Goal: Task Accomplishment & Management: Manage account settings

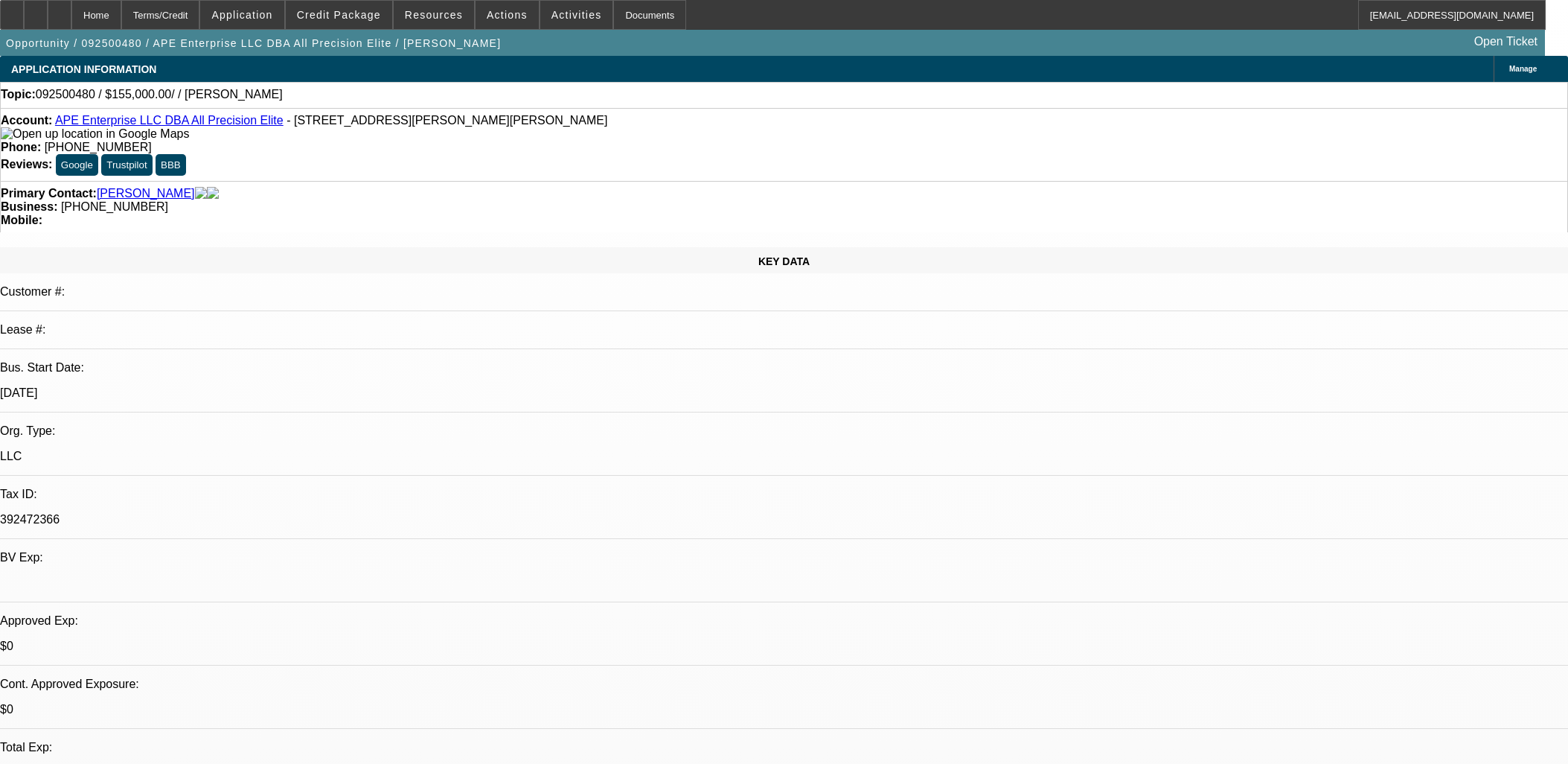
select select "0"
select select "2"
select select "0.1"
select select "4"
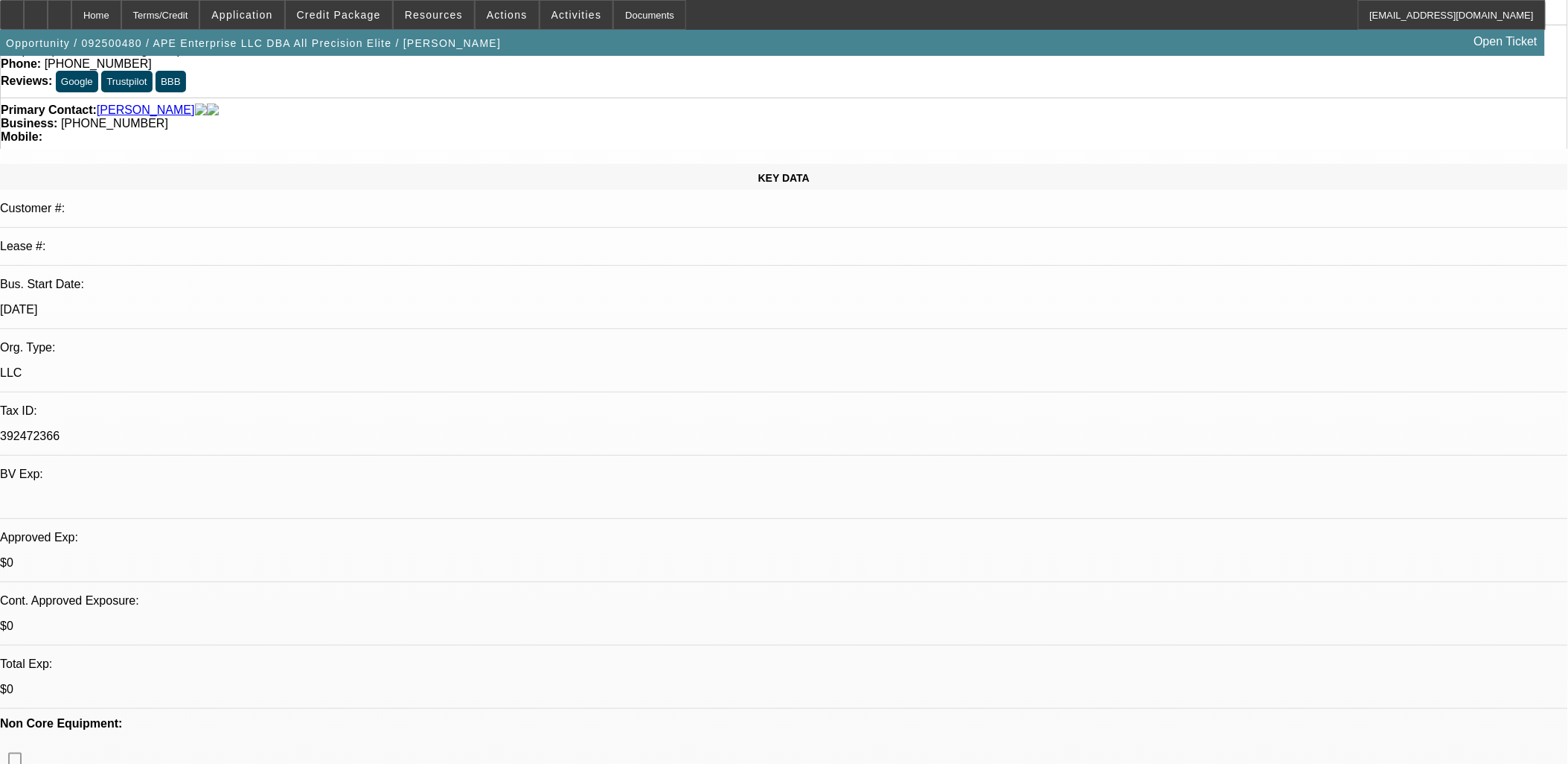
scroll to position [55, 0]
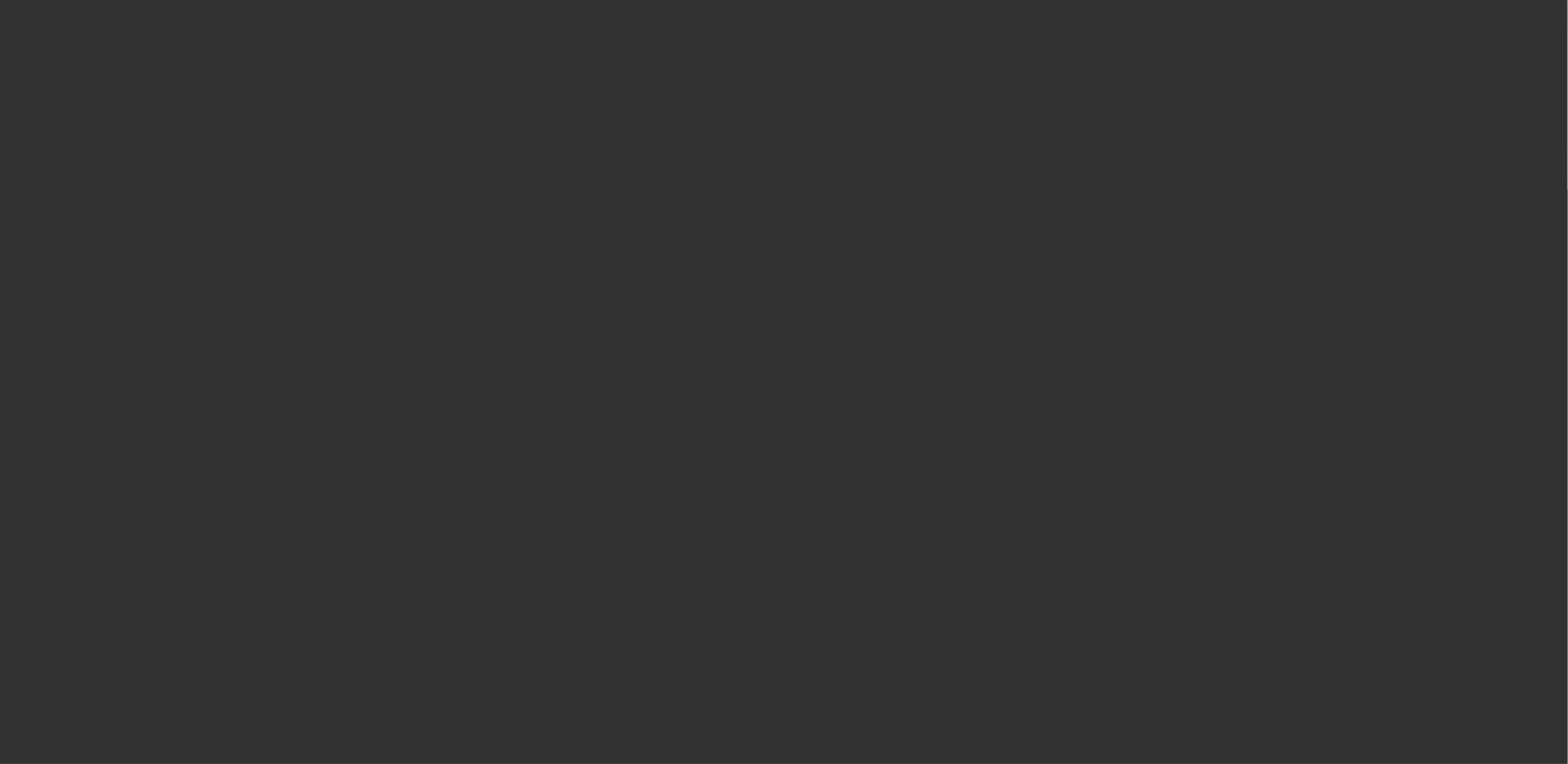
scroll to position [0, 0]
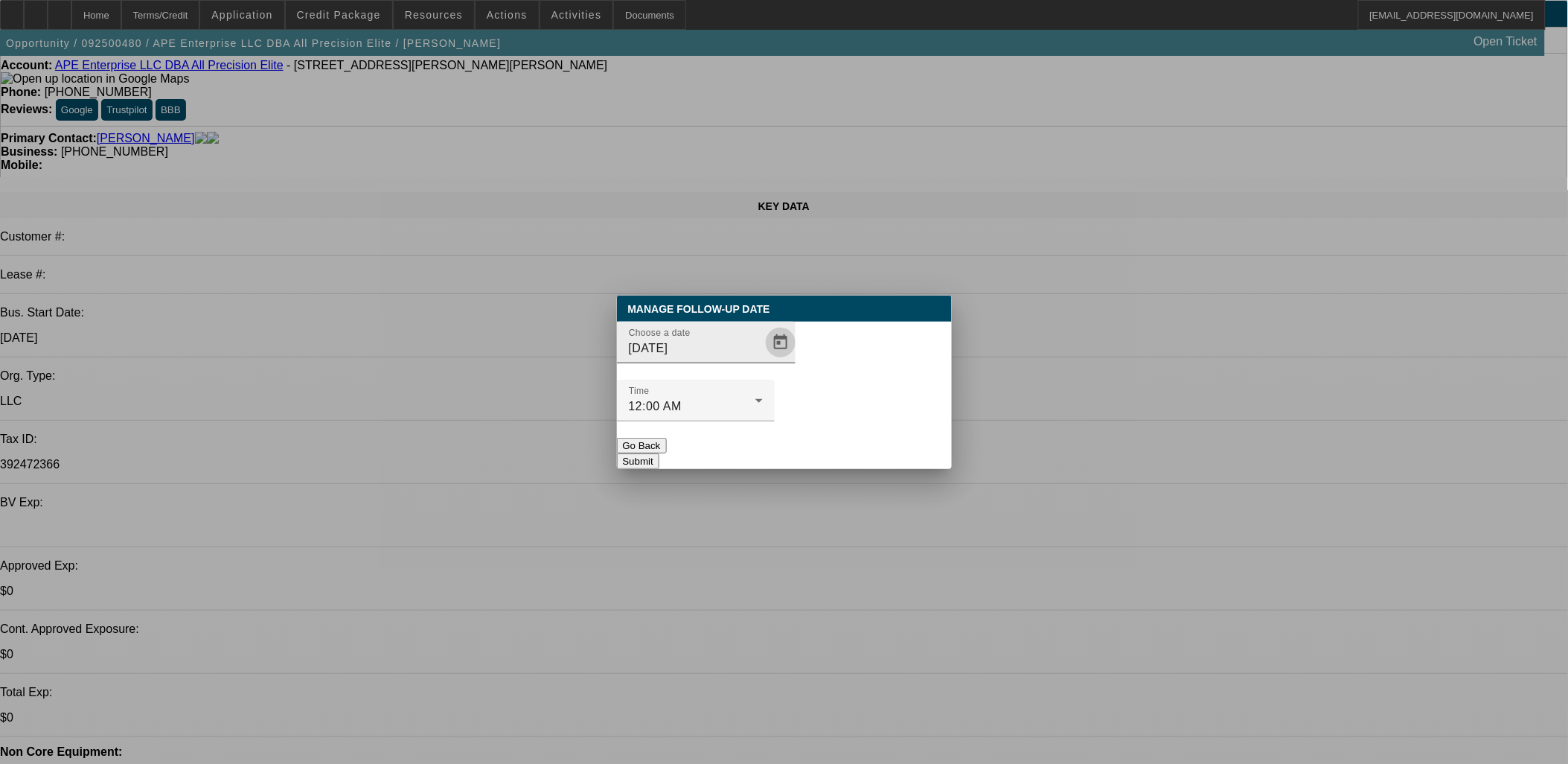
click at [763, 361] on span "Open calendar" at bounding box center [781, 343] width 36 height 36
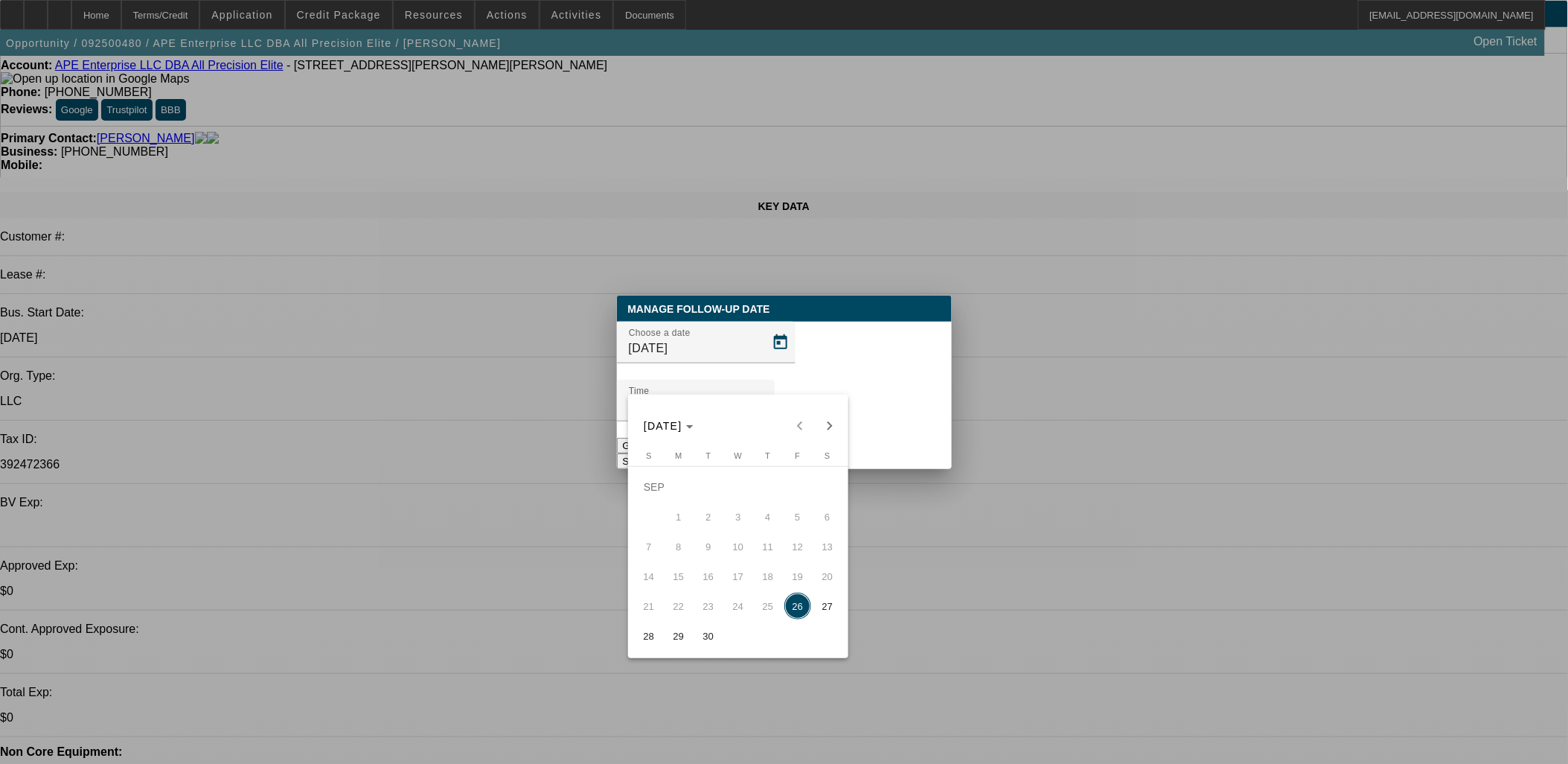
click at [827, 421] on span "Next month" at bounding box center [830, 426] width 29 height 30
click at [746, 489] on span "1" at bounding box center [738, 487] width 27 height 27
type input "10/1/2025"
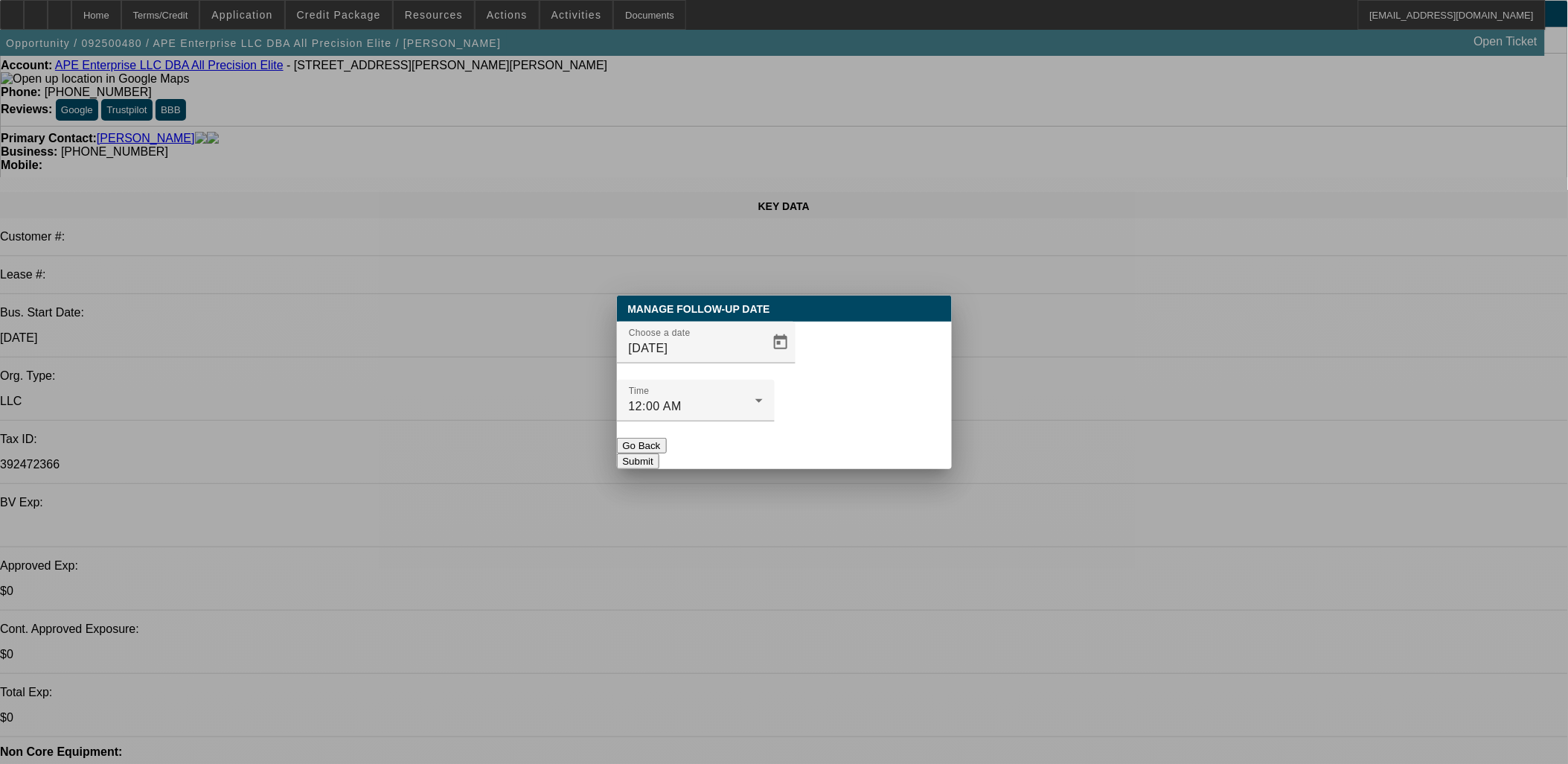
drag, startPoint x: 819, startPoint y: 434, endPoint x: 457, endPoint y: 115, distance: 482.5
click at [659, 453] on button "Submit" at bounding box center [638, 461] width 43 height 16
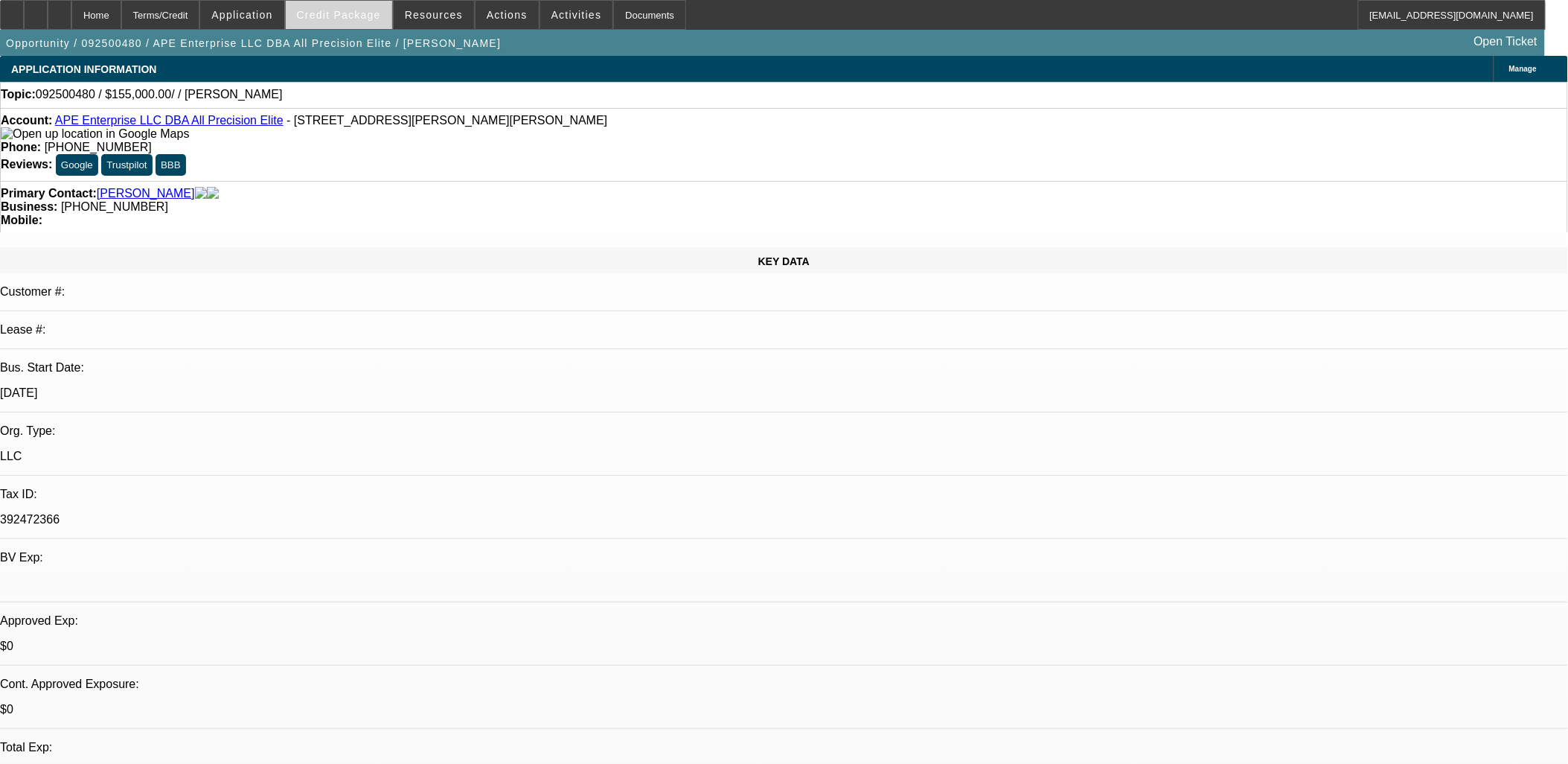
scroll to position [55, 0]
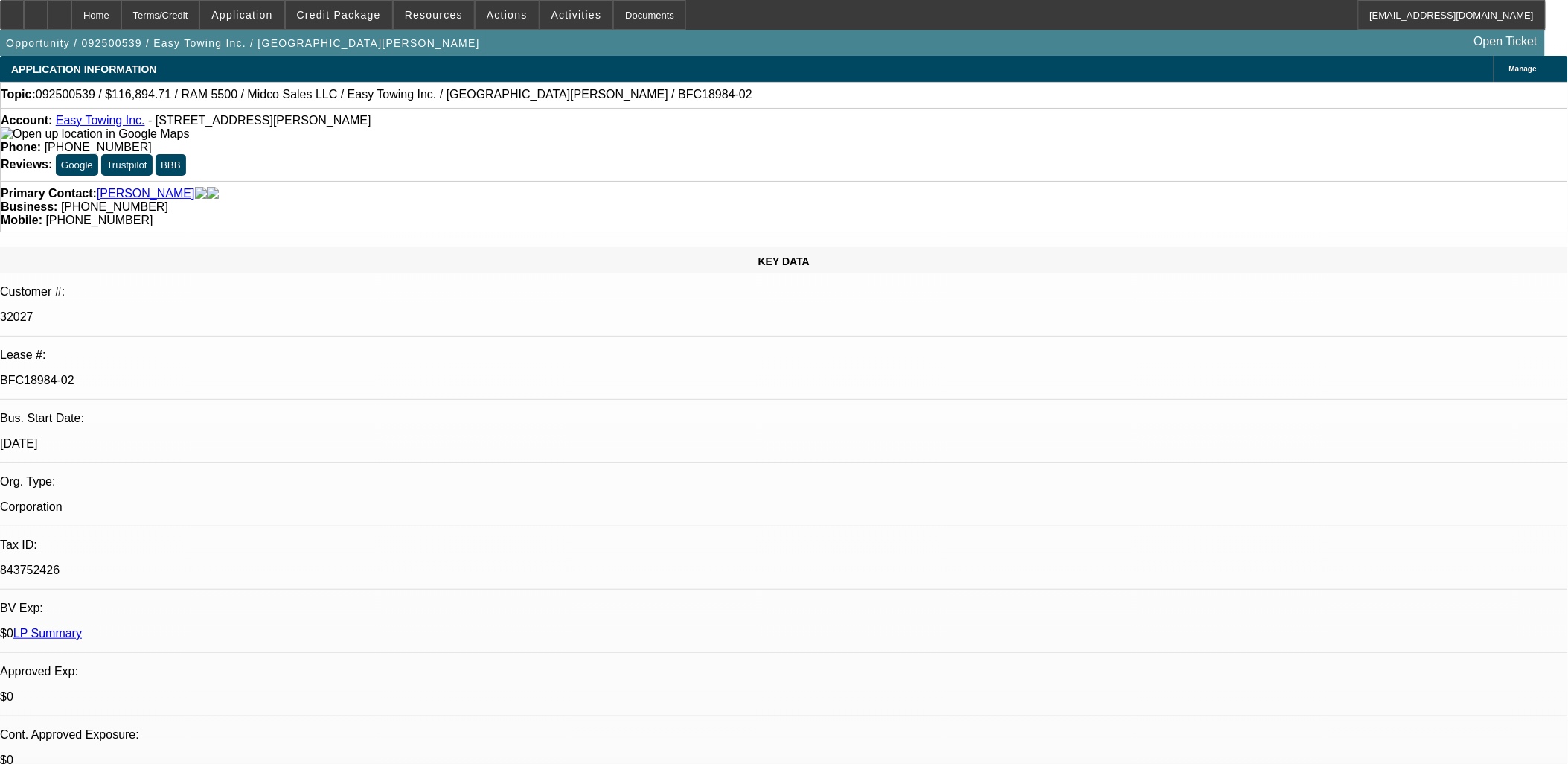
select select "0"
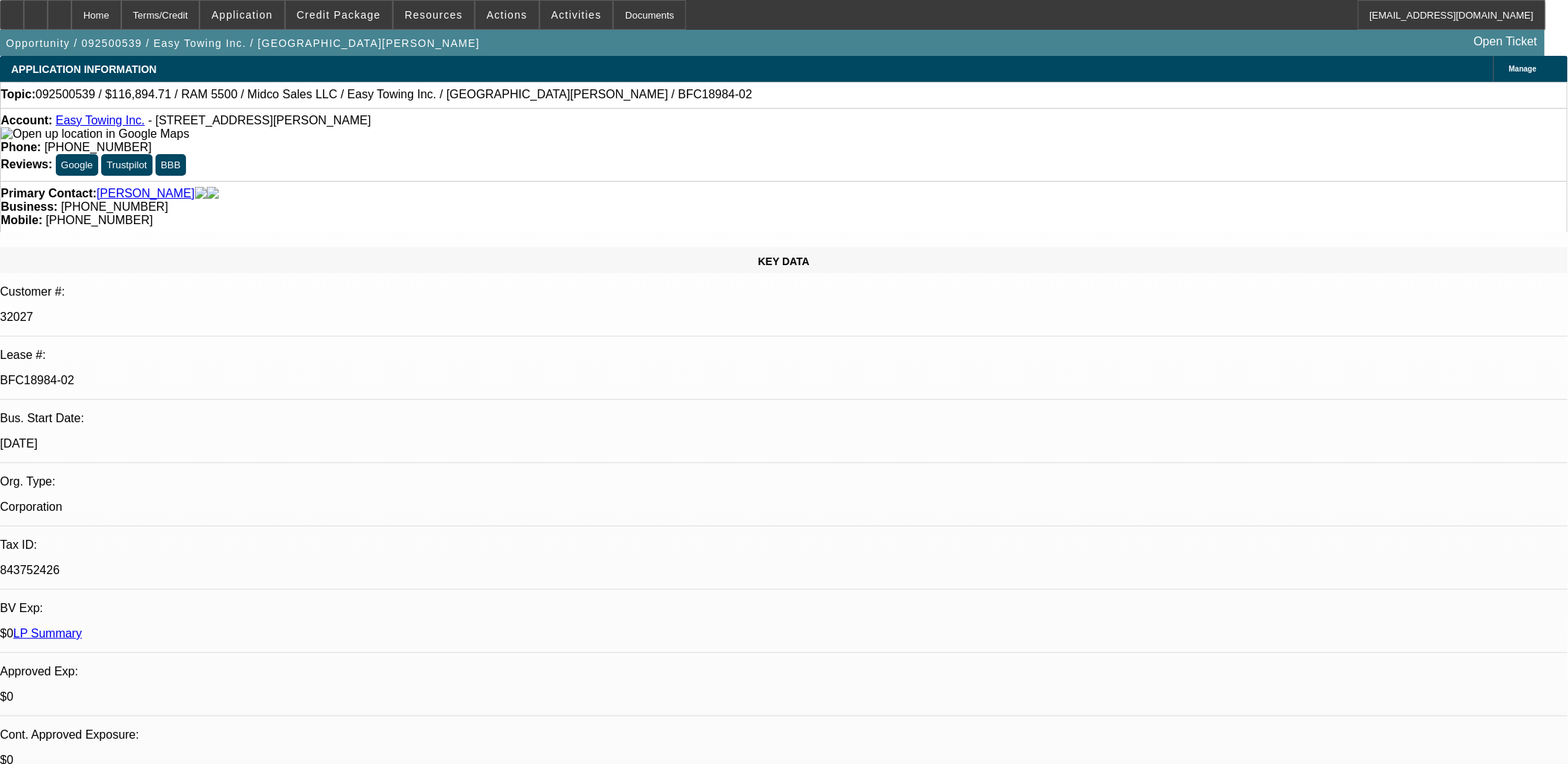
select select "0"
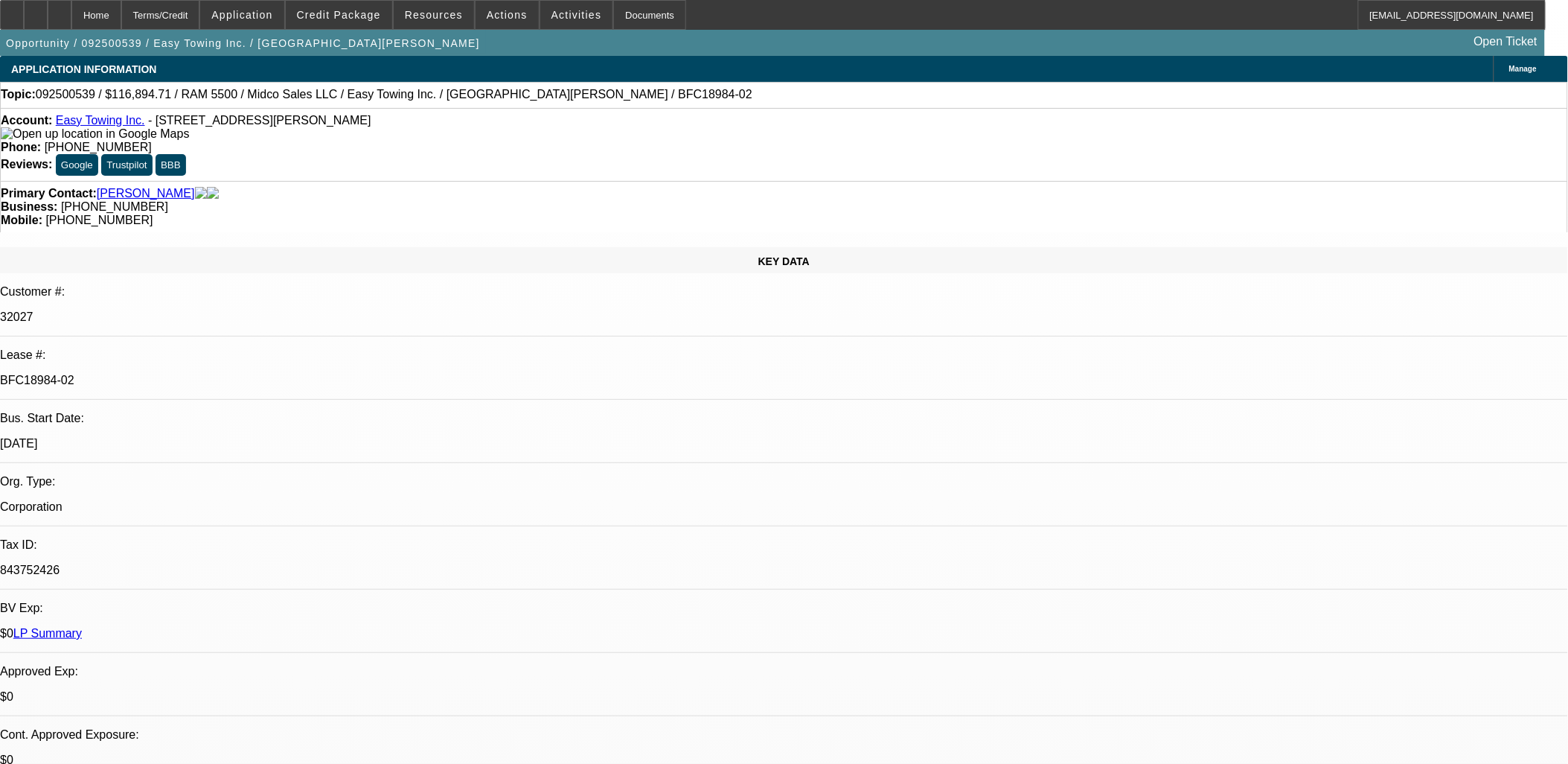
select select "0"
select select "1"
select select "2"
select select "6"
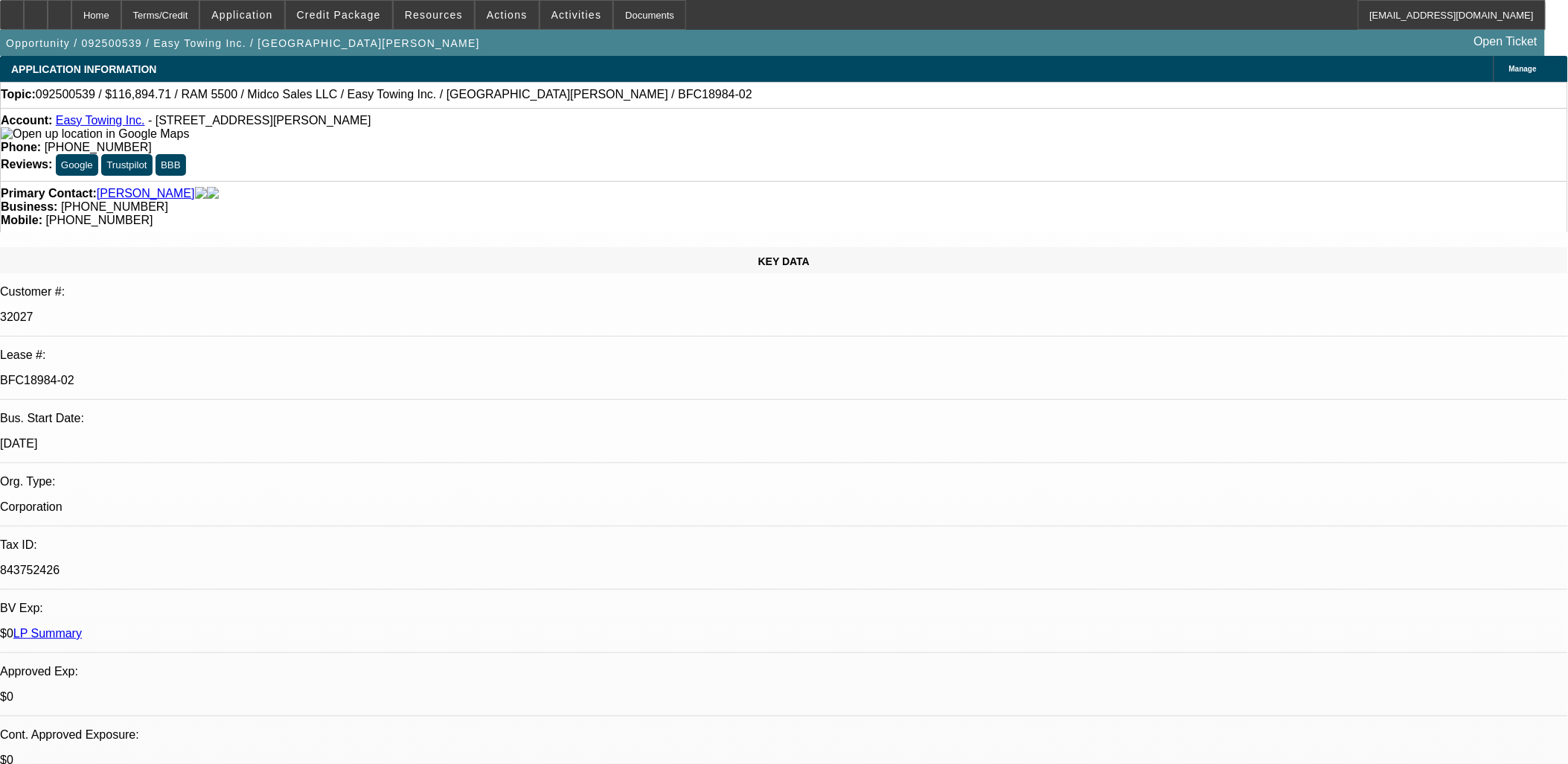
select select "1"
select select "2"
select select "6"
select select "1"
select select "2"
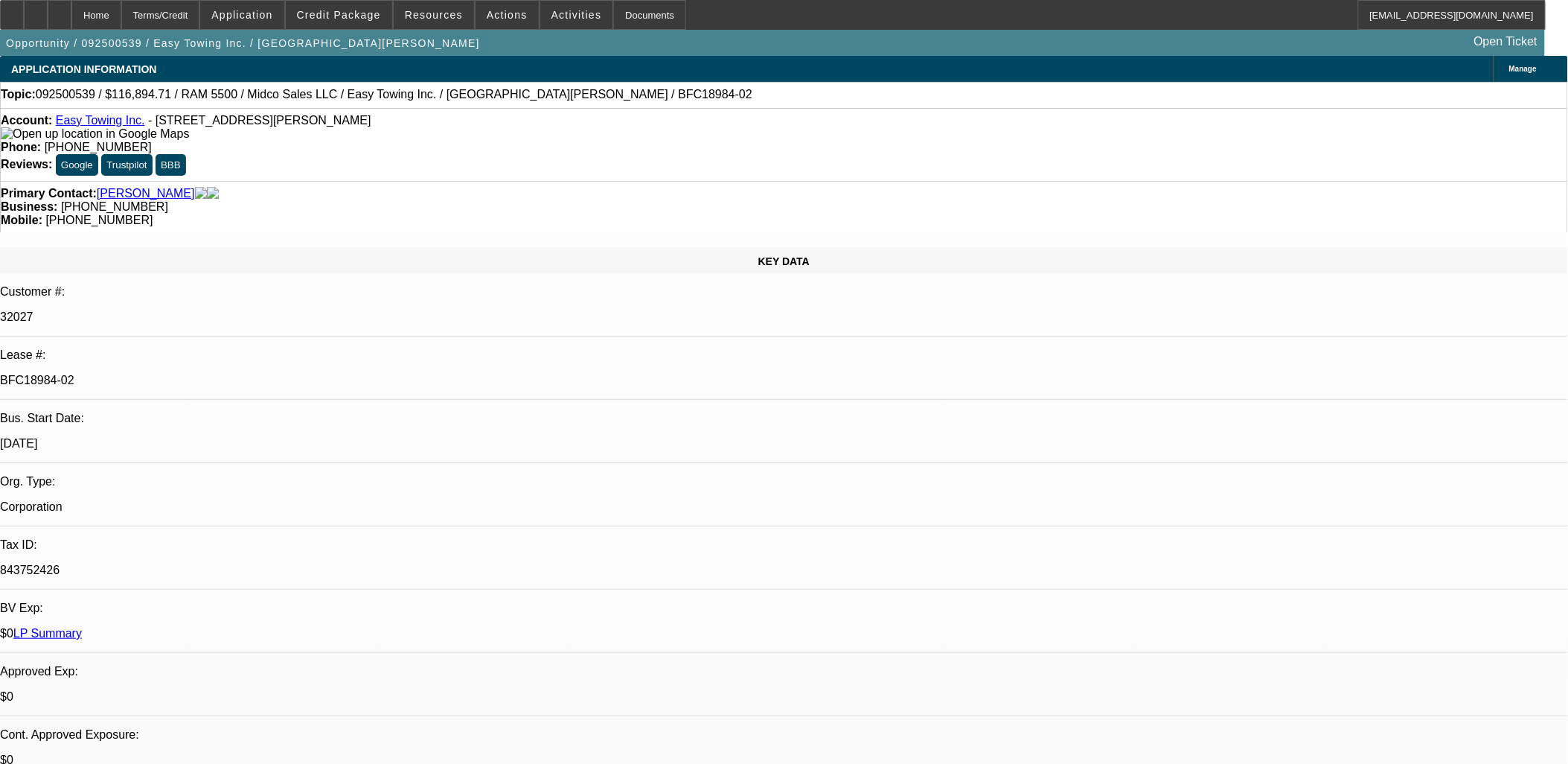
select select "6"
select select "1"
select select "2"
select select "6"
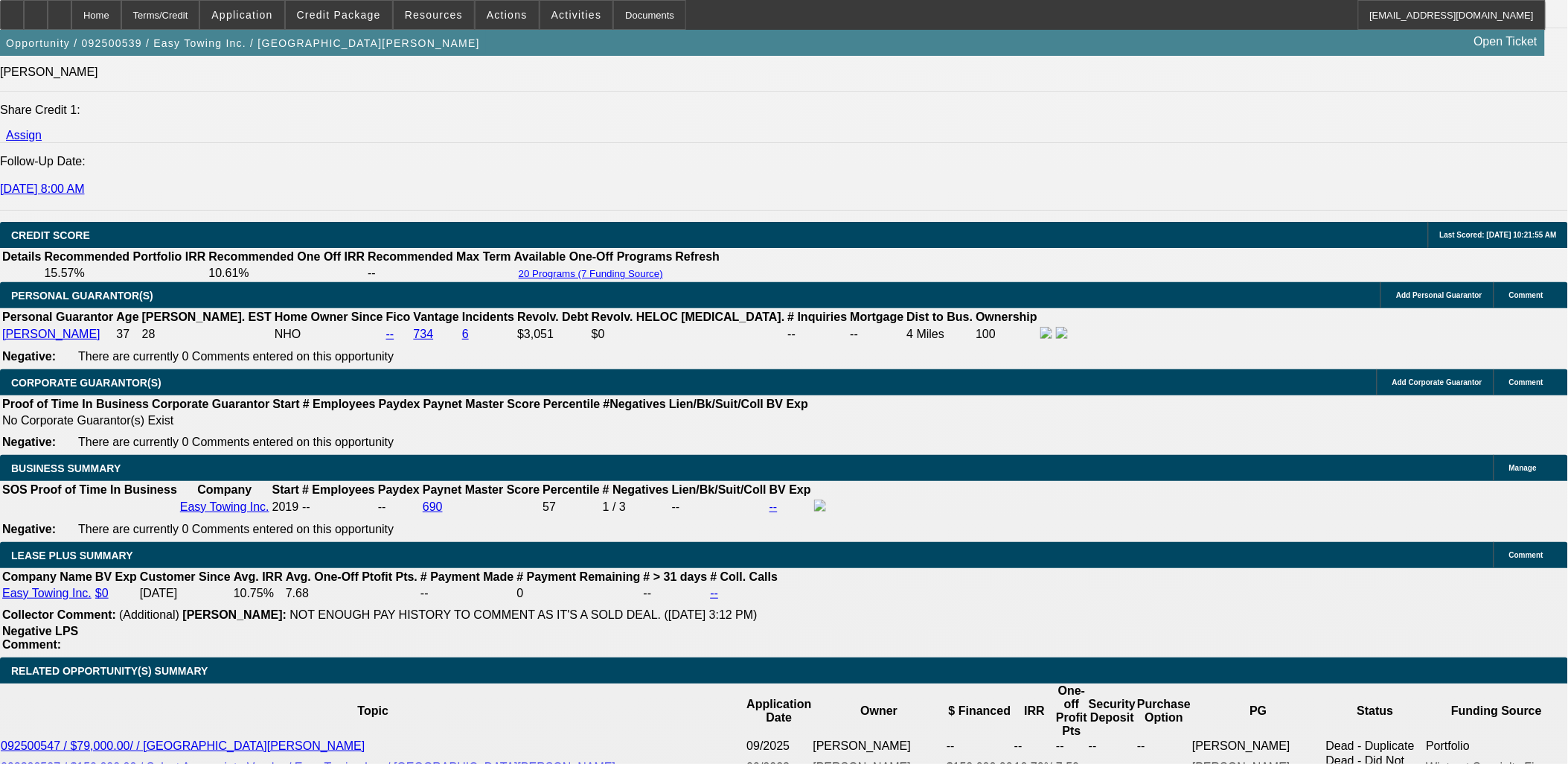
scroll to position [2151, 0]
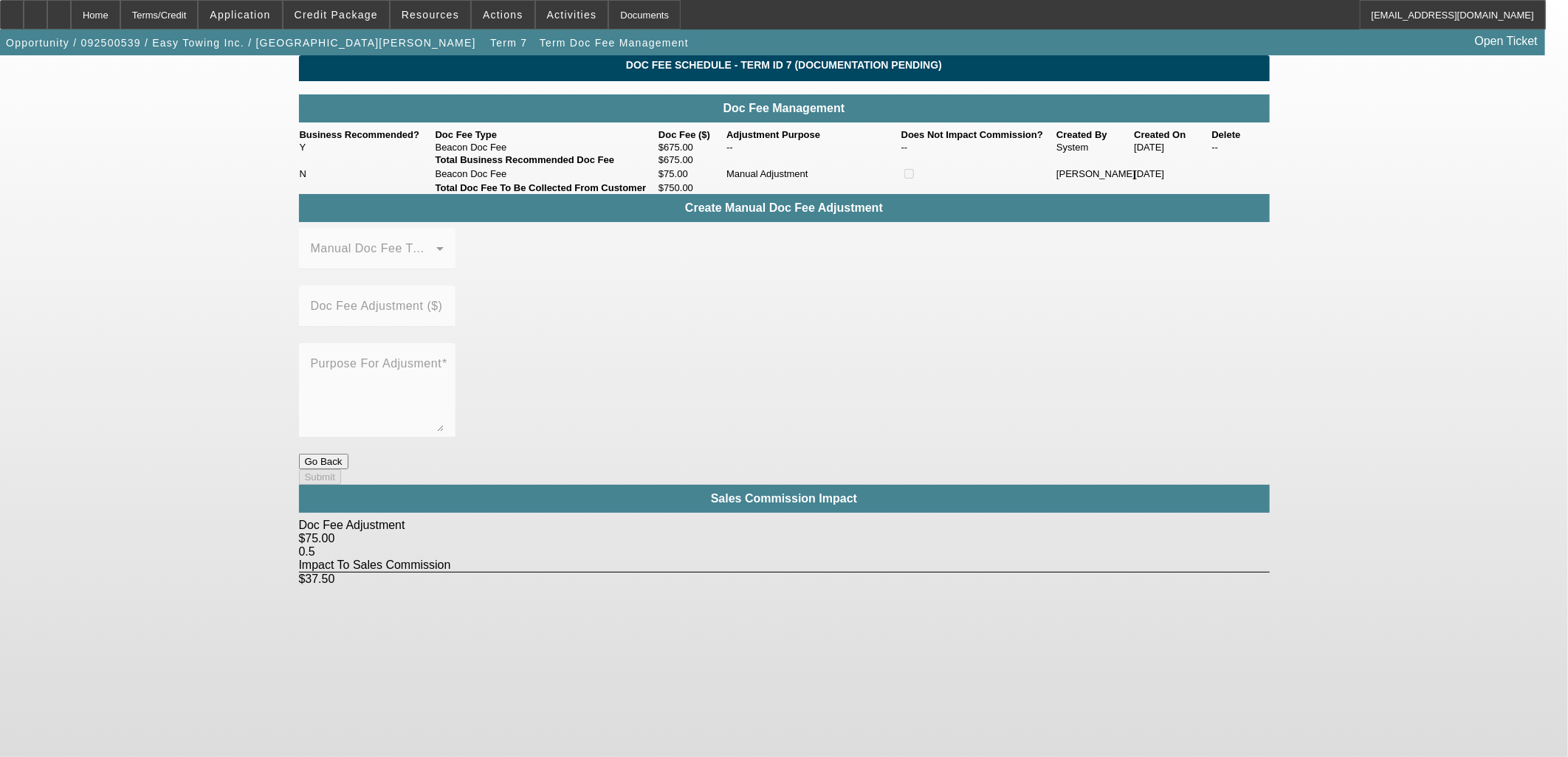
click at [456, 438] on div at bounding box center [377, 446] width 157 height 16
click at [349, 454] on button "Go Back" at bounding box center [323, 461] width 50 height 15
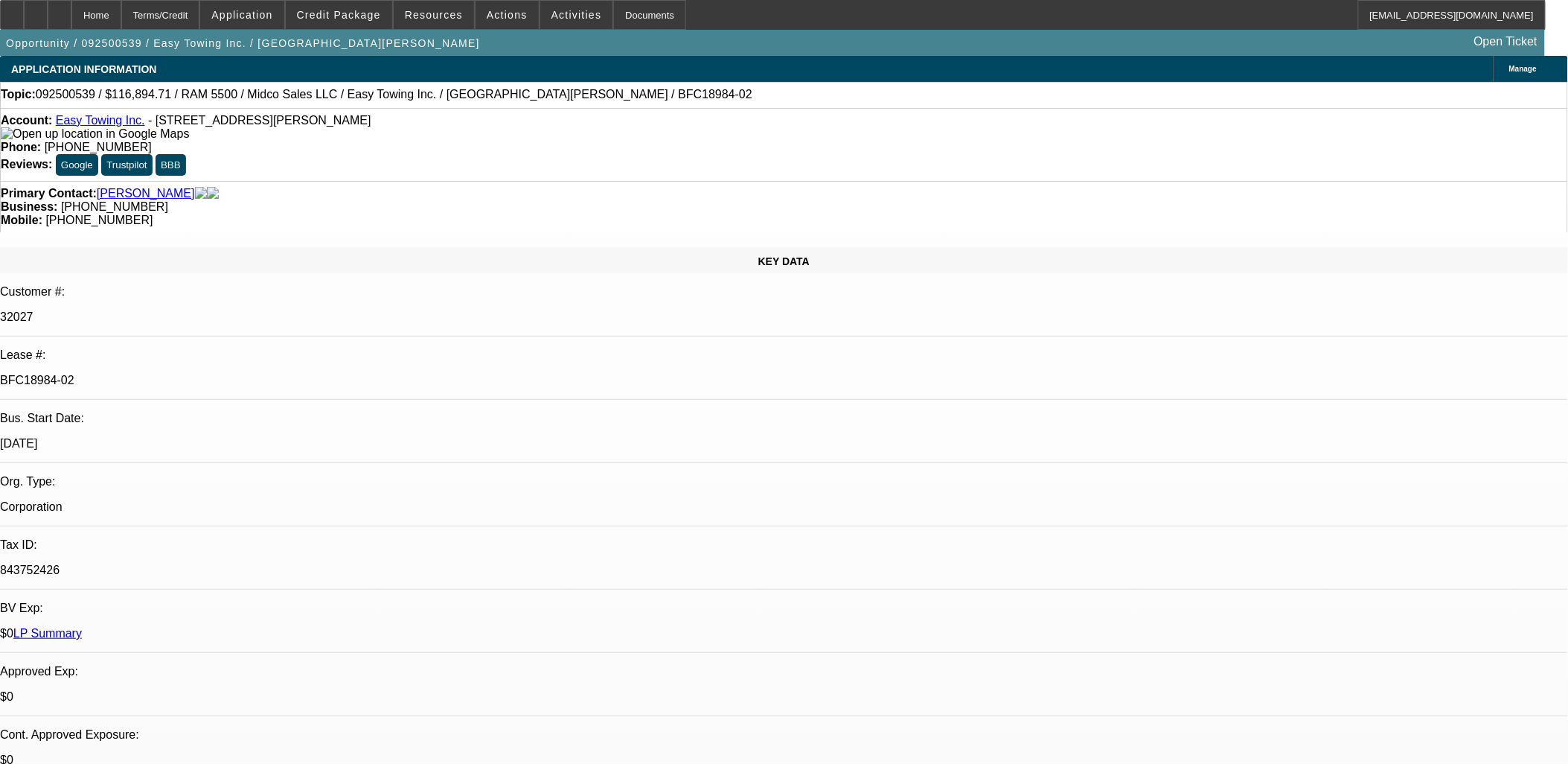
select select "0"
select select "2"
select select "0"
select select "6"
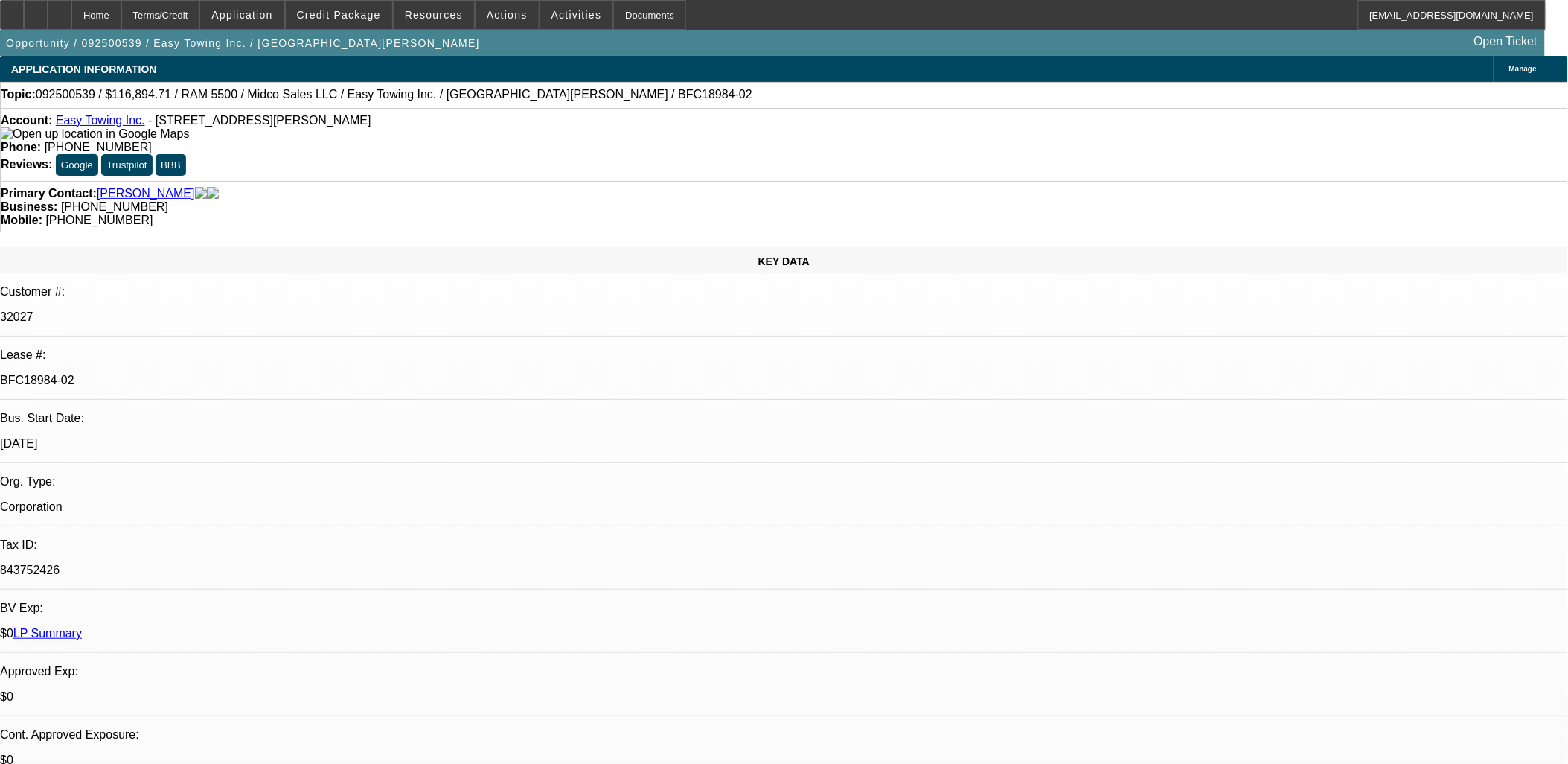
select select "0"
select select "2"
select select "0"
select select "6"
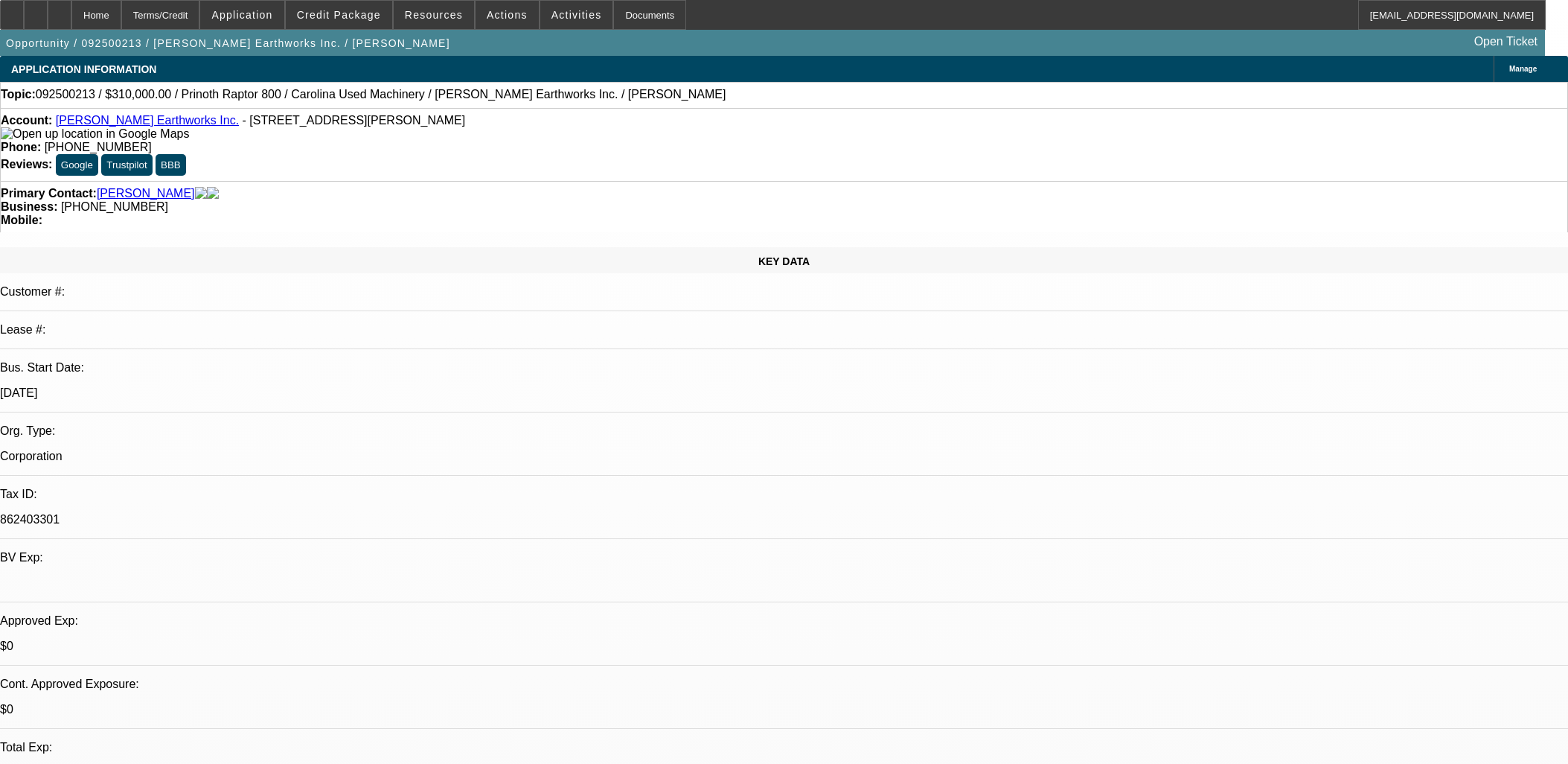
select select "0"
select select "0.1"
select select "4"
select select "0"
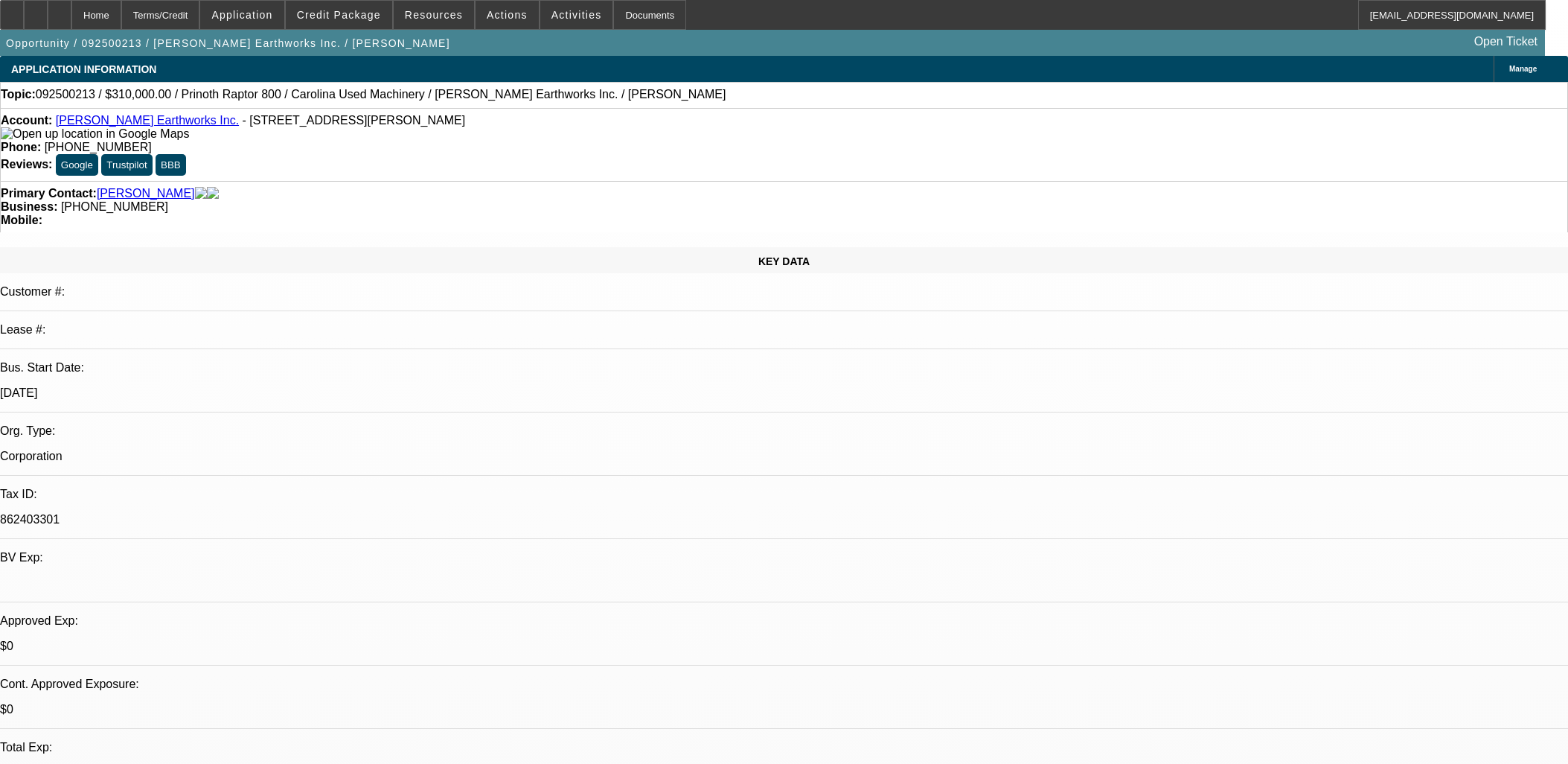
select select "0"
select select "0.1"
select select "4"
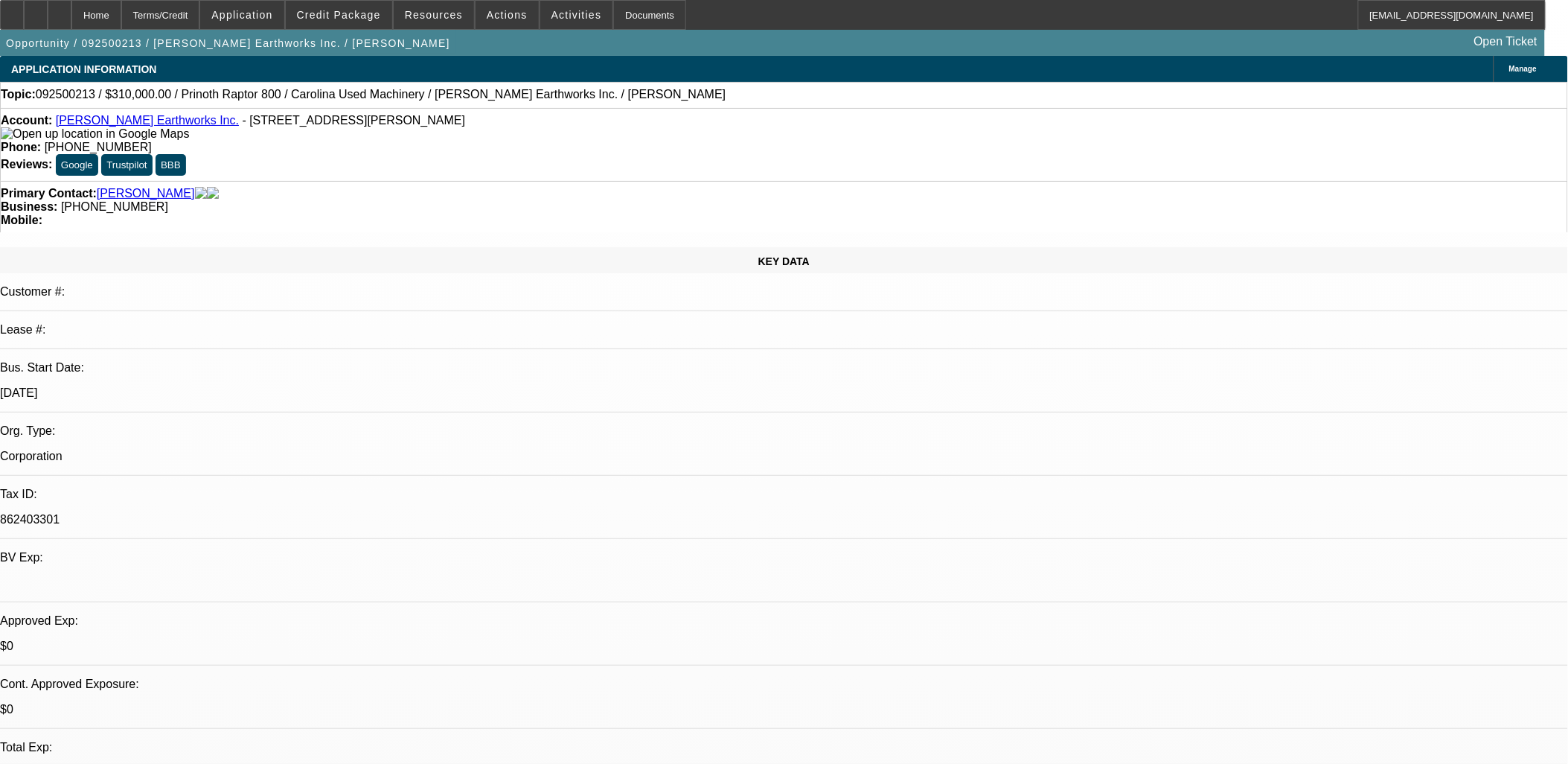
drag, startPoint x: 599, startPoint y: 436, endPoint x: 542, endPoint y: 447, distance: 58.1
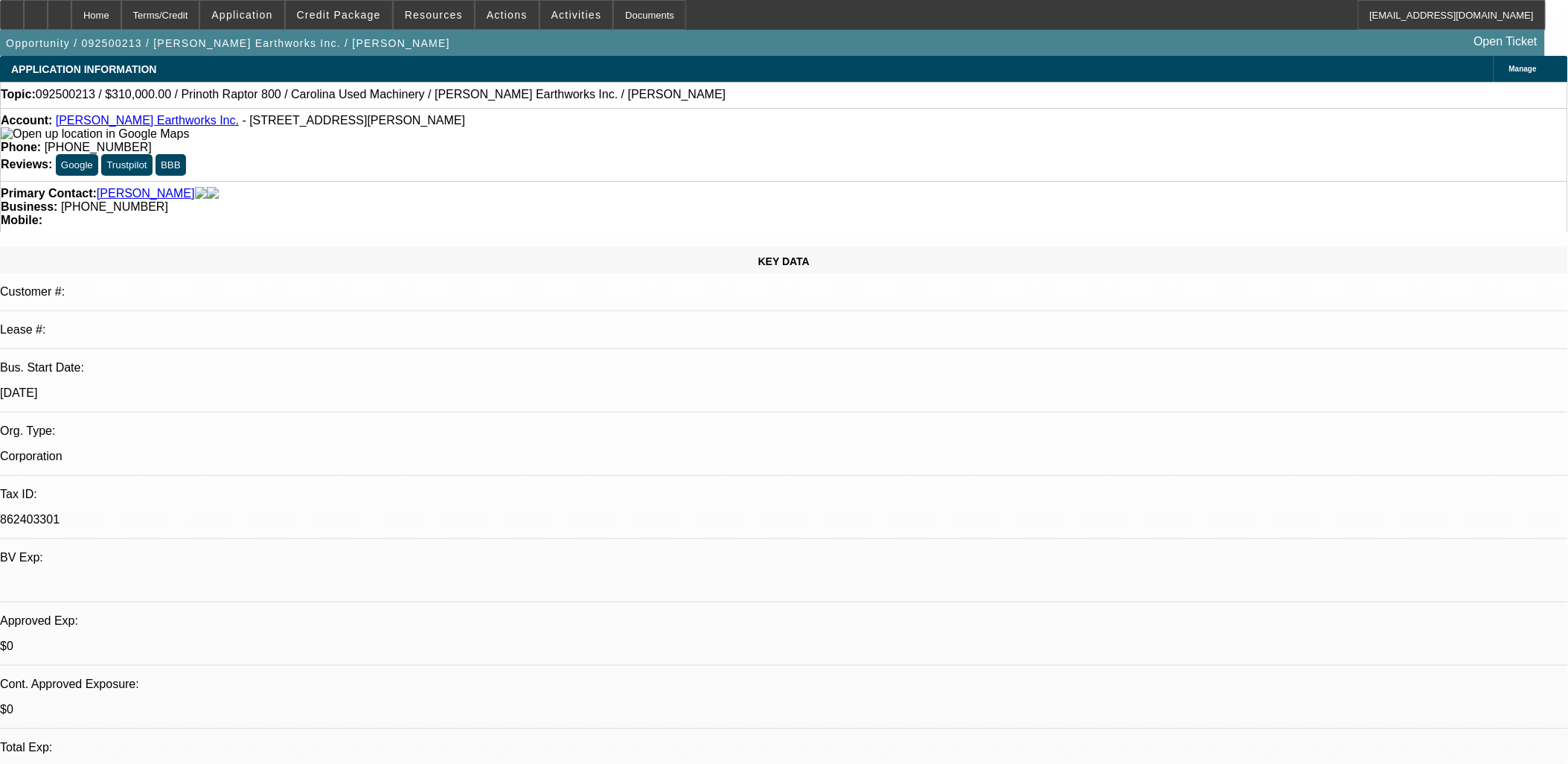
drag, startPoint x: 509, startPoint y: 450, endPoint x: 540, endPoint y: 443, distance: 31.8
drag, startPoint x: 968, startPoint y: 366, endPoint x: 956, endPoint y: 362, distance: 12.6
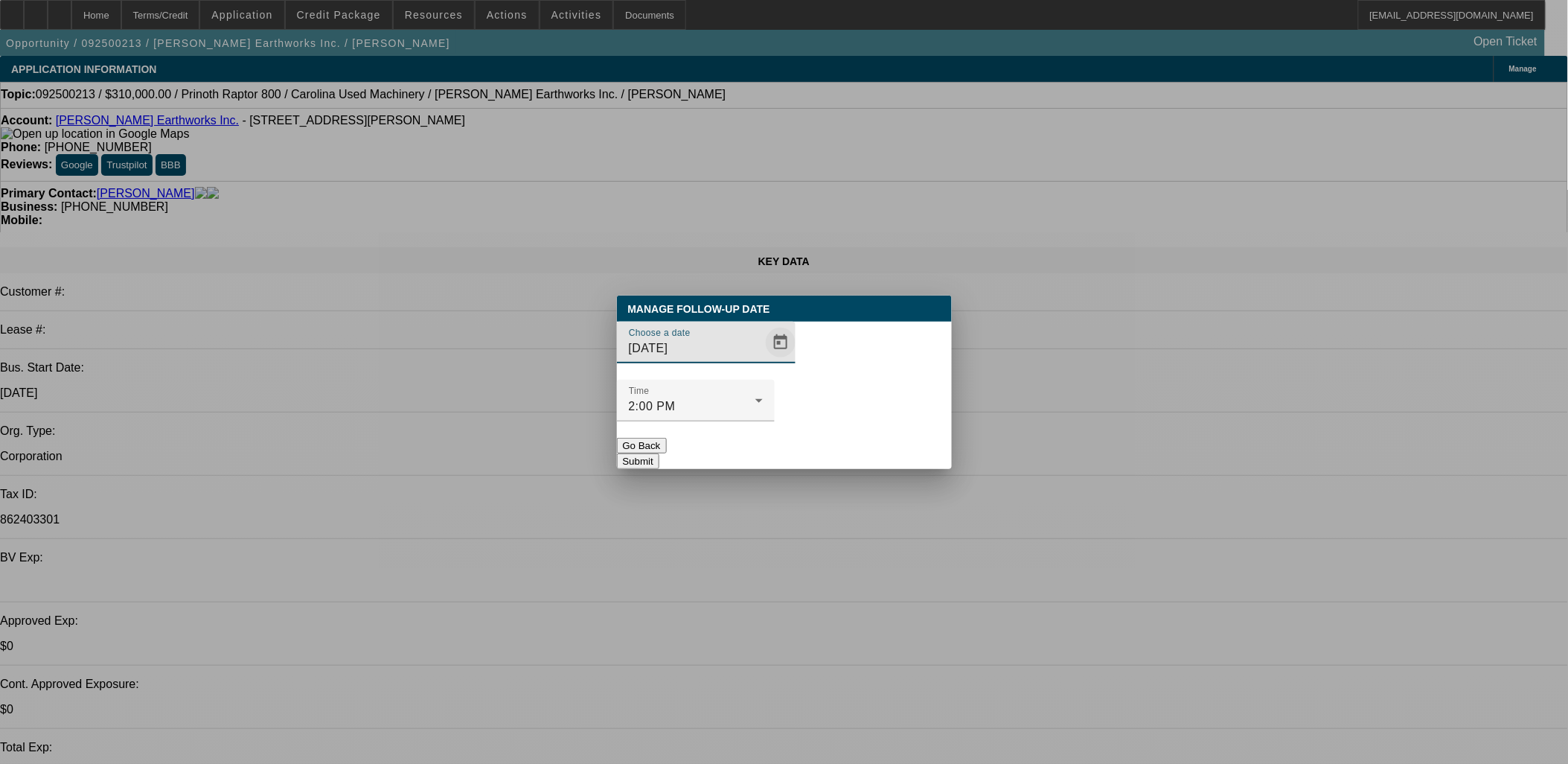
click at [764, 361] on span "Open calendar" at bounding box center [781, 343] width 36 height 36
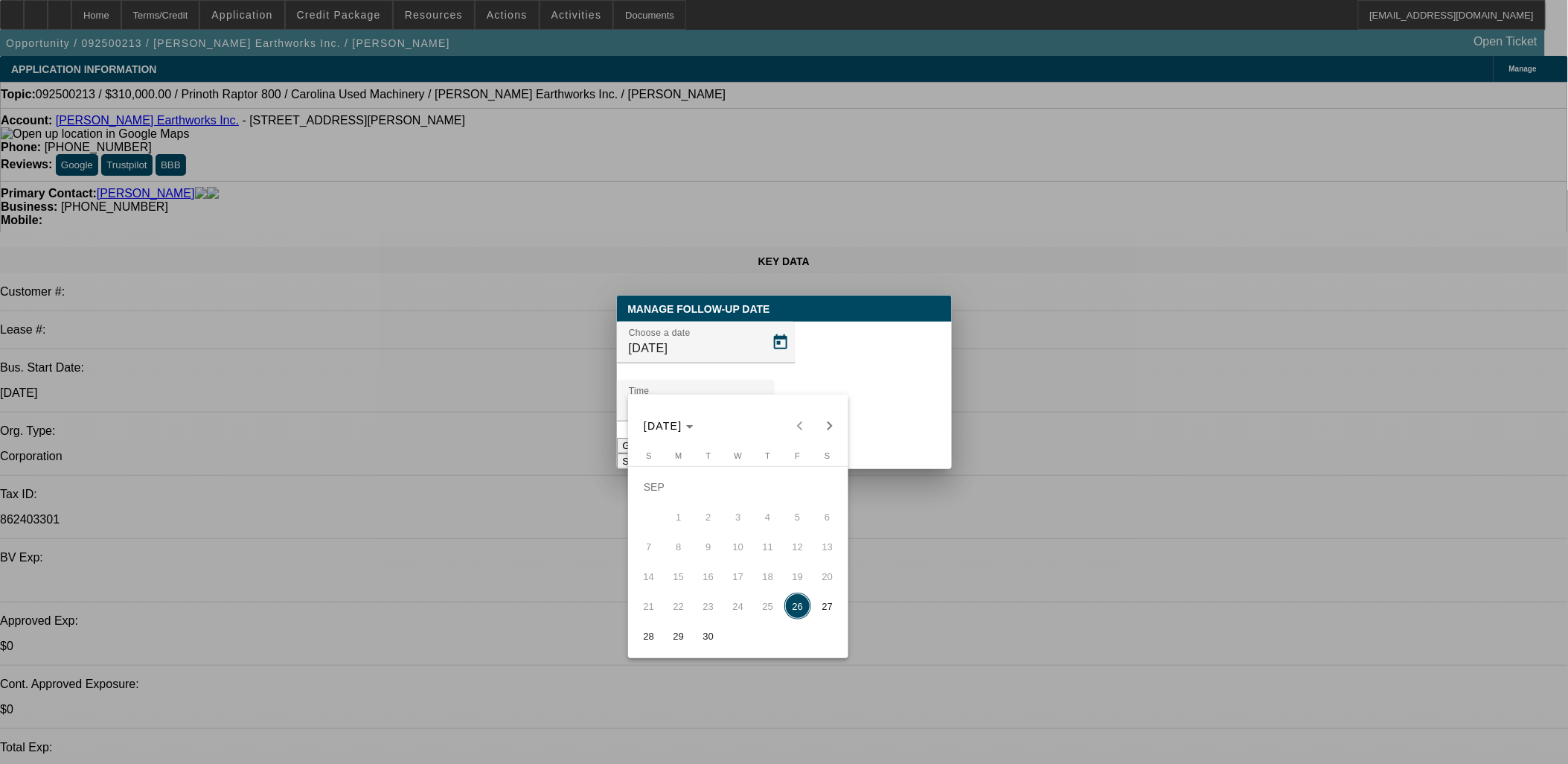
click at [675, 636] on span "29" at bounding box center [678, 636] width 27 height 27
type input "9/29/2025"
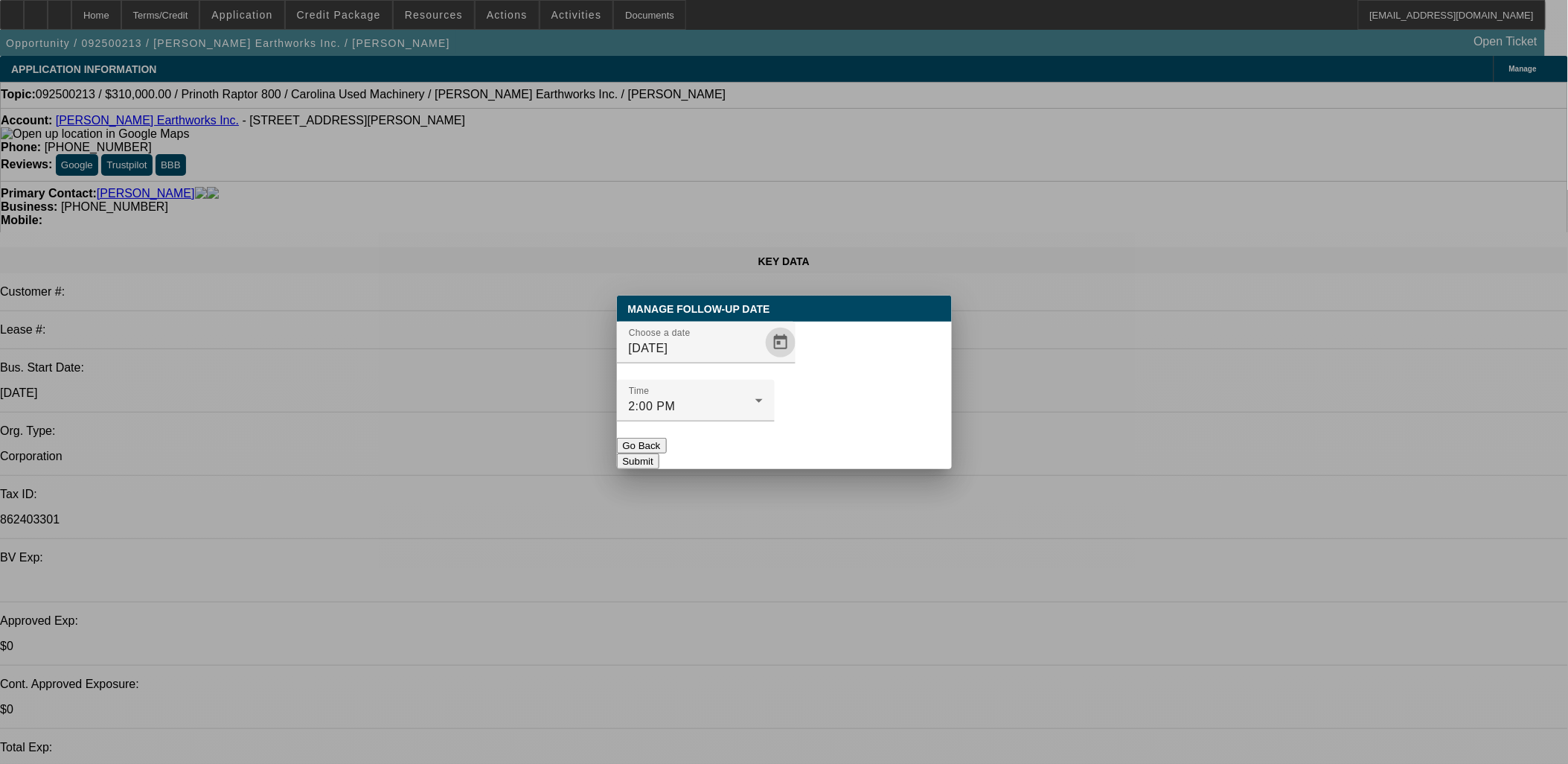
click at [659, 453] on button "Submit" at bounding box center [638, 461] width 43 height 16
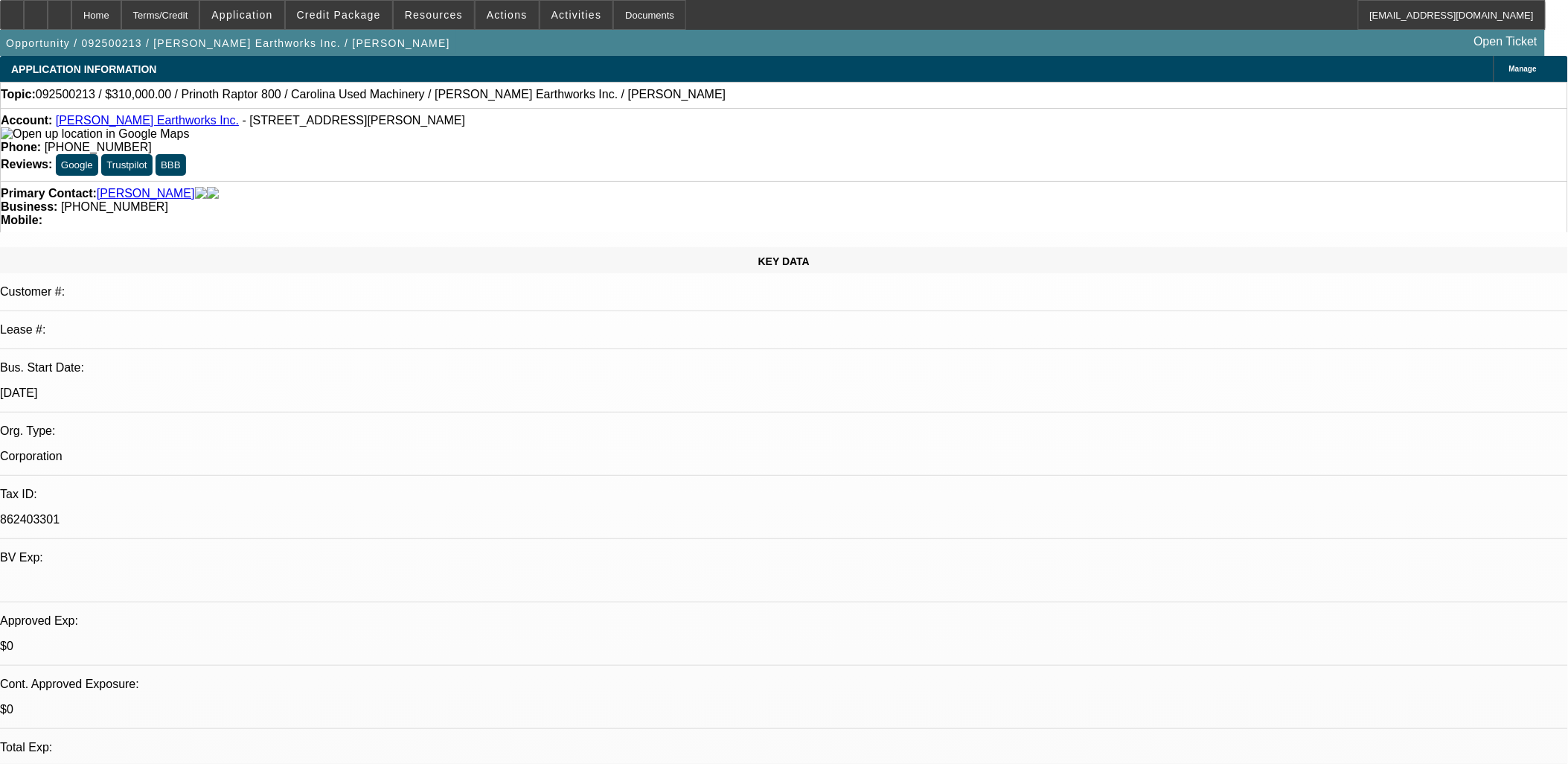
scroll to position [83, 0]
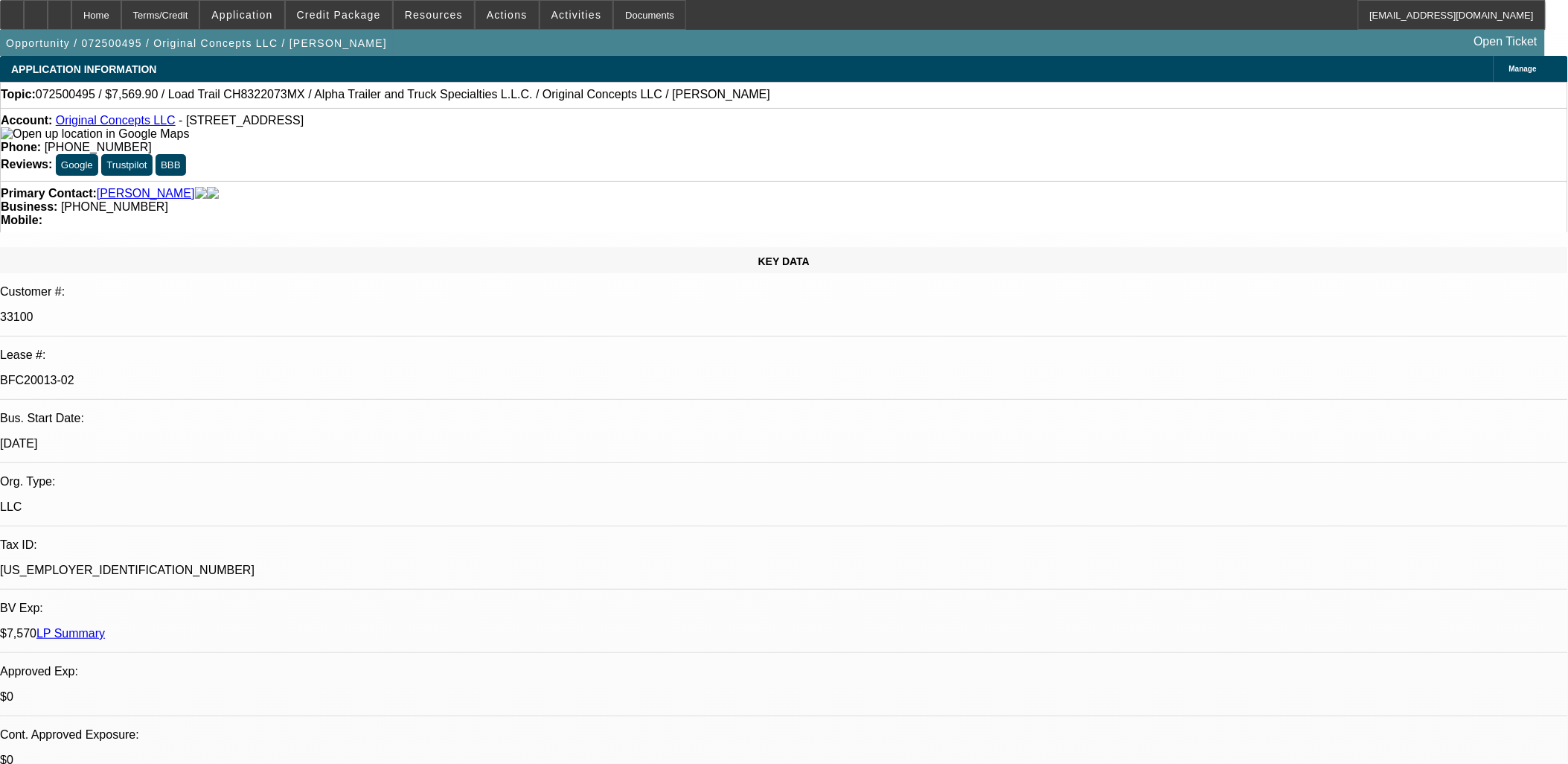
select select "0"
select select "2"
select select "0"
select select "2"
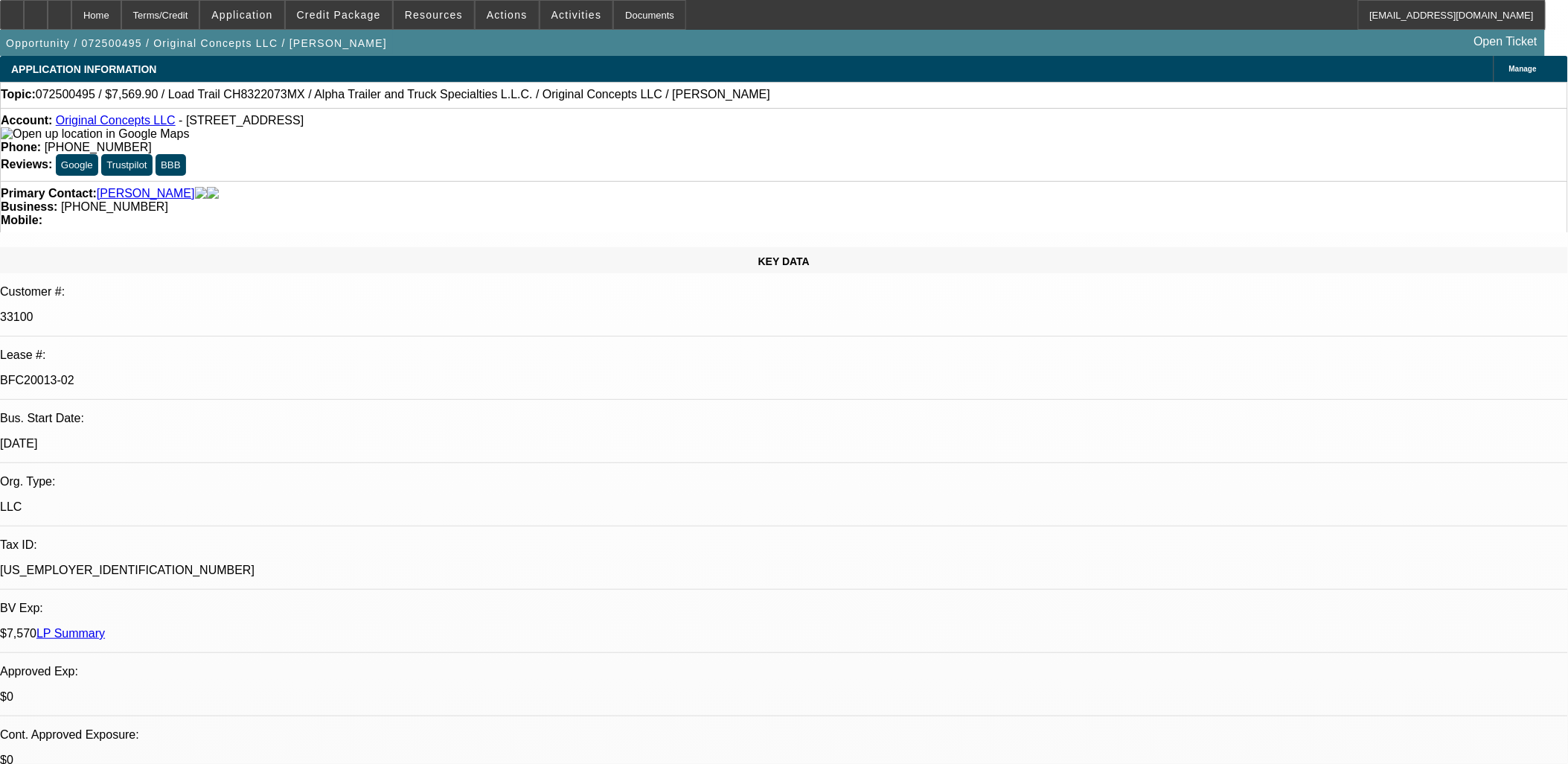
select select "0"
select select "2"
select select "0"
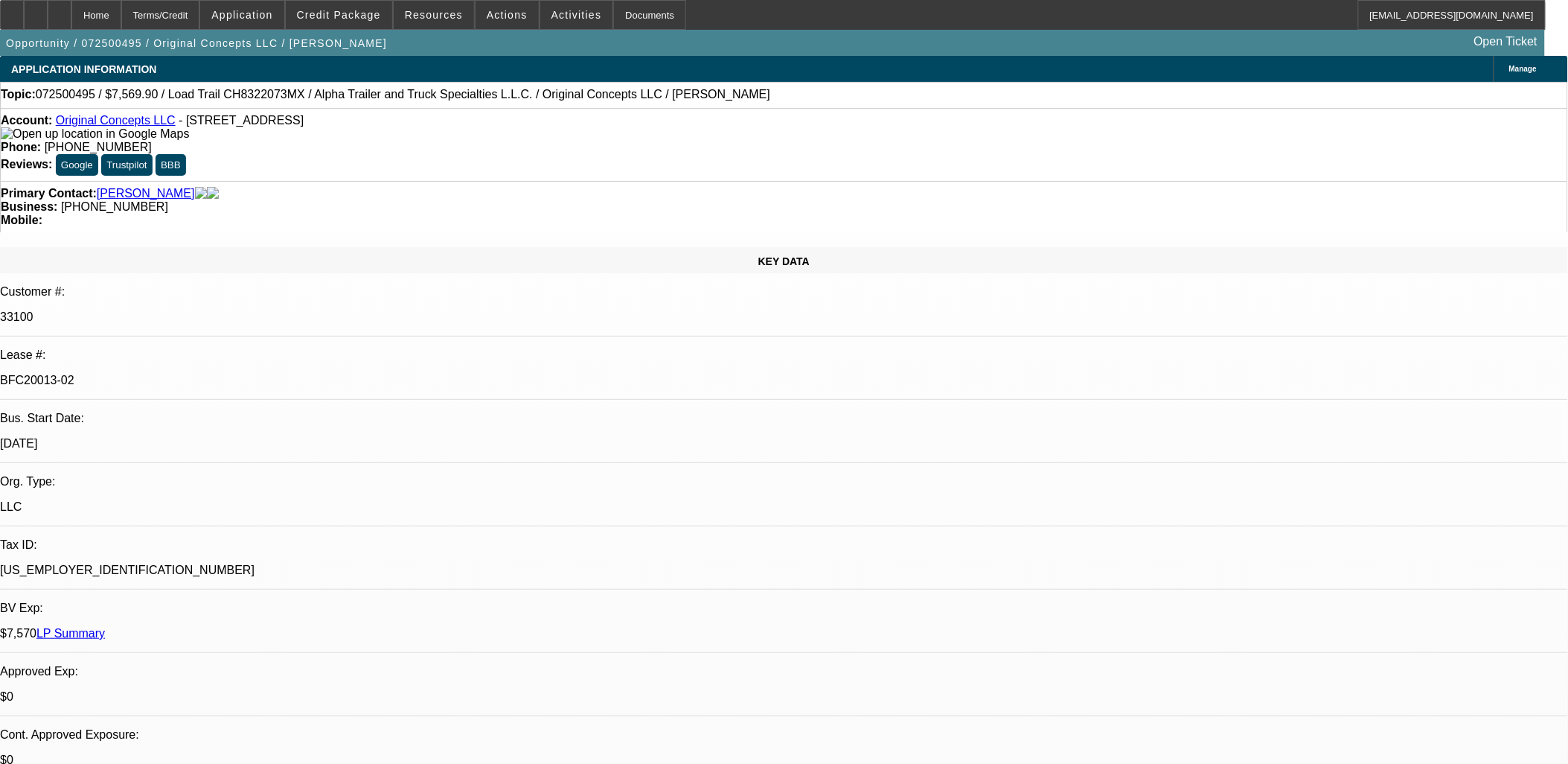
select select "2"
select select "0"
select select "1"
select select "2"
select select "6"
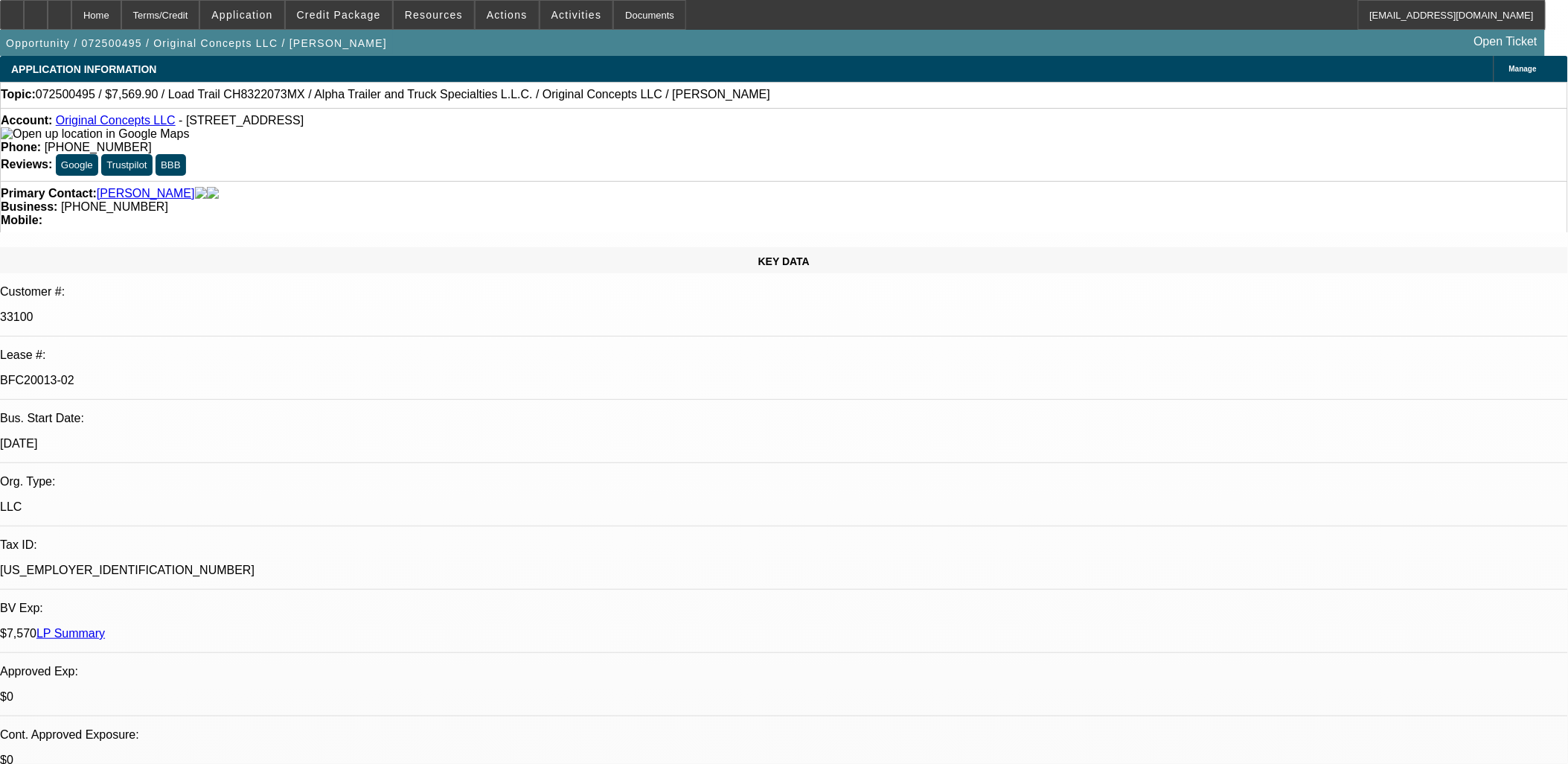
select select "1"
select select "2"
select select "6"
select select "1"
select select "2"
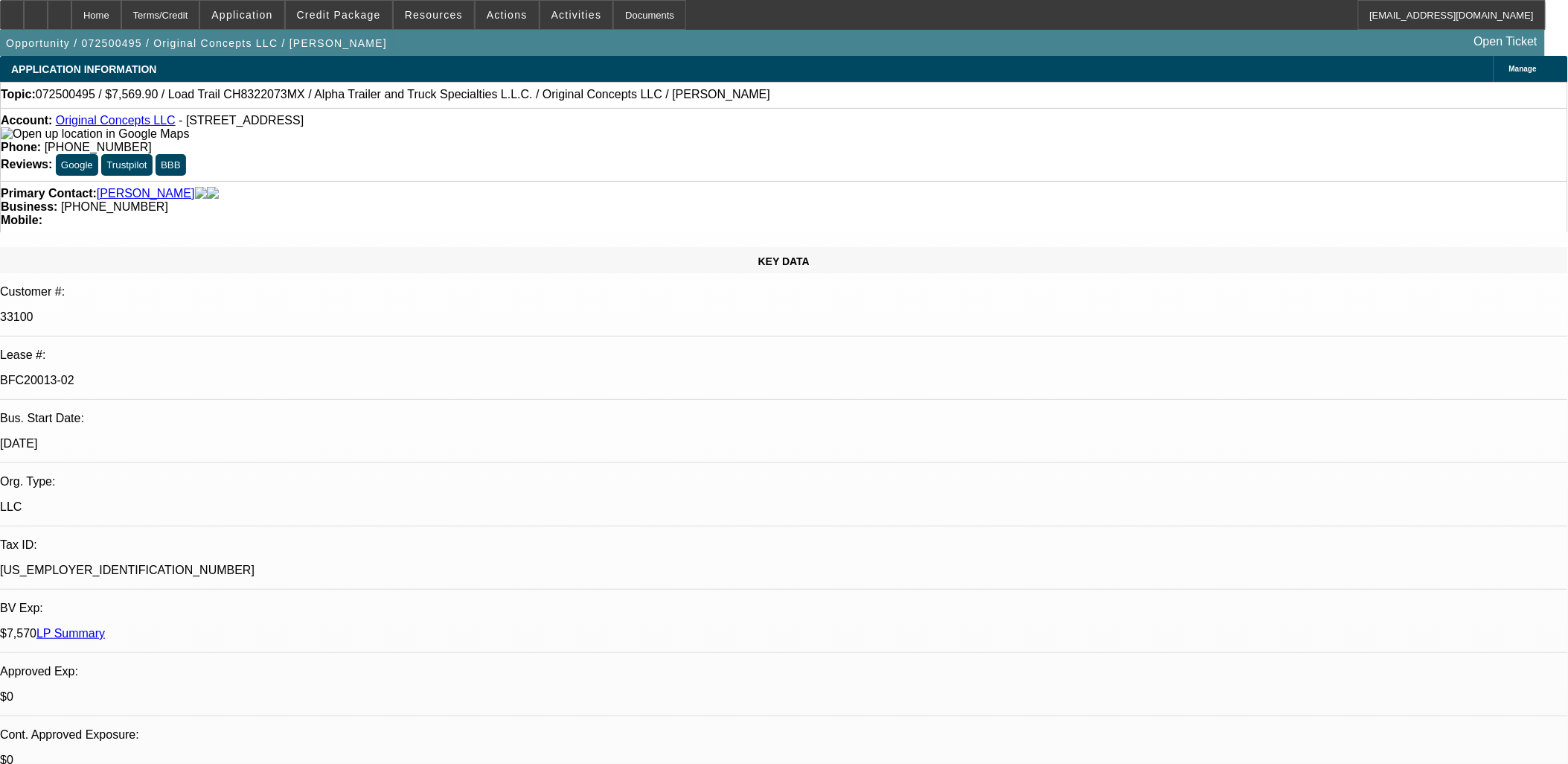
select select "6"
select select "1"
select select "2"
select select "6"
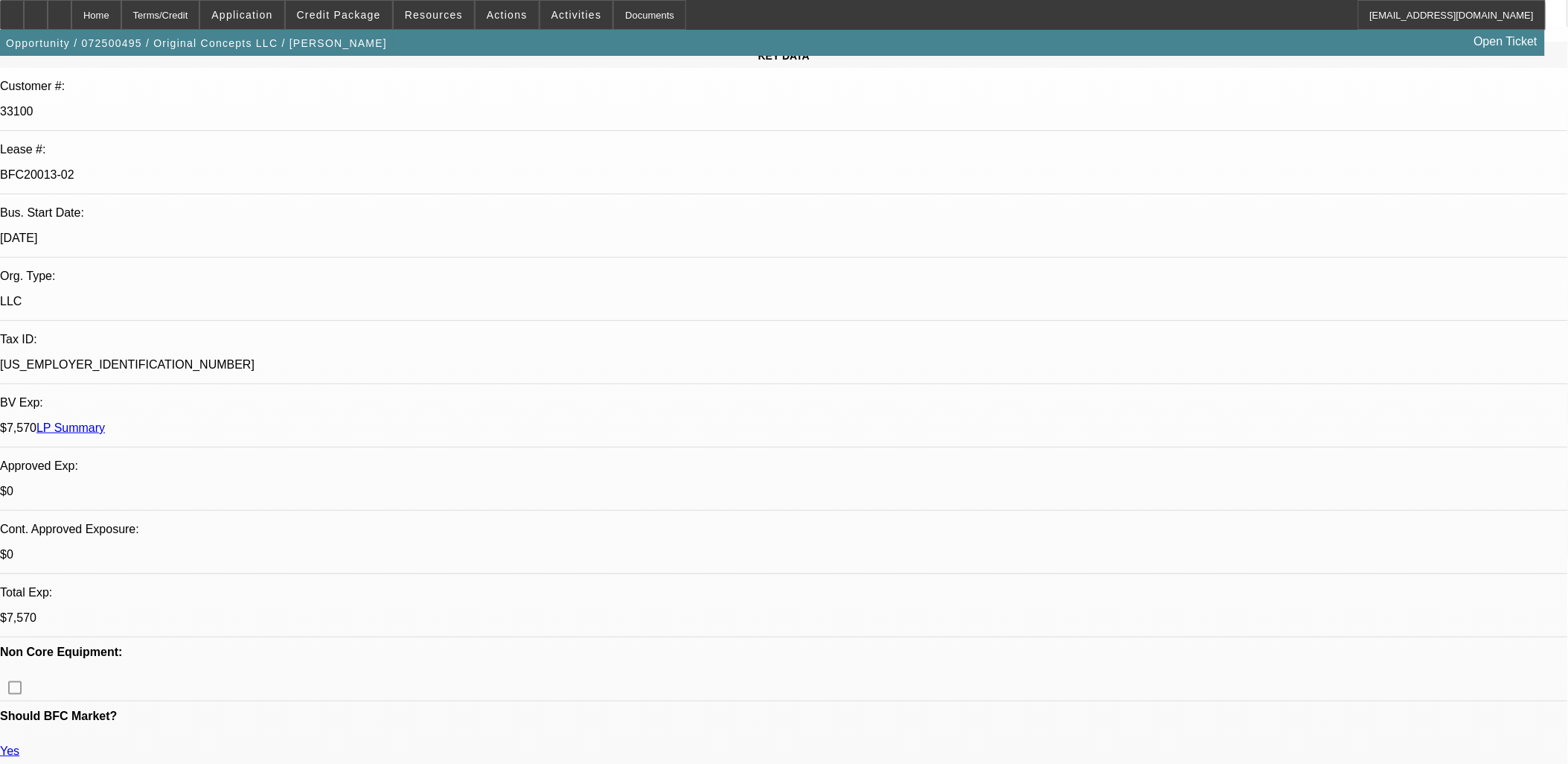
scroll to position [83, 0]
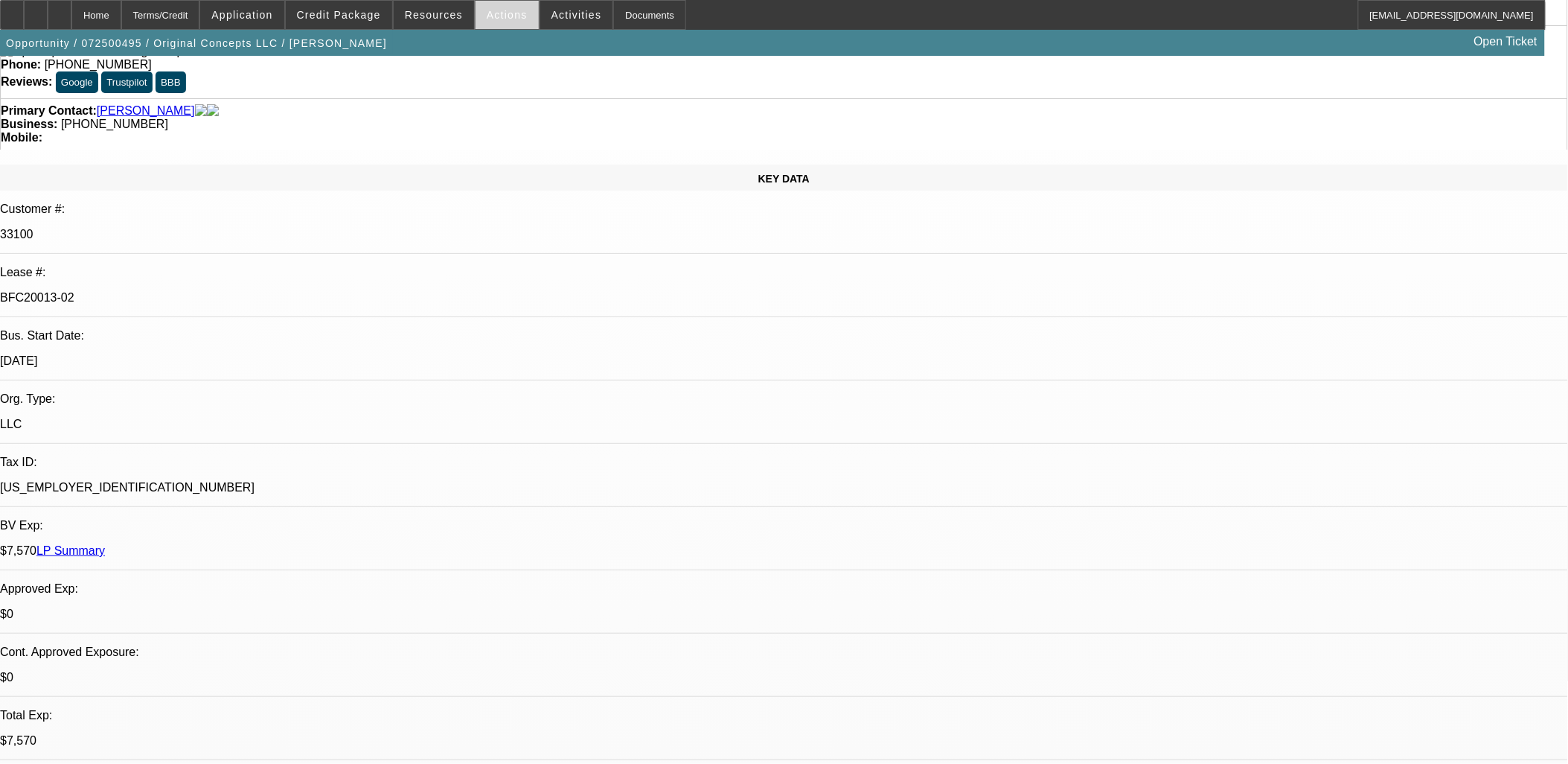
click at [492, 10] on span "Actions" at bounding box center [507, 15] width 41 height 12
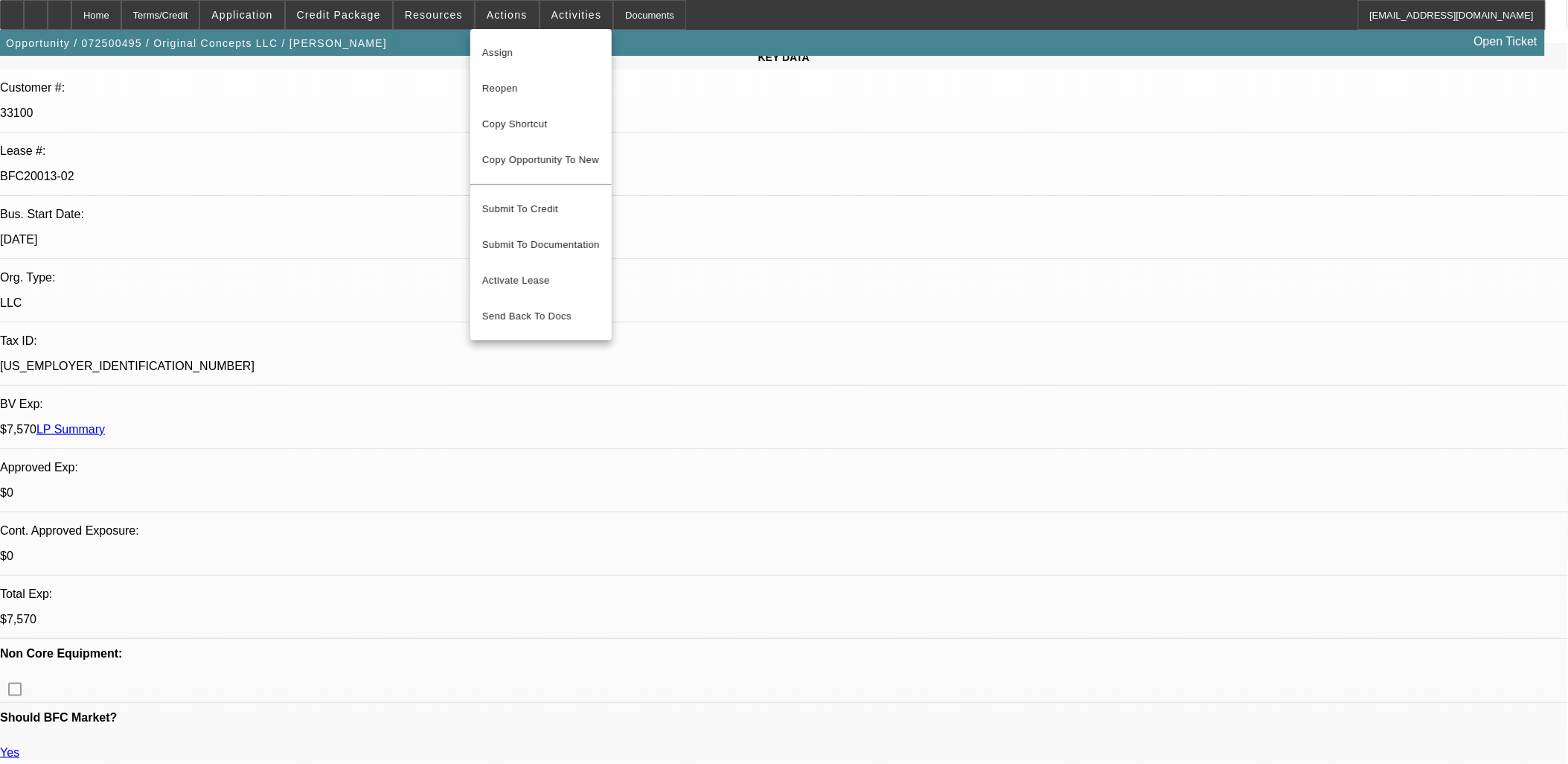
scroll to position [413, 0]
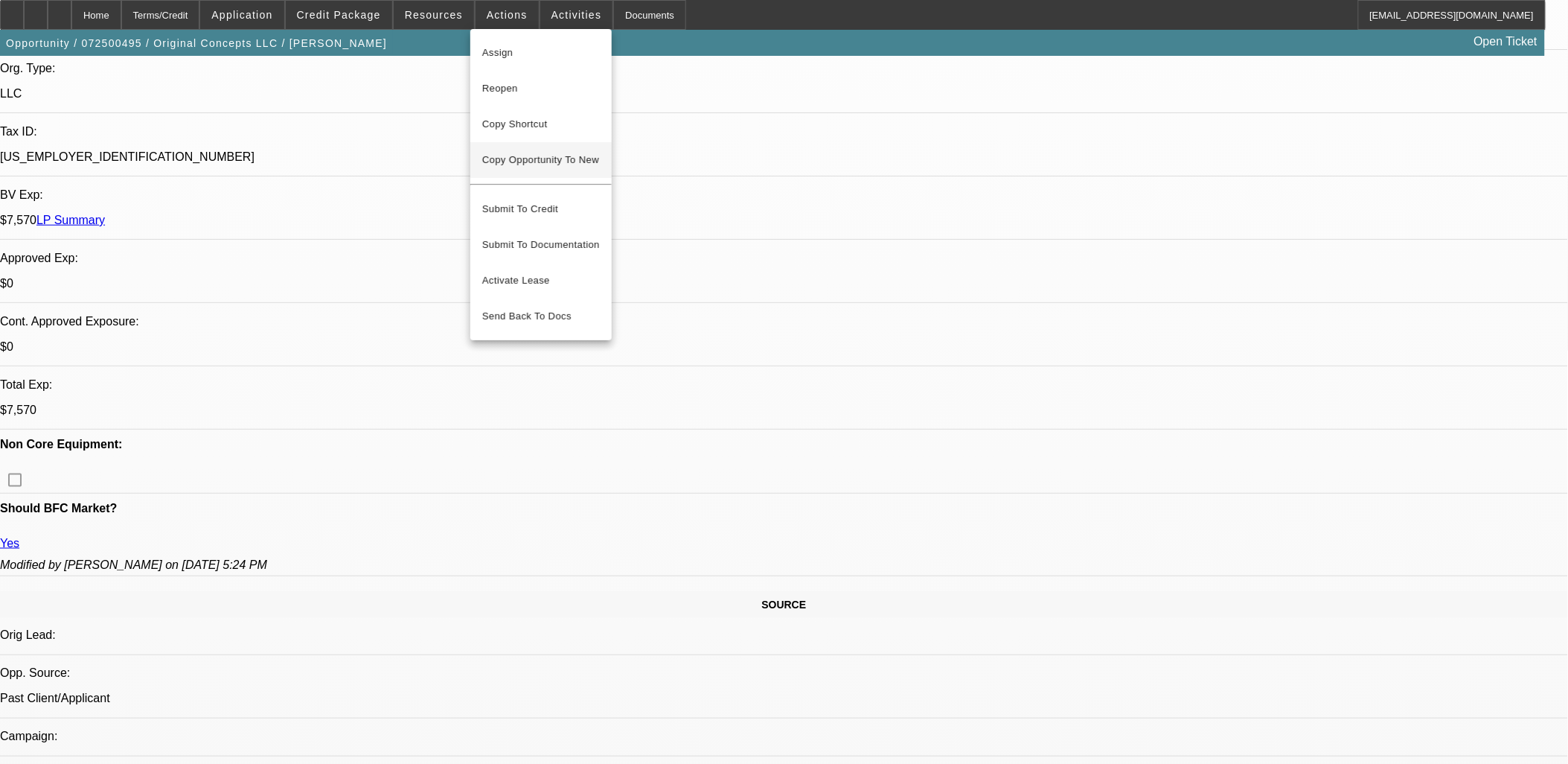
click at [587, 155] on span "Copy Opportunity To New" at bounding box center [541, 160] width 117 height 11
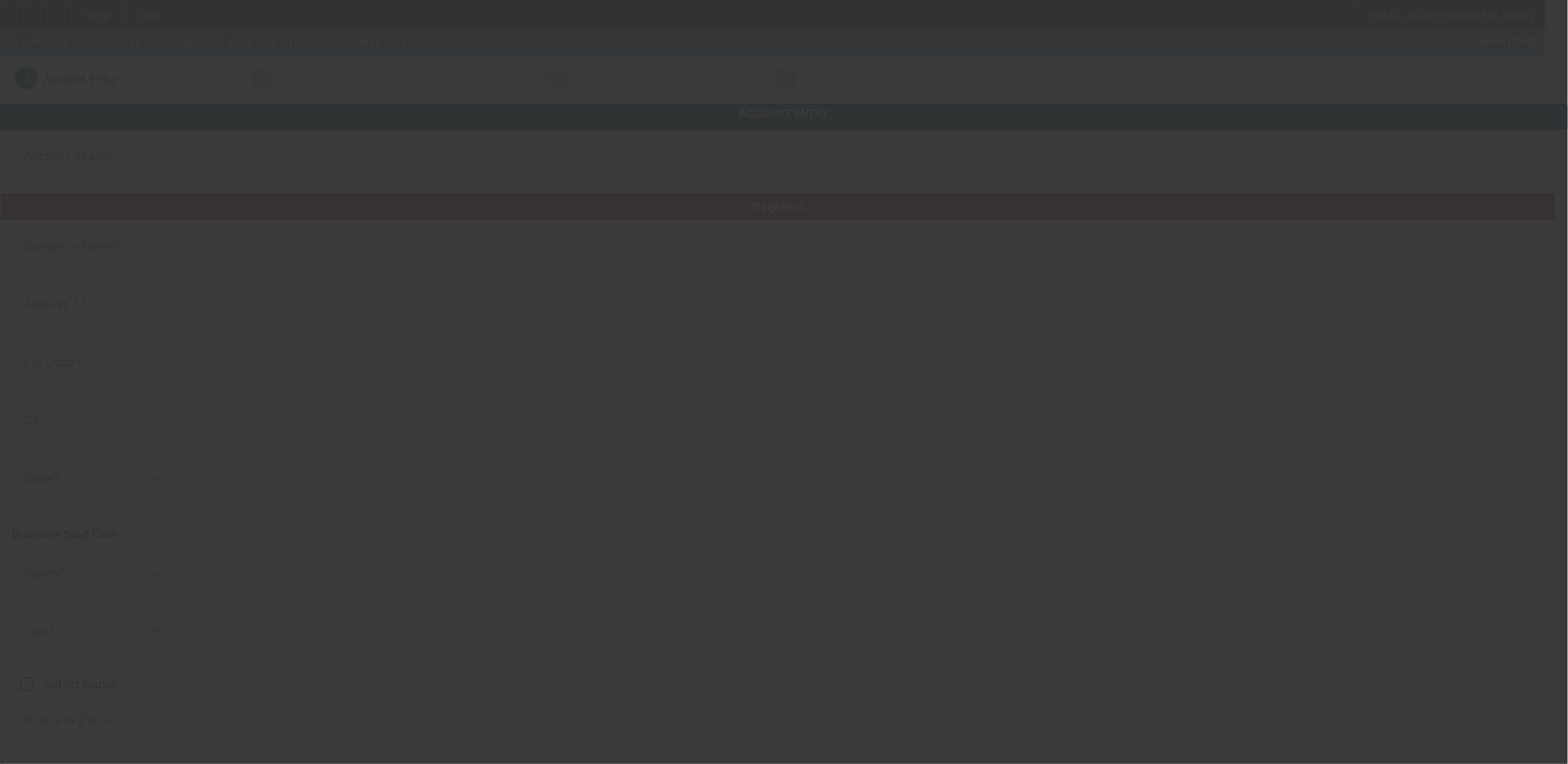
type input "Original Concepts LLC"
type input "192 Woodlands Ln"
type input "39071"
type input "Flora"
type input "(352) 422-3638"
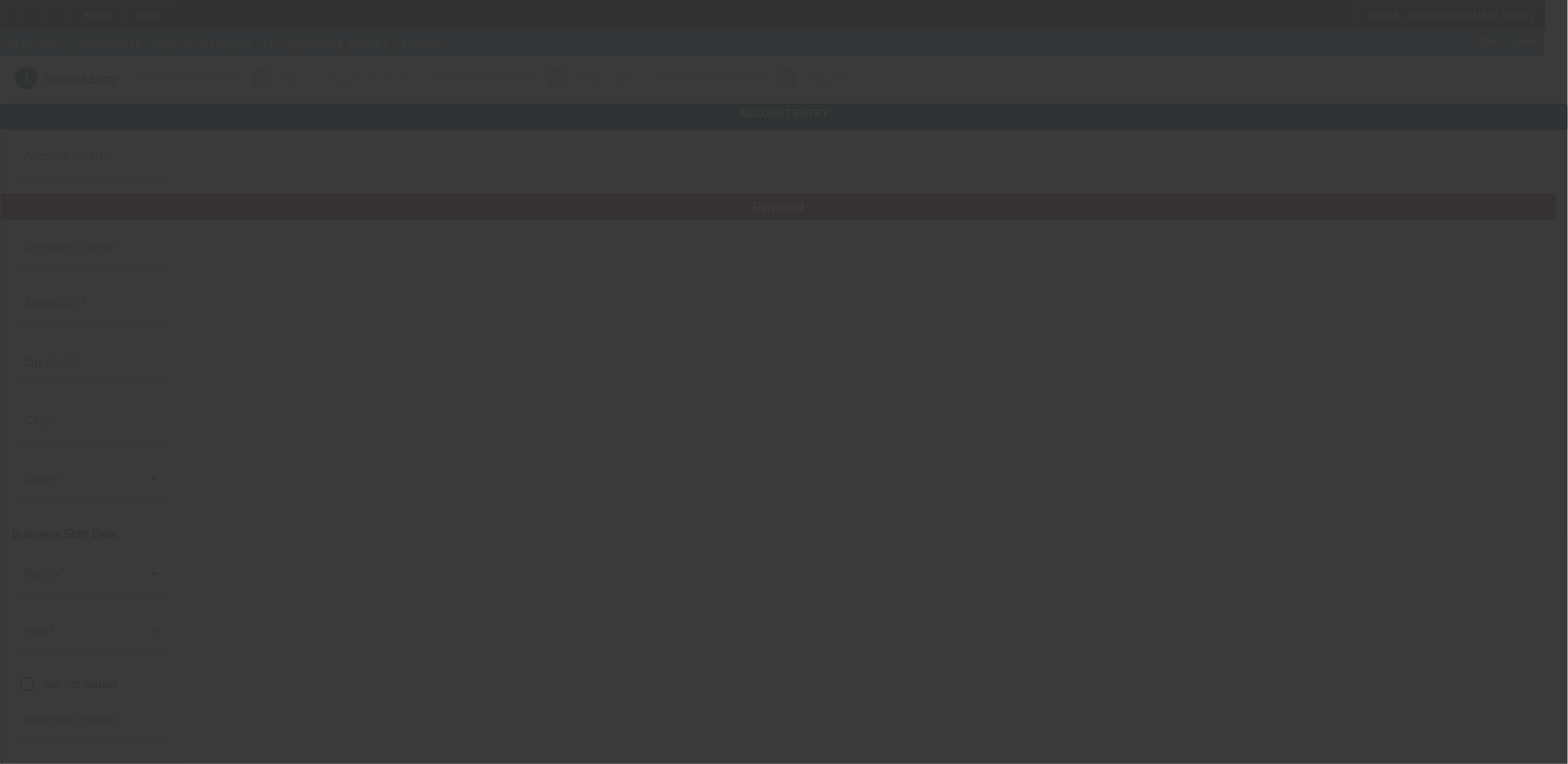
type input "originalconcepts1@outlook.com"
type input "Madison"
type input "[US_EMPLOYER_IDENTIFICATION_NUMBER]"
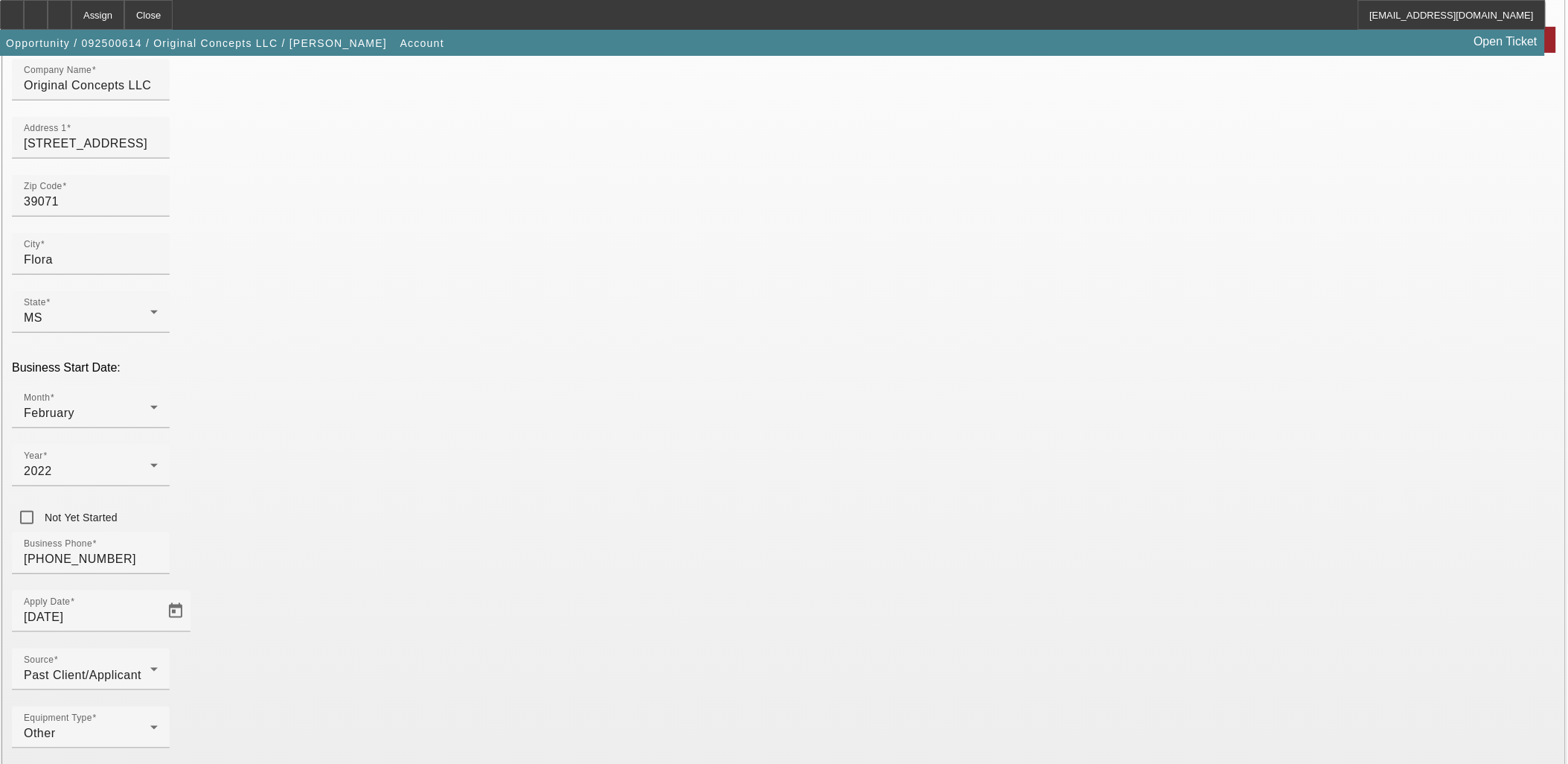
scroll to position [184, 0]
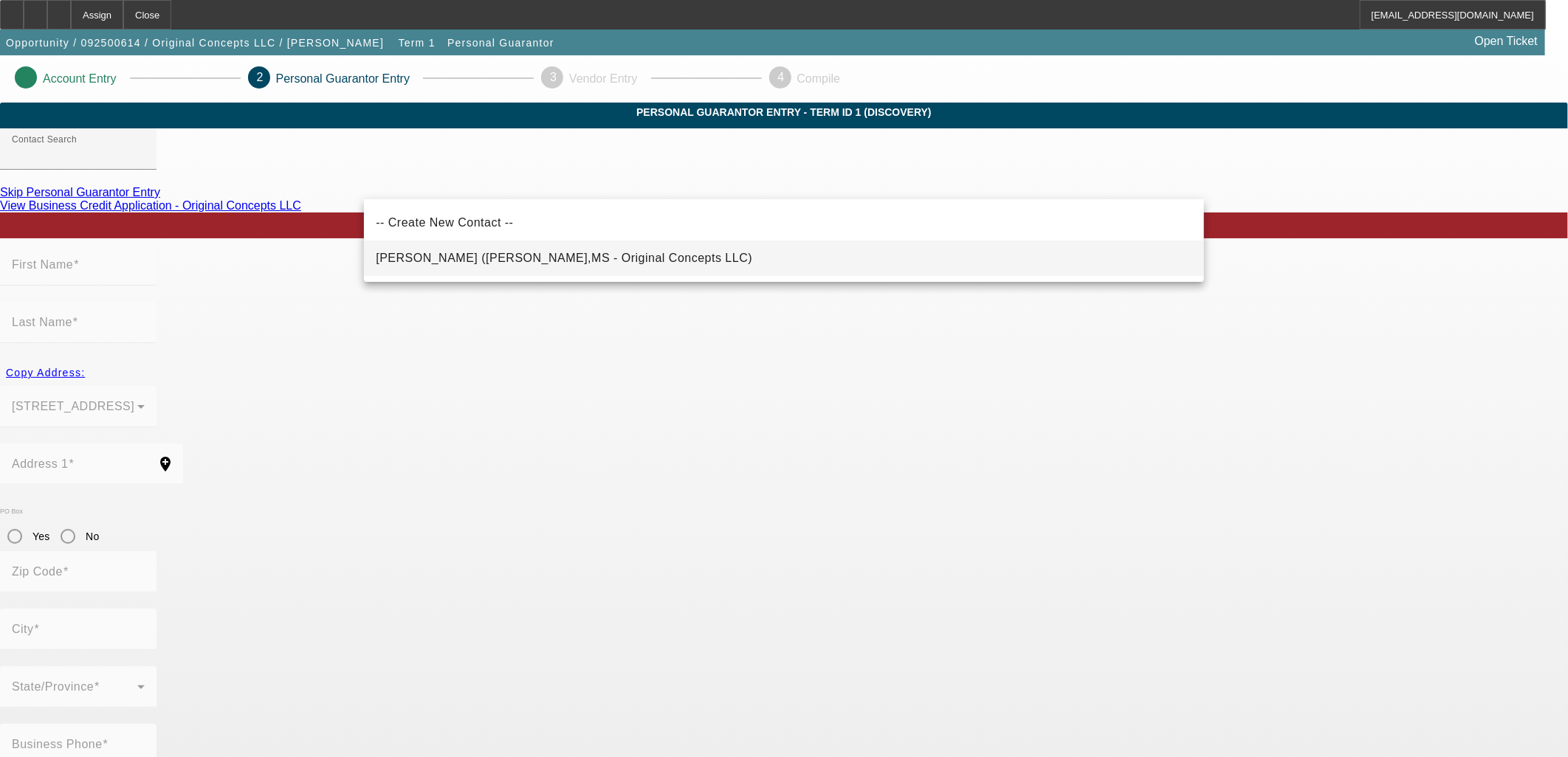
click at [600, 269] on mat-option "Helgeson, Kevin (Flora,MS - Original Concepts LLC)" at bounding box center [784, 258] width 840 height 36
type input "Helgeson, Kevin (Flora,MS - Original Concepts LLC)"
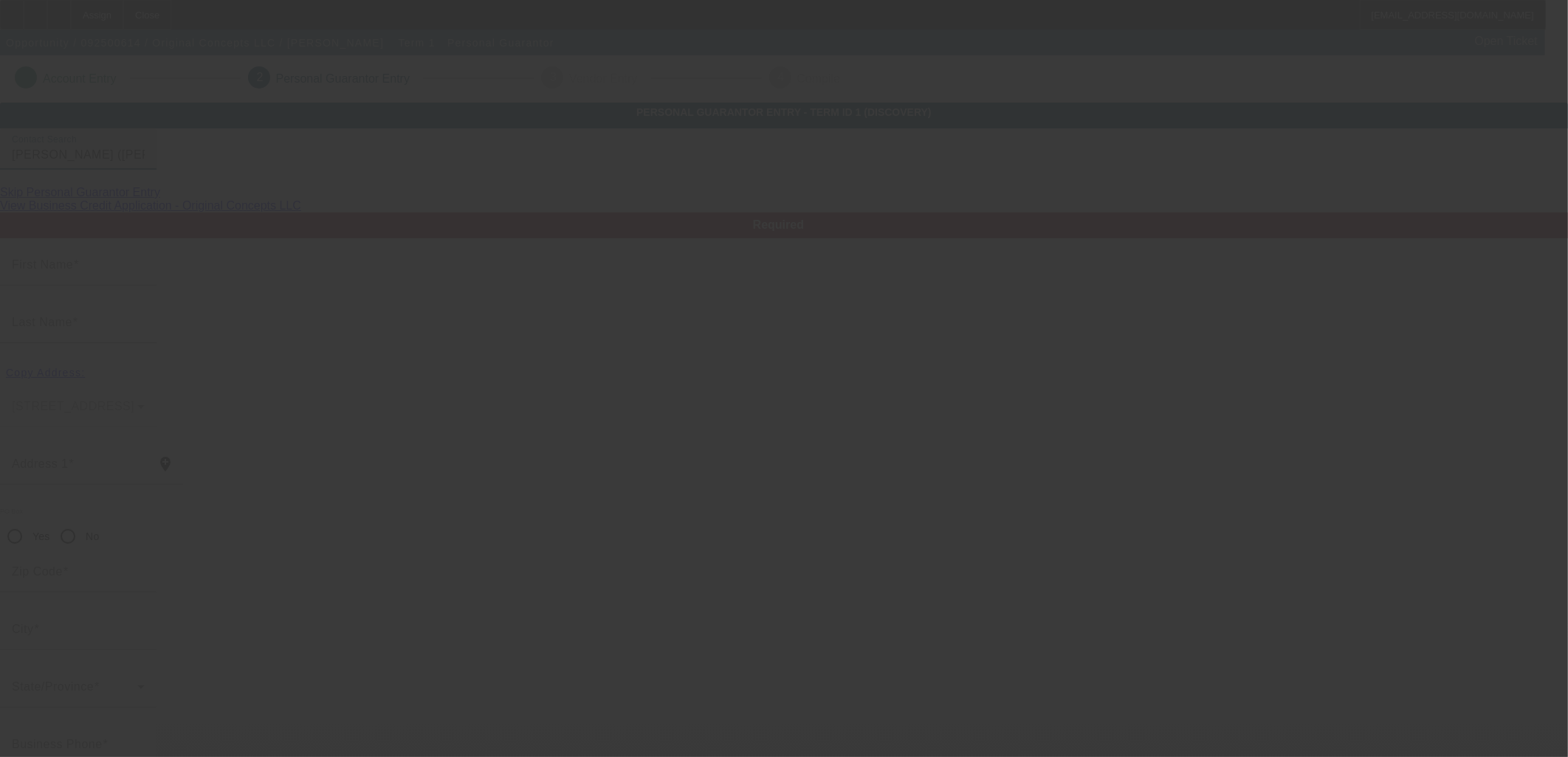
type input "Kevin"
type input "Helgeson"
type input "123 Woodridge Dr"
radio input "true"
type input "39071"
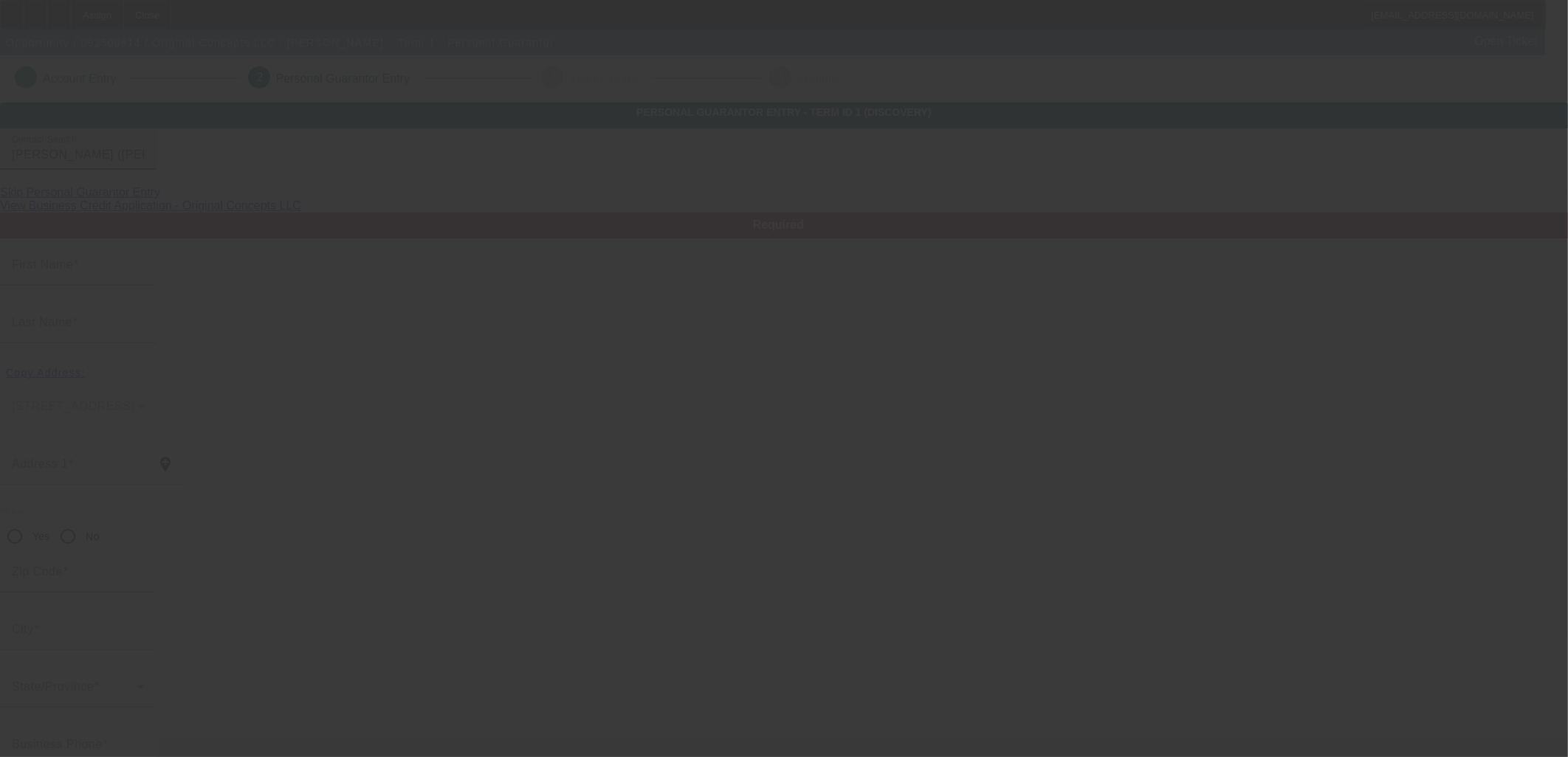
type input "Flora"
type input "(352) 422-3638"
type input "100"
type input "523-57-9284"
type input "originalconcepts1@outlook.com"
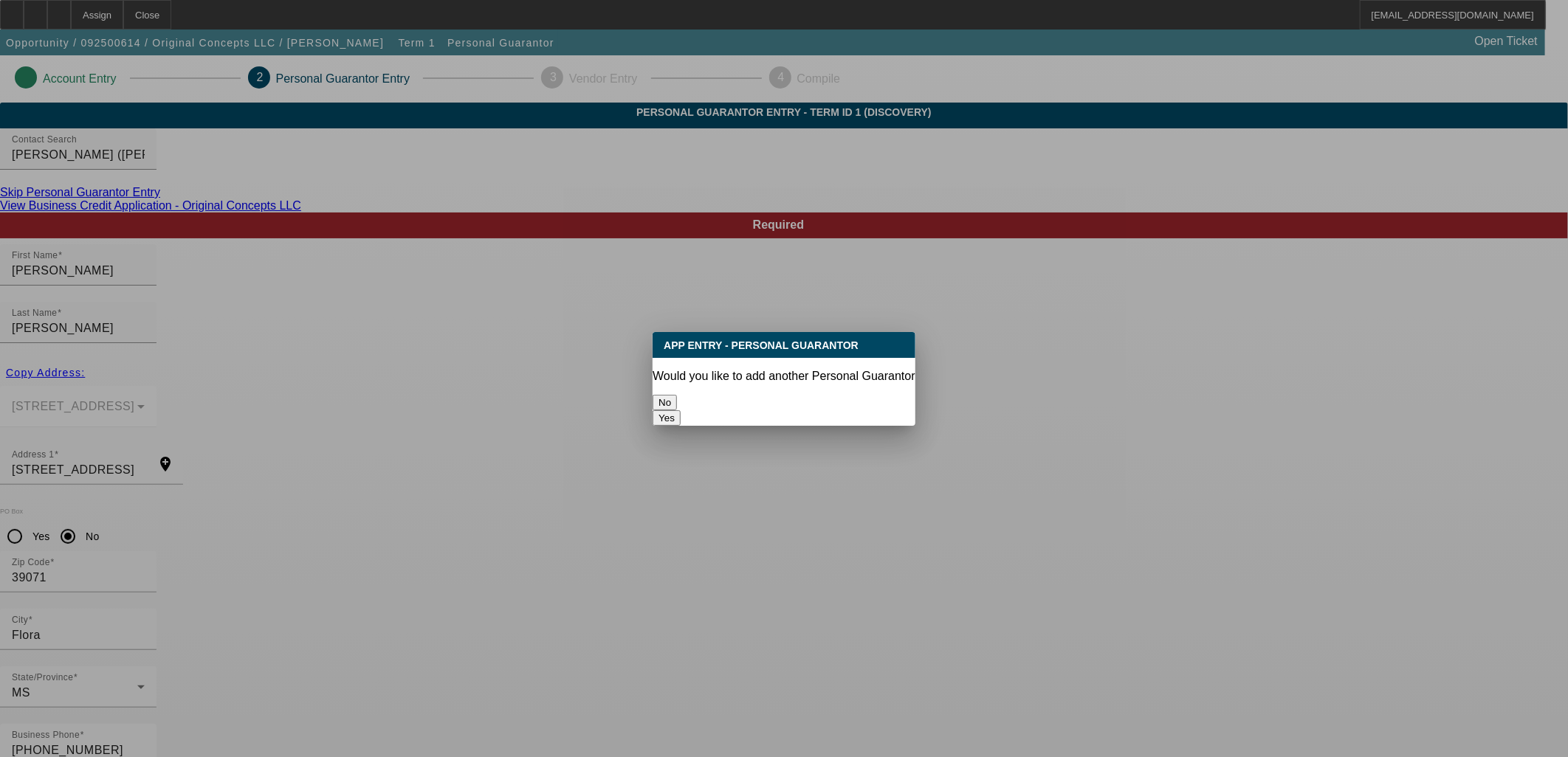
click at [677, 402] on button "No" at bounding box center [665, 402] width 24 height 15
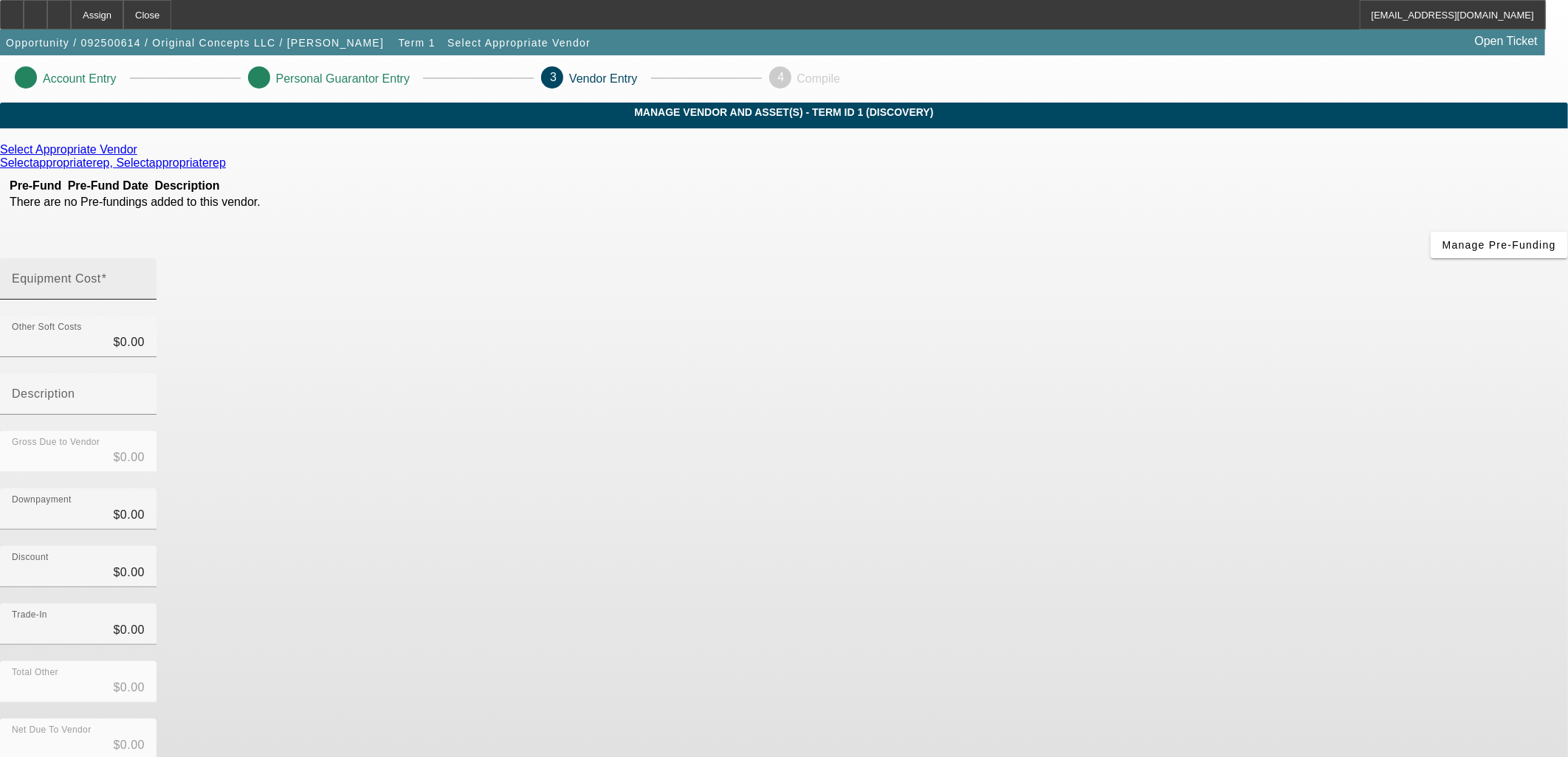
drag, startPoint x: 933, startPoint y: 201, endPoint x: 927, endPoint y: 172, distance: 29.6
click at [157, 300] on div at bounding box center [78, 308] width 157 height 16
click at [145, 258] on div "Equipment Cost" at bounding box center [79, 279] width 133 height 41
type input "1"
type input "$1.00"
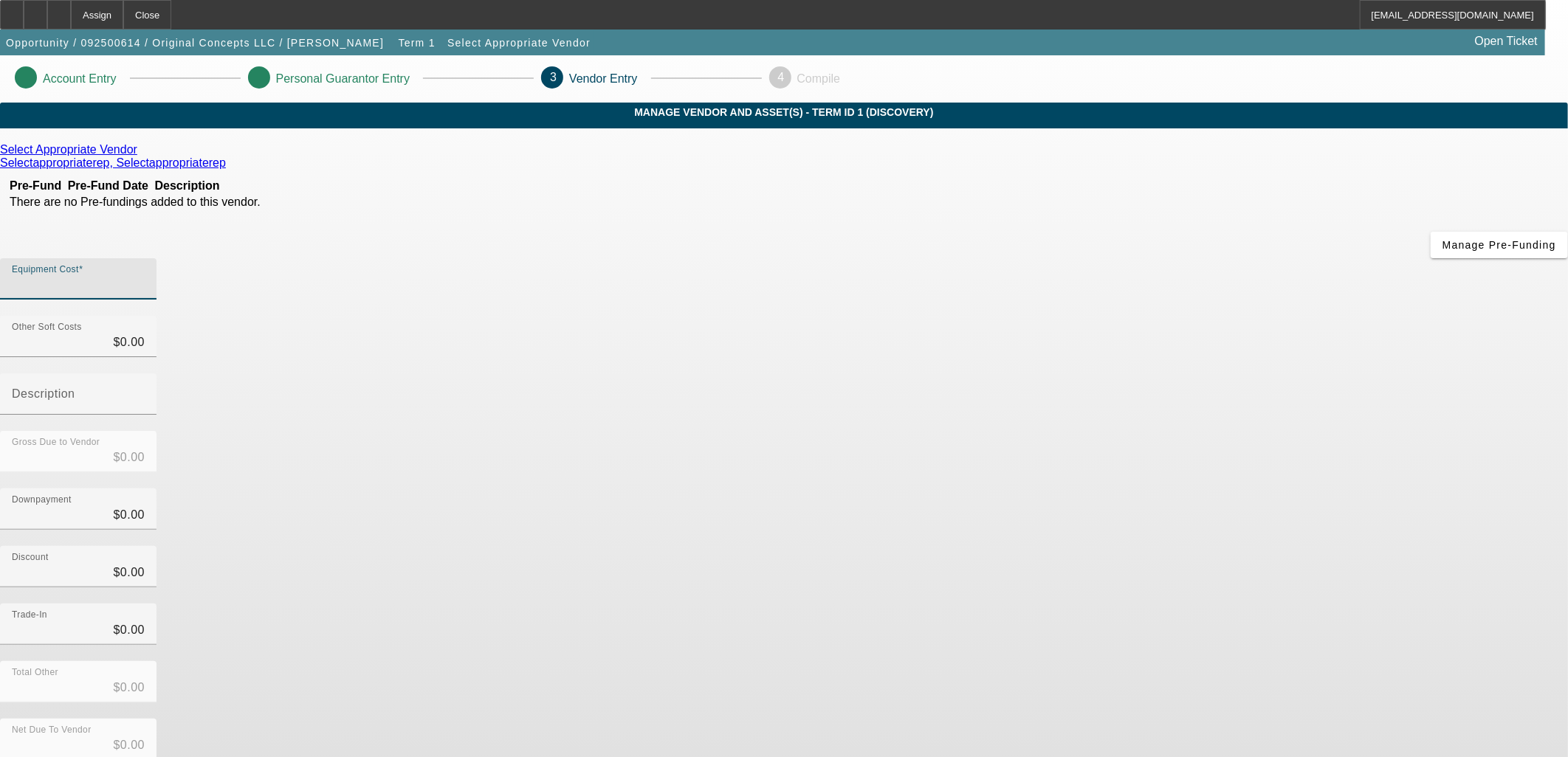
type input "$1.00"
type input "10"
type input "$10.00"
type input "100"
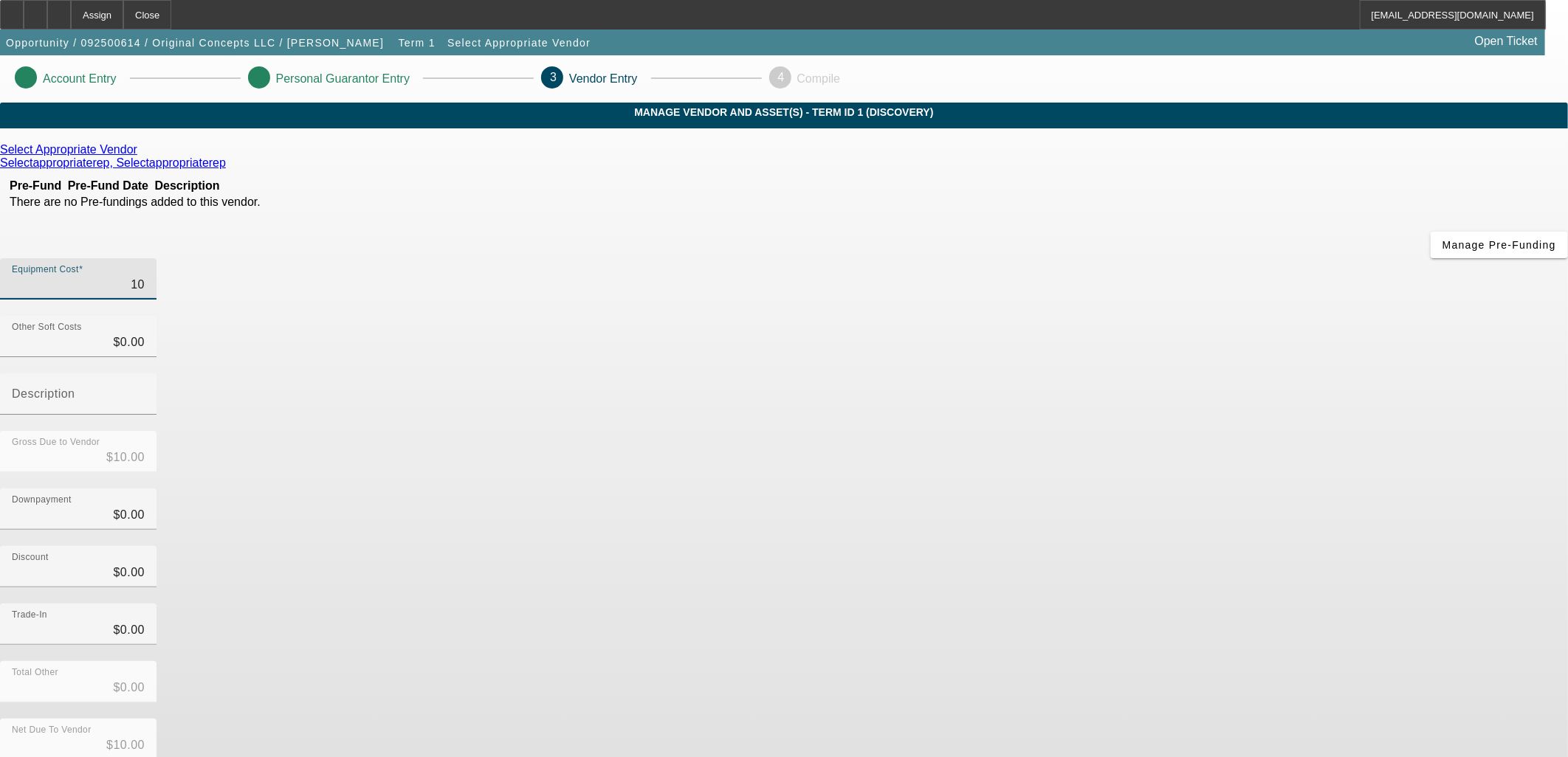
type input "$100.00"
type input "1000"
type input "$1,000.00"
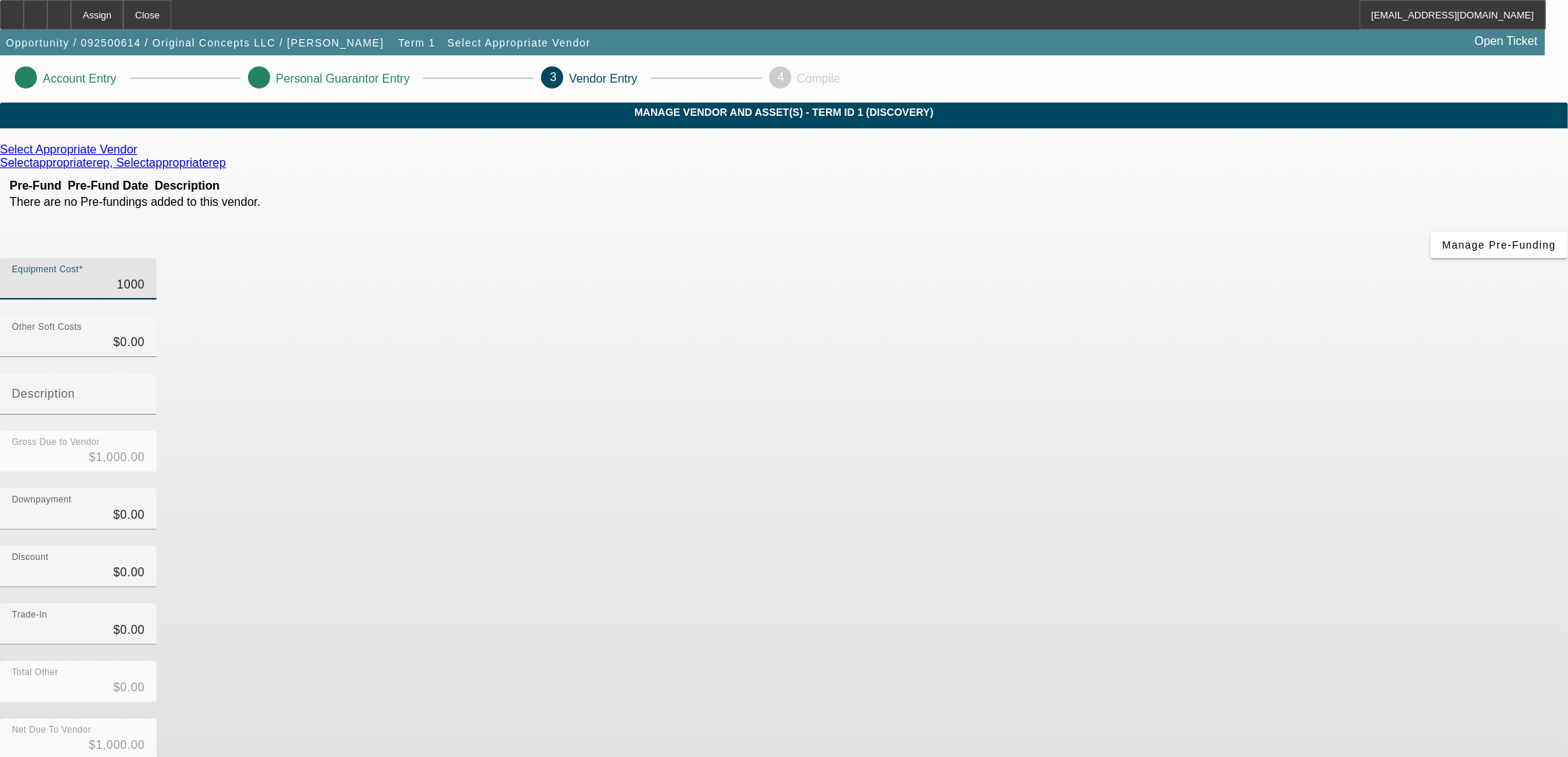
type input "10000"
type input "$10,000.00"
click at [141, 156] on icon at bounding box center [141, 149] width 0 height 12
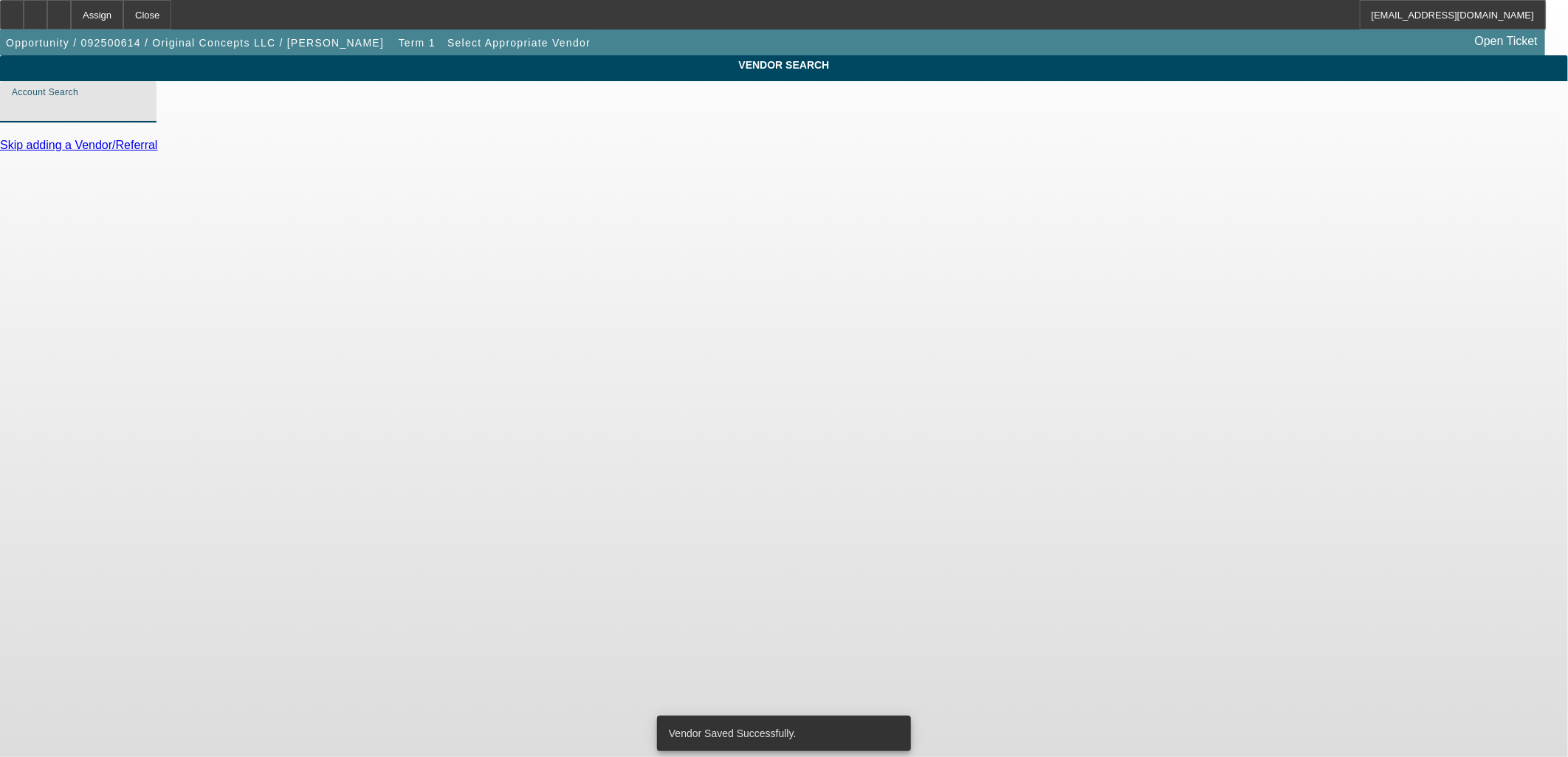
click at [145, 117] on input "Account Search" at bounding box center [79, 108] width 133 height 18
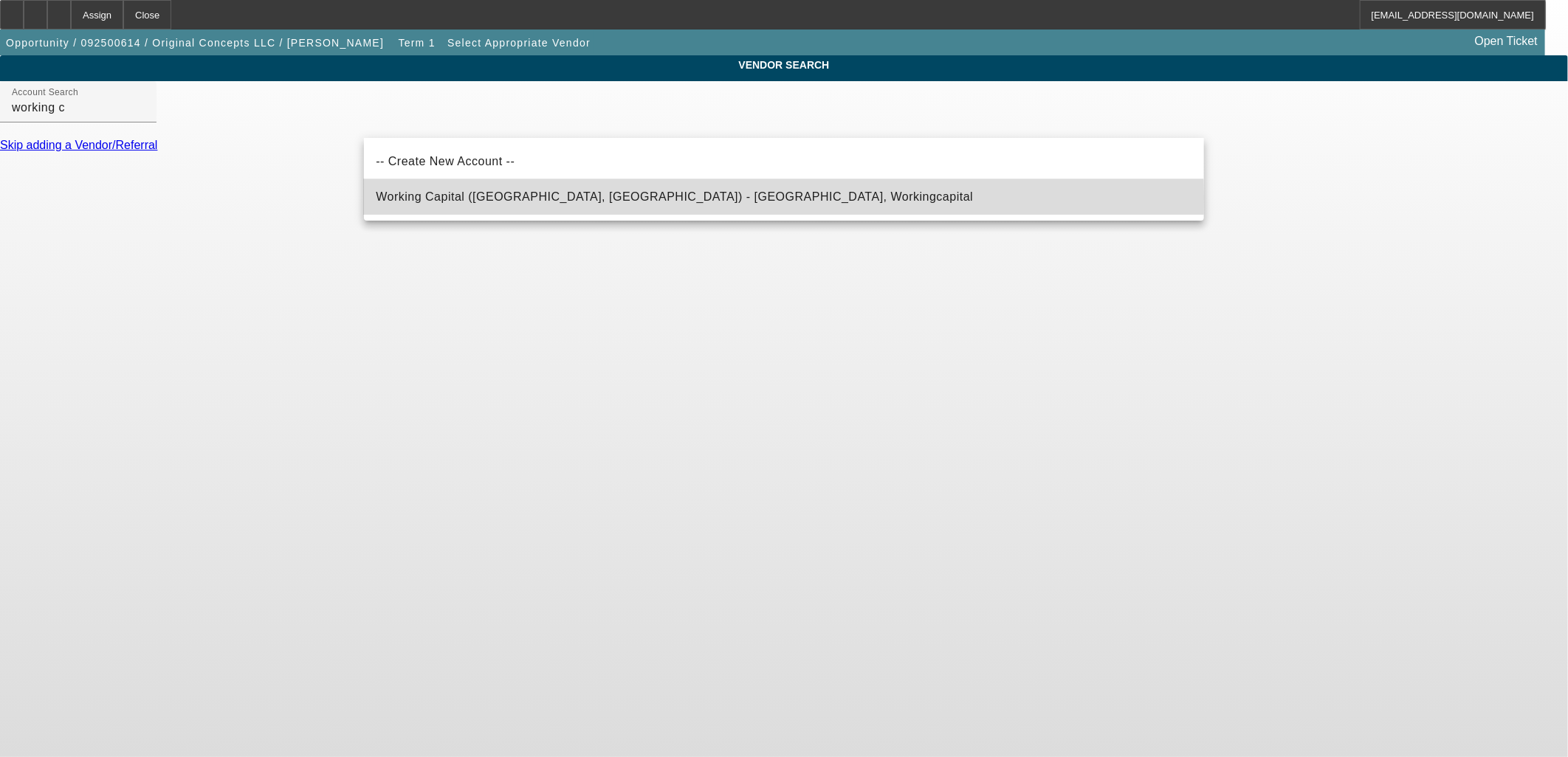
click at [587, 197] on span "Working Capital (Northbrook, IL) - Workingcapital, Workingcapital" at bounding box center [674, 196] width 597 height 12
type input "Working Capital (Northbrook, IL) - Workingcapital, Workingcapital"
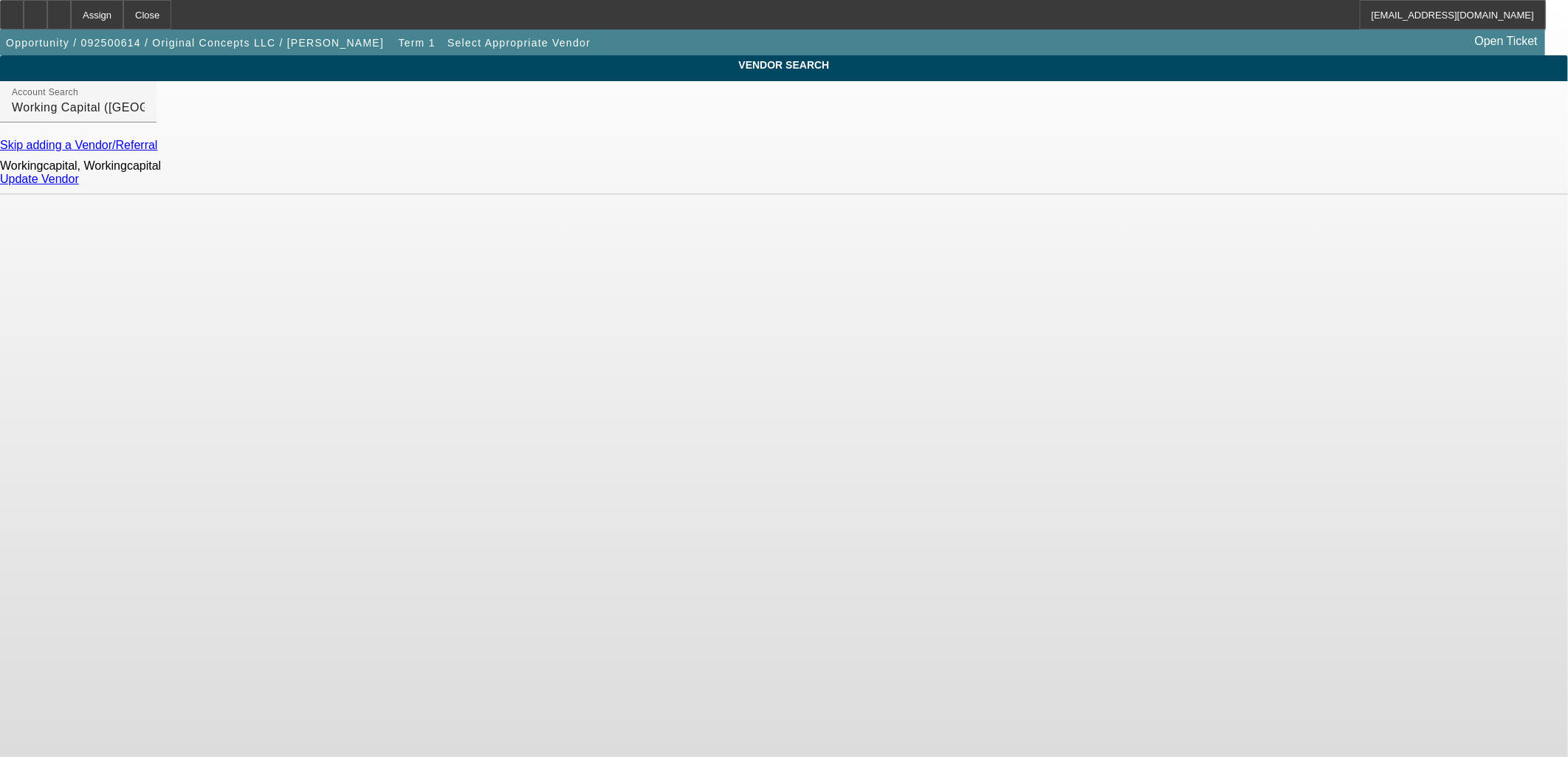
click at [1143, 186] on div "Update Vendor" at bounding box center [784, 180] width 1568 height 13
click at [79, 185] on link "Update Vendor" at bounding box center [39, 179] width 79 height 12
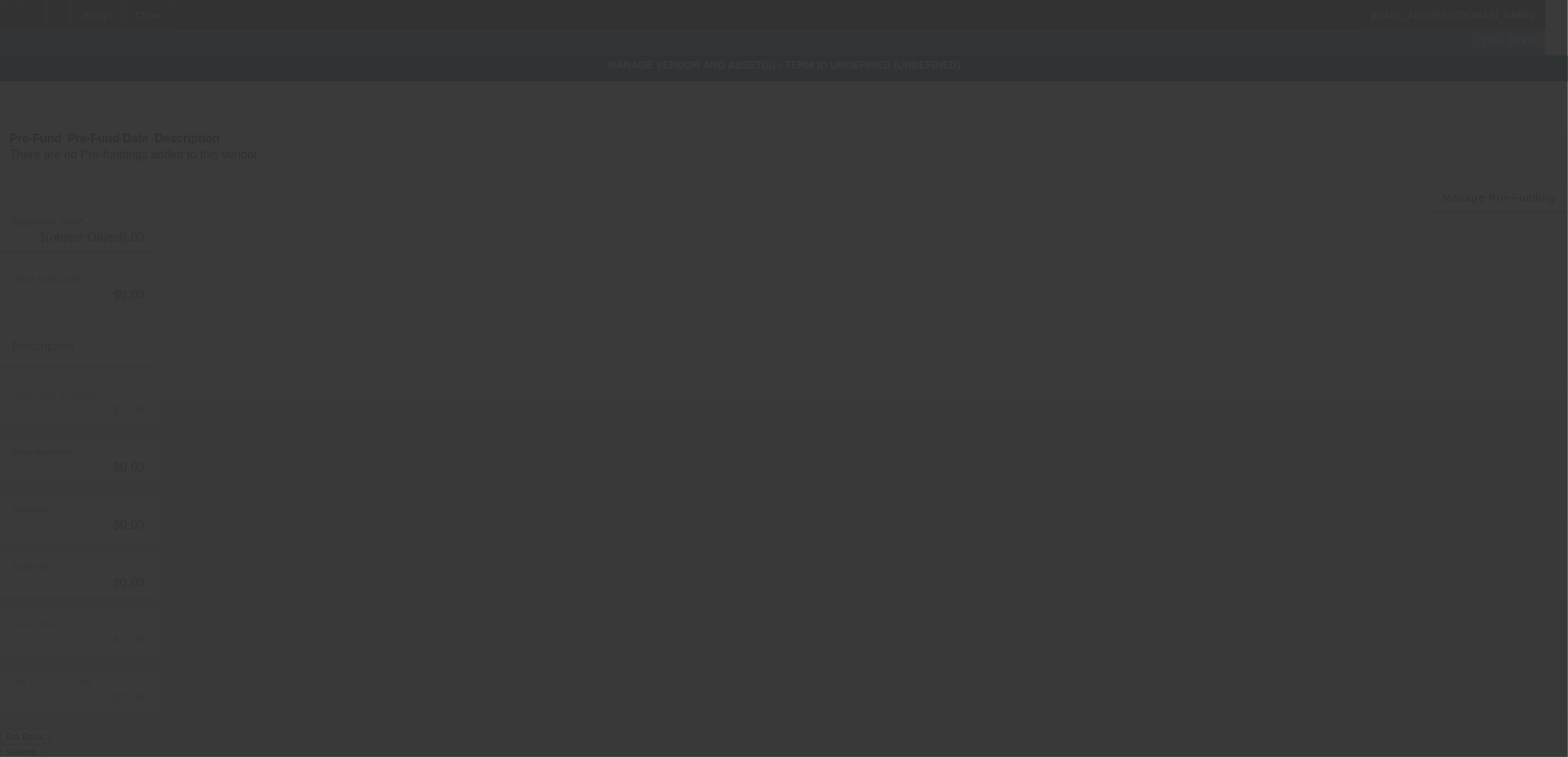
type input "$10,000.00"
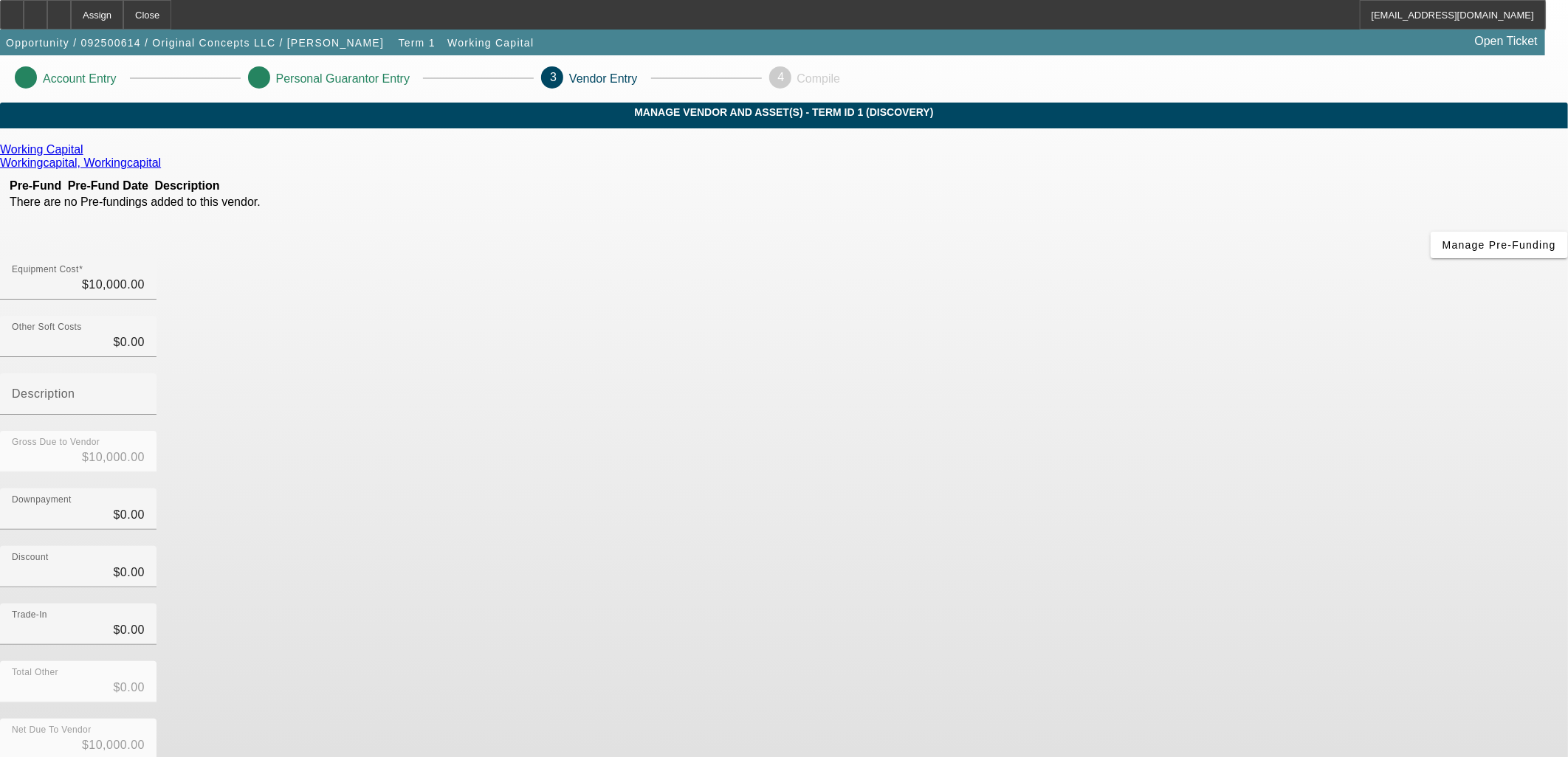
click at [36, 10] on icon at bounding box center [36, 10] width 0 height 0
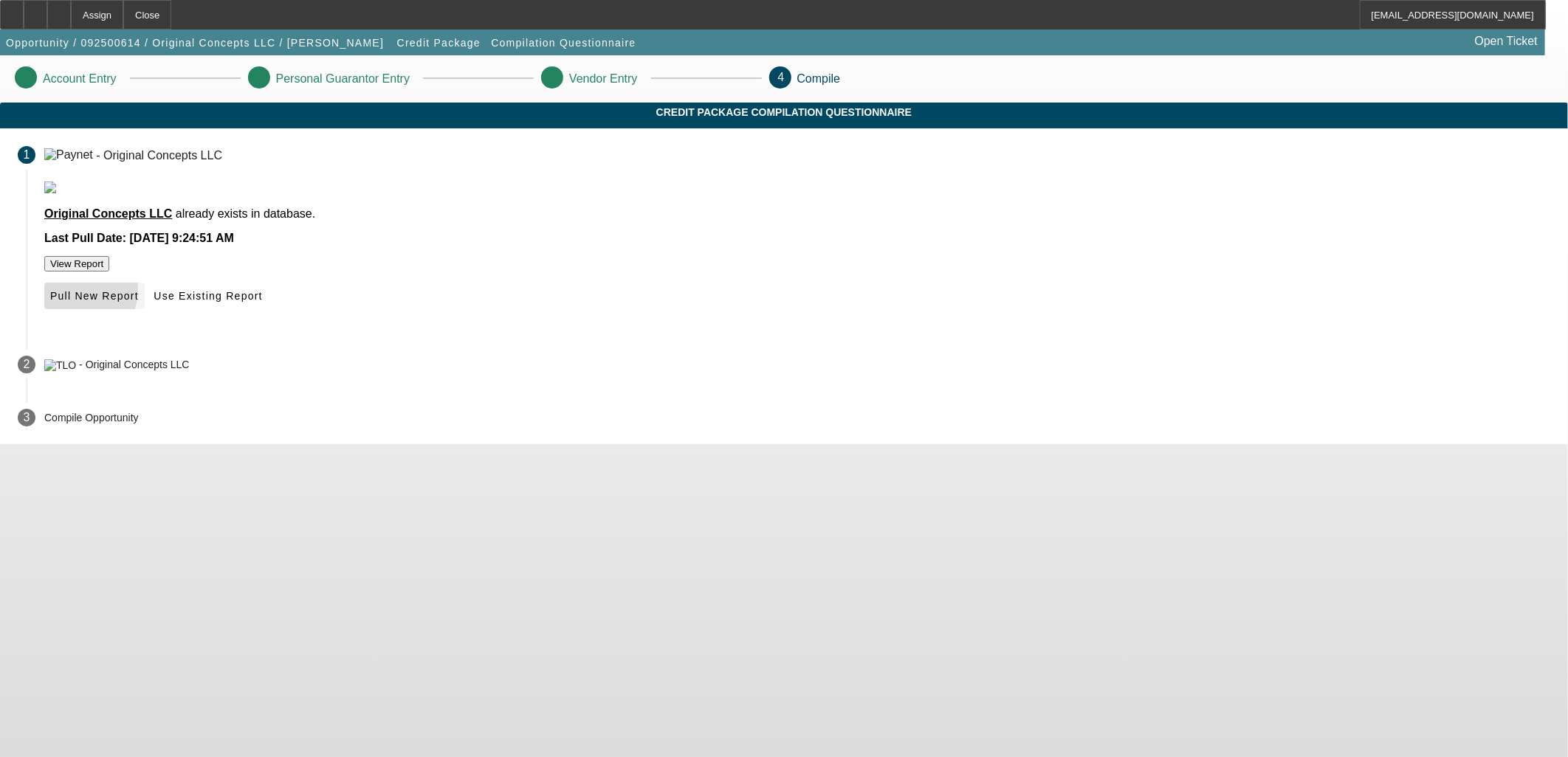
click at [139, 302] on span "Pull New Report" at bounding box center [94, 296] width 89 height 12
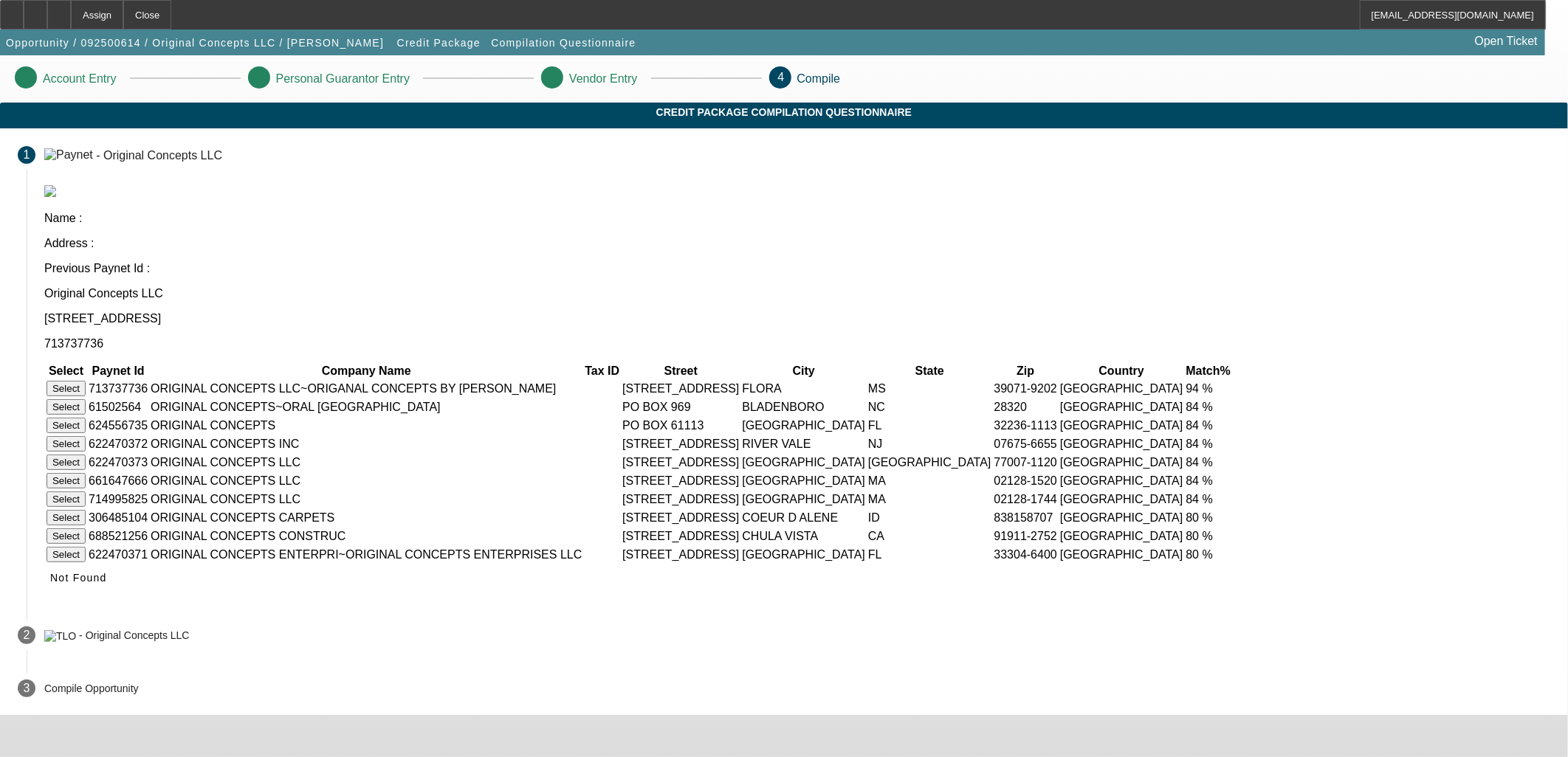
click at [85, 381] on button "Select" at bounding box center [66, 388] width 39 height 15
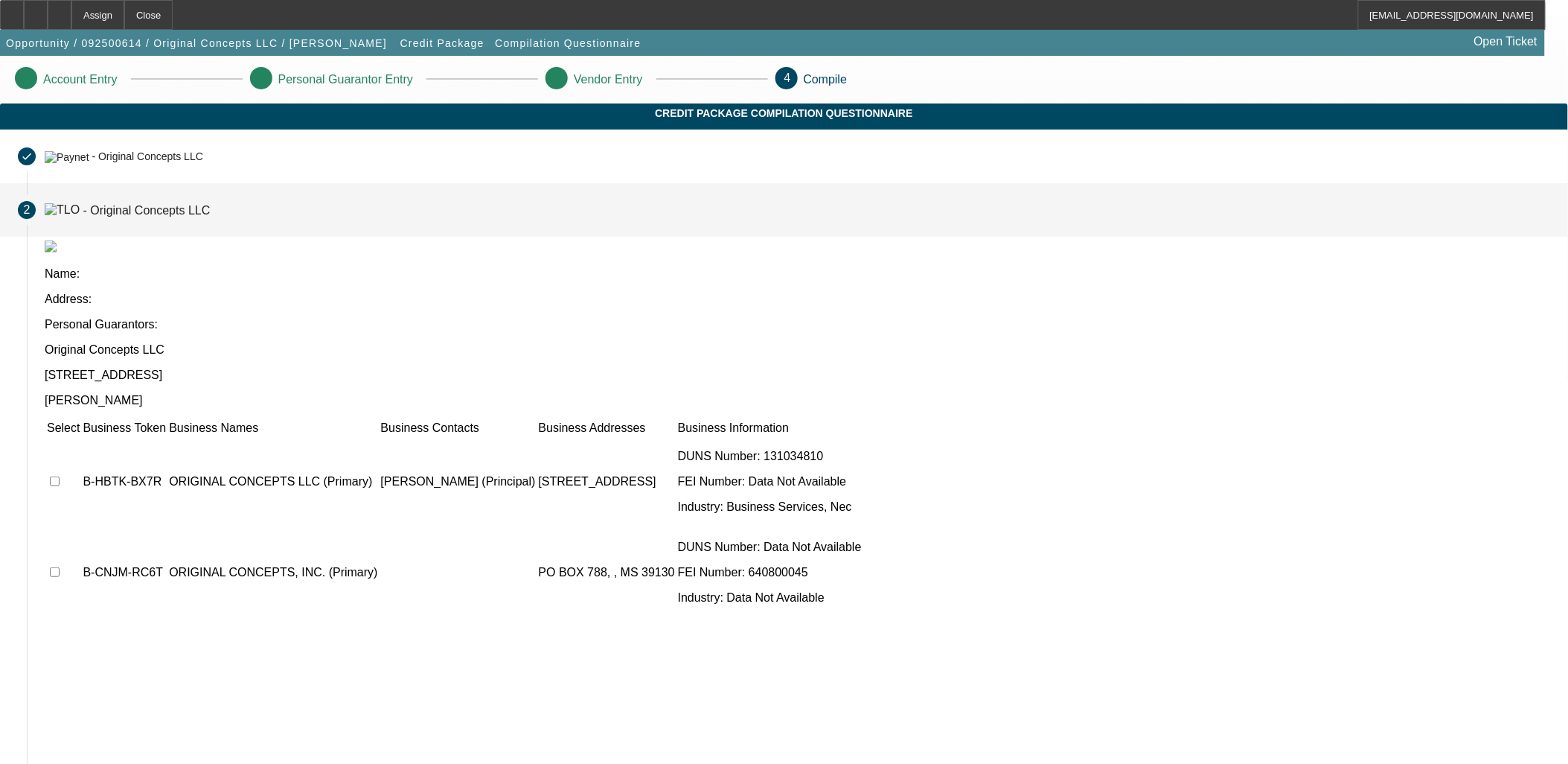
click at [60, 477] on input "checkbox" at bounding box center [55, 482] width 10 height 10
checkbox input "true"
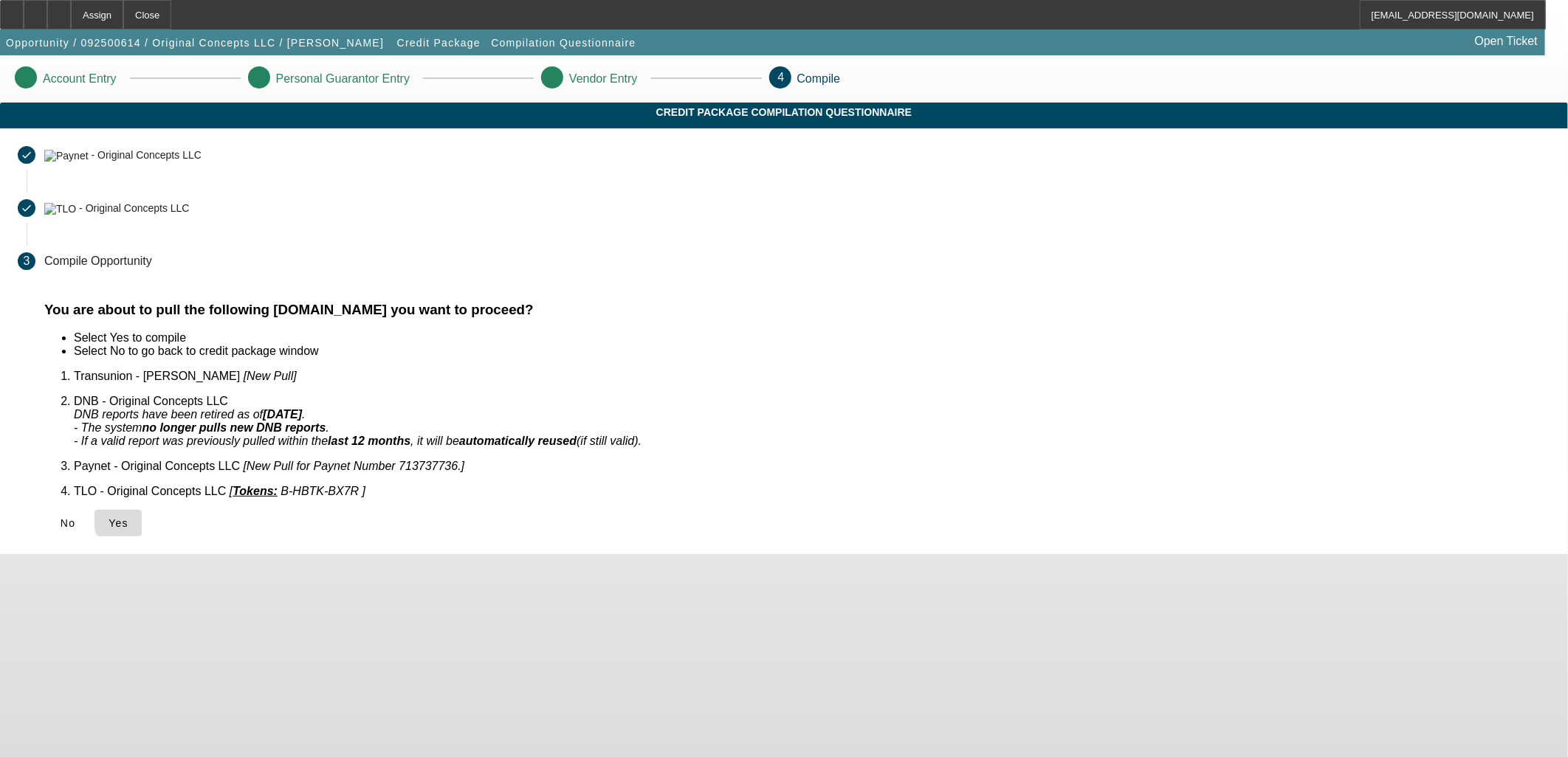
click at [128, 517] on span "Yes" at bounding box center [119, 523] width 20 height 12
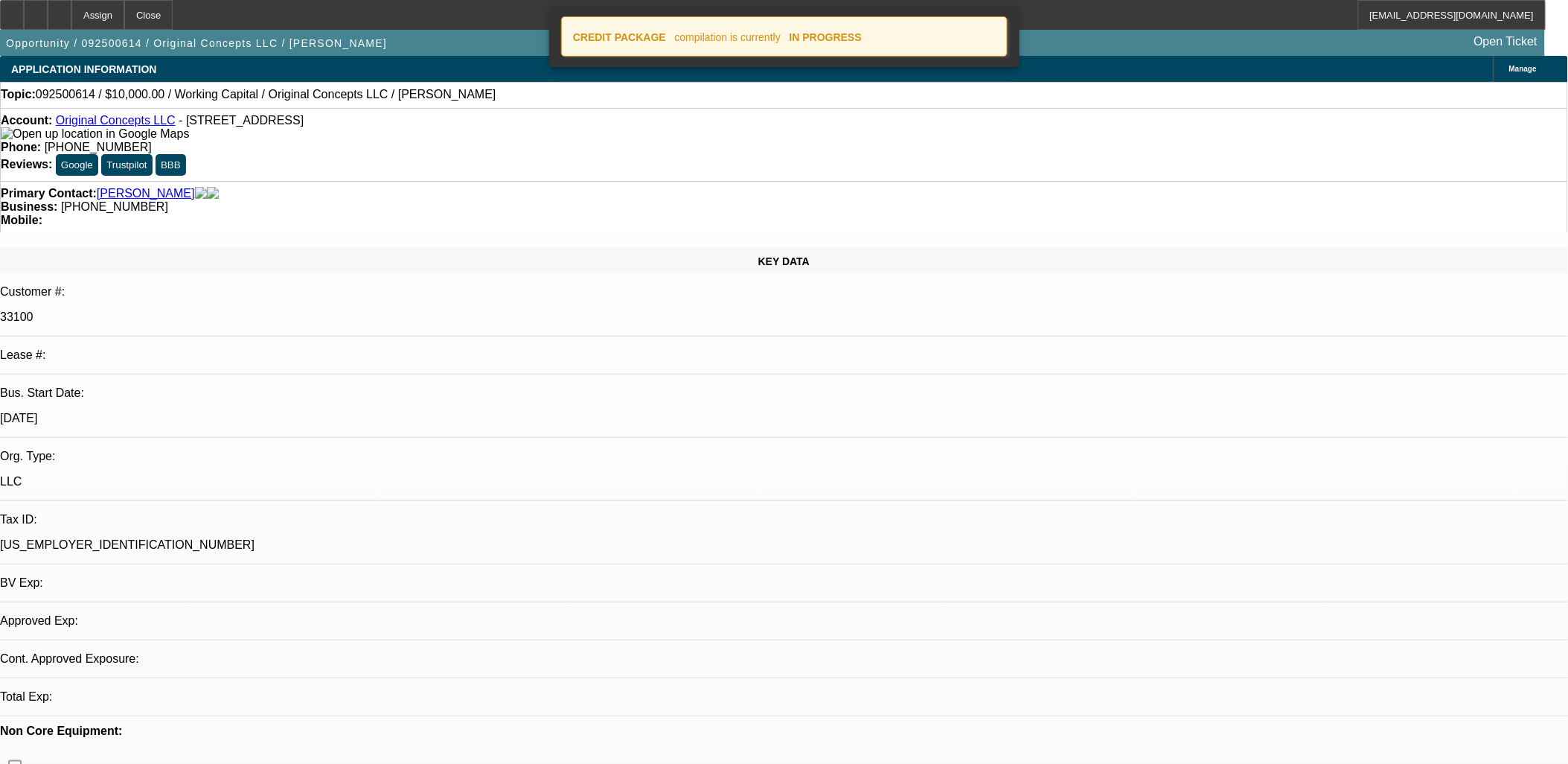
select select "0"
select select "2"
select select "0.1"
select select "4"
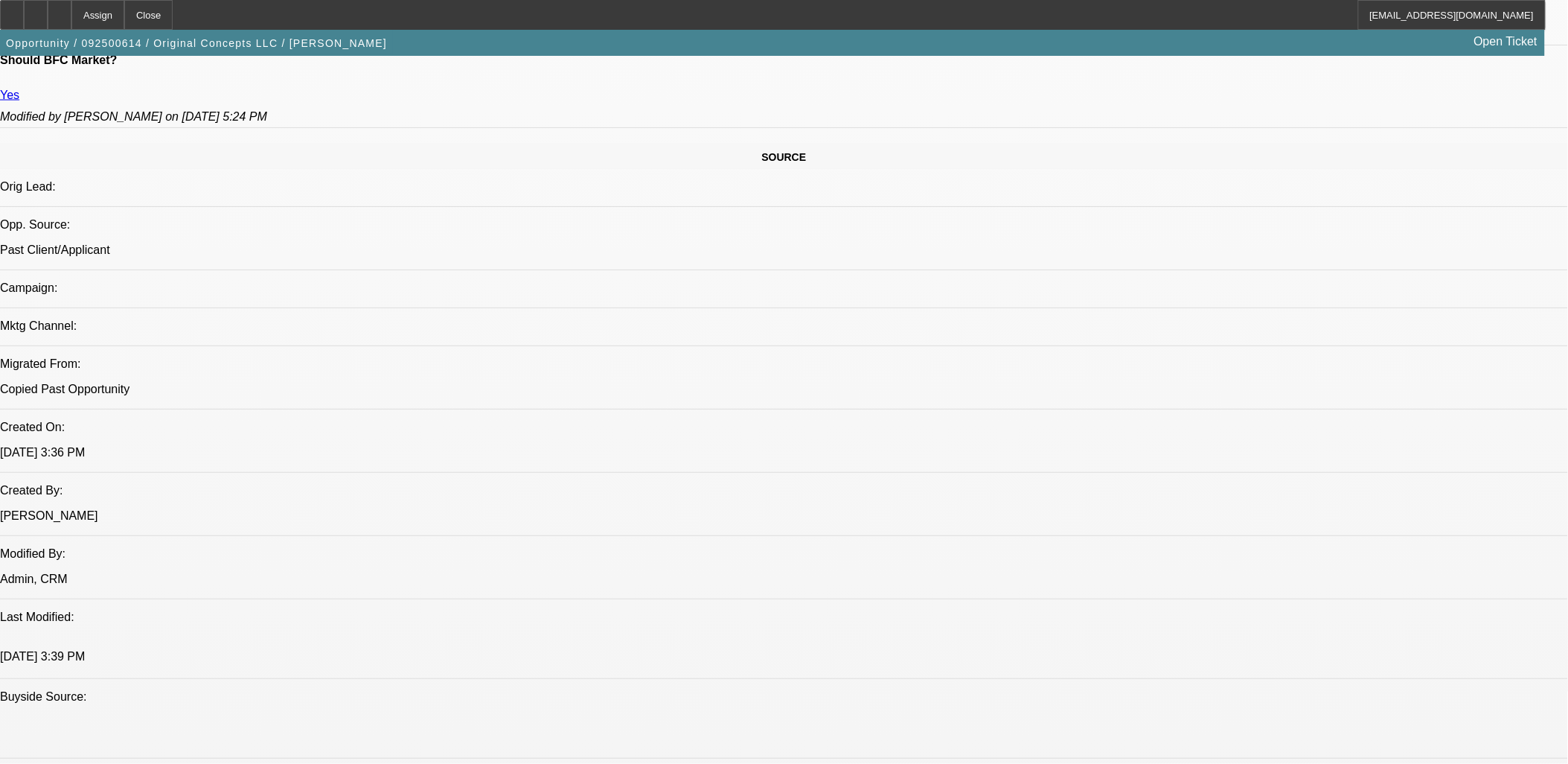
scroll to position [662, 0]
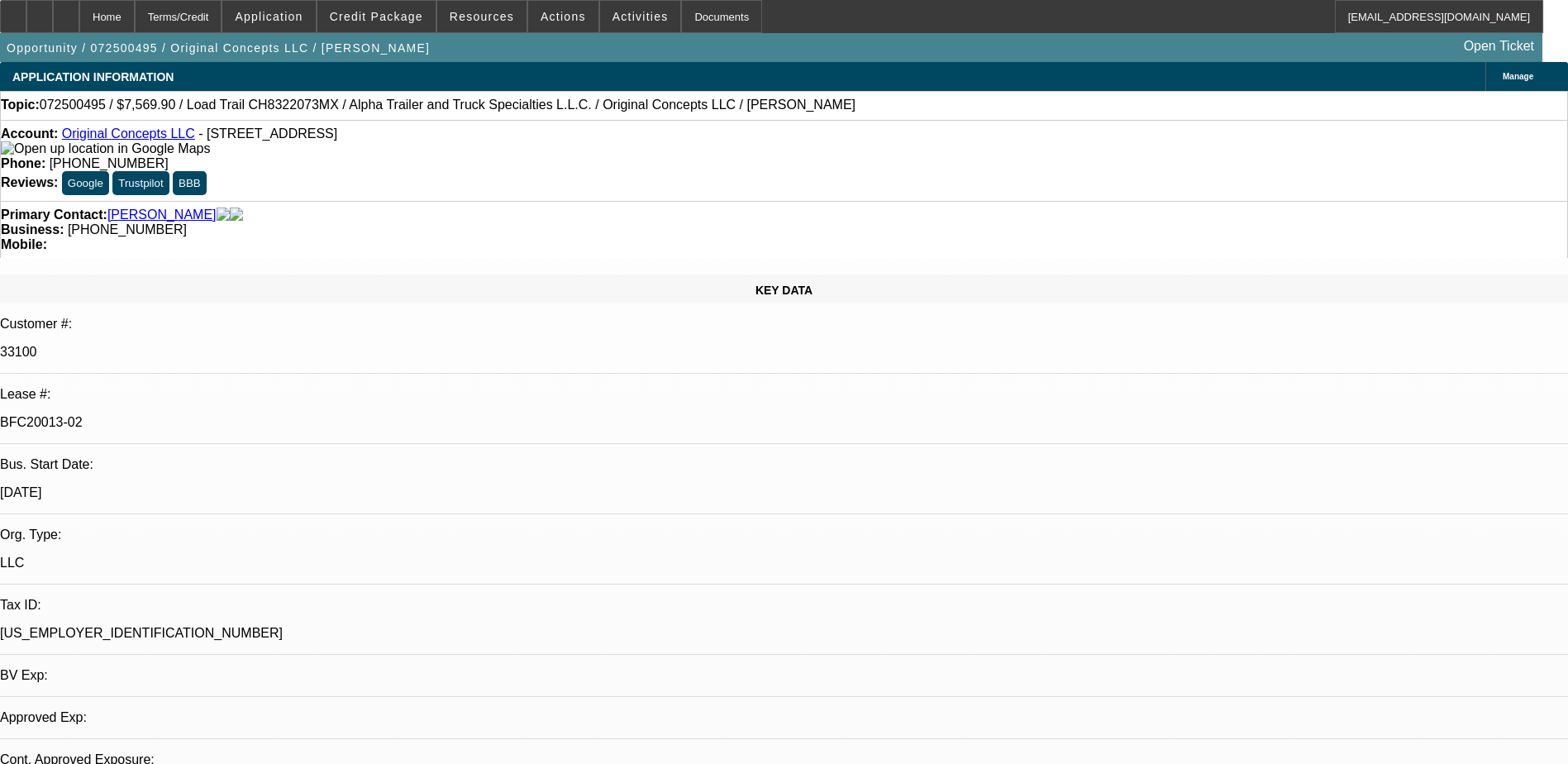
select select "0"
select select "2"
select select "0"
select select "6"
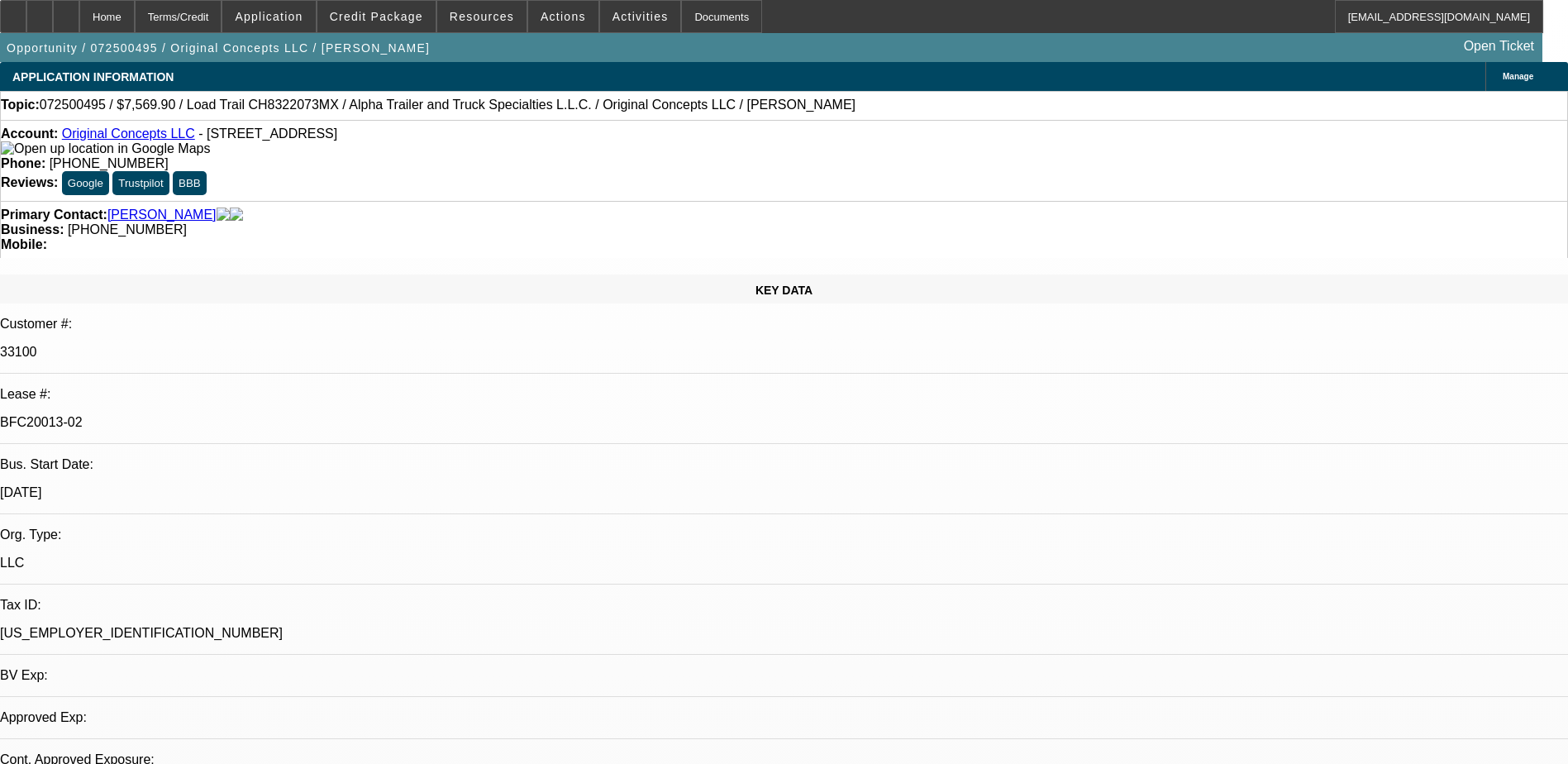
select select "0"
select select "2"
select select "0"
select select "6"
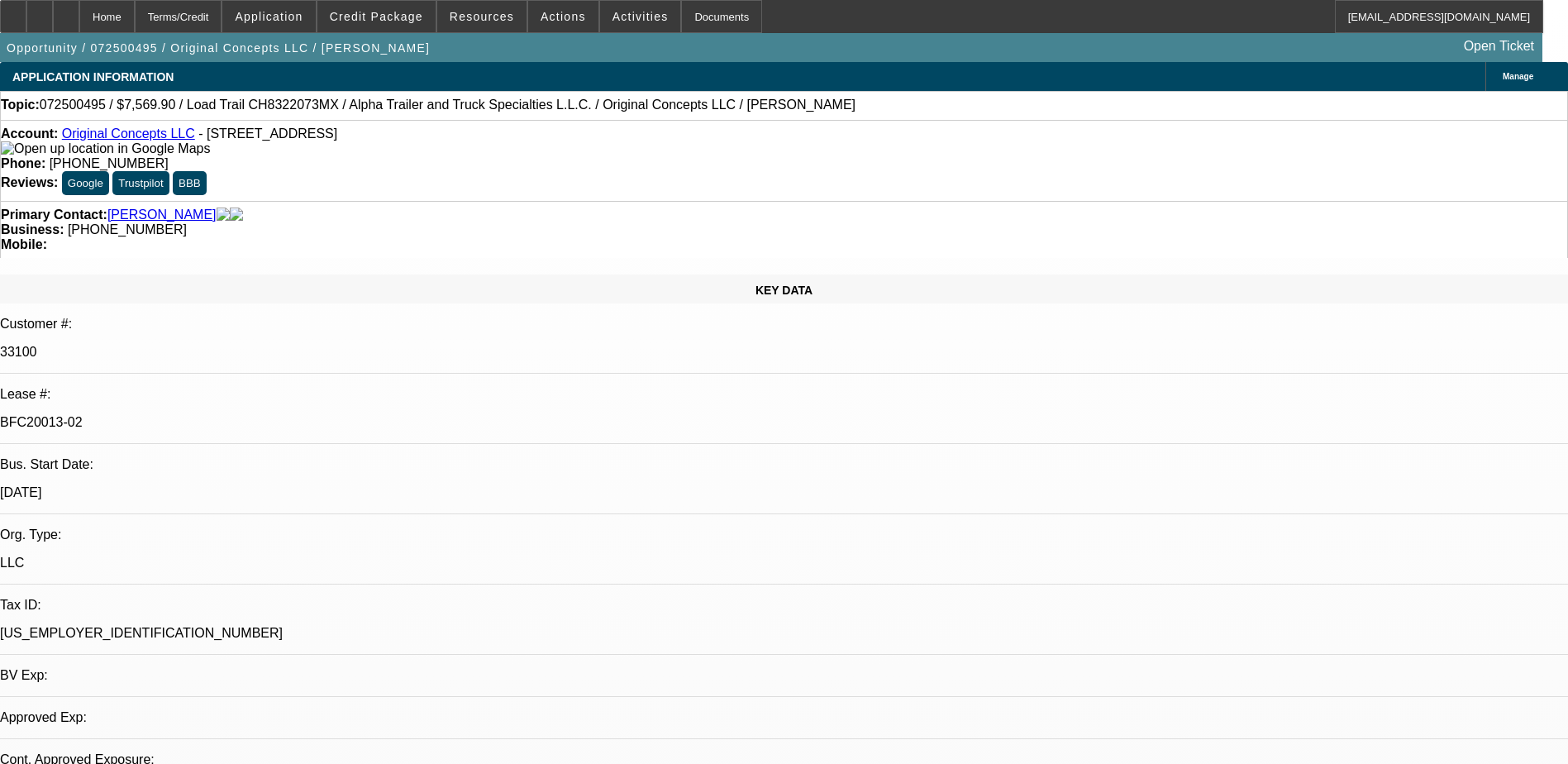
select select "0"
select select "2"
select select "0"
select select "6"
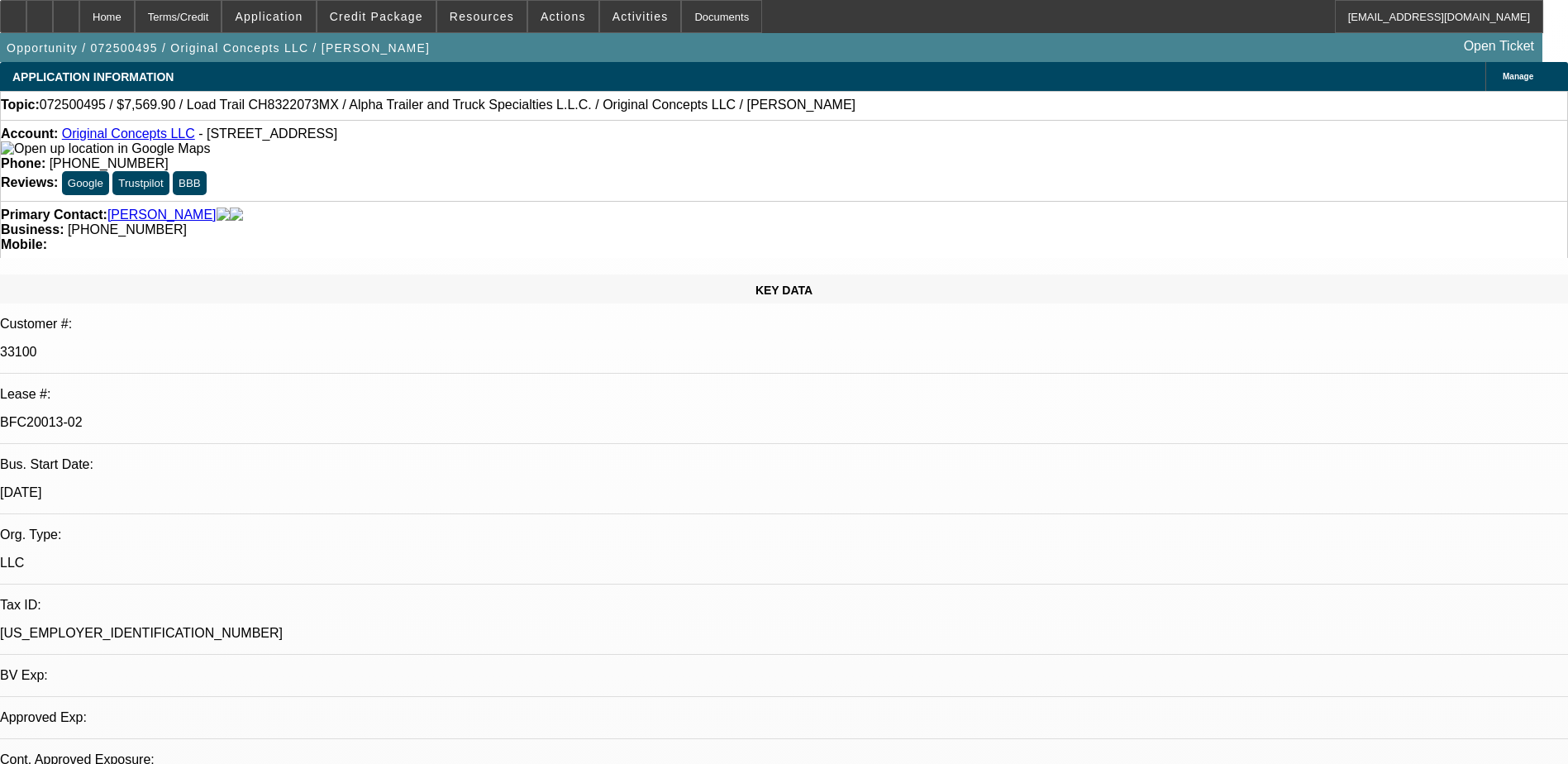
select select "0"
select select "2"
select select "0"
select select "6"
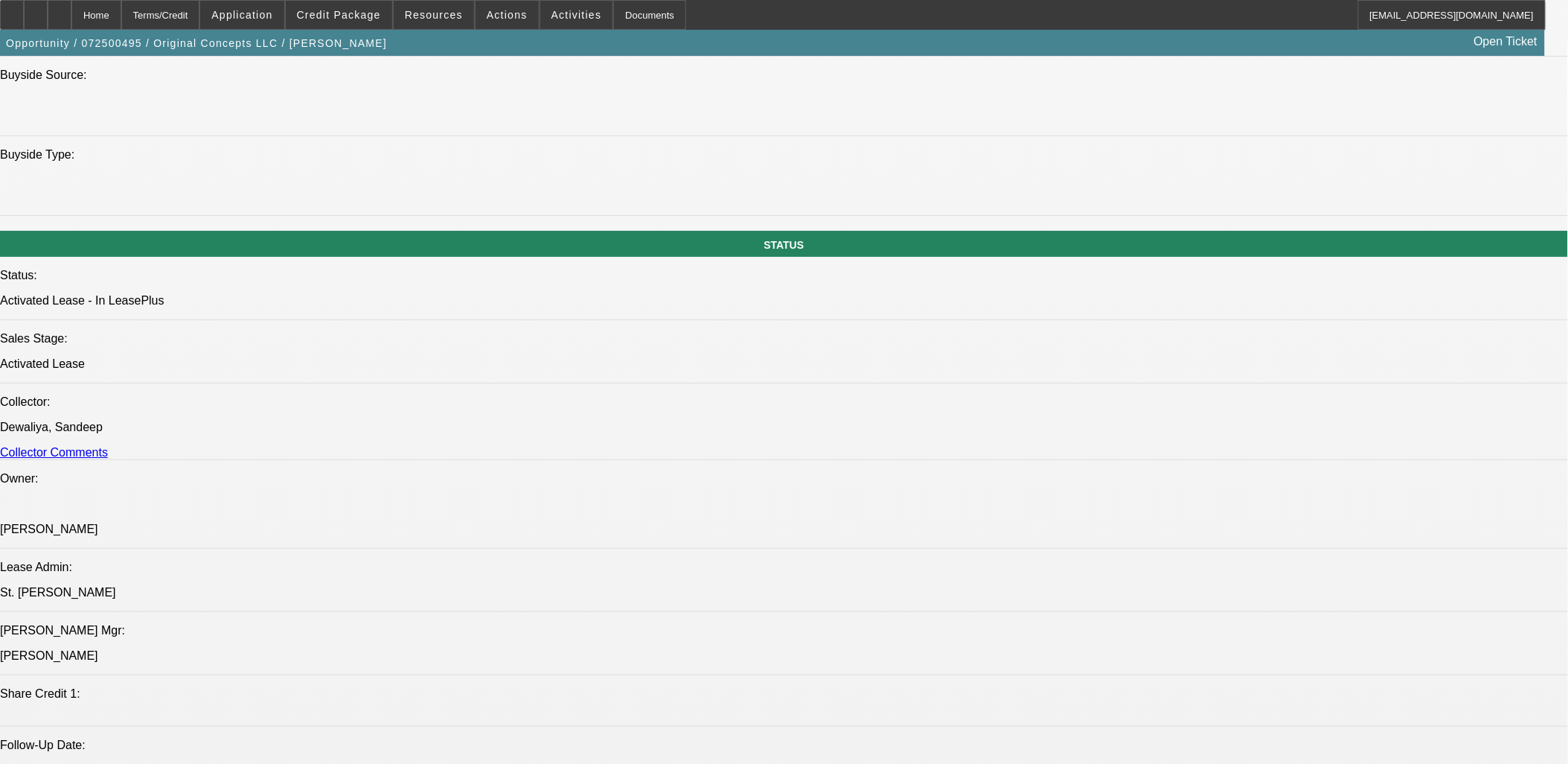
scroll to position [1738, 0]
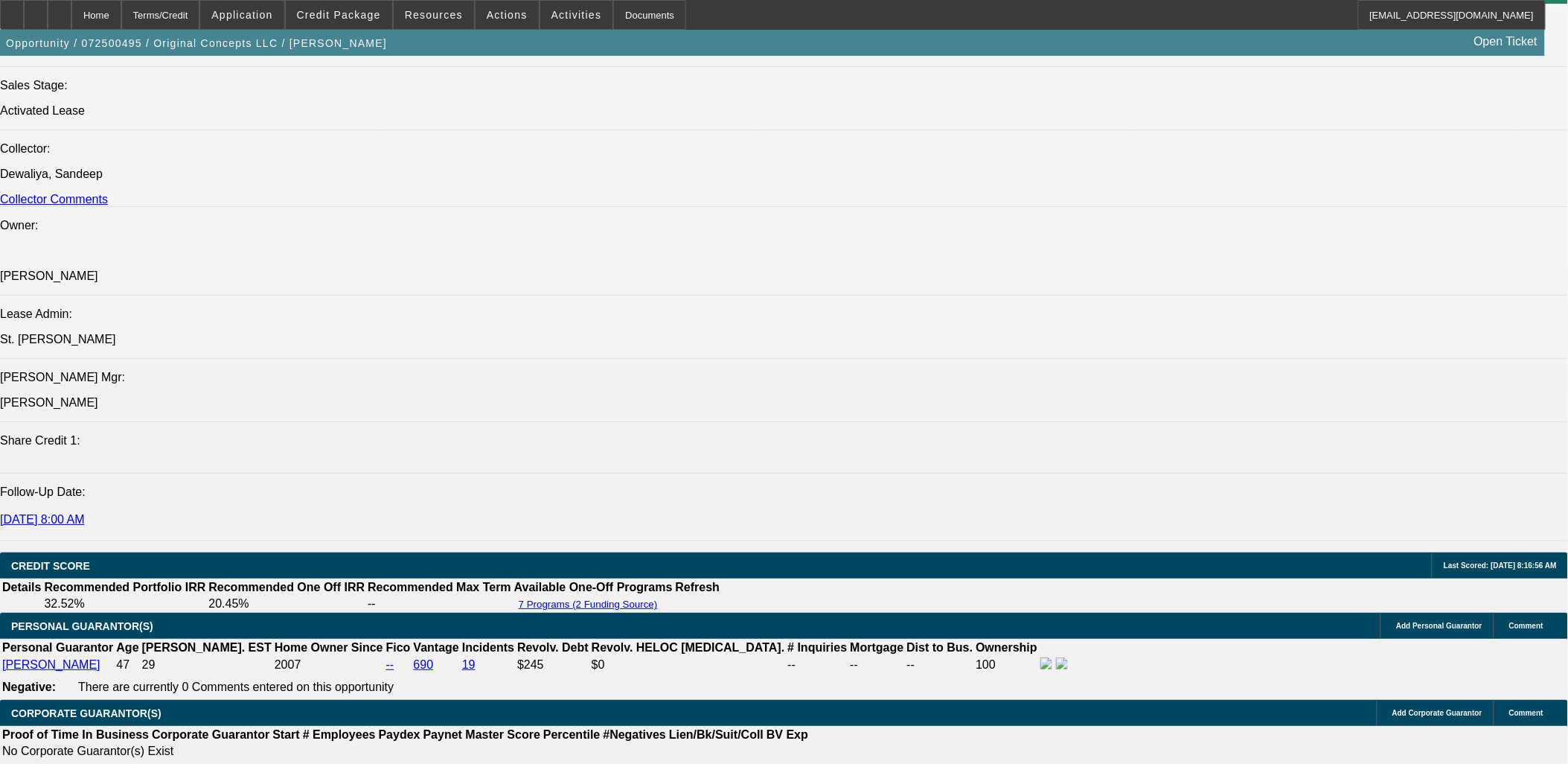
drag, startPoint x: 85, startPoint y: 502, endPoint x: 85, endPoint y: 550, distance: 48.0
copy div "[PERSON_NAME] established Original Concepts LLC in [DATE]. The business special…"
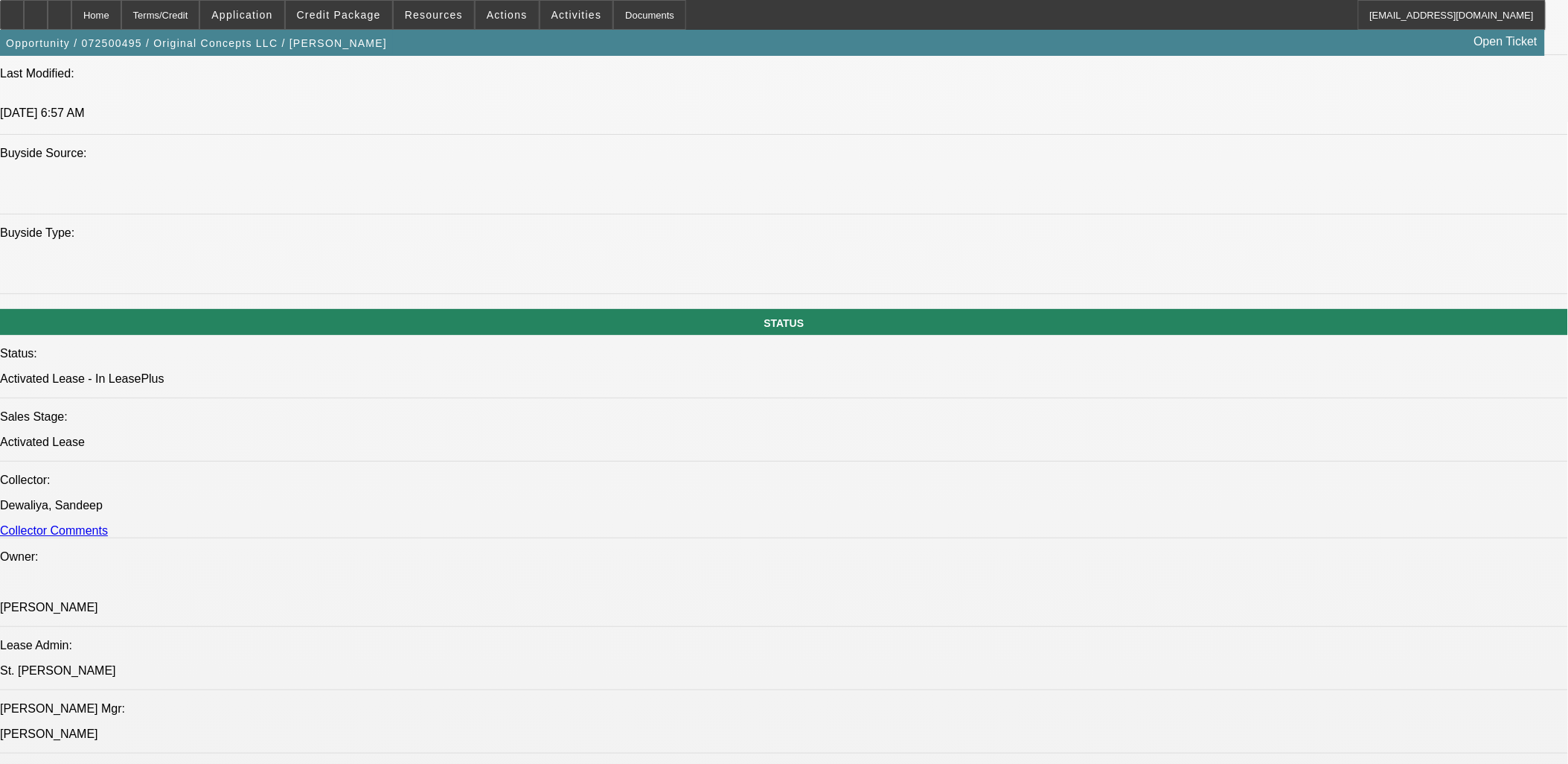
scroll to position [1324, 0]
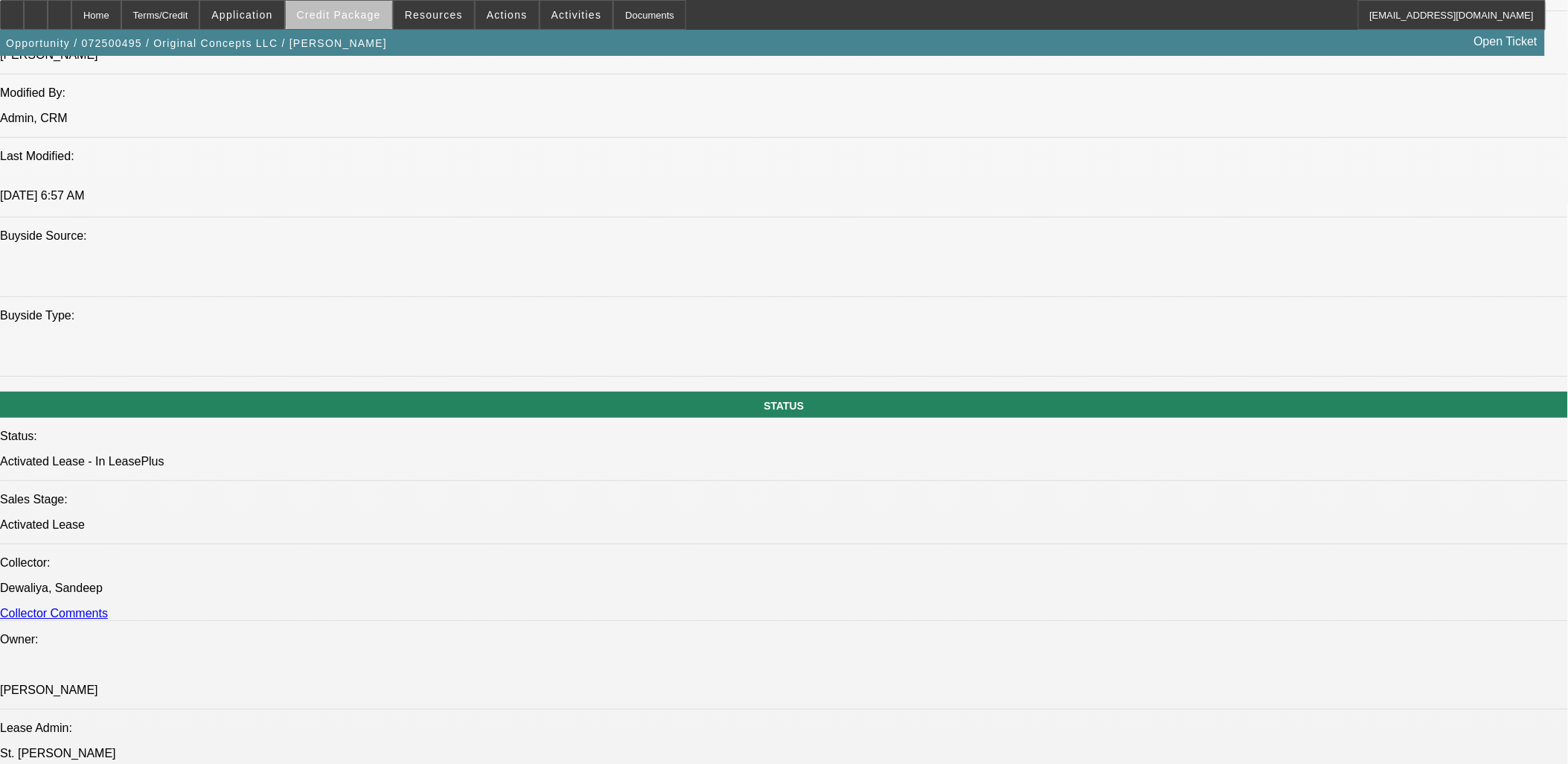
click at [371, 16] on span "Credit Package" at bounding box center [339, 15] width 84 height 12
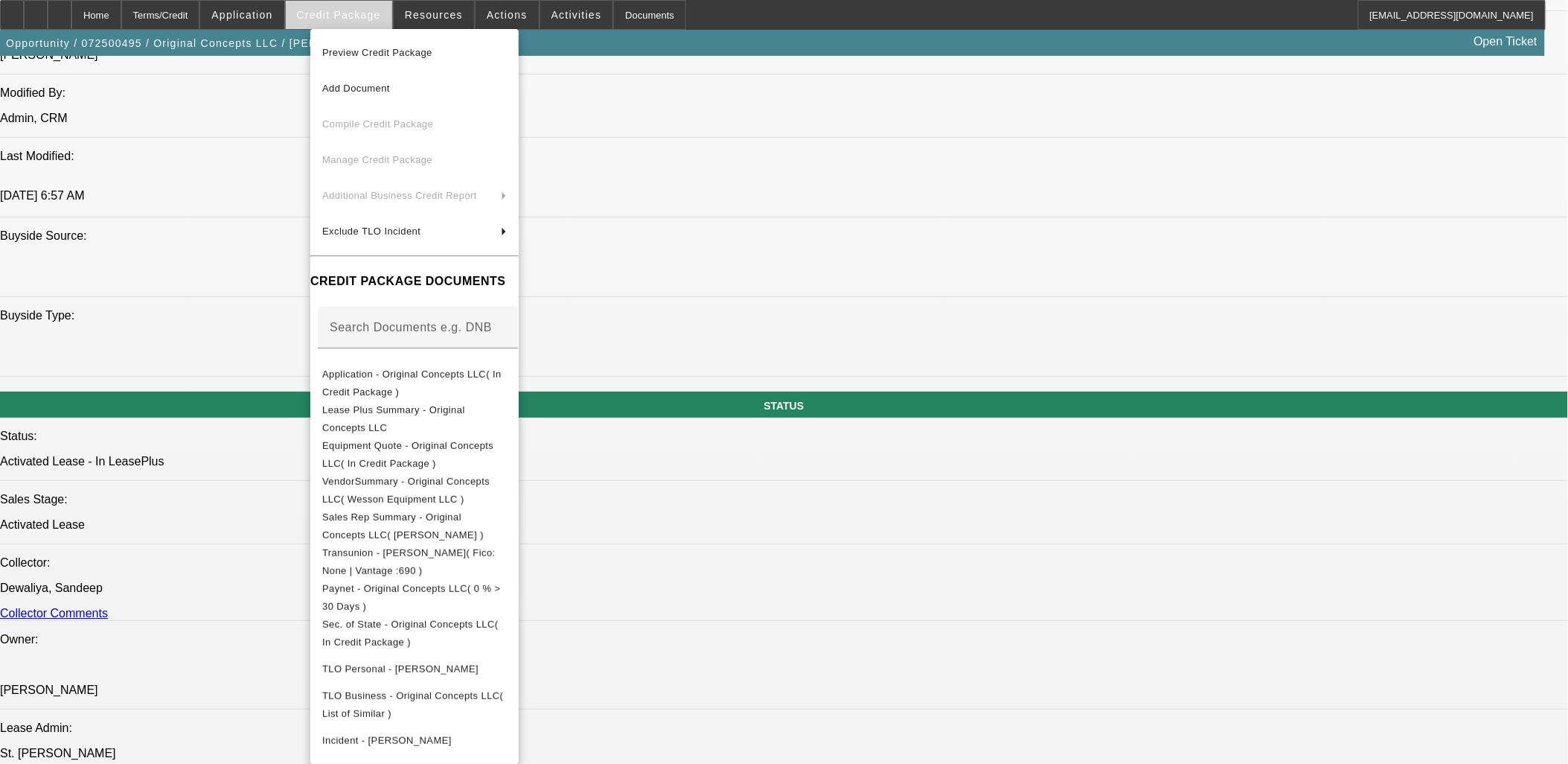
click at [371, 17] on div at bounding box center [784, 382] width 1568 height 764
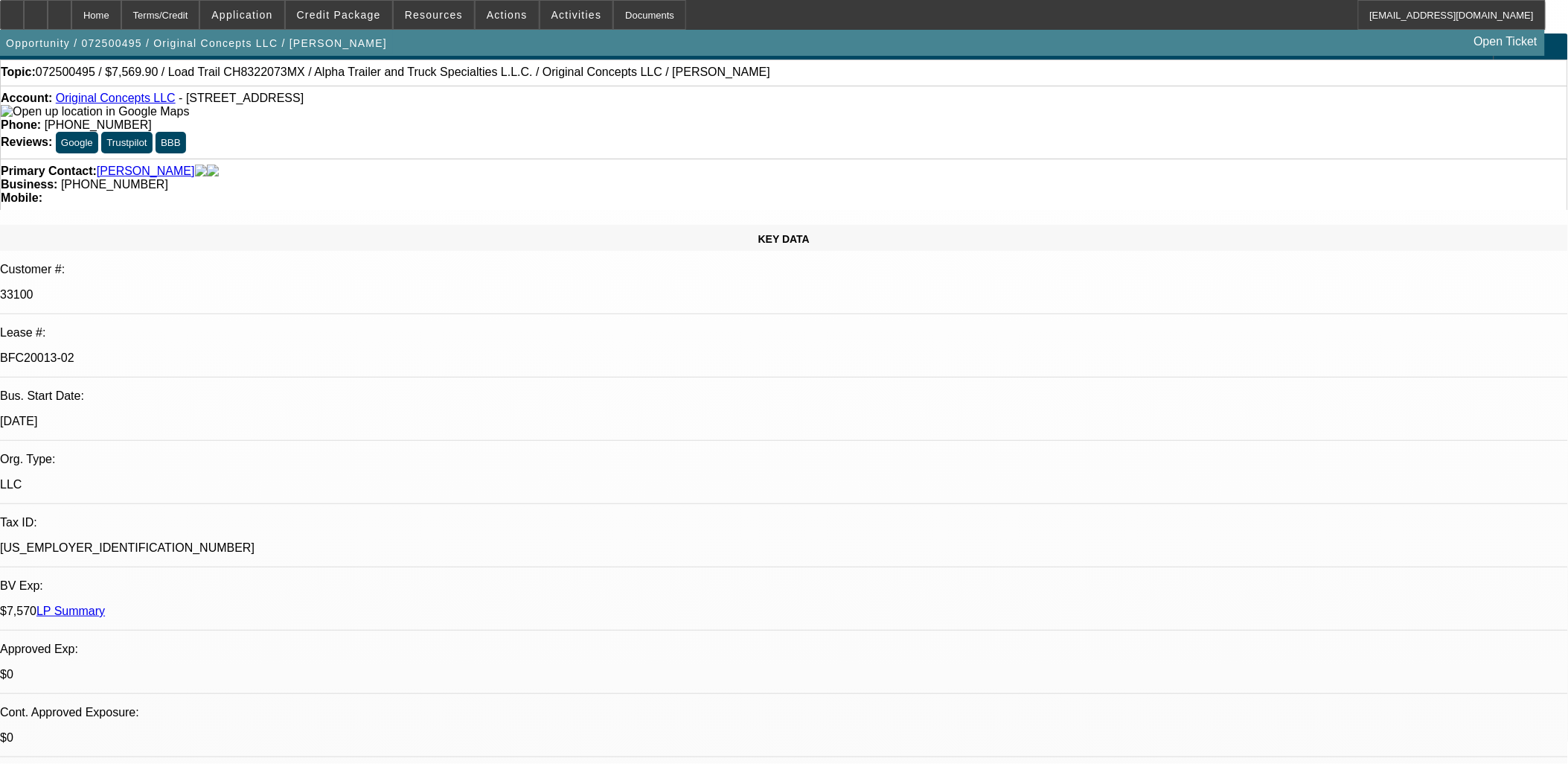
scroll to position [0, 0]
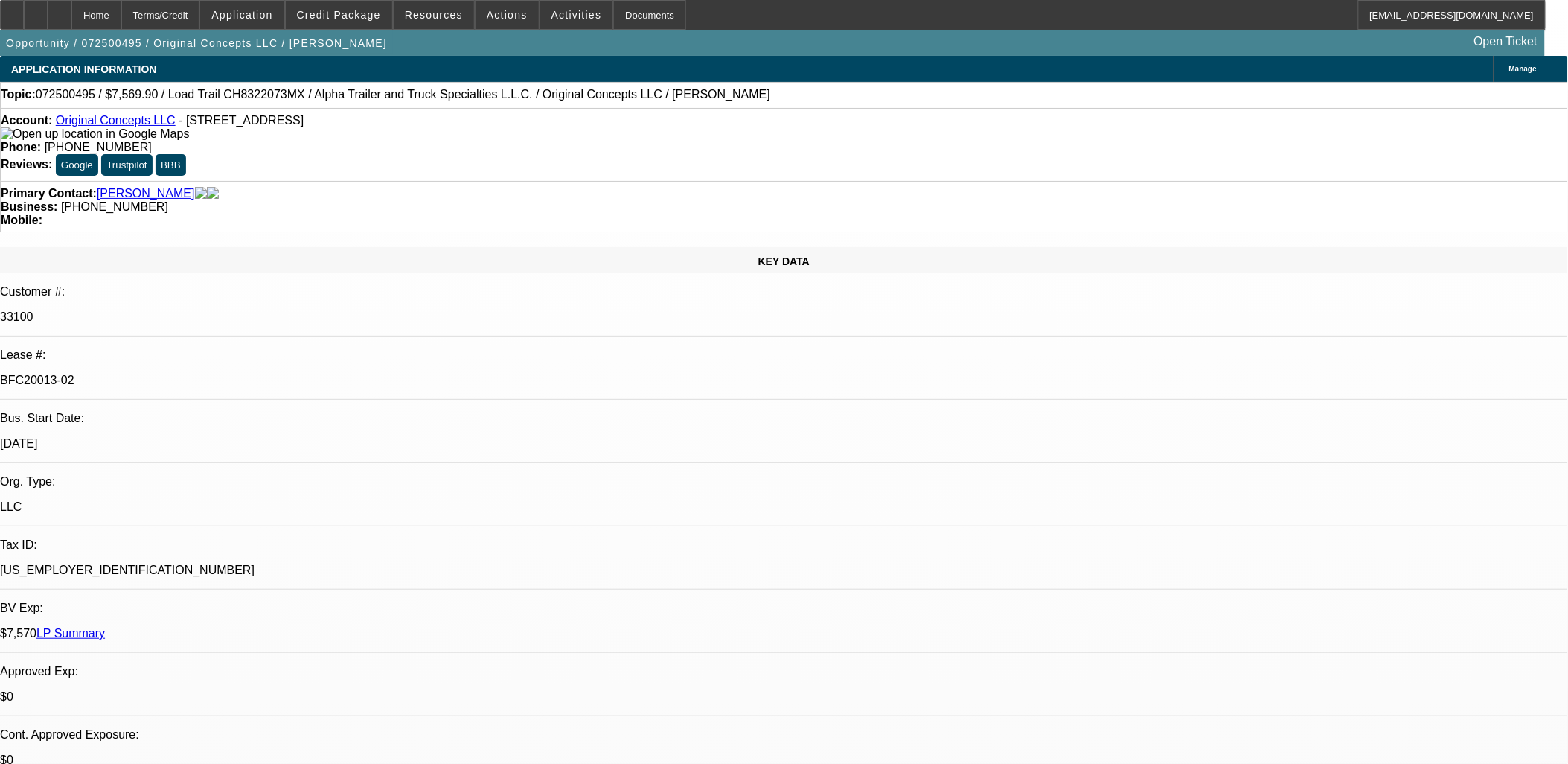
drag, startPoint x: 987, startPoint y: 339, endPoint x: 704, endPoint y: 300, distance: 285.7
drag, startPoint x: 704, startPoint y: 300, endPoint x: 820, endPoint y: 321, distance: 117.9
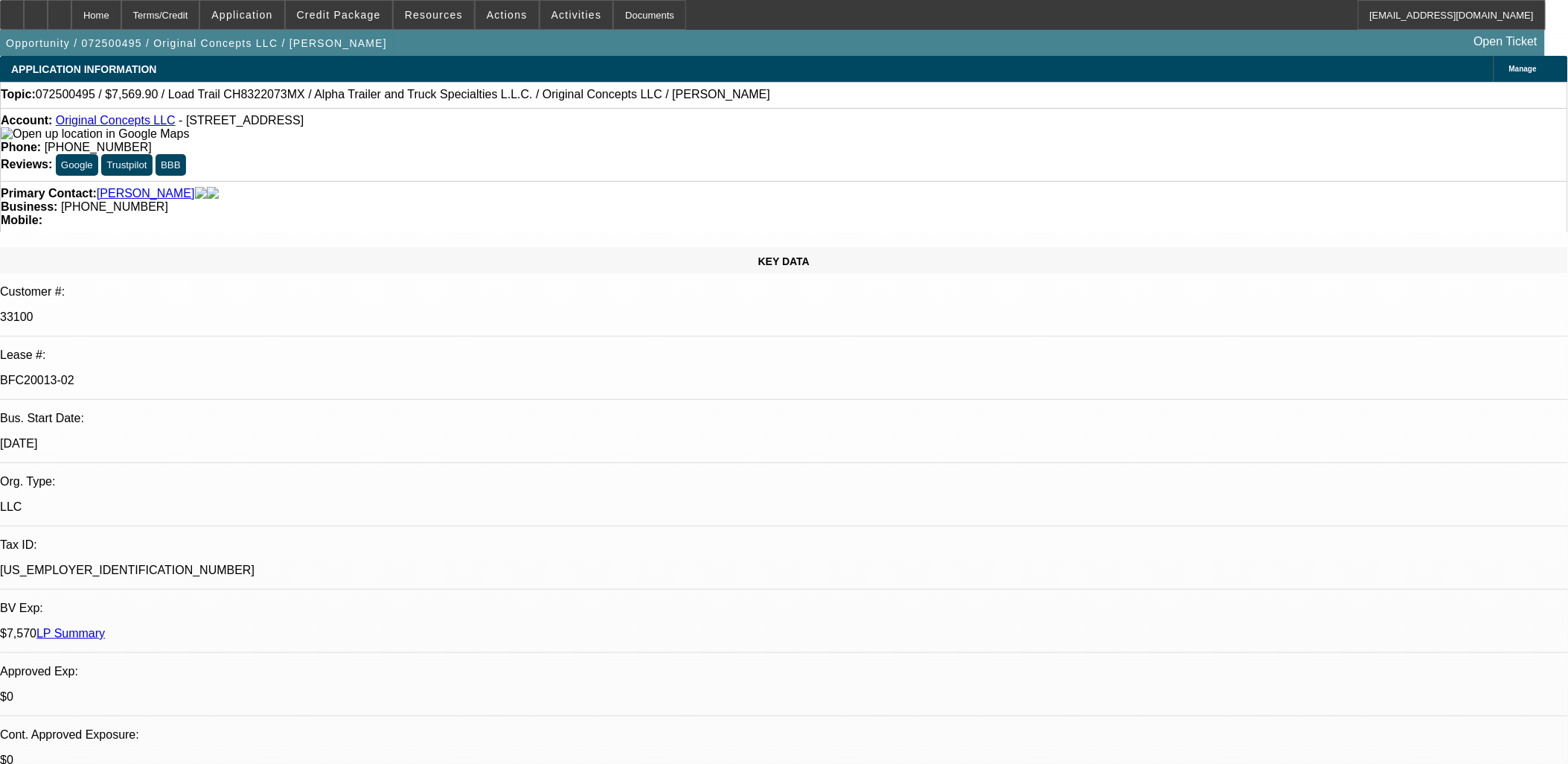
drag, startPoint x: 820, startPoint y: 321, endPoint x: 973, endPoint y: 346, distance: 155.0
drag, startPoint x: 973, startPoint y: 345, endPoint x: 949, endPoint y: 330, distance: 28.3
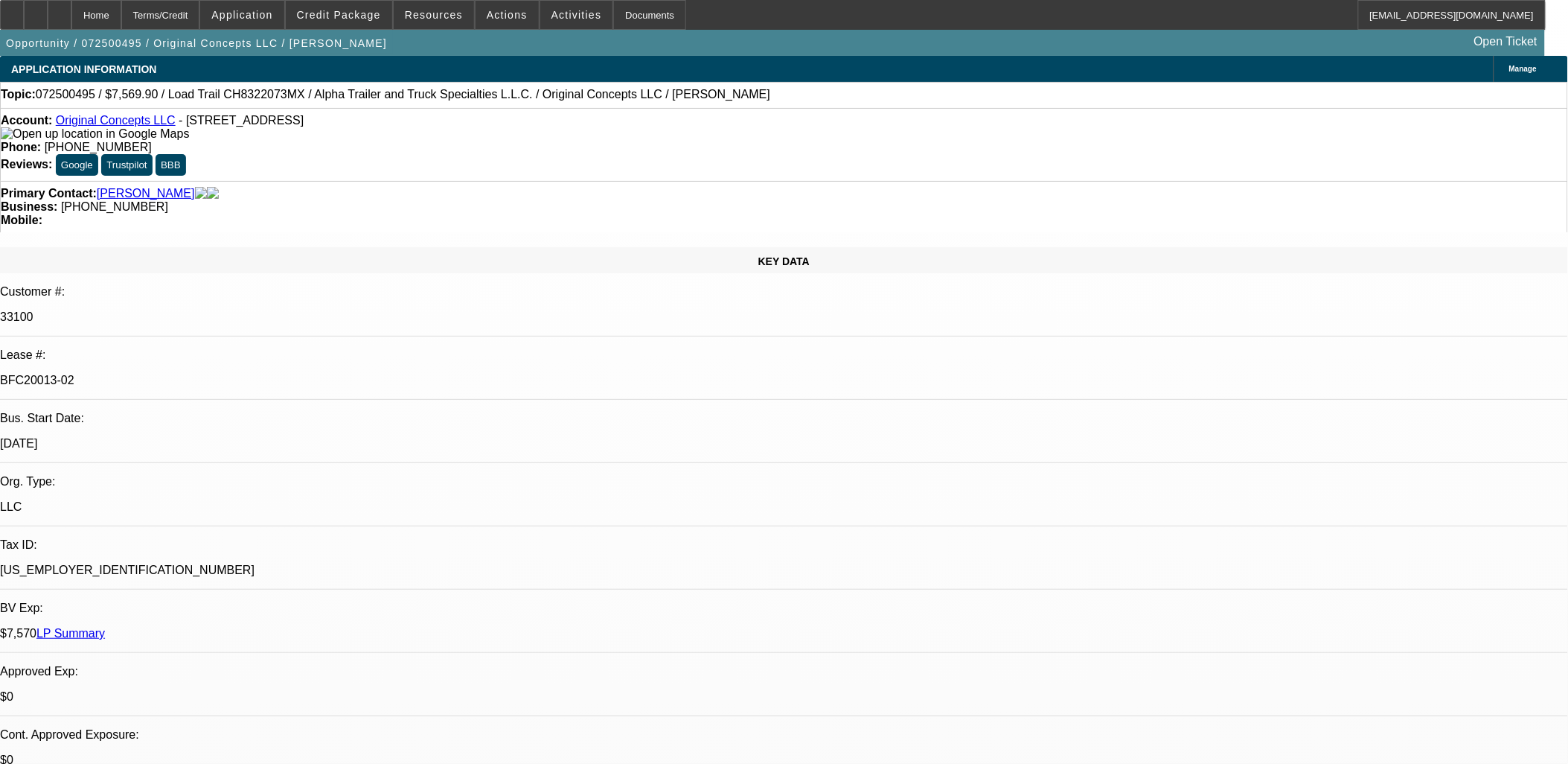
drag, startPoint x: 949, startPoint y: 330, endPoint x: 943, endPoint y: 336, distance: 8.5
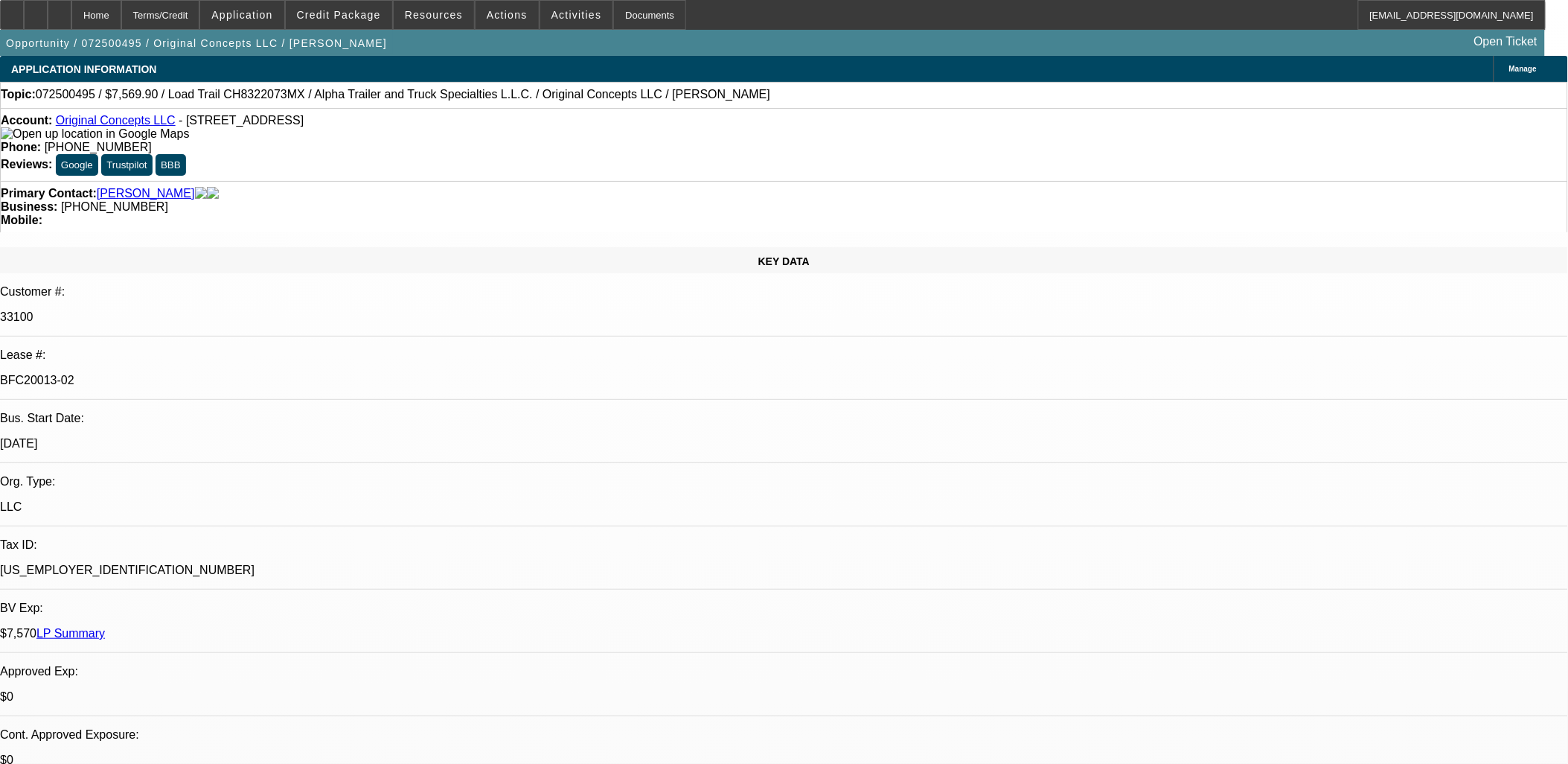
scroll to position [0, 0]
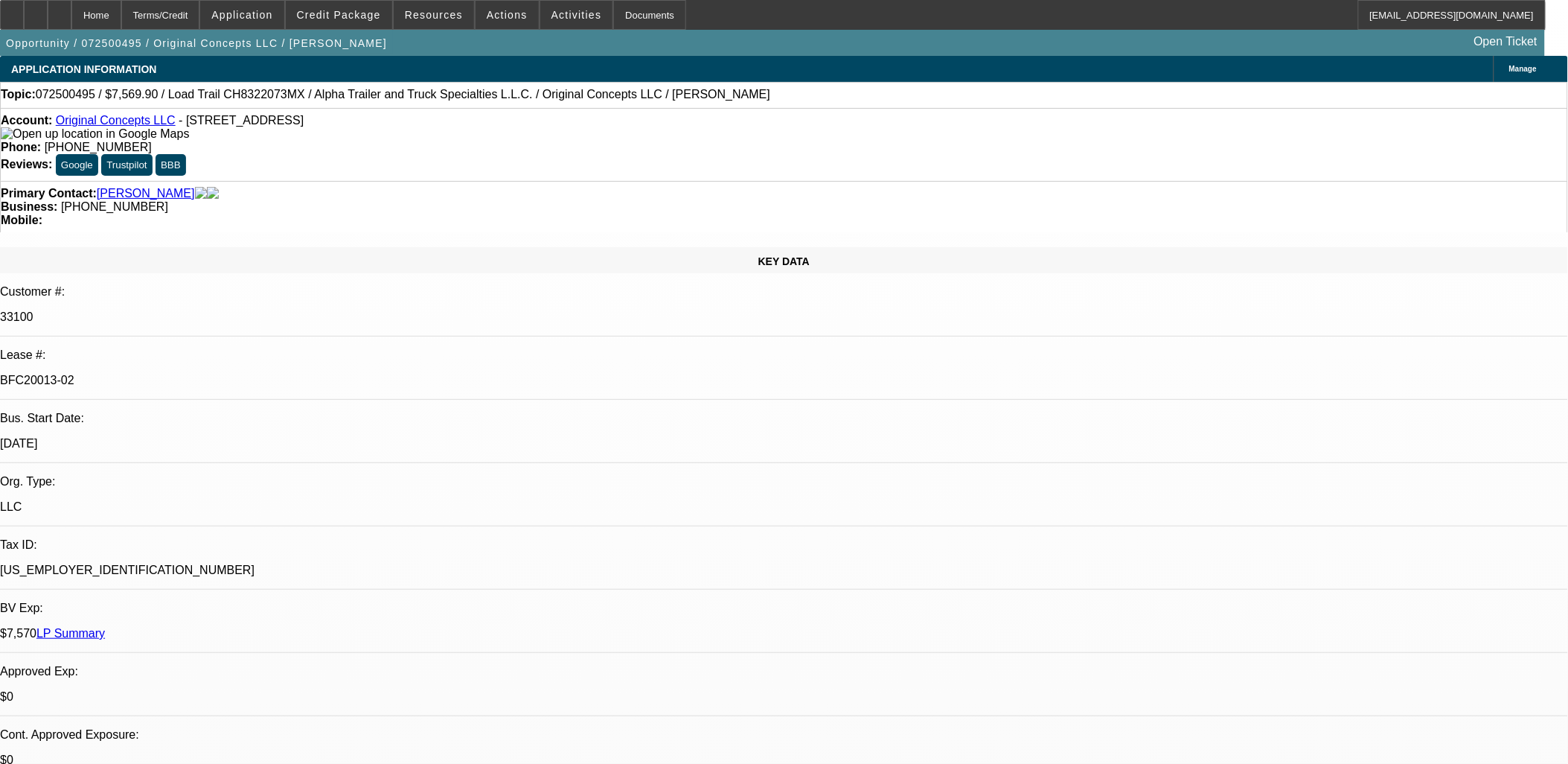
drag, startPoint x: 676, startPoint y: 340, endPoint x: 619, endPoint y: 338, distance: 57.0
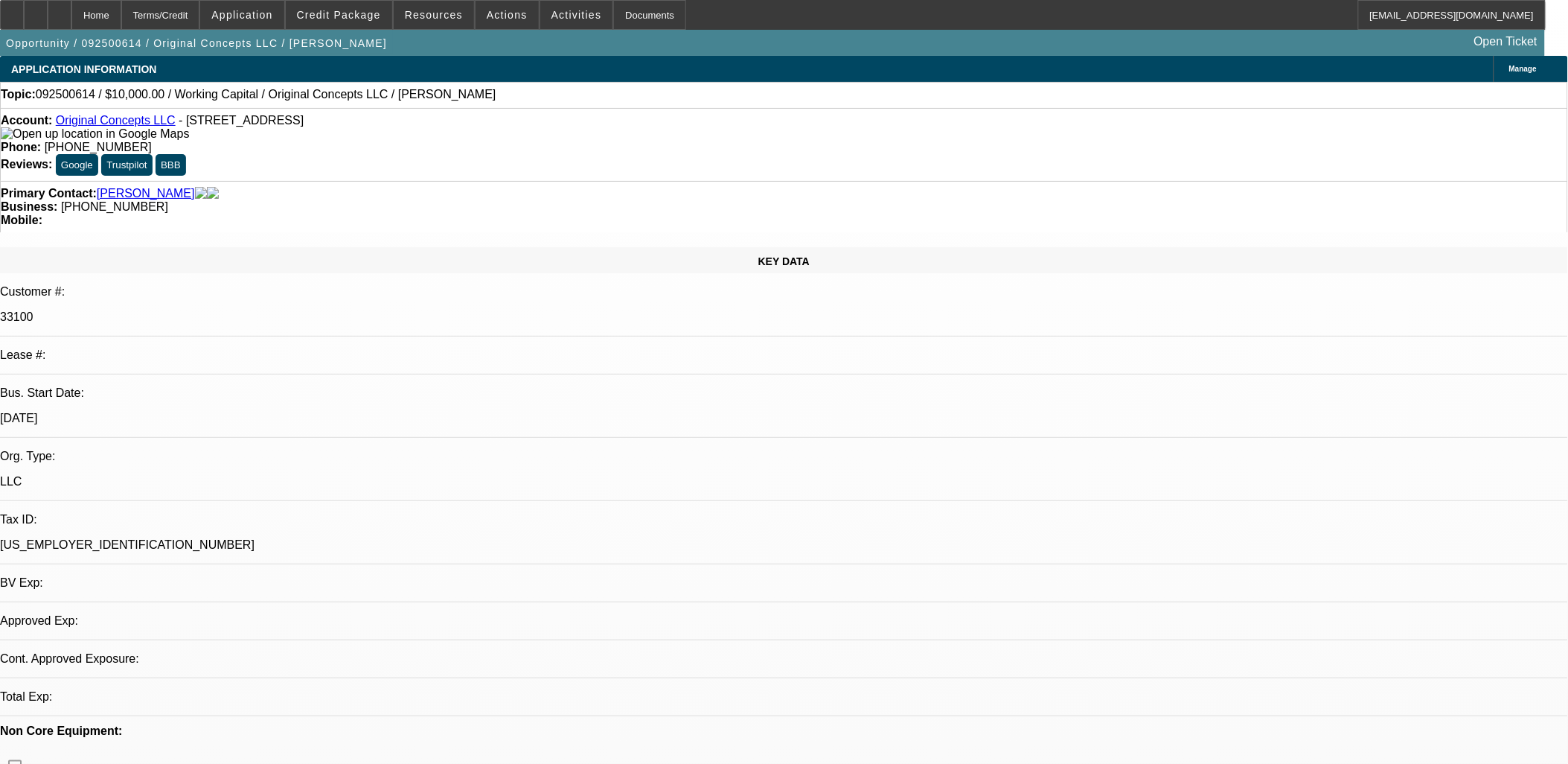
select select "0"
select select "2"
select select "0.1"
select select "1"
select select "2"
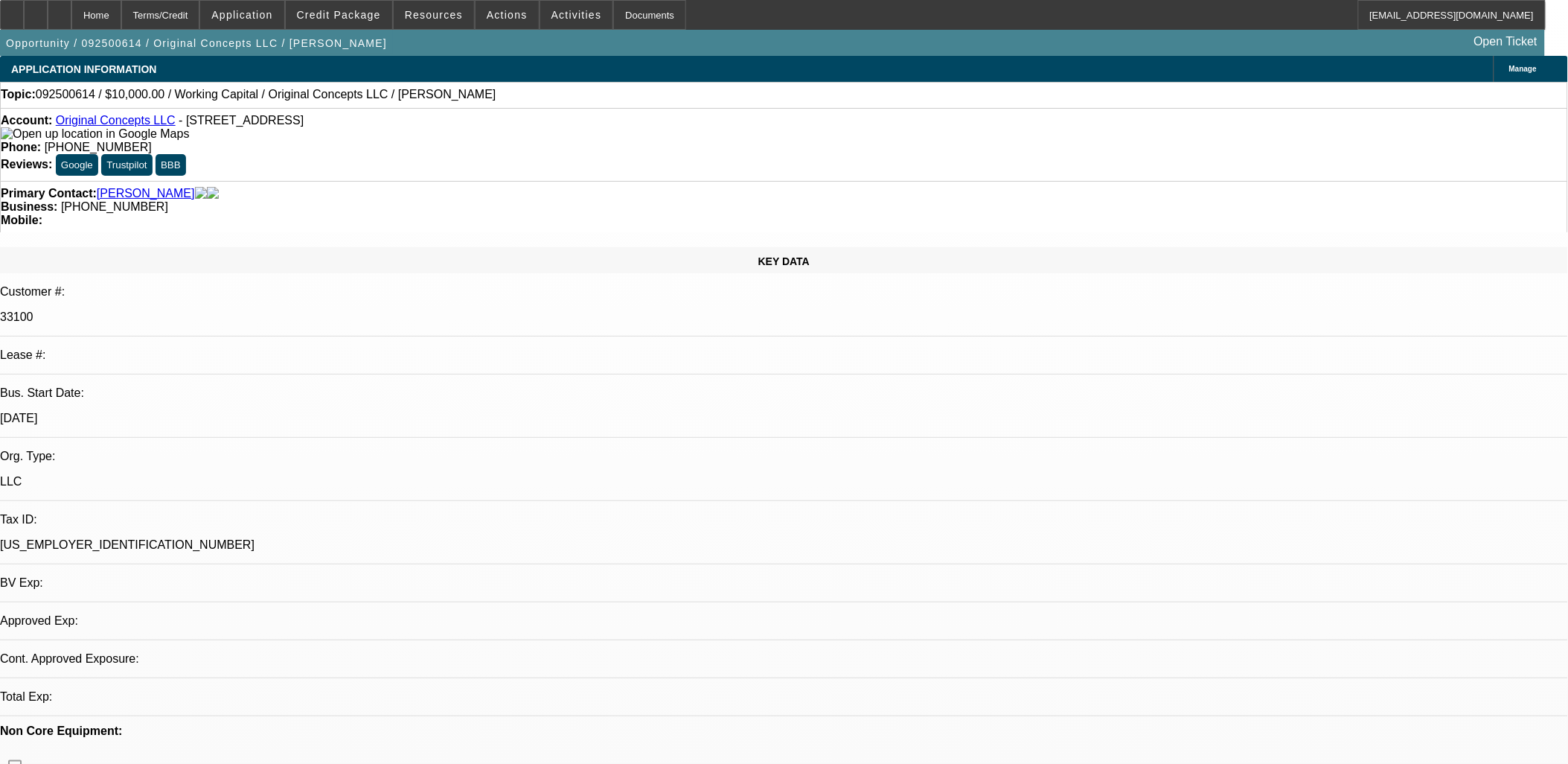
select select "4"
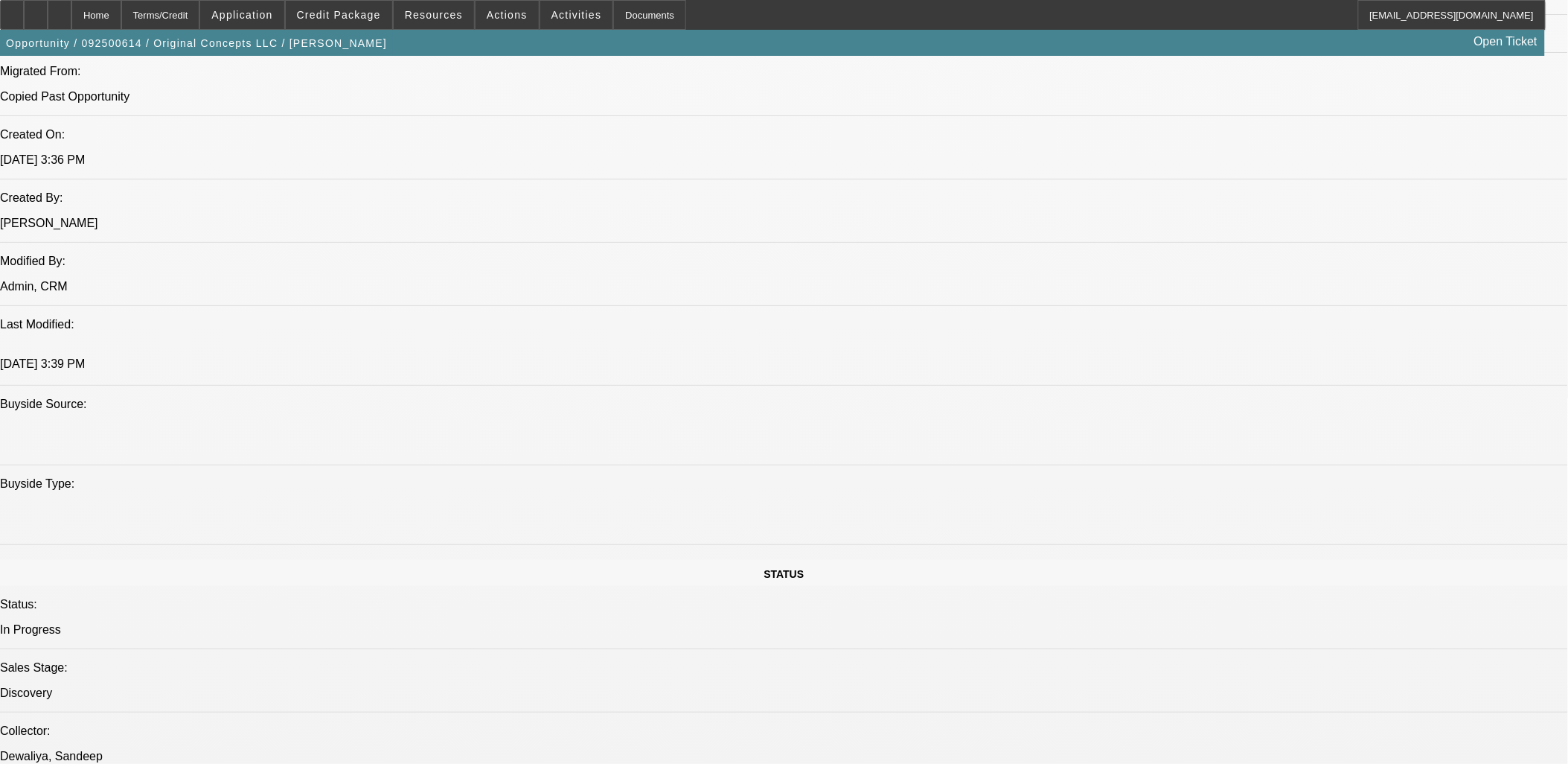
scroll to position [1324, 0]
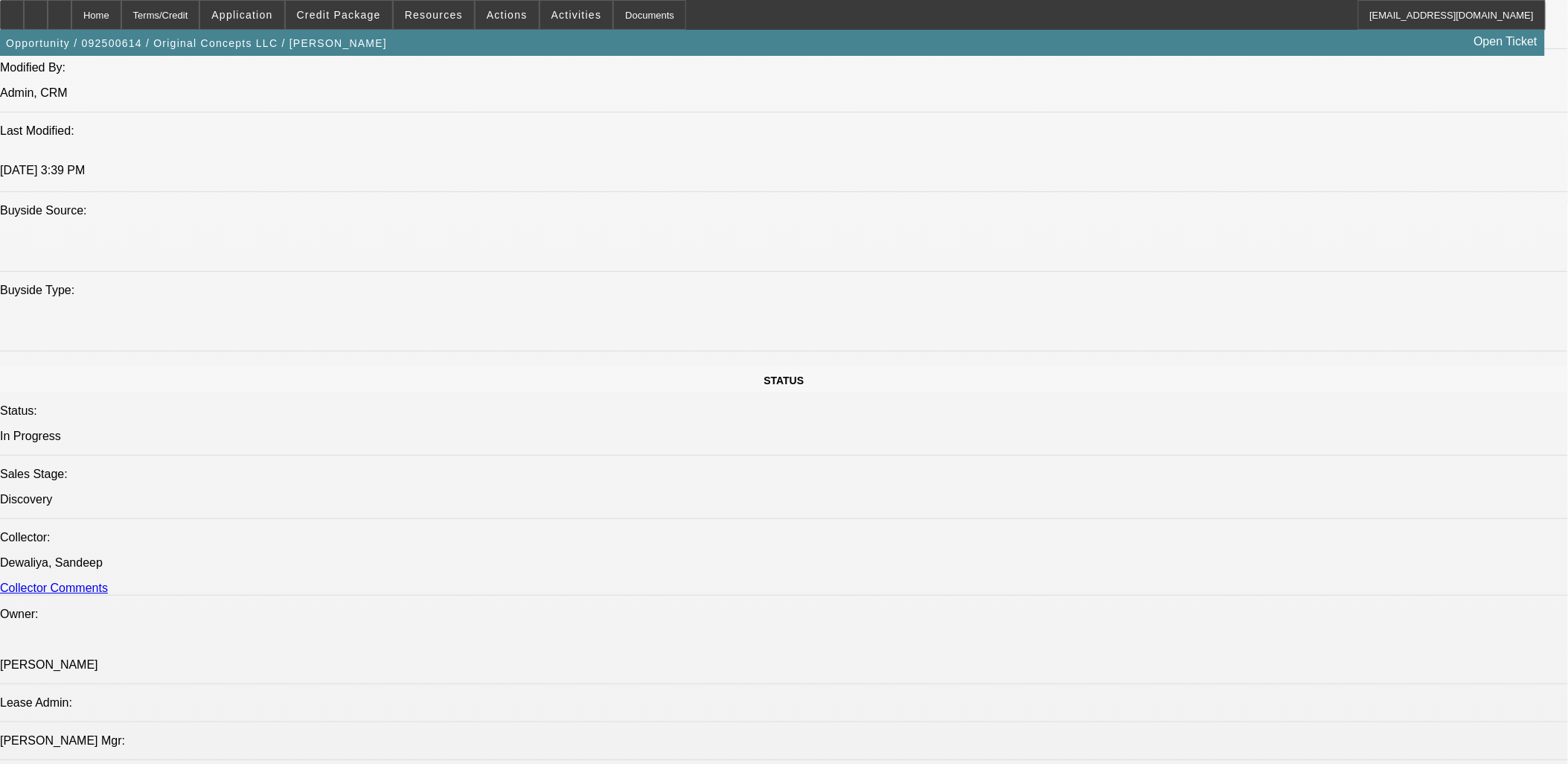
click at [568, 19] on span "Activities" at bounding box center [577, 15] width 51 height 12
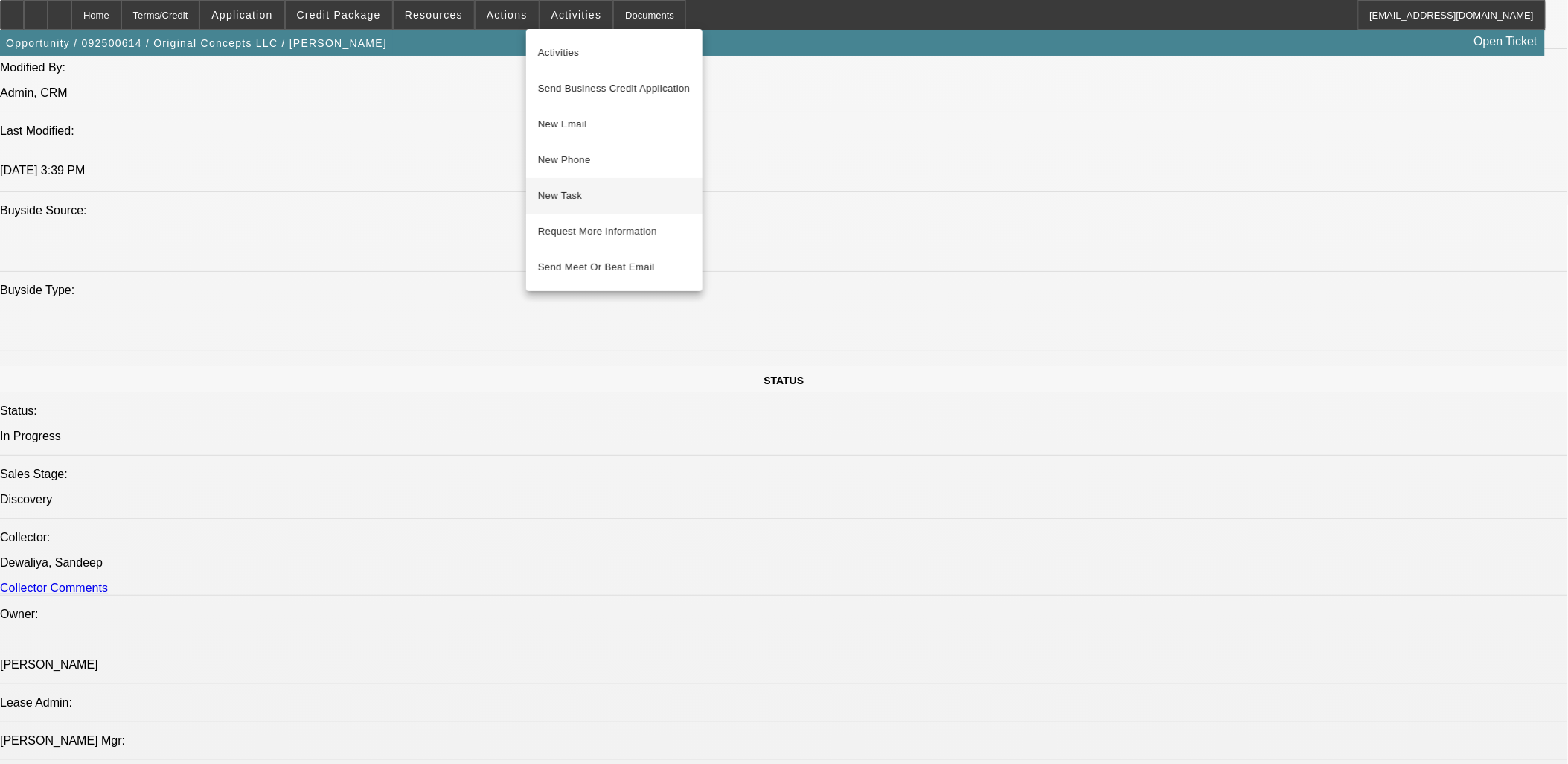
click at [613, 192] on span "New Task" at bounding box center [614, 196] width 152 height 18
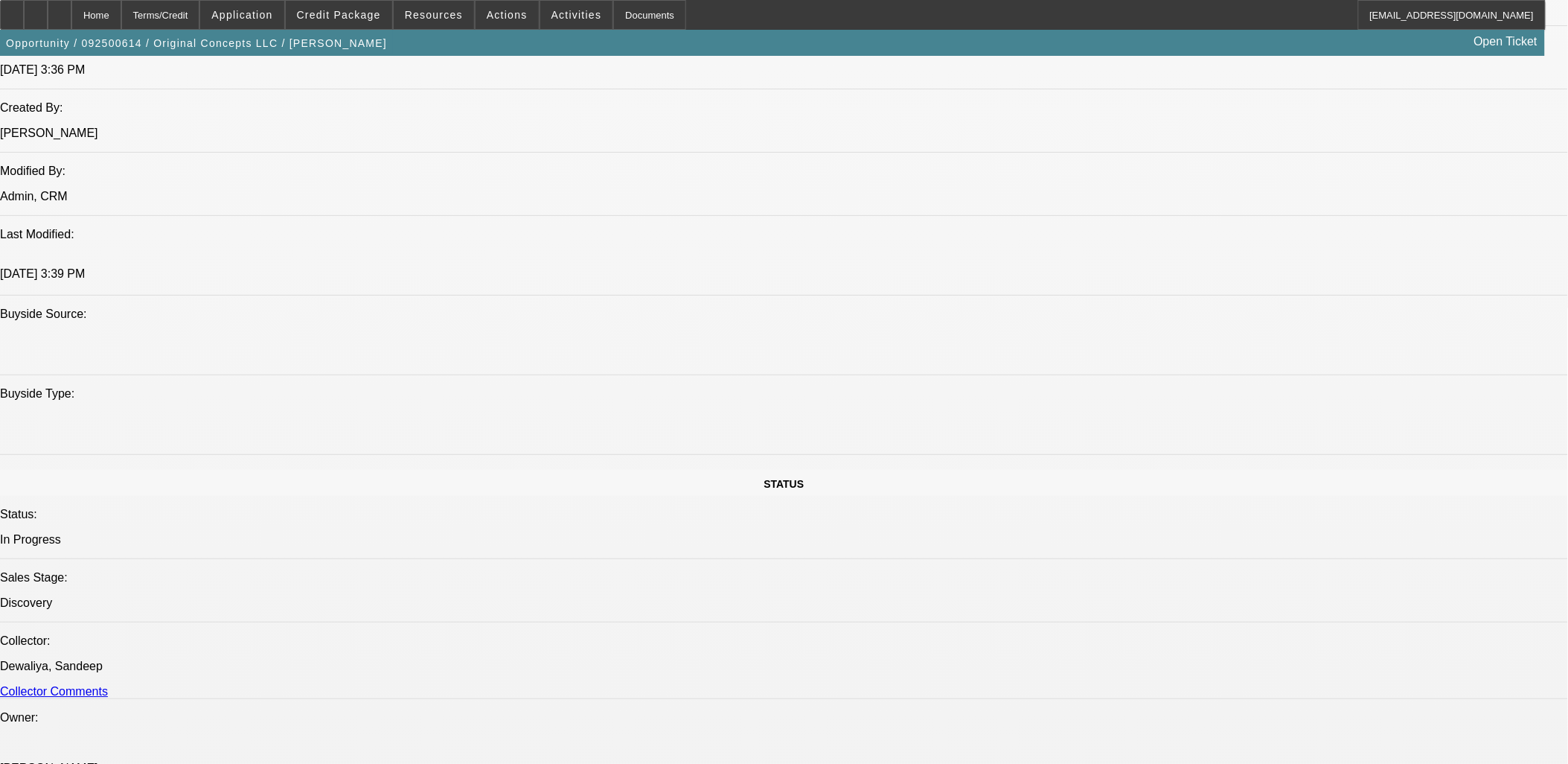
scroll to position [993, 0]
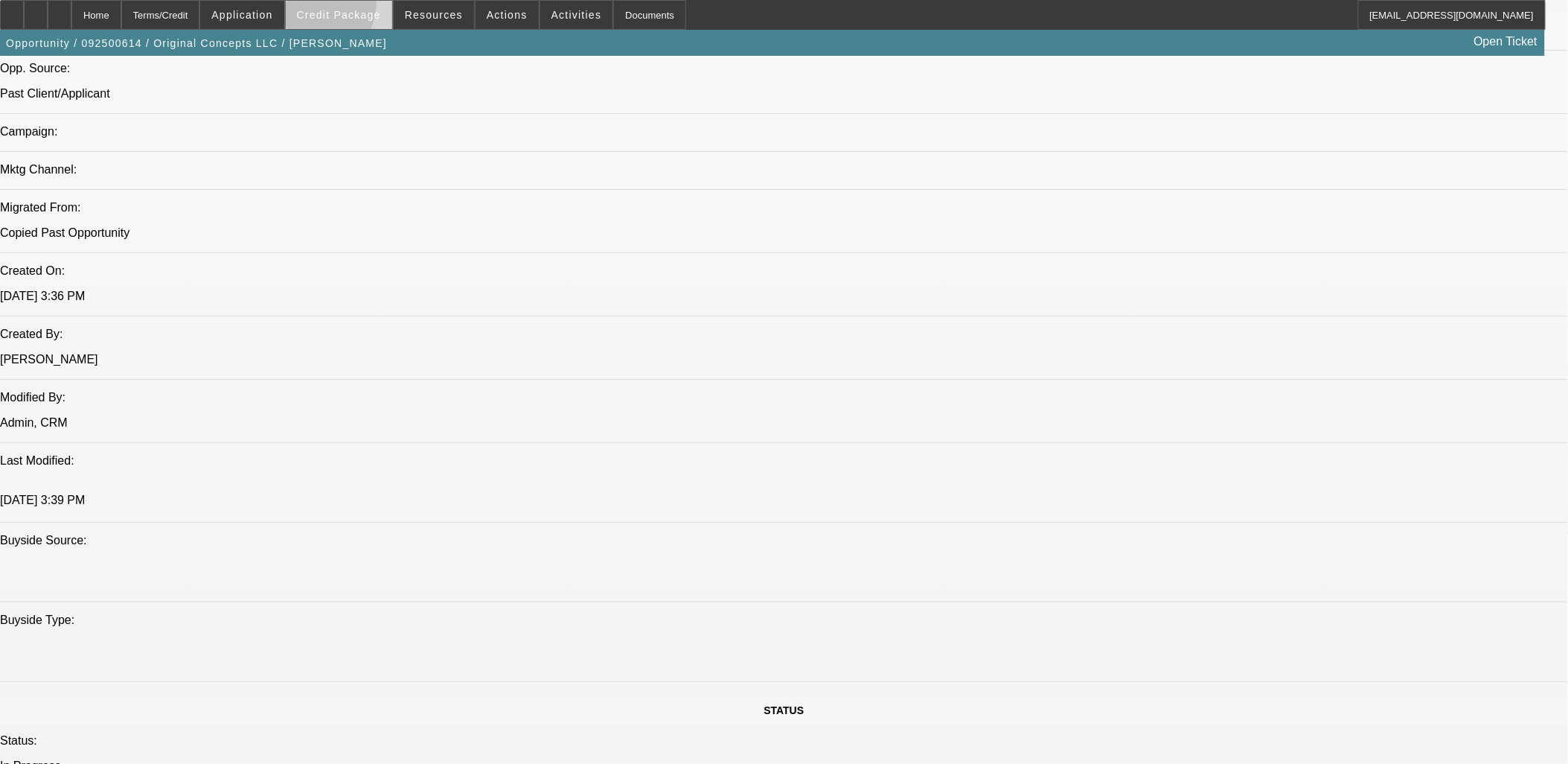
drag, startPoint x: 335, startPoint y: 6, endPoint x: 346, endPoint y: 11, distance: 12.1
click at [336, 6] on span at bounding box center [339, 15] width 106 height 36
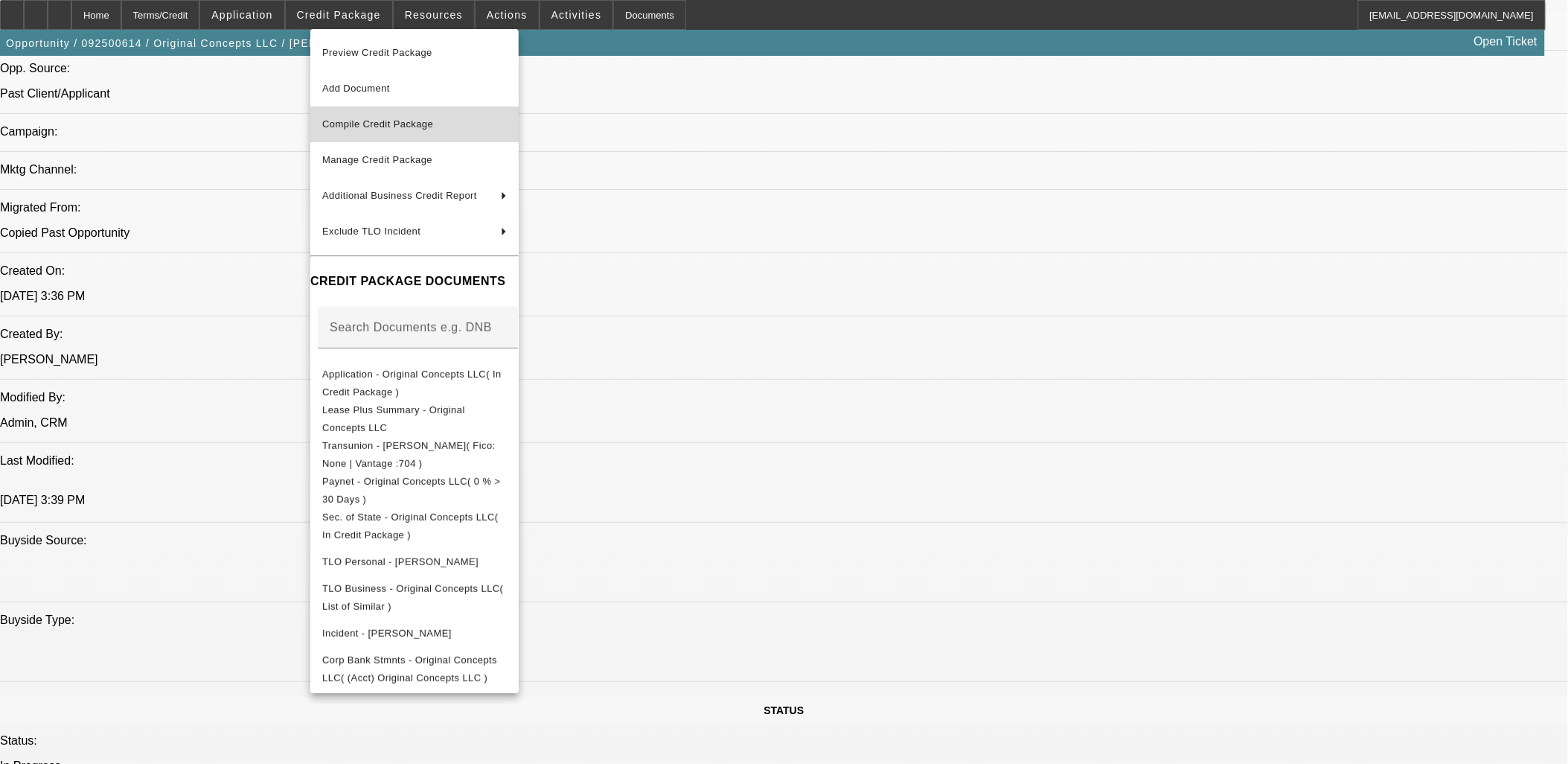
click at [456, 136] on button "Compile Credit Package" at bounding box center [415, 125] width 208 height 36
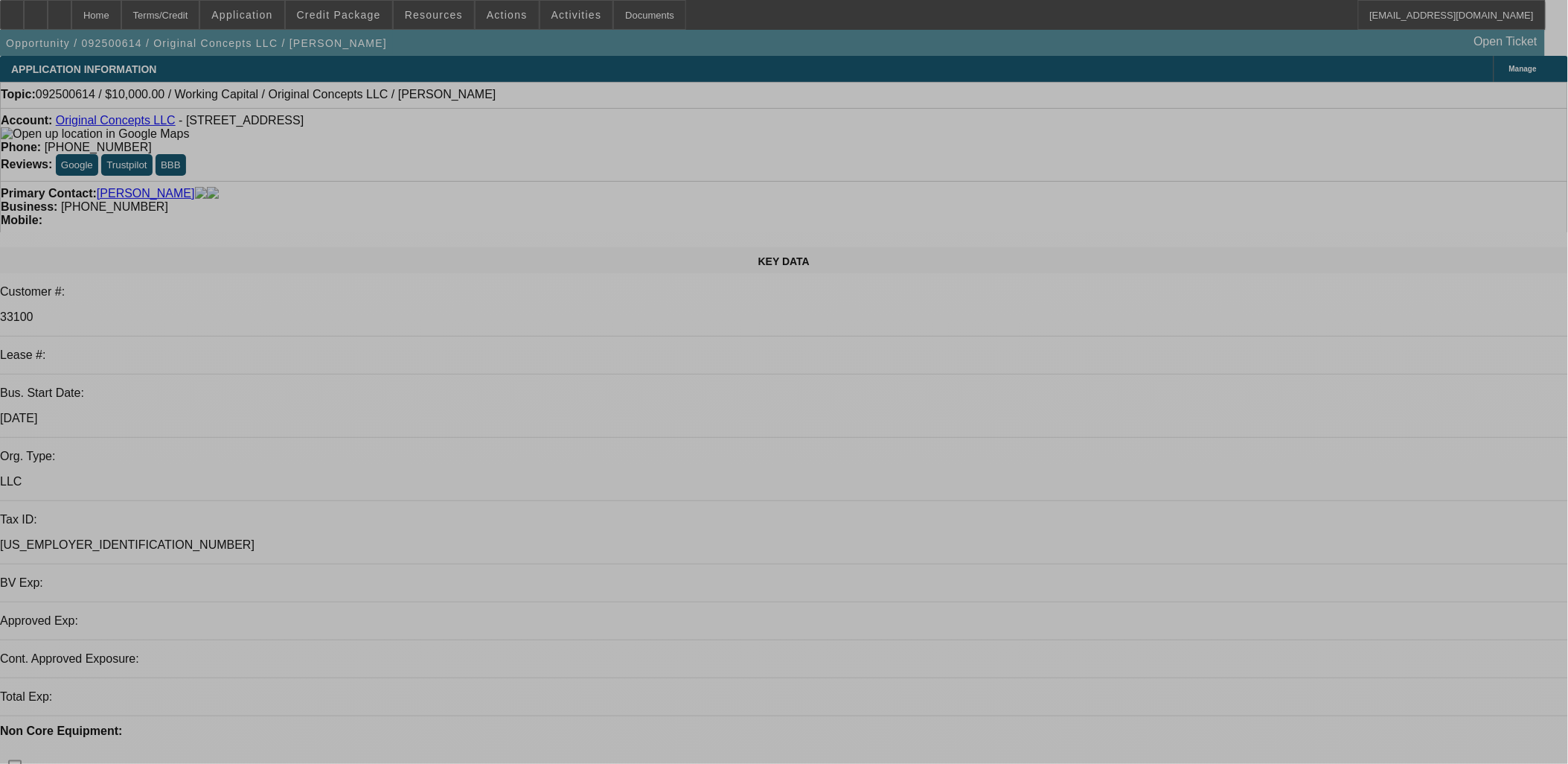
select select "0"
select select "2"
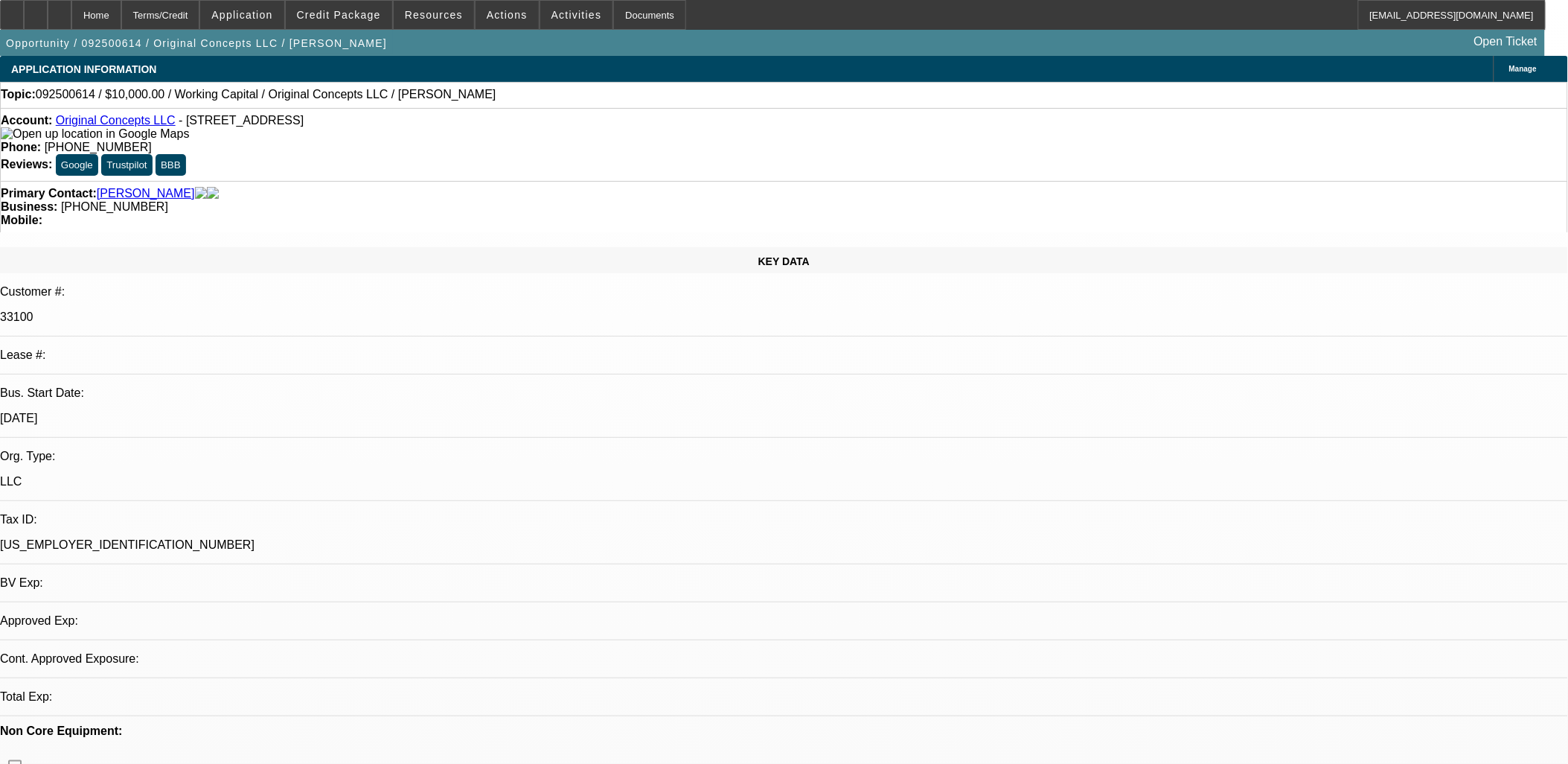
select select "2"
select select "0.1"
select select "4"
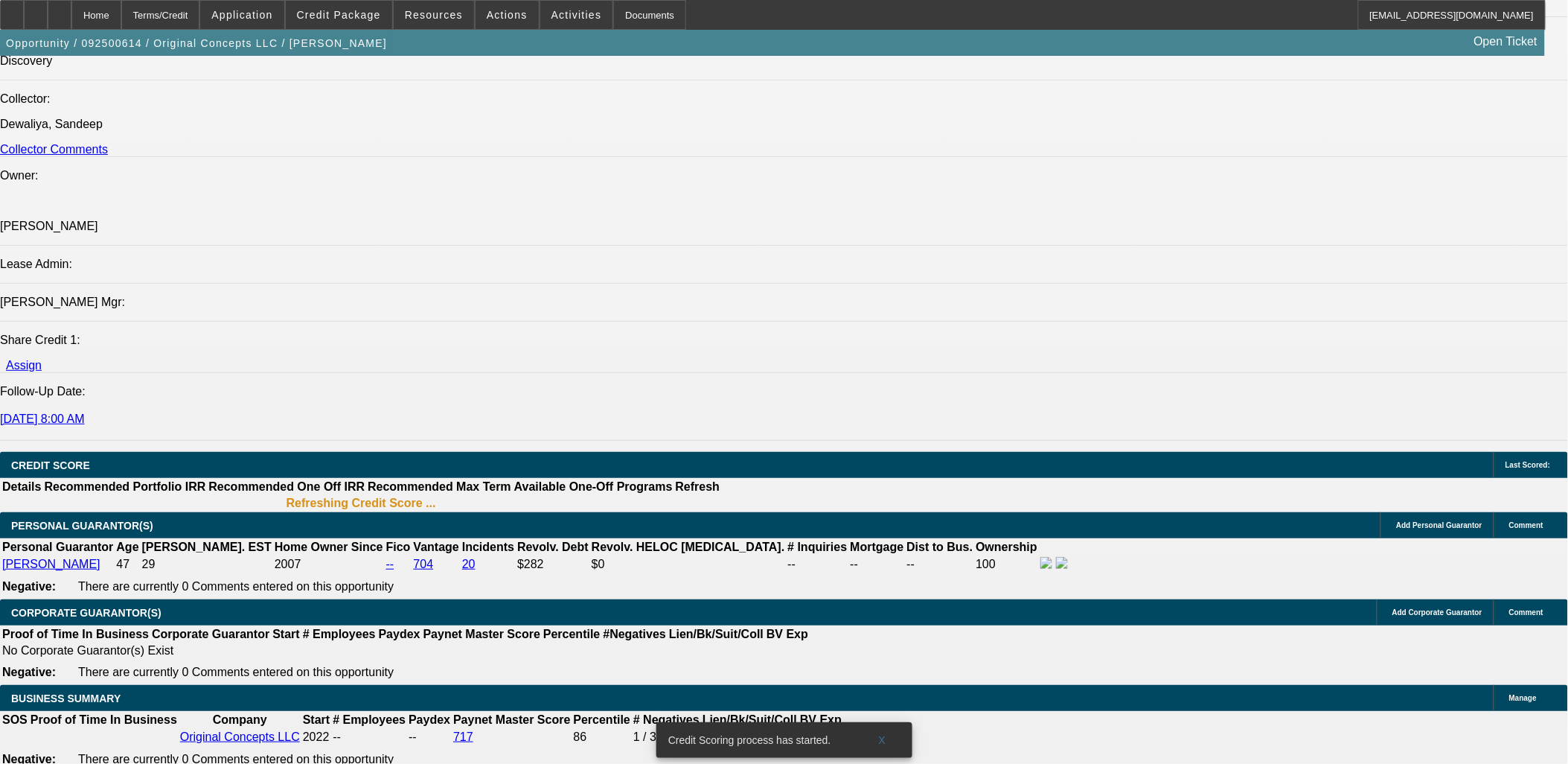
scroll to position [2068, 0]
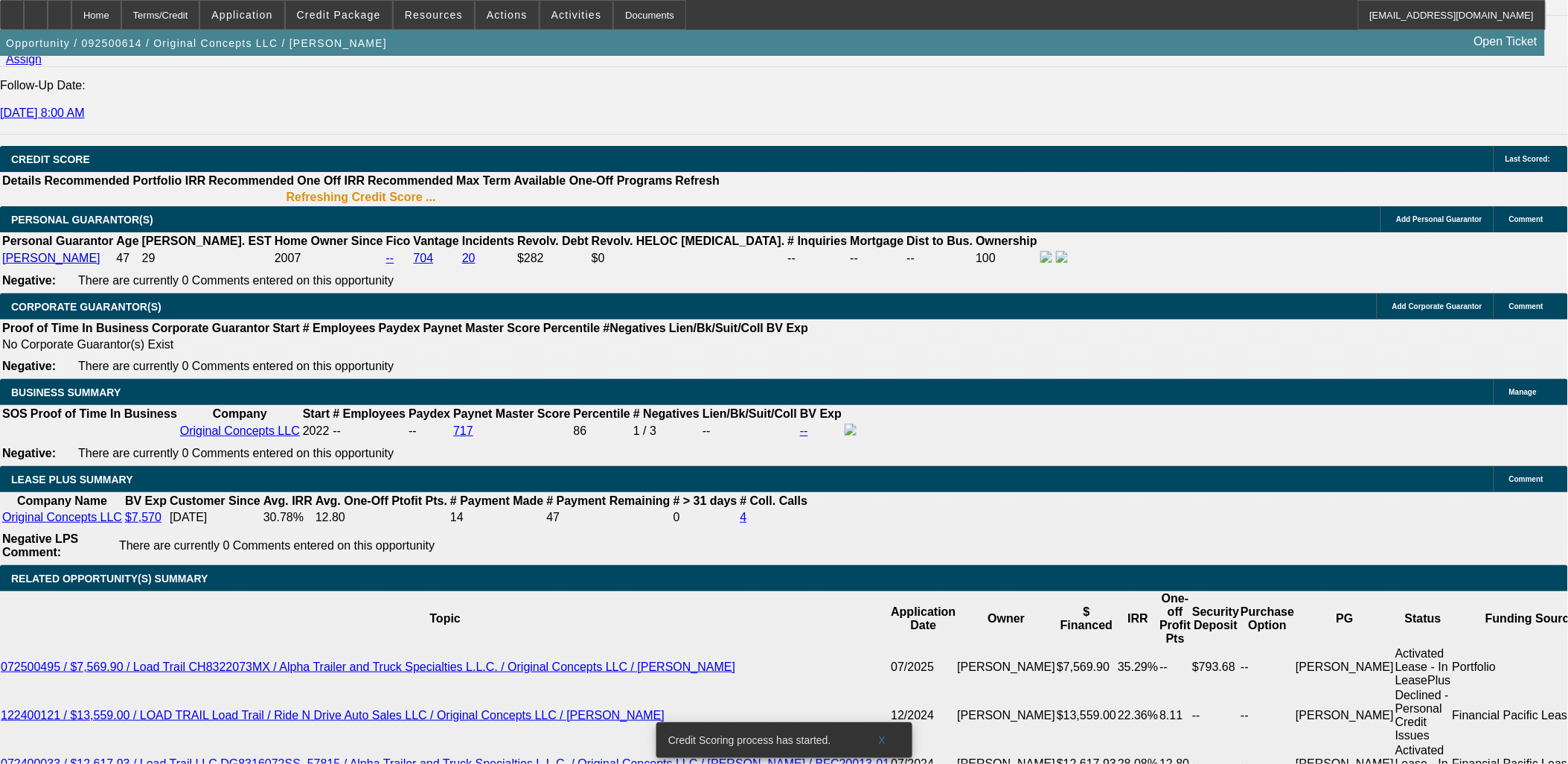
type input "$0.00"
type input "12"
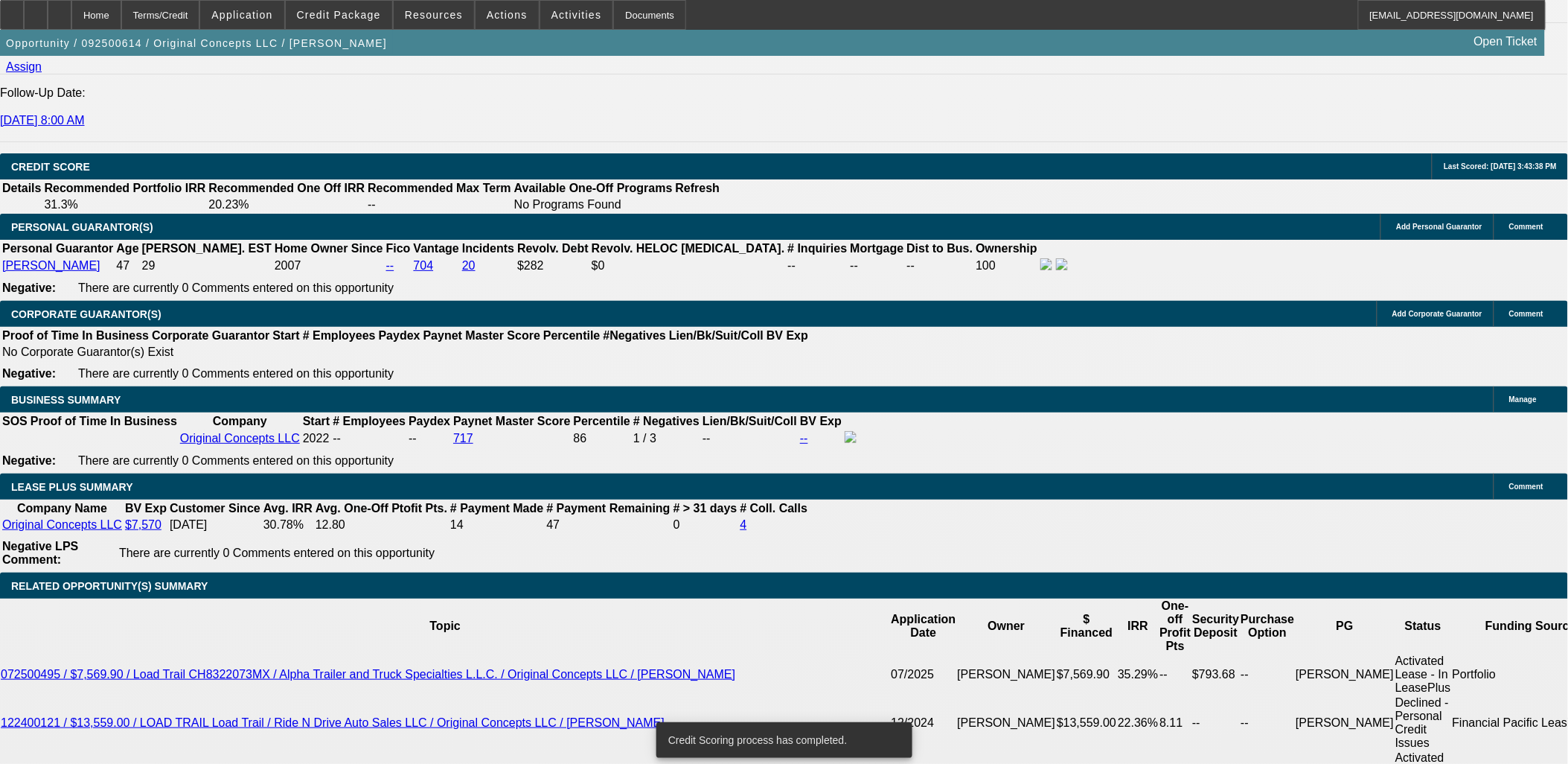
type input "35"
type input "$1,693.88"
type input "$846.94"
type input "$1,999.26"
type input "$999.63"
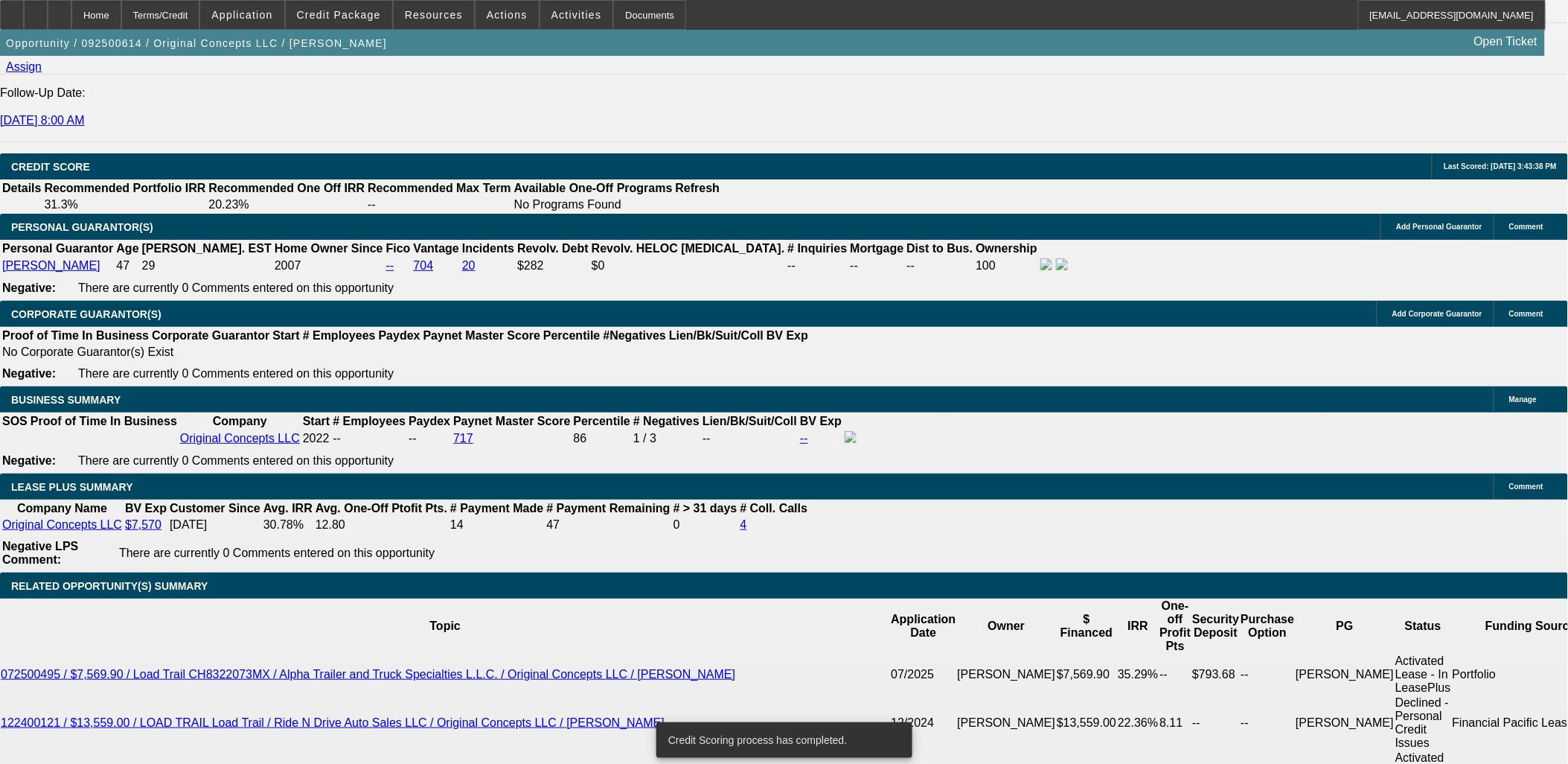
type input "35"
type input "1"
type input "$2.00"
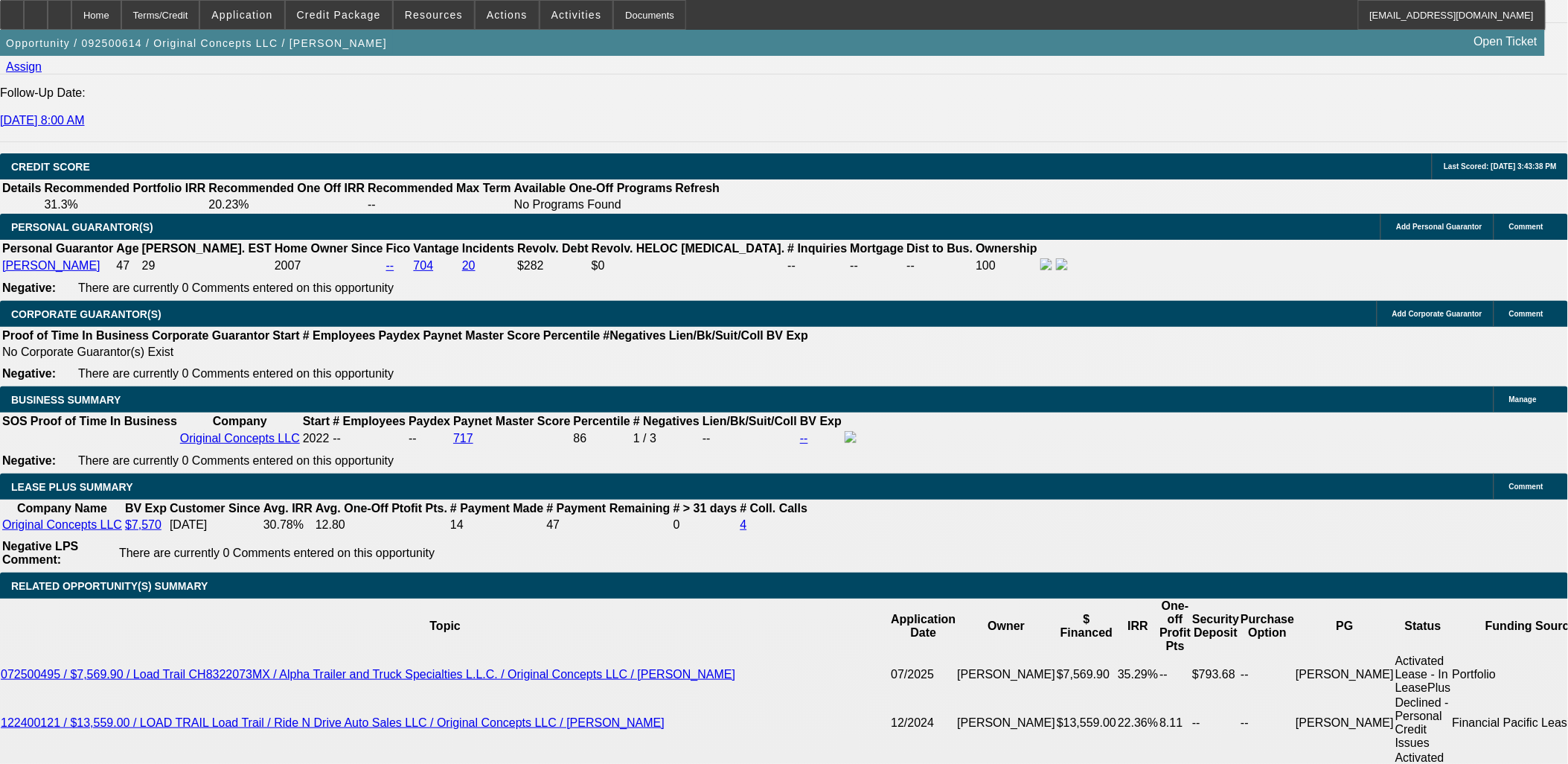
type input "1000"
type input "$2,000.00"
type input "35.1"
type input "$1,000.00"
drag, startPoint x: 369, startPoint y: 613, endPoint x: 358, endPoint y: 621, distance: 13.6
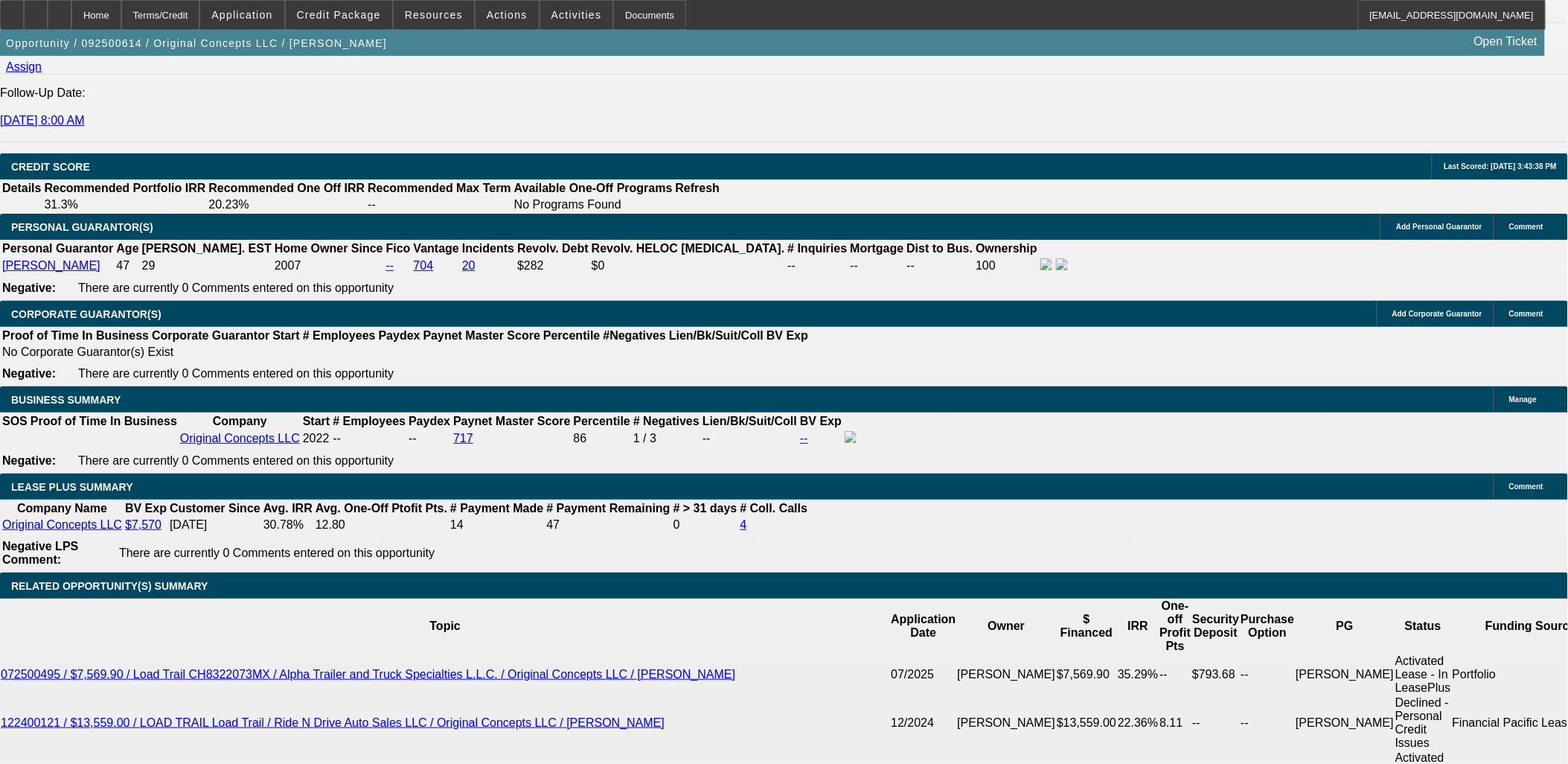
select select "0"
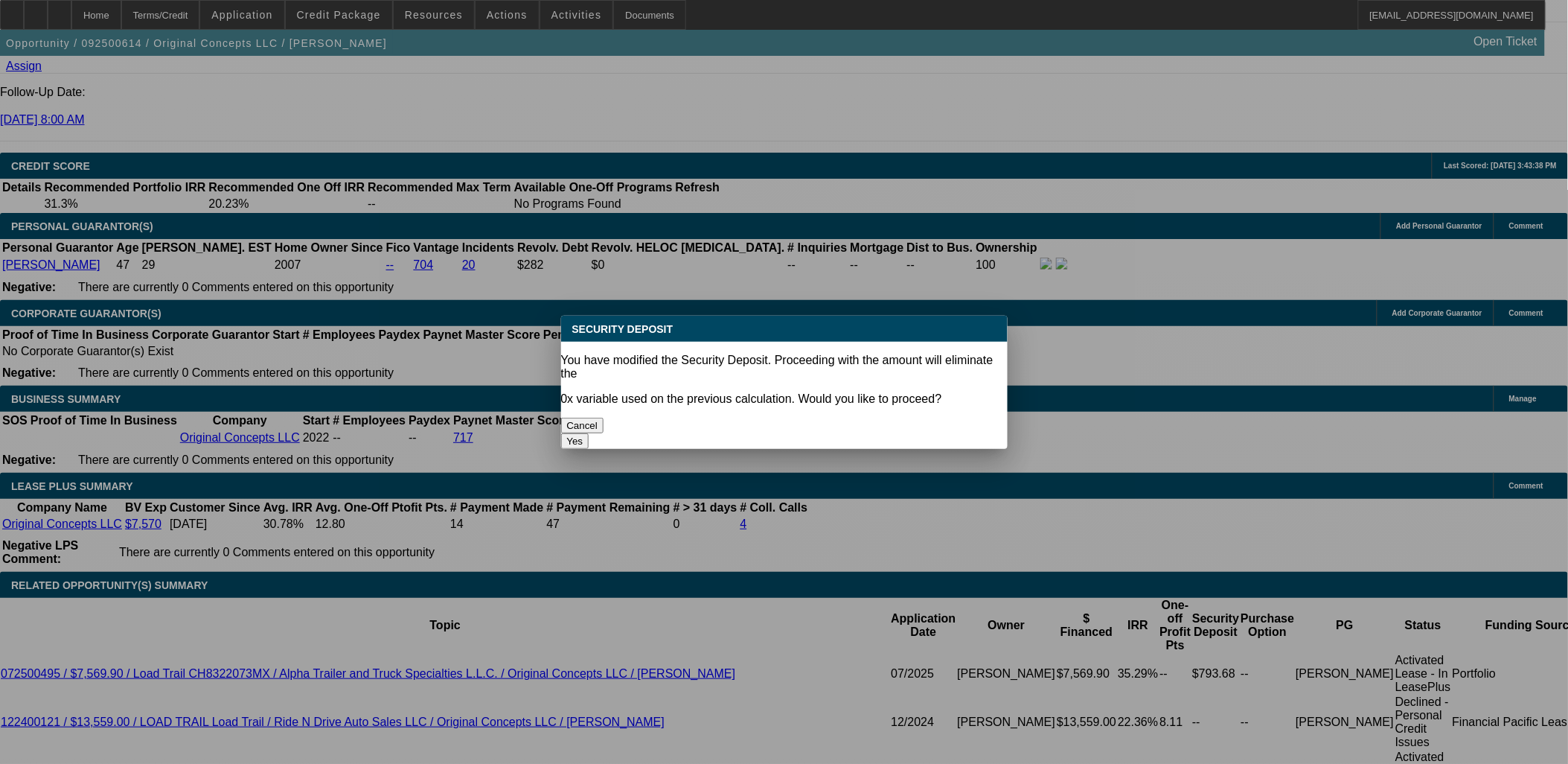
scroll to position [0, 0]
click at [590, 434] on button "Yes" at bounding box center [575, 441] width 29 height 16
type input "$0.00"
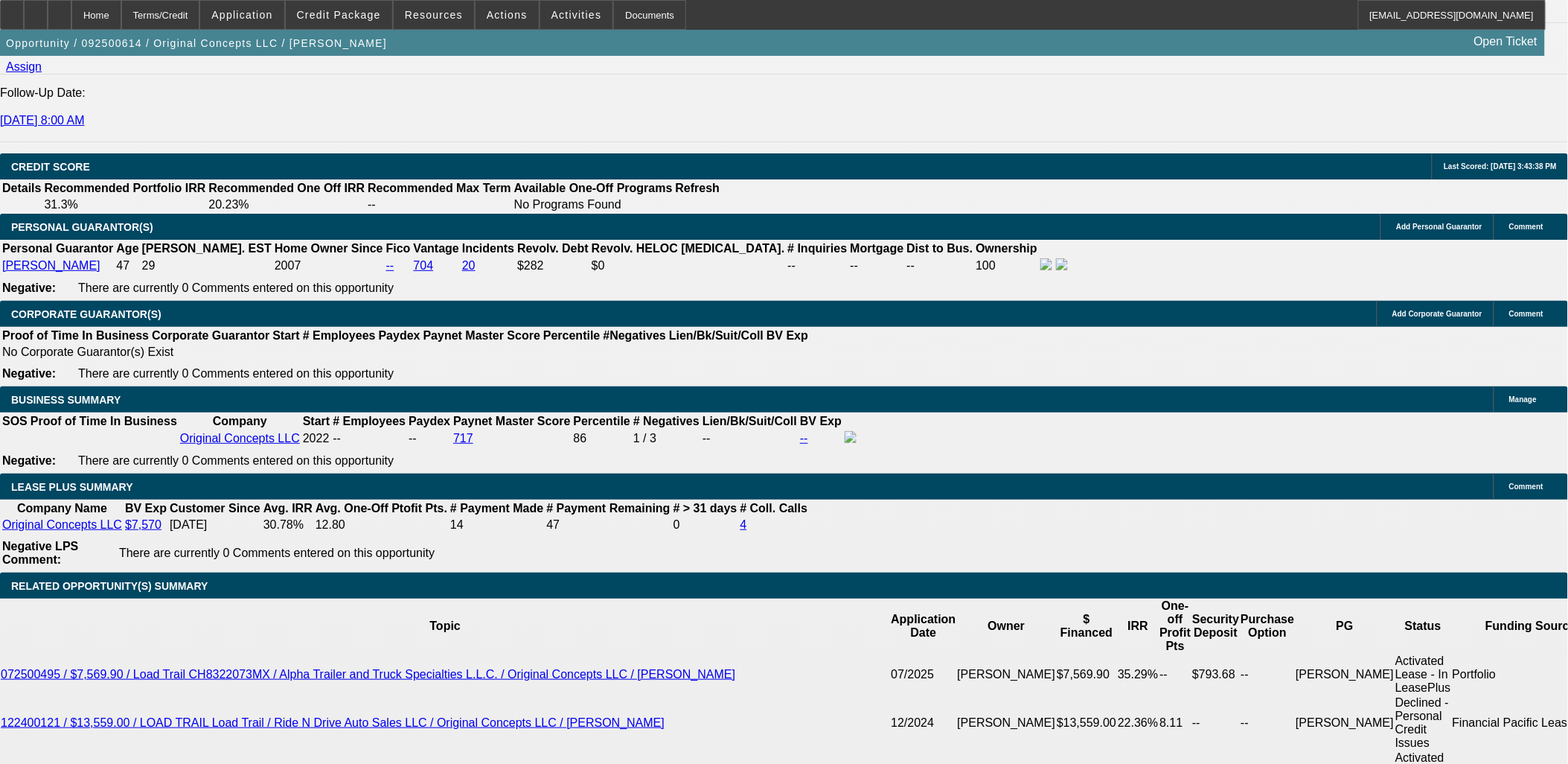
type input "$0.00"
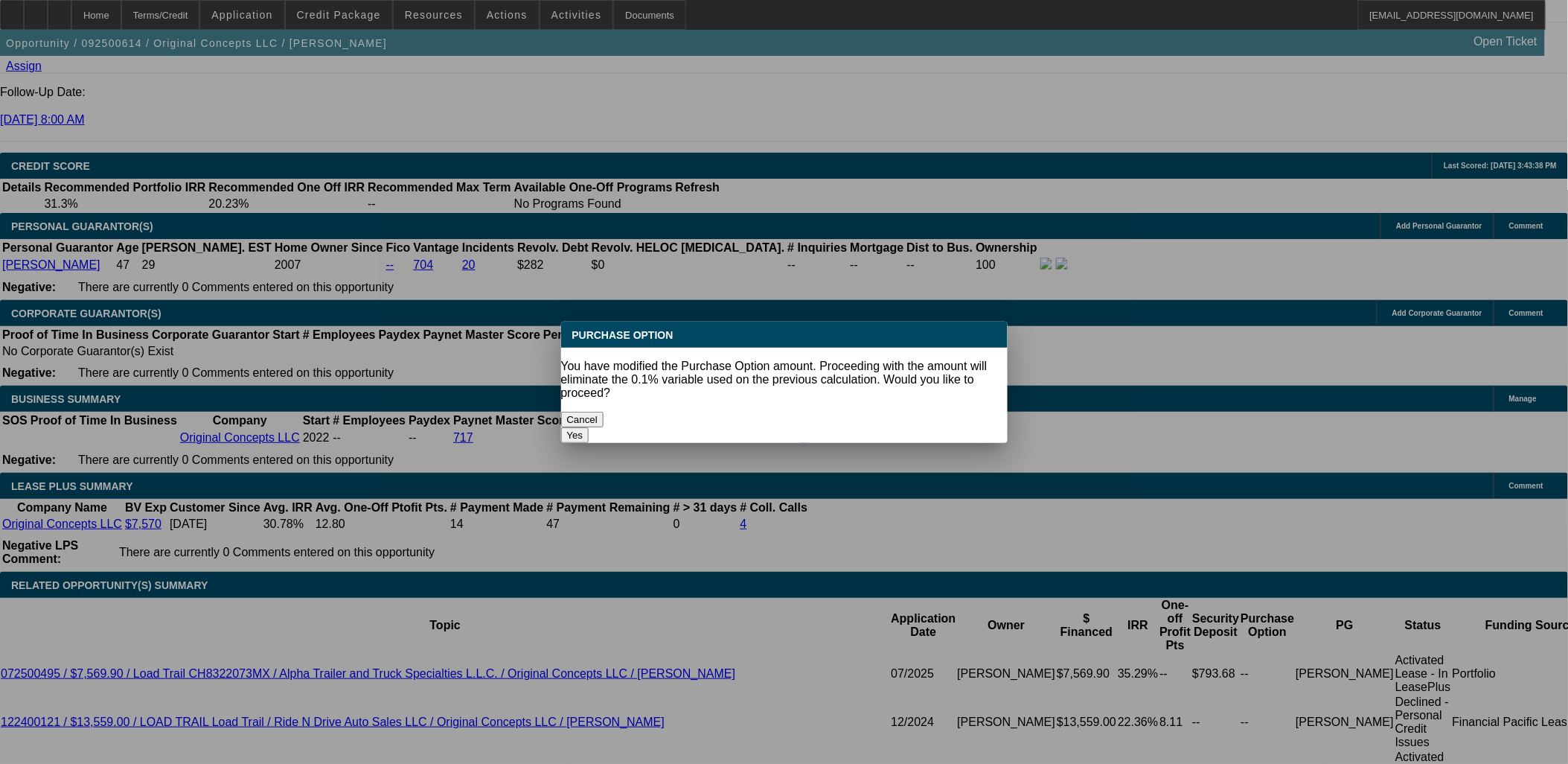
drag, startPoint x: 390, startPoint y: 691, endPoint x: 381, endPoint y: 689, distance: 9.2
click at [381, 689] on div at bounding box center [784, 382] width 1568 height 764
drag, startPoint x: 840, startPoint y: 410, endPoint x: 708, endPoint y: 493, distance: 155.9
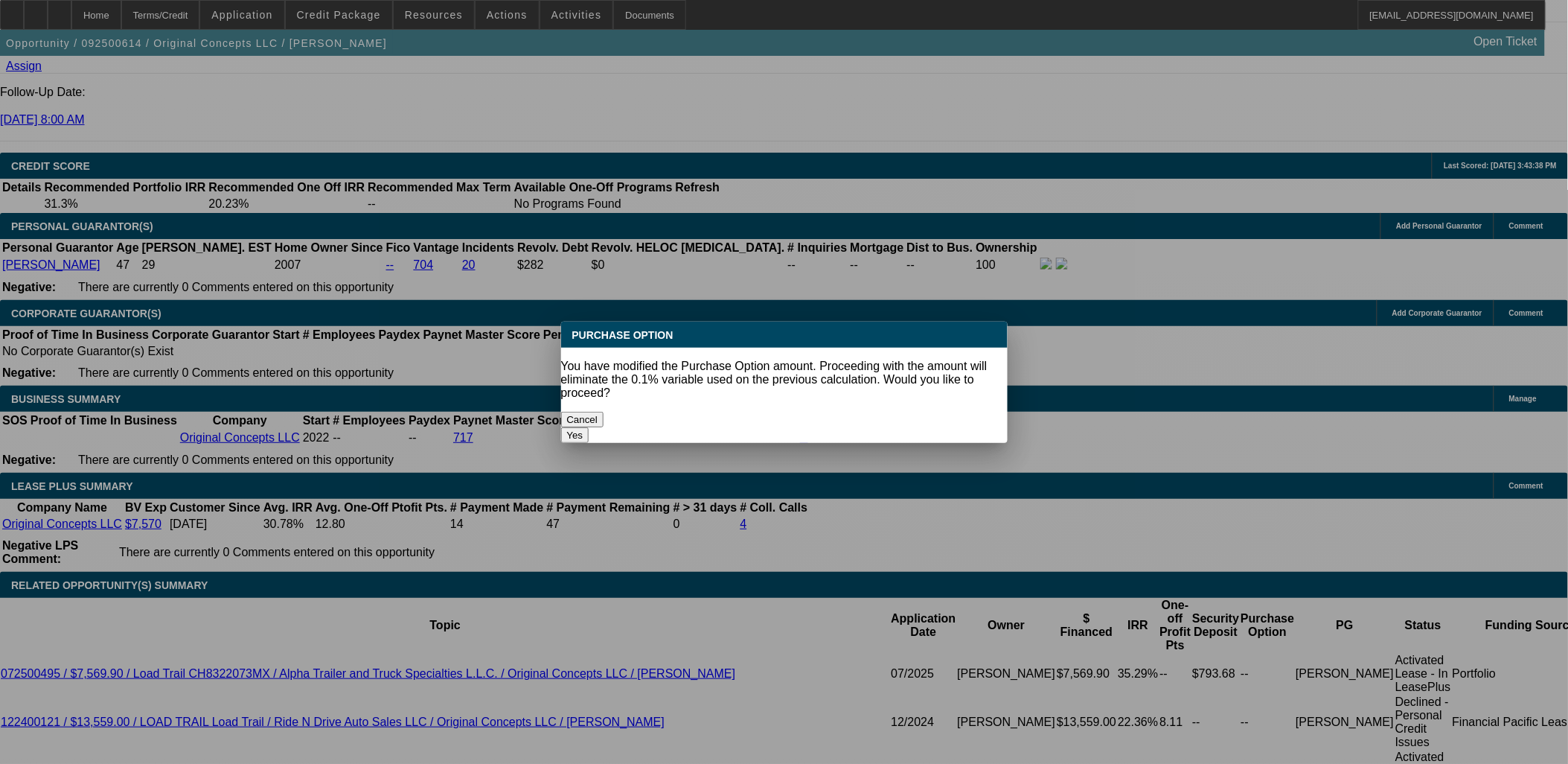
click at [590, 428] on button "Yes" at bounding box center [575, 435] width 29 height 16
select select "0"
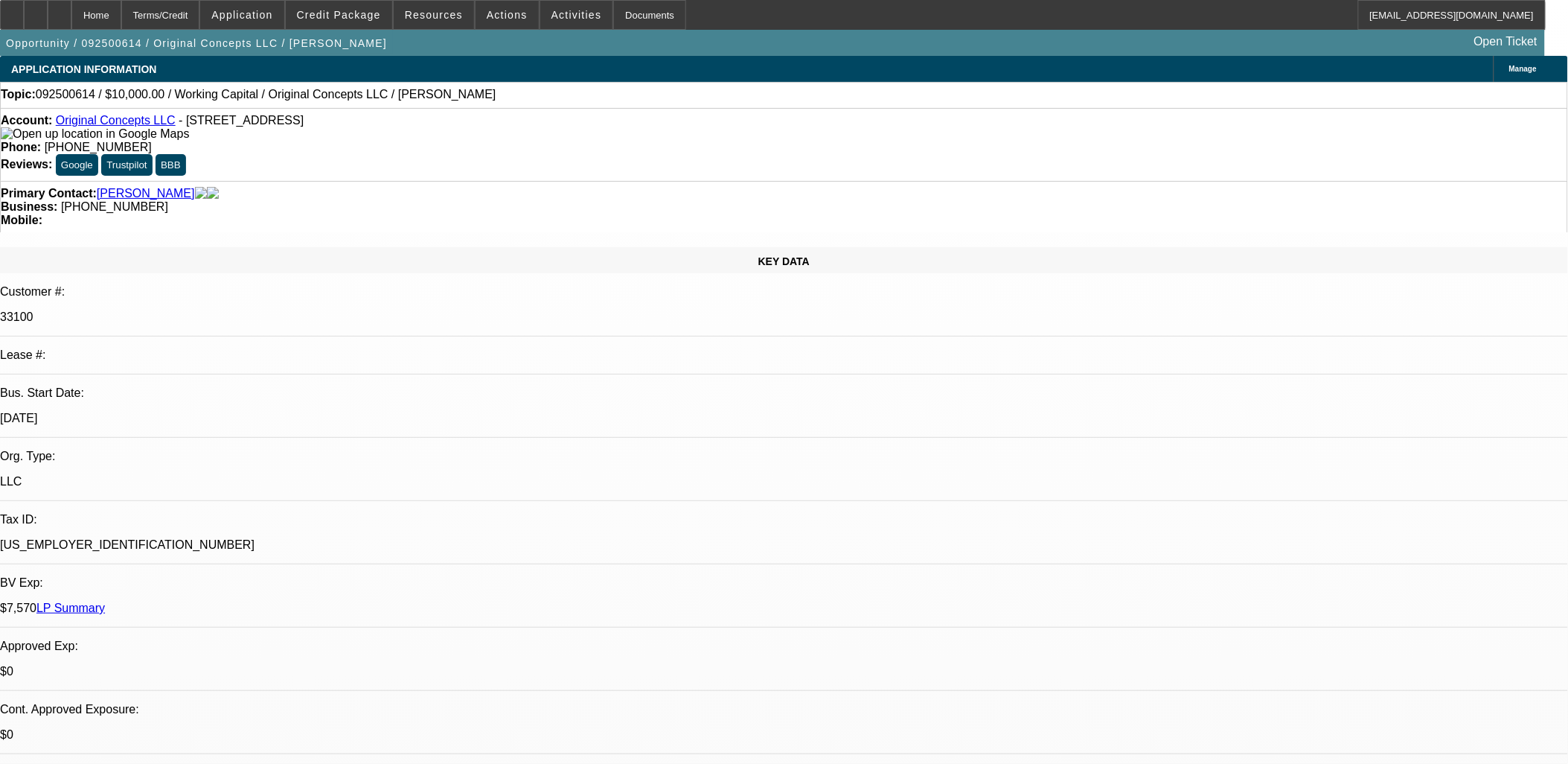
scroll to position [2061, 0]
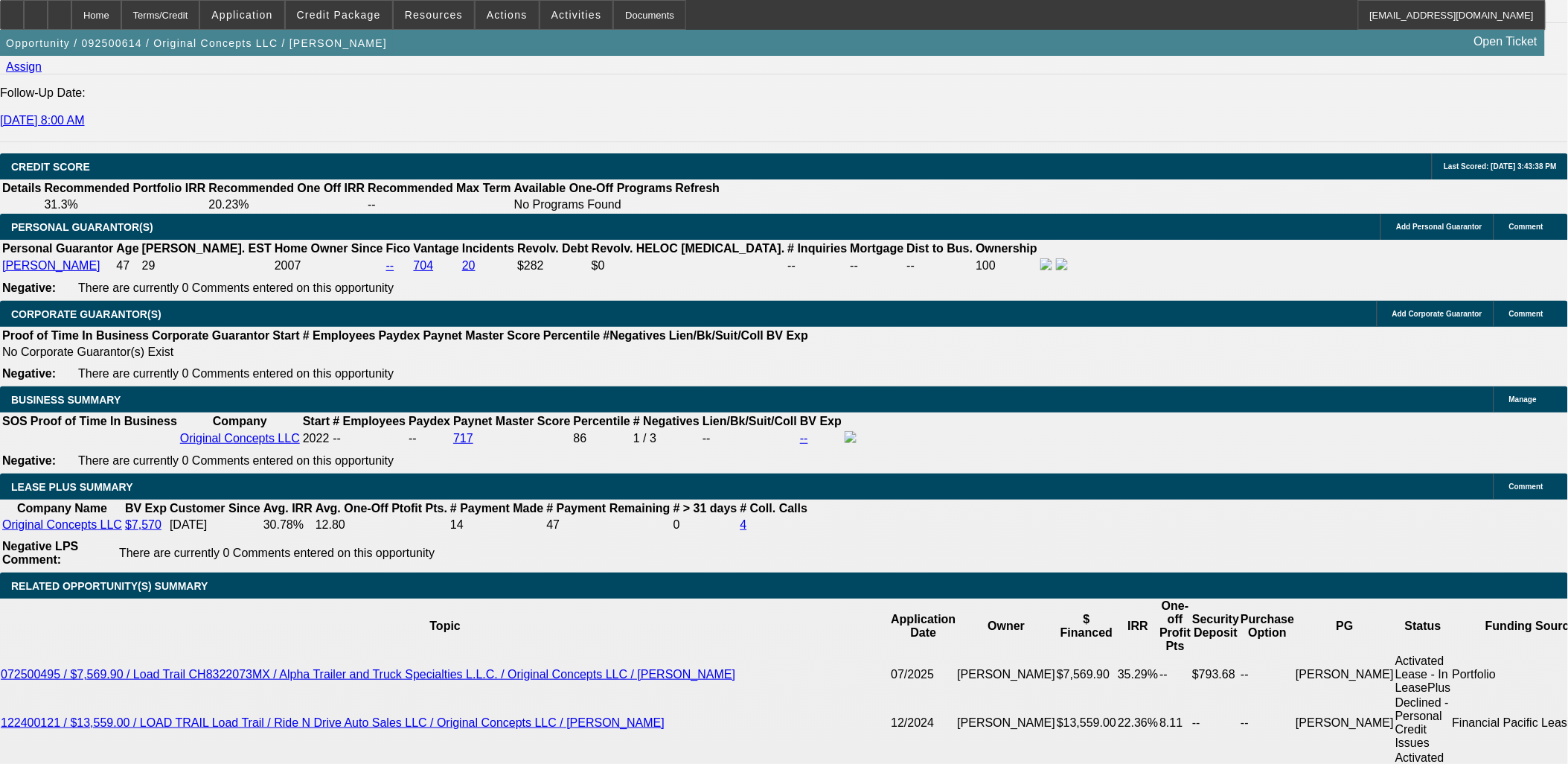
drag, startPoint x: 347, startPoint y: 690, endPoint x: 347, endPoint y: 682, distance: 8.0
select select "6"
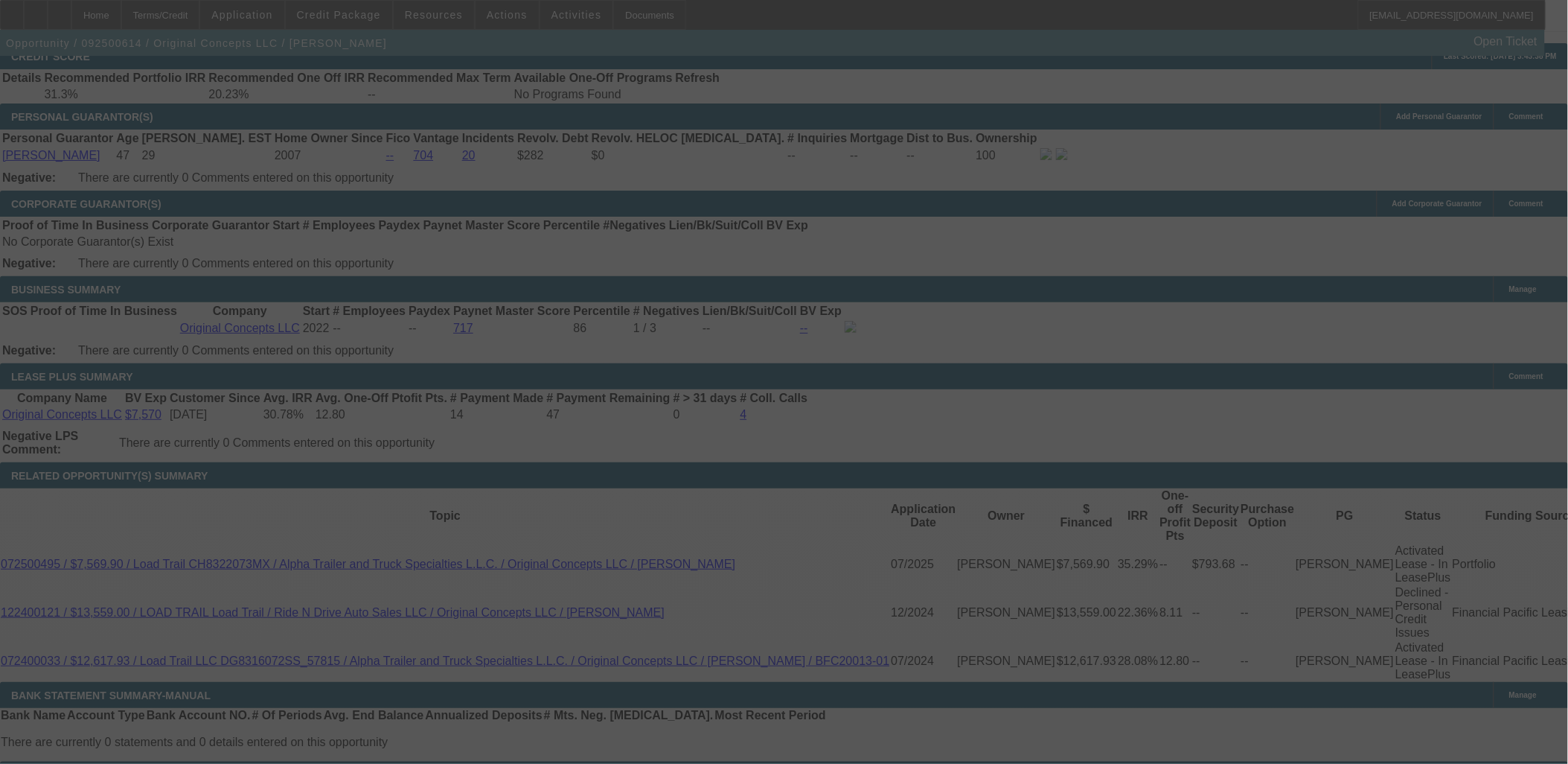
scroll to position [2144, 0]
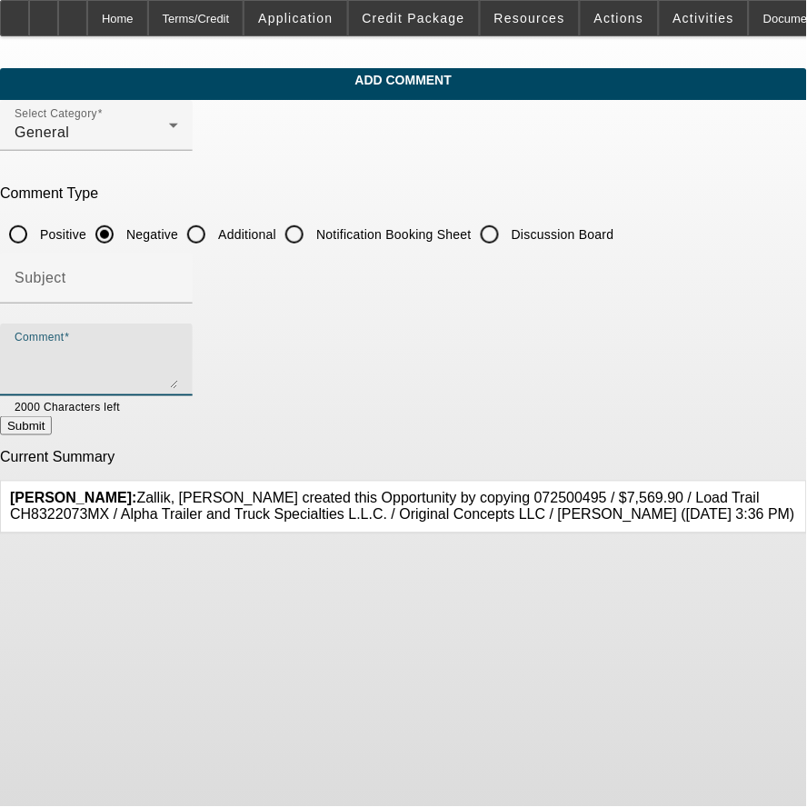
click at [178, 375] on textarea "Comment" at bounding box center [97, 367] width 164 height 44
paste textarea "9/26 [PERSON_NAME] emailed in - wants to look at $10k WC Loan - emailed back fo…"
type textarea "9/26 [PERSON_NAME] emailed in - wants to look at $10k WC Loan - emailed back fo…"
click at [178, 358] on textarea "Comment" at bounding box center [97, 367] width 164 height 44
paste textarea "[PERSON_NAME] established Original Concepts LLC in [DATE]. The business special…"
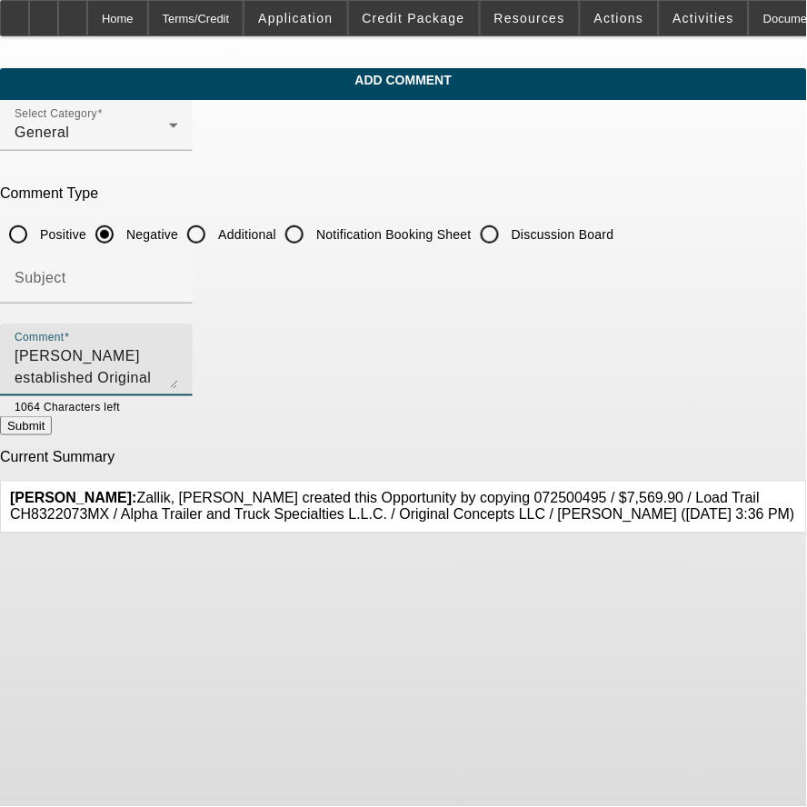
scroll to position [148, 0]
click at [178, 367] on textarea "[PERSON_NAME] established Original Concepts LLC in [DATE]. The business special…" at bounding box center [97, 367] width 164 height 44
drag, startPoint x: 329, startPoint y: 380, endPoint x: 239, endPoint y: 385, distance: 90.1
click at [178, 378] on textarea "[PERSON_NAME] established Original Concepts LLC in [DATE]. The business special…" at bounding box center [97, 367] width 164 height 44
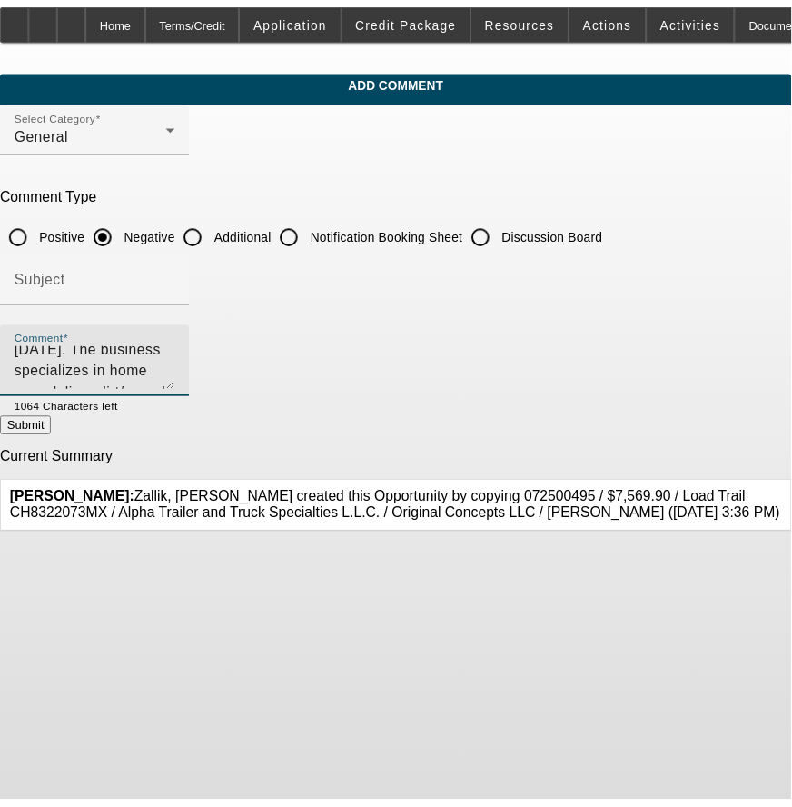
scroll to position [0, 0]
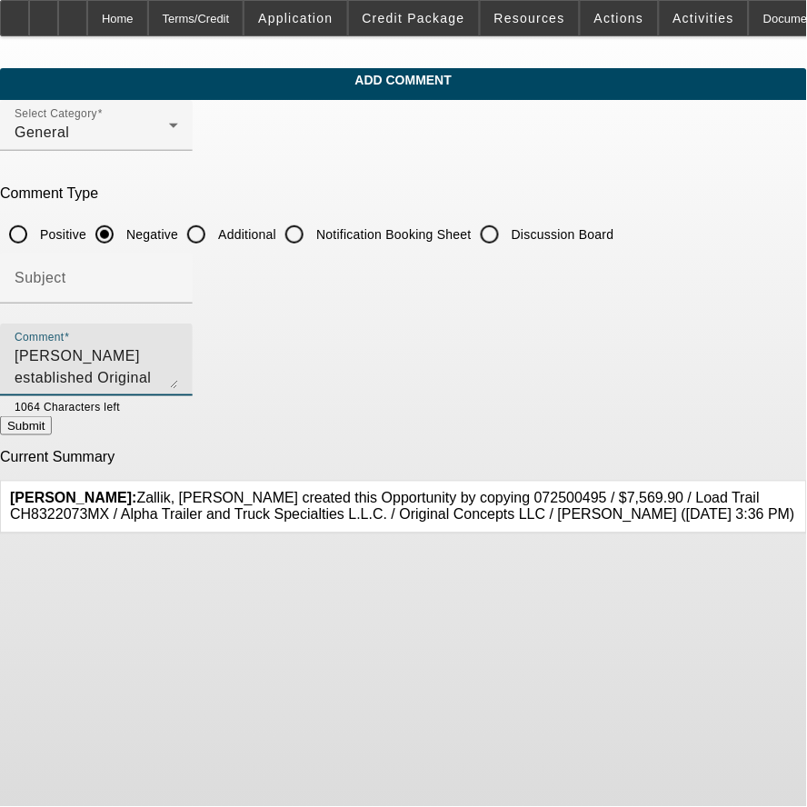
click at [98, 355] on textarea "[PERSON_NAME] established Original Concepts LLC in [DATE]. The business special…" at bounding box center [97, 367] width 164 height 44
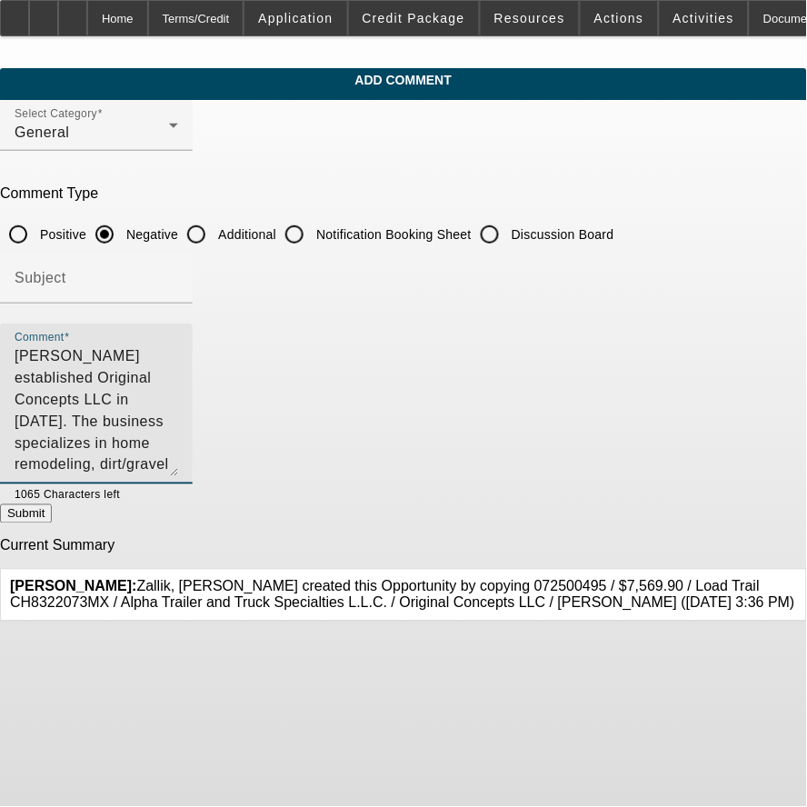
drag, startPoint x: 704, startPoint y: 380, endPoint x: 788, endPoint y: 433, distance: 98.8
click at [193, 470] on div "Comment [PERSON_NAME] established Original Concepts LLC in [DATE]. The business…" at bounding box center [96, 403] width 193 height 161
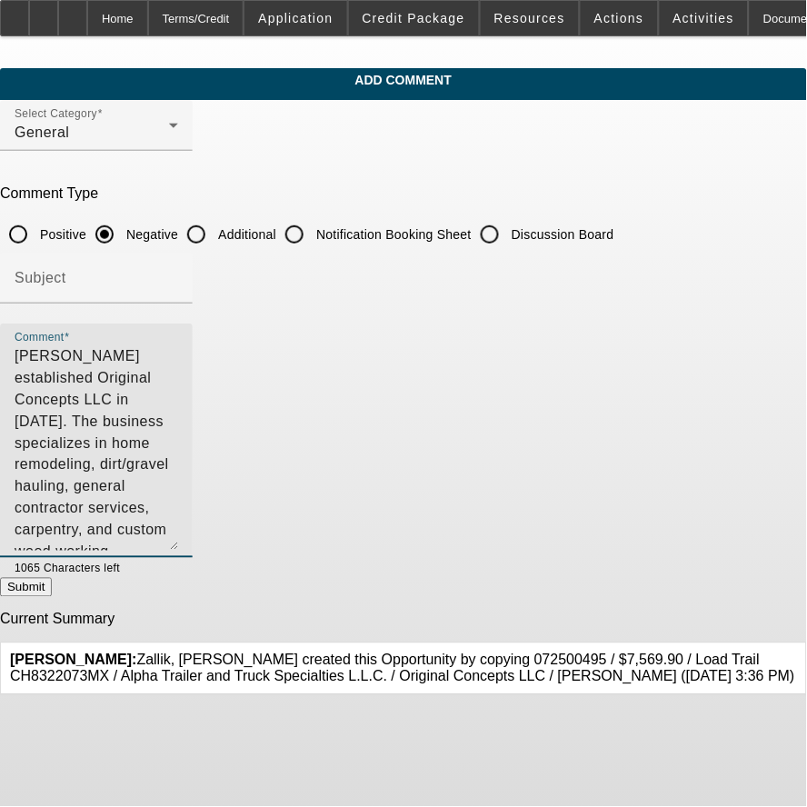
drag, startPoint x: 701, startPoint y: 471, endPoint x: 709, endPoint y: 542, distance: 72.2
click at [193, 546] on div "Comment [PERSON_NAME] established Original Concepts LLC in [DATE]. The business…" at bounding box center [96, 440] width 193 height 234
drag, startPoint x: 632, startPoint y: 375, endPoint x: 246, endPoint y: 412, distance: 387.0
click at [178, 412] on textarea "[PERSON_NAME] established Original Concepts LLC in [DATE]. The business special…" at bounding box center [97, 448] width 164 height 206
click at [178, 522] on textarea "[PERSON_NAME] established Original Concepts LLC in [DATE]. The business special…" at bounding box center [97, 448] width 164 height 206
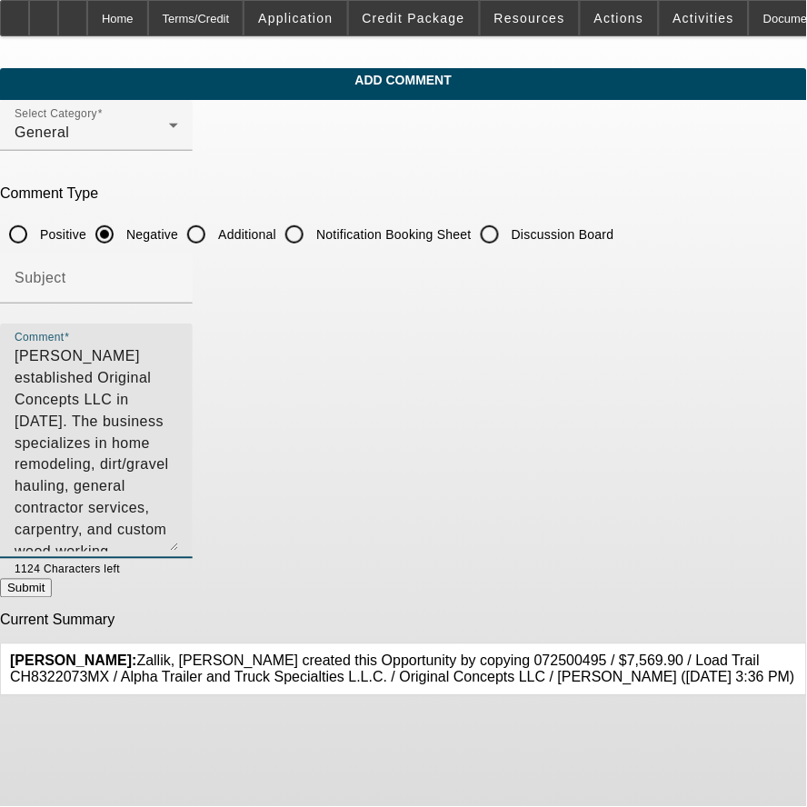
click at [178, 536] on textarea "Kevin Helgeson established Original Concepts LLC in February 2022. The business…" at bounding box center [97, 448] width 164 height 206
drag, startPoint x: 176, startPoint y: 460, endPoint x: 161, endPoint y: 459, distance: 15.5
click at [161, 459] on textarea "Kevin Helgeson established Original Concepts LLC in February 2022. The business…" at bounding box center [97, 448] width 164 height 206
click at [178, 466] on textarea "Kevin Helgeson established Original Concepts LLC in February 2022. The business…" at bounding box center [97, 448] width 164 height 206
drag, startPoint x: 222, startPoint y: 462, endPoint x: 692, endPoint y: 438, distance: 471.3
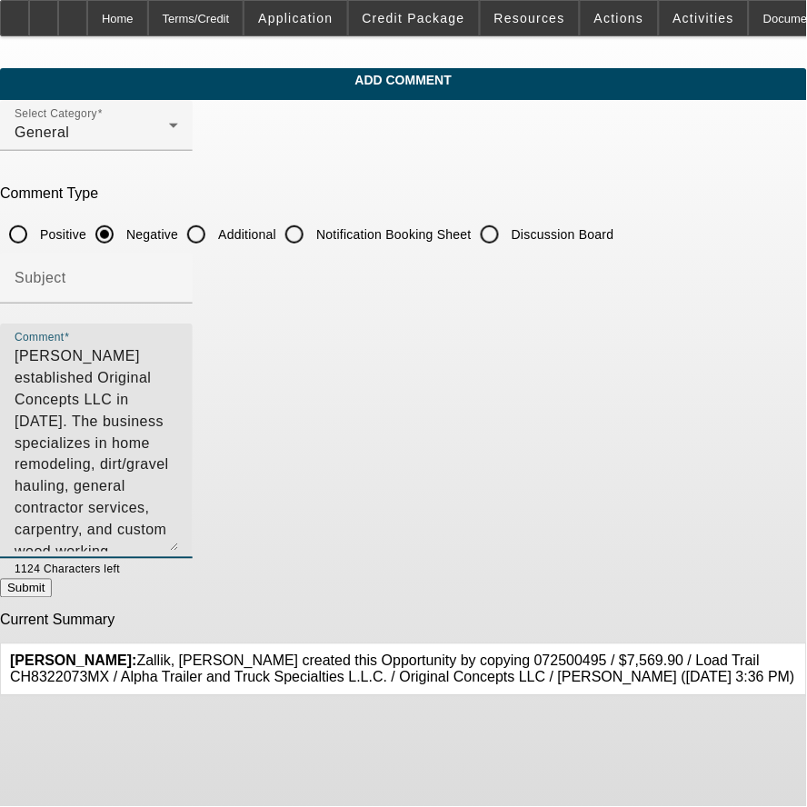
click at [178, 438] on textarea "Kevin Helgeson established Original Concepts LLC in February 2022. The business…" at bounding box center [97, 448] width 164 height 206
click at [178, 515] on textarea "Kevin Helgeson established Original Concepts LLC in February 2022. The business…" at bounding box center [97, 448] width 164 height 206
drag, startPoint x: 93, startPoint y: 459, endPoint x: 348, endPoint y: 475, distance: 255.9
click at [178, 475] on textarea "Kevin Helgeson established Original Concepts LLC in February 2022. The business…" at bounding box center [97, 448] width 164 height 206
type textarea "[PERSON_NAME] established Original Concepts LLC in [DATE]. The business special…"
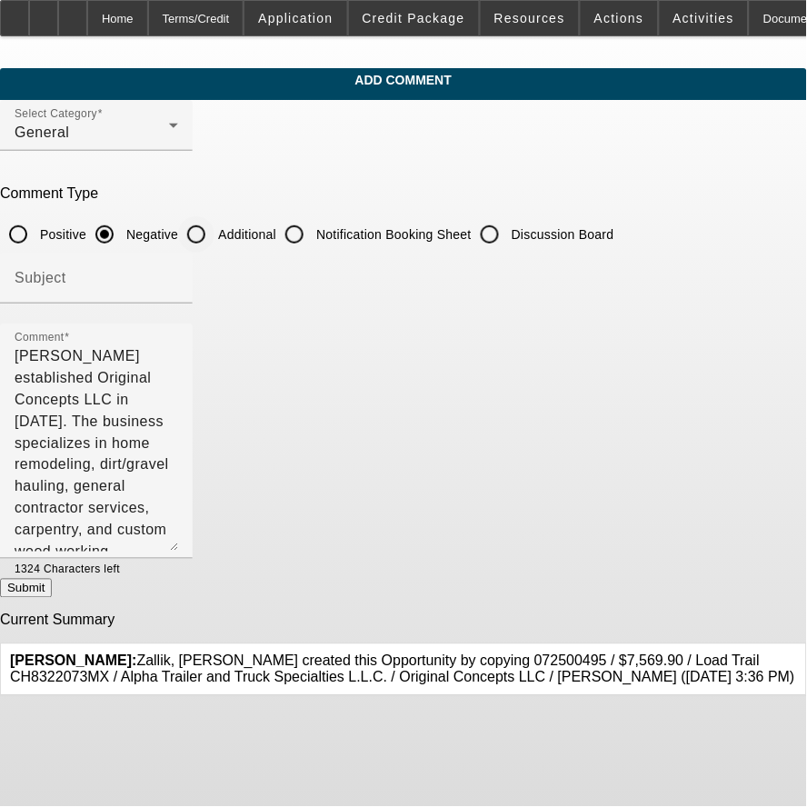
click at [276, 216] on div "Additional" at bounding box center [227, 234] width 98 height 36
click at [276, 225] on label "Additional" at bounding box center [245, 234] width 62 height 18
click at [214, 223] on input "Additional" at bounding box center [196, 234] width 36 height 36
radio input "true"
click at [52, 592] on button "Submit" at bounding box center [26, 588] width 52 height 19
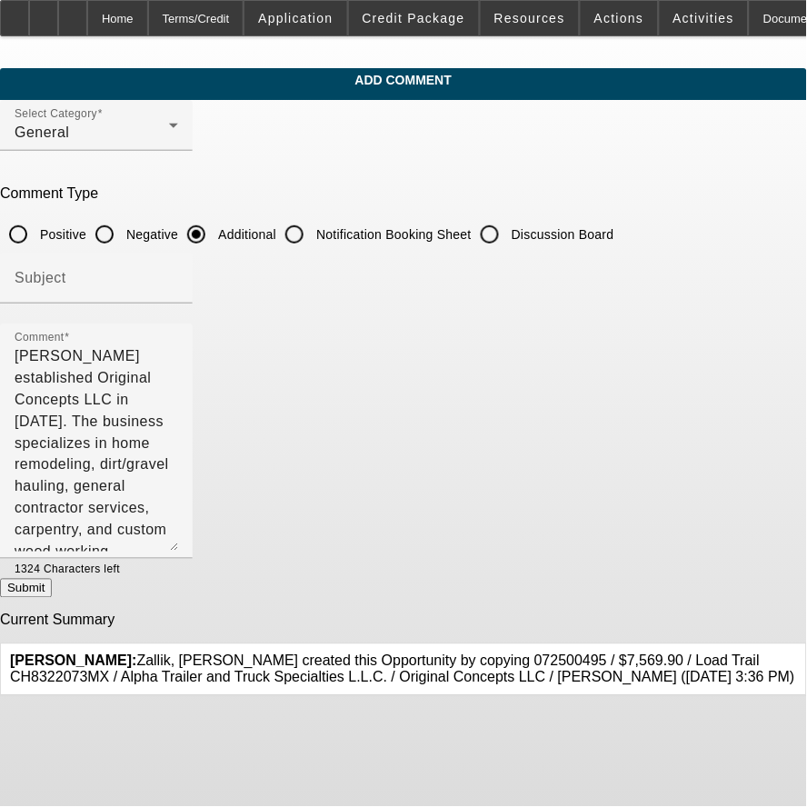
radio input "true"
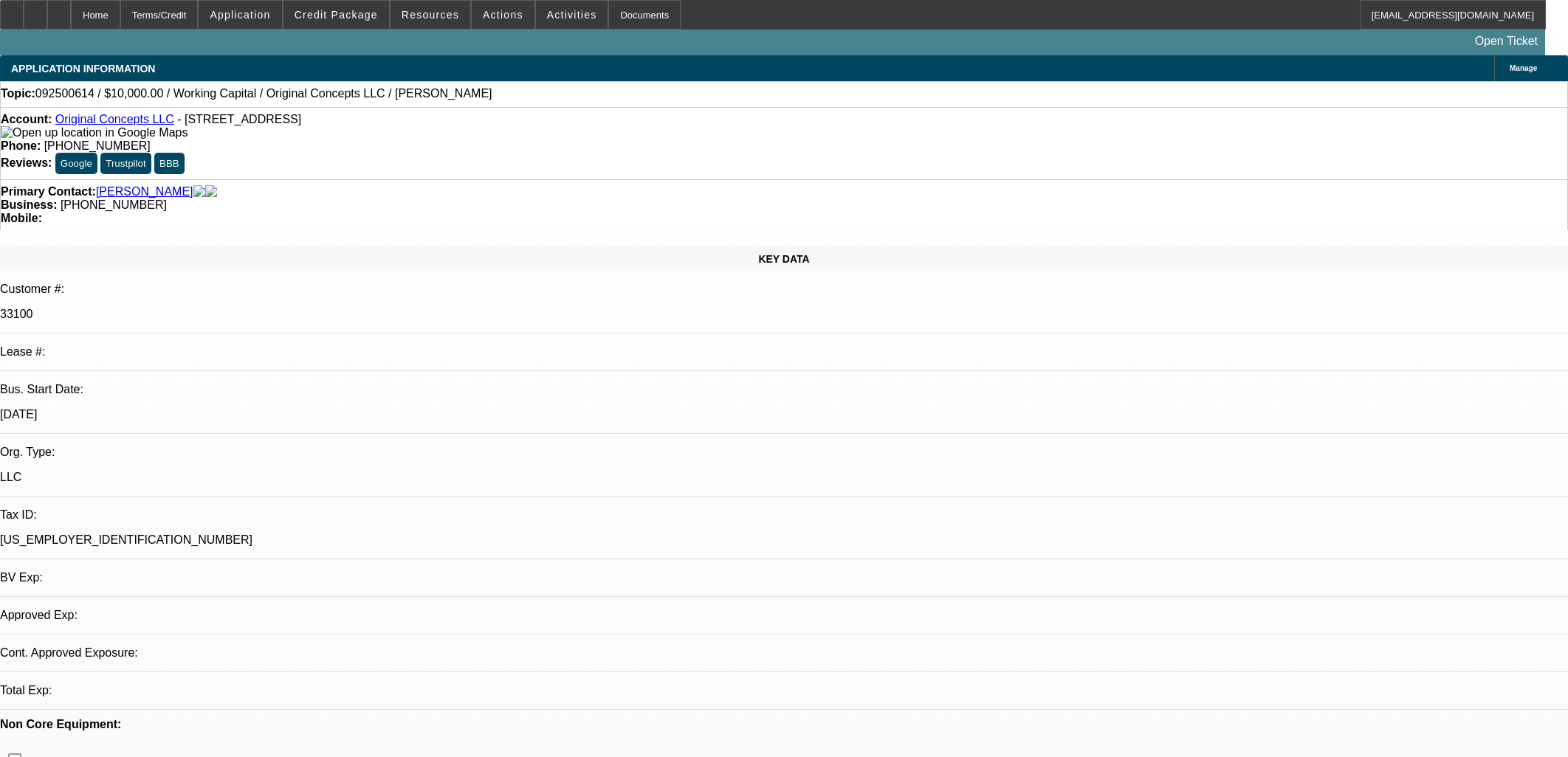
select select "0"
select select "2"
select select "0"
select select "6"
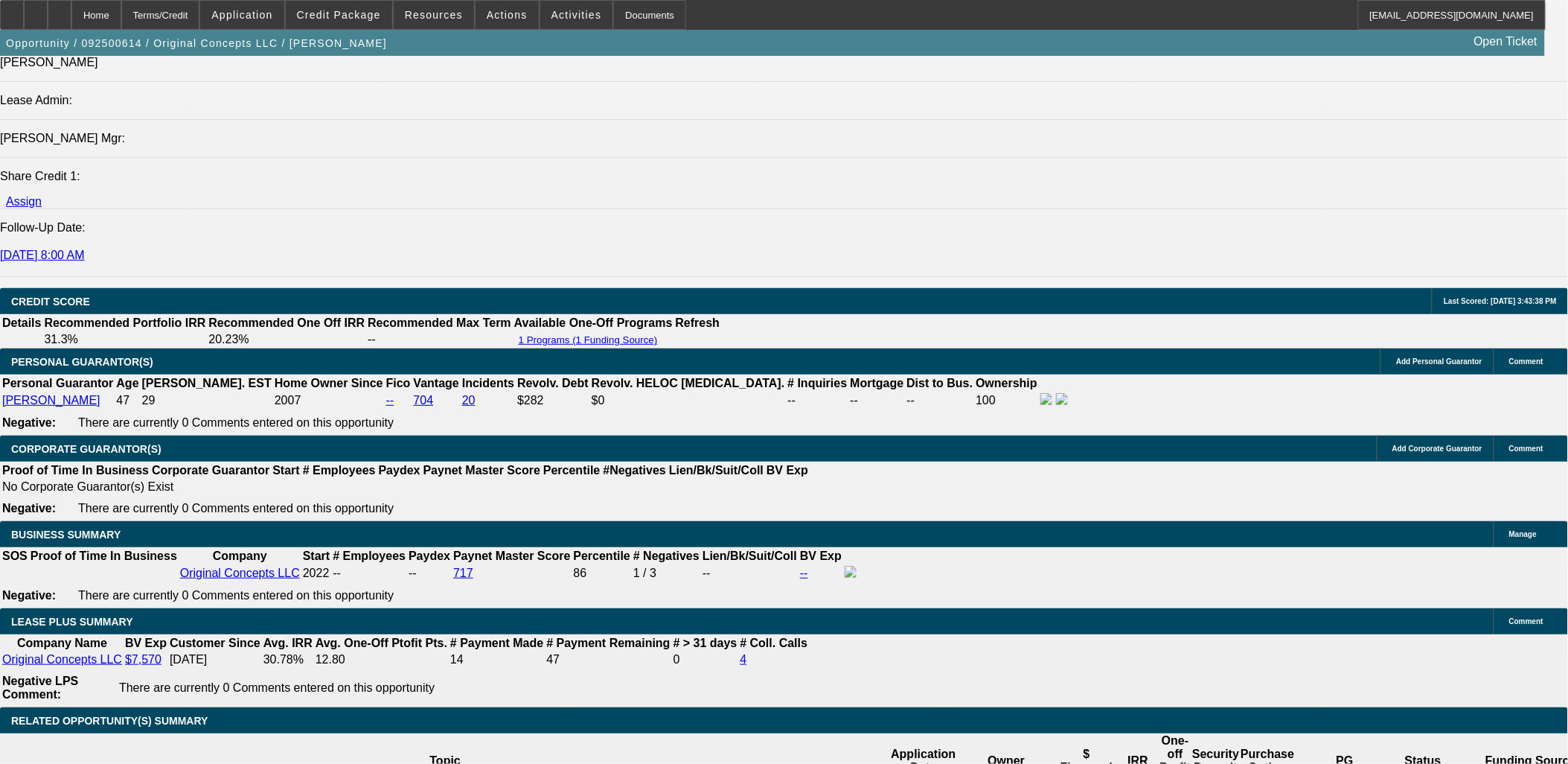
scroll to position [2068, 0]
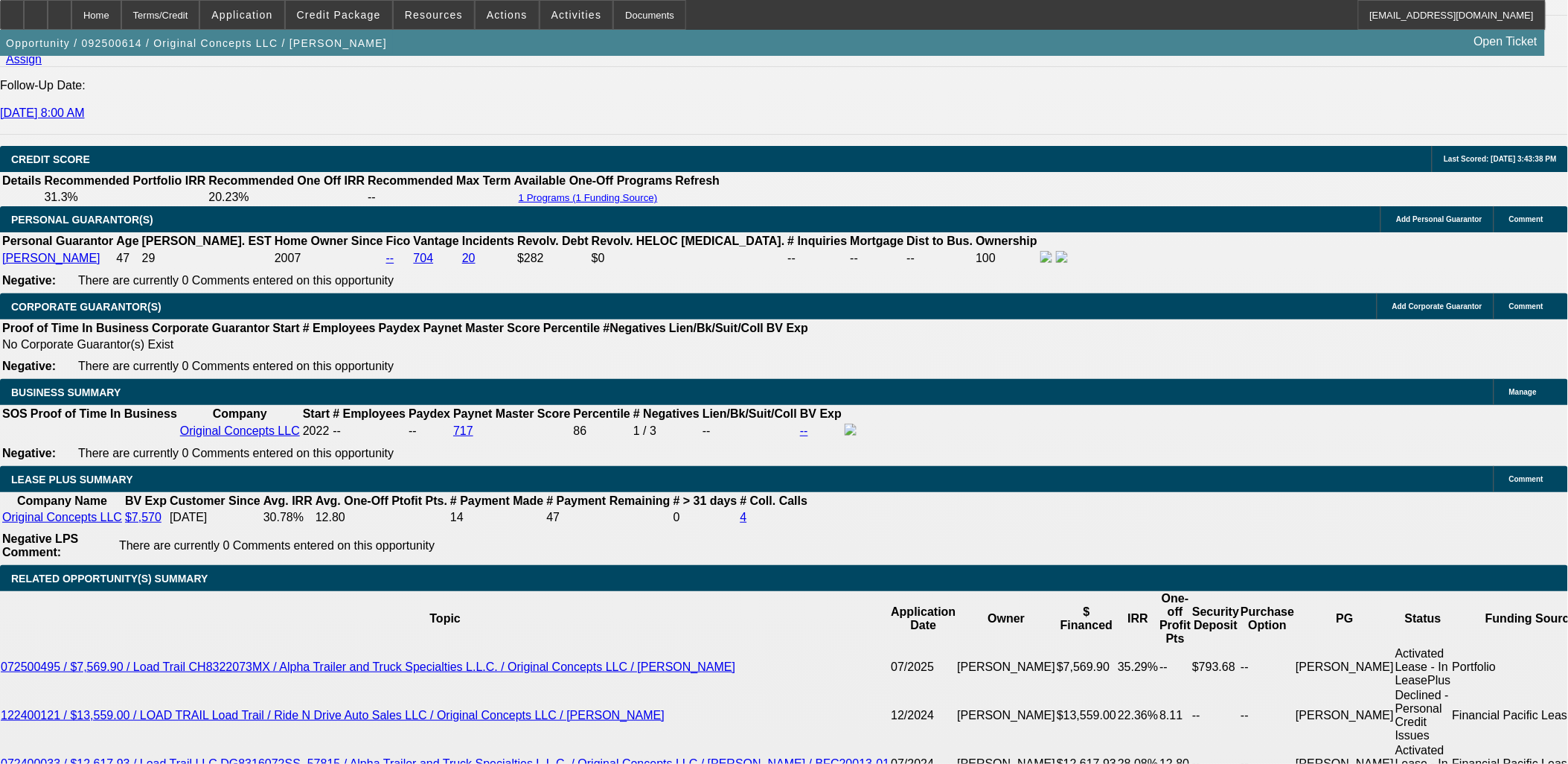
type input "1000"
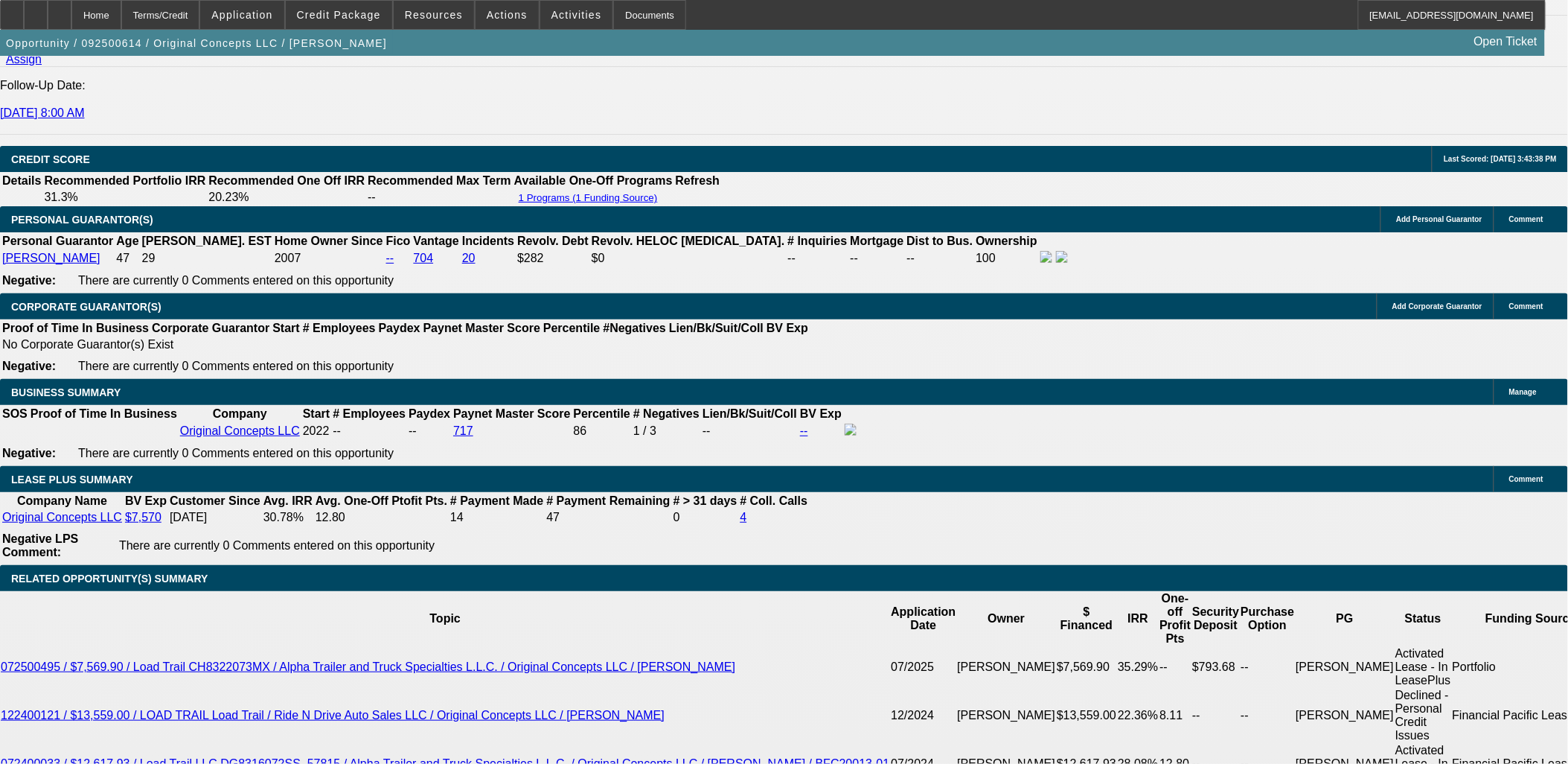
type input "35.1"
type input "$1,000.00"
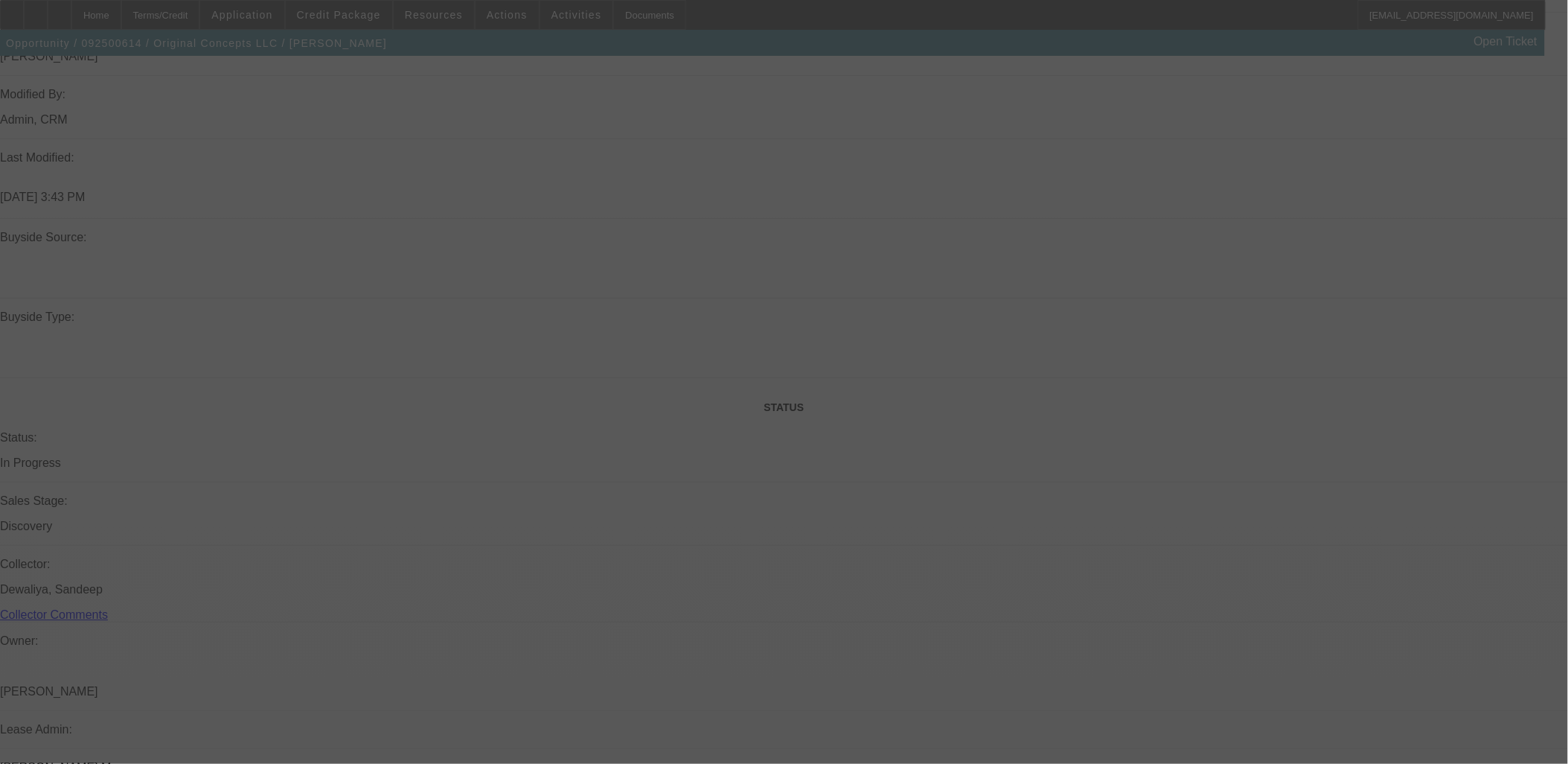
scroll to position [827, 0]
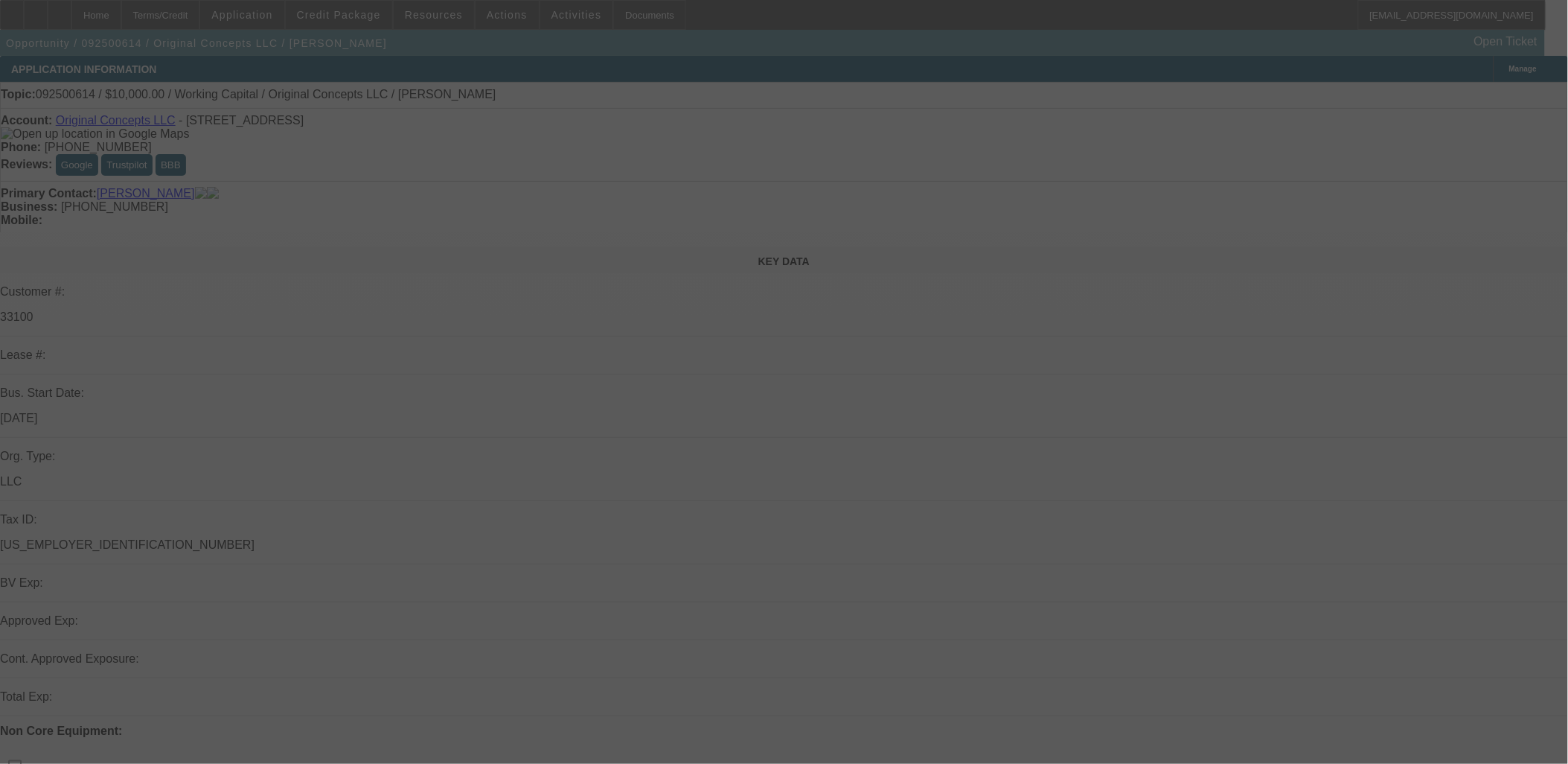
select select "0"
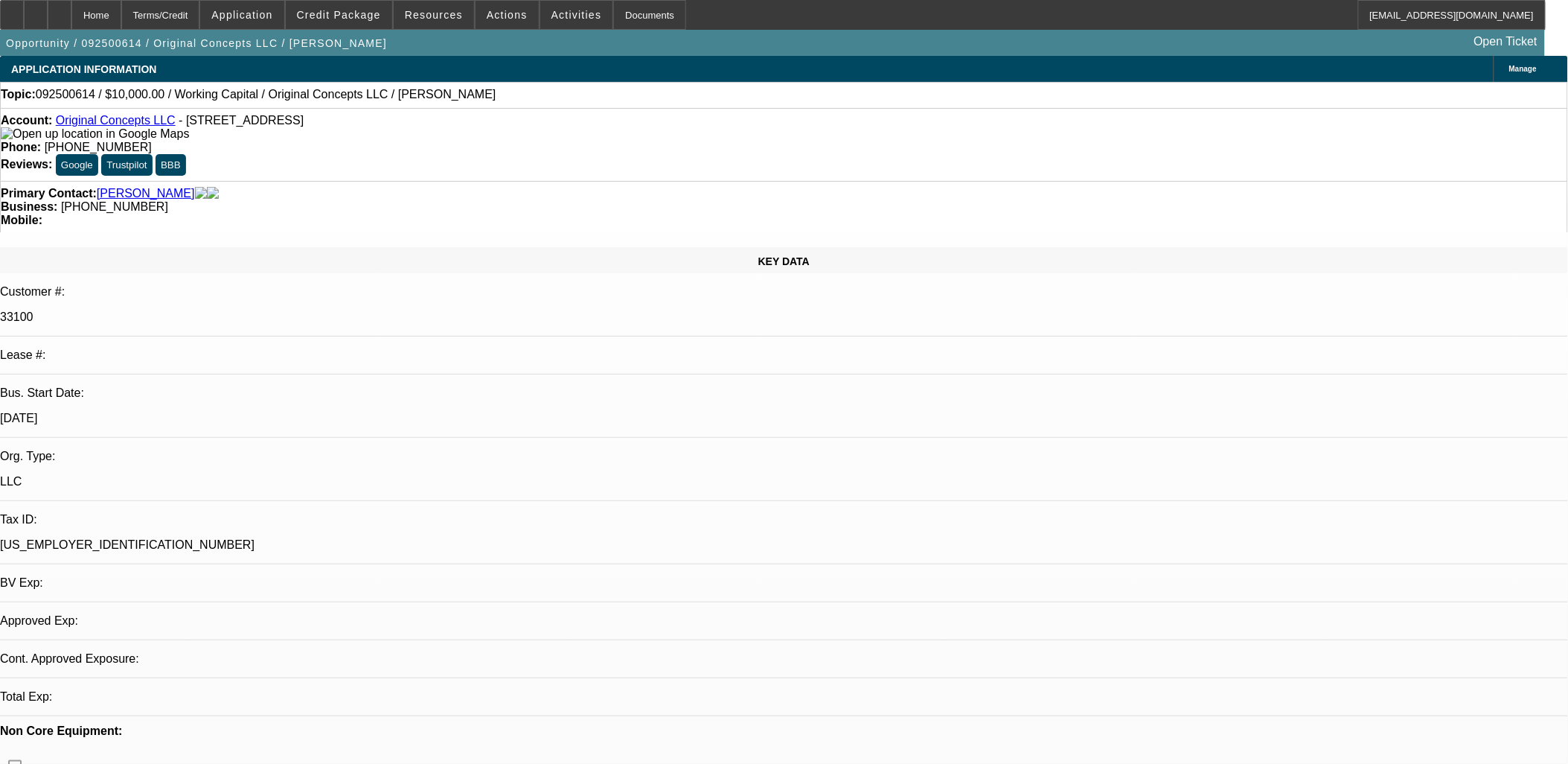
select select "1"
select select "2"
select select "6"
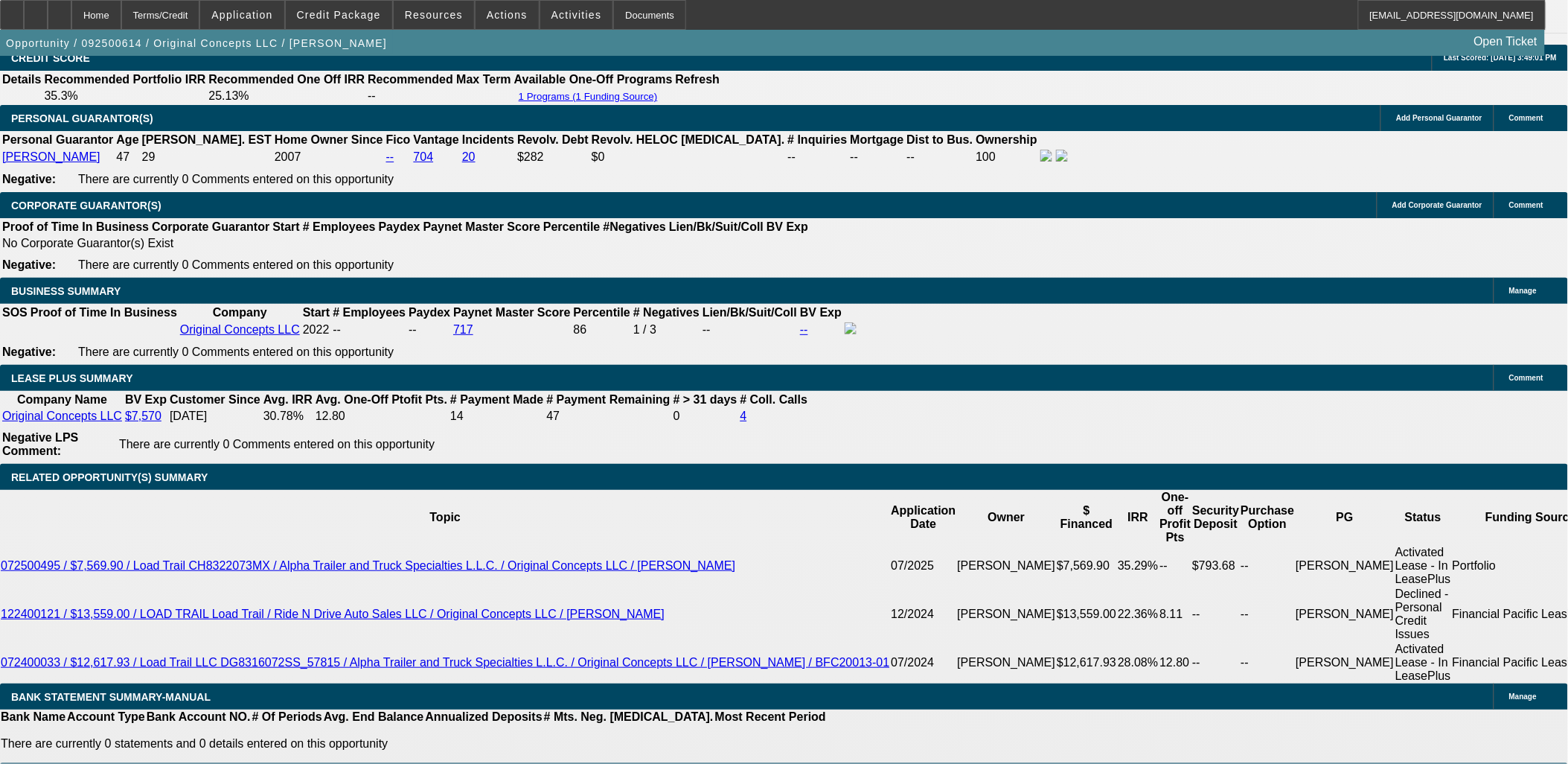
scroll to position [2317, 0]
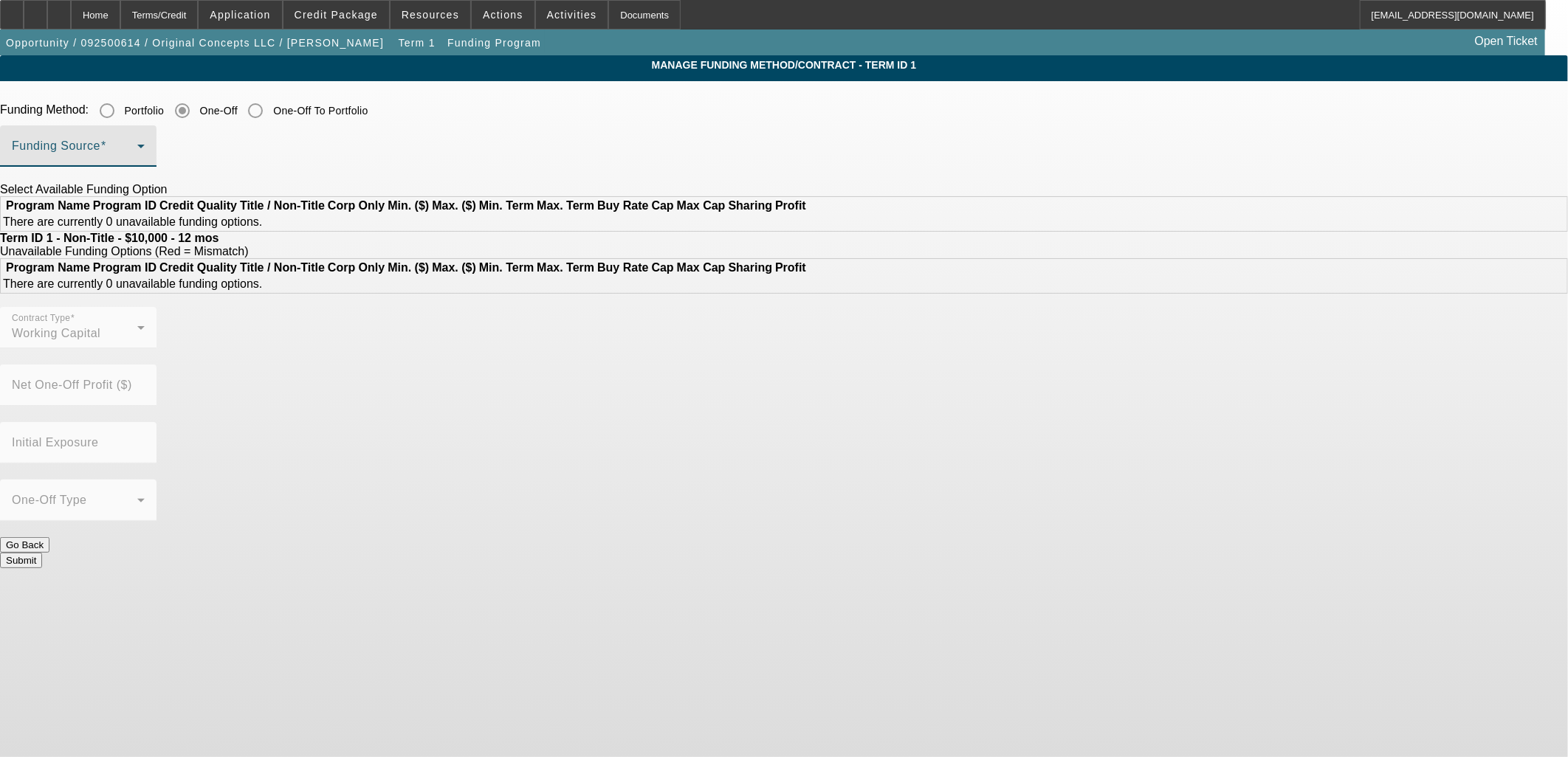
click at [137, 146] on span at bounding box center [75, 152] width 125 height 18
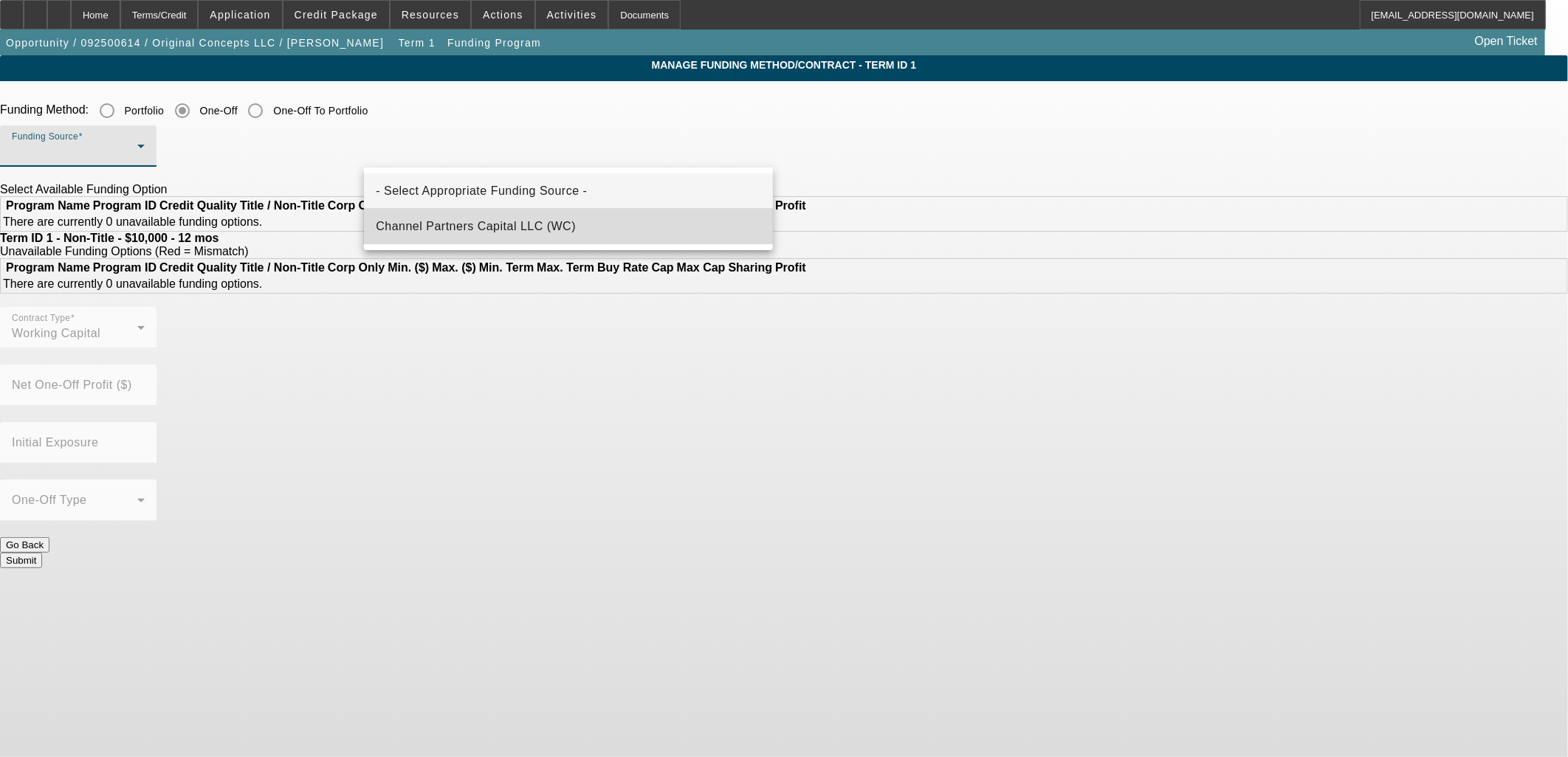
click at [553, 227] on span "Channel Partners Capital LLC (WC)" at bounding box center [475, 227] width 200 height 18
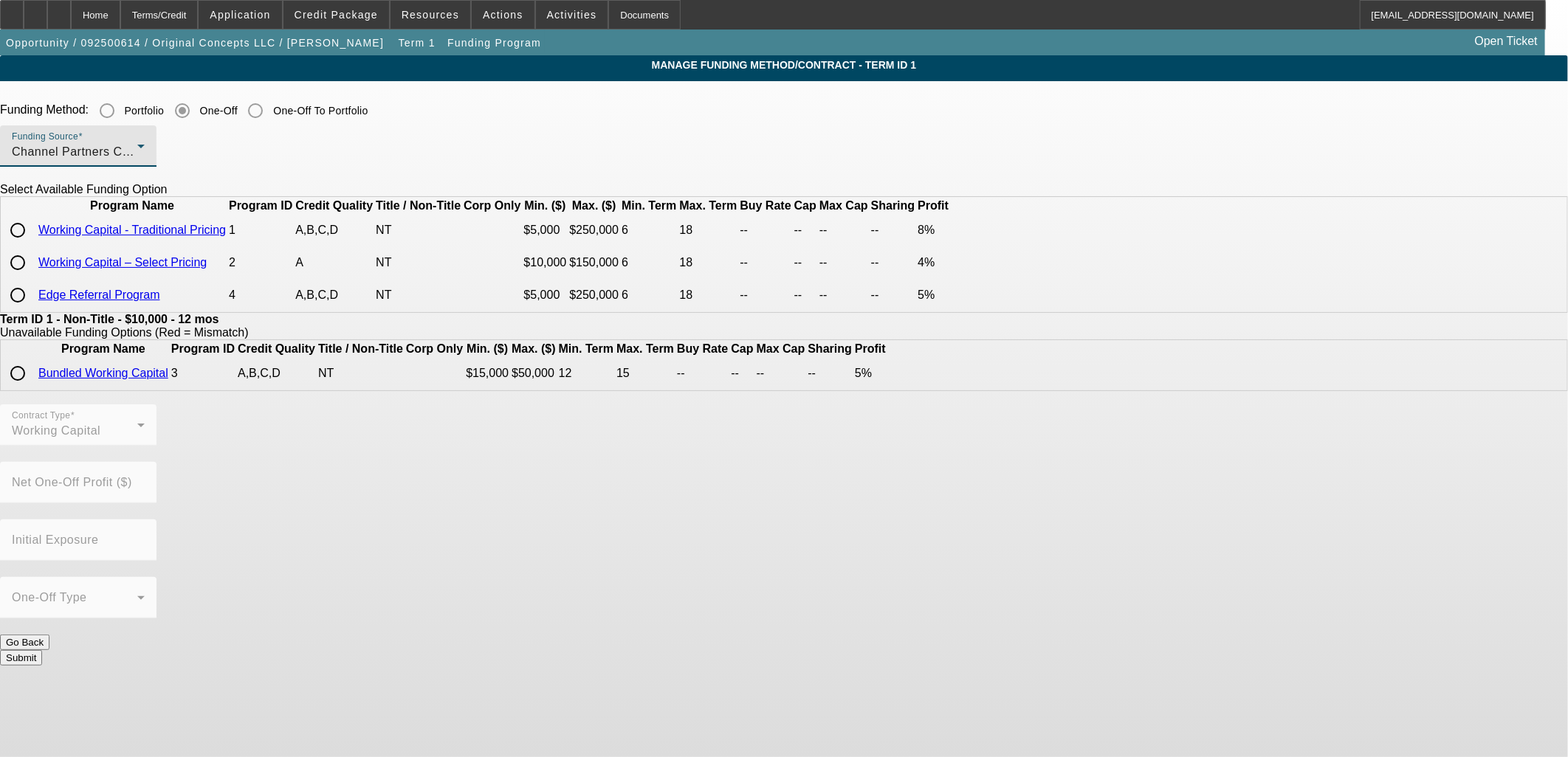
click at [32, 245] on input "radio" at bounding box center [18, 230] width 29 height 29
radio input "true"
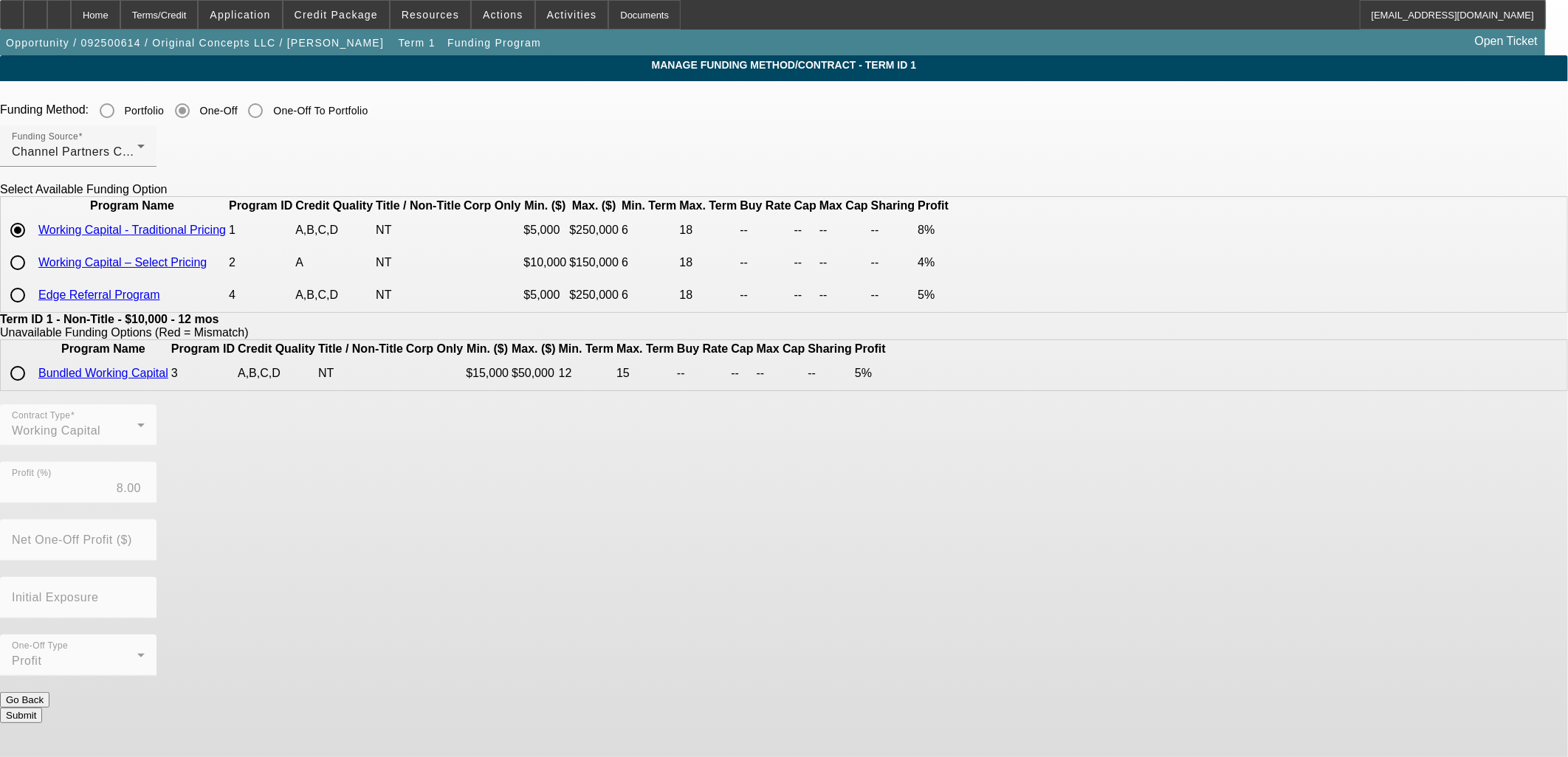
click at [42, 711] on button "Submit" at bounding box center [21, 715] width 42 height 15
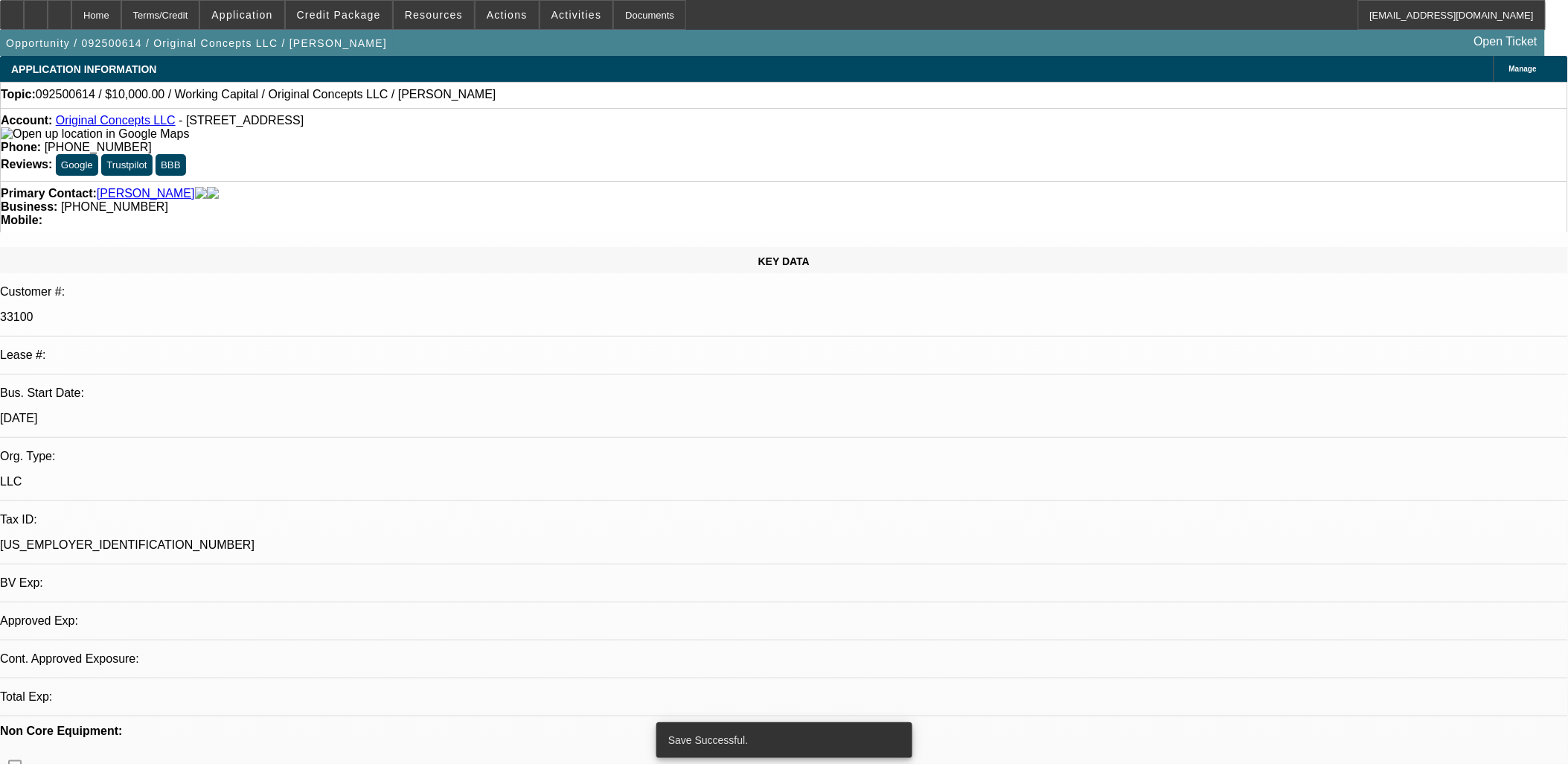
select select "0"
select select "2"
select select "0"
select select "6"
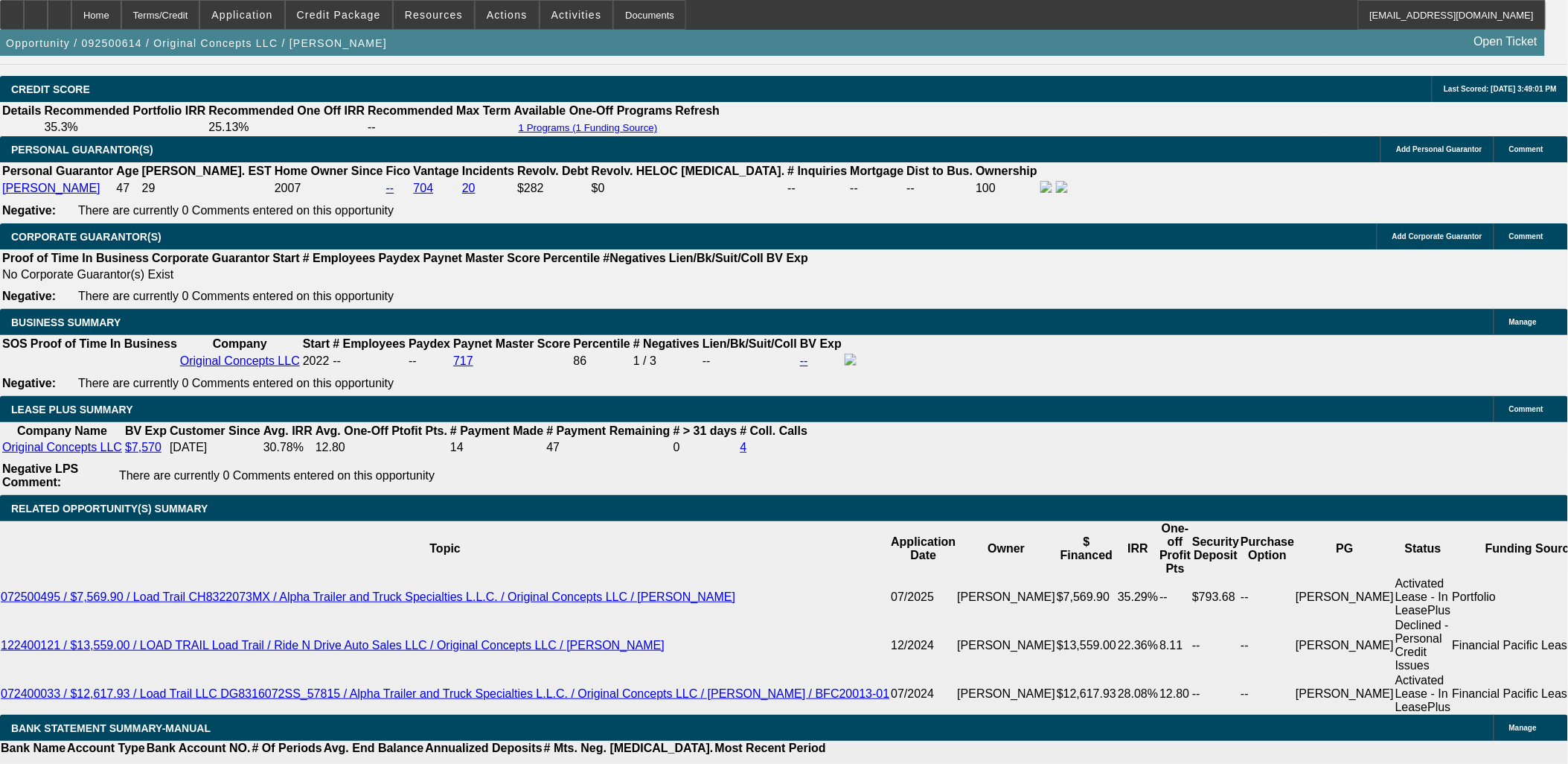
scroll to position [2235, 0]
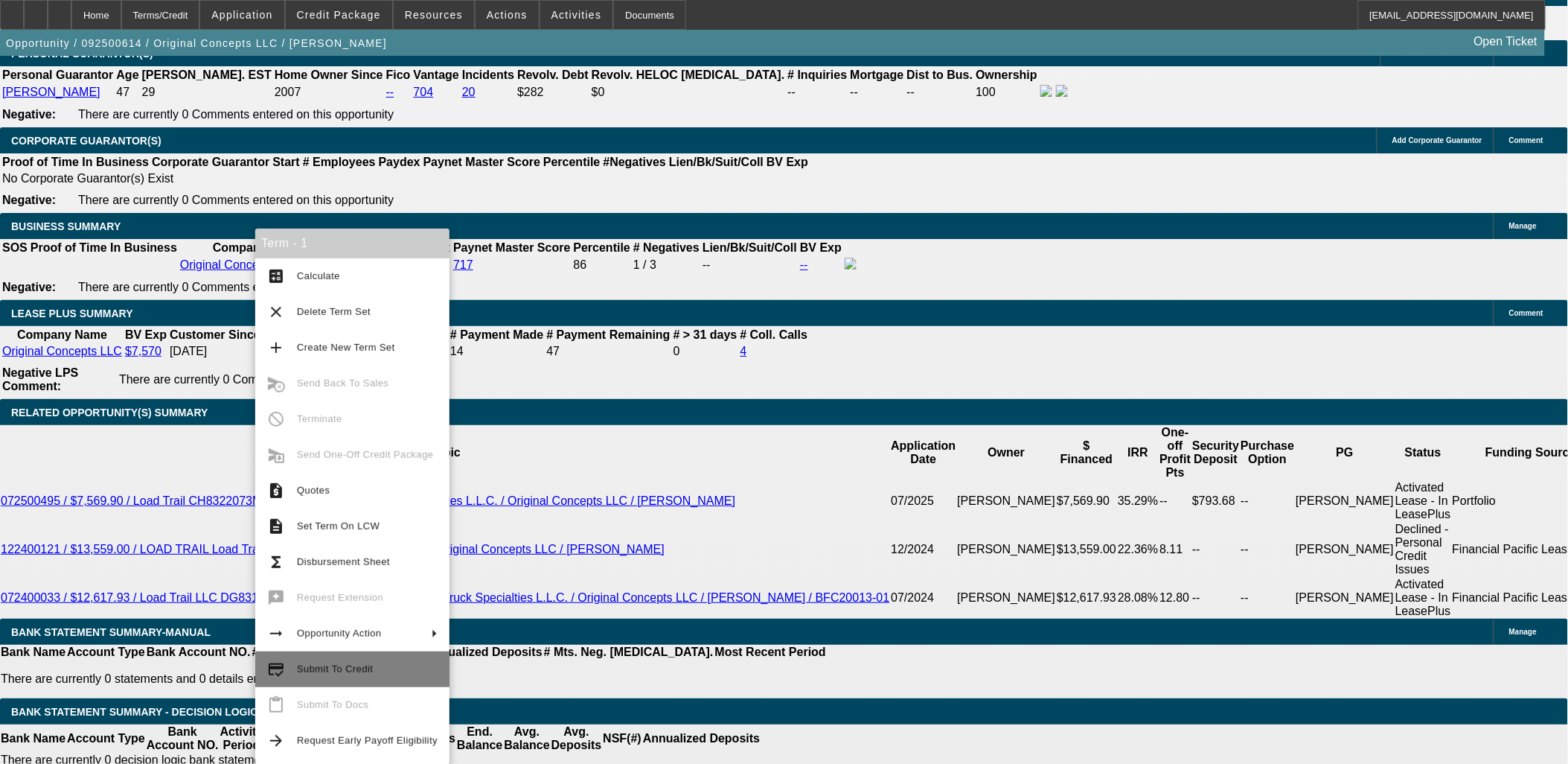
click at [358, 661] on span "Submit To Credit" at bounding box center [368, 670] width 141 height 18
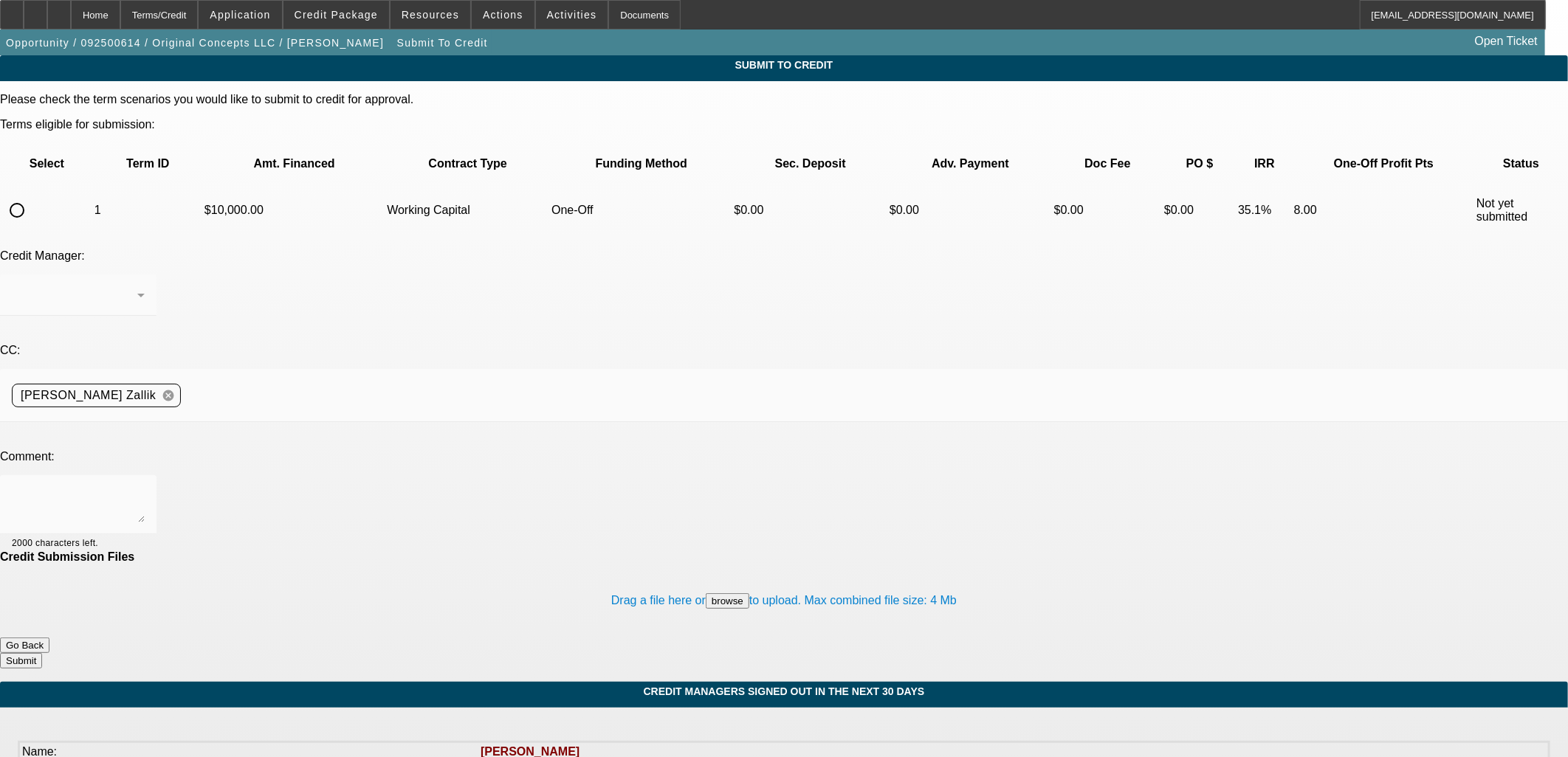
click at [81, 184] on td at bounding box center [47, 210] width 91 height 52
click at [32, 196] on input "radio" at bounding box center [17, 210] width 29 height 29
radio input "true"
click at [0, 55] on ngx-spinner at bounding box center [0, 55] width 0 height 0
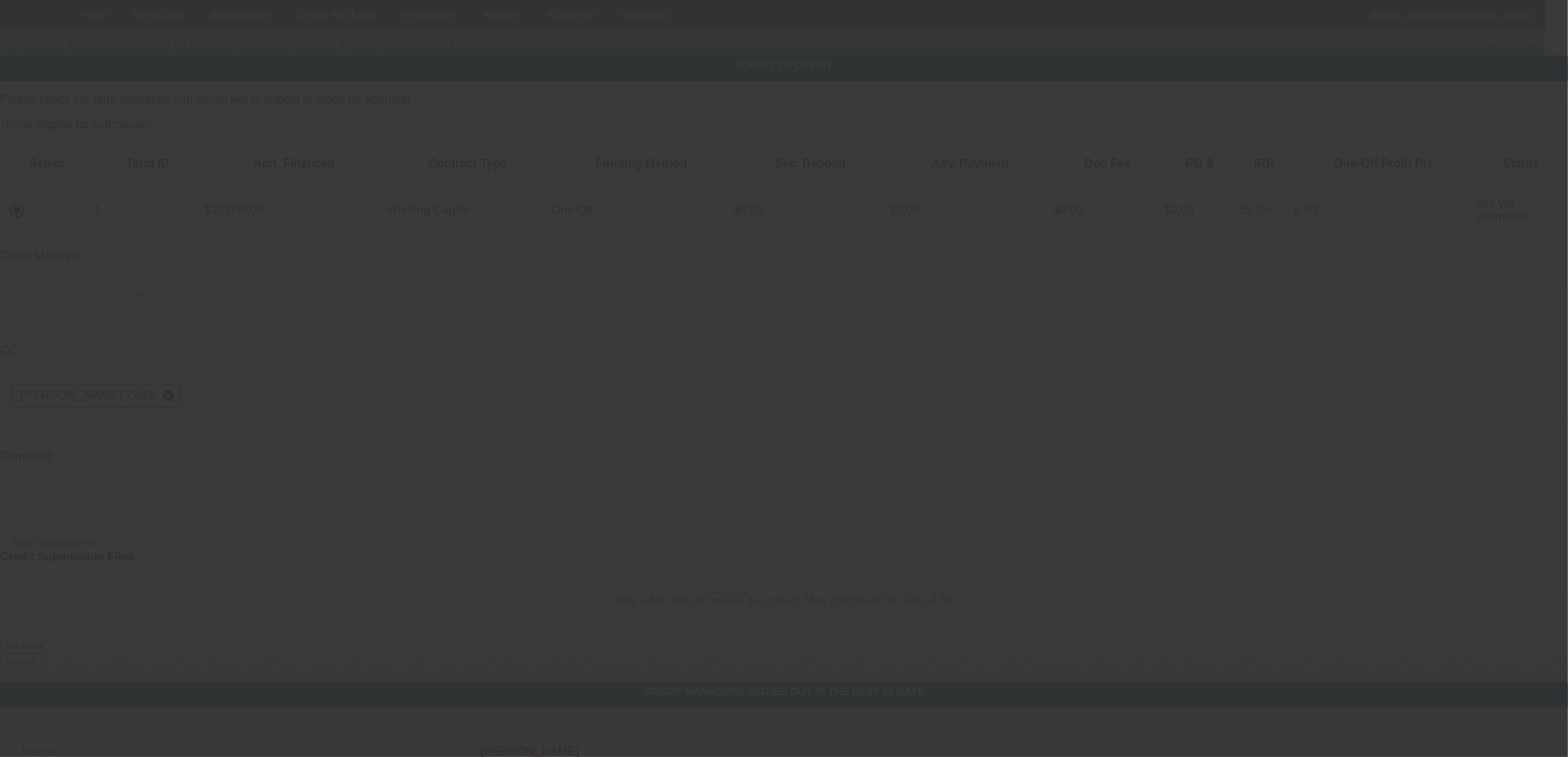
click at [394, 344] on div at bounding box center [784, 378] width 1568 height 757
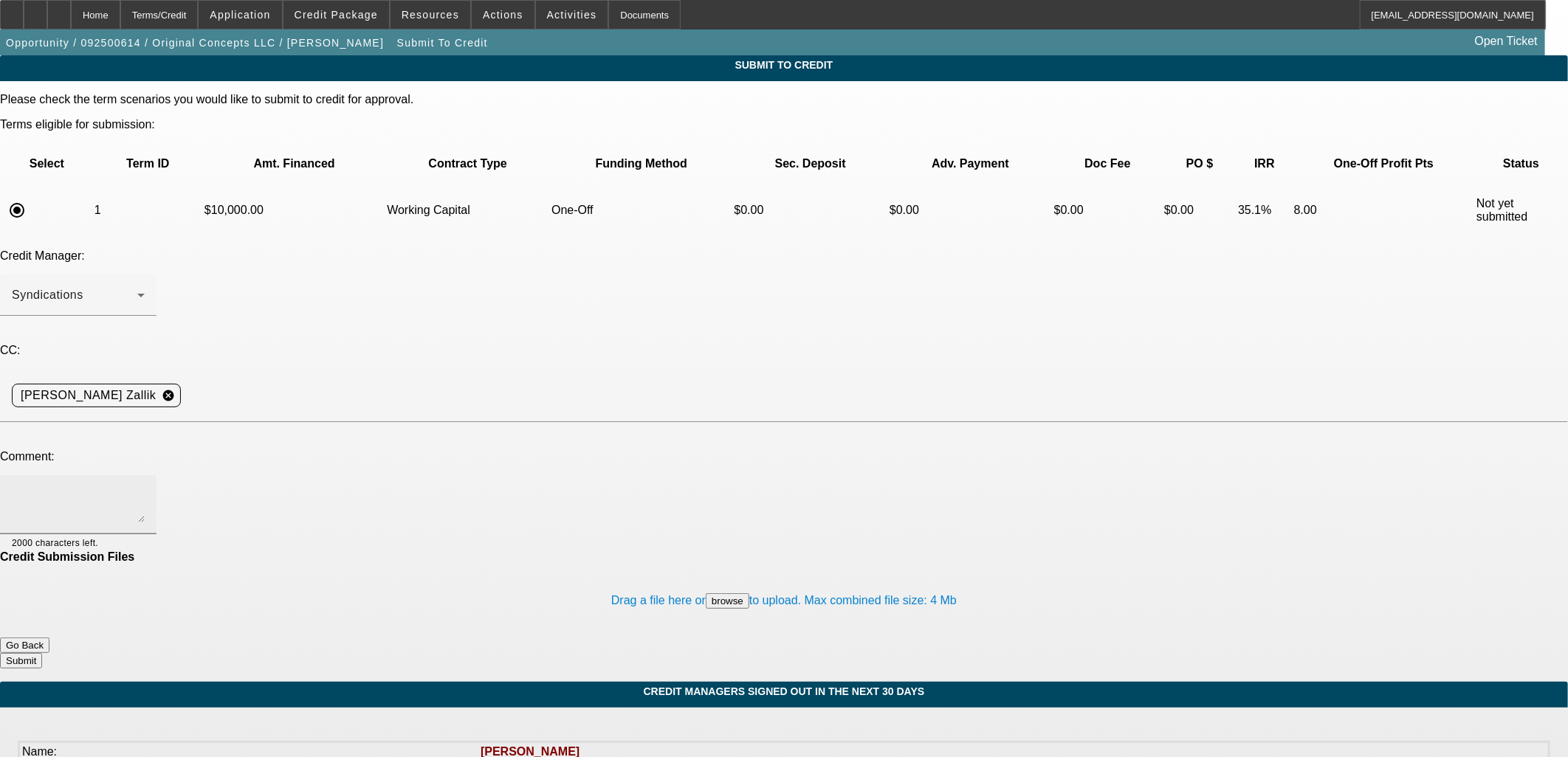
click at [145, 487] on textarea at bounding box center [79, 505] width 133 height 36
type textarea "Please send to CP to review for WC. Thanks, [PERSON_NAME]"
drag, startPoint x: 892, startPoint y: 565, endPoint x: 886, endPoint y: 556, distance: 10.8
click at [42, 653] on button "Submit" at bounding box center [21, 660] width 42 height 15
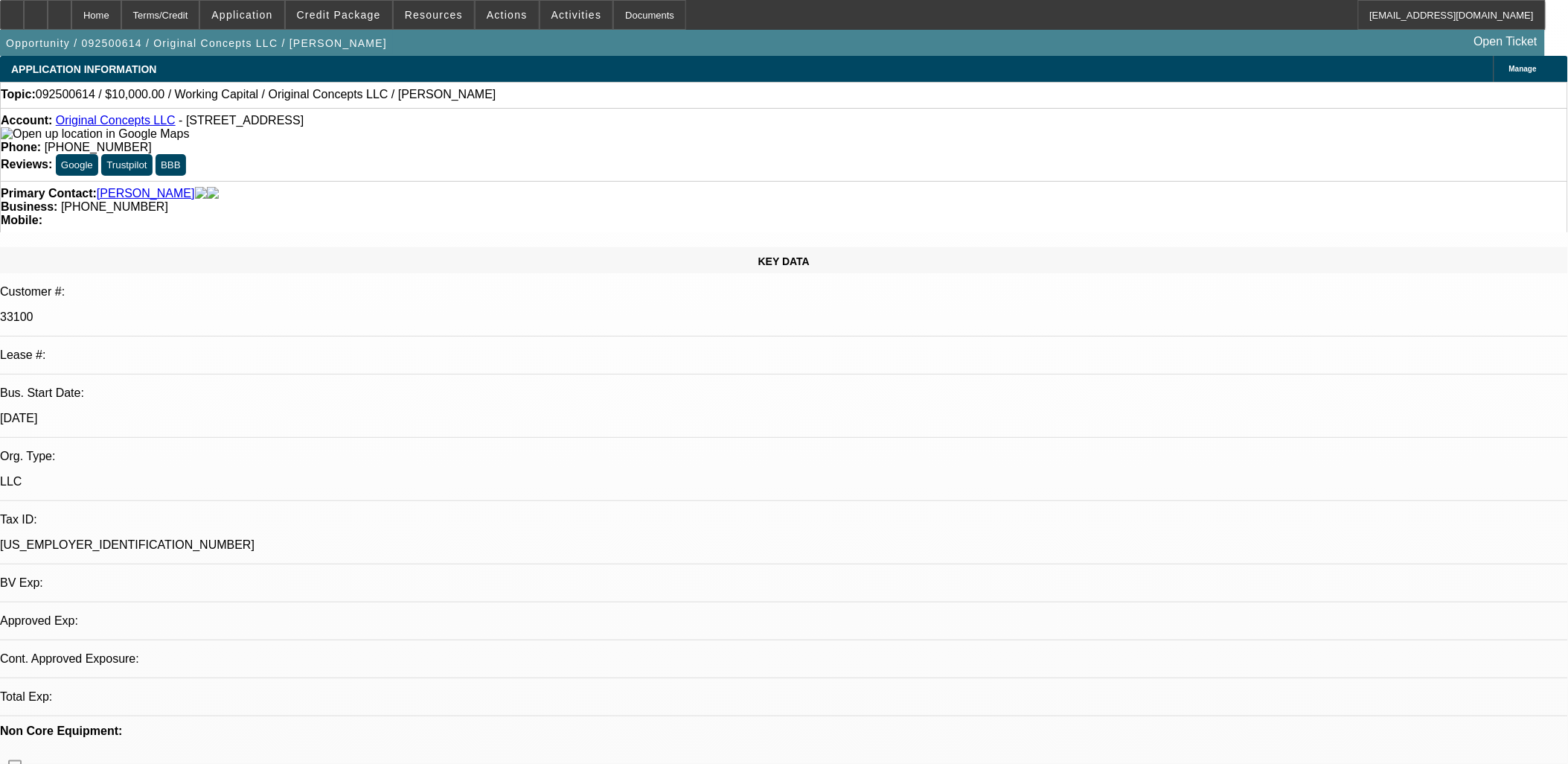
select select "0"
select select "2"
select select "0"
select select "6"
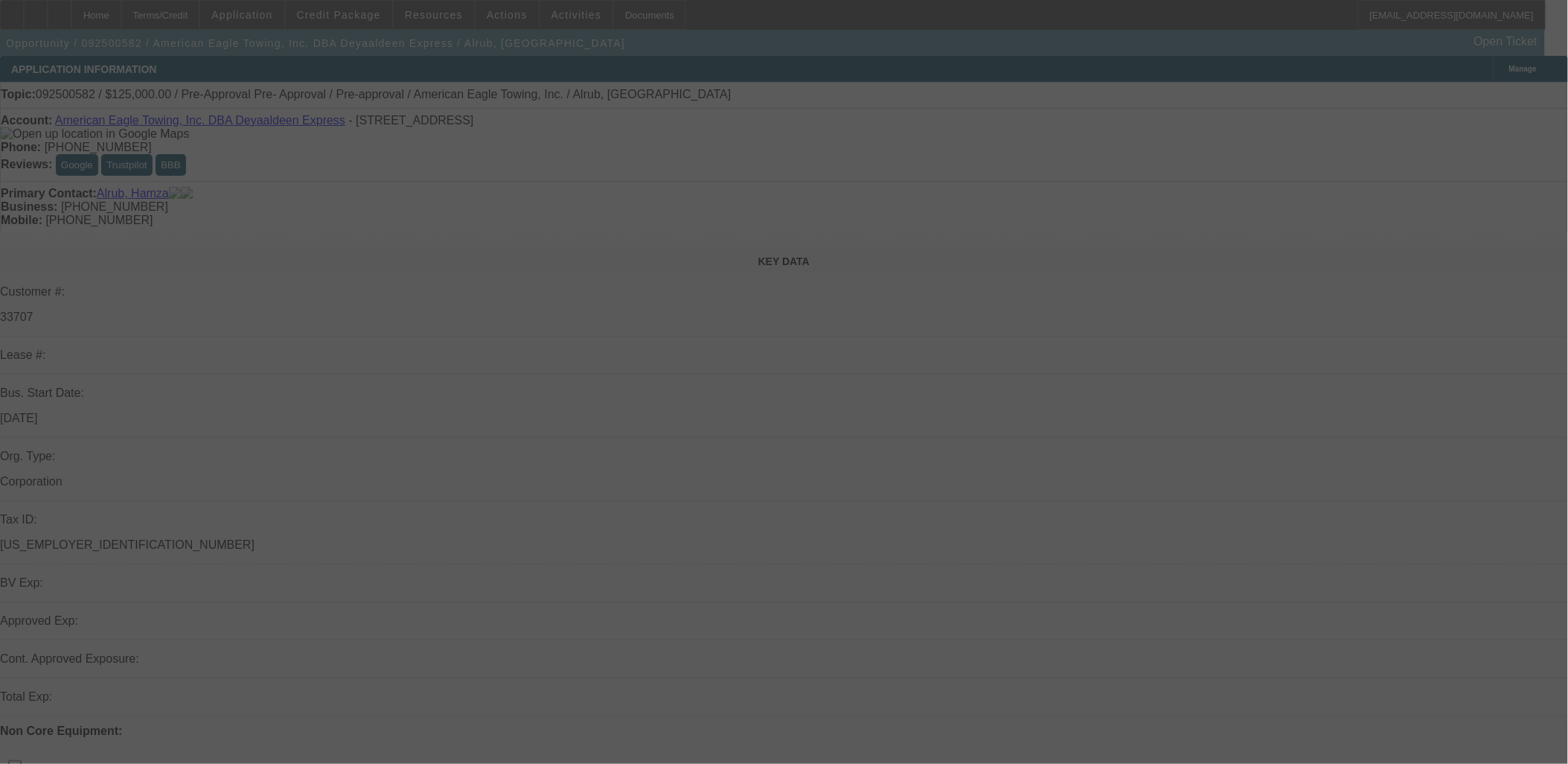
select select "0"
select select "0.1"
select select "0"
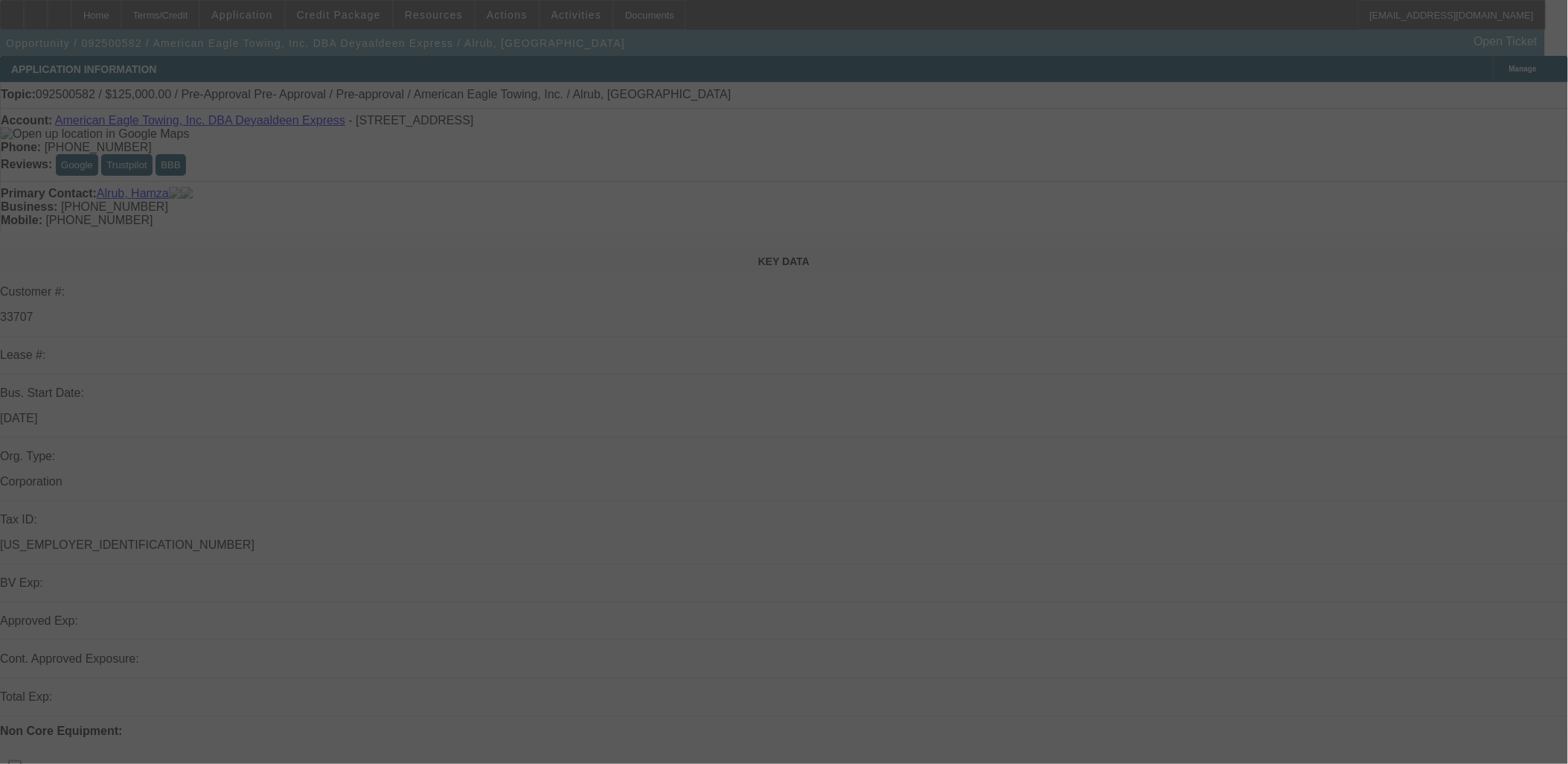
select select "0.1"
select select "0"
select select "0.1"
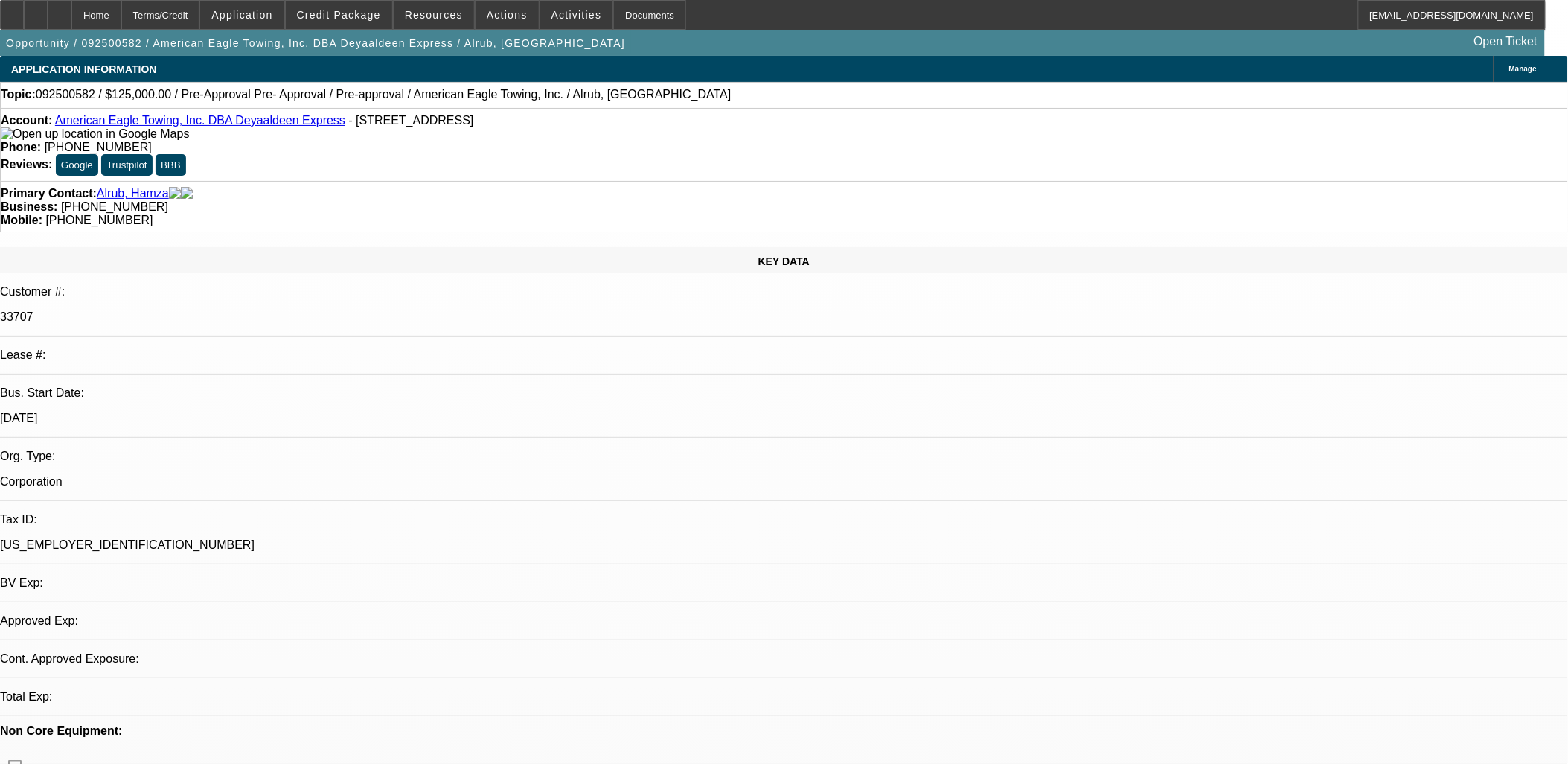
select select "1"
select select "4"
select select "1"
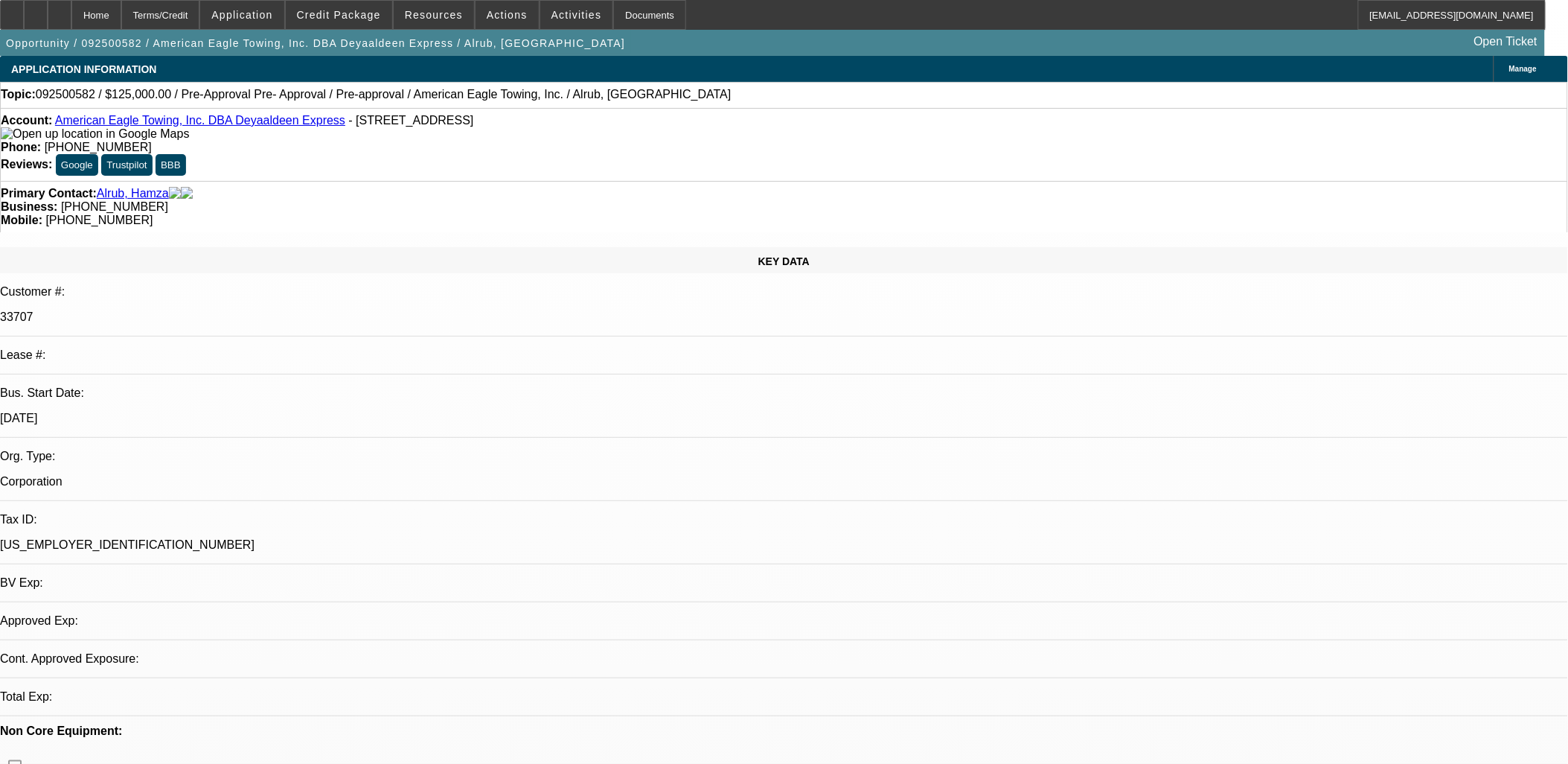
select select "4"
select select "1"
select select "4"
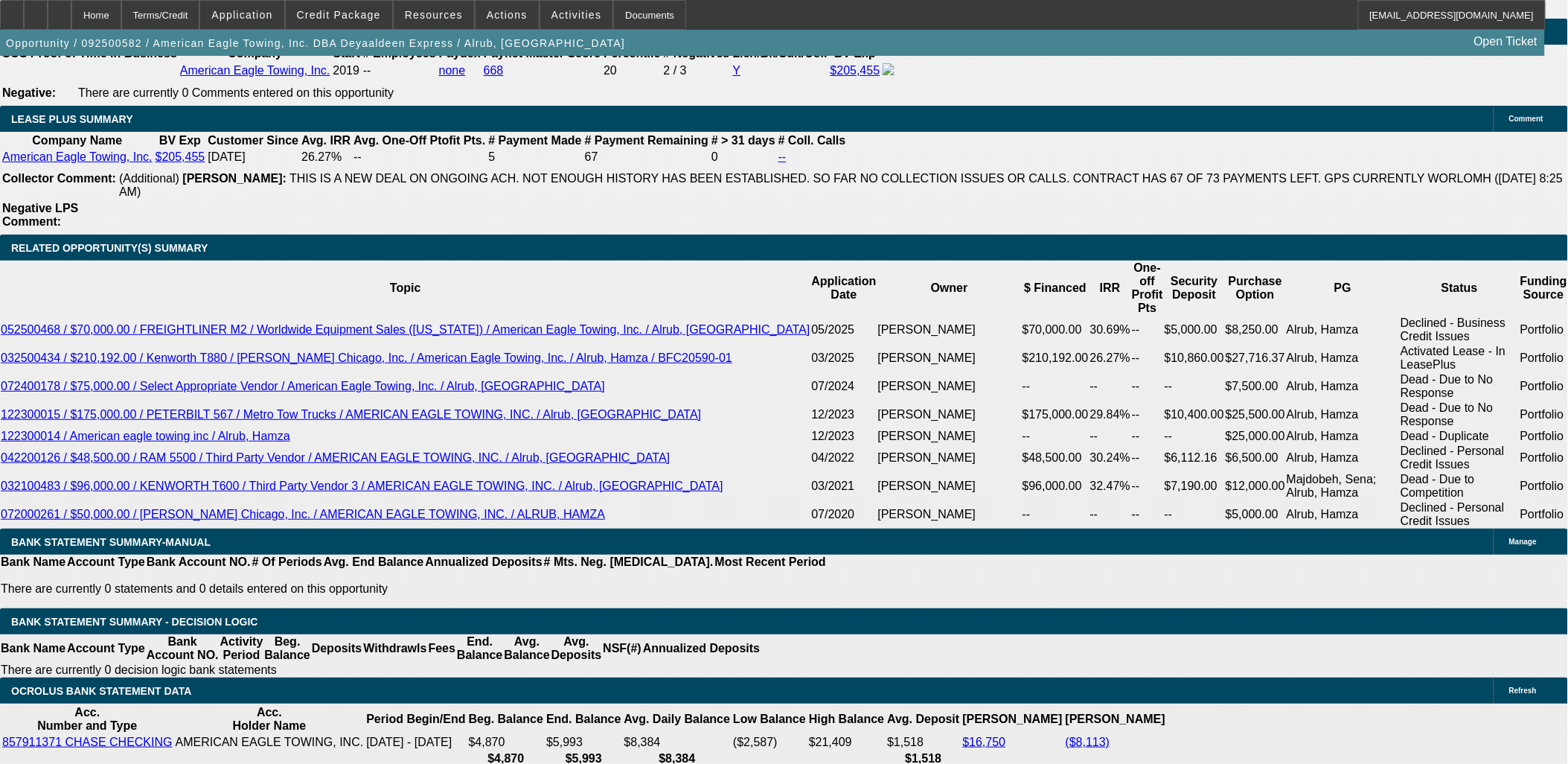
scroll to position [421, 0]
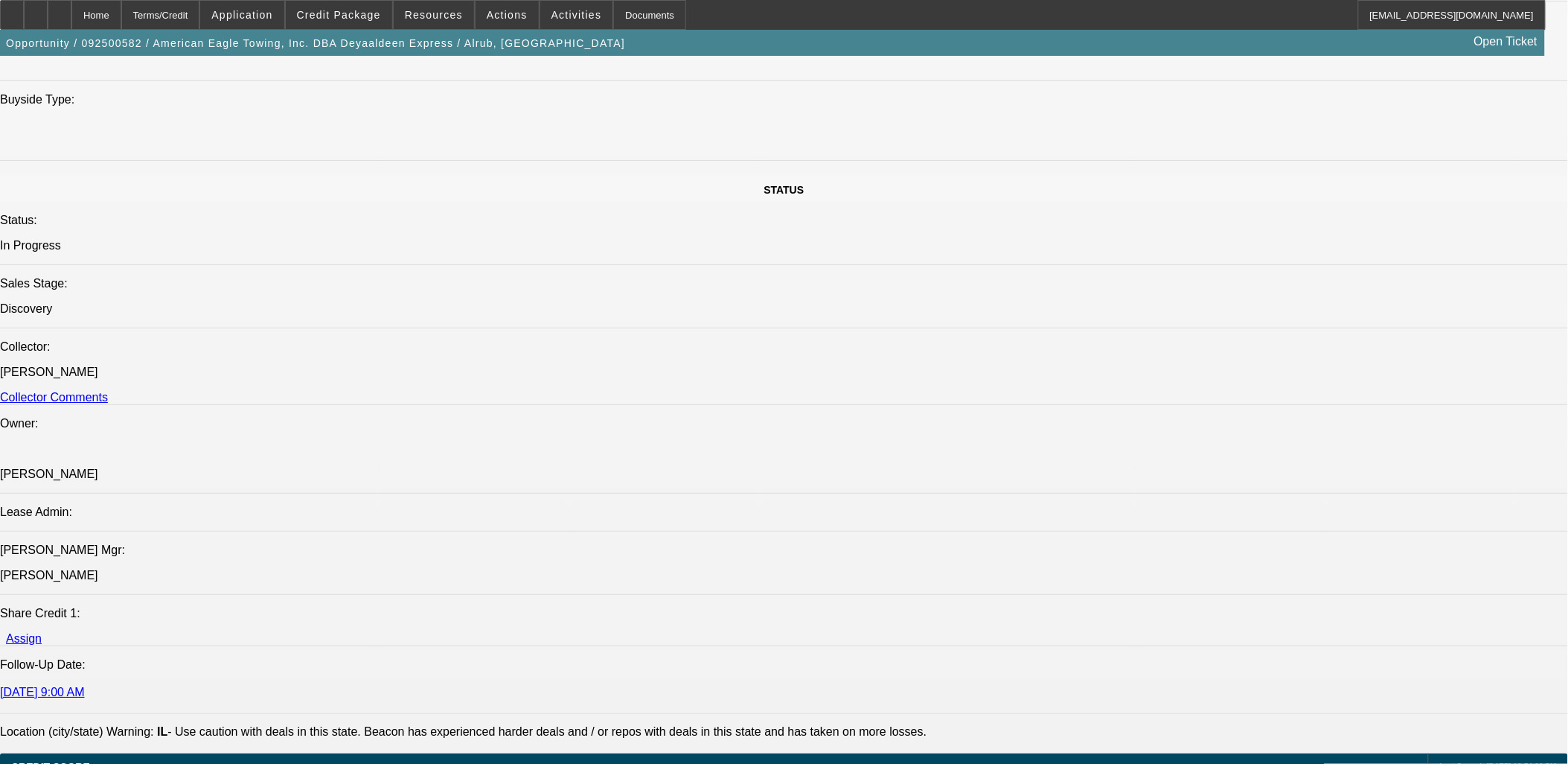
scroll to position [910, 0]
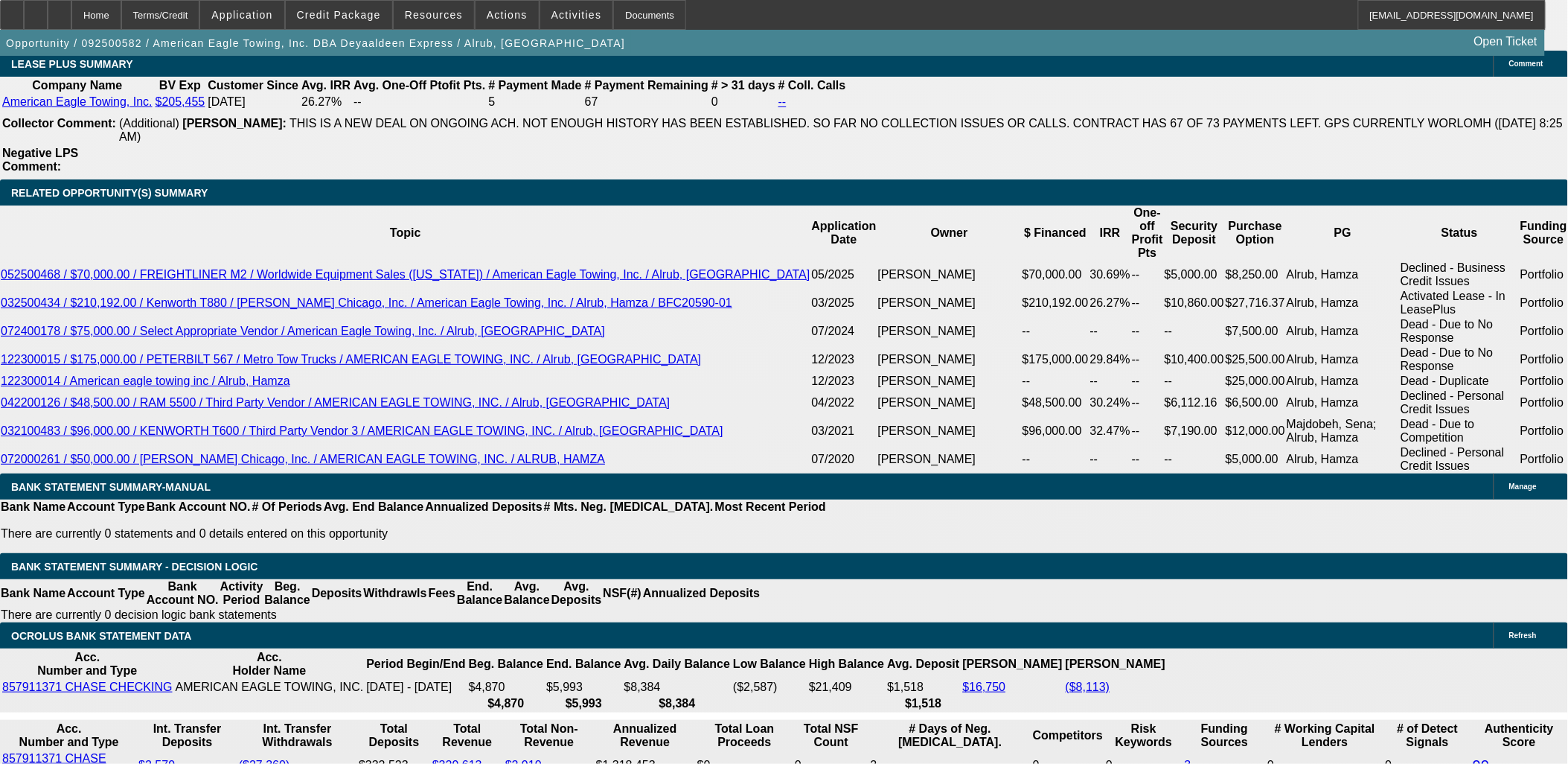
scroll to position [2400, 0]
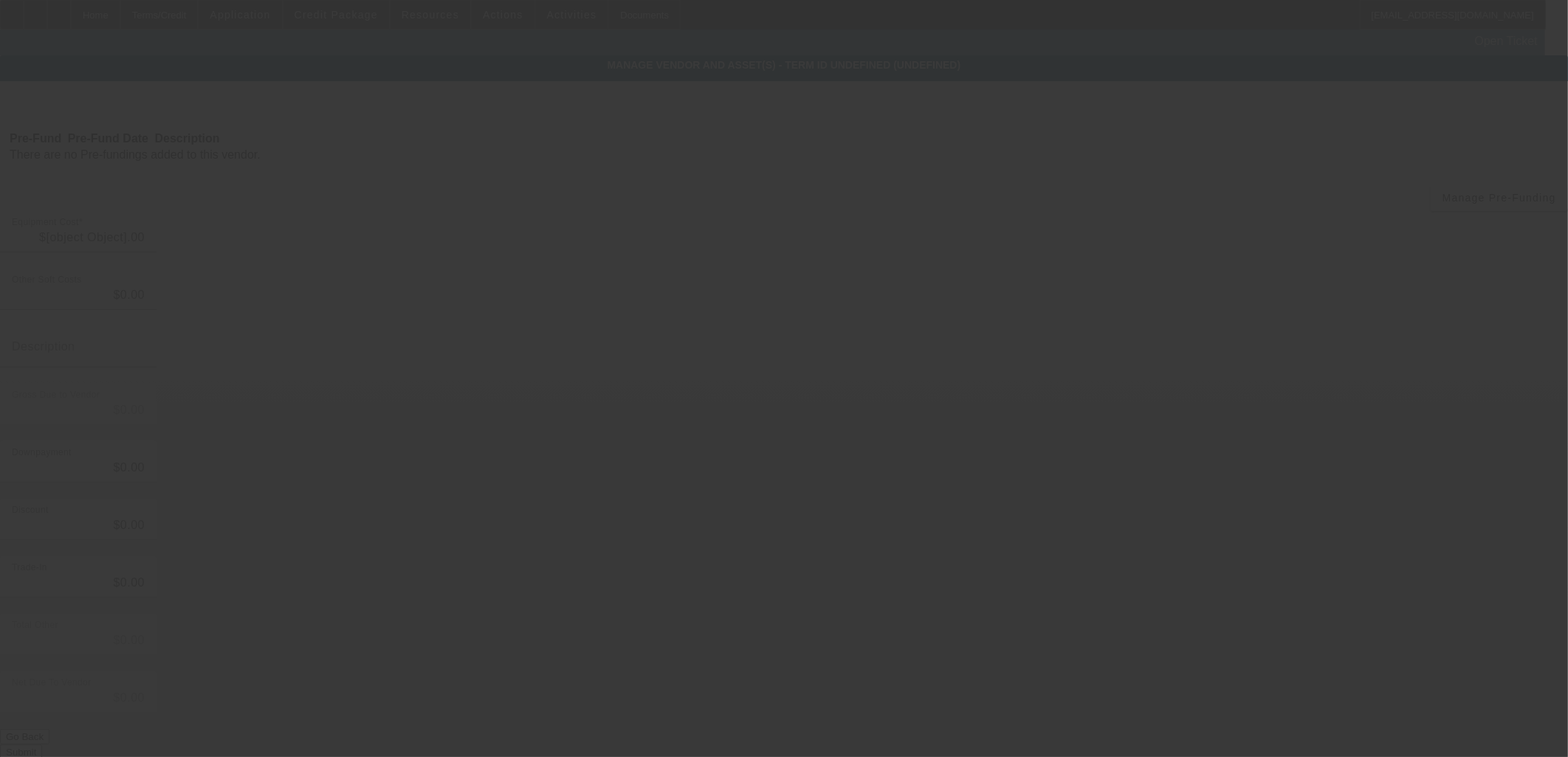
type input "$125,000.00"
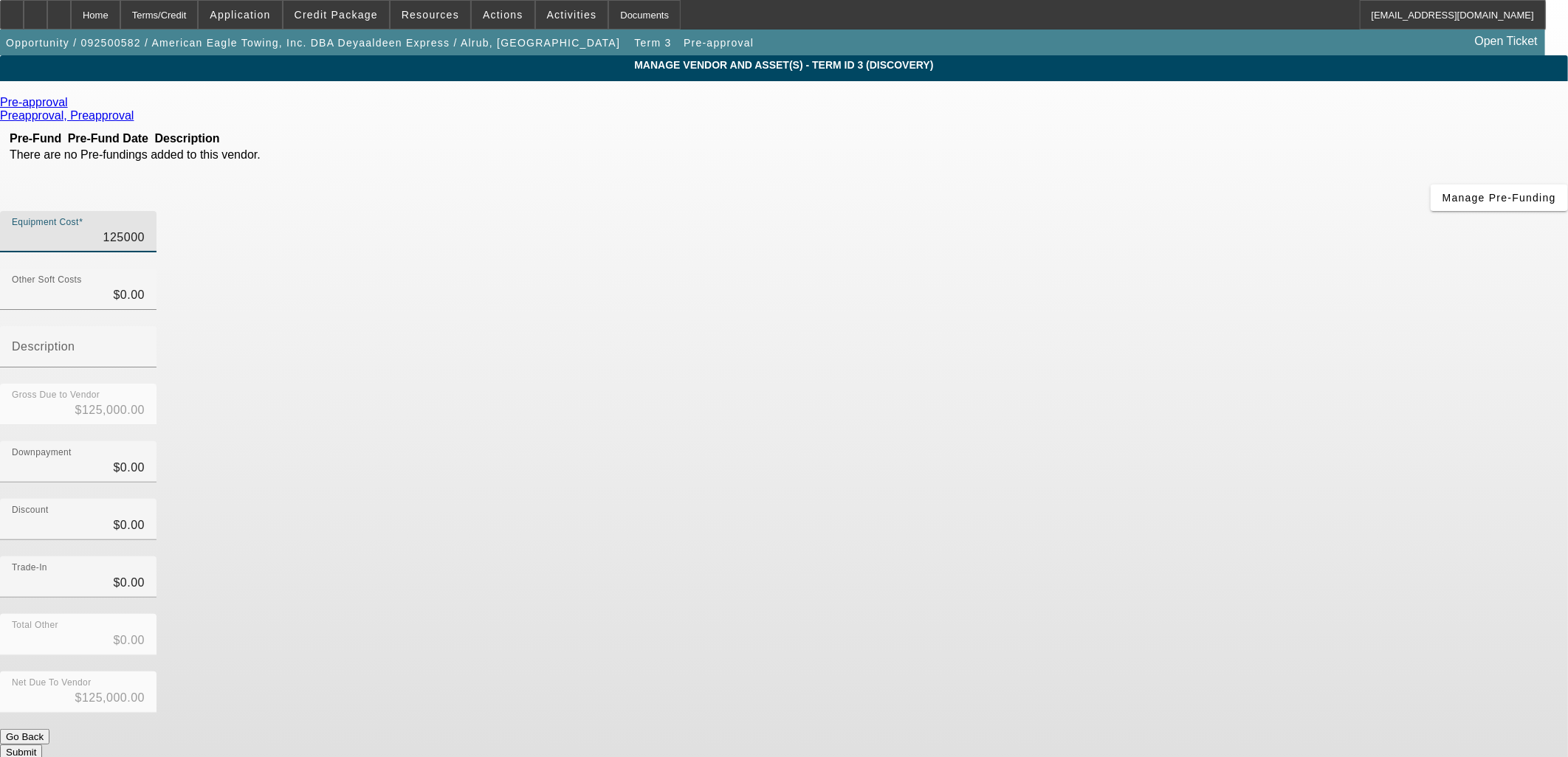
click at [145, 229] on input "125000" at bounding box center [79, 238] width 133 height 18
drag, startPoint x: 961, startPoint y: 127, endPoint x: 933, endPoint y: 131, distance: 28.3
click at [145, 229] on input "125000" at bounding box center [79, 238] width 133 height 18
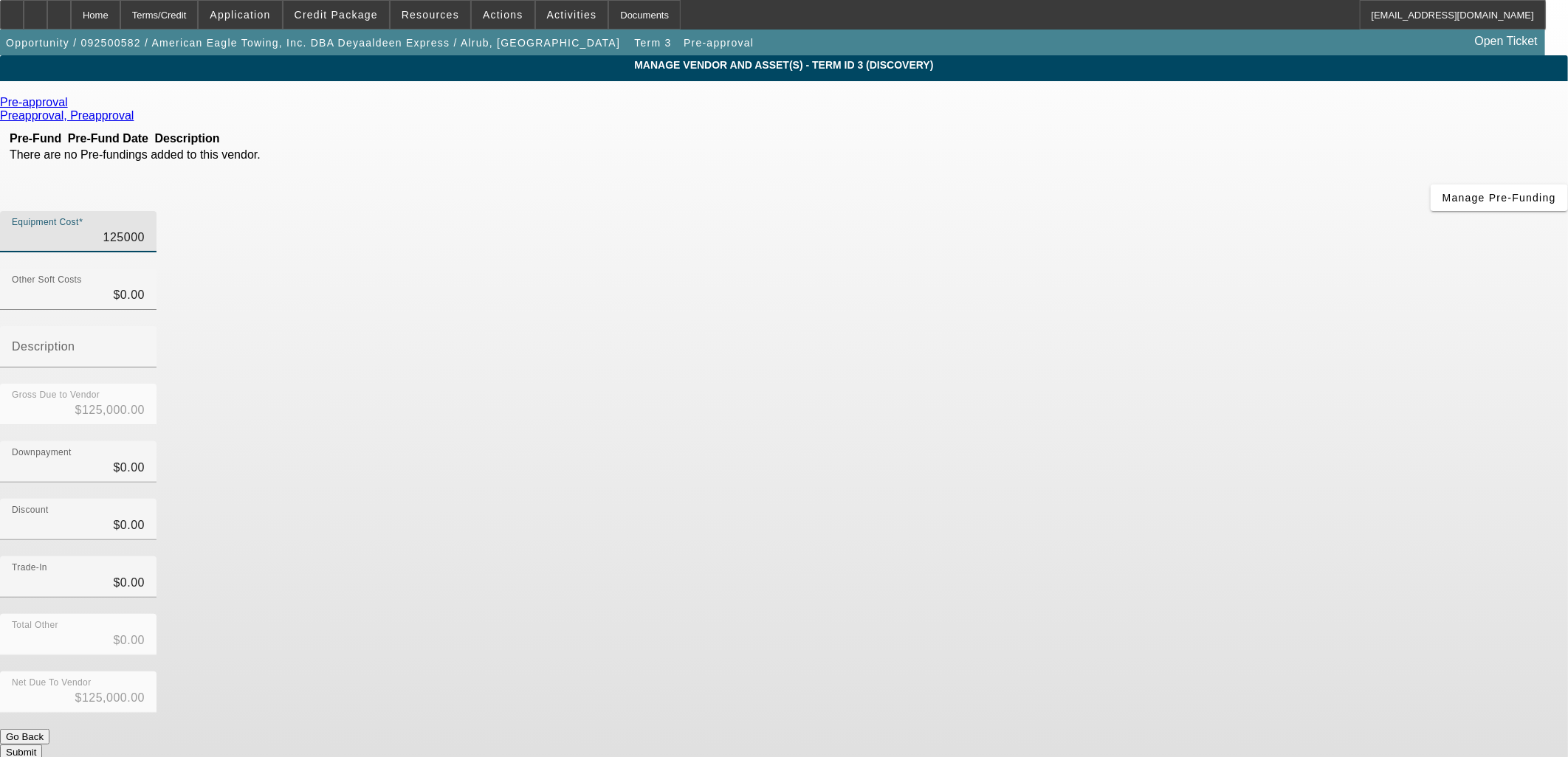
type input "2000"
type input "$2,000.00"
type input "20000"
type input "$20,000.00"
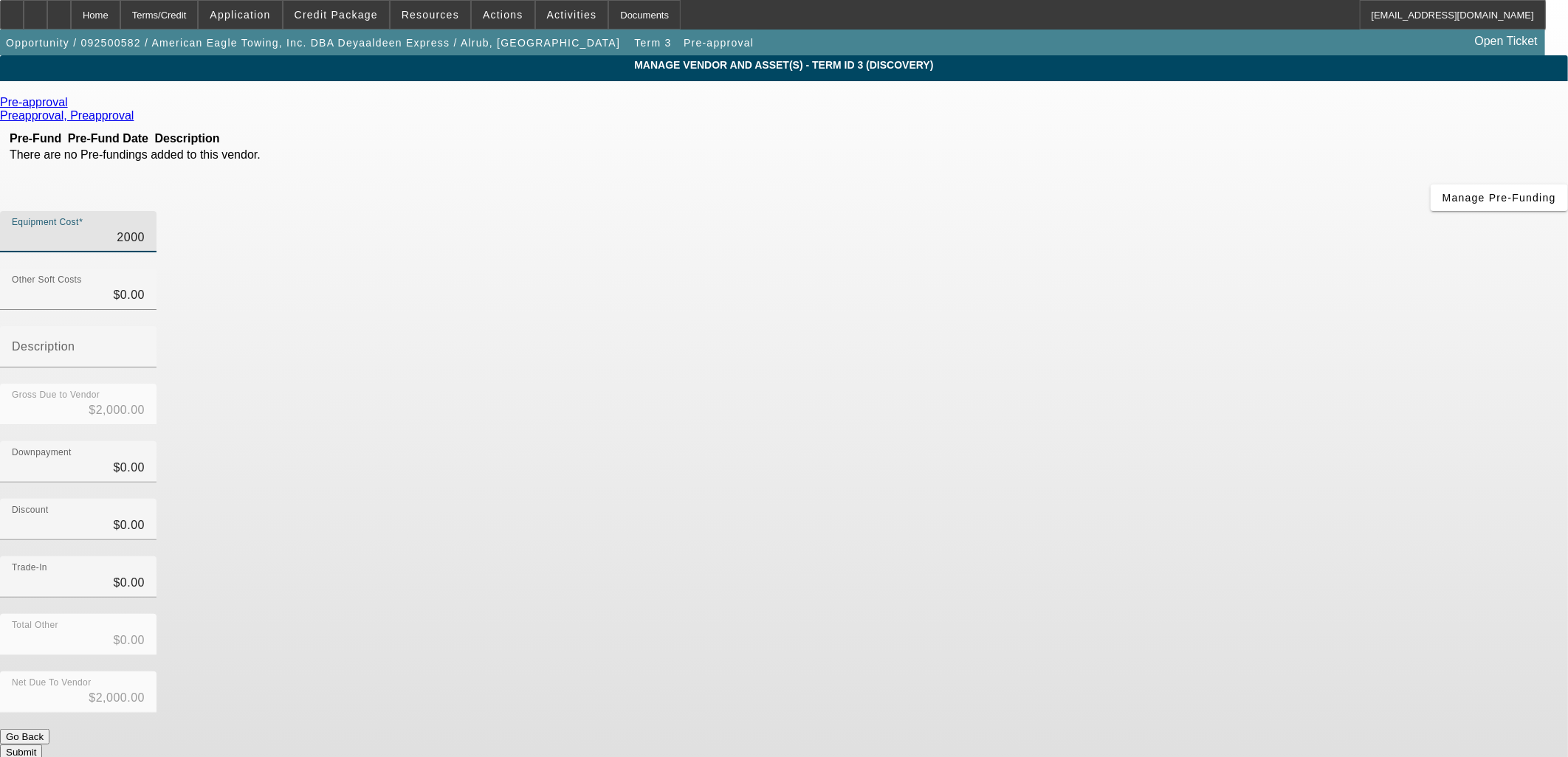
type input "$20,000.00"
type input "200000"
type input "$200,000.00"
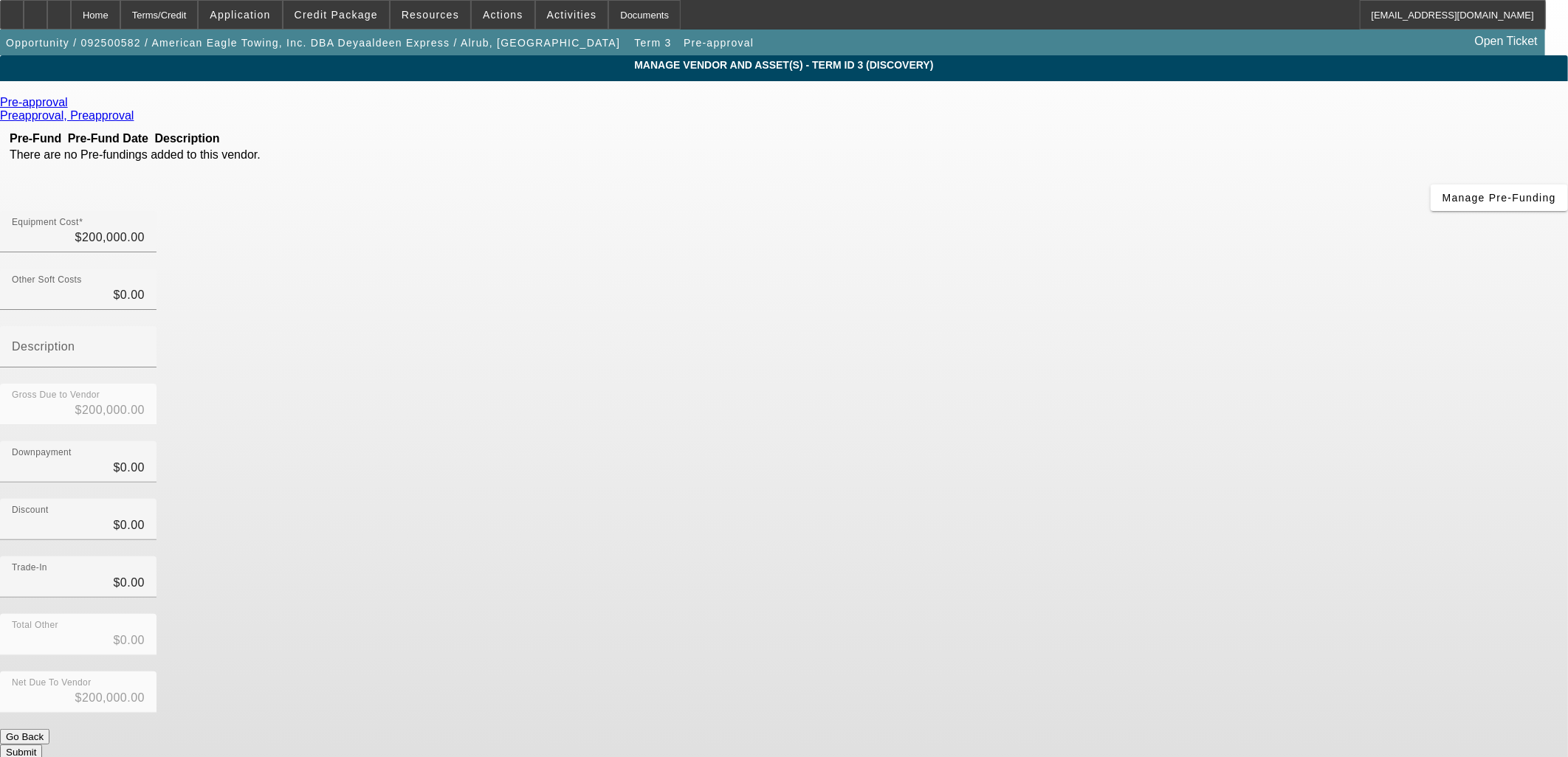
click at [42, 745] on button "Submit" at bounding box center [21, 752] width 42 height 15
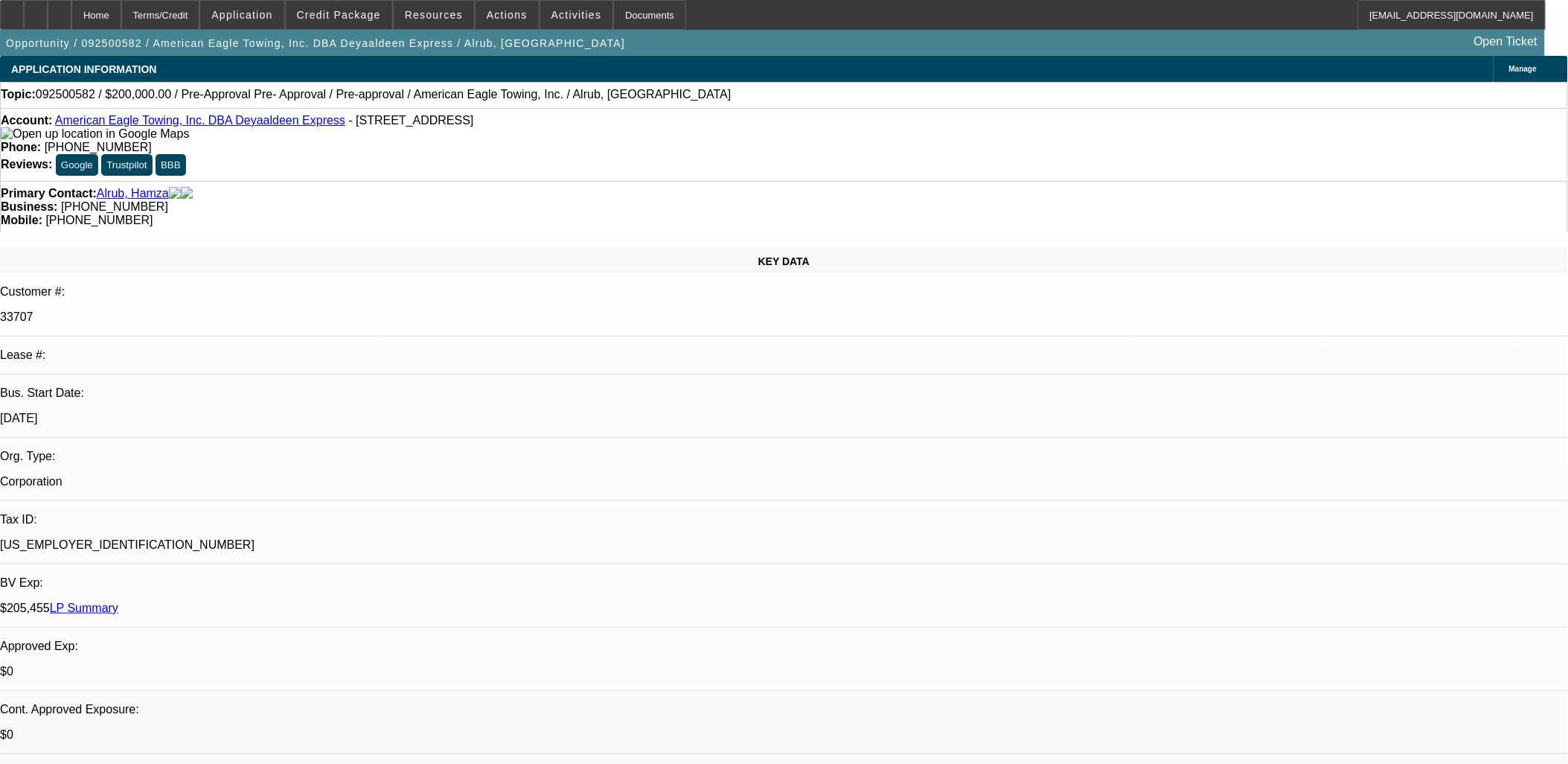
select select "0"
select select "0.1"
select select "4"
select select "0"
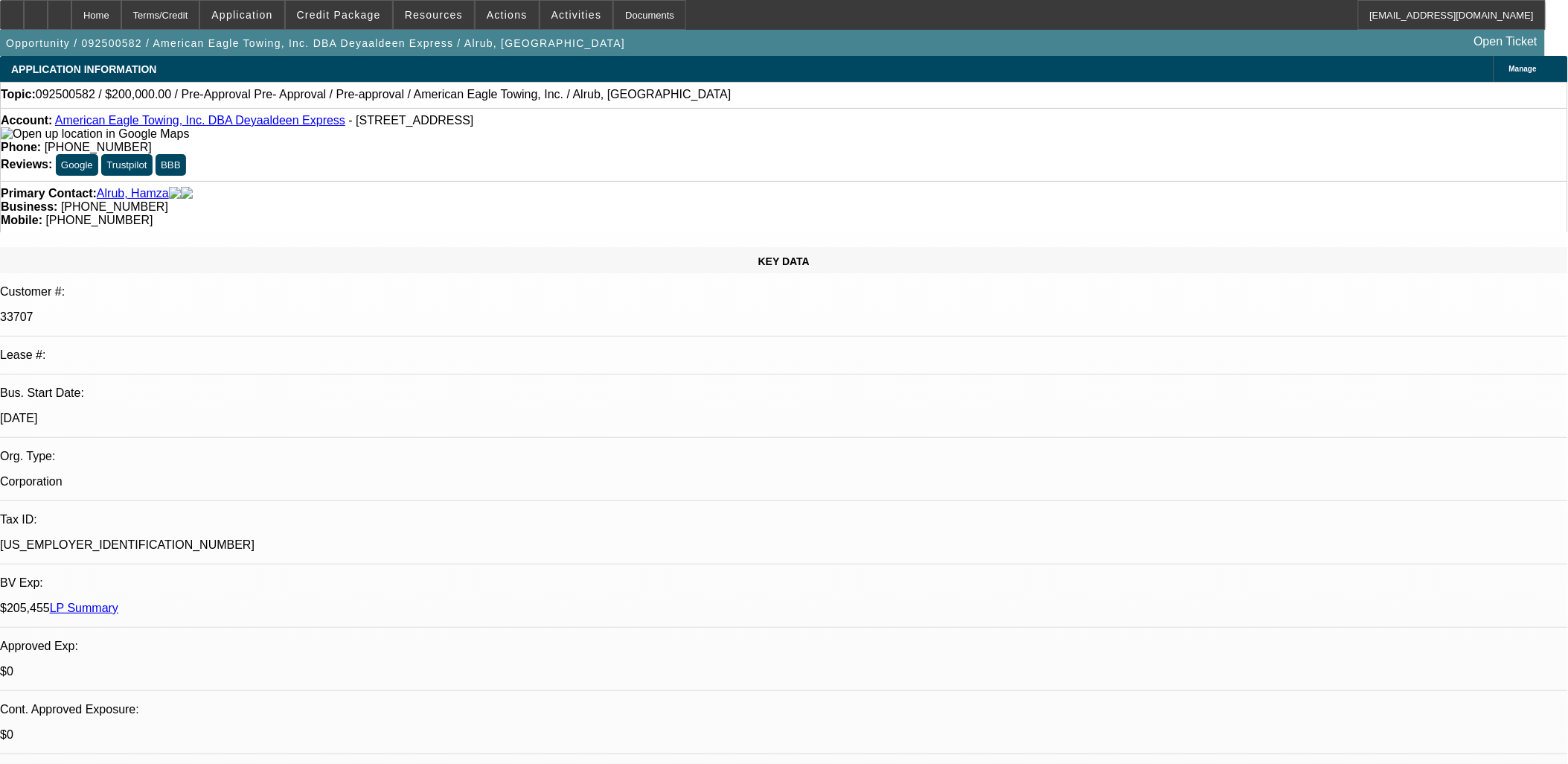
select select "0"
select select "0.1"
select select "4"
select select "0"
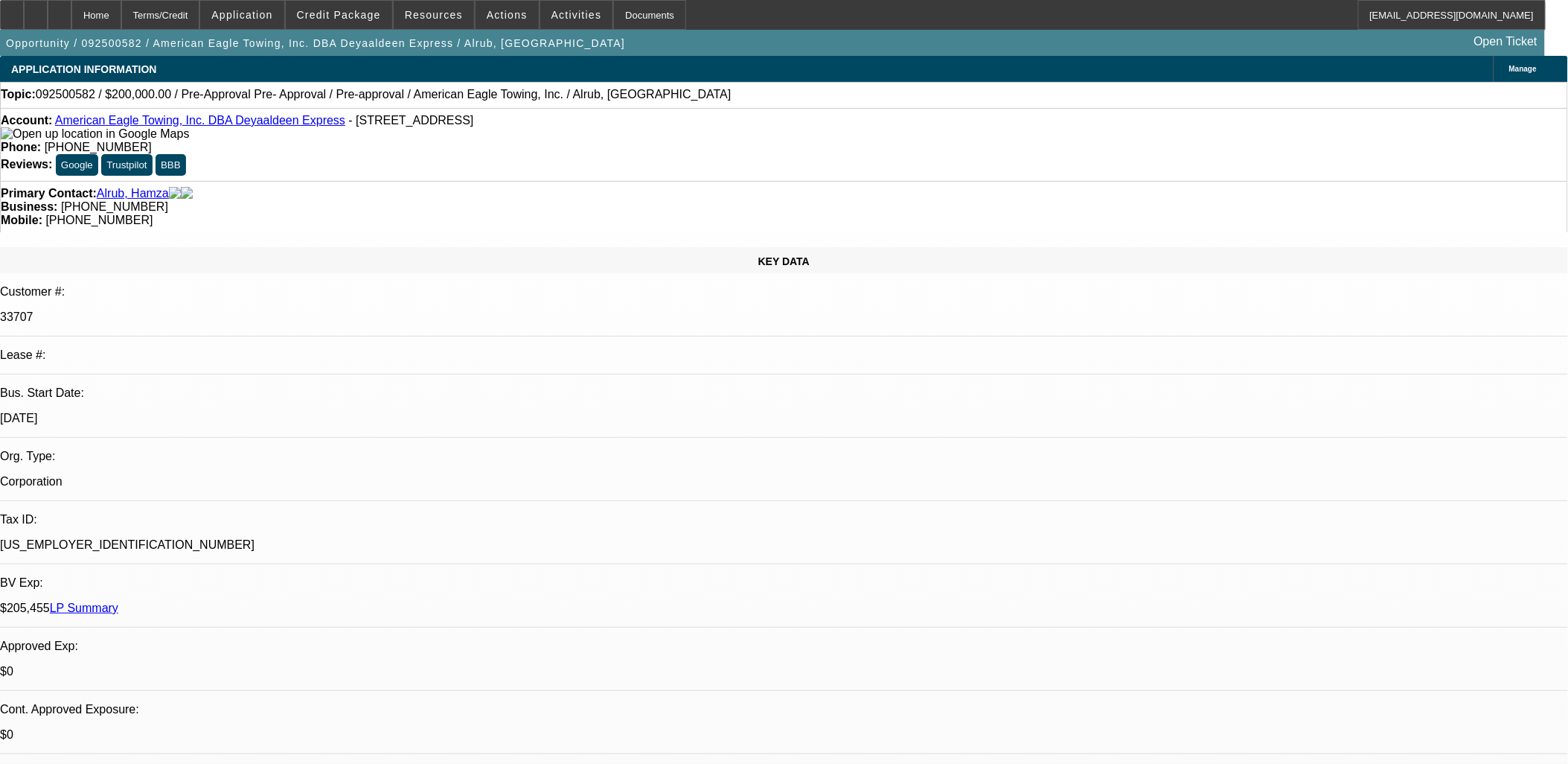
select select "0.1"
select select "4"
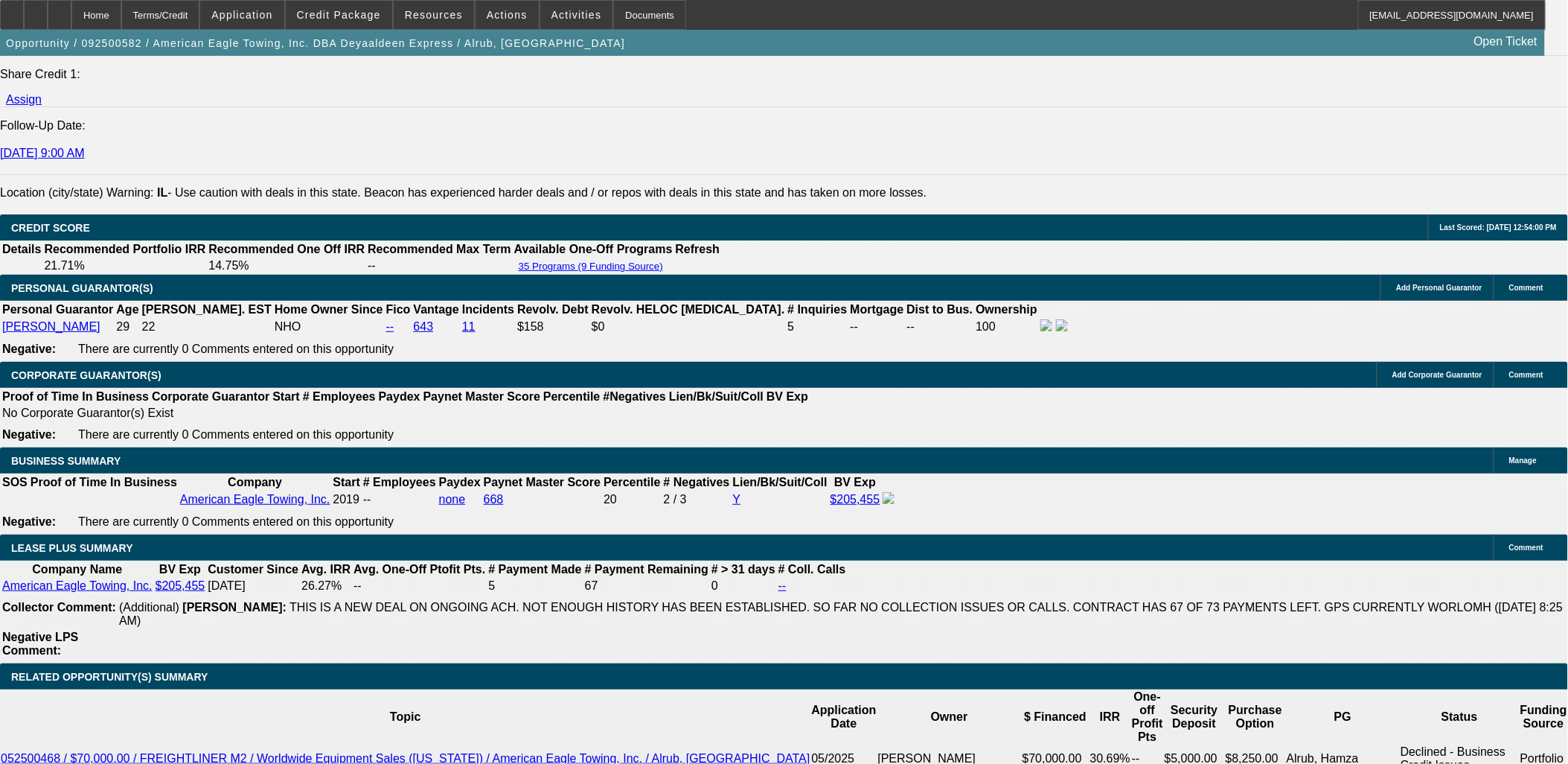
scroll to position [2235, 0]
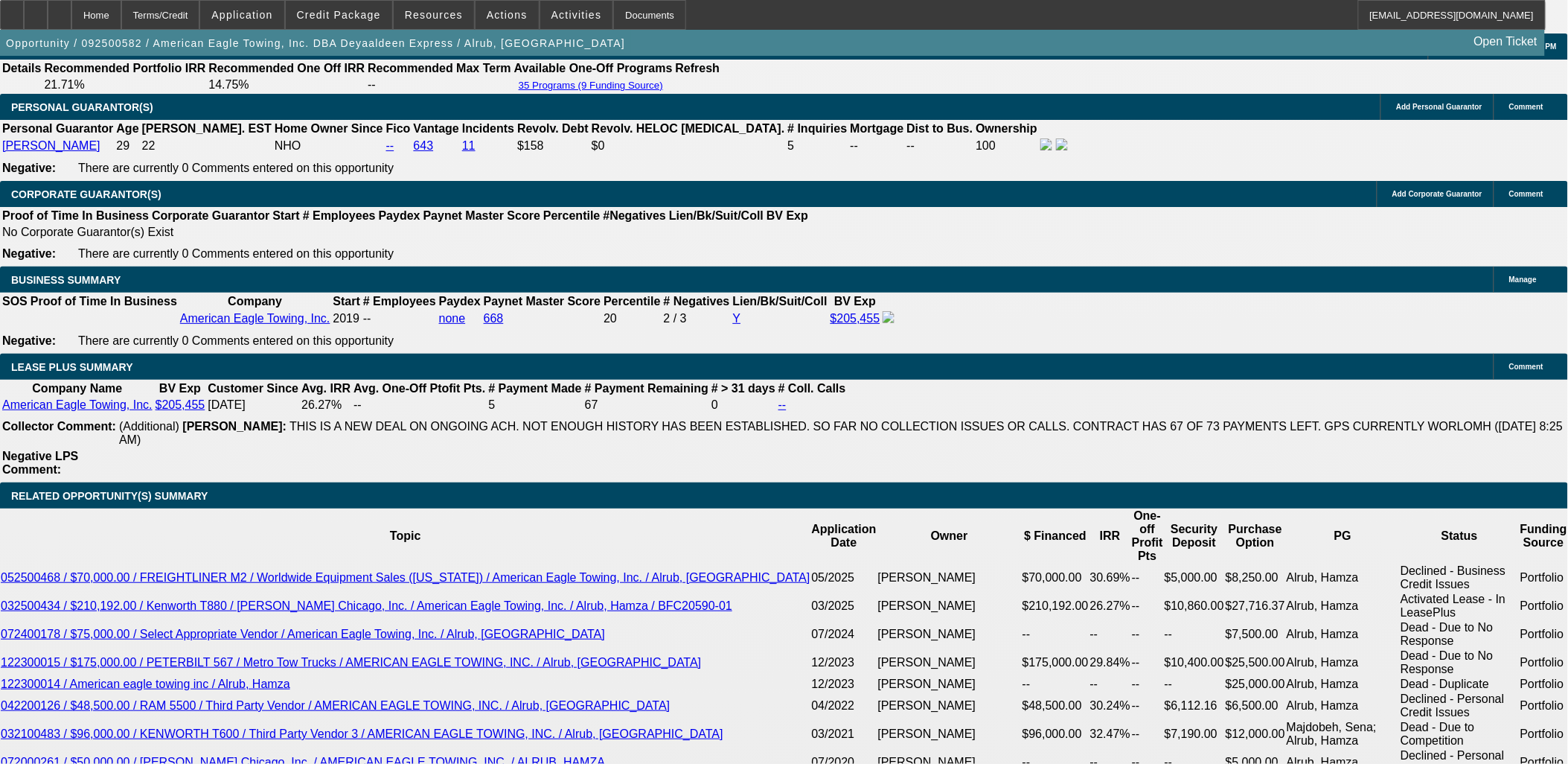
type input "$40,000.00"
type input "UNKNOWN"
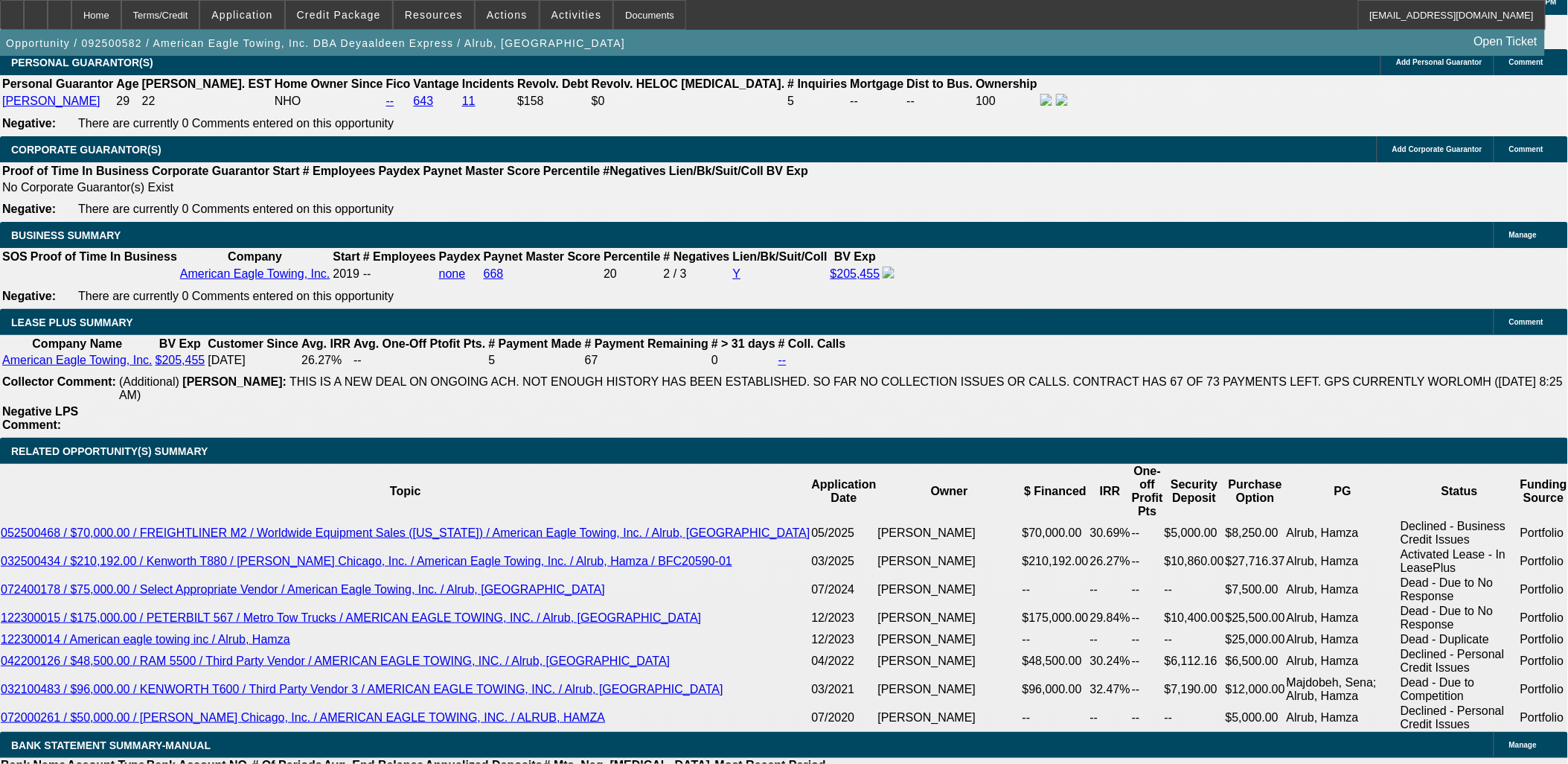
type input "$3,839.98"
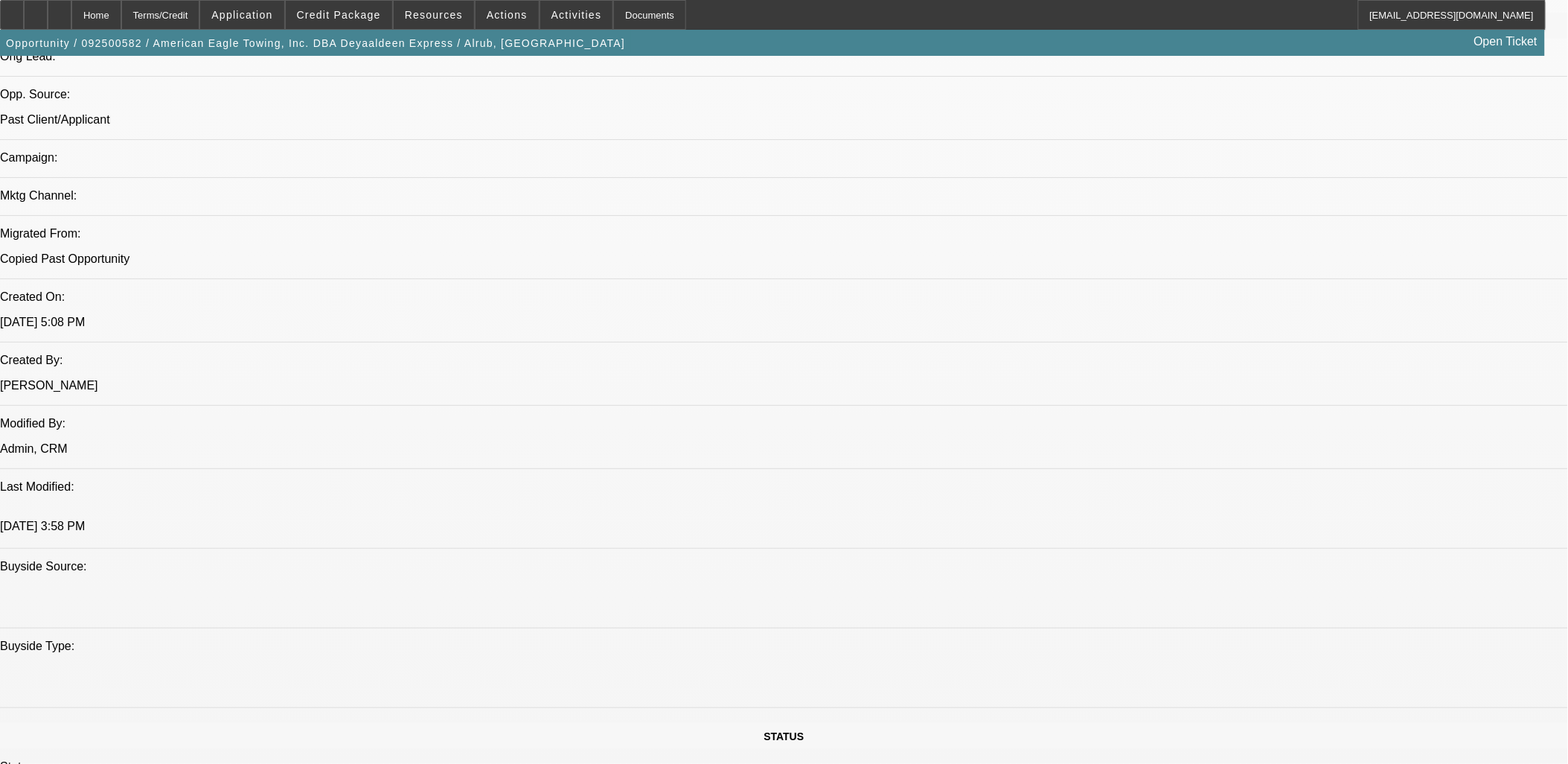
scroll to position [789, 0]
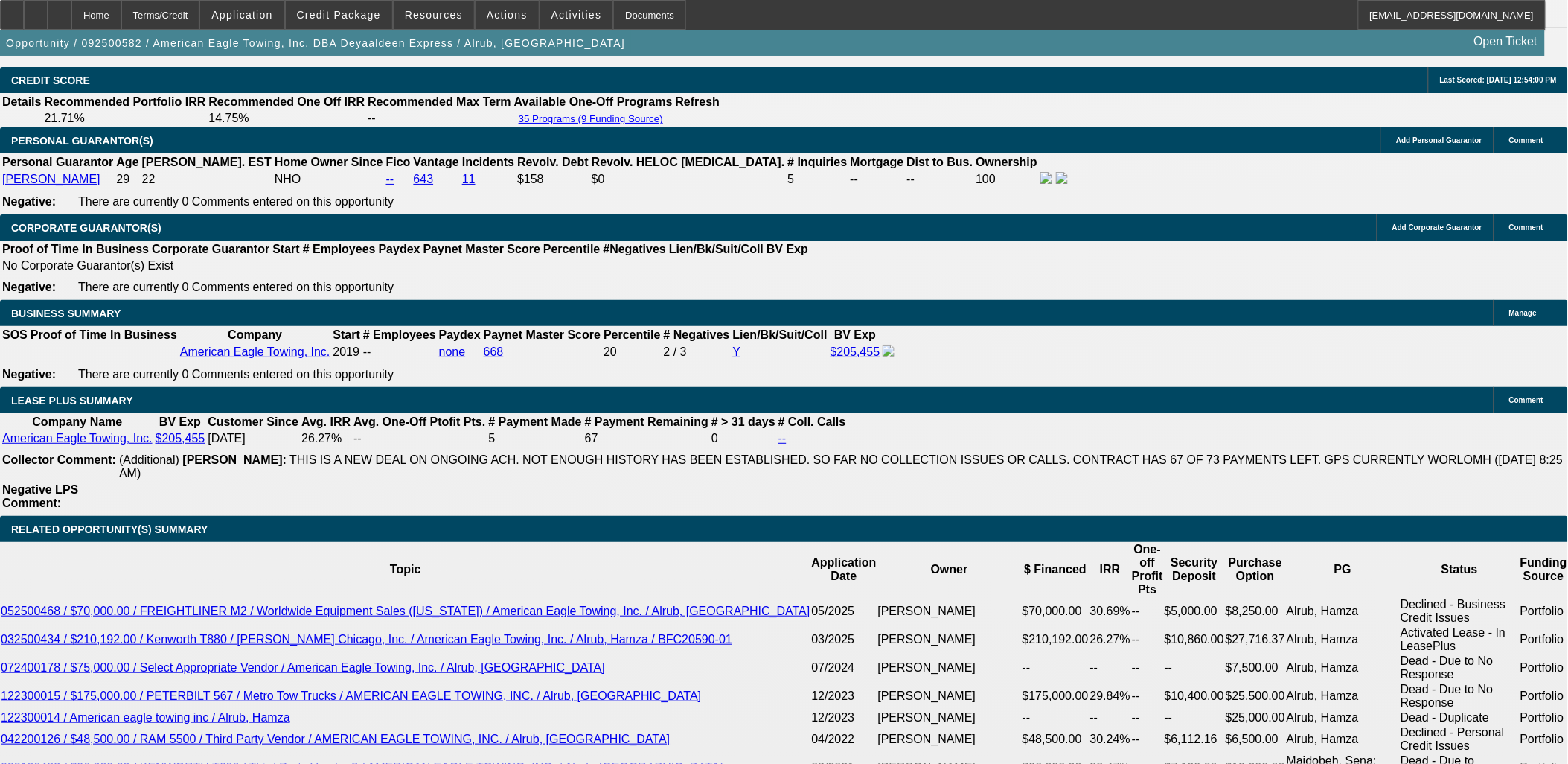
scroll to position [2362, 0]
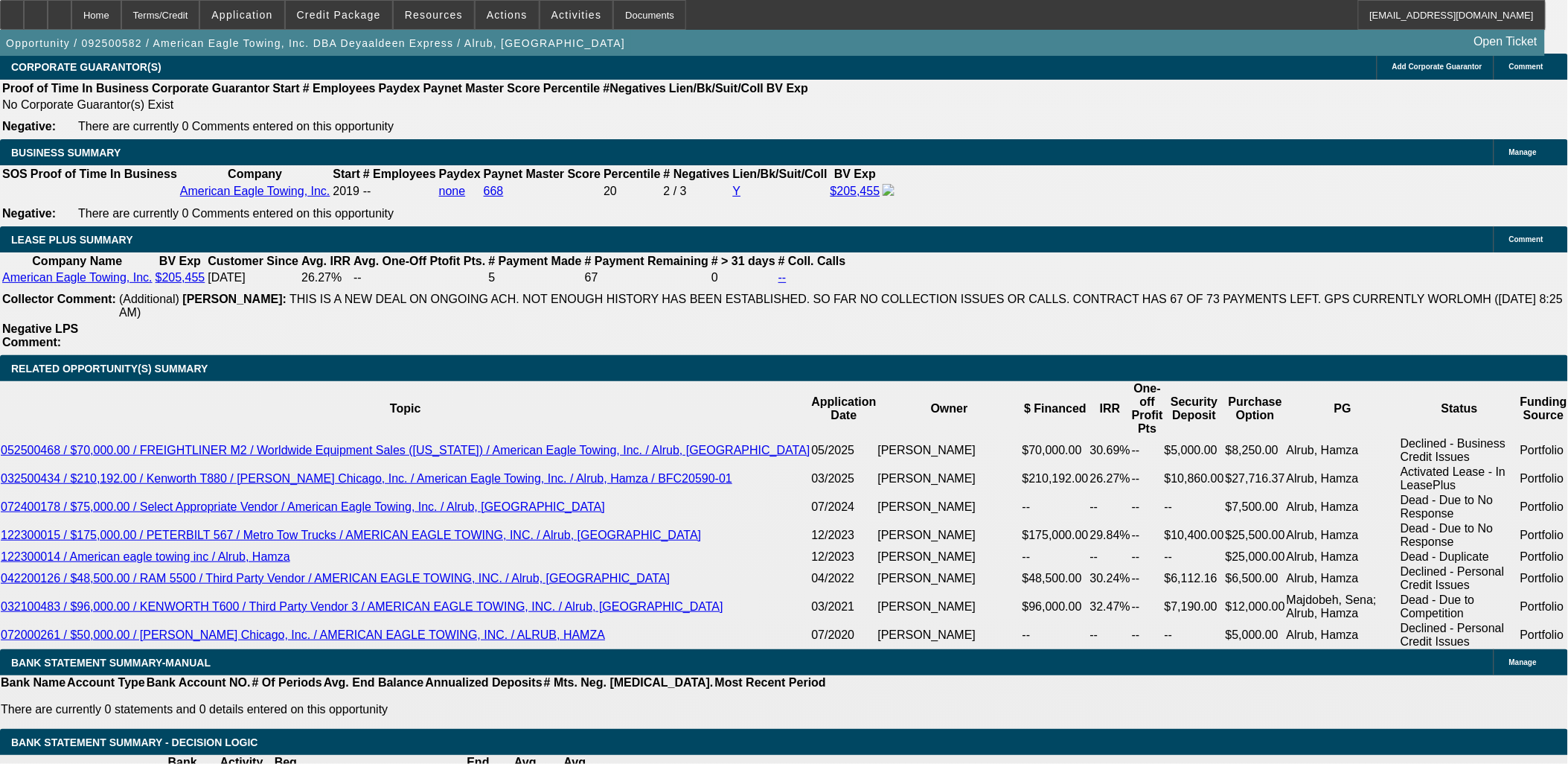
drag, startPoint x: 311, startPoint y: 542, endPoint x: 353, endPoint y: 543, distance: 42.0
type input "72"
type input "$3,417.97"
type input "72"
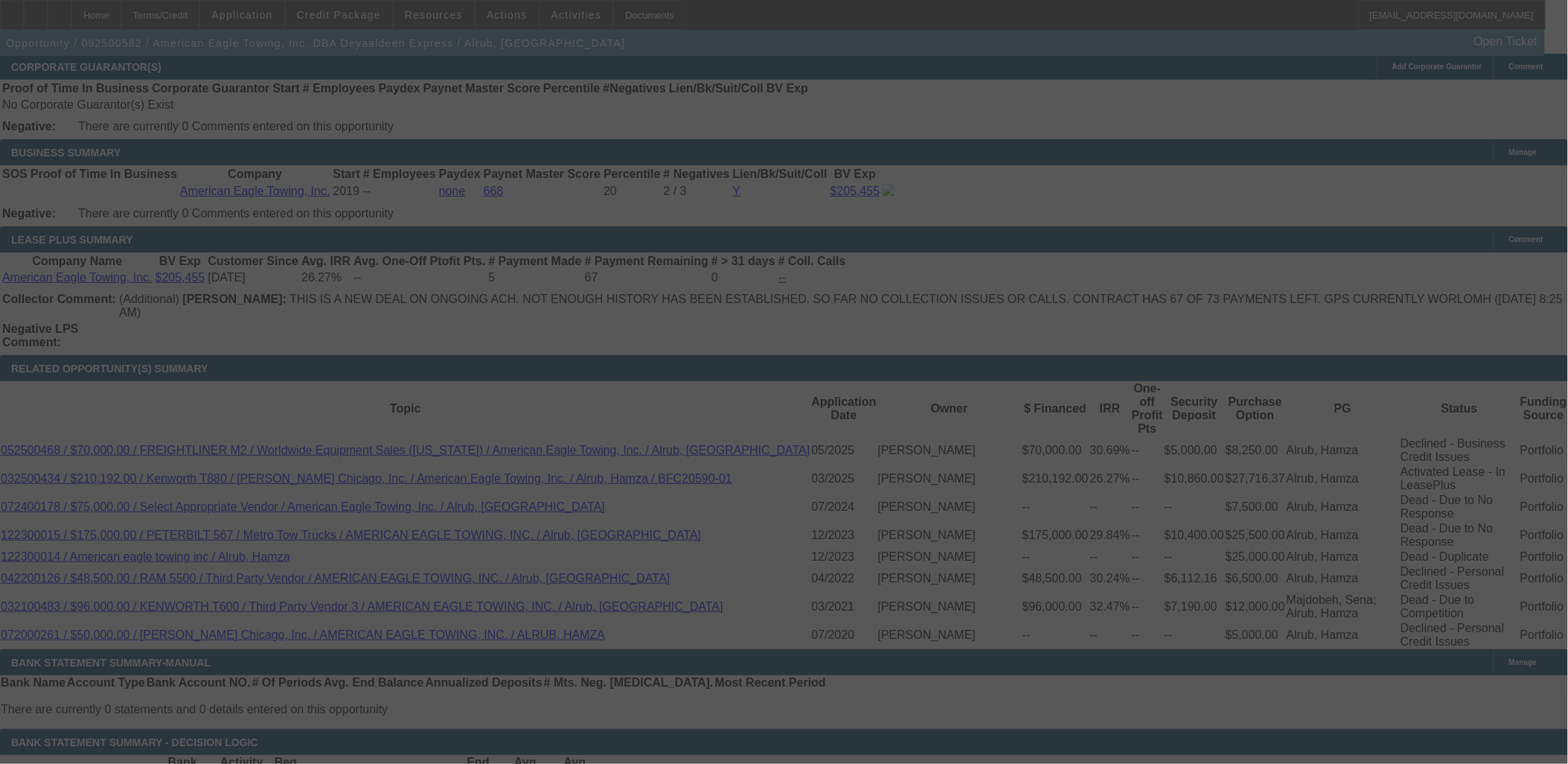
select select "0"
select select "0.1"
select select "4"
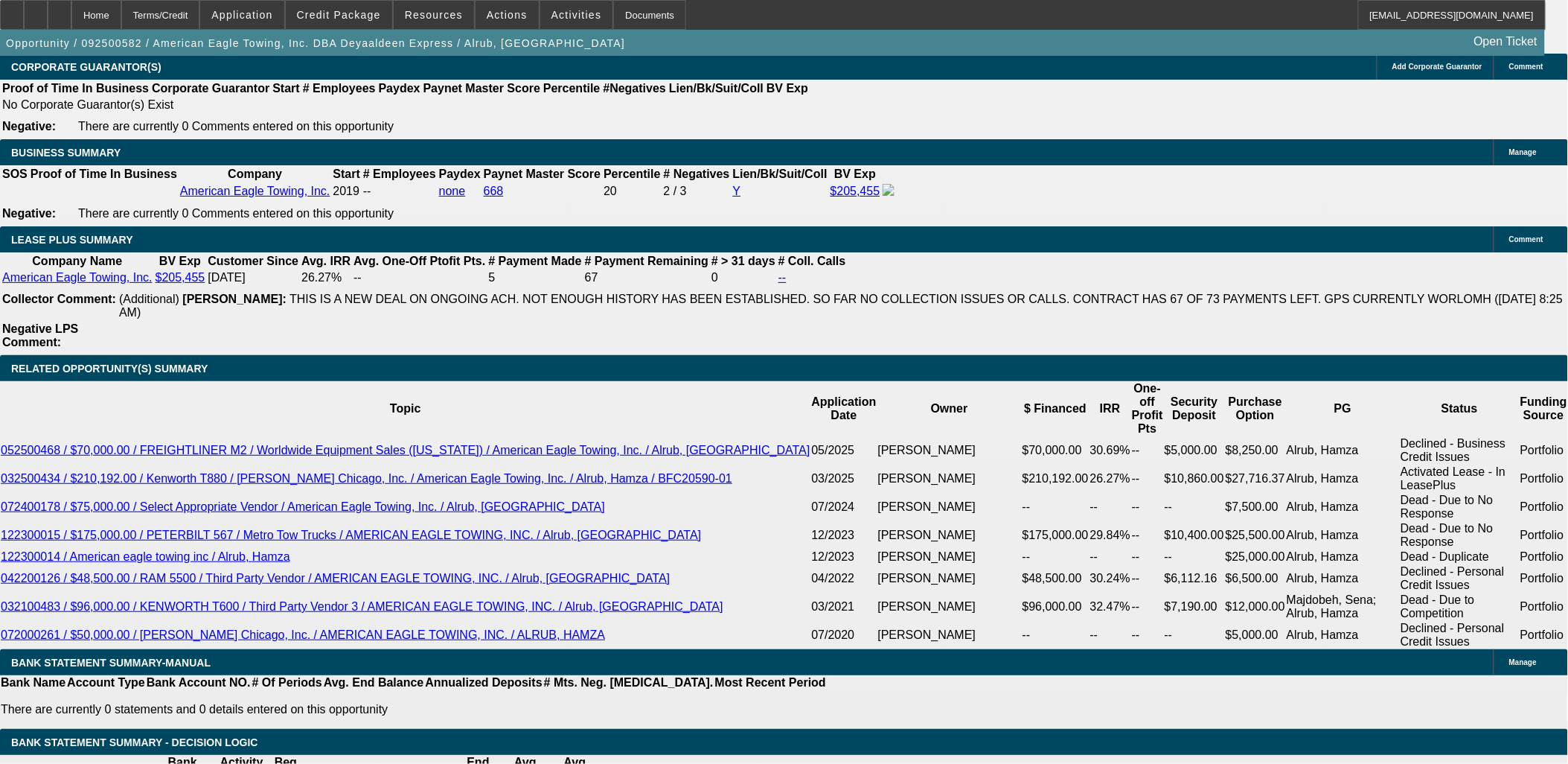
scroll to position [83, 0]
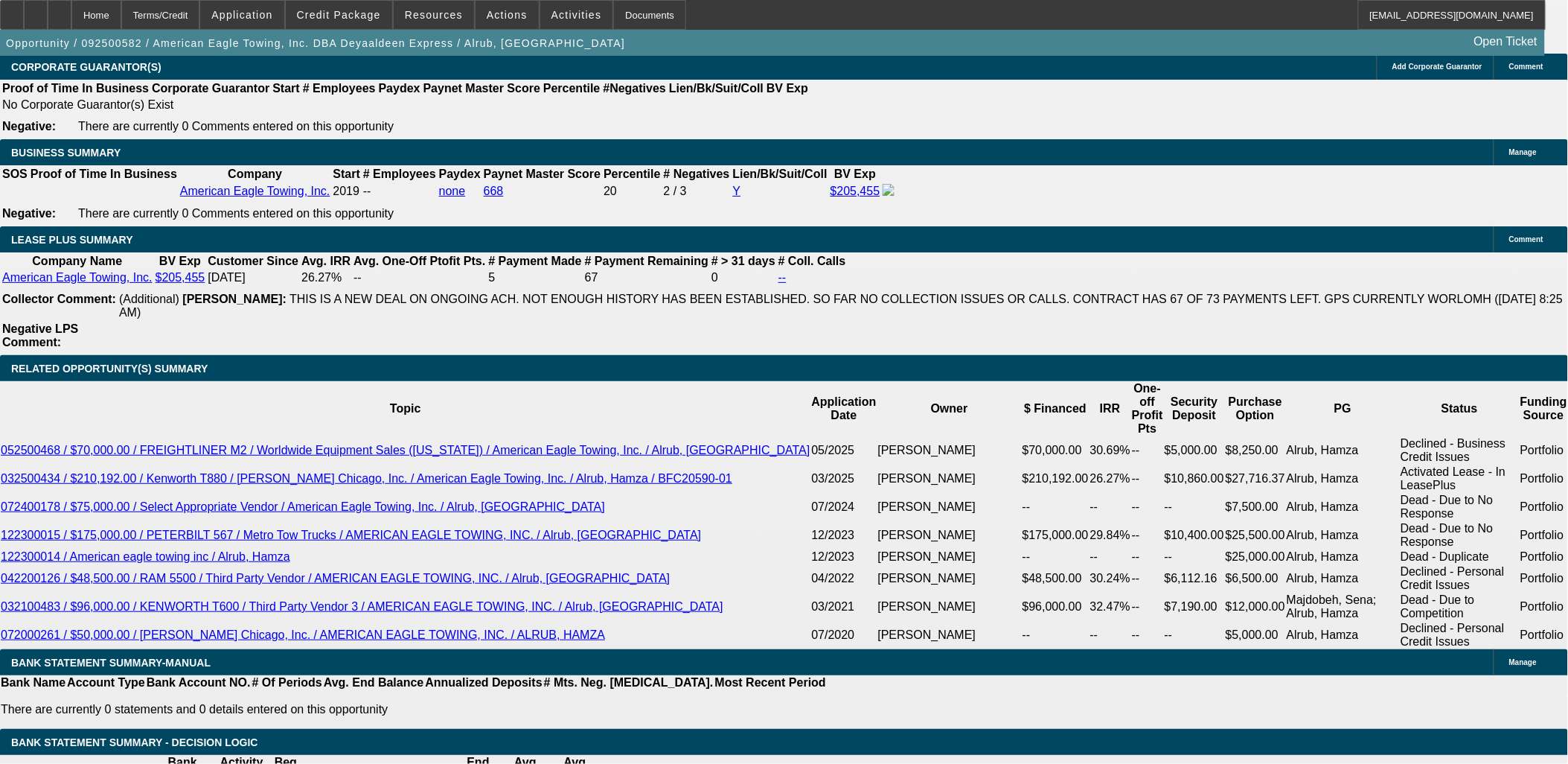
drag, startPoint x: 322, startPoint y: 429, endPoint x: 294, endPoint y: 420, distance: 29.4
type input "$50,000.00"
type input "UNKNOWN"
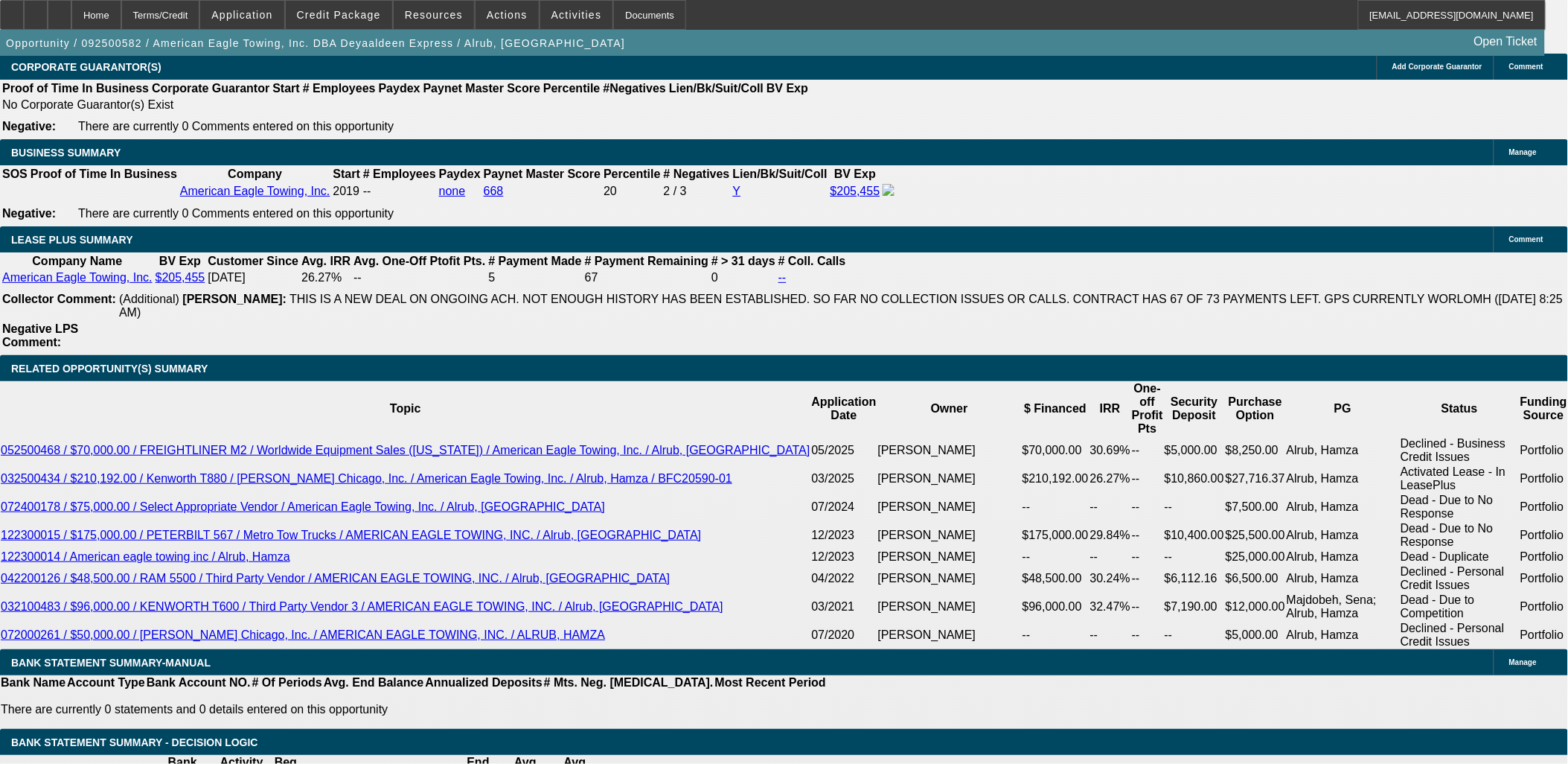
type input "$3,204.34"
drag, startPoint x: 242, startPoint y: 151, endPoint x: 242, endPoint y: 168, distance: 17.0
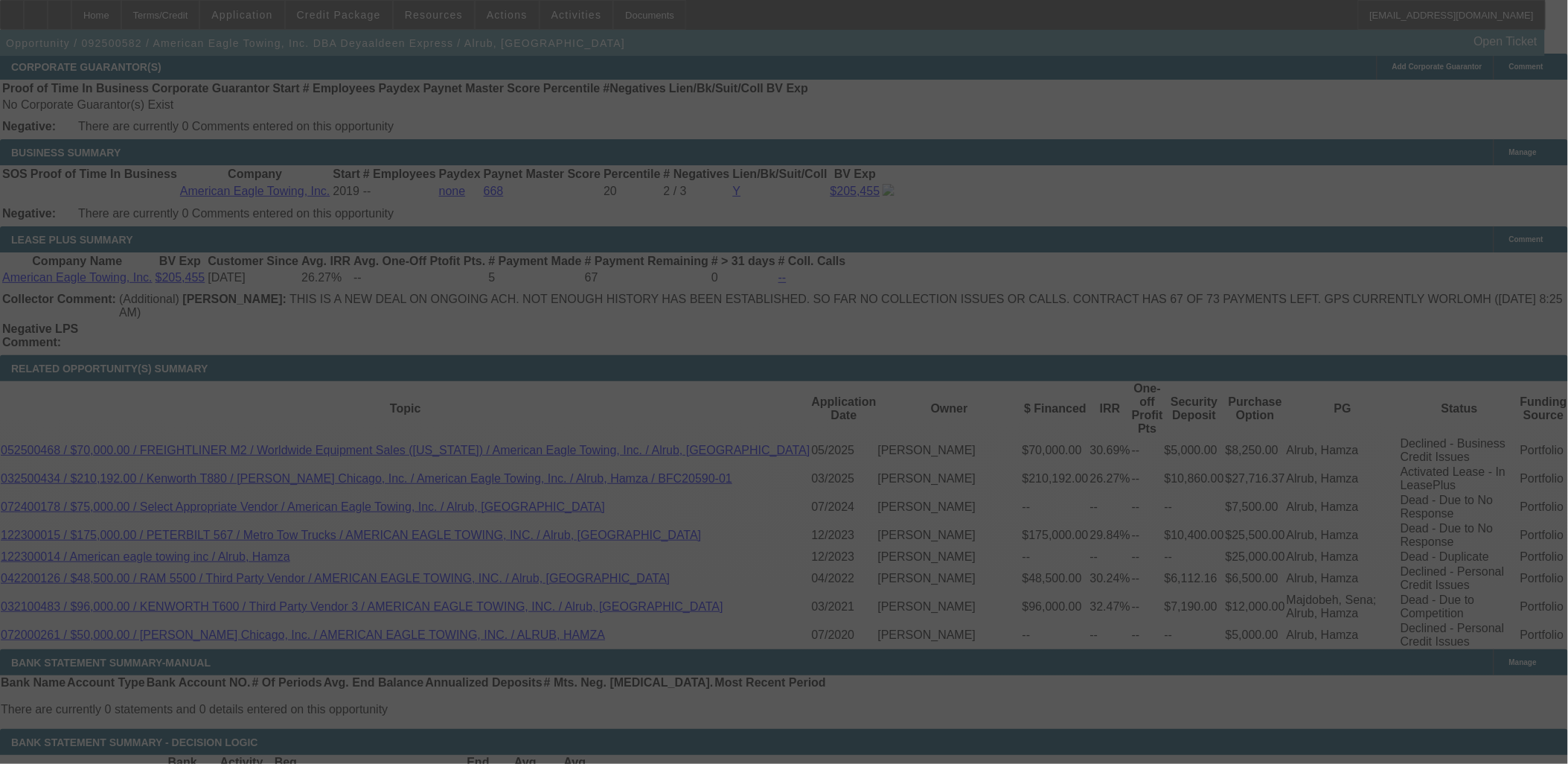
select select "0"
select select "0.1"
select select "4"
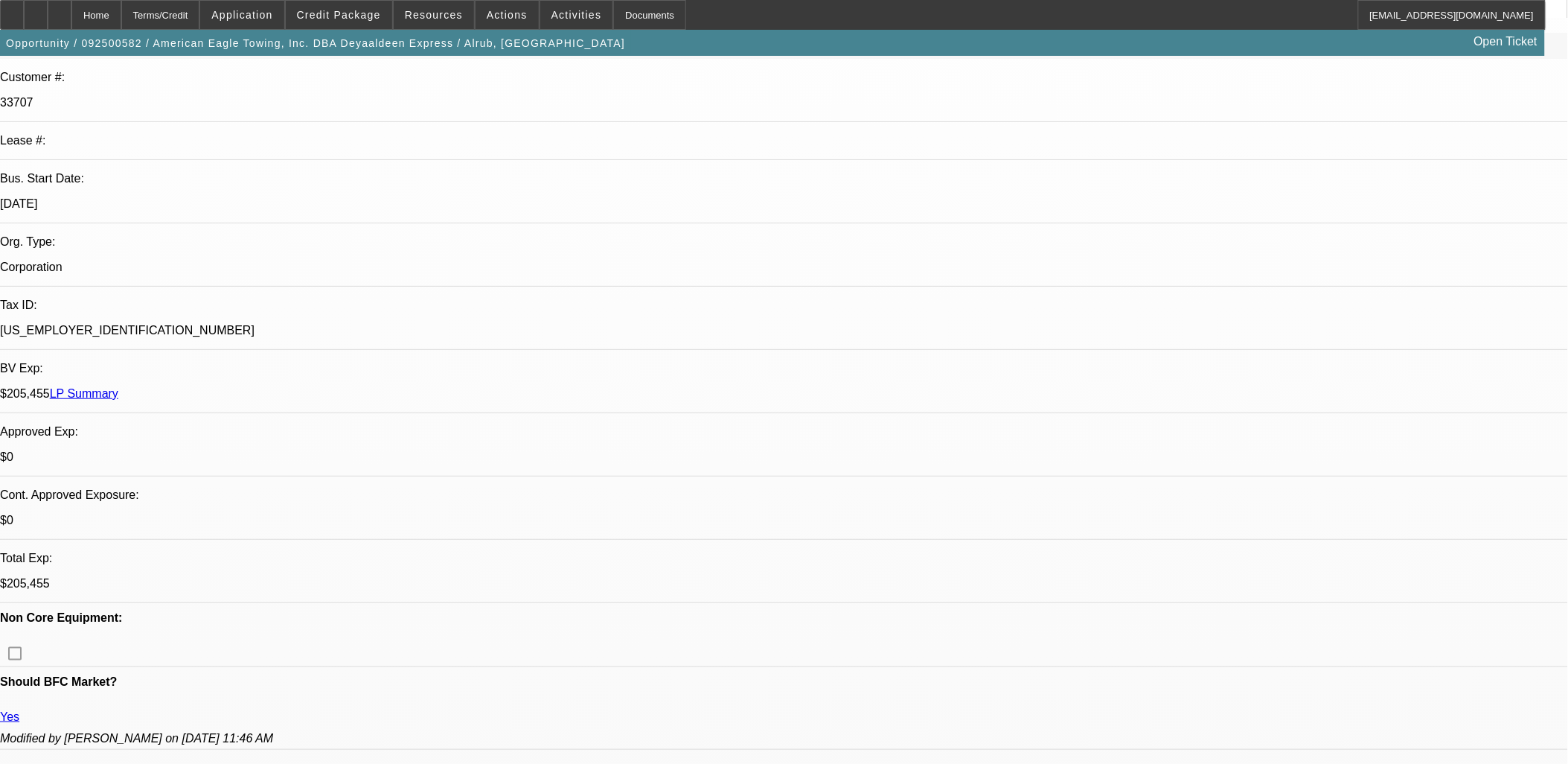
scroll to position [210, 0]
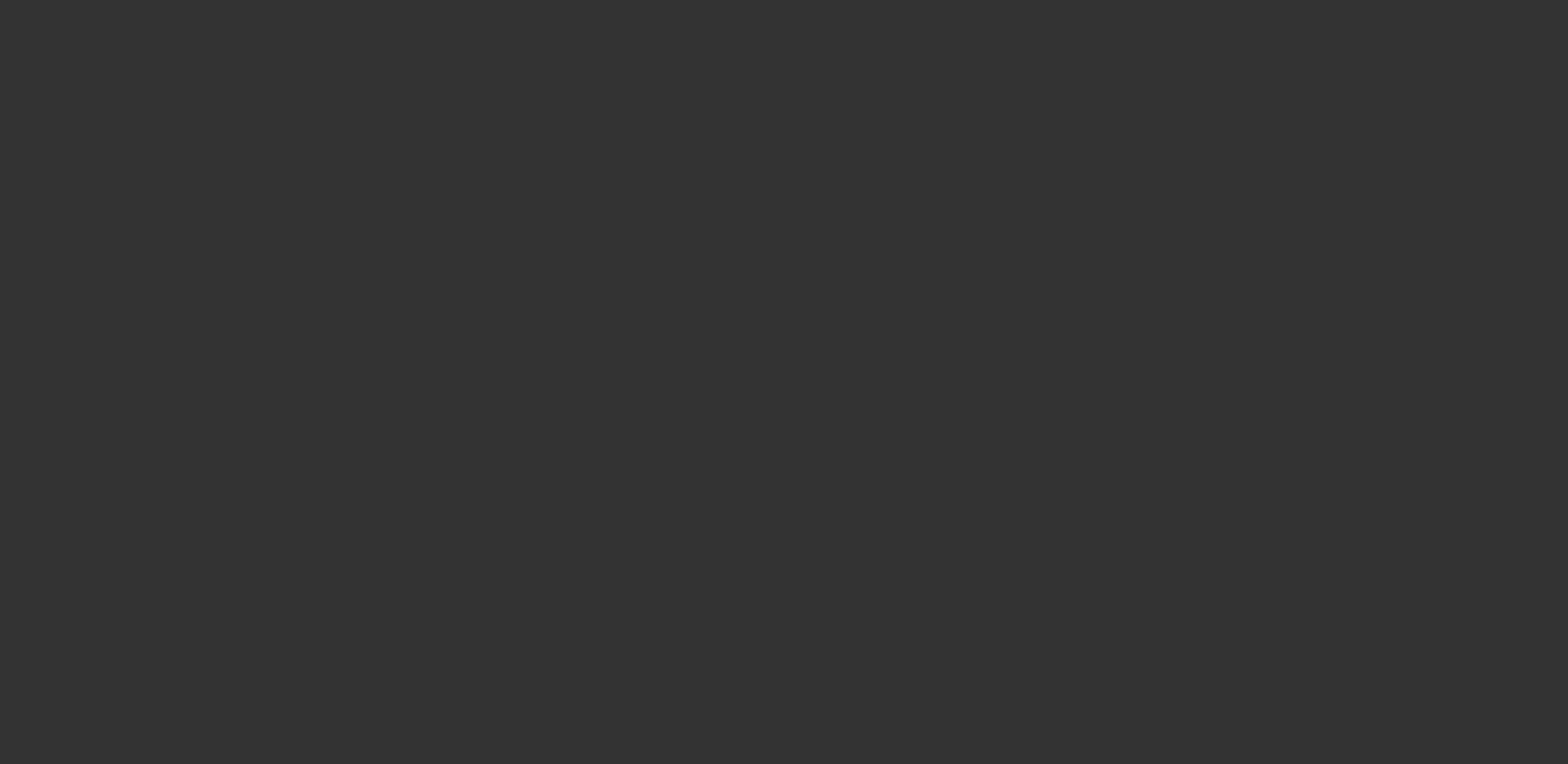
scroll to position [0, 0]
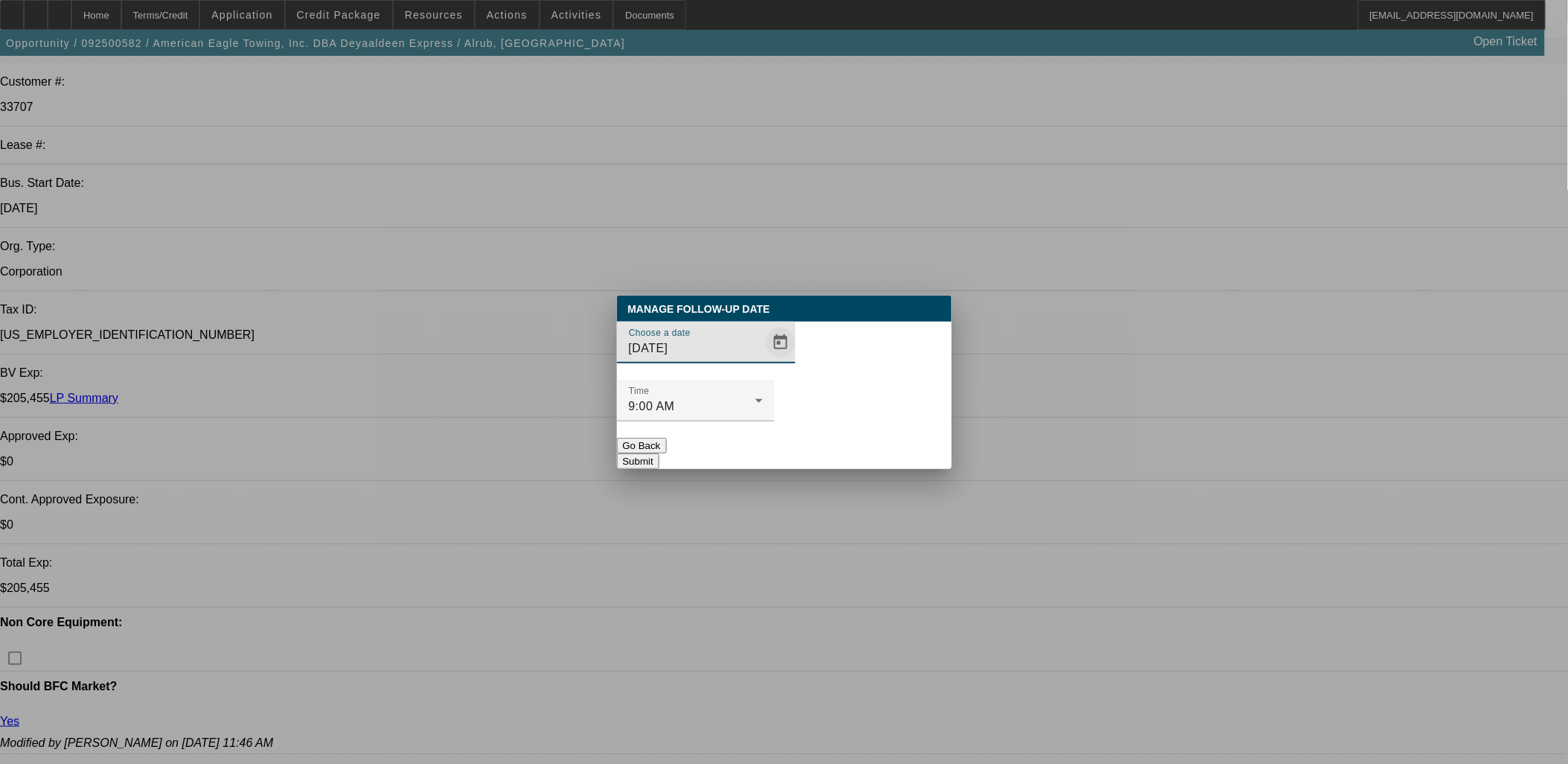
click at [763, 361] on span "Open calendar" at bounding box center [781, 343] width 36 height 36
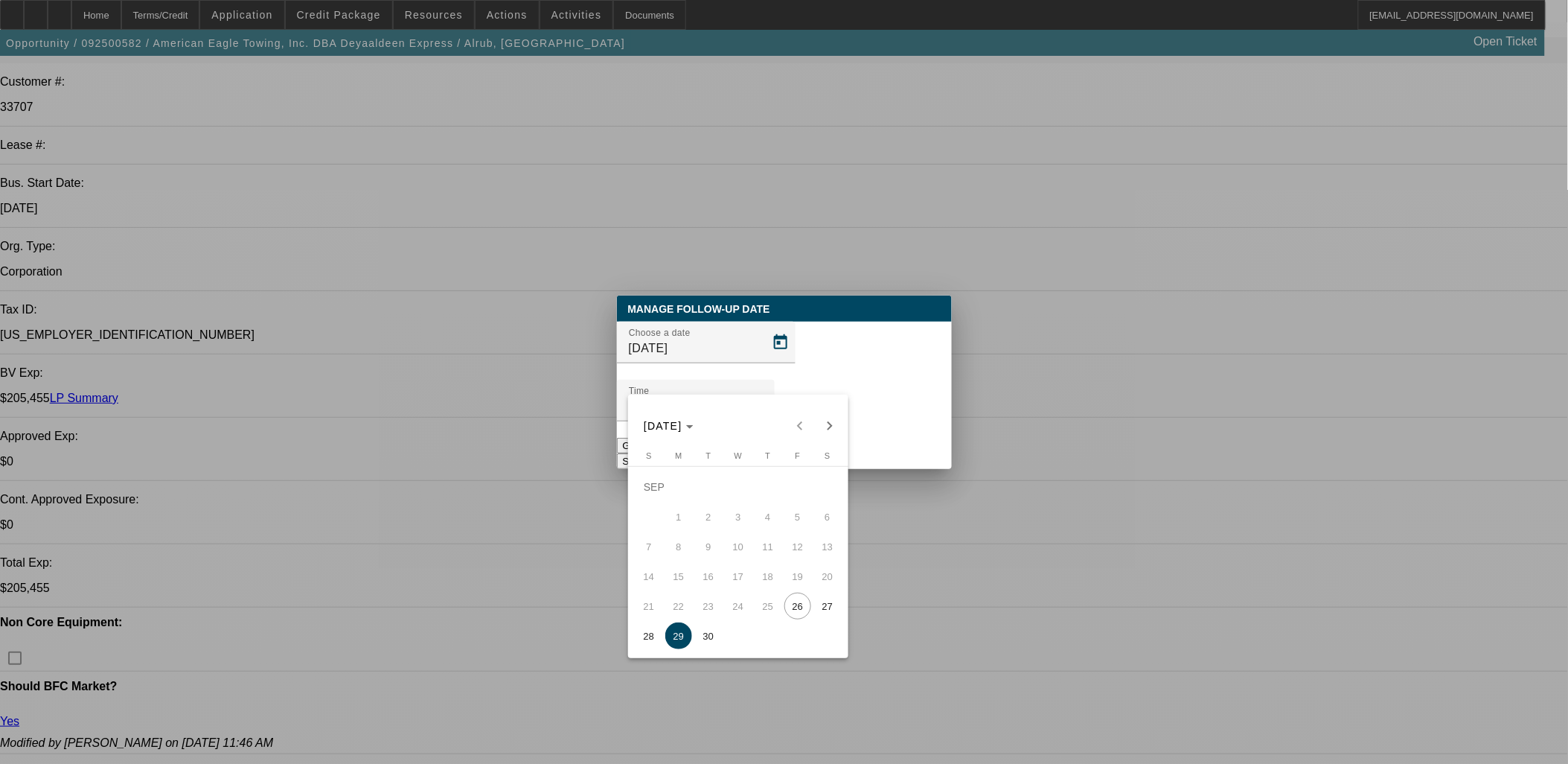
click at [830, 434] on span "Next month" at bounding box center [830, 426] width 29 height 30
click at [841, 430] on div "OCT 2025 OCT 2025" at bounding box center [738, 426] width 213 height 30
drag, startPoint x: 737, startPoint y: 499, endPoint x: 755, endPoint y: 488, distance: 21.1
click at [755, 488] on tr "OCT 1 2 3 4" at bounding box center [738, 487] width 208 height 30
drag, startPoint x: 755, startPoint y: 488, endPoint x: 763, endPoint y: 486, distance: 8.2
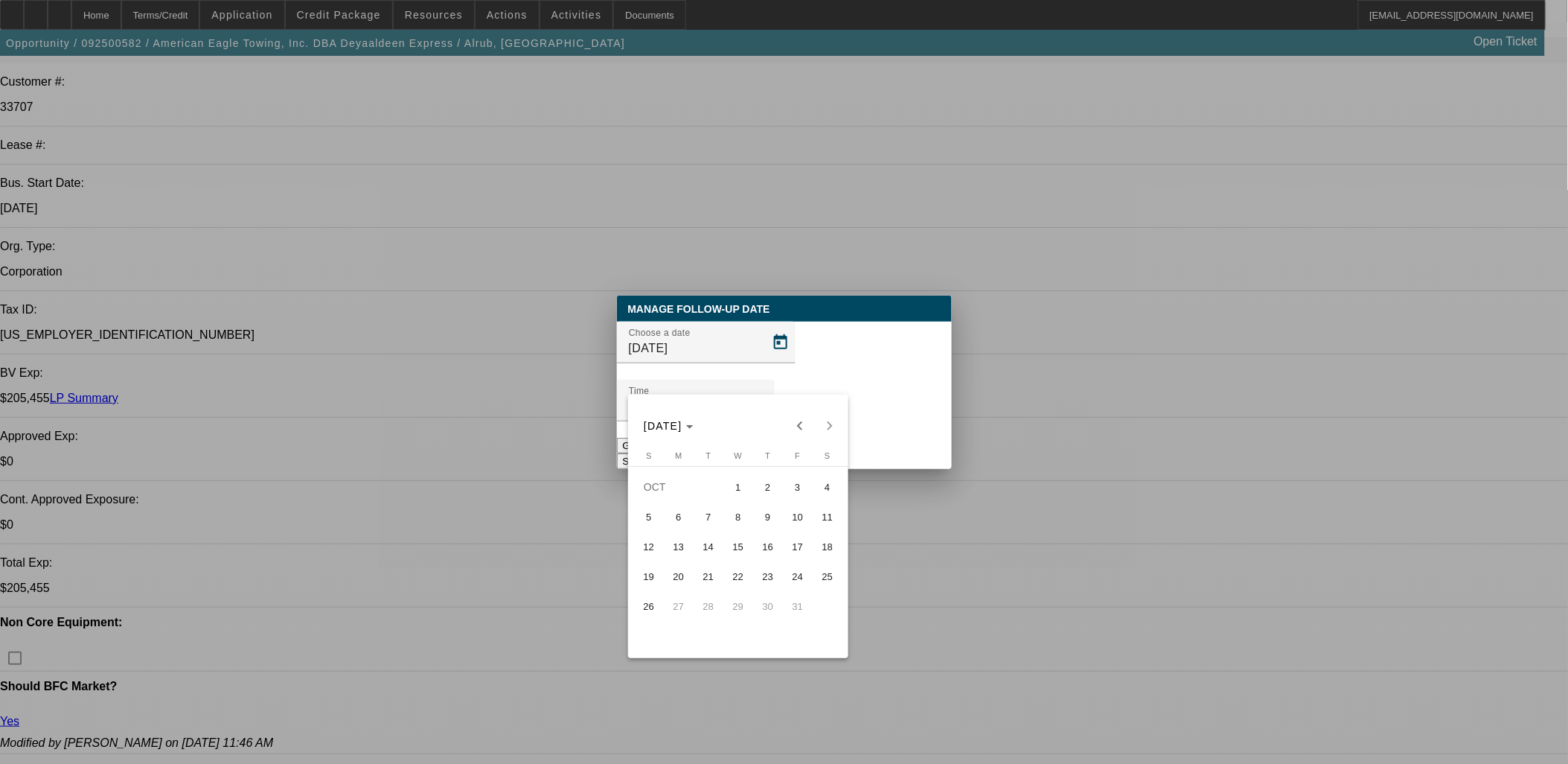
click at [757, 488] on span "2" at bounding box center [768, 487] width 27 height 27
type input "10/2/2025"
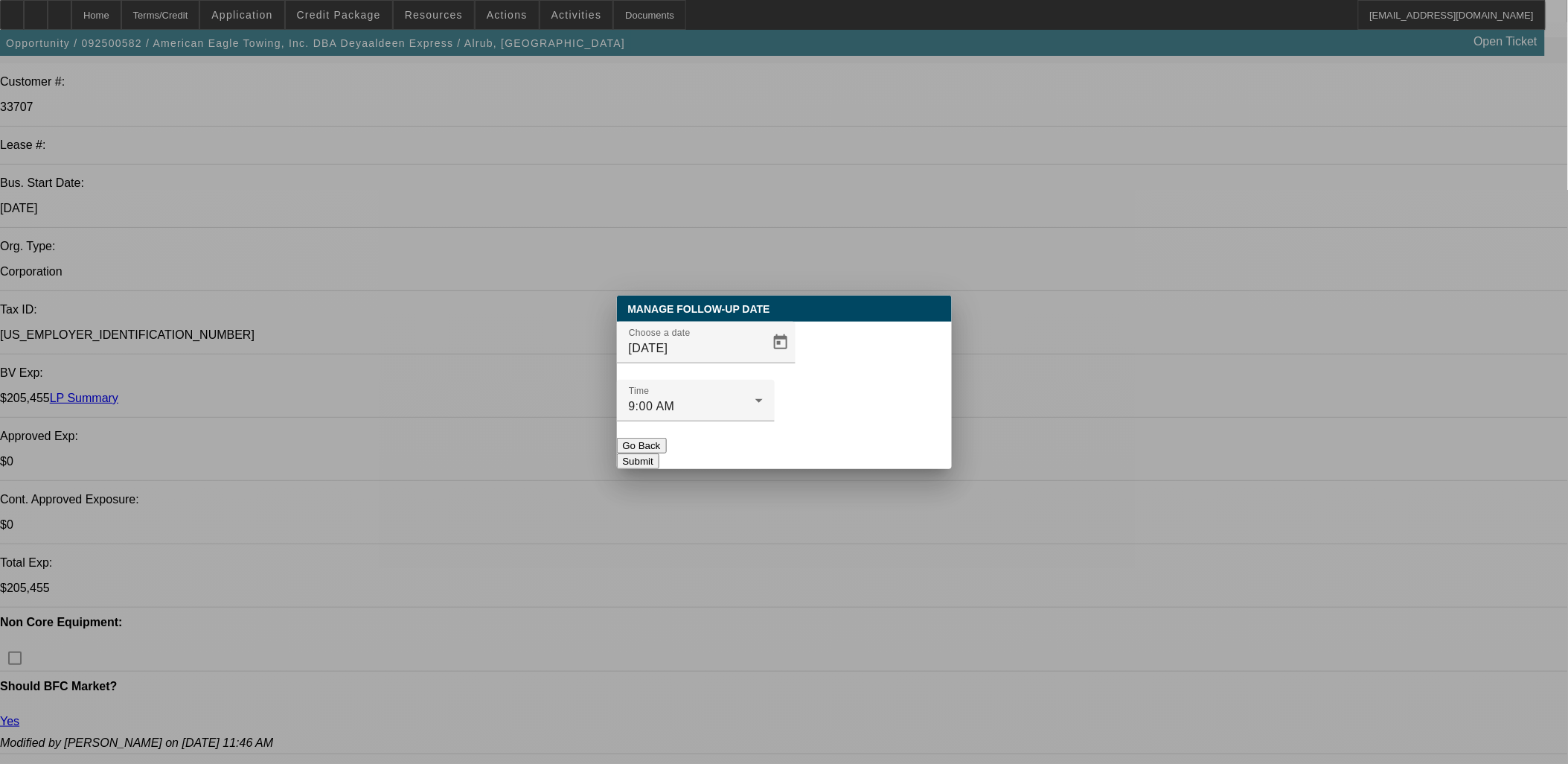
click at [659, 453] on button "Submit" at bounding box center [638, 461] width 43 height 16
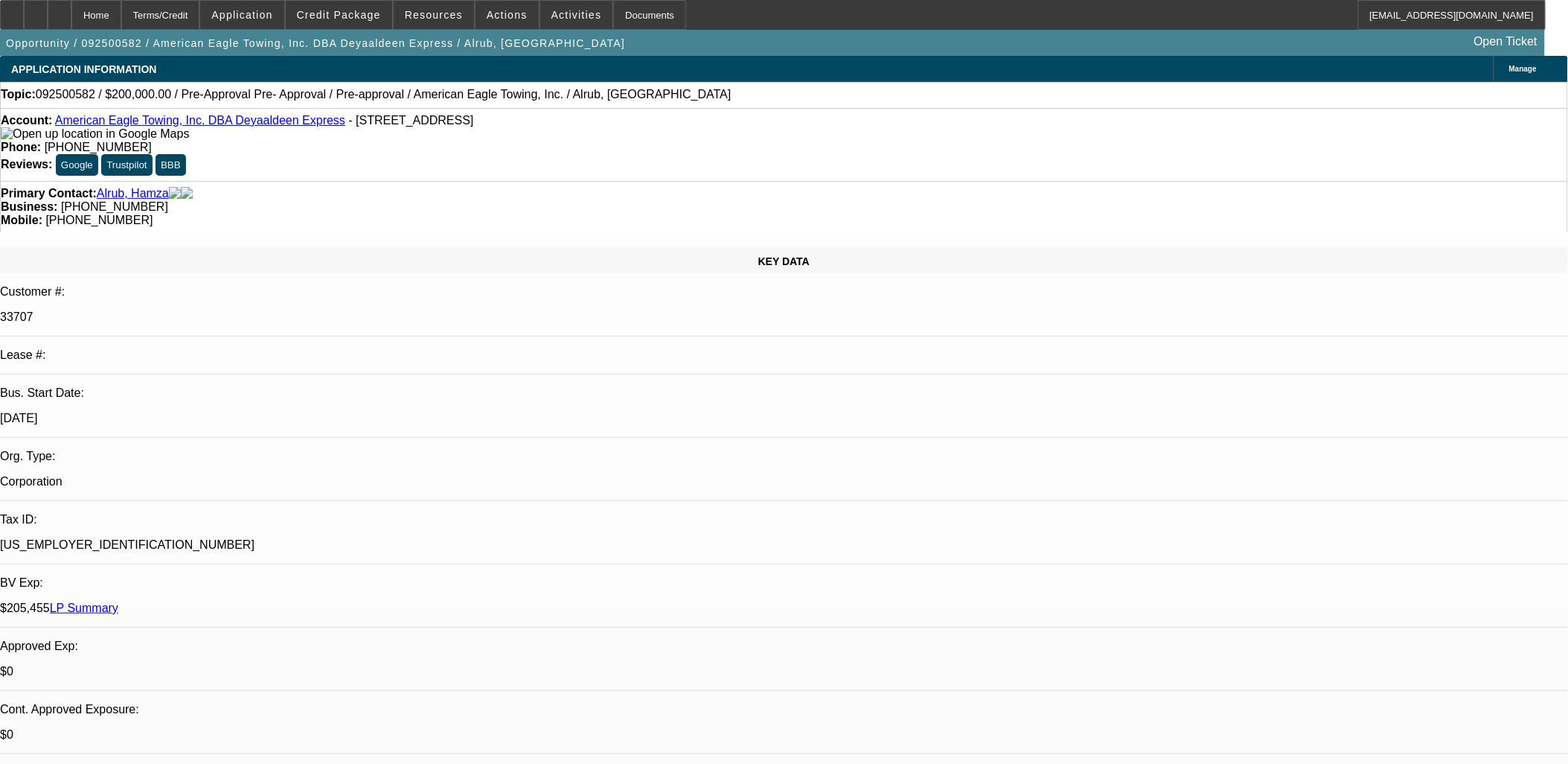
scroll to position [210, 0]
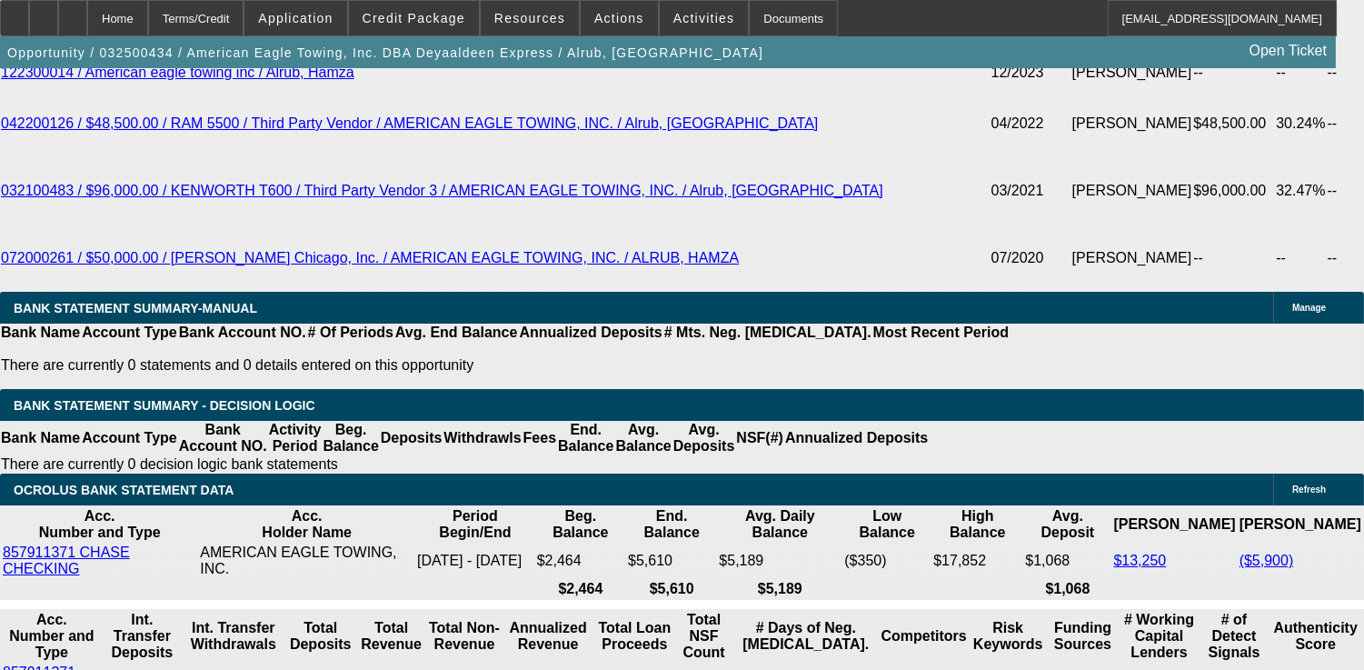
select select "0"
select select "2"
select select "0.1"
select select "0"
select select "2"
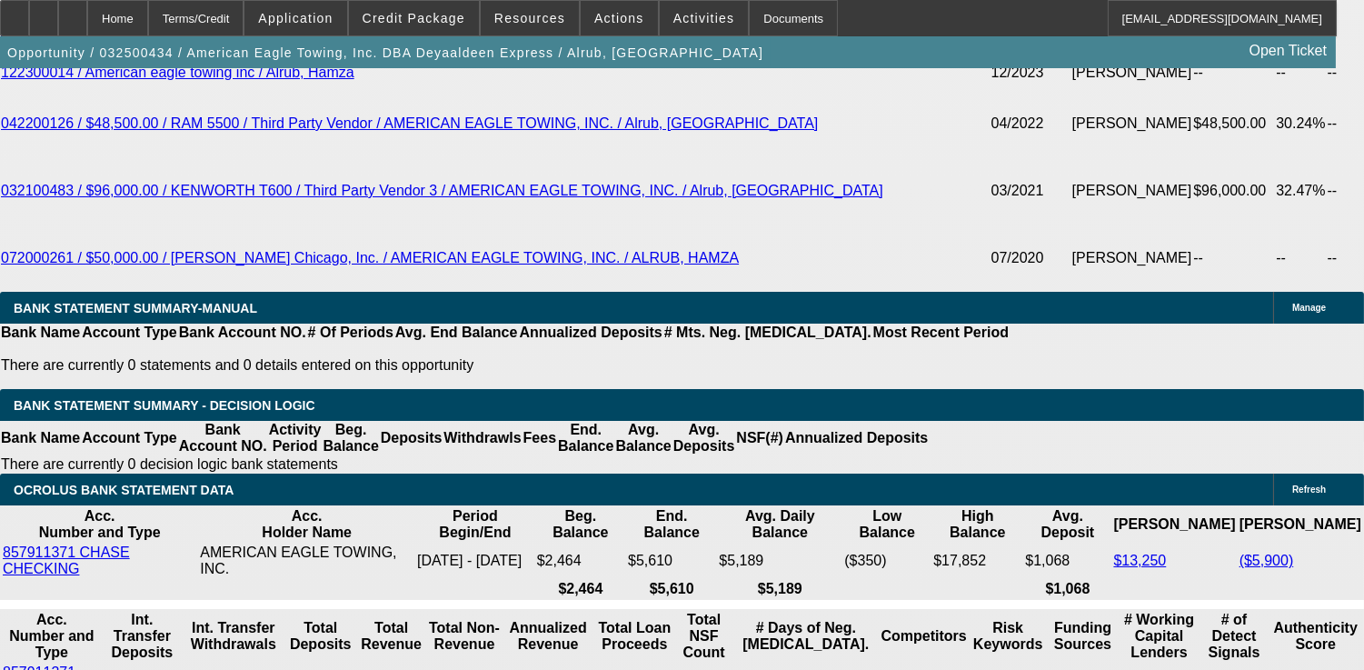
select select "0.1"
select select "0"
select select "2"
select select "0.1"
select select "0"
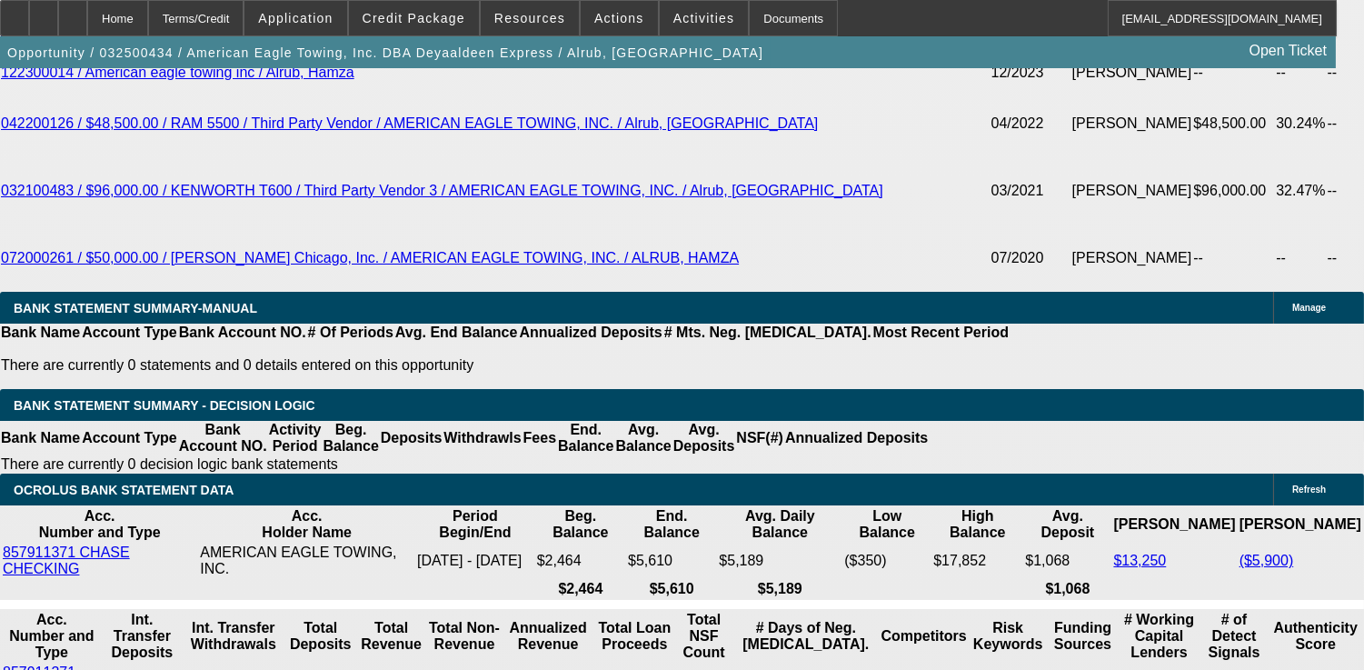
select select "2"
select select "0.1"
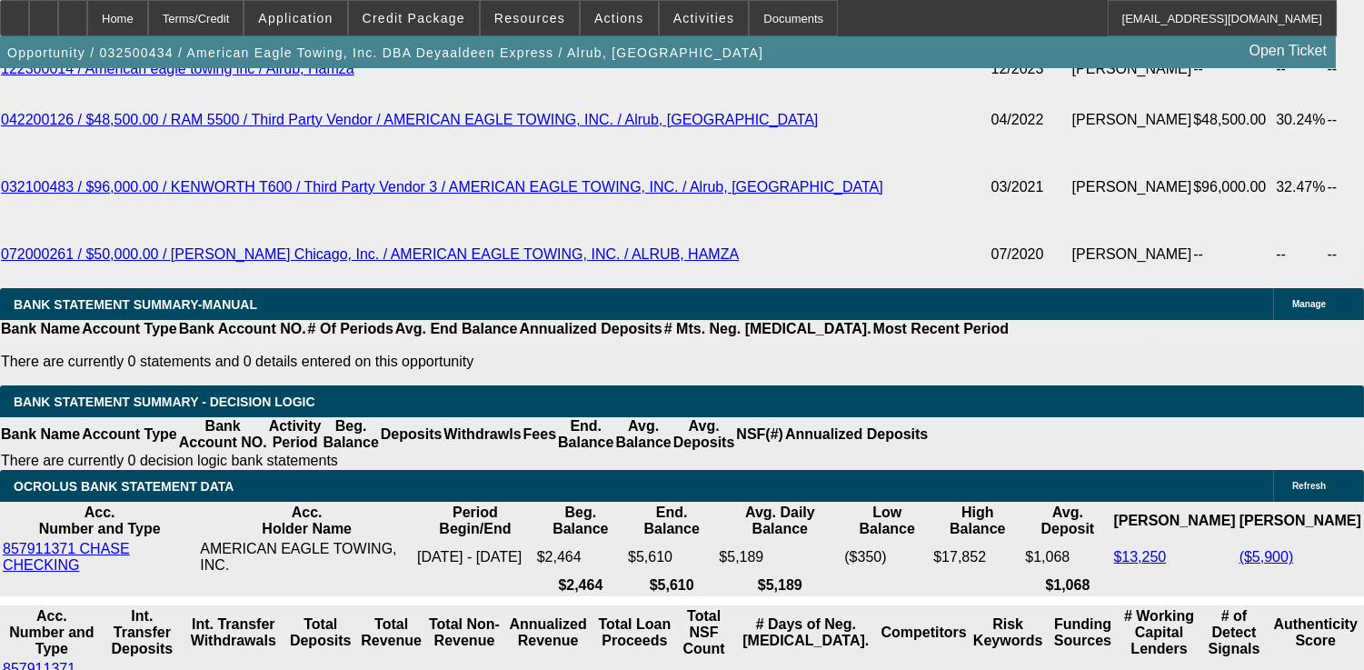
select select "1"
select select "2"
select select "4"
select select "1"
select select "2"
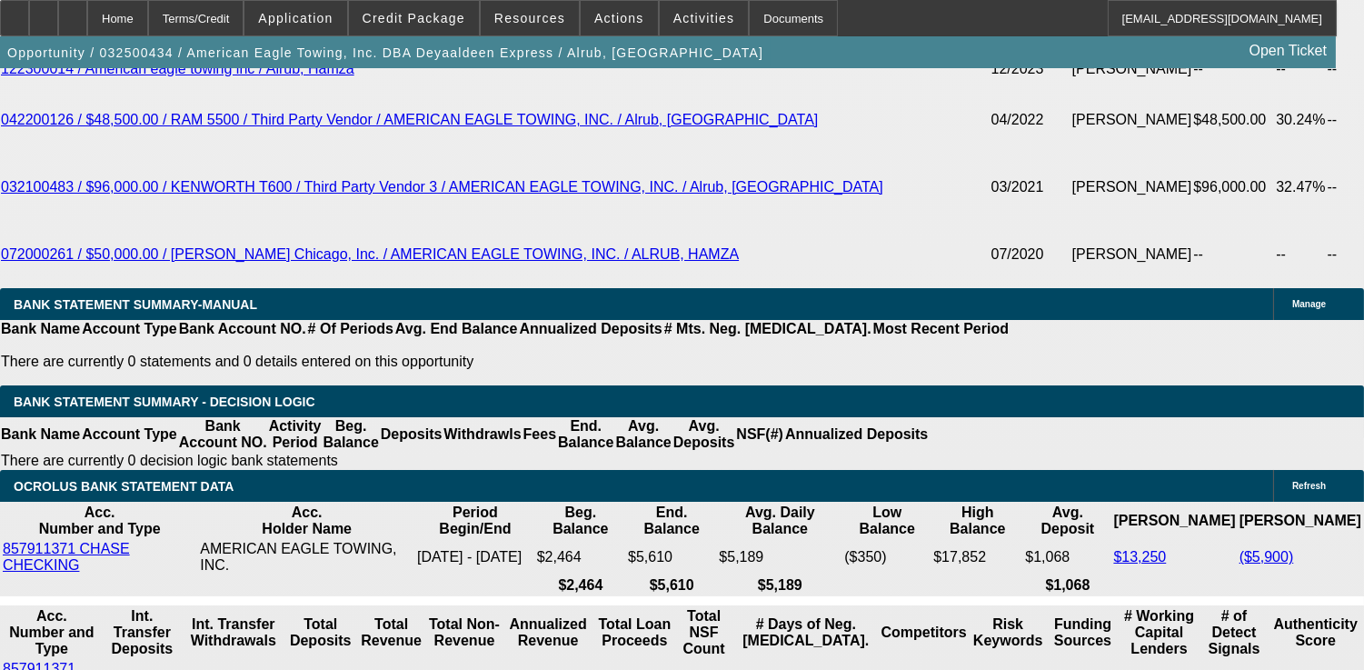
select select "4"
select select "1"
select select "2"
select select "4"
select select "1"
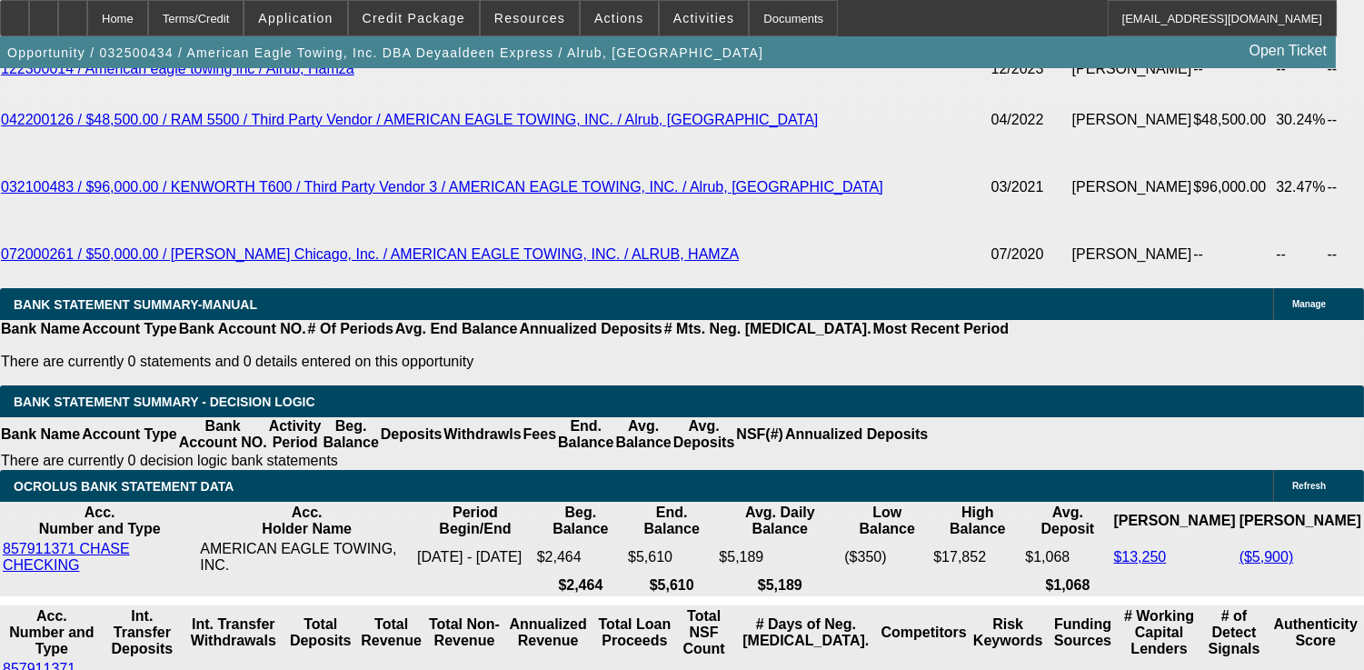
select select "2"
select select "4"
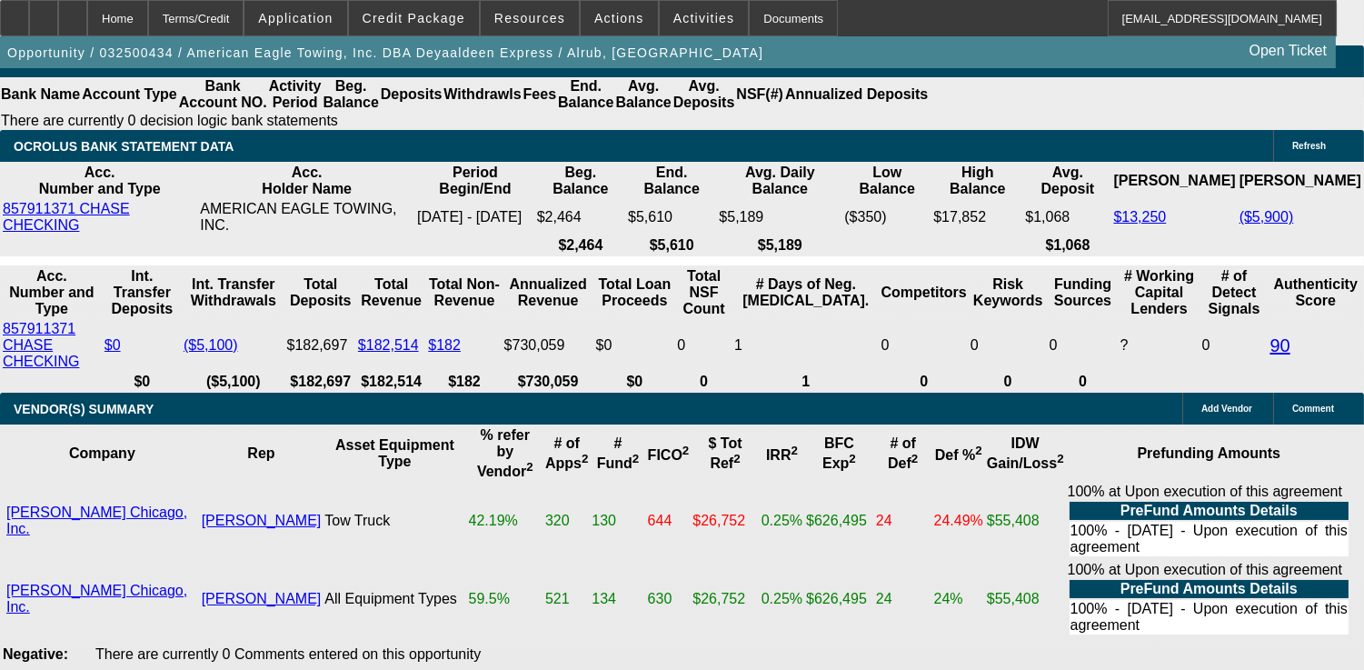
scroll to position [3718, 0]
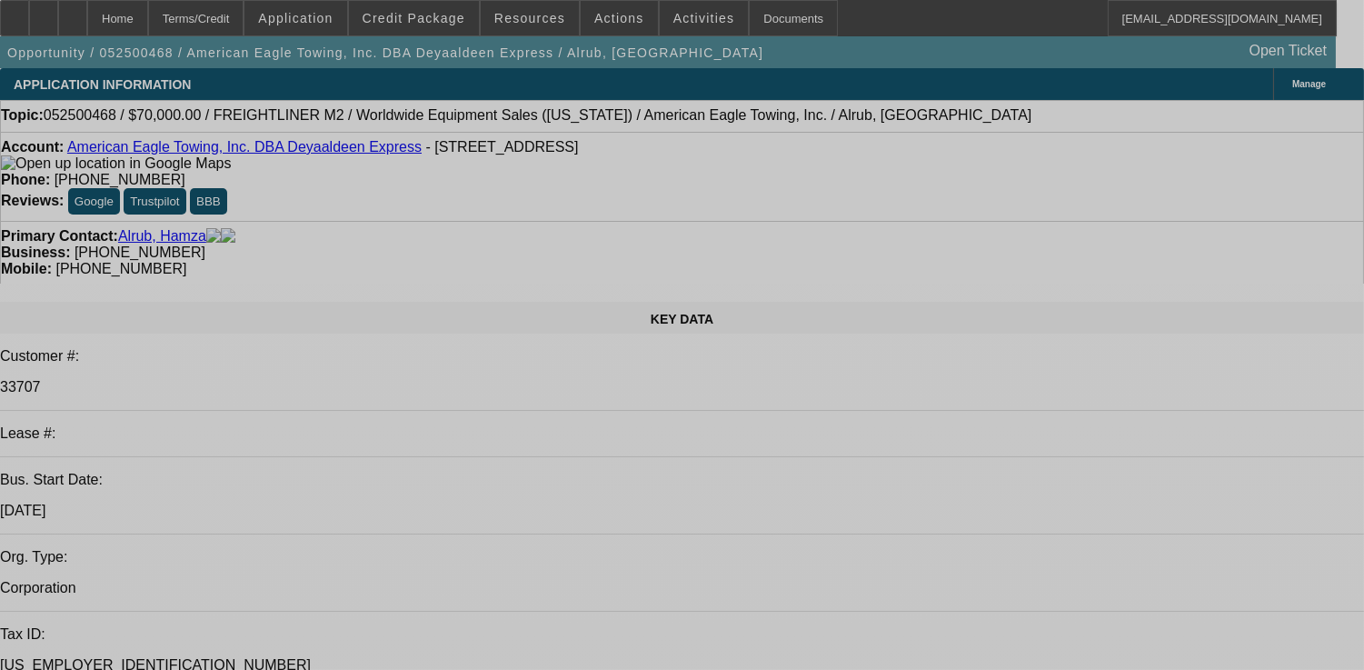
select select "0"
select select "2"
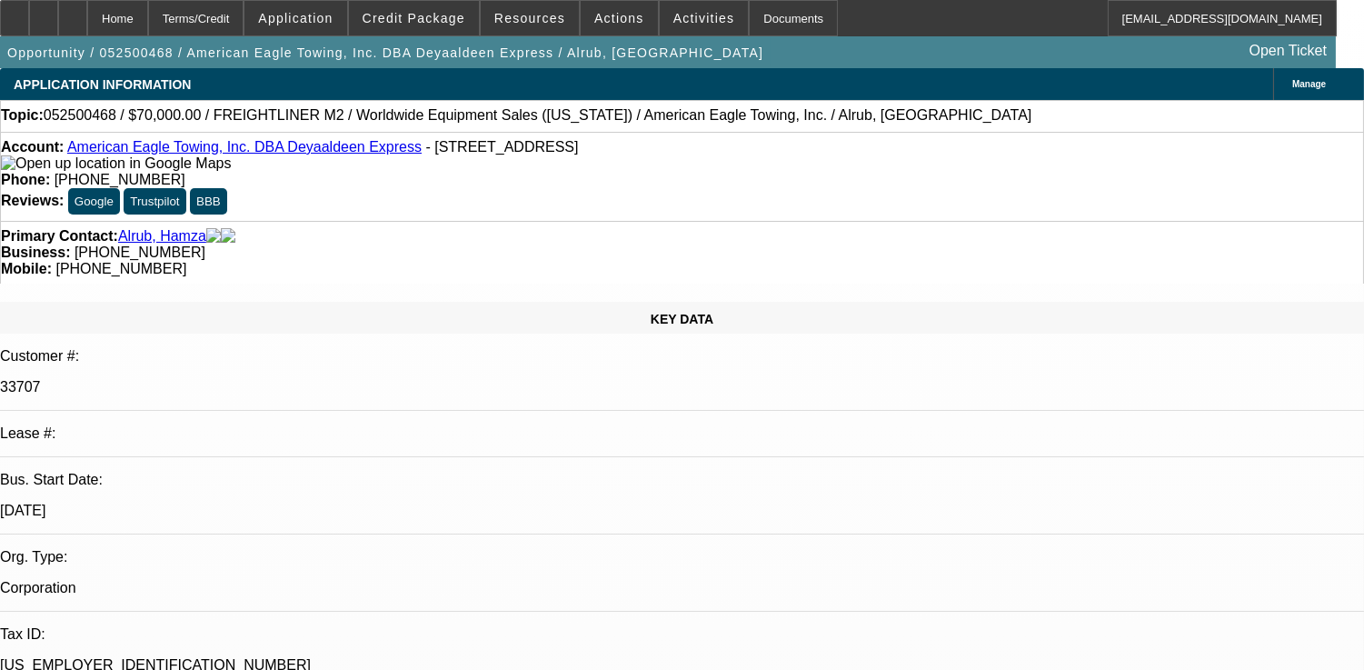
select select "0.1"
select select "0.2"
select select "2"
select select "0.1"
select select "0"
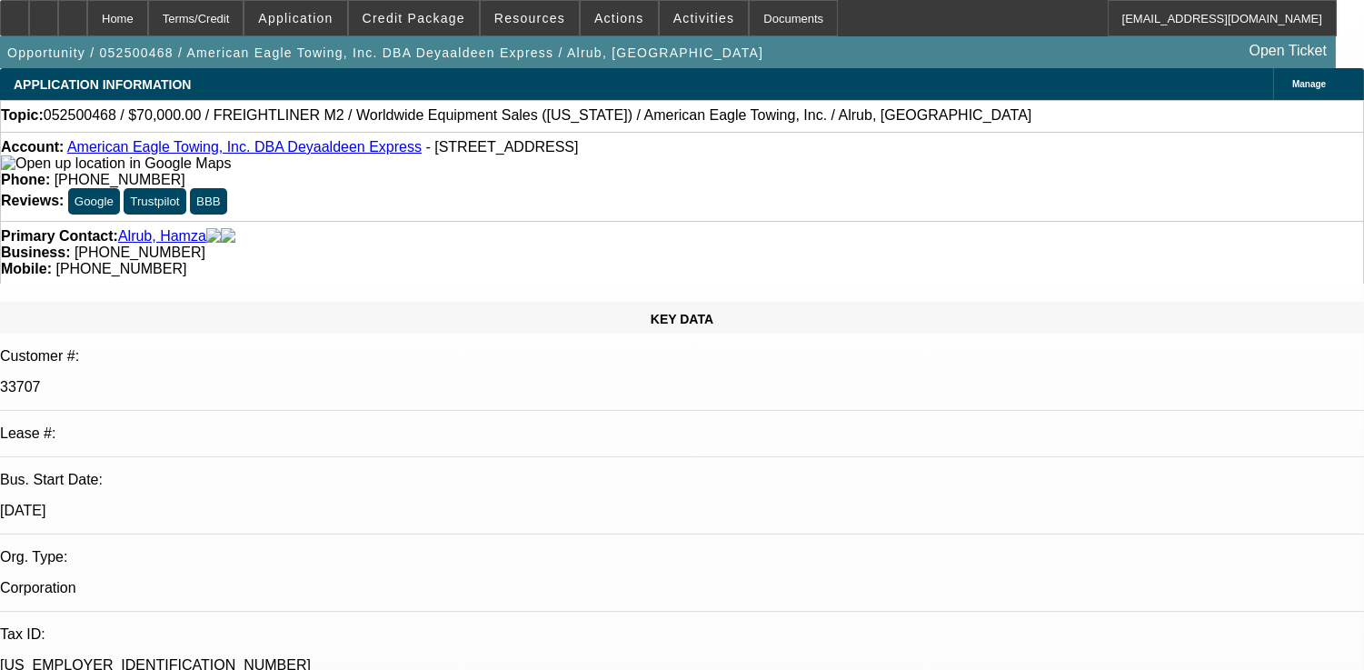
select select "2"
select select "0.1"
select select "0"
select select "0.1"
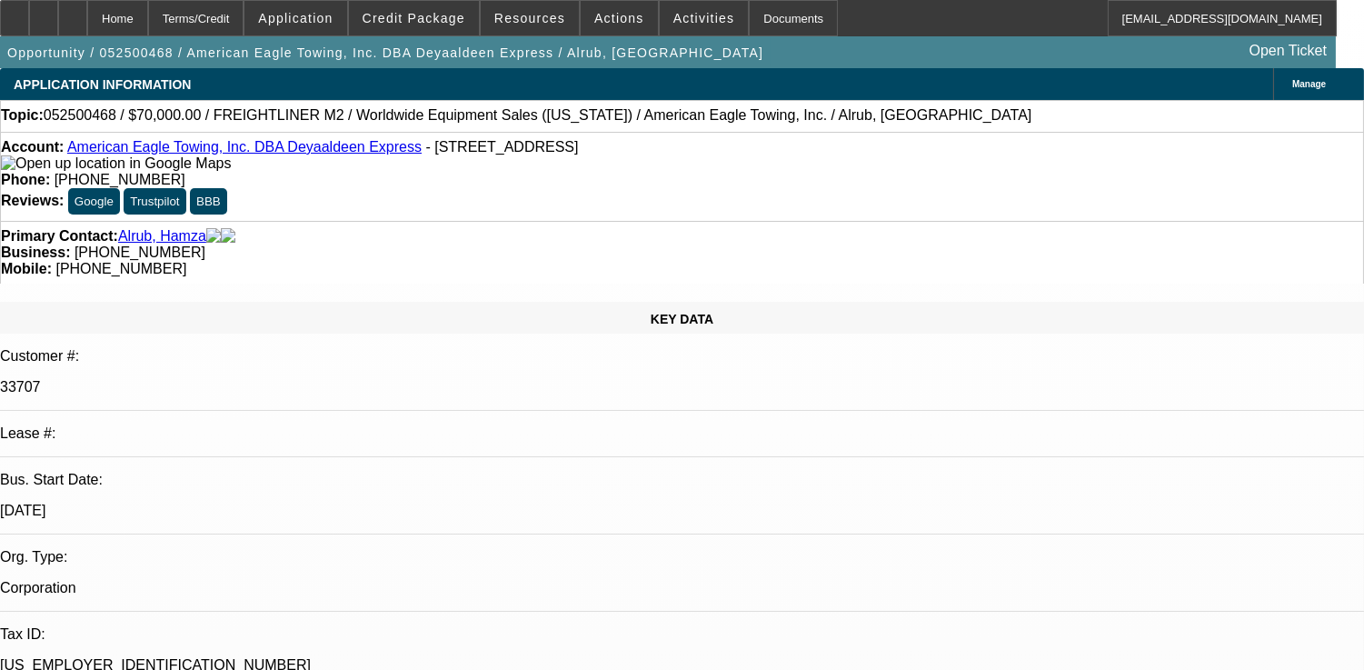
select select "1"
select select "2"
select select "4"
select select "1"
select select "2"
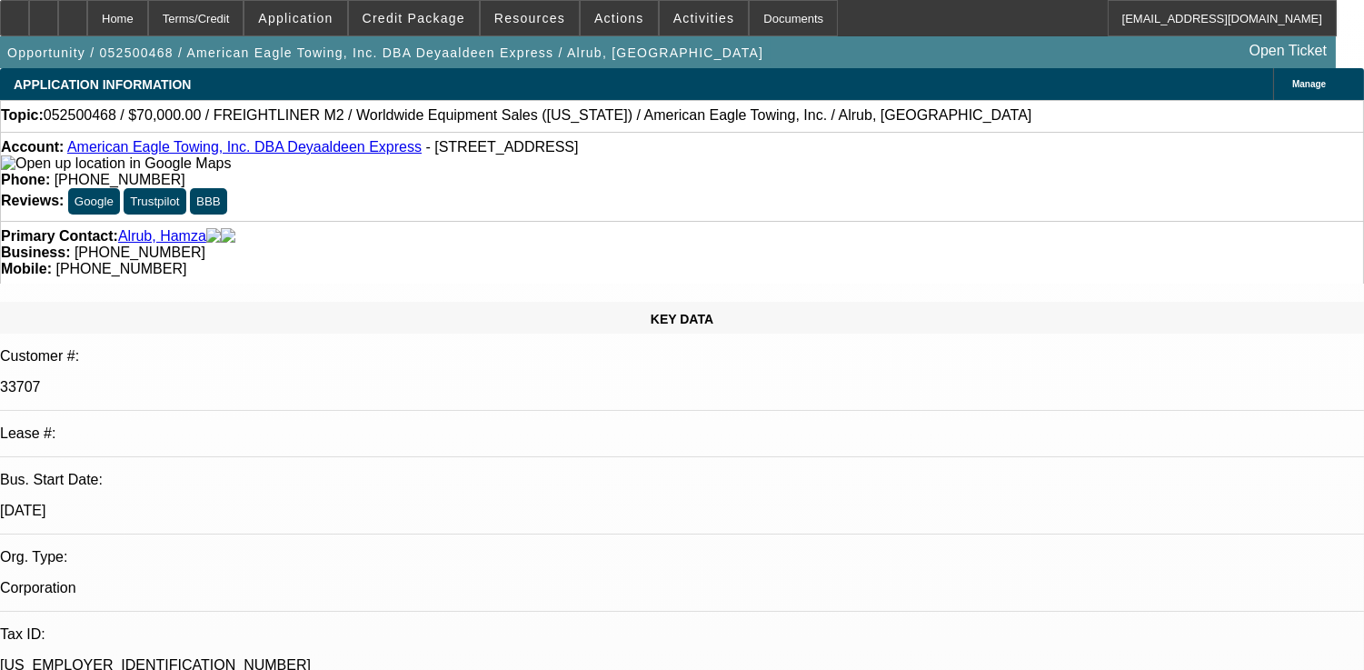
select select "4"
select select "1"
select select "2"
select select "4"
select select "1"
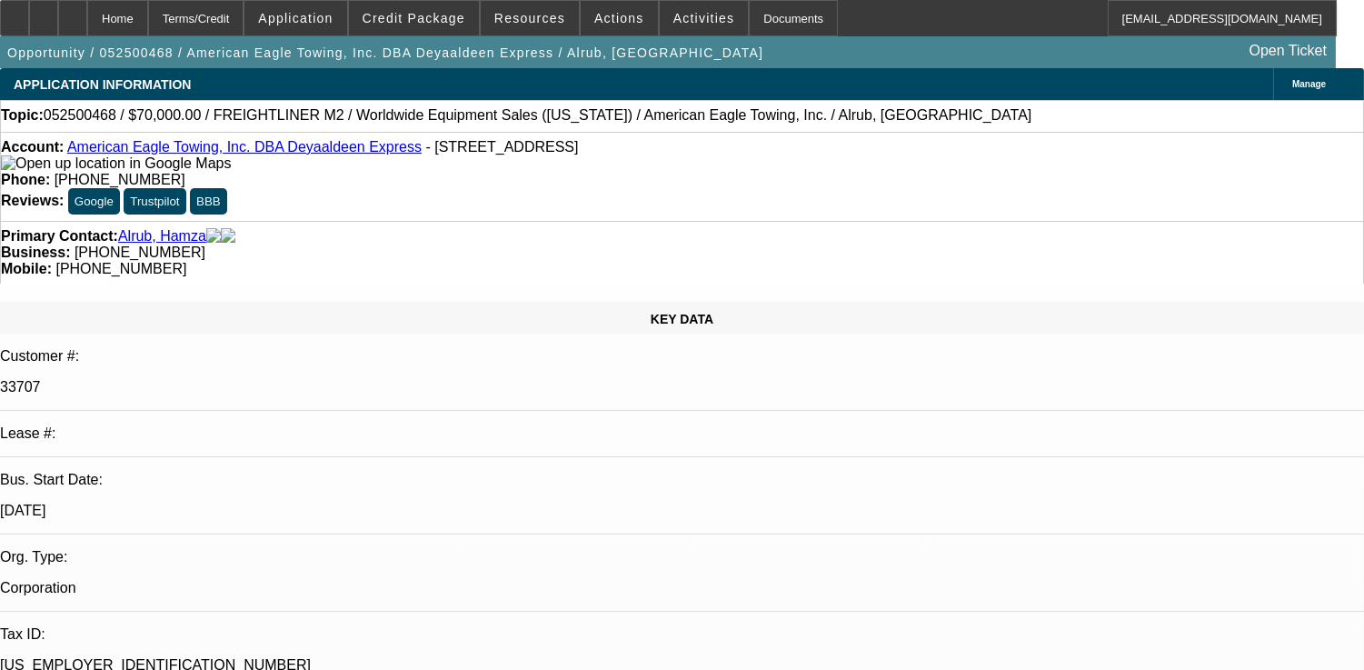
select select "1"
select select "4"
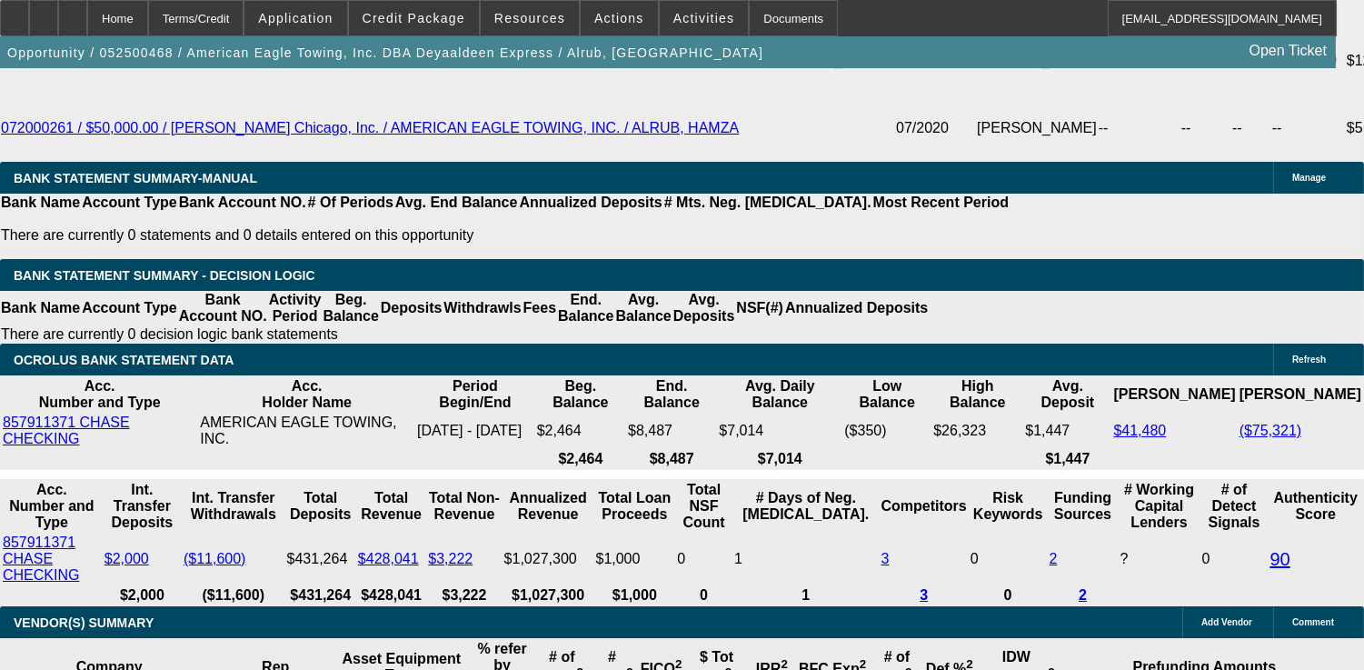
scroll to position [3432, 0]
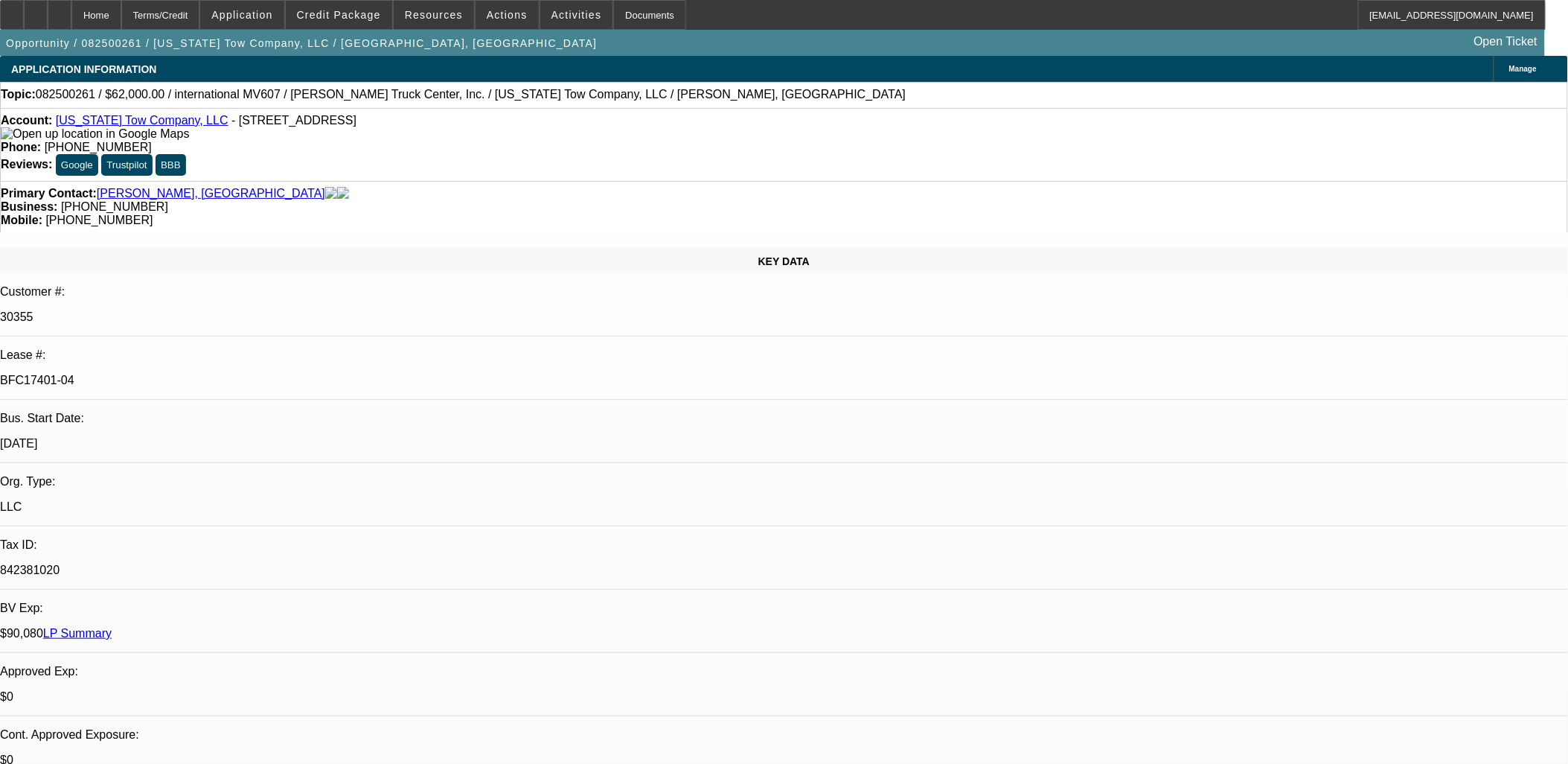
select select "0"
select select "2"
select select "0"
select select "2"
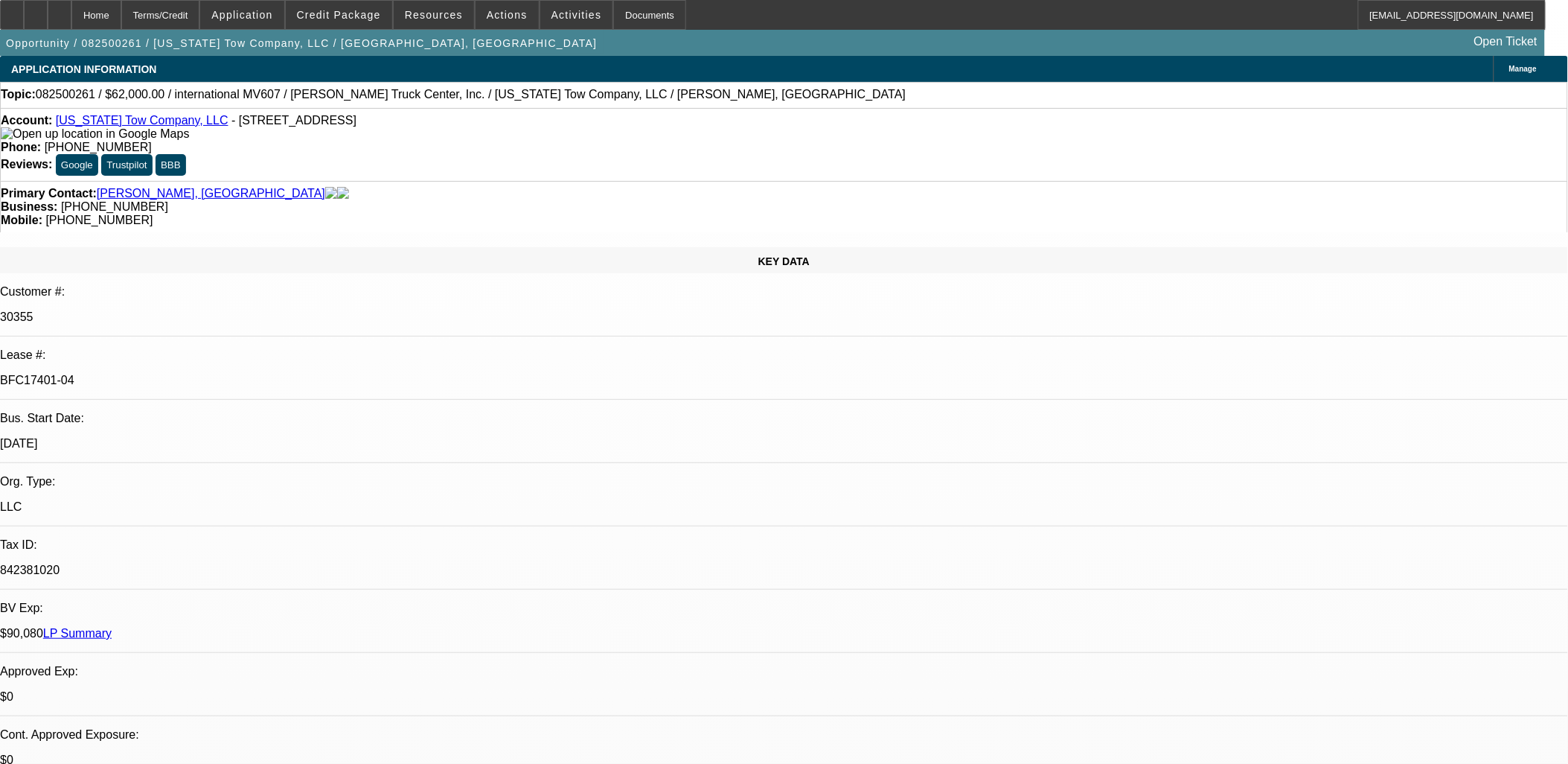
select select "0"
select select "2"
select select "0"
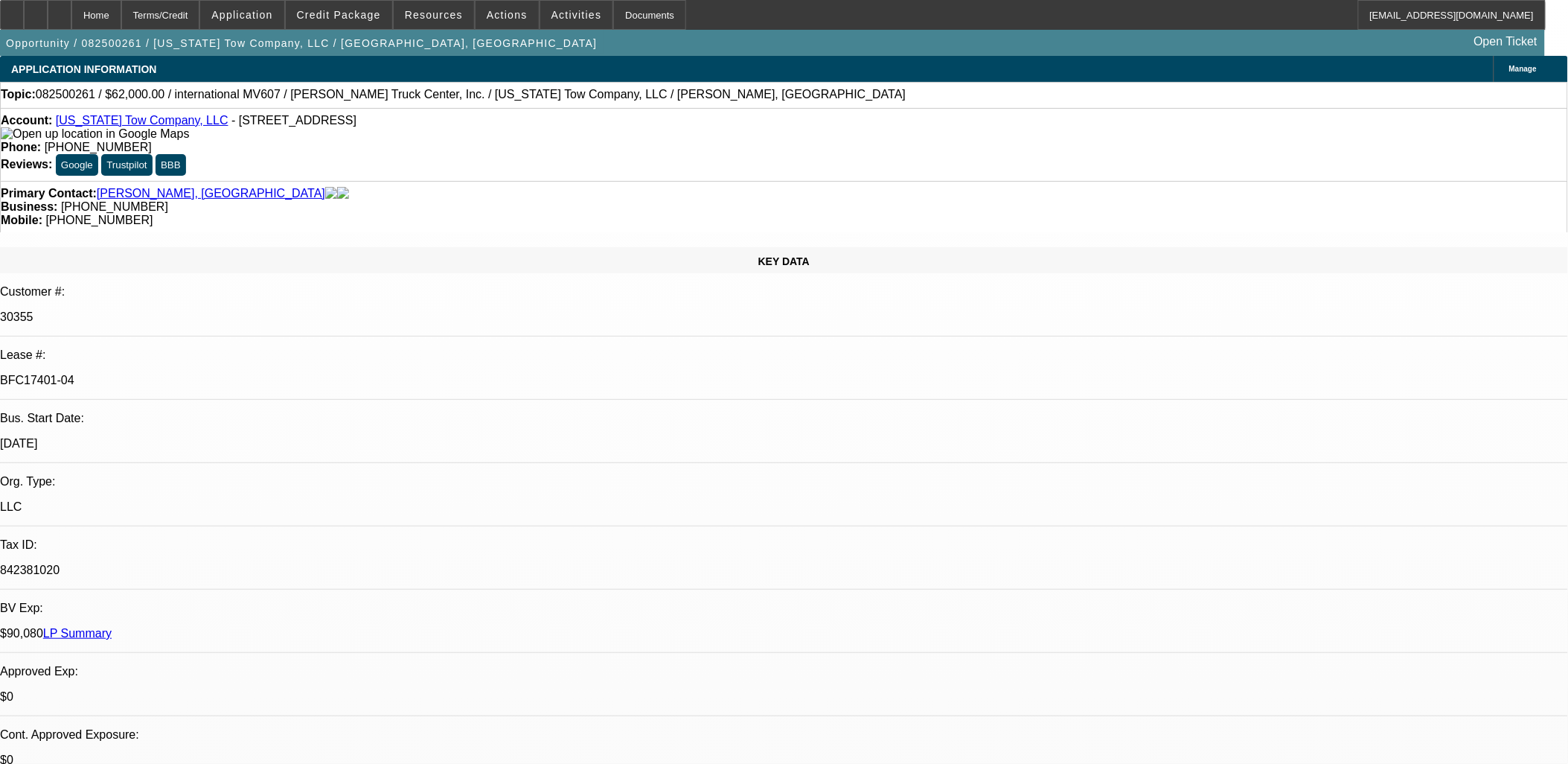
select select "2"
select select "0"
select select "1"
select select "2"
select select "6"
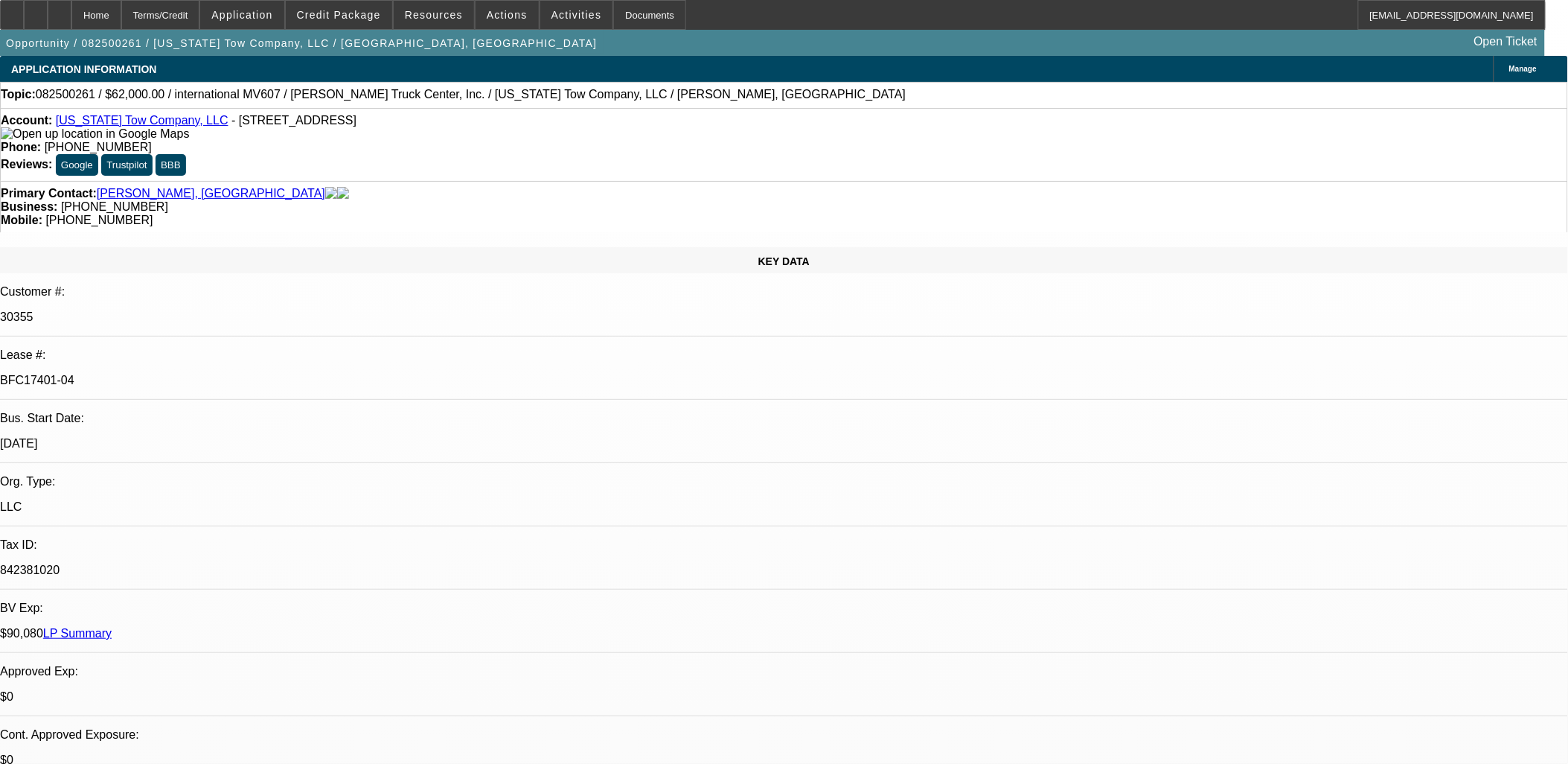
select select "1"
select select "2"
select select "6"
select select "1"
select select "2"
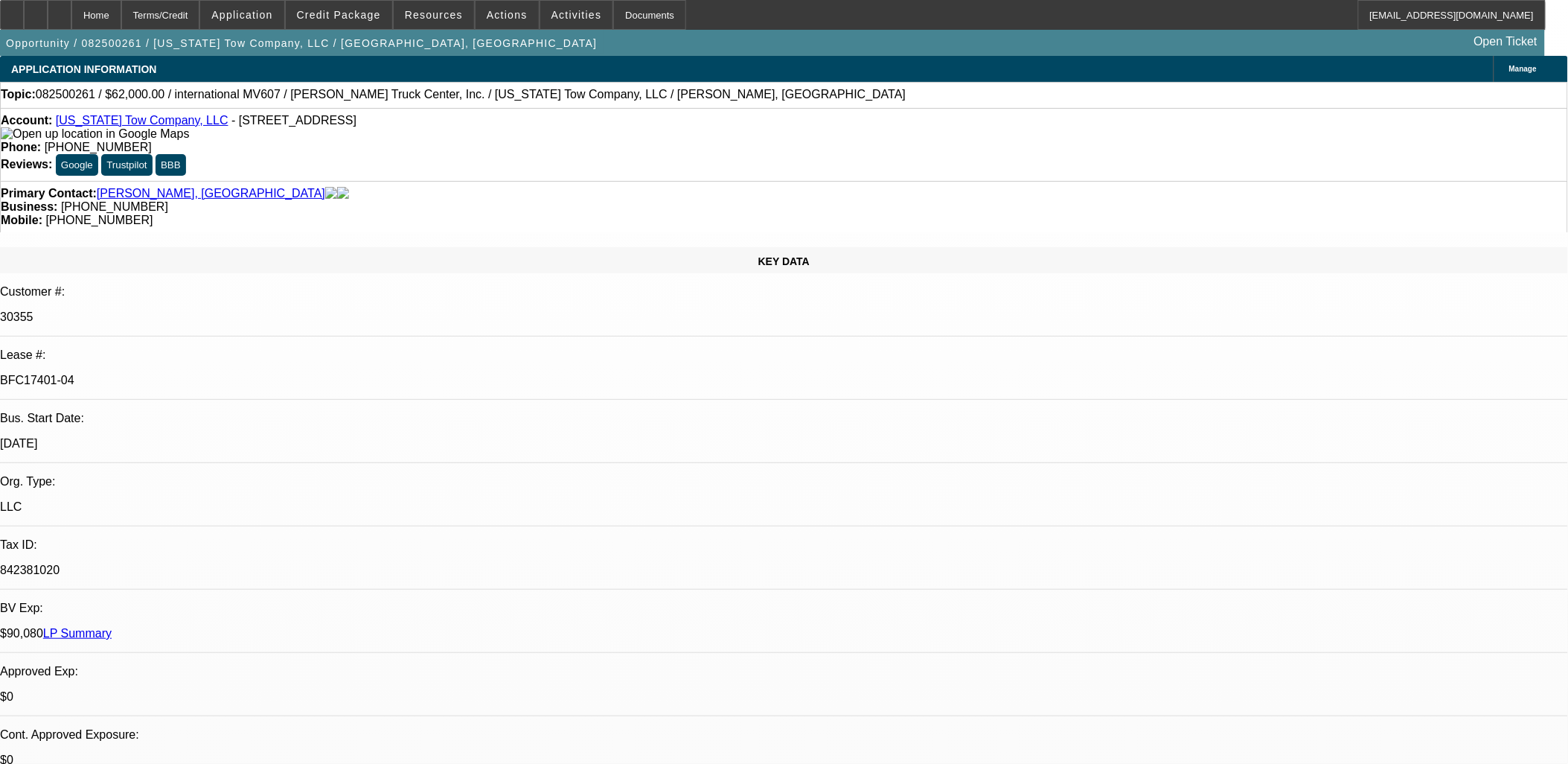
select select "6"
select select "1"
select select "2"
select select "6"
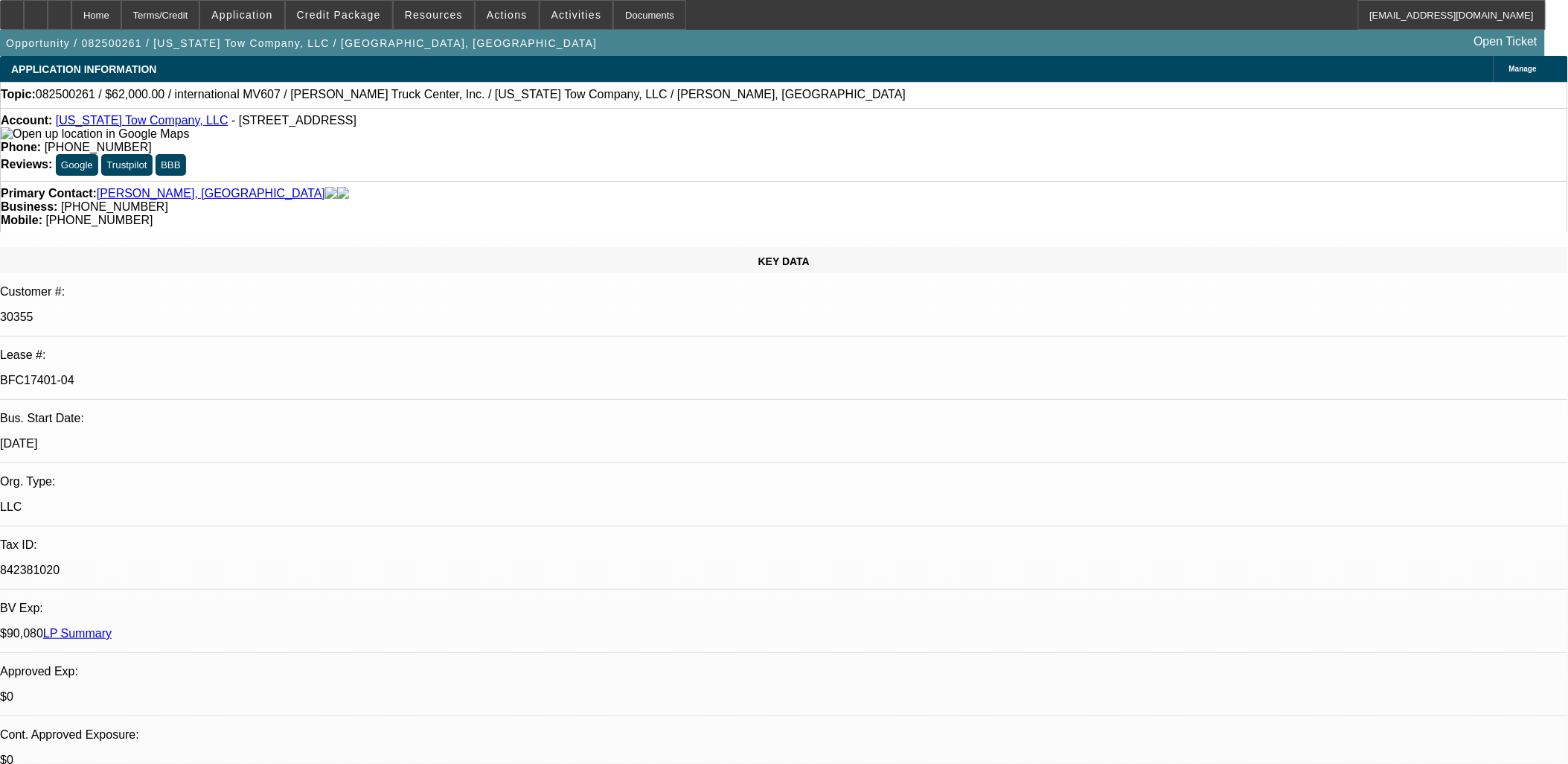
drag, startPoint x: 633, startPoint y: 360, endPoint x: 356, endPoint y: 326, distance: 279.1
drag, startPoint x: 356, startPoint y: 326, endPoint x: 637, endPoint y: 370, distance: 284.4
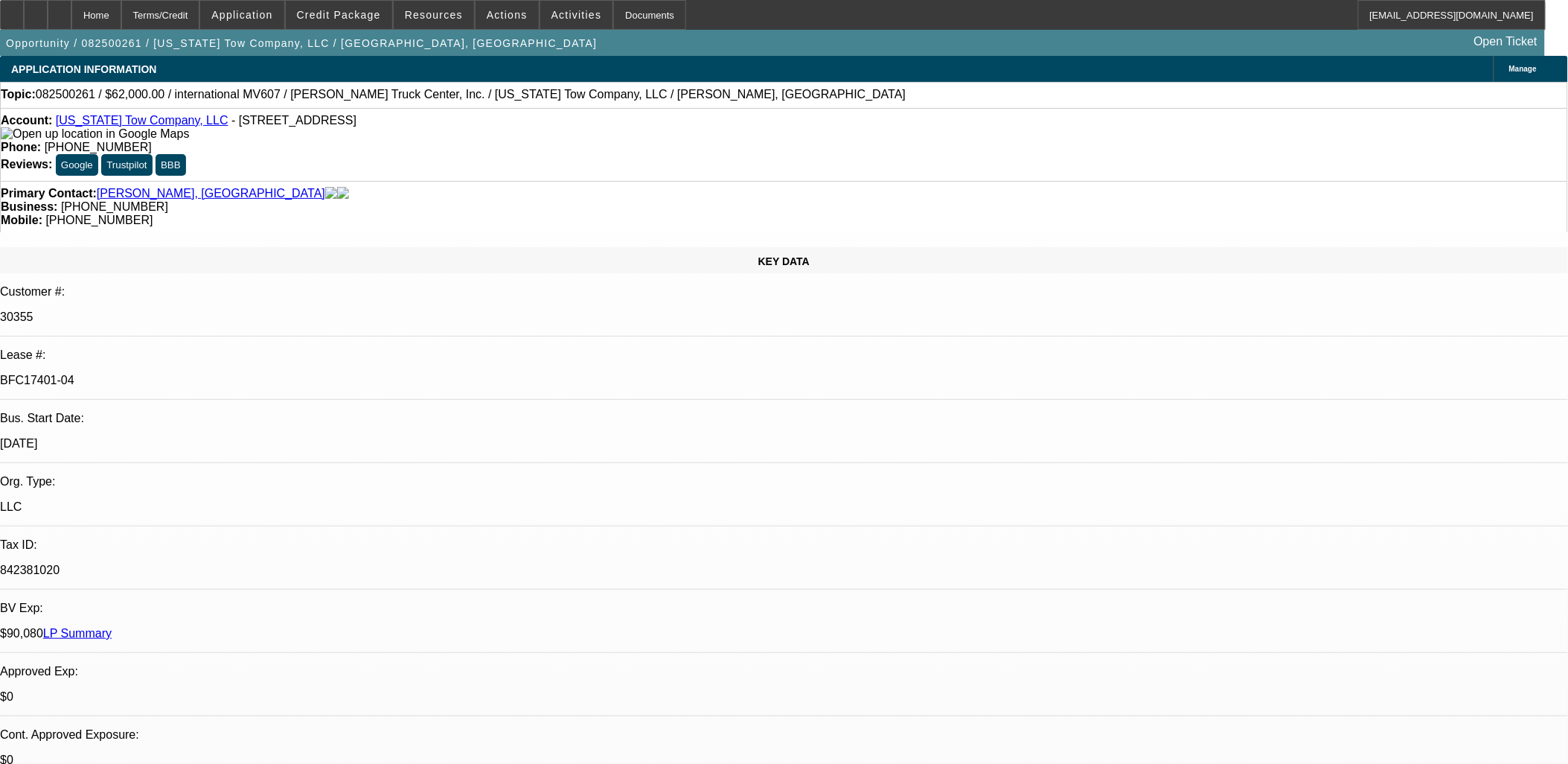
drag, startPoint x: 1283, startPoint y: 585, endPoint x: 660, endPoint y: 315, distance: 679.0
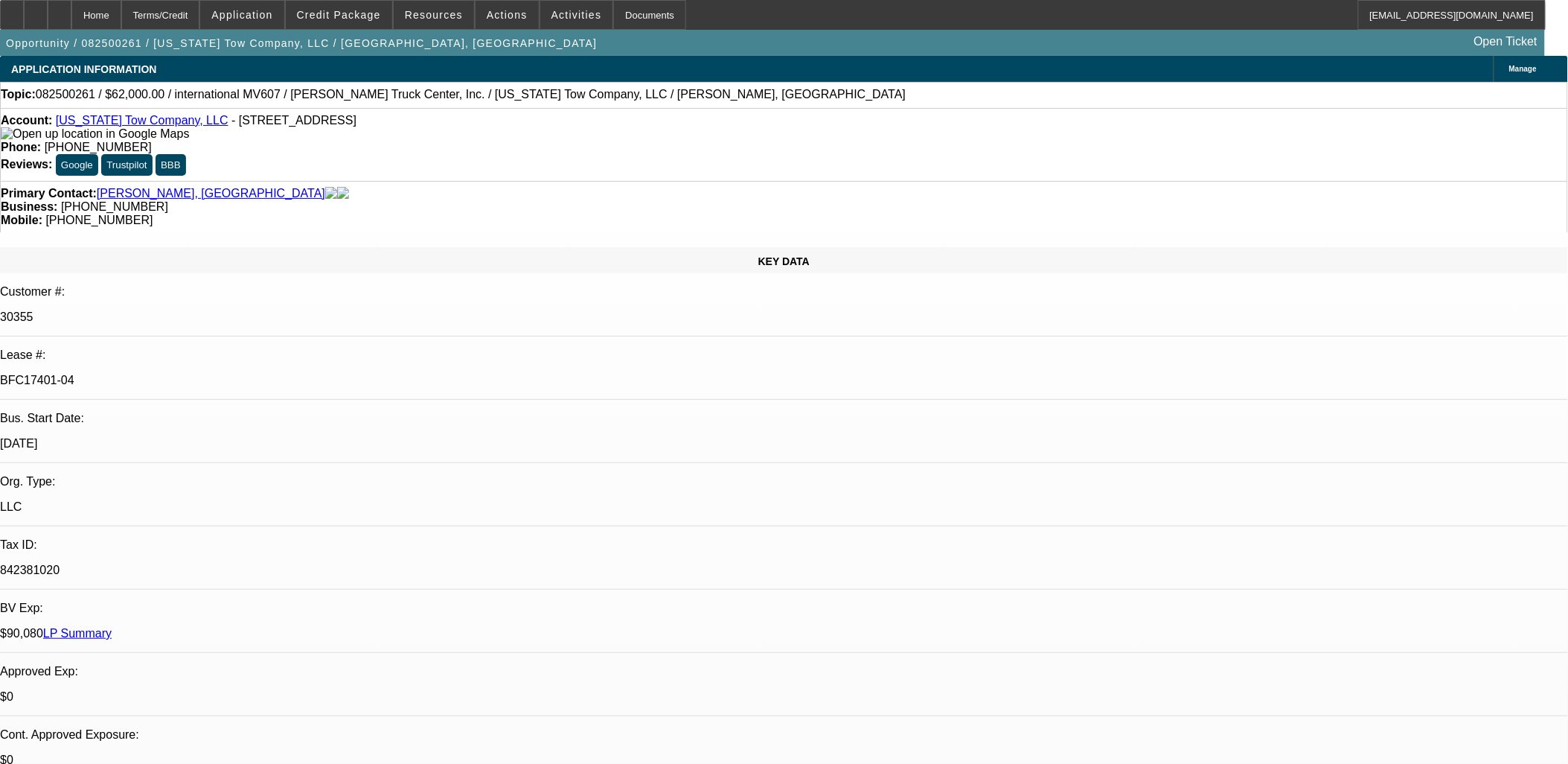
drag, startPoint x: 660, startPoint y: 315, endPoint x: 611, endPoint y: 331, distance: 51.5
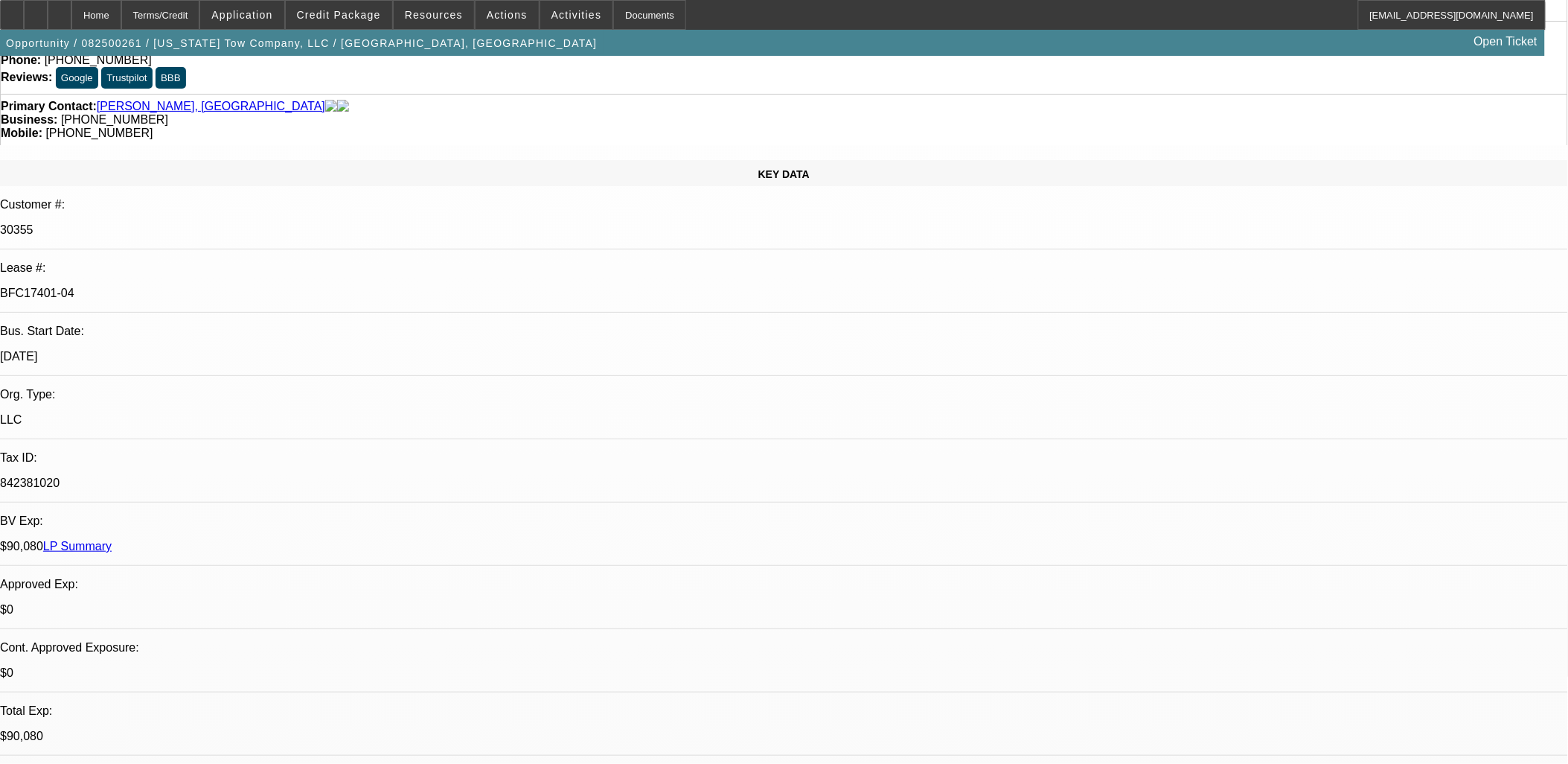
scroll to position [0, 0]
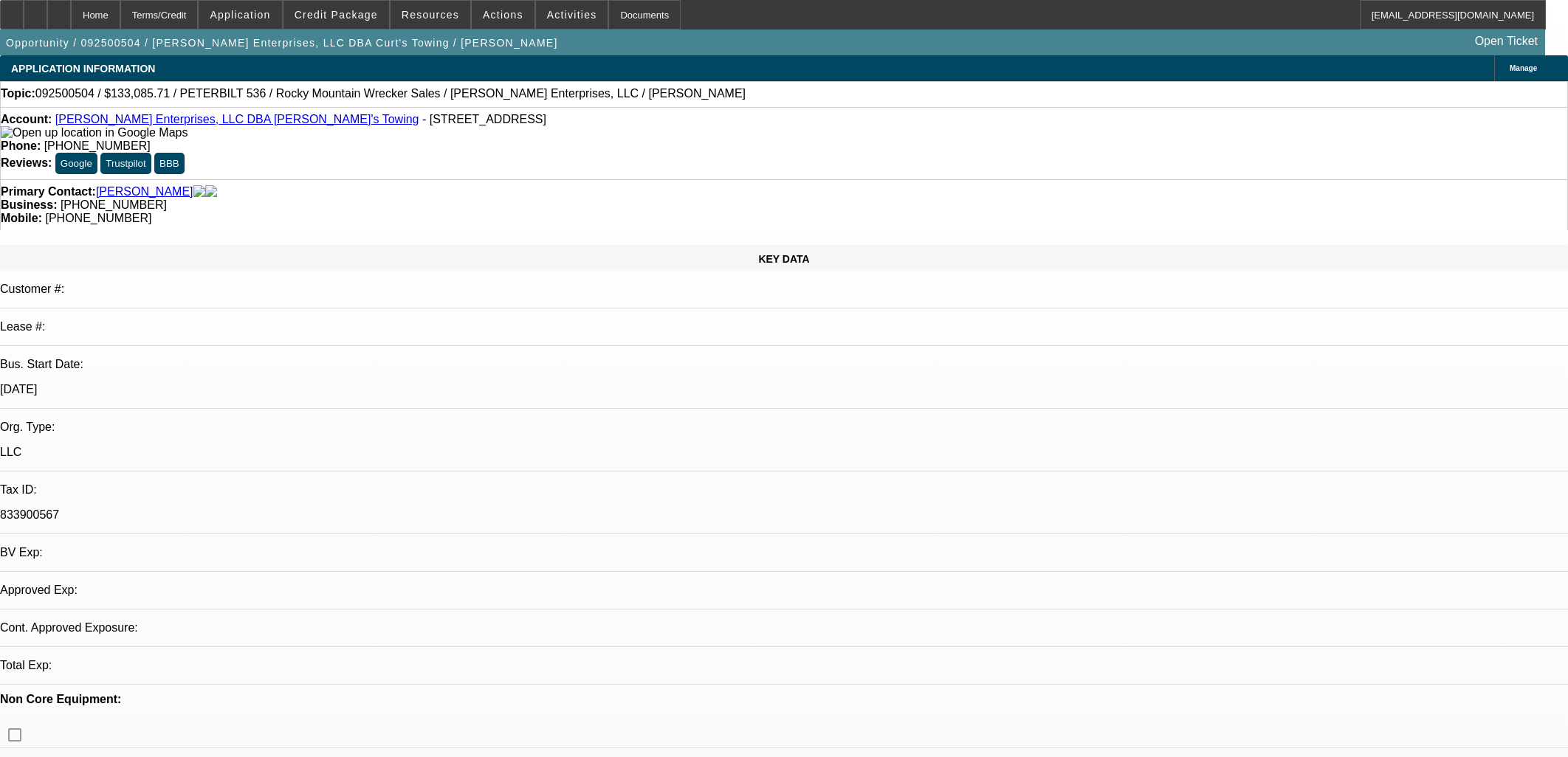
select select "0.2"
select select "2"
select select "0.1"
select select "0"
select select "2"
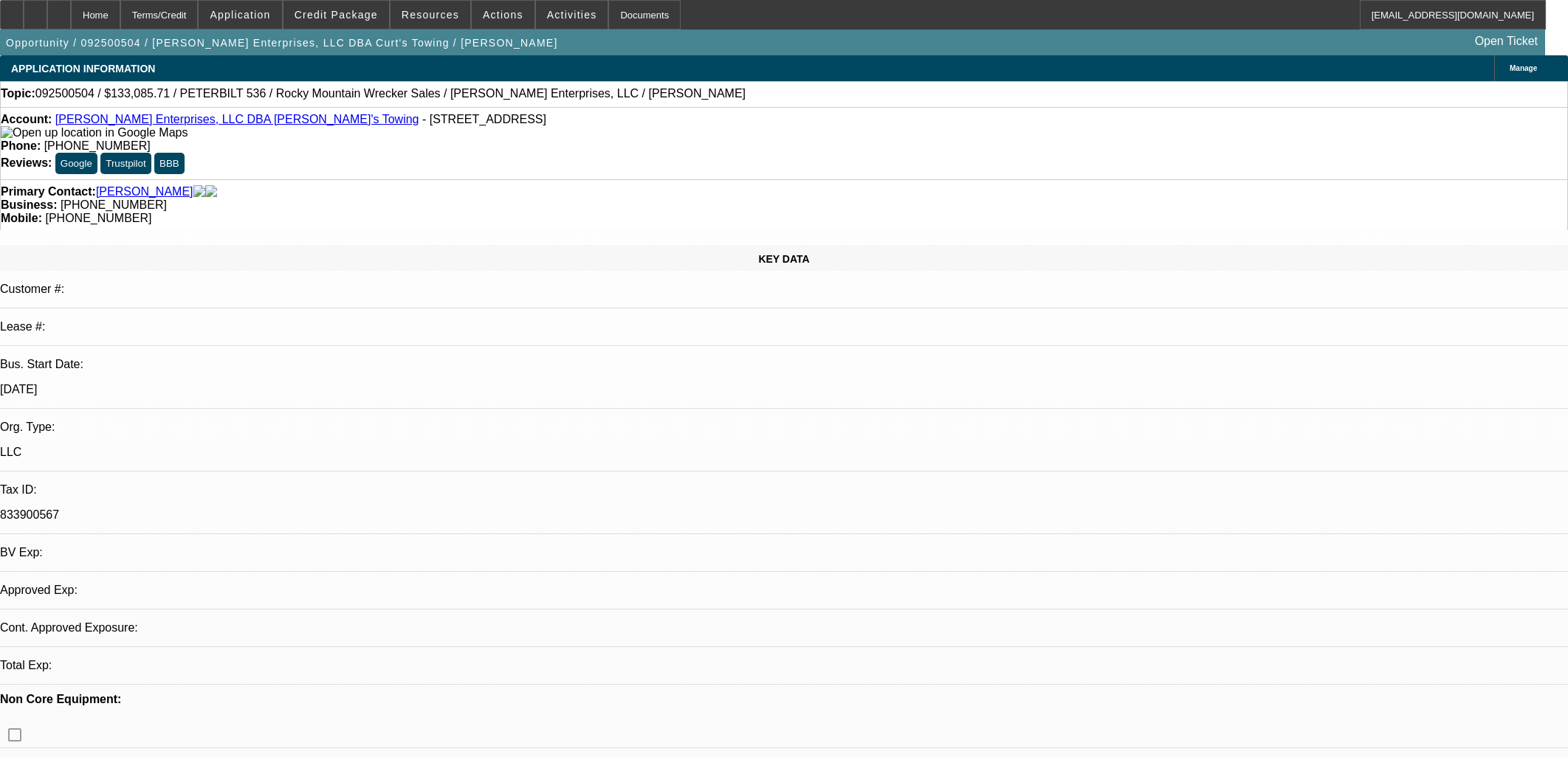
select select "0.1"
select select "1"
select select "2"
select select "4"
select select "1"
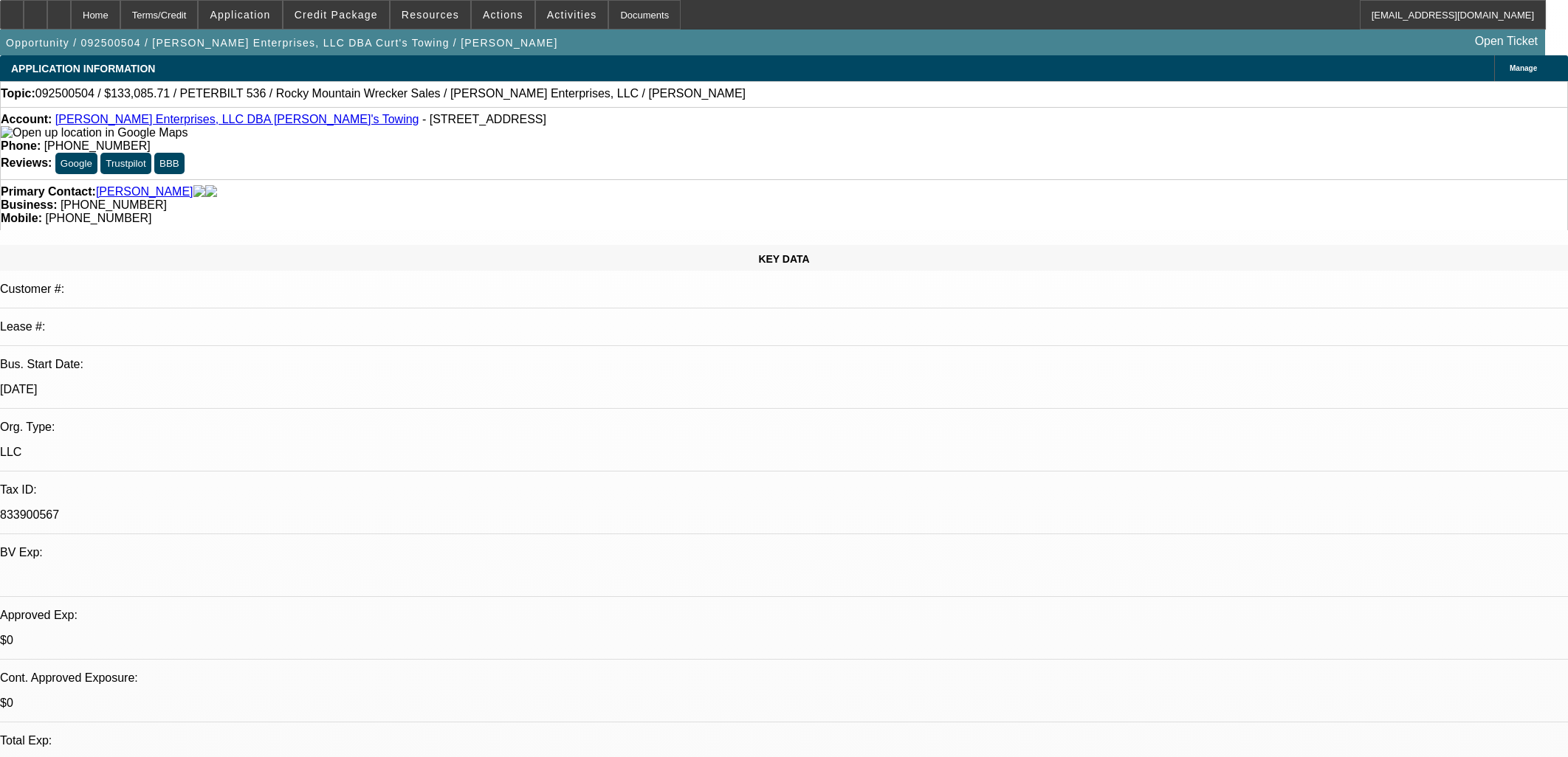
select select "2"
select select "4"
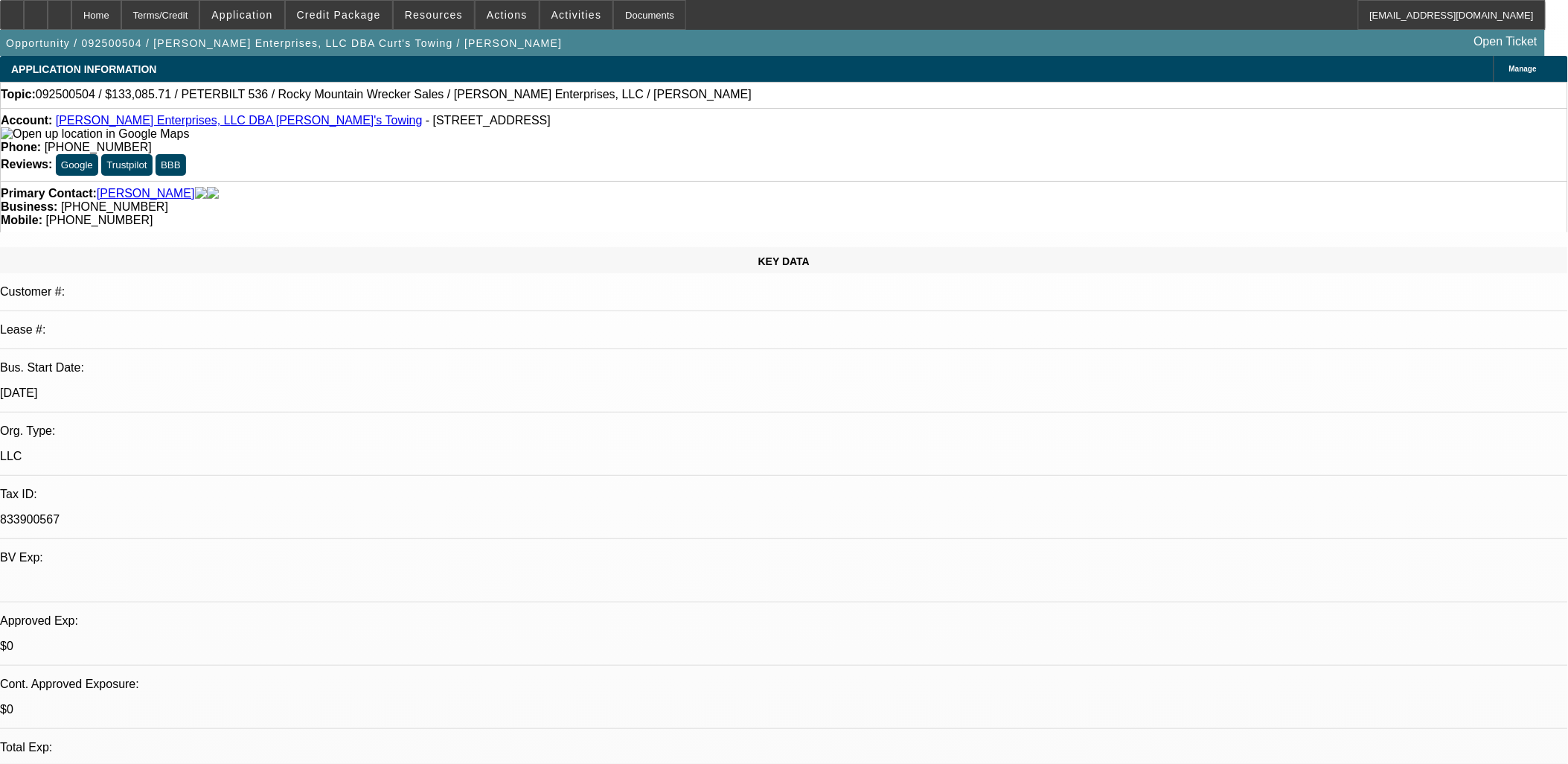
drag, startPoint x: 941, startPoint y: 370, endPoint x: 972, endPoint y: 347, distance: 38.6
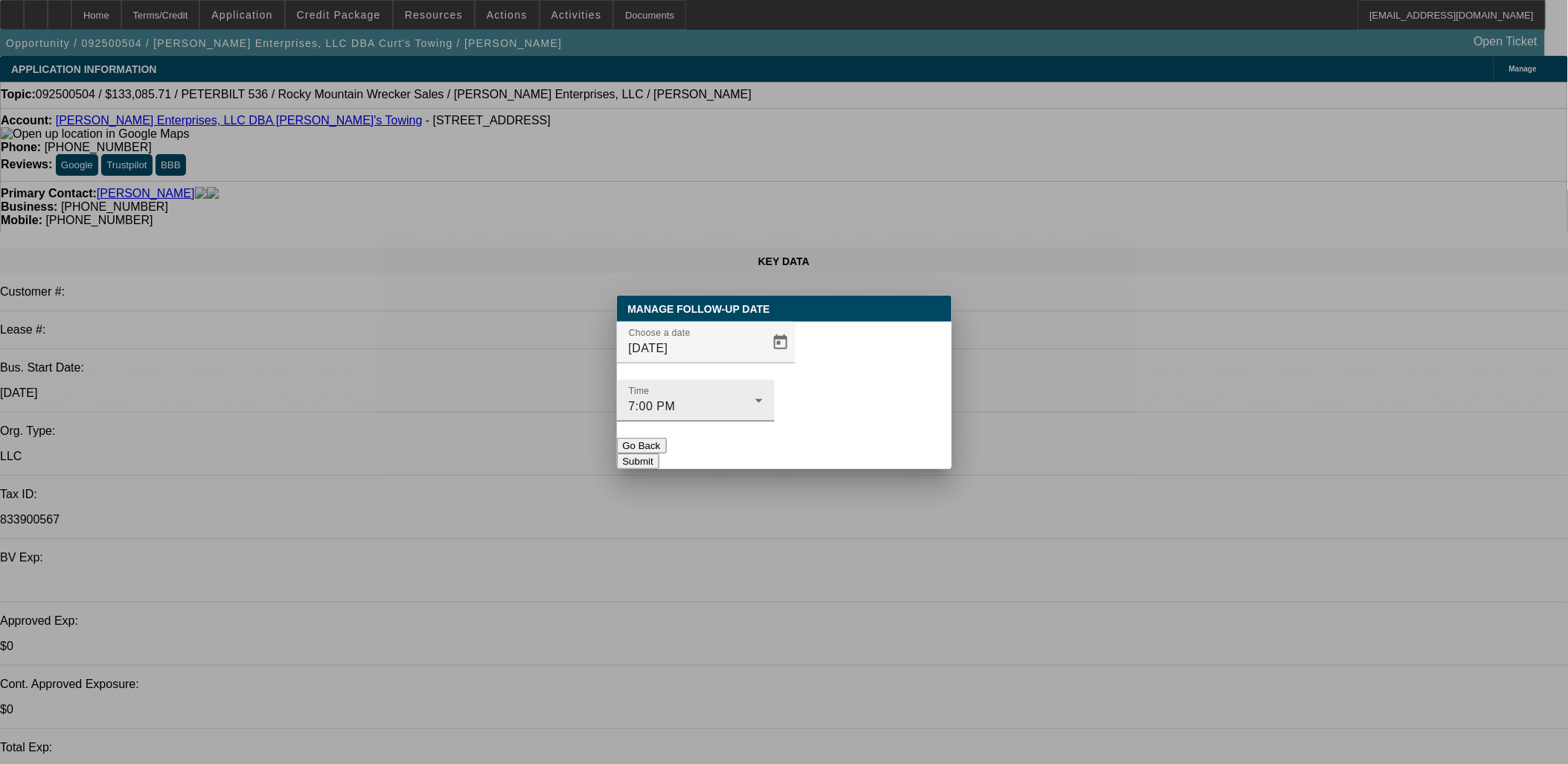
click at [775, 380] on div "Time 7:00 PM" at bounding box center [696, 400] width 158 height 42
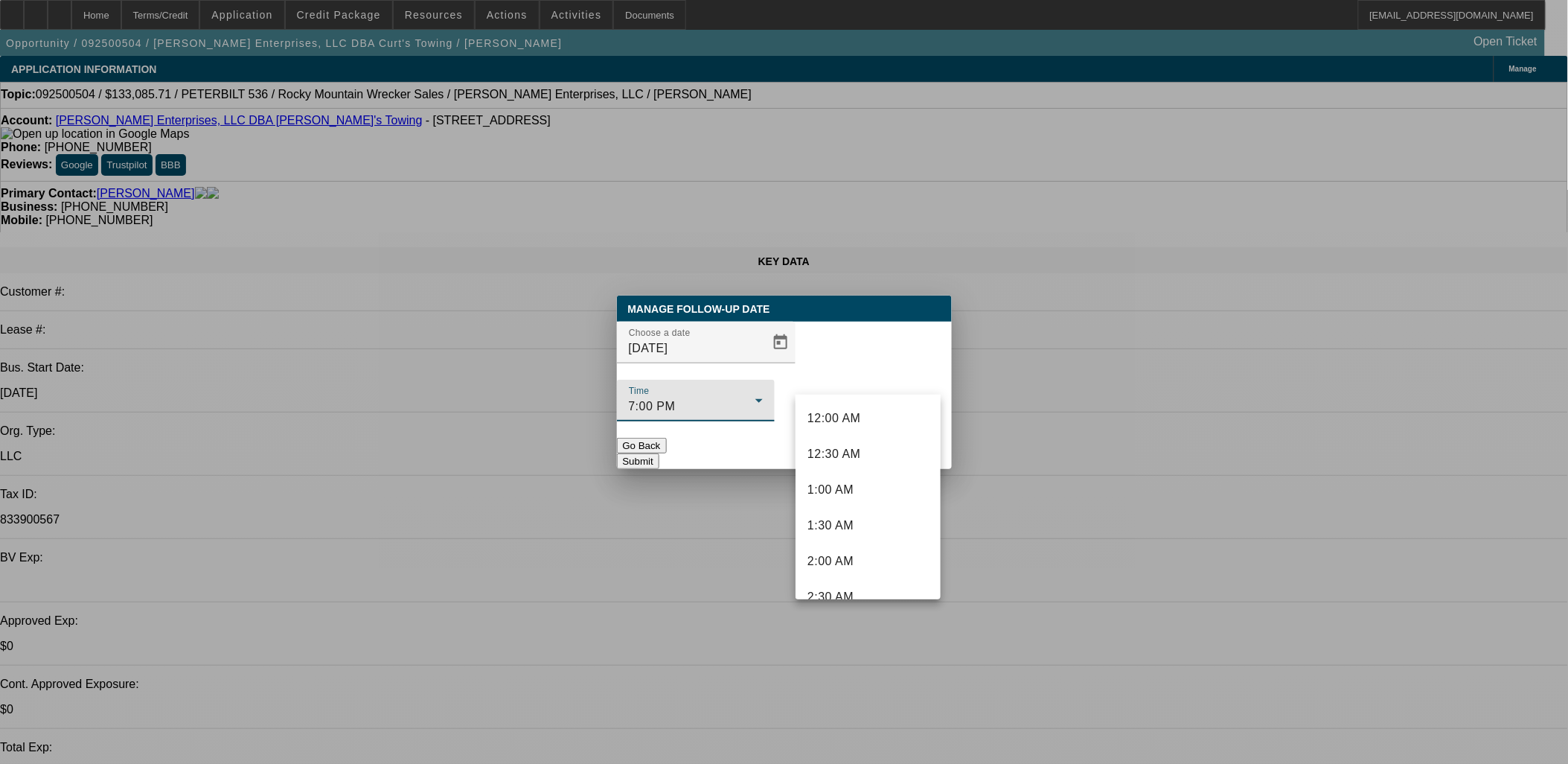
click at [775, 378] on div at bounding box center [784, 382] width 1568 height 764
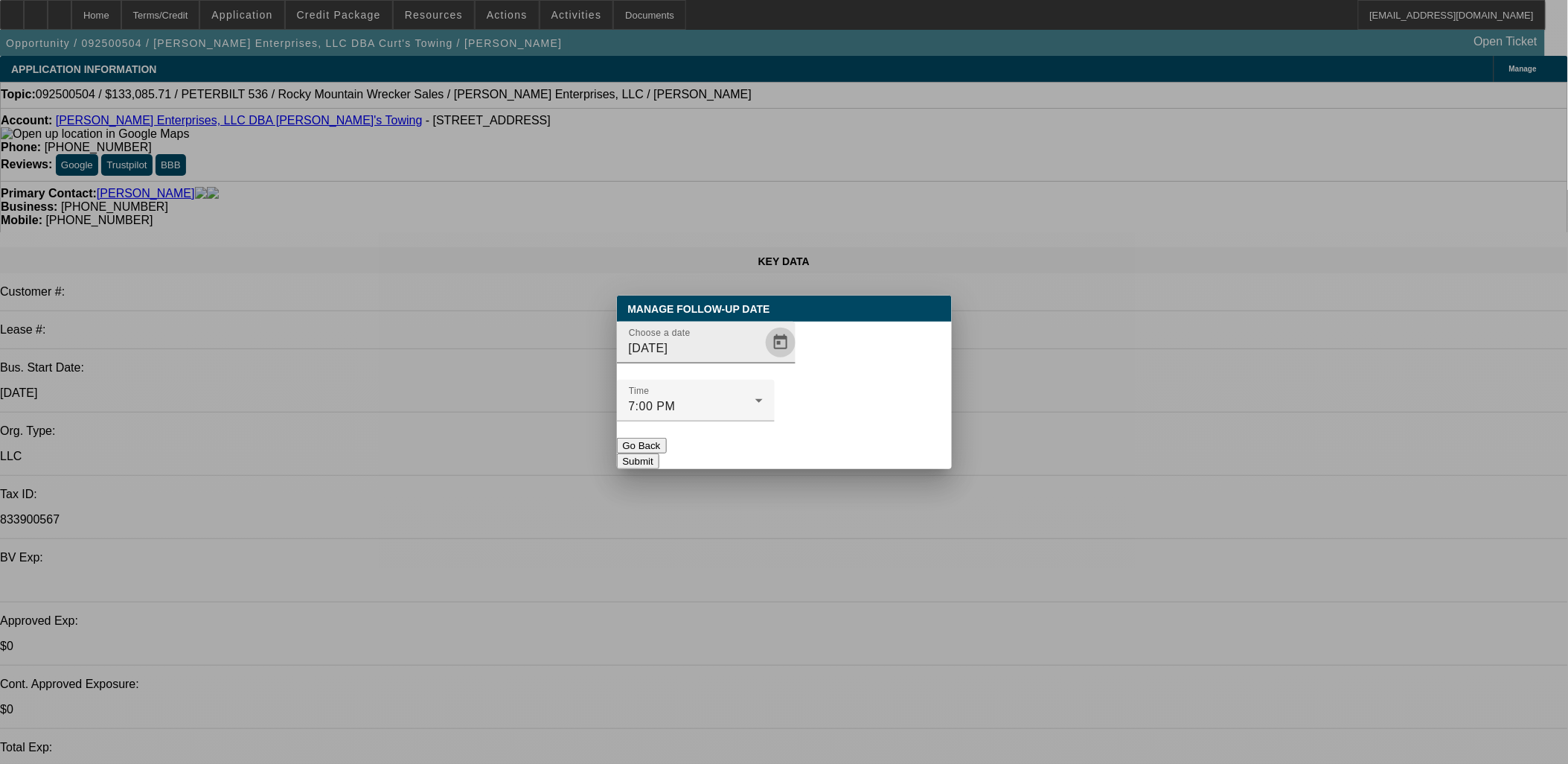
click at [765, 361] on span "Open calendar" at bounding box center [781, 343] width 36 height 36
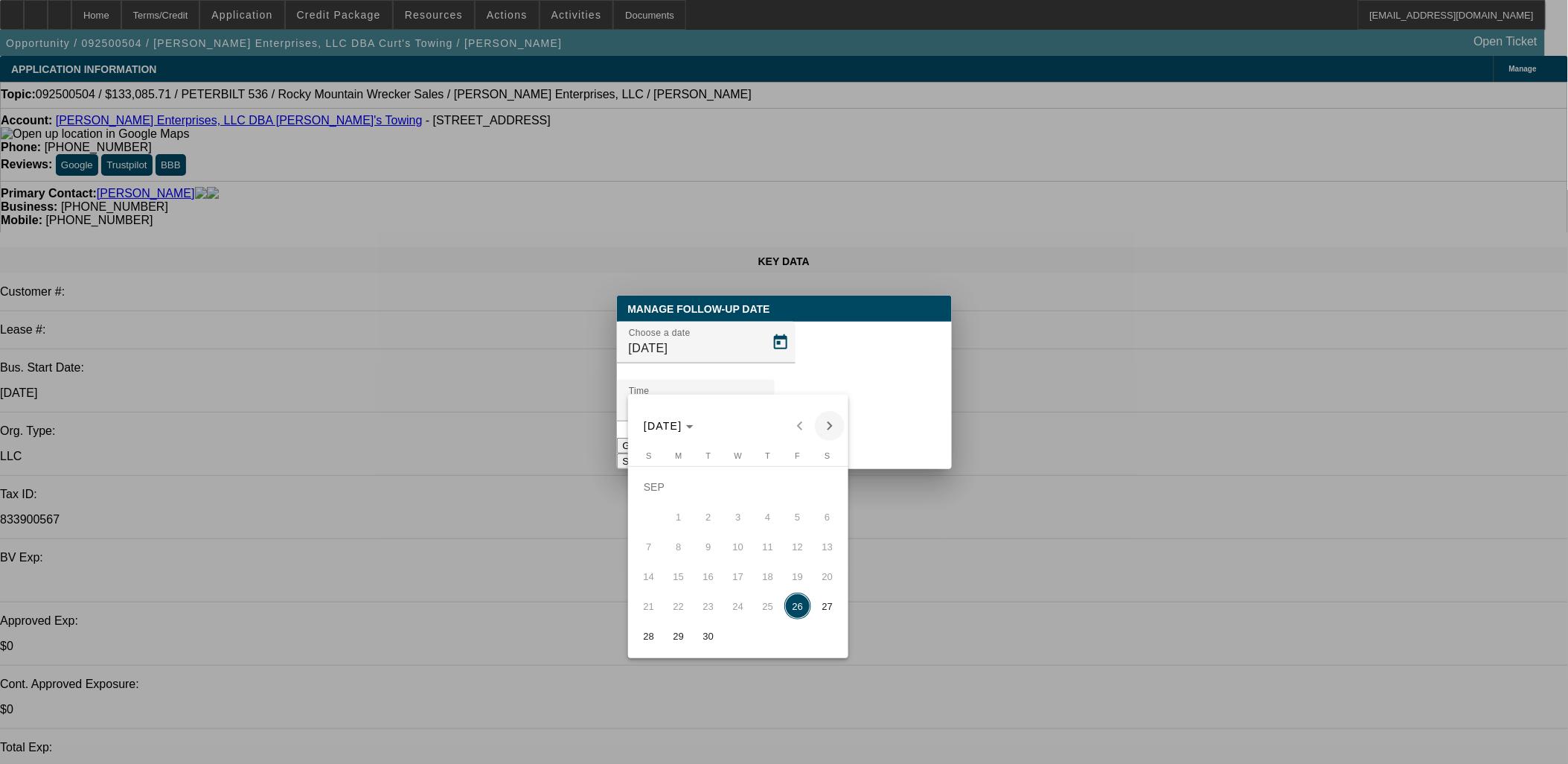
click at [837, 426] on span "Next month" at bounding box center [830, 426] width 29 height 30
click at [741, 516] on span "8" at bounding box center [738, 516] width 27 height 27
type input "10/8/2025"
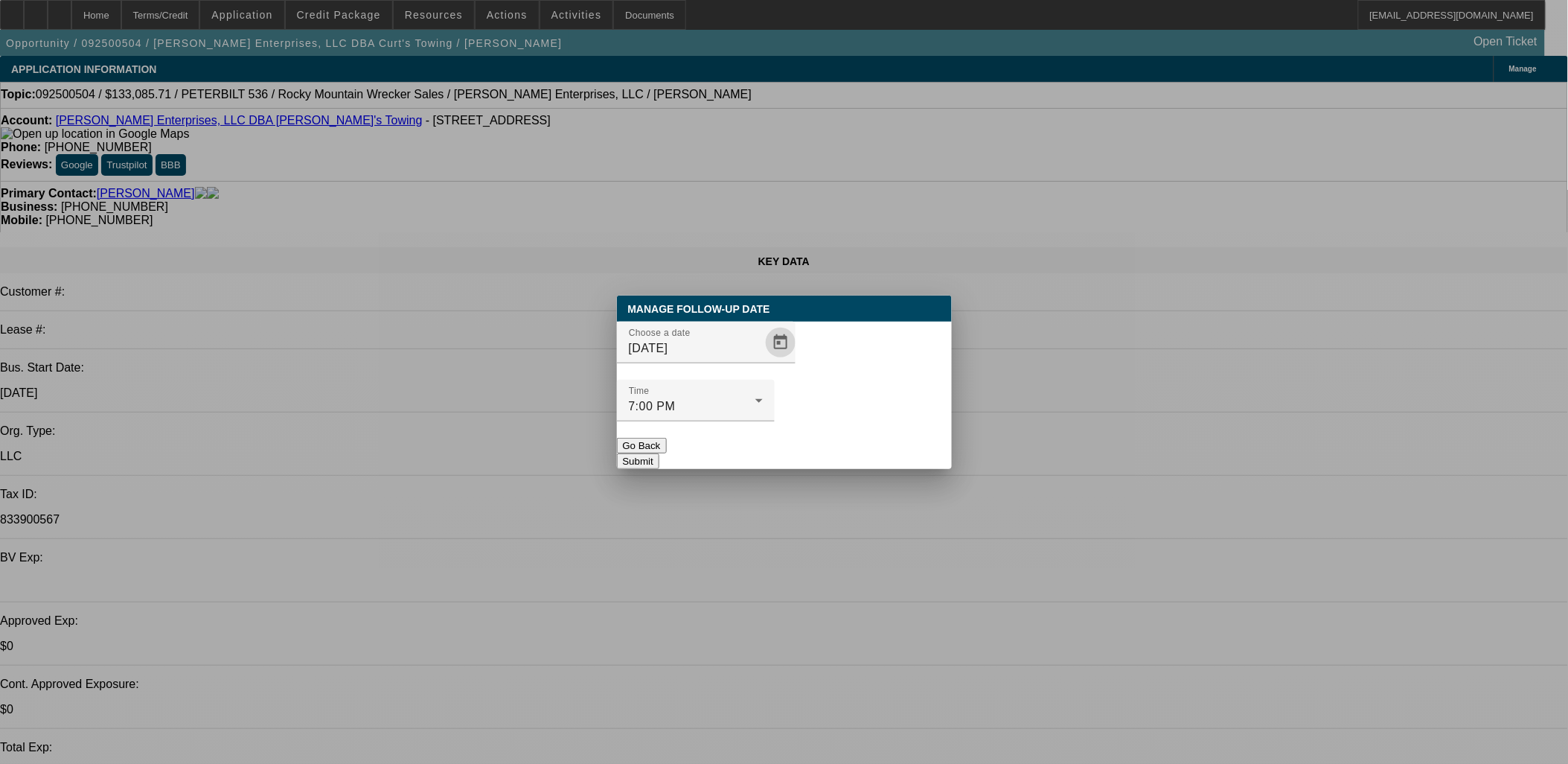
click at [659, 453] on button "Submit" at bounding box center [638, 461] width 43 height 16
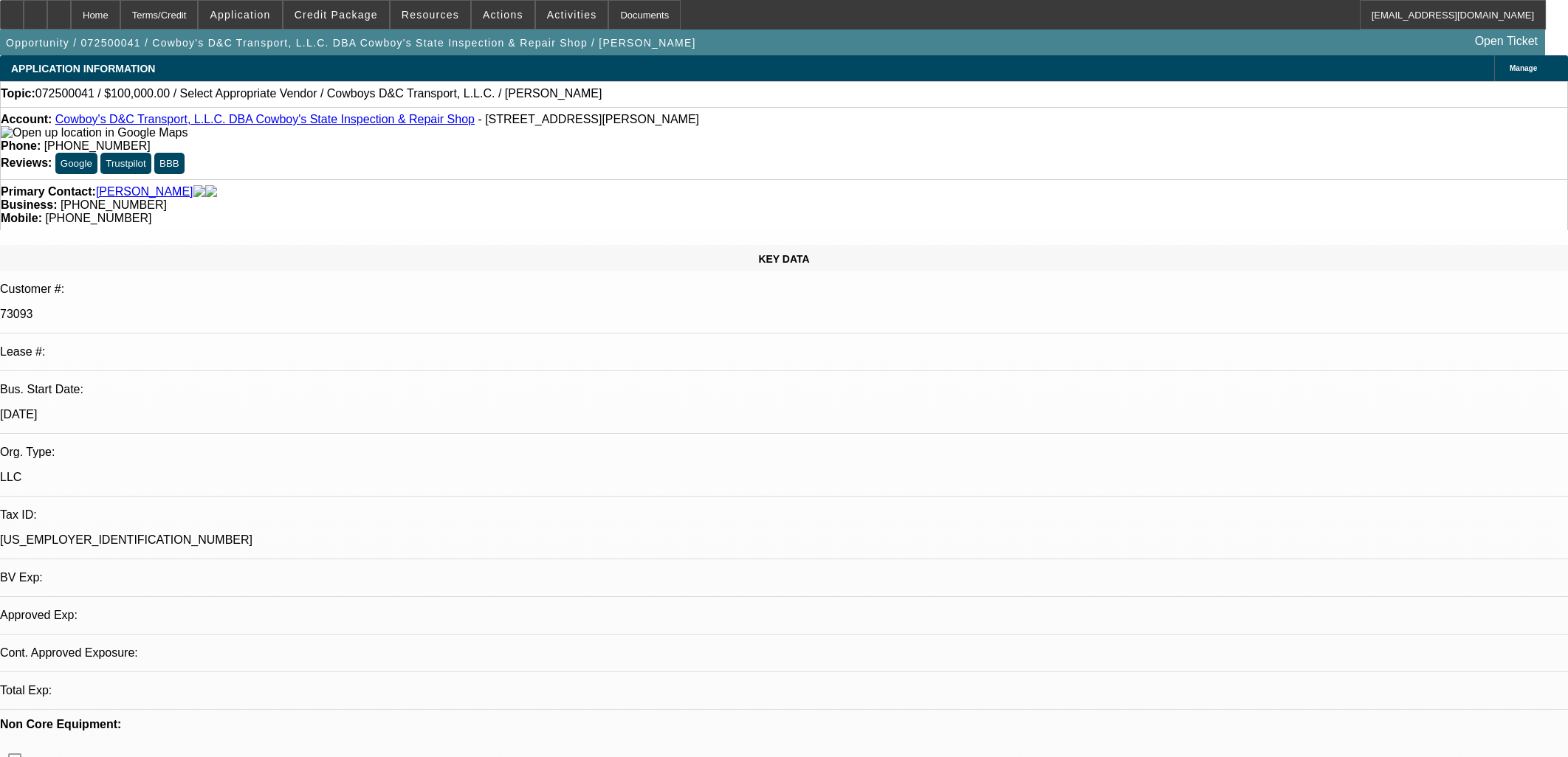
select select "0"
select select "2"
select select "0.1"
select select "4"
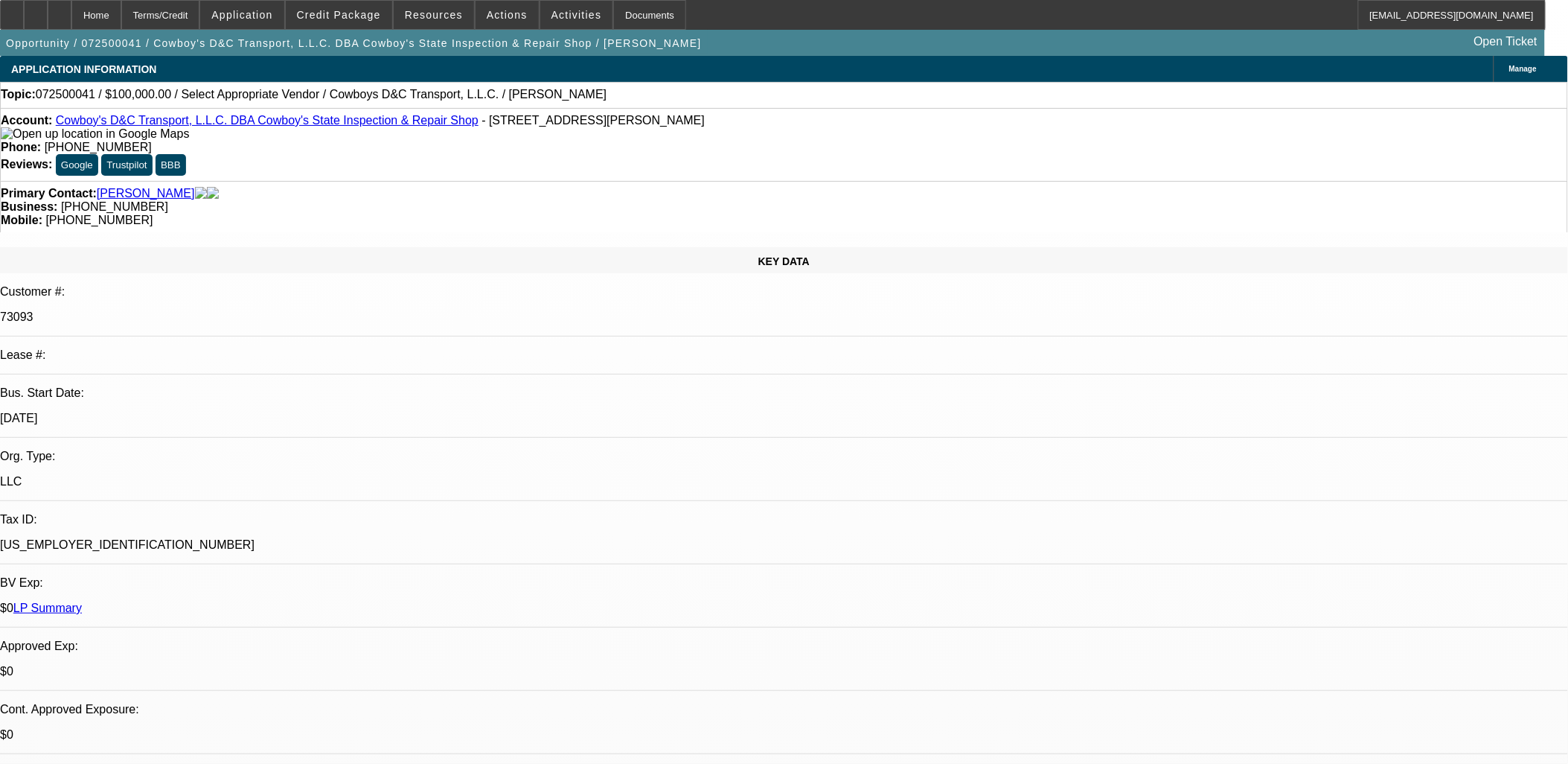
drag, startPoint x: 1259, startPoint y: 165, endPoint x: 1252, endPoint y: 159, distance: 9.2
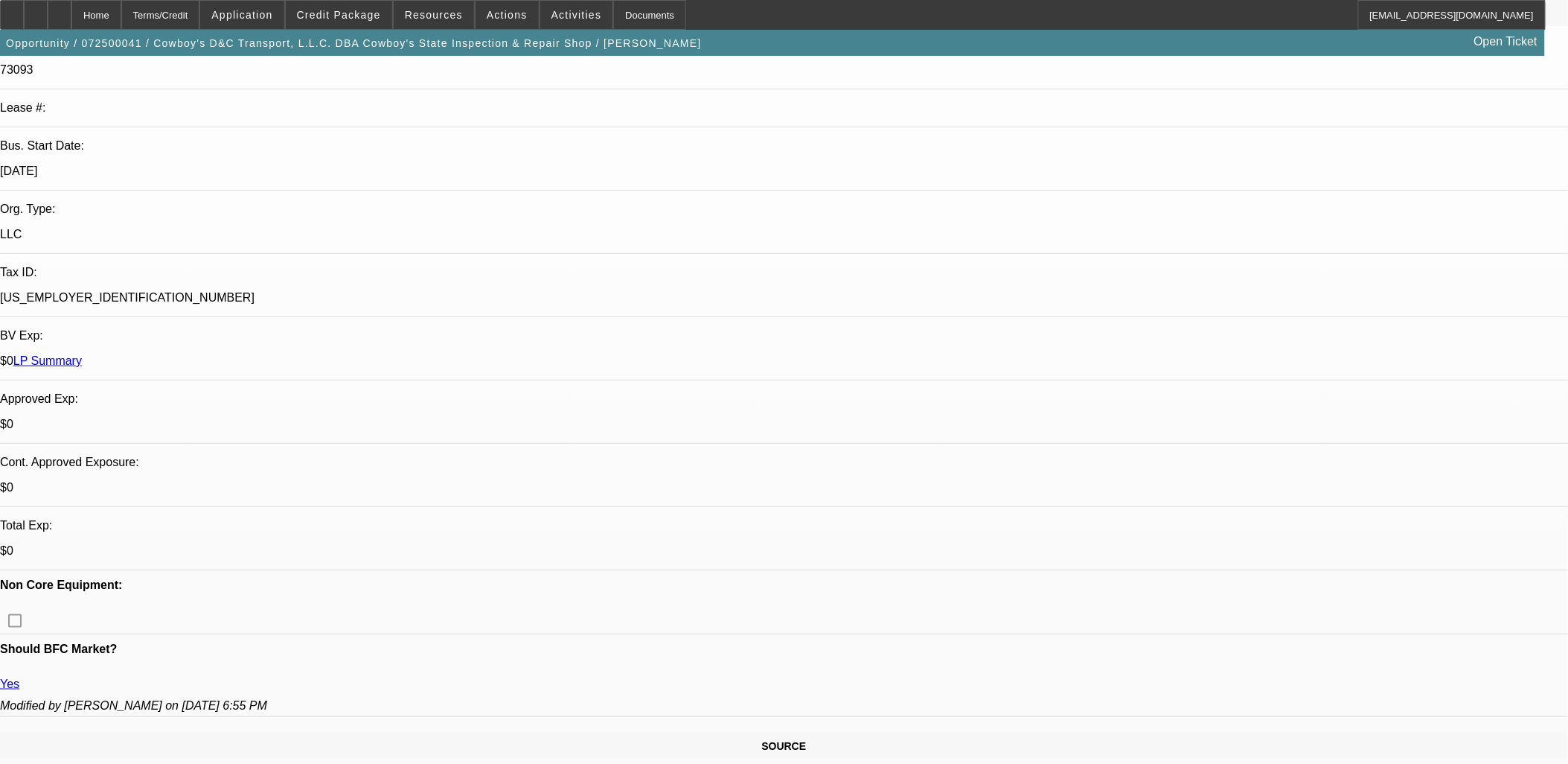
scroll to position [248, 0]
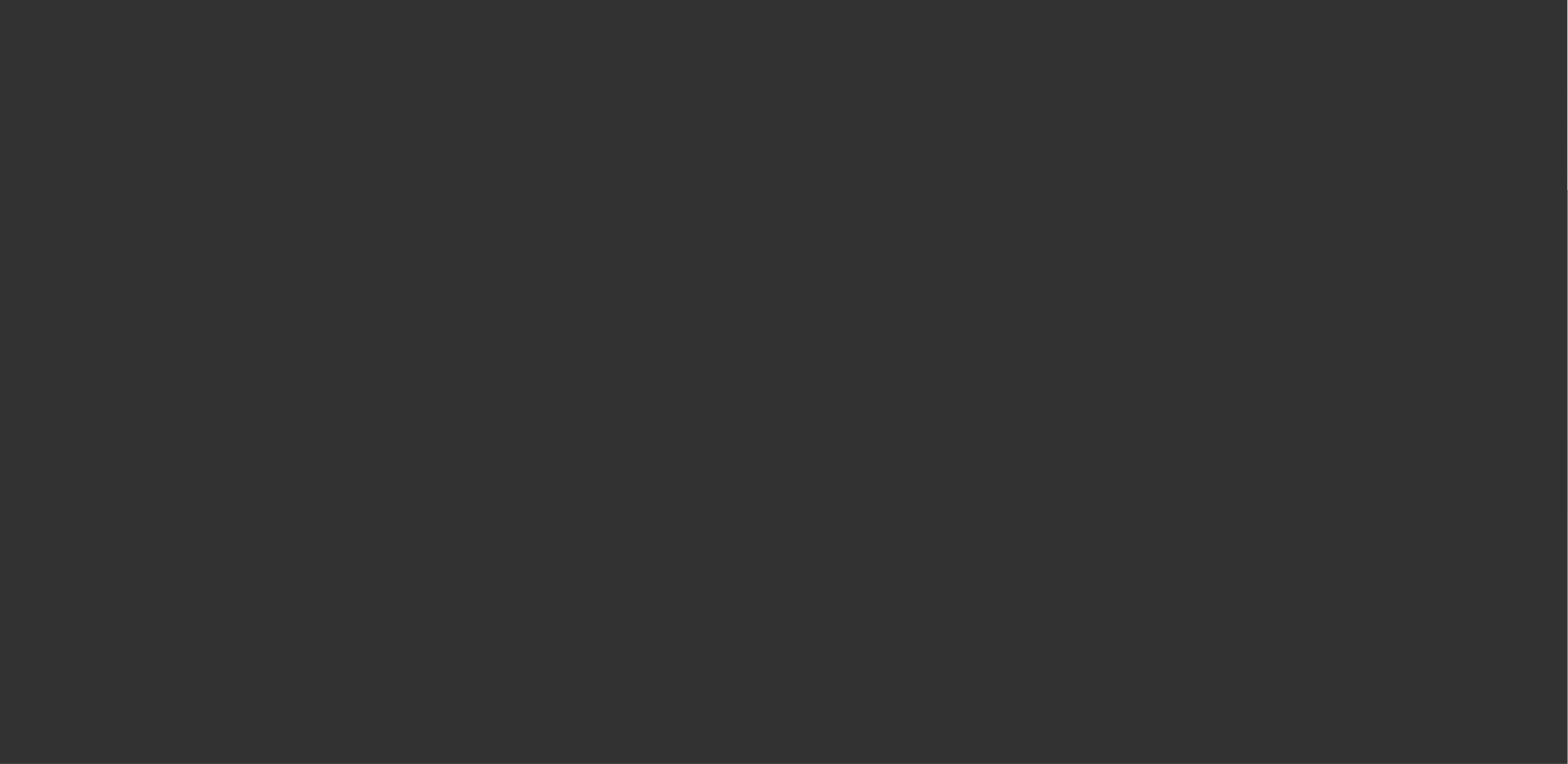
scroll to position [0, 0]
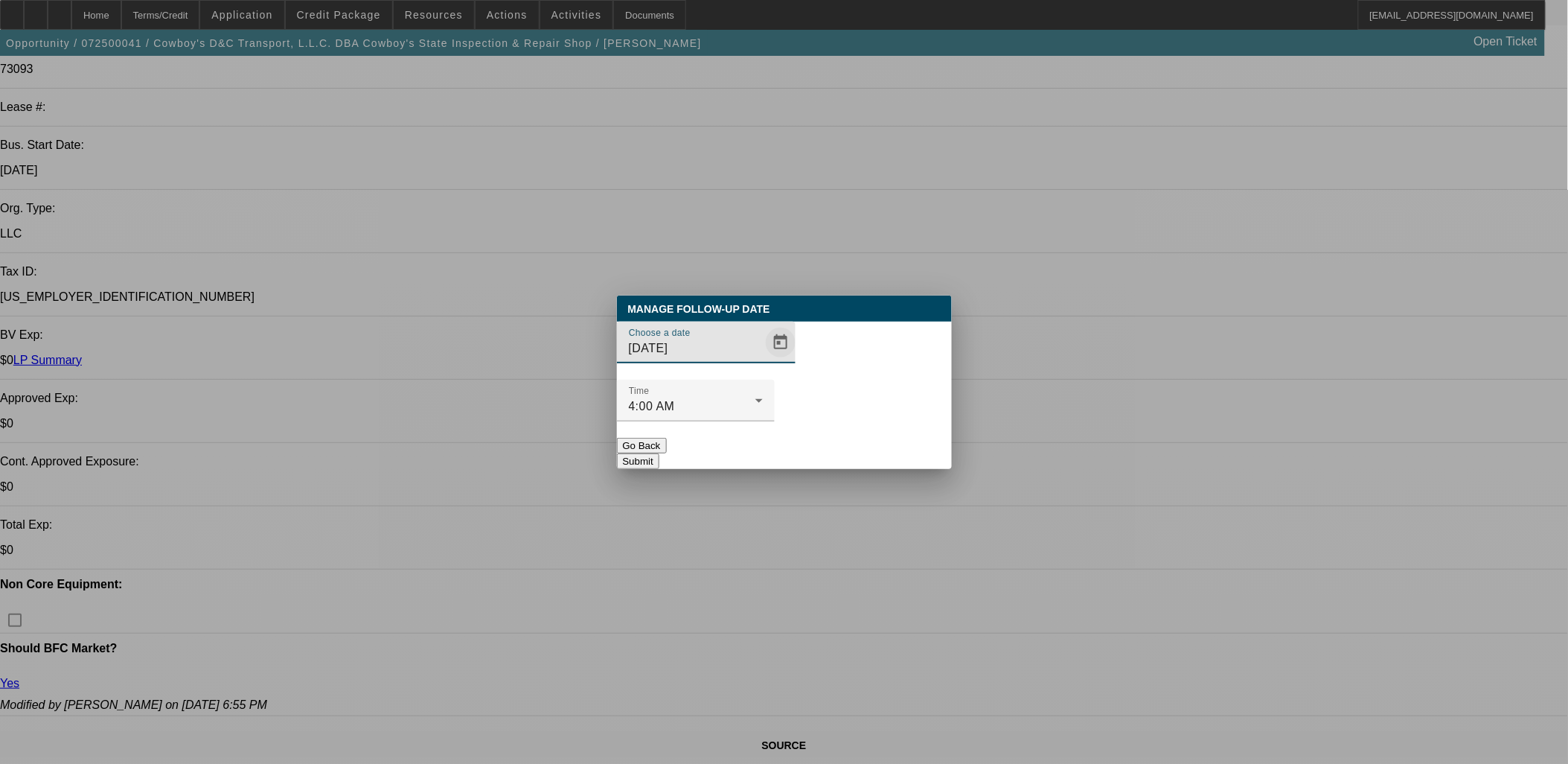
click at [763, 361] on span "Open calendar" at bounding box center [781, 343] width 36 height 36
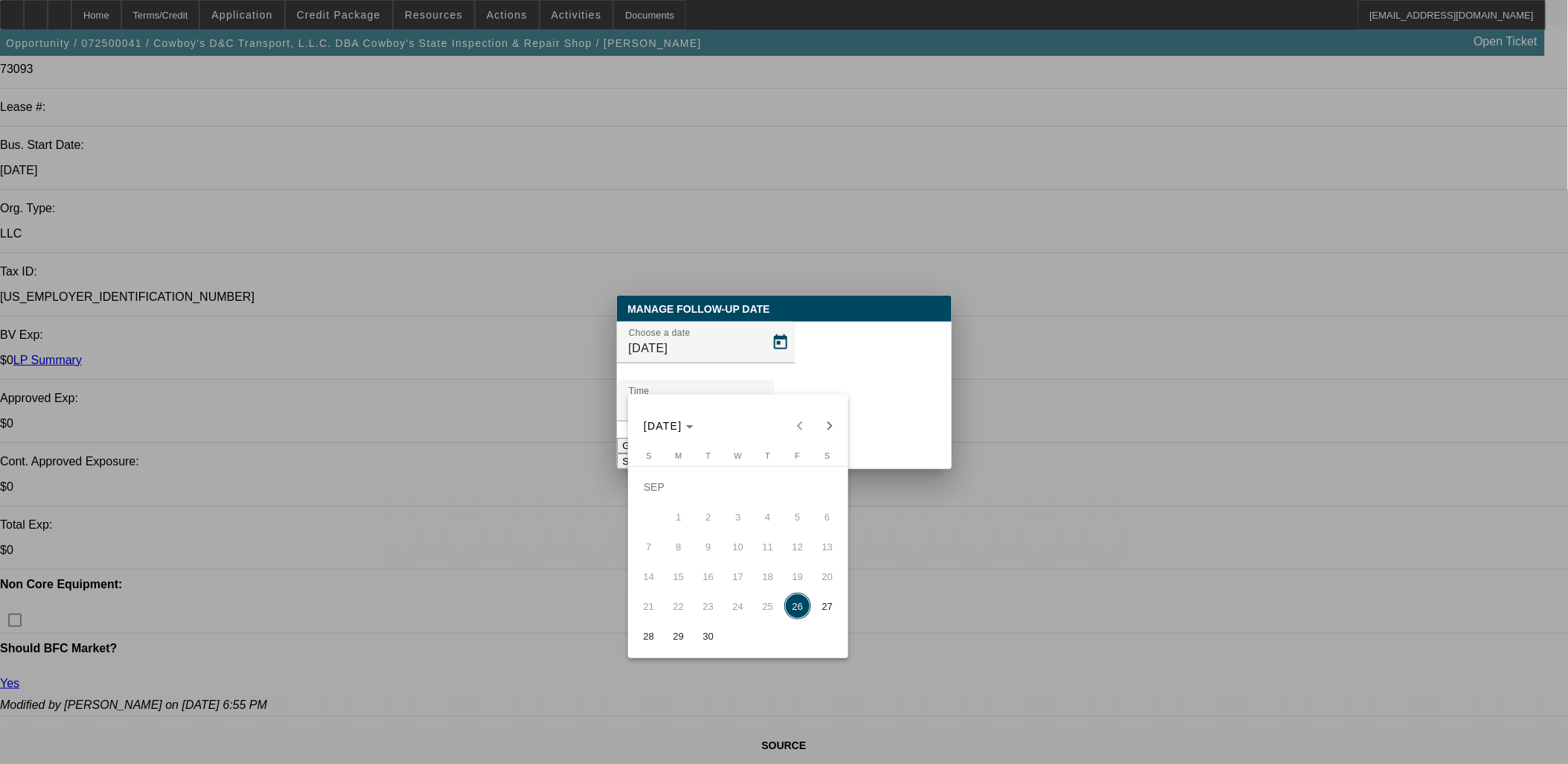
click at [821, 426] on span "Next month" at bounding box center [830, 426] width 29 height 30
click at [762, 524] on span "9" at bounding box center [768, 516] width 27 height 27
type input "[DATE]"
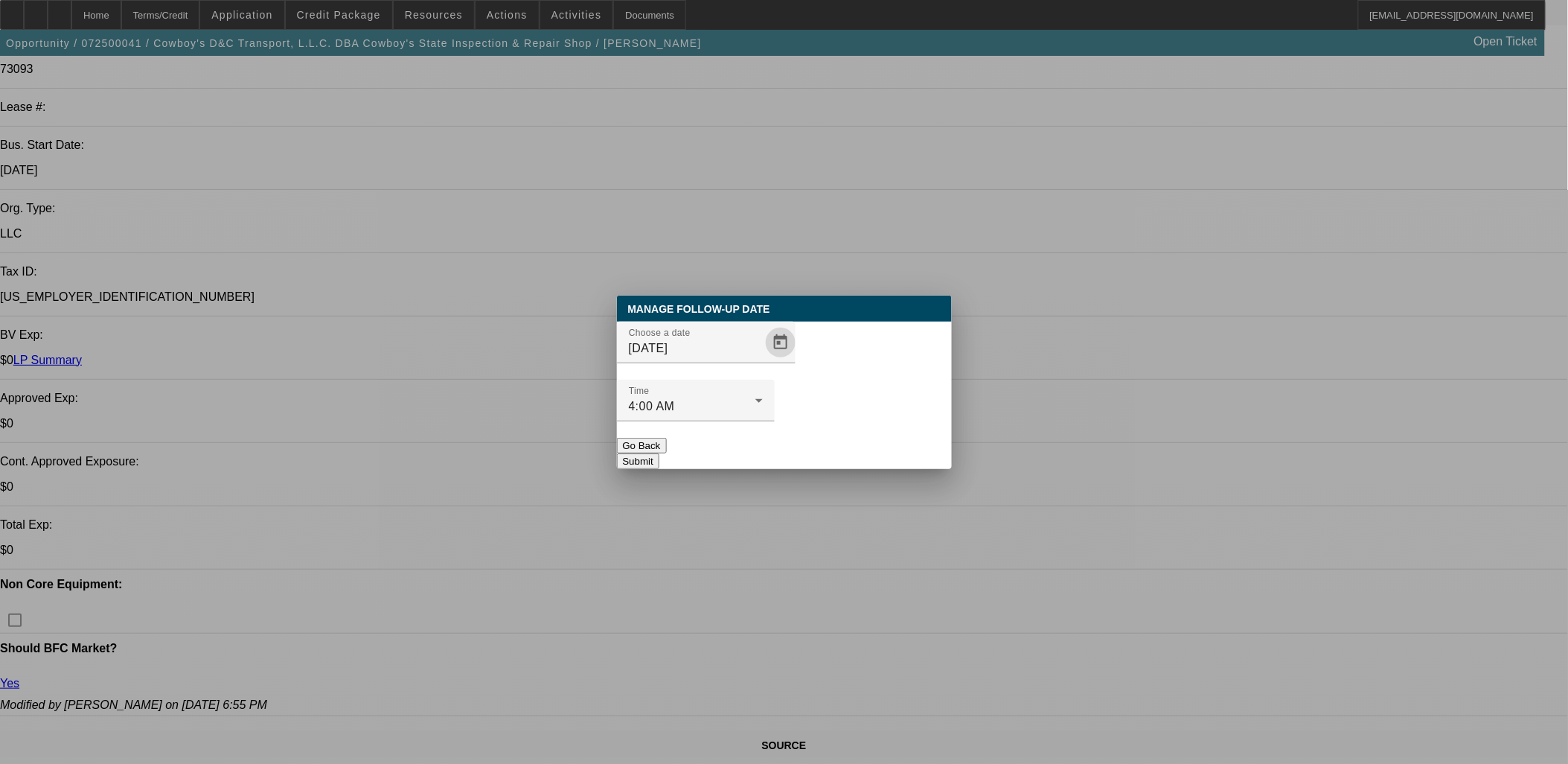
click at [659, 453] on button "Submit" at bounding box center [638, 461] width 43 height 16
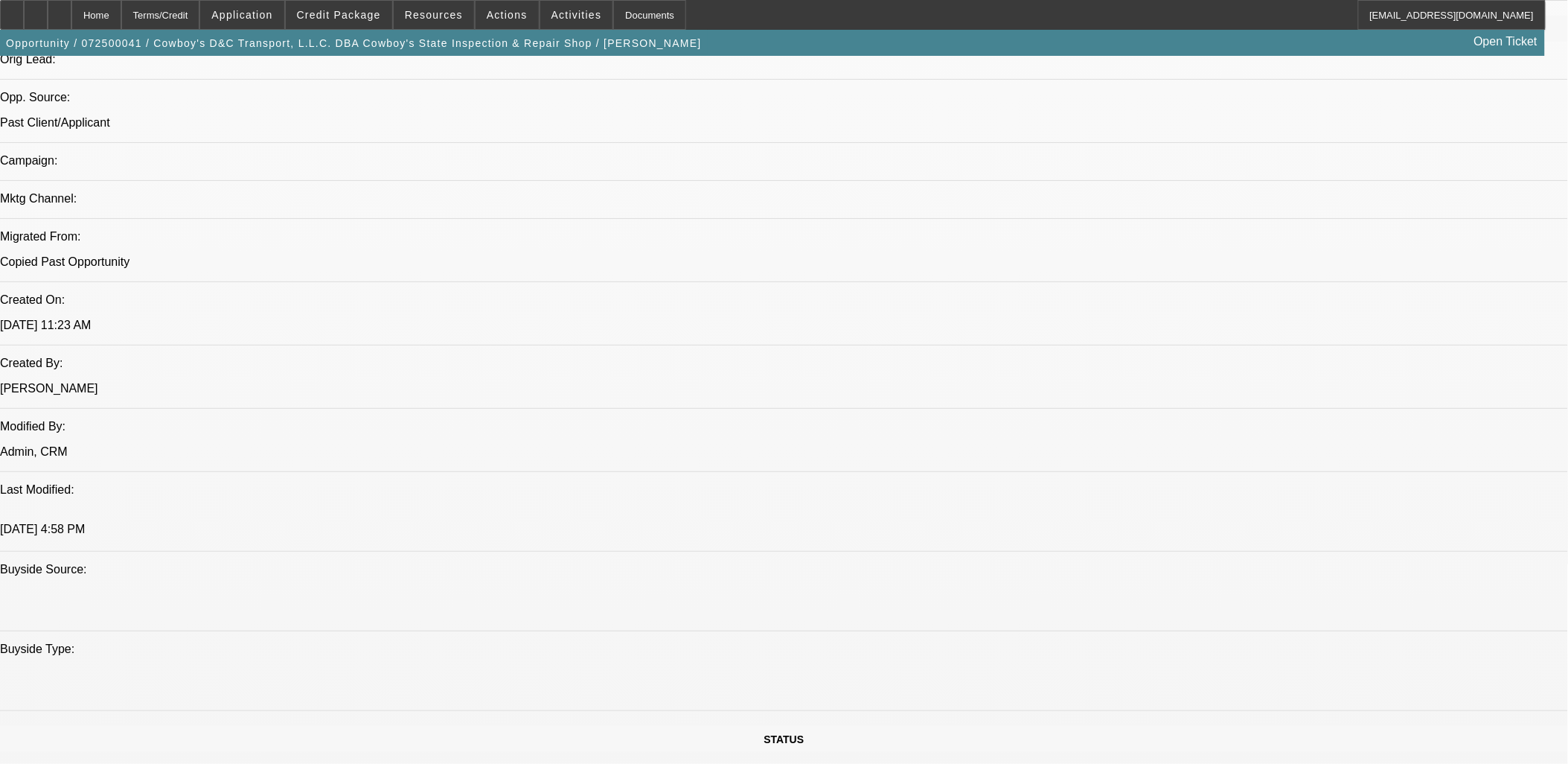
scroll to position [993, 0]
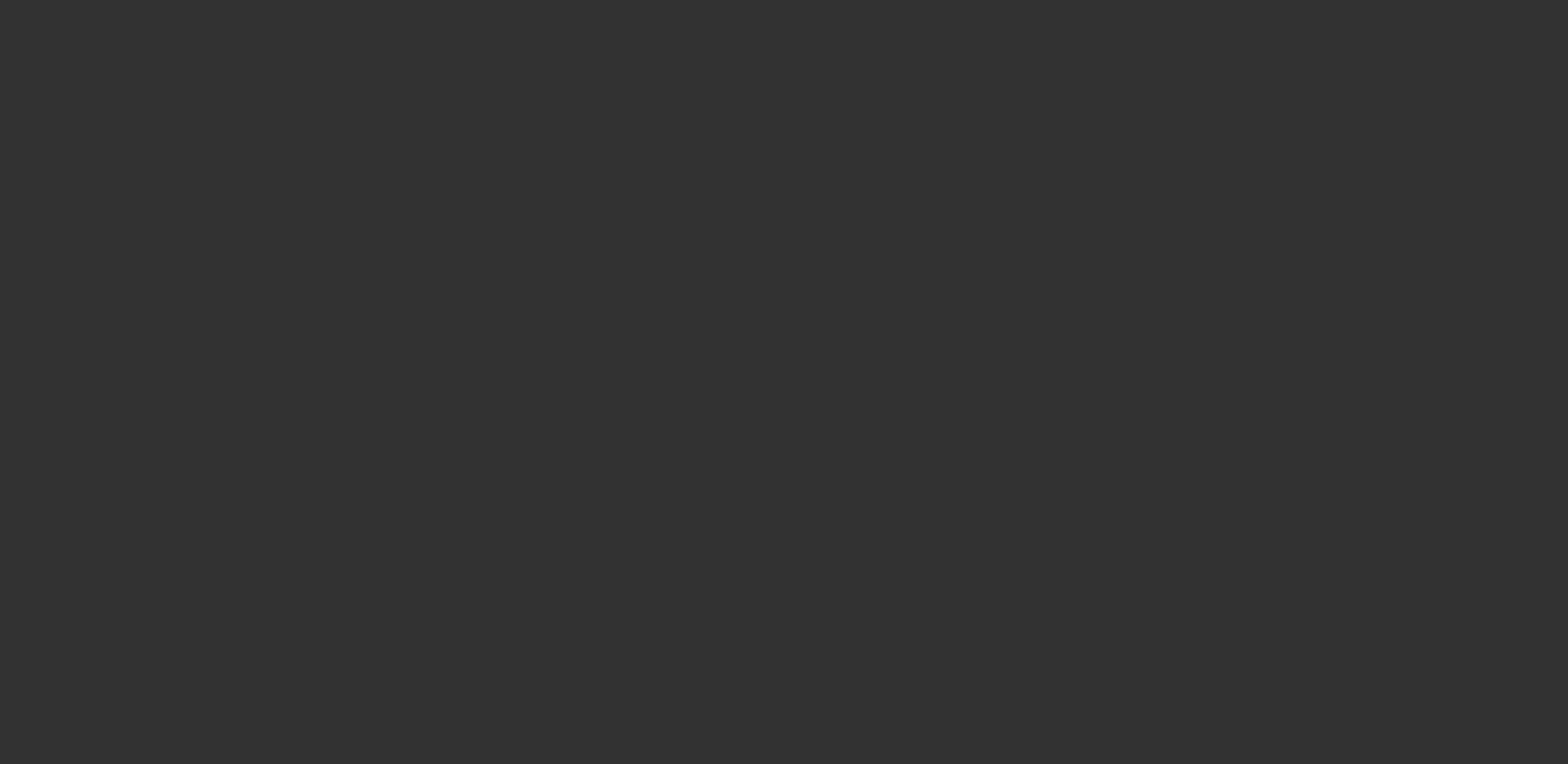
select select "0"
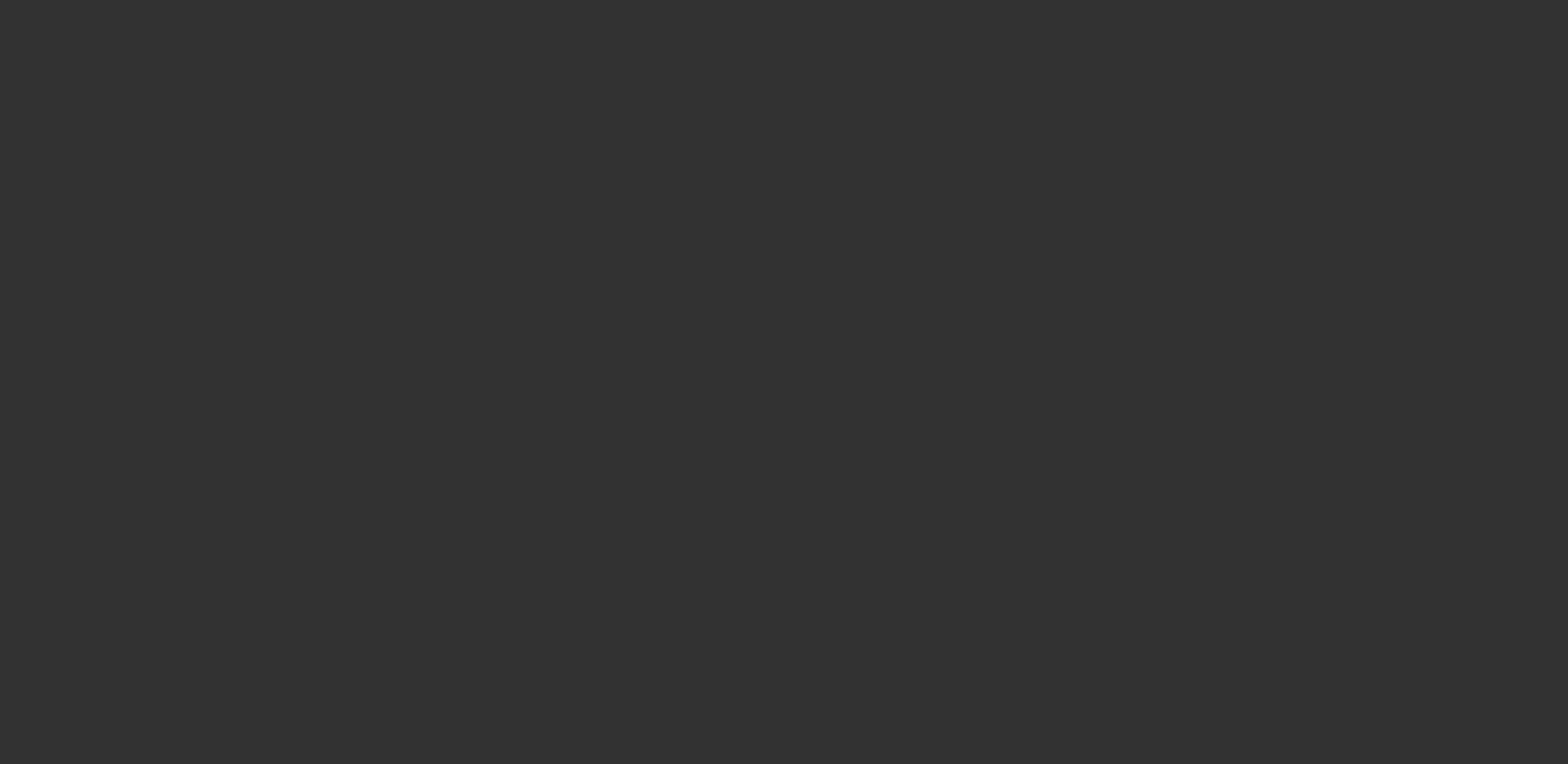
select select "0"
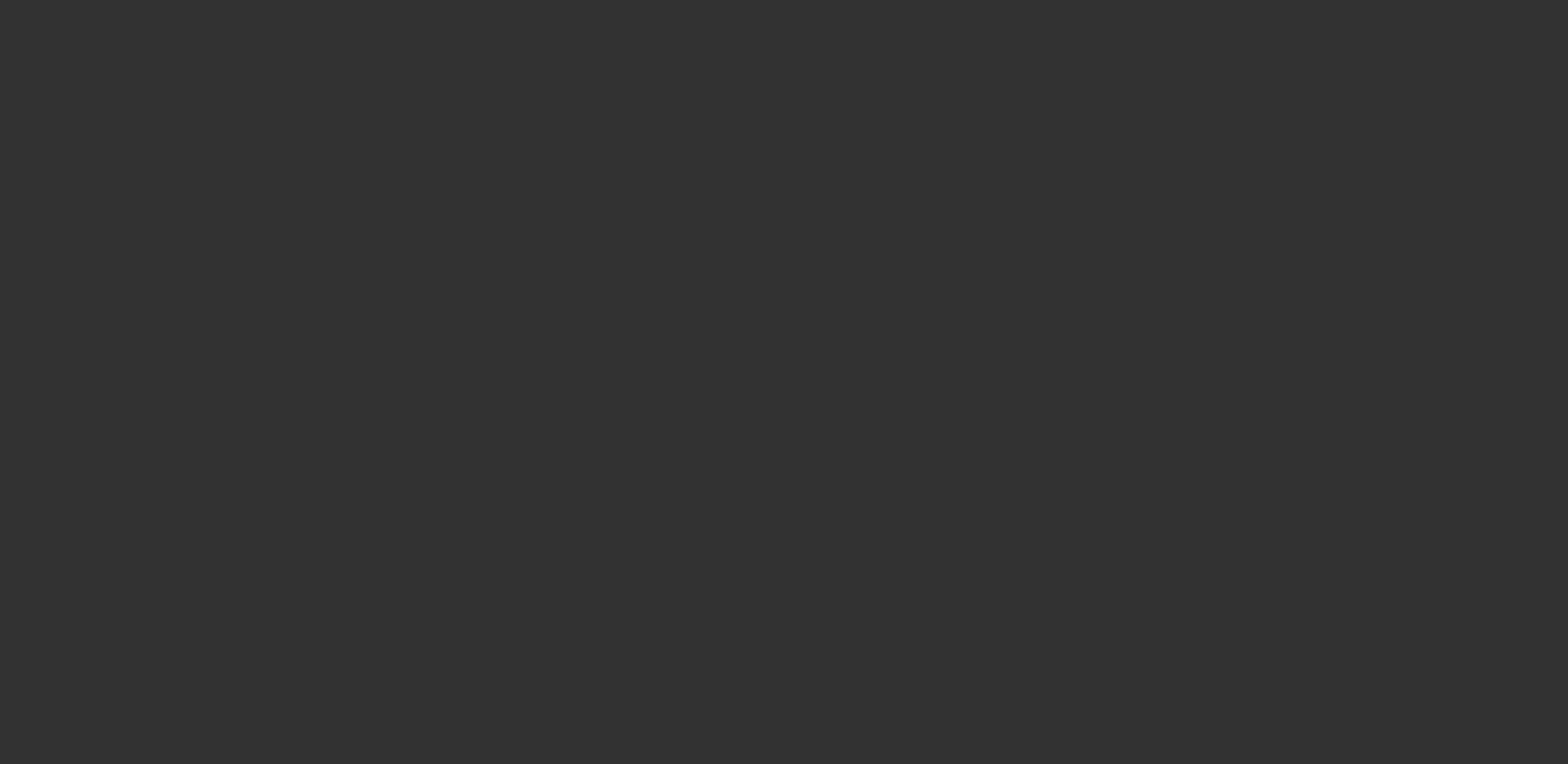
select select "2"
select select "0"
select select "1"
select select "3"
select select "6"
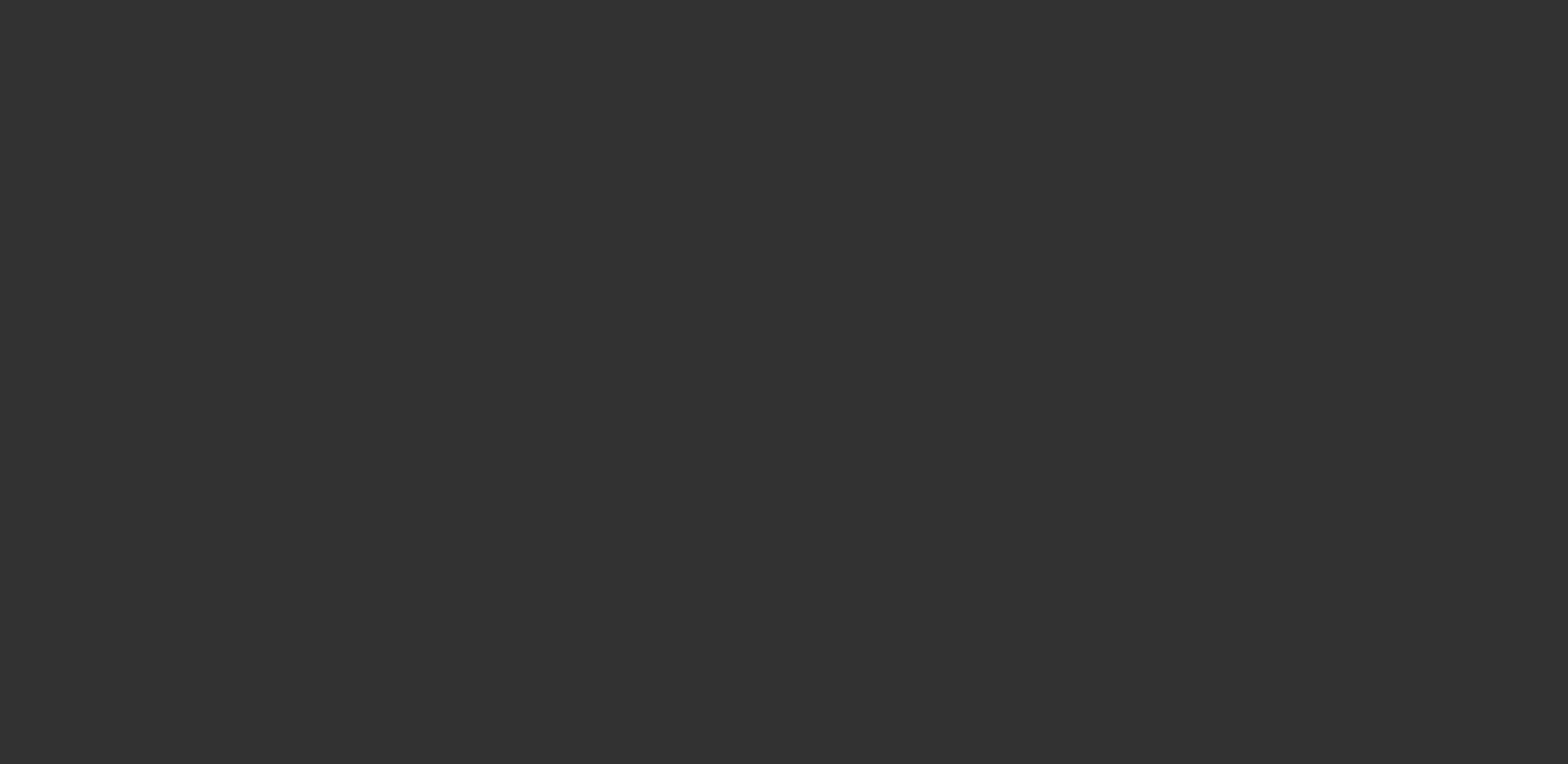
select select "1"
select select "3"
select select "6"
select select "1"
select select "3"
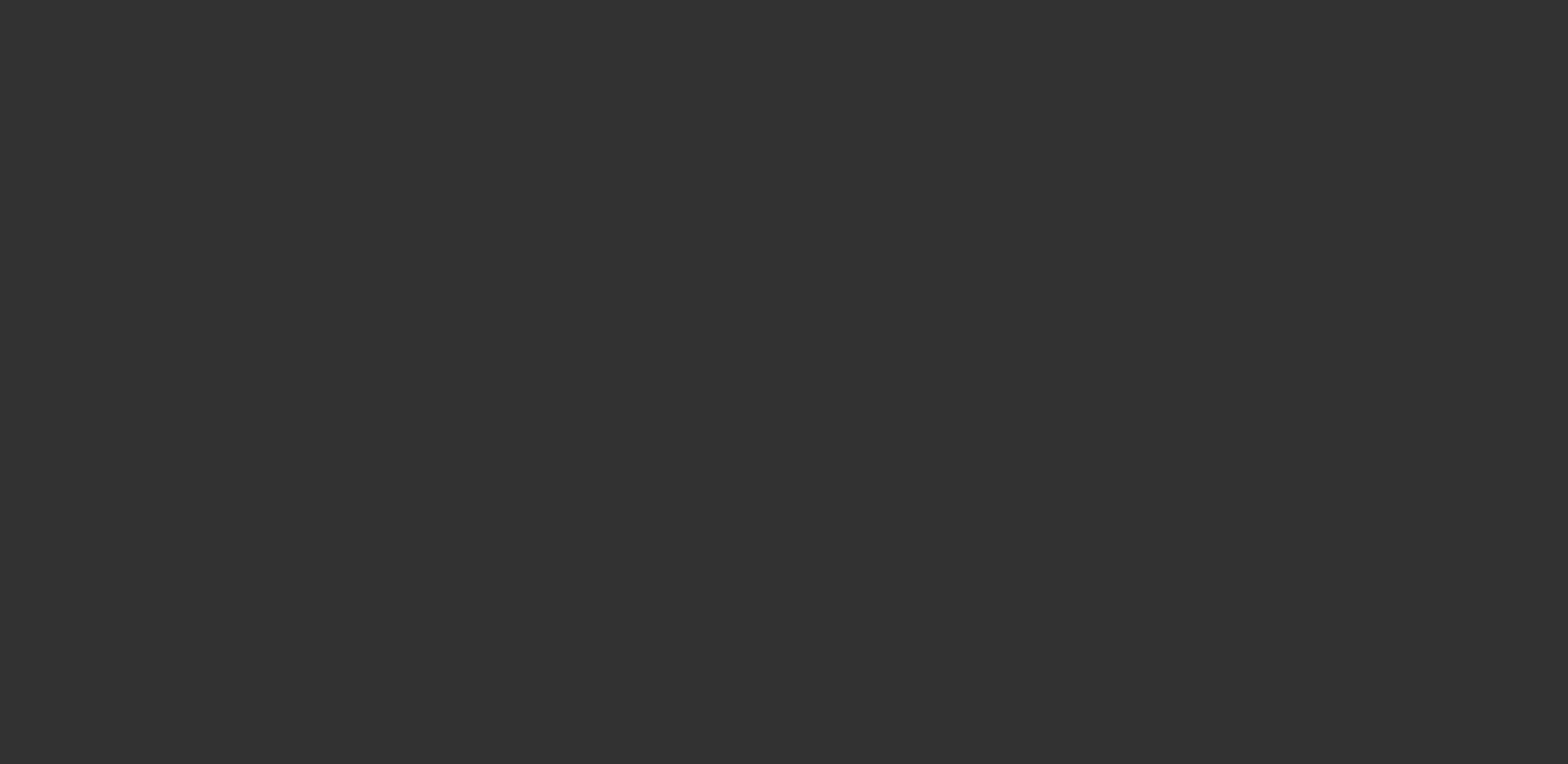
select select "6"
select select "1"
select select "2"
select select "6"
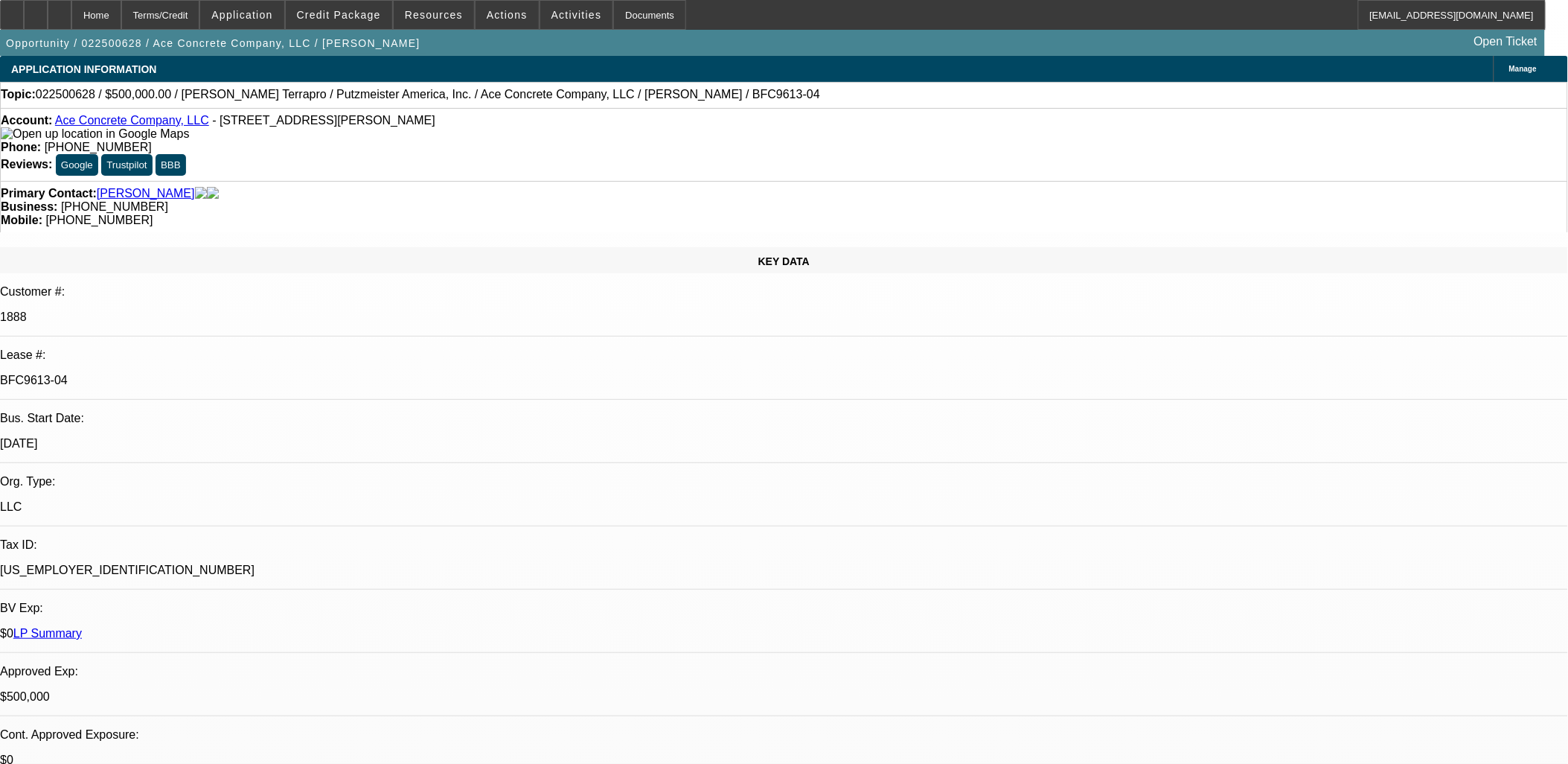
scroll to position [6946, 0]
drag, startPoint x: 1163, startPoint y: 317, endPoint x: 1144, endPoint y: 321, distance: 19.4
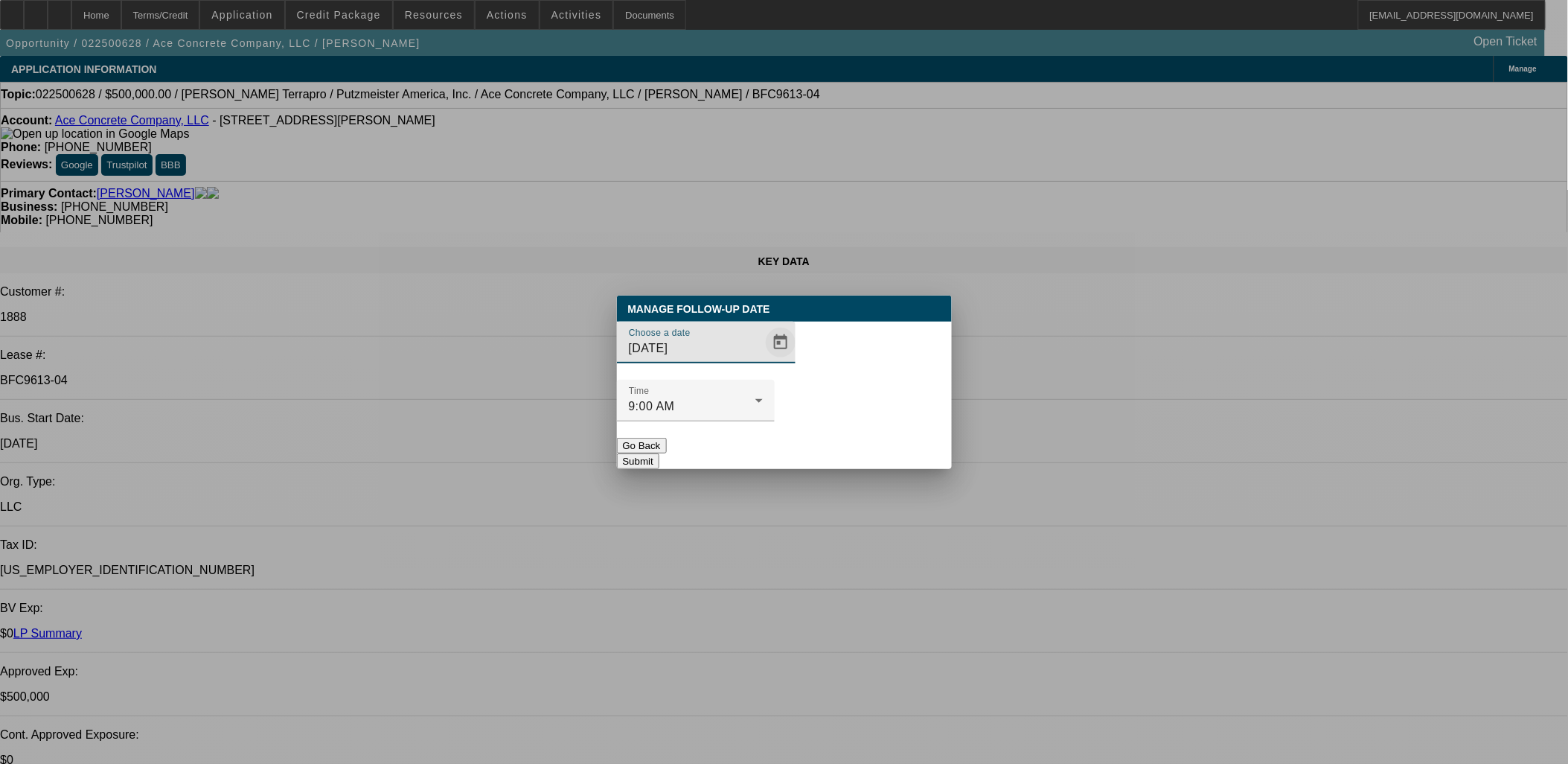
click at [763, 361] on span "Open calendar" at bounding box center [781, 343] width 36 height 36
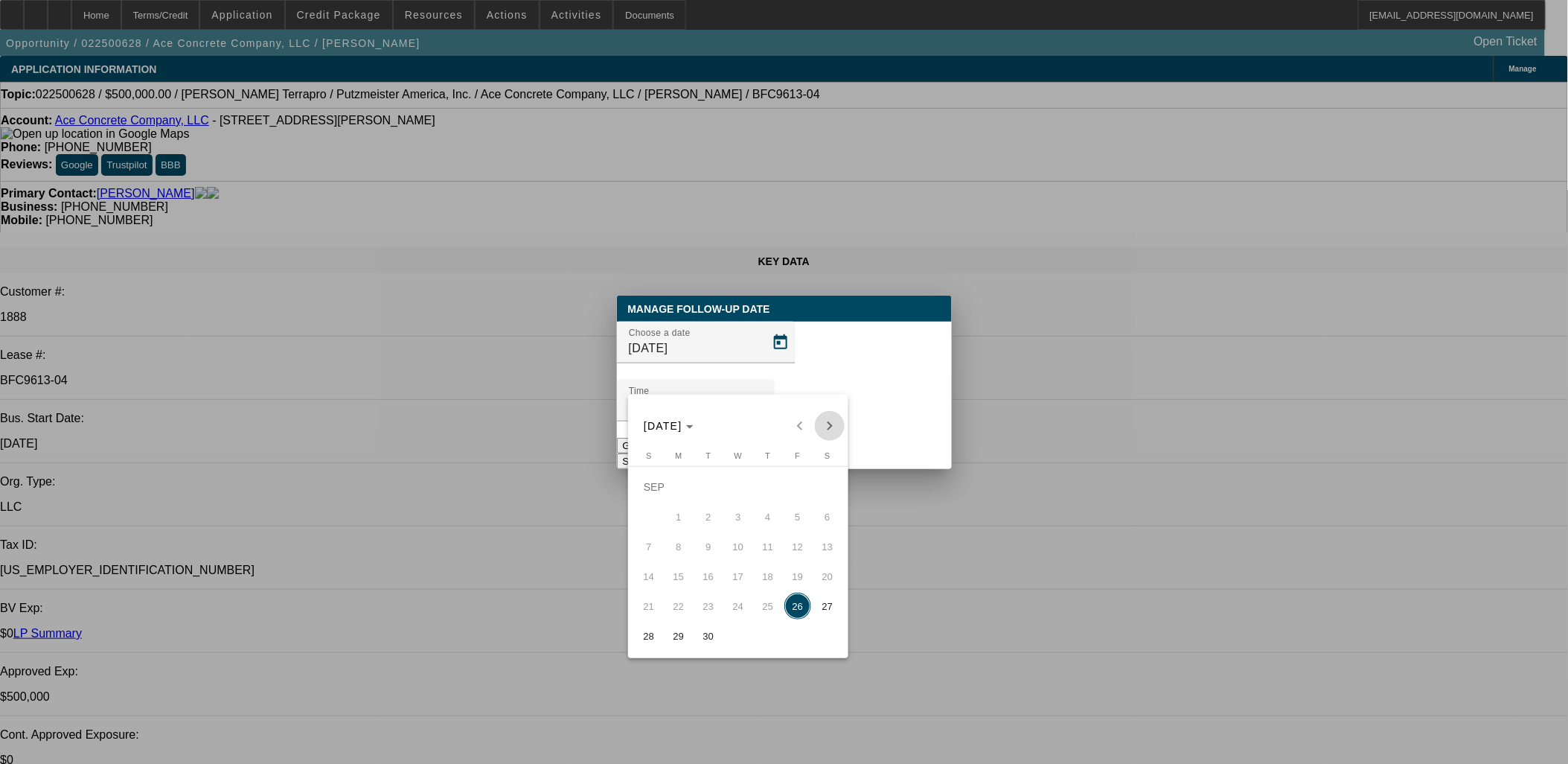
click at [835, 420] on span "Next month" at bounding box center [830, 426] width 29 height 30
click at [726, 522] on span "8" at bounding box center [738, 516] width 27 height 27
type input "[DATE]"
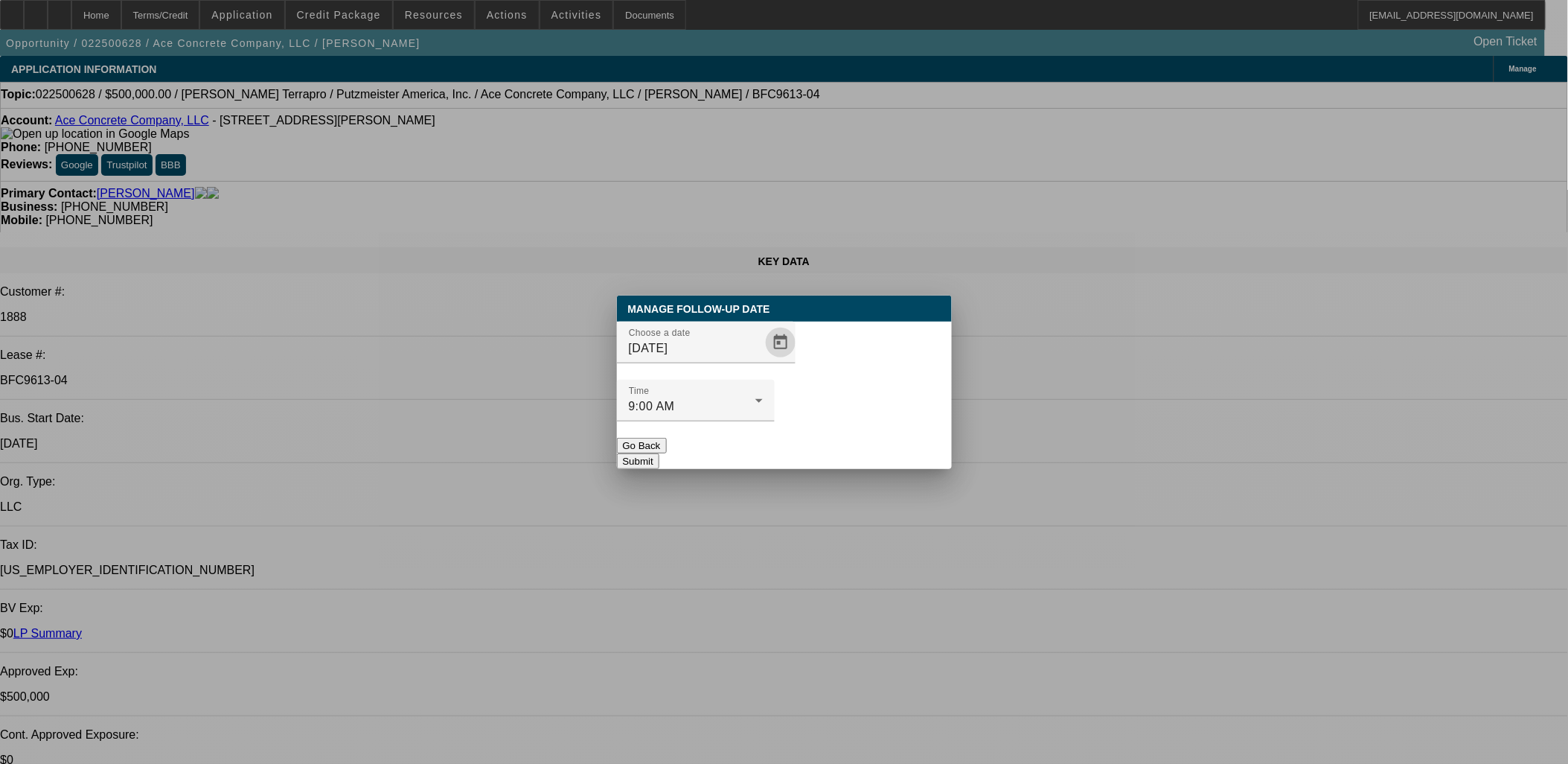
click at [775, 421] on div at bounding box center [696, 430] width 158 height 16
click at [659, 453] on button "Submit" at bounding box center [638, 461] width 43 height 16
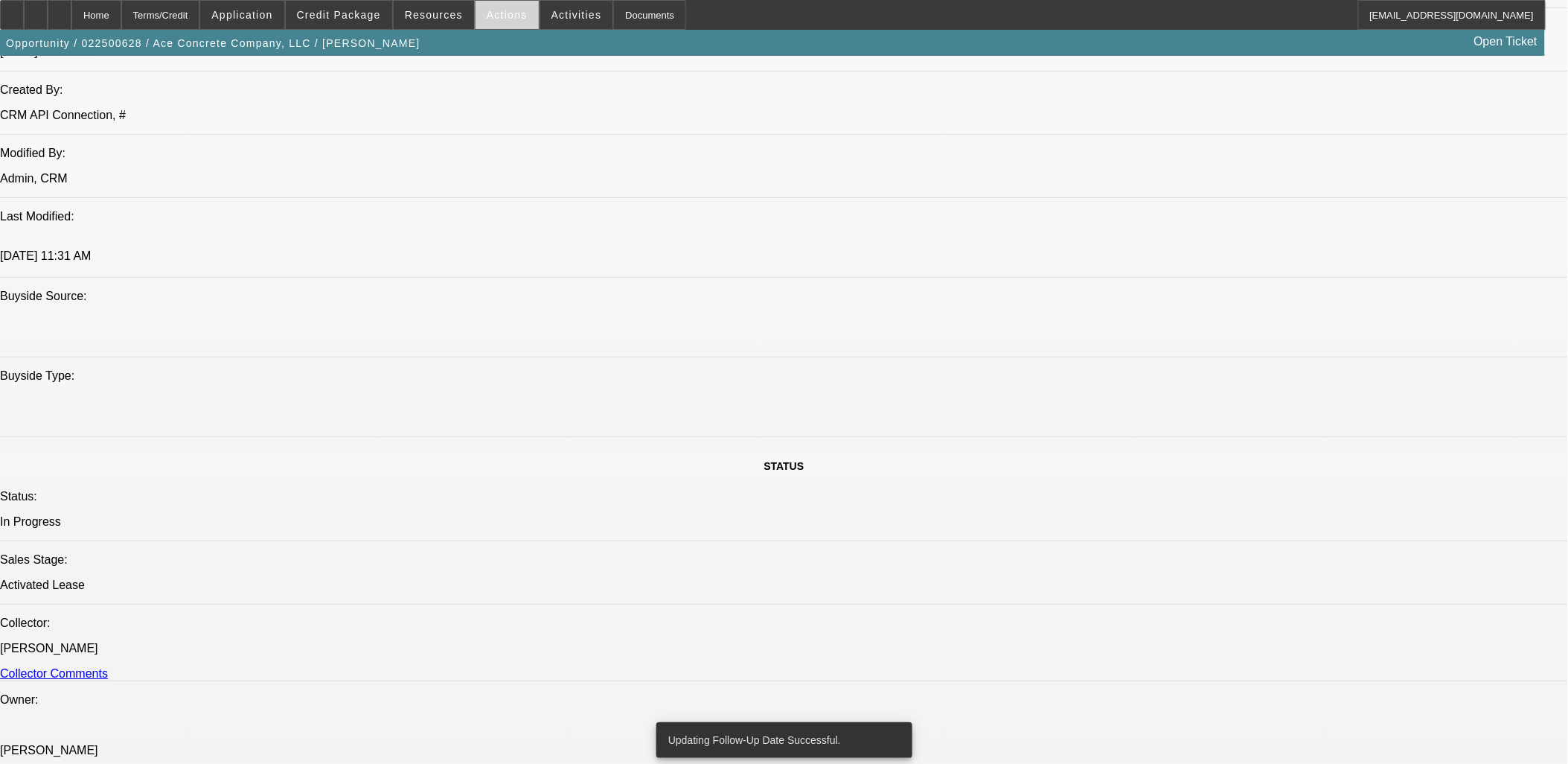
scroll to position [1066, 0]
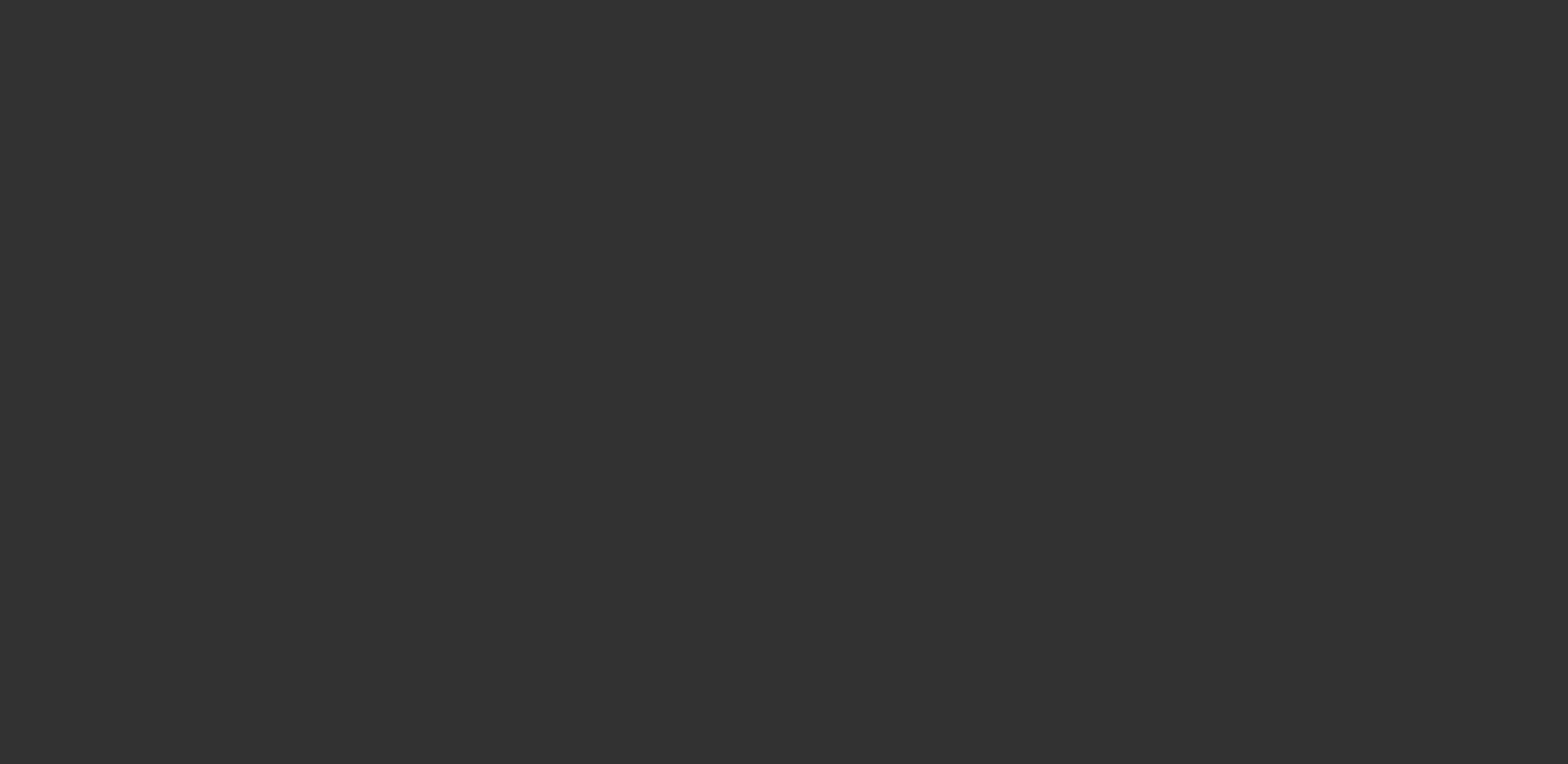
select select "0"
select select "2"
select select "0.1"
select select "1"
select select "2"
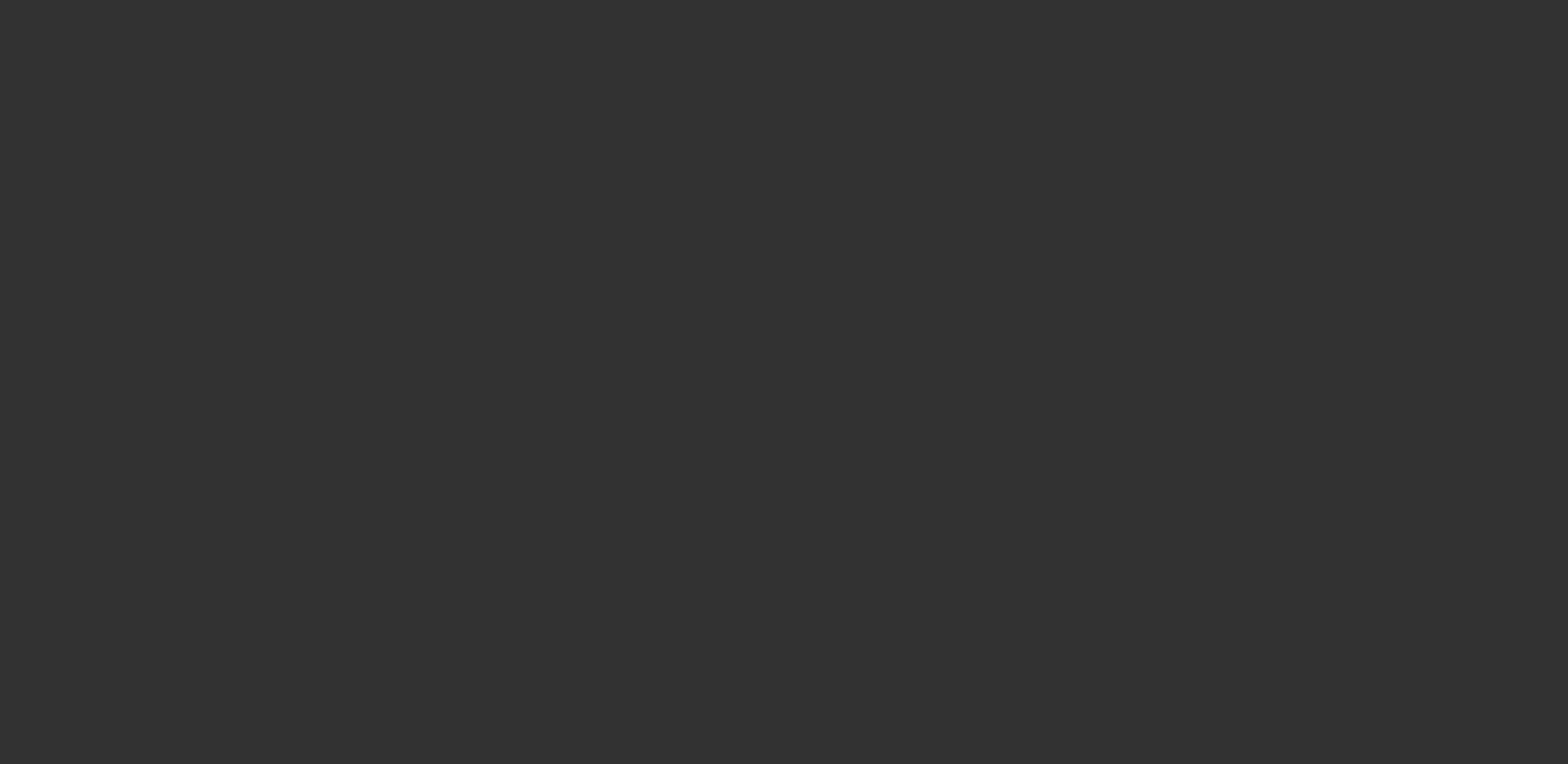
select select "4"
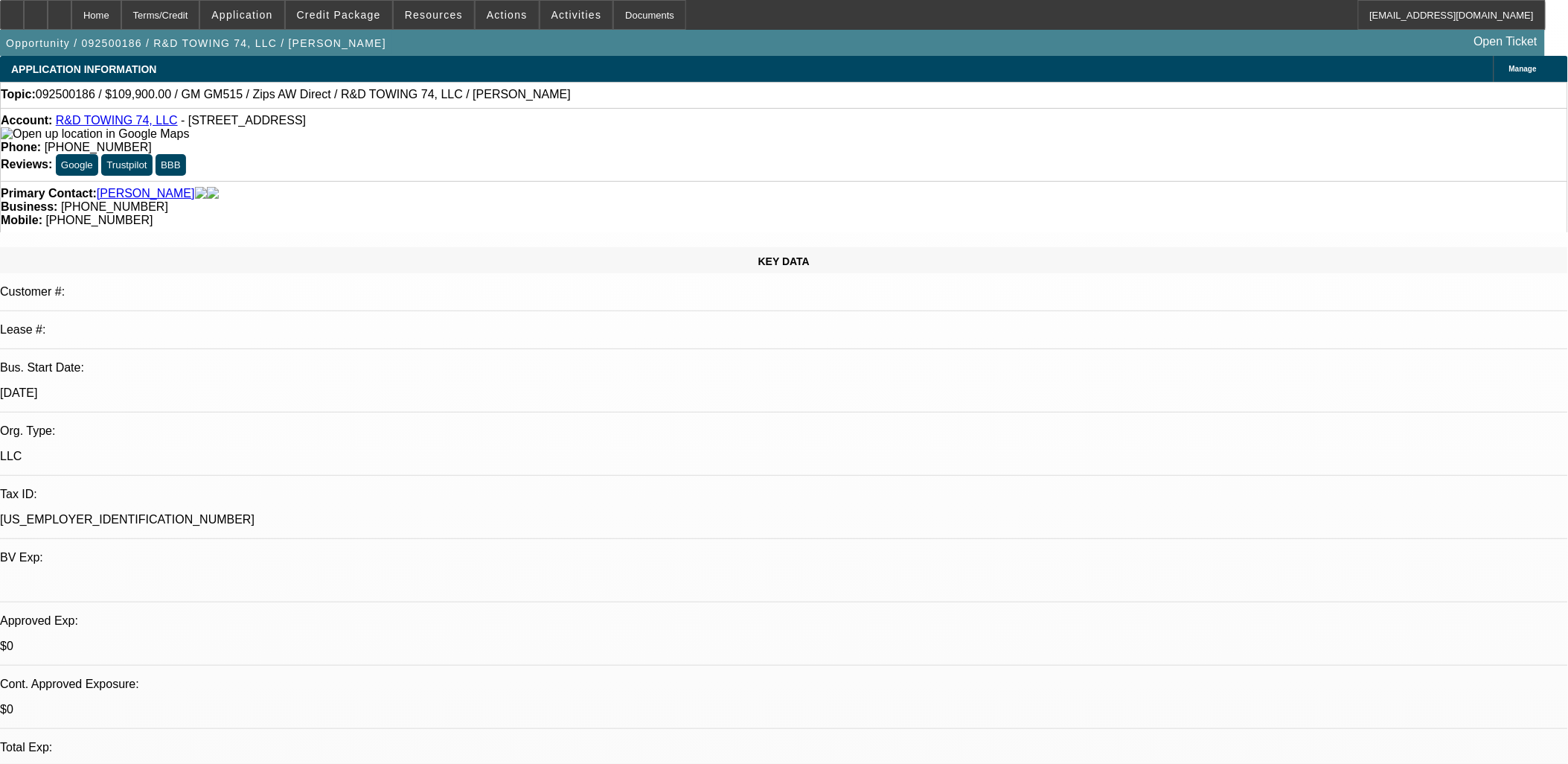
drag, startPoint x: 1192, startPoint y: 202, endPoint x: 1191, endPoint y: 211, distance: 9.1
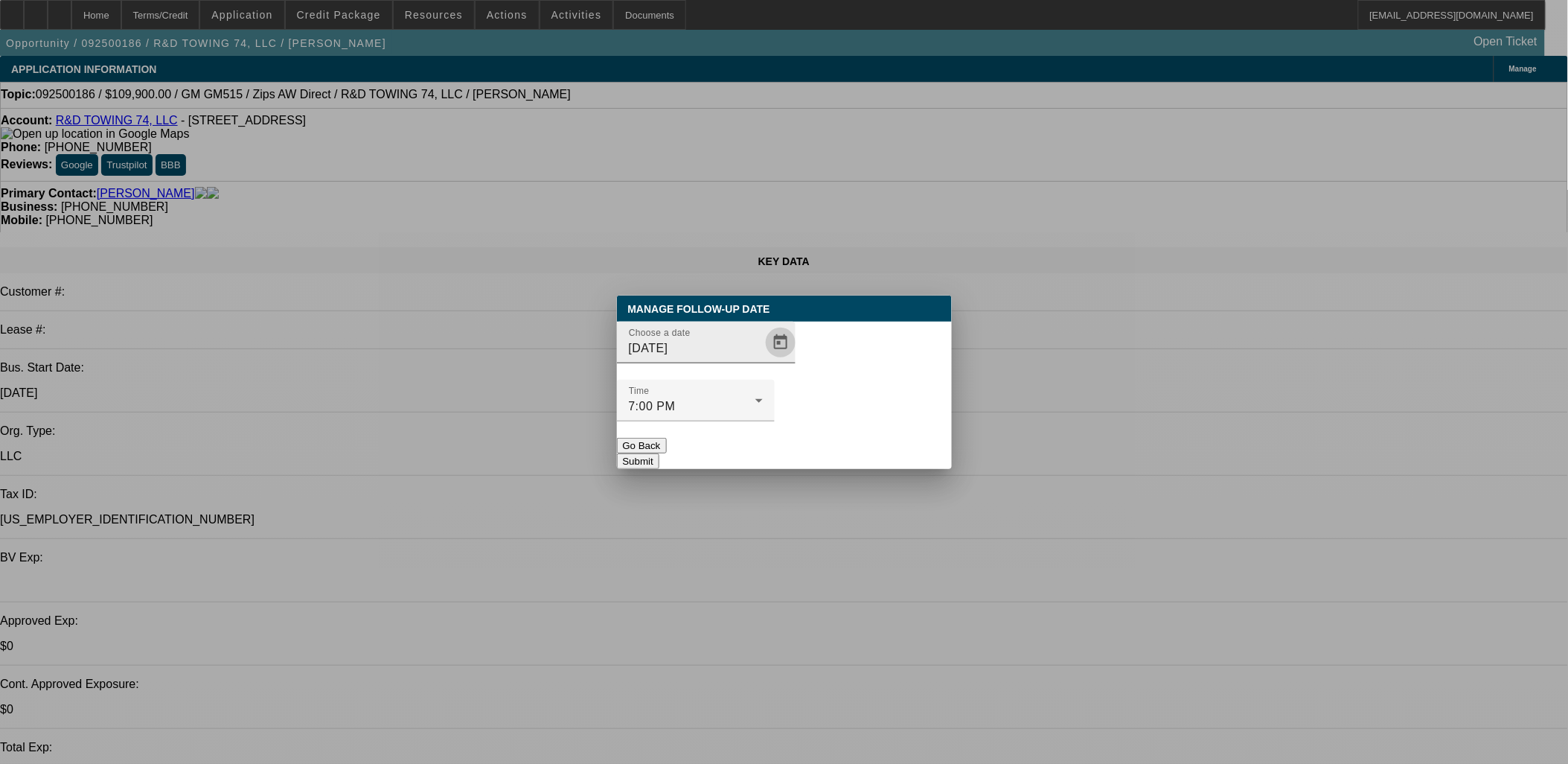
click at [763, 361] on span "Open calendar" at bounding box center [781, 343] width 36 height 36
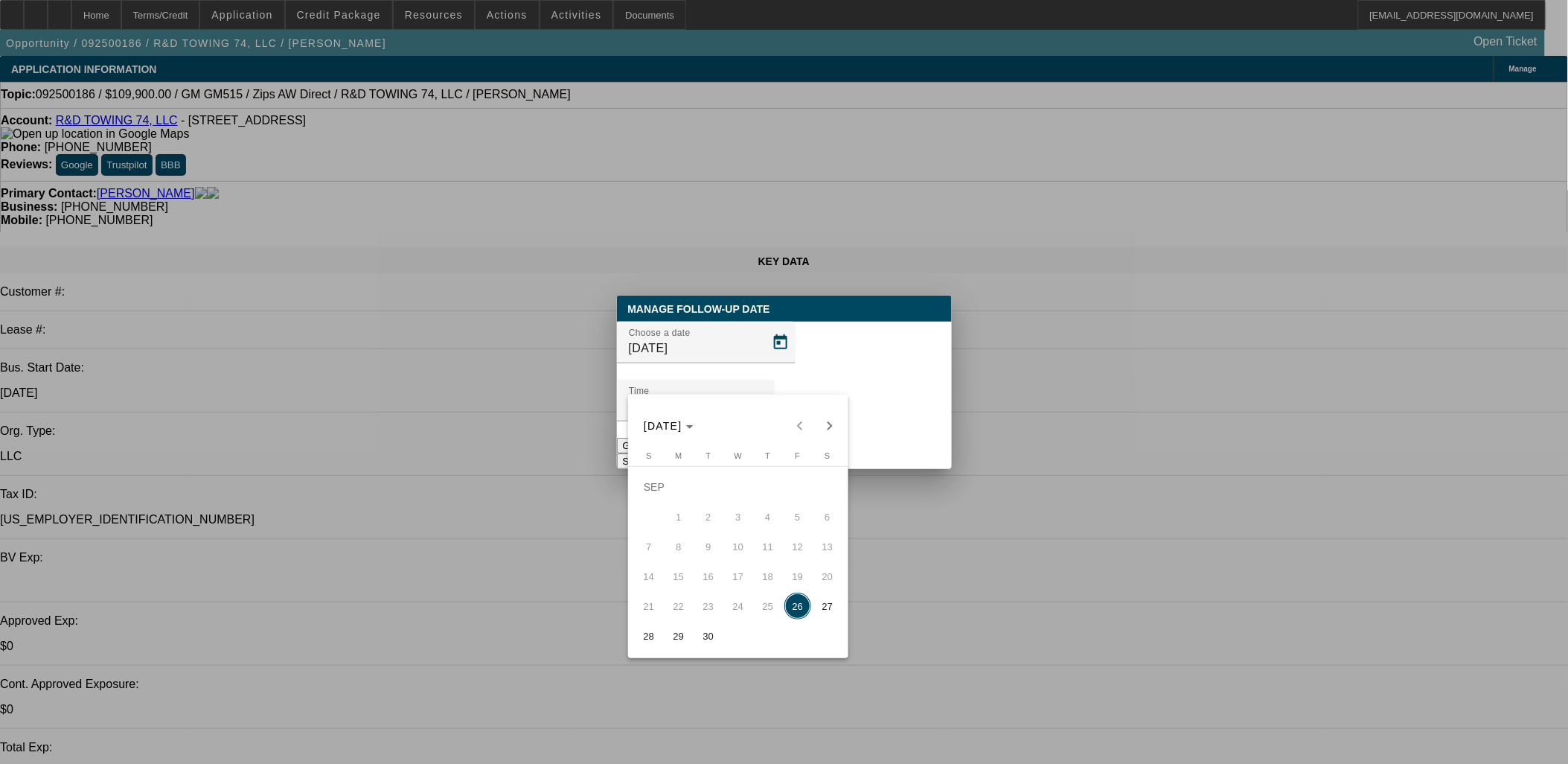
click at [830, 422] on span "Next month" at bounding box center [830, 426] width 29 height 30
click at [787, 519] on span "10" at bounding box center [798, 516] width 27 height 27
type input "10/10/2025"
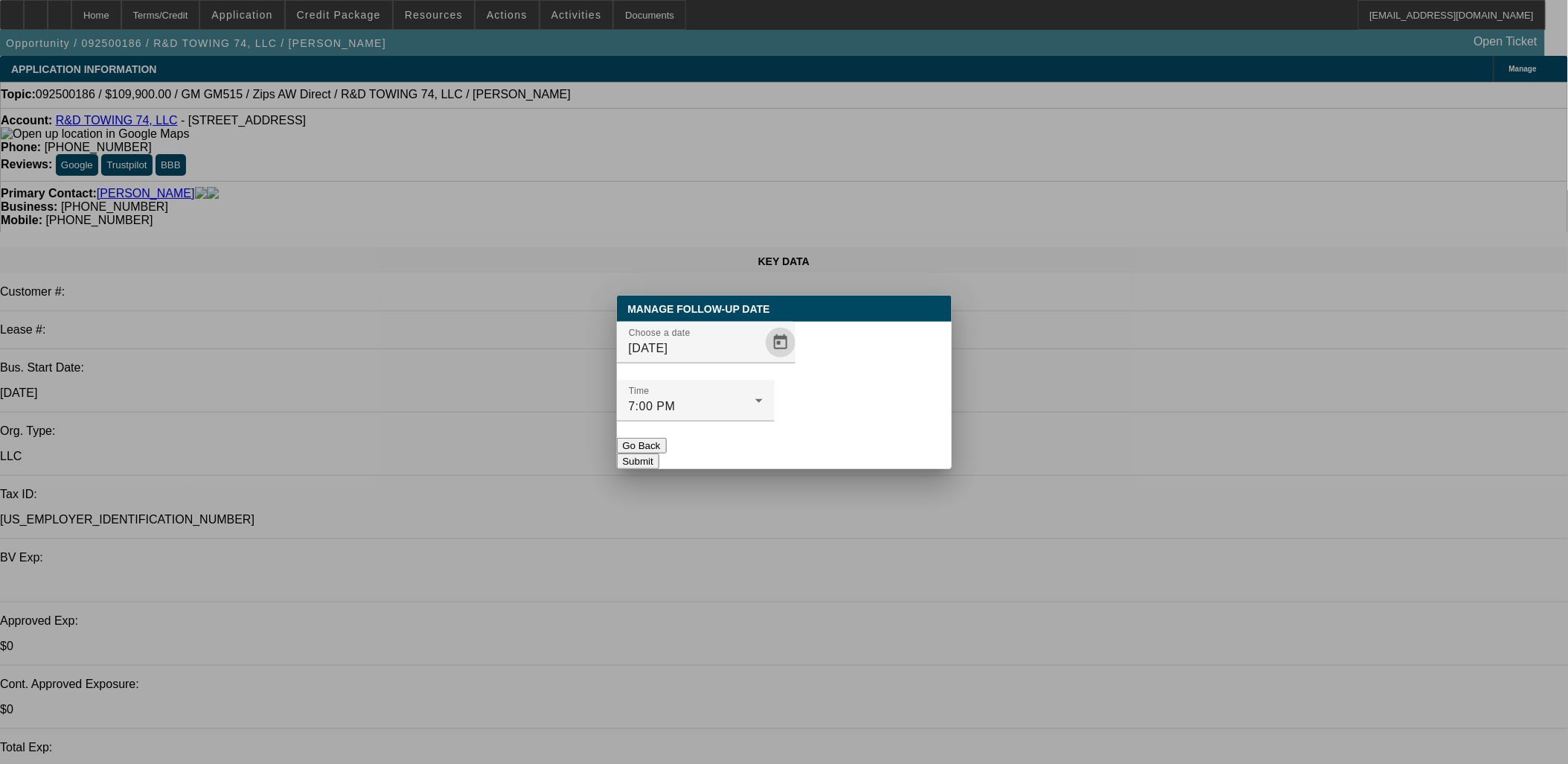
click at [775, 421] on div at bounding box center [696, 430] width 158 height 16
click at [659, 453] on button "Submit" at bounding box center [638, 461] width 43 height 16
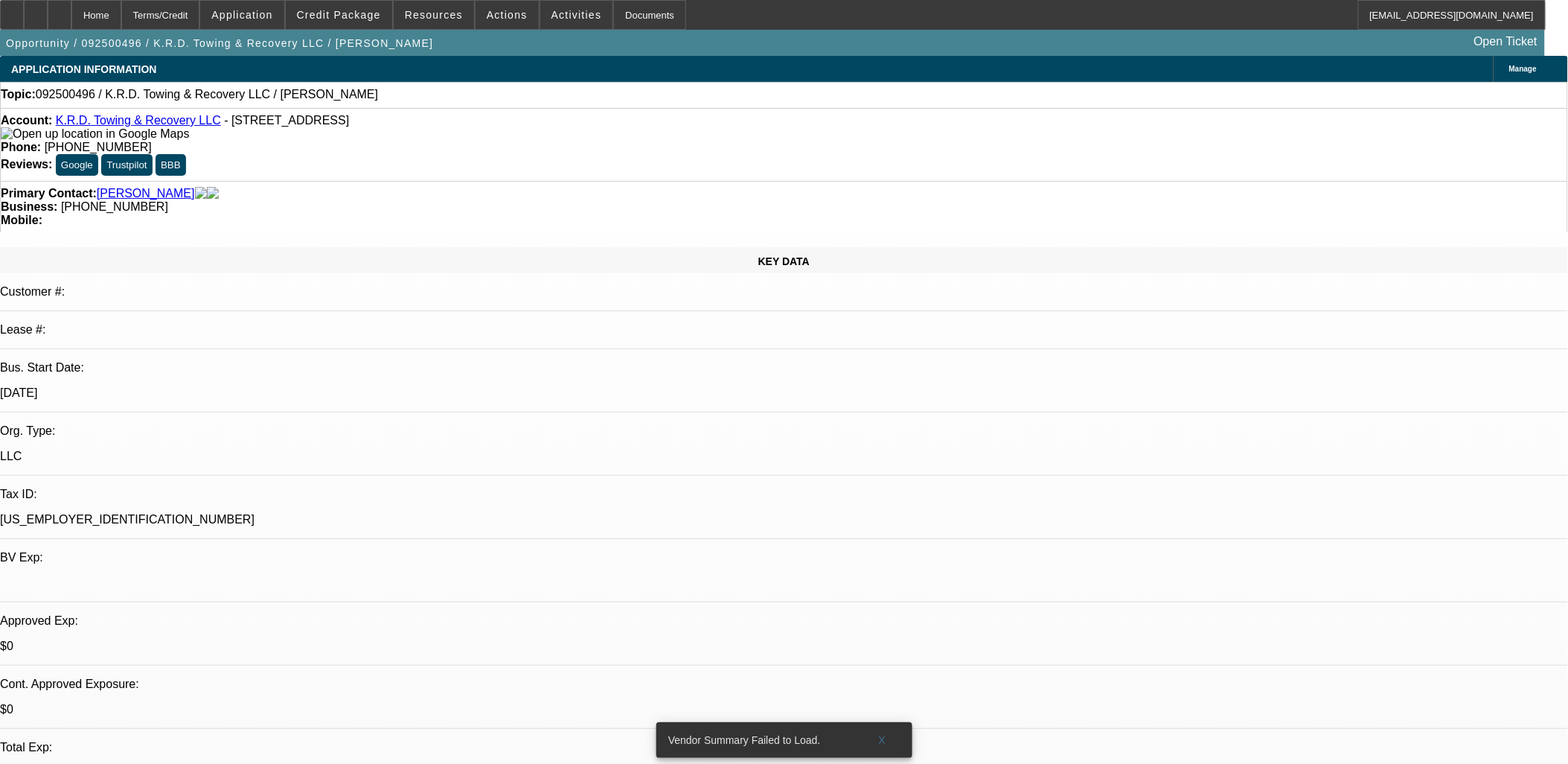
select select "0"
select select "2"
select select "0.1"
select select "1"
select select "2"
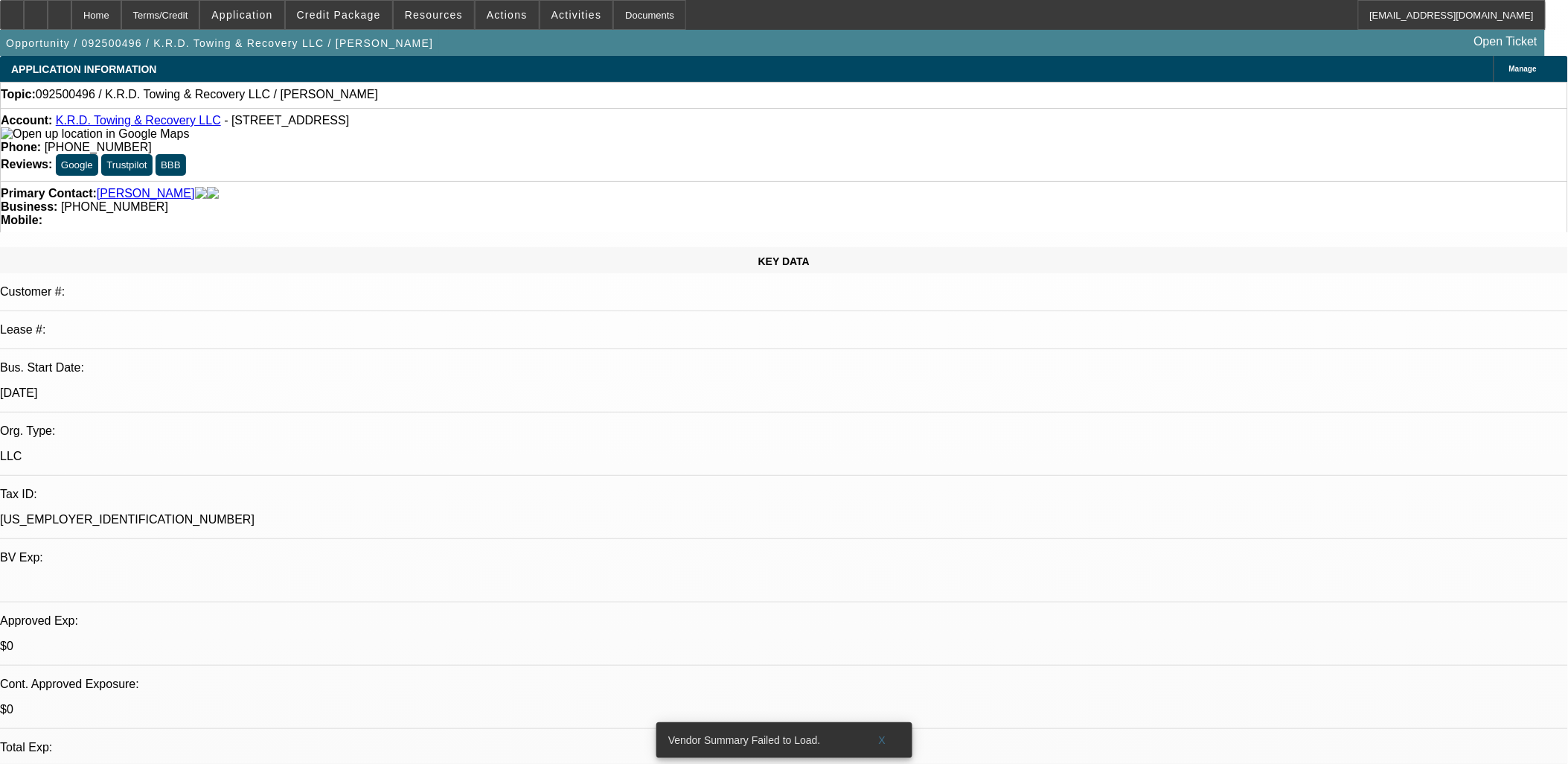
select select "4"
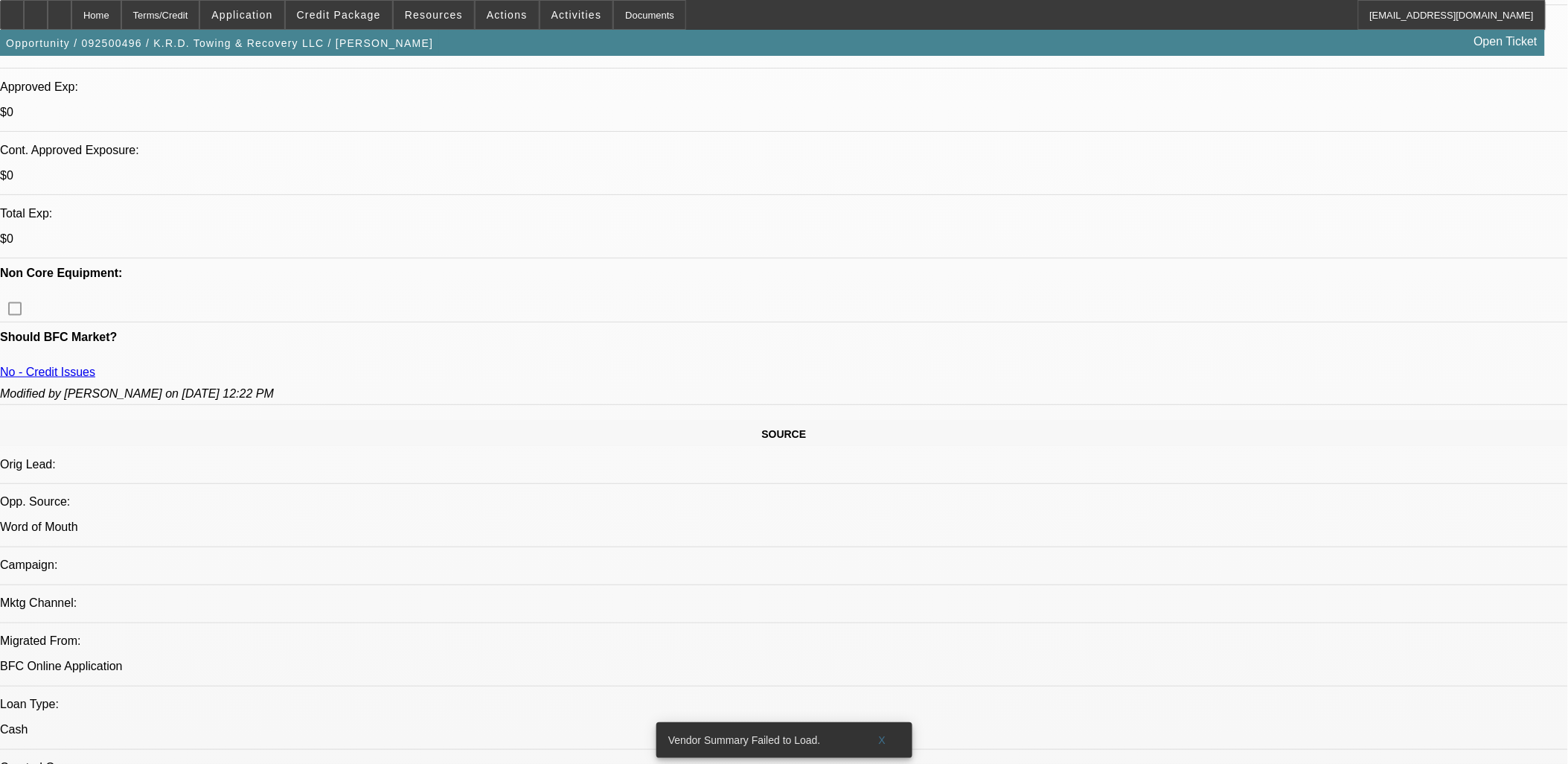
scroll to position [496, 0]
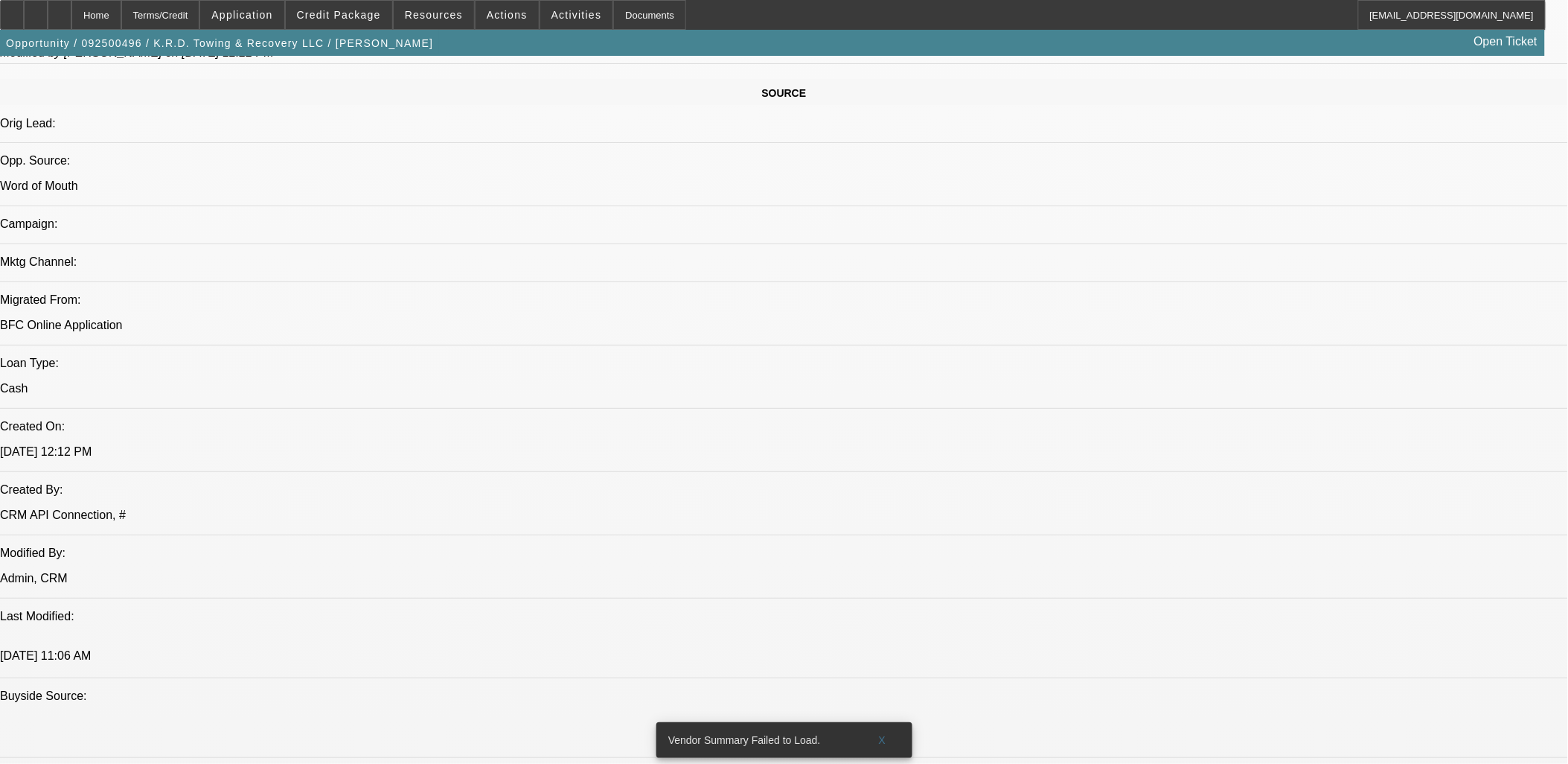
scroll to position [993, 0]
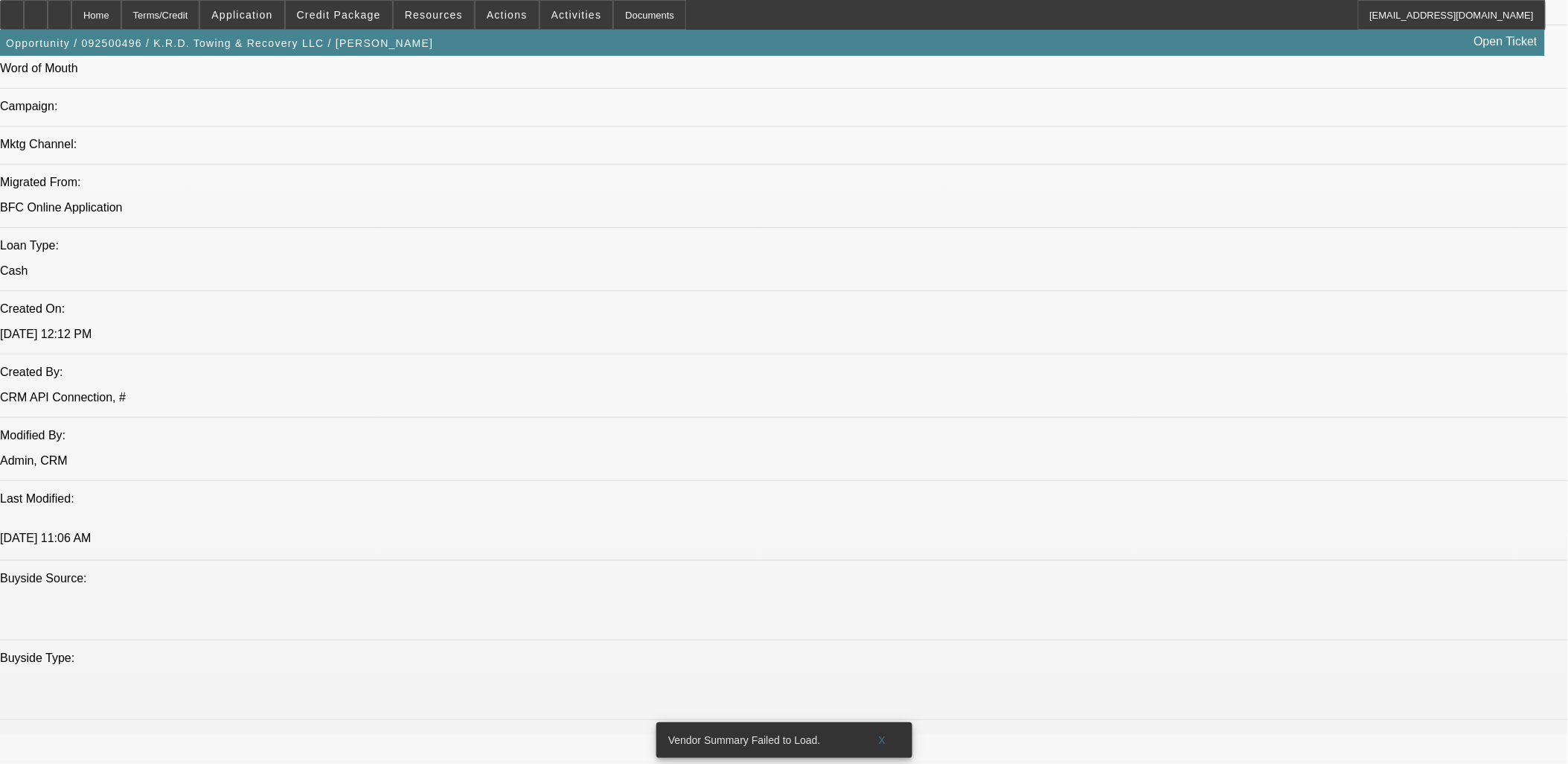
drag, startPoint x: 1298, startPoint y: 485, endPoint x: 1067, endPoint y: 465, distance: 231.9
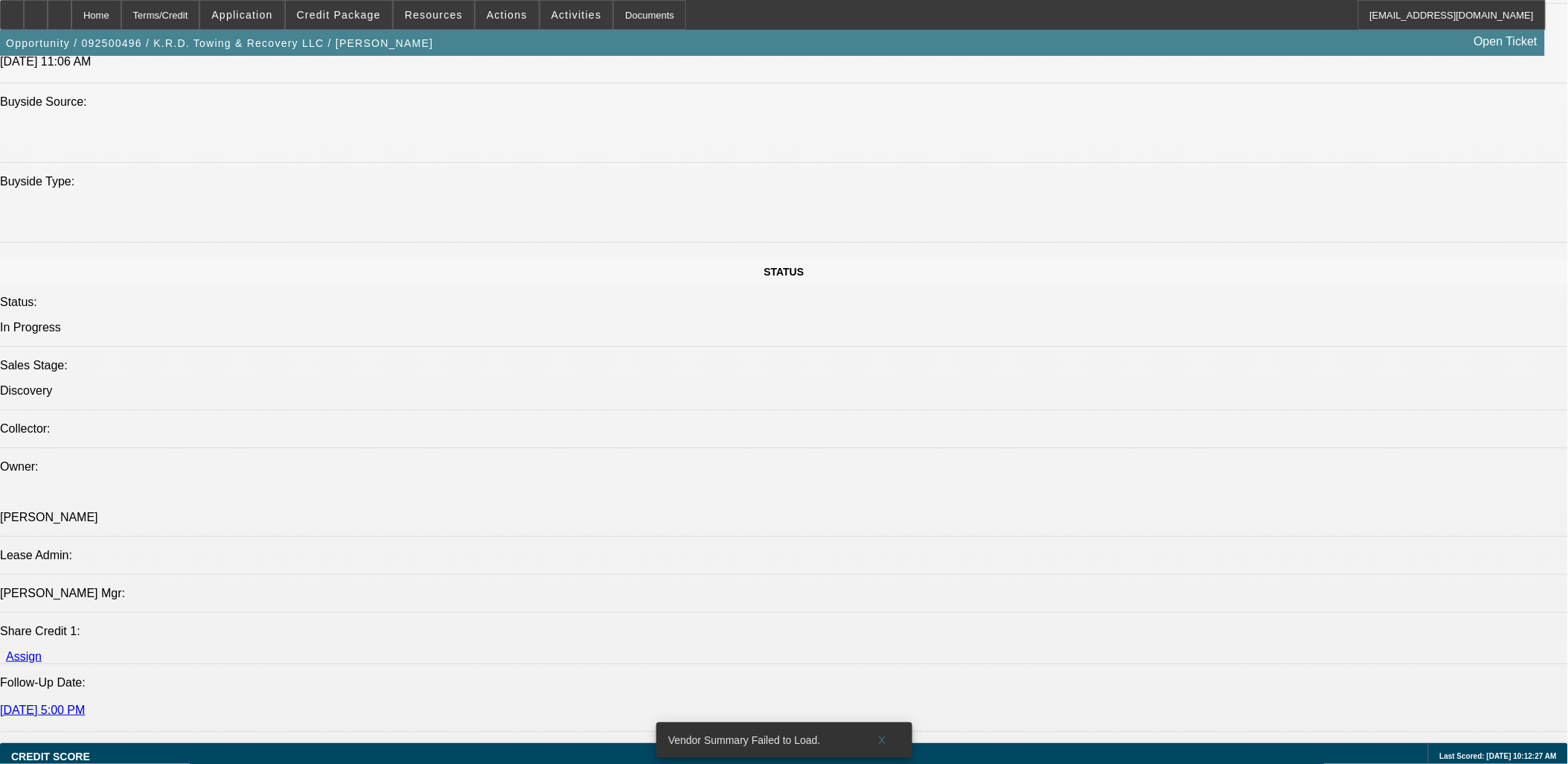
scroll to position [1489, 0]
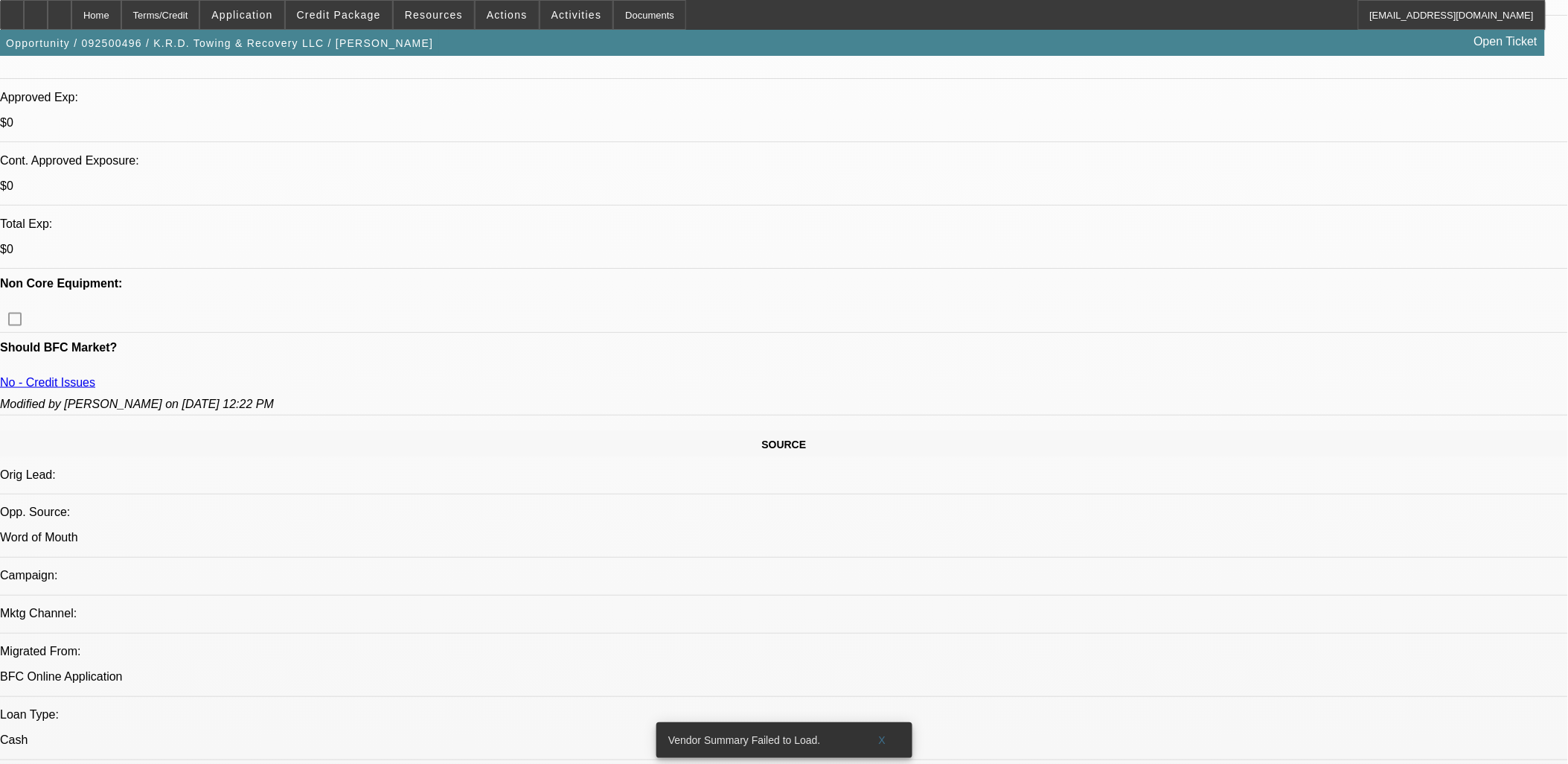
scroll to position [413, 0]
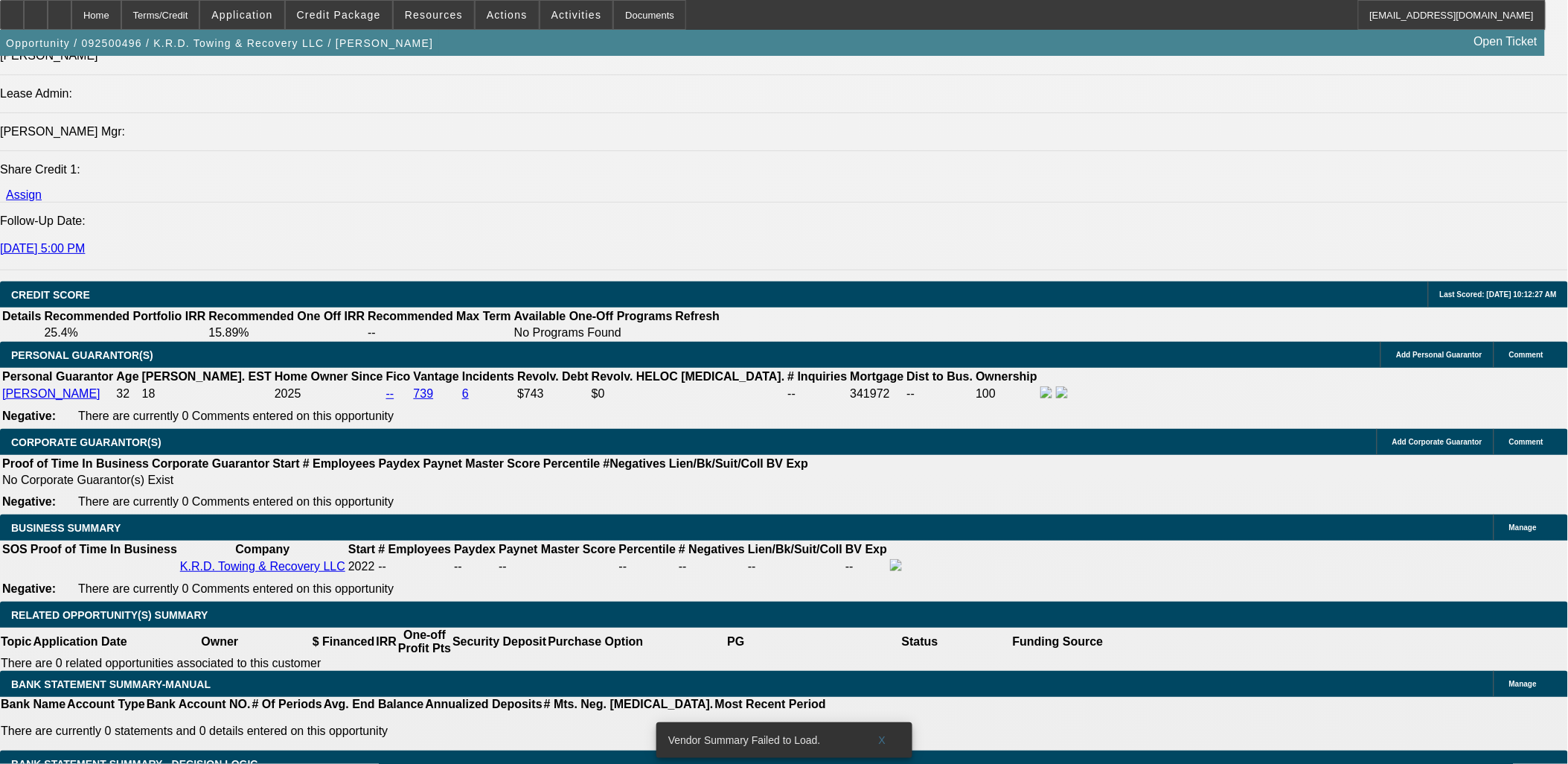
scroll to position [1821, 0]
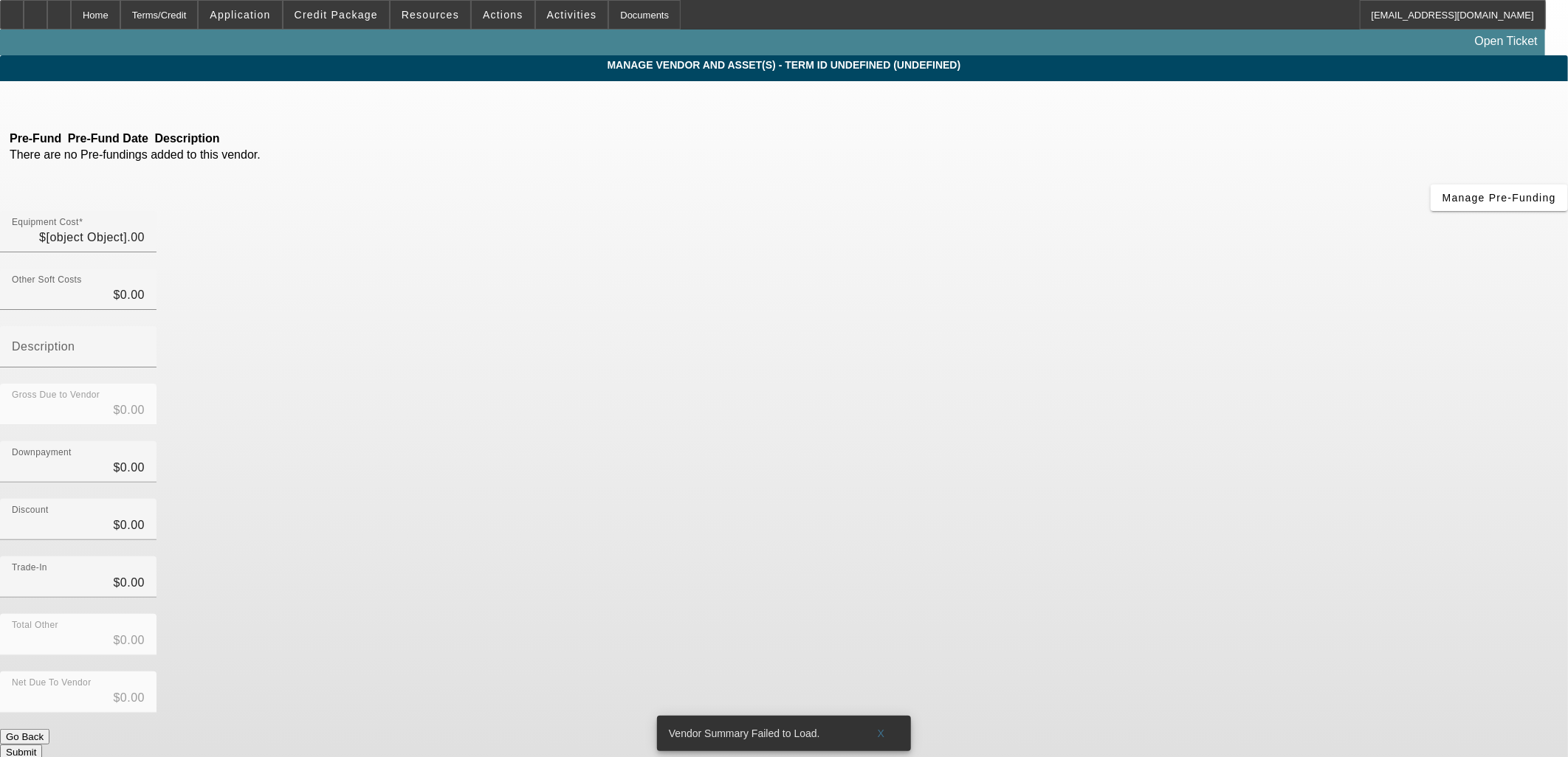
type input "$75,000.00"
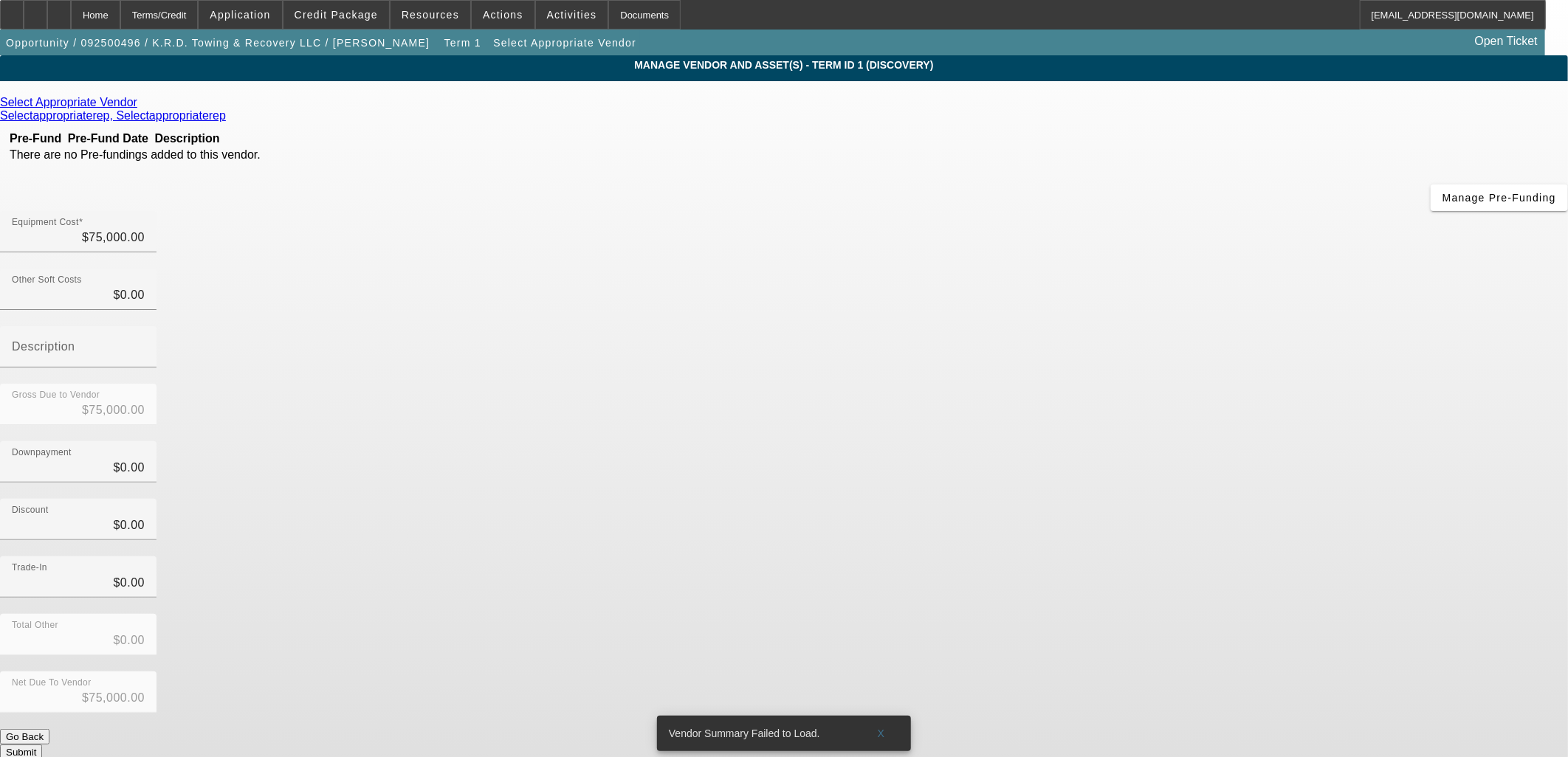
click at [141, 102] on icon at bounding box center [141, 102] width 0 height 12
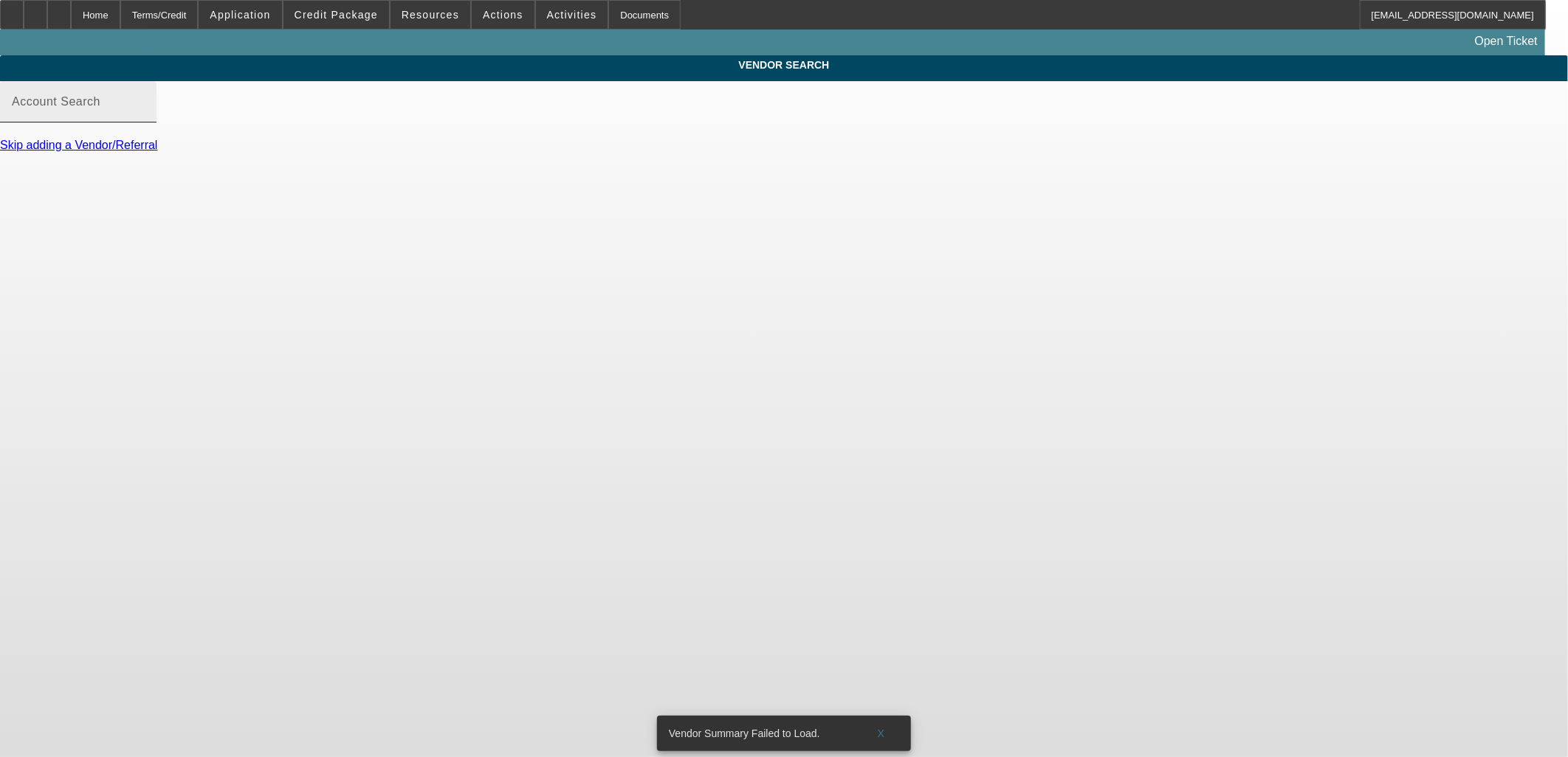
click at [145, 117] on input "Account Search" at bounding box center [79, 108] width 133 height 18
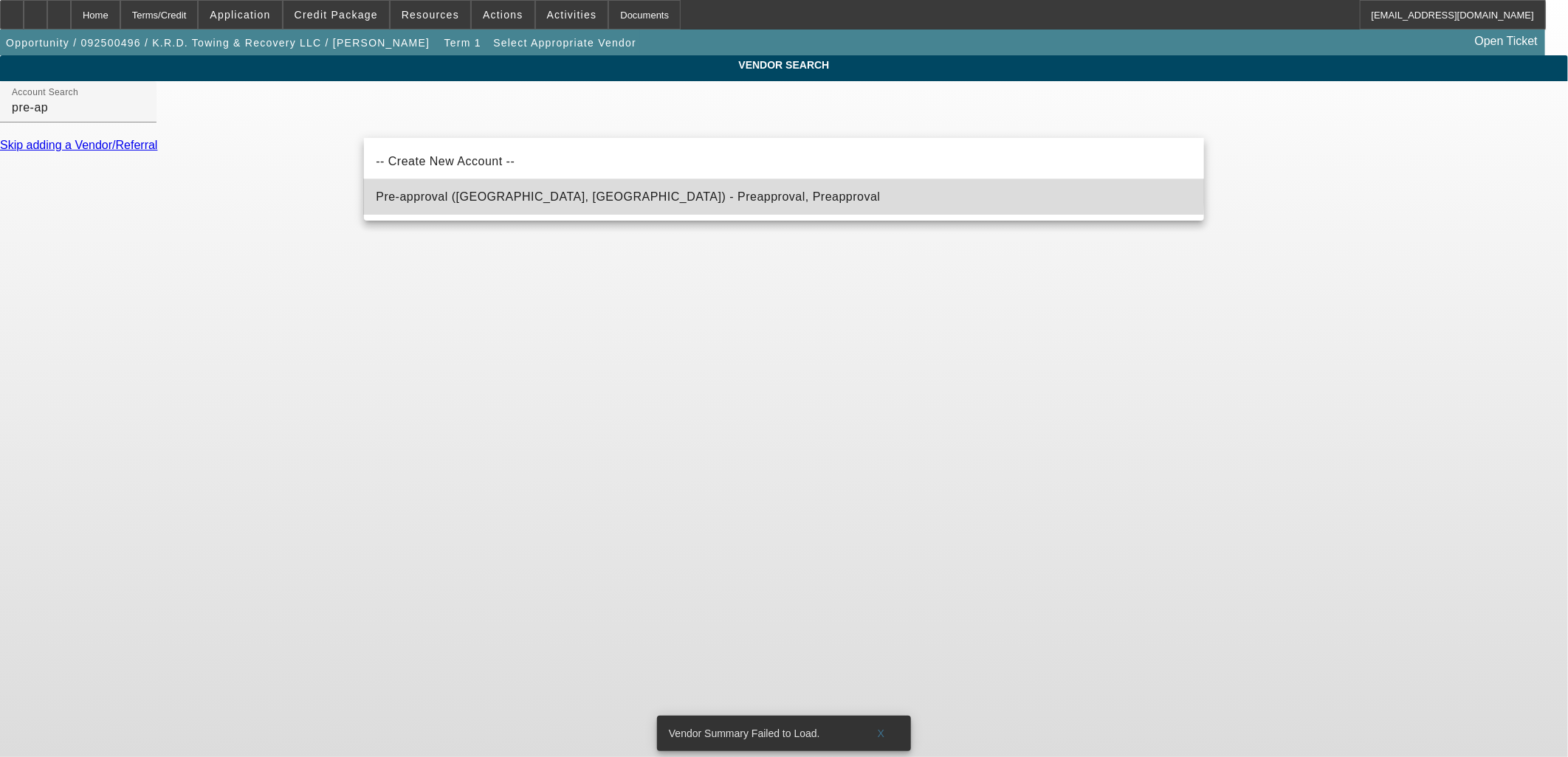
click at [498, 188] on mat-option "Pre-approval (Northbrook, IL) - Preapproval, Preapproval" at bounding box center [784, 197] width 840 height 36
type input "Pre-approval (Northbrook, IL) - Preapproval, Preapproval"
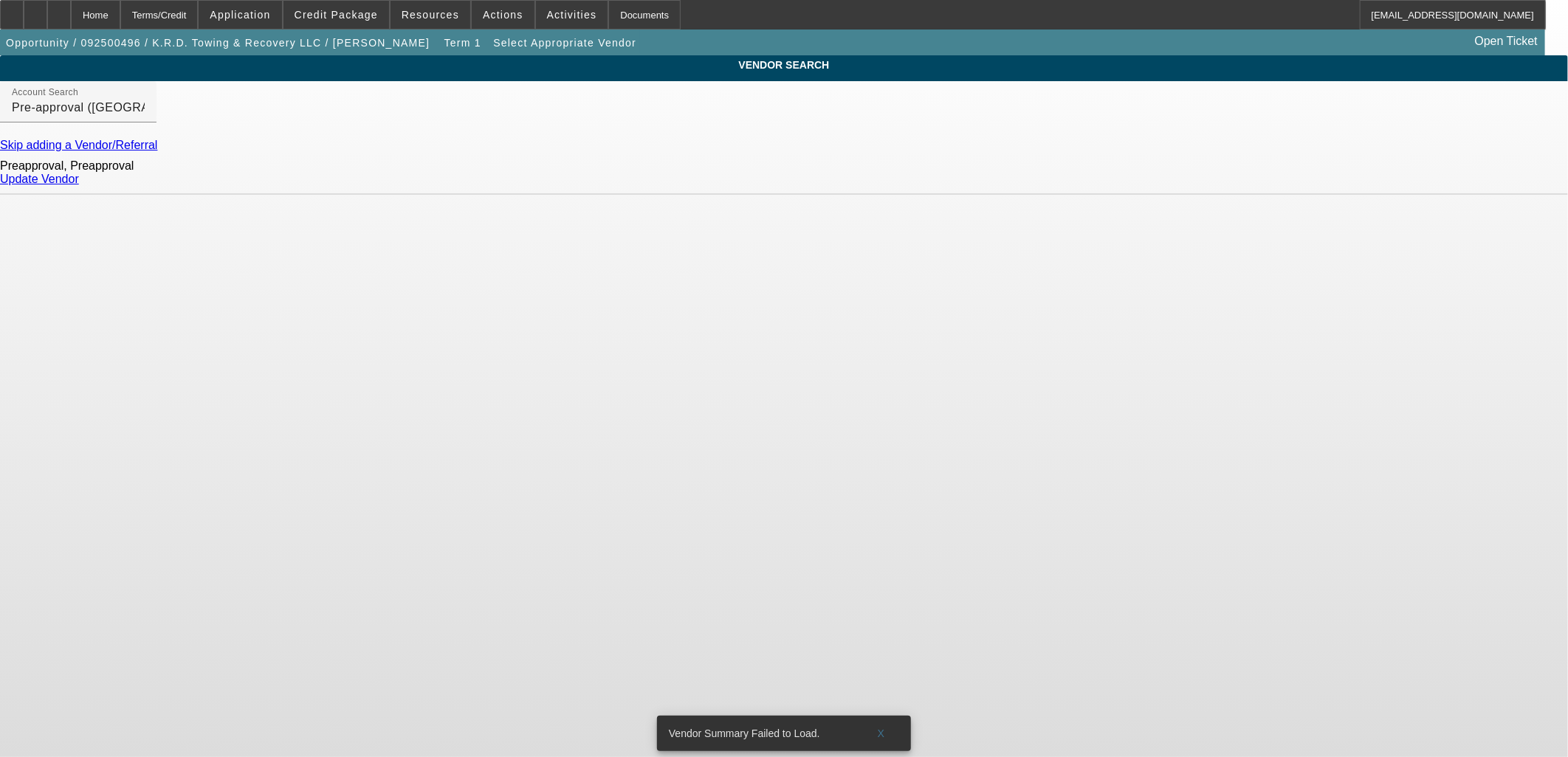
click at [79, 185] on link "Update Vendor" at bounding box center [39, 179] width 79 height 12
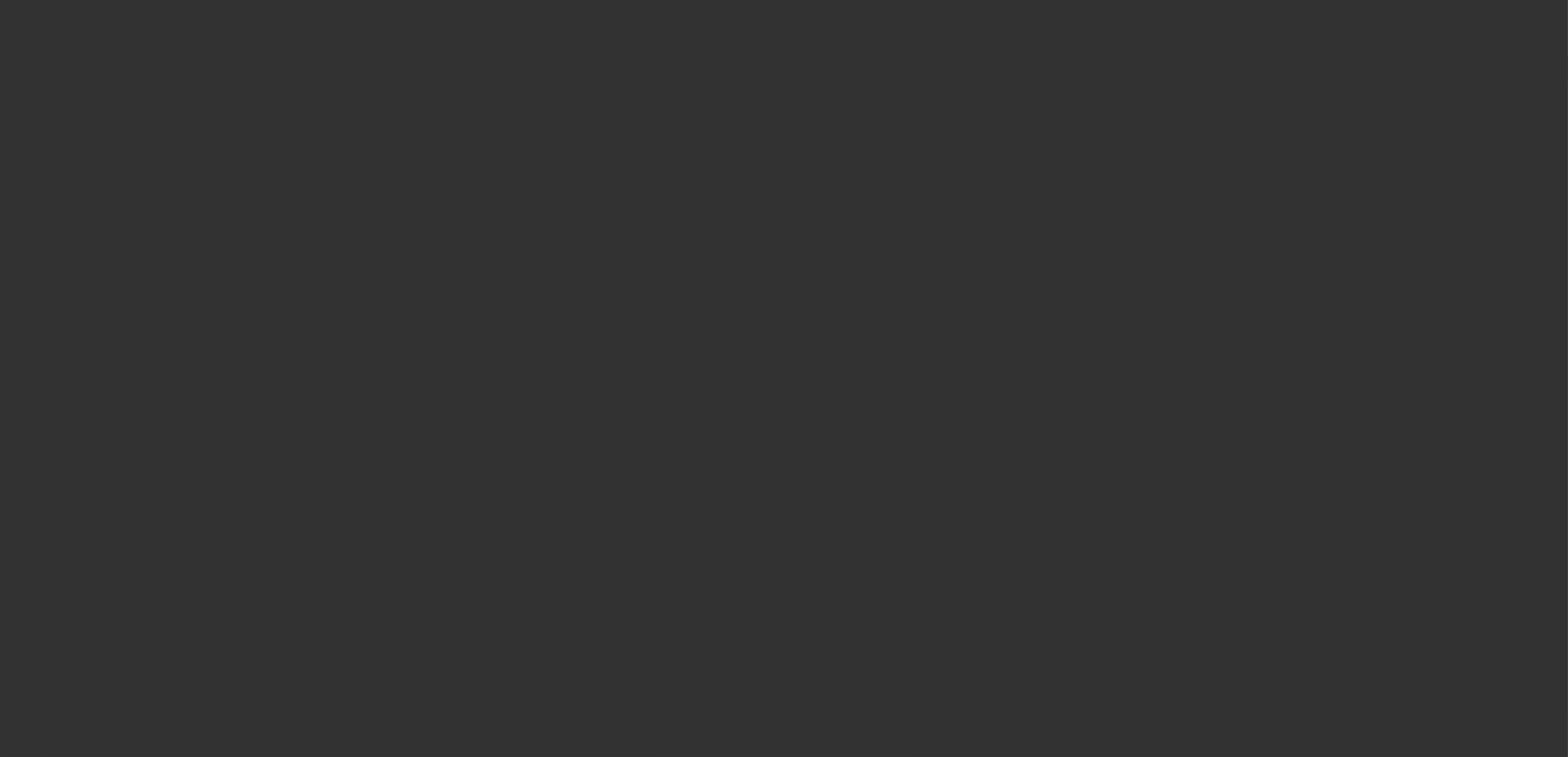
type input "$75,000.00"
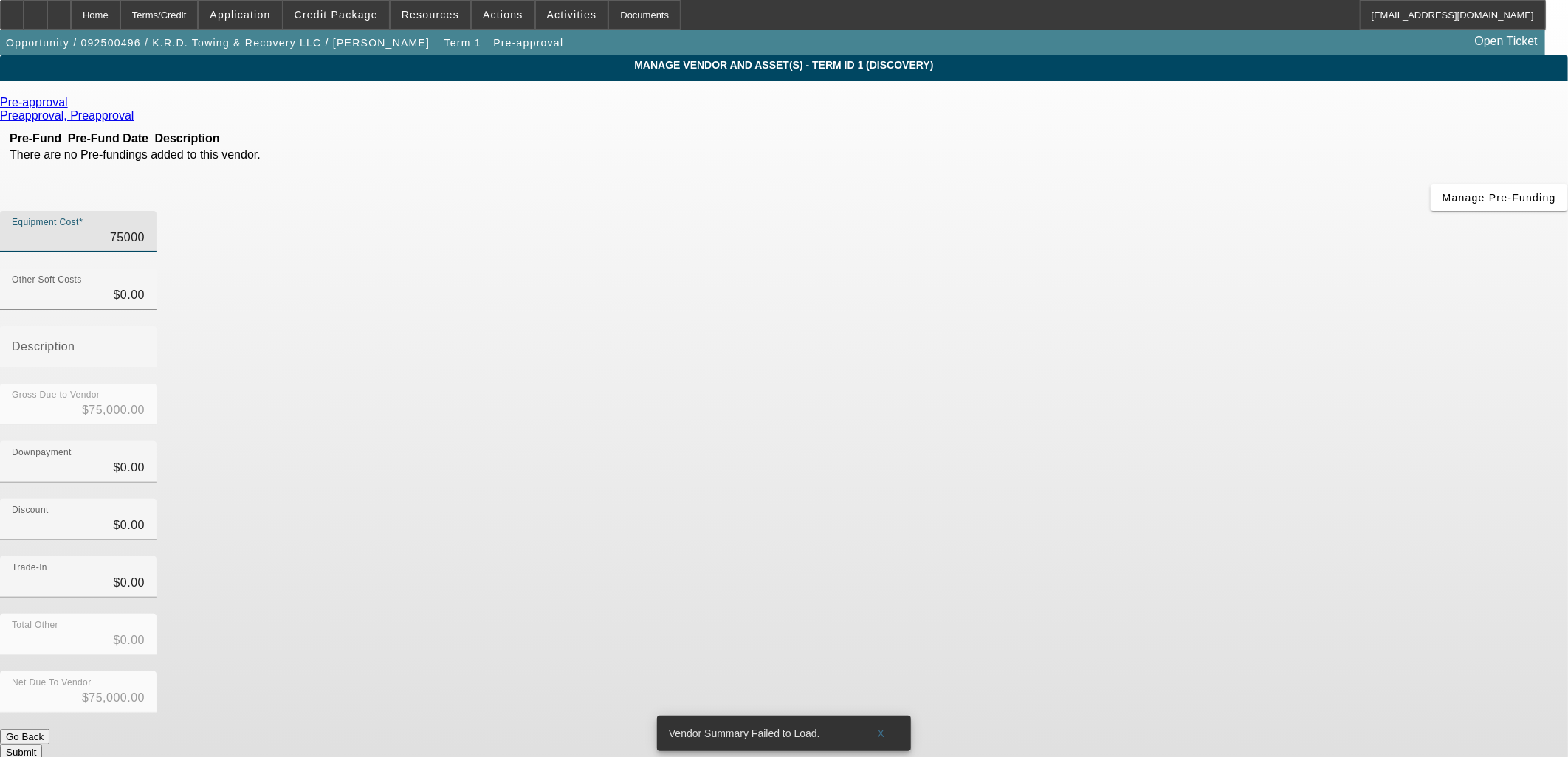
click at [145, 229] on input "75000" at bounding box center [79, 238] width 133 height 18
drag, startPoint x: 961, startPoint y: 124, endPoint x: 787, endPoint y: 134, distance: 174.3
click at [787, 211] on div "Equipment Cost 75000" at bounding box center [784, 240] width 1568 height 58
type input "5000"
type input "$5,000.00"
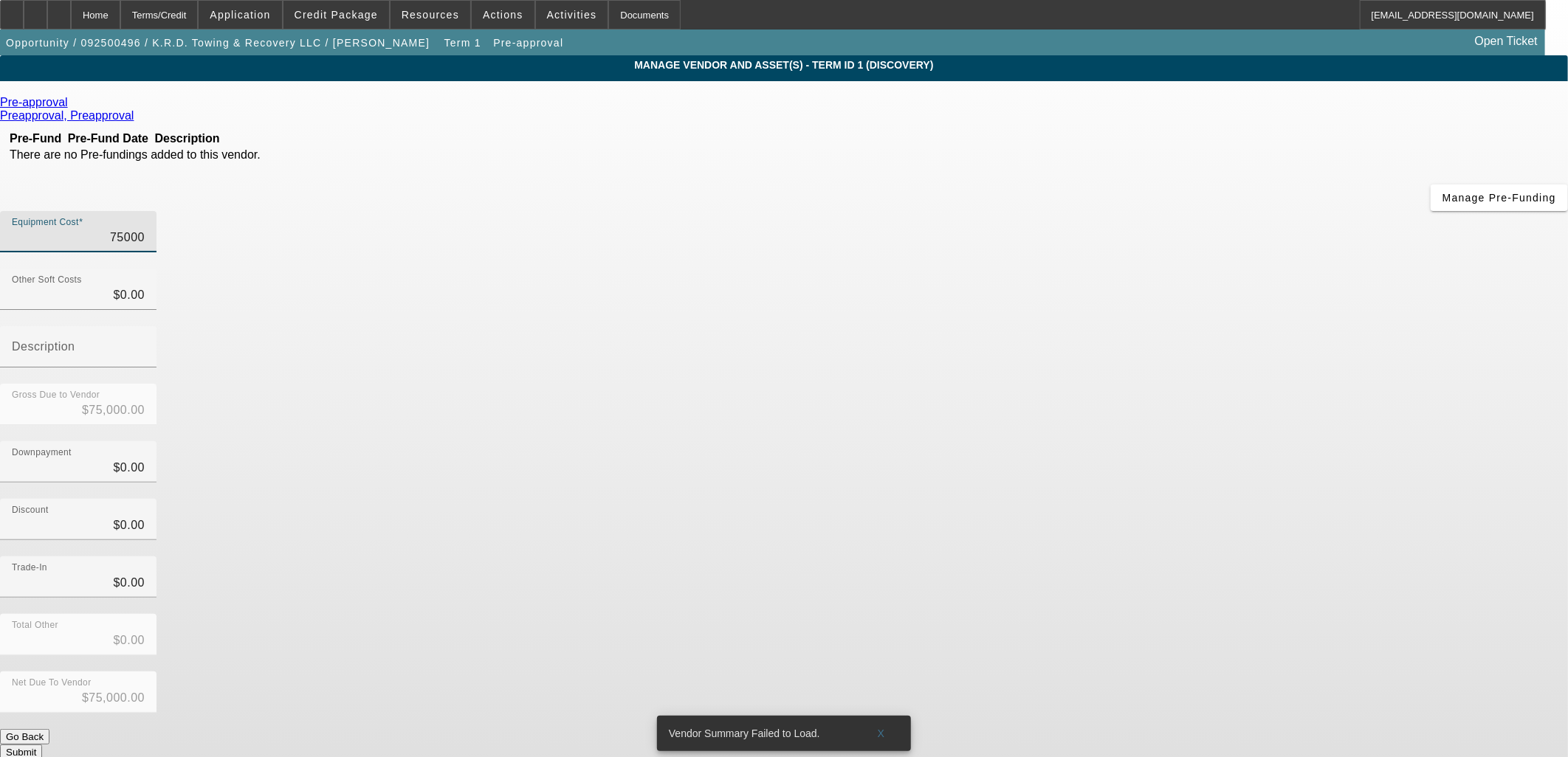
type input "$5,000.00"
type input "50000"
type input "$50,000.00"
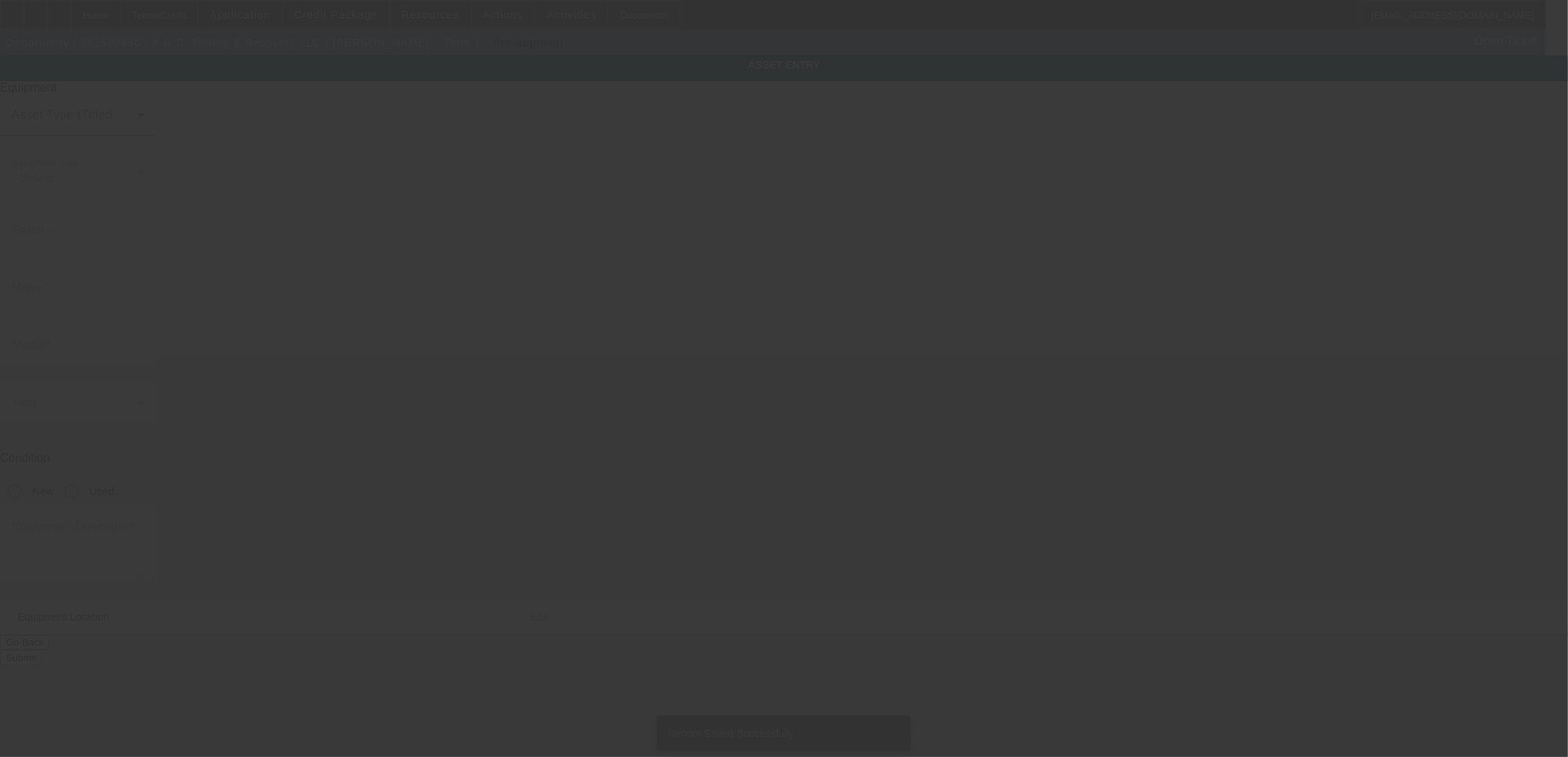
type textarea "Cash flow and expansion"
type input "200 Pecan Drive"
type input "Atmore"
type input "36502"
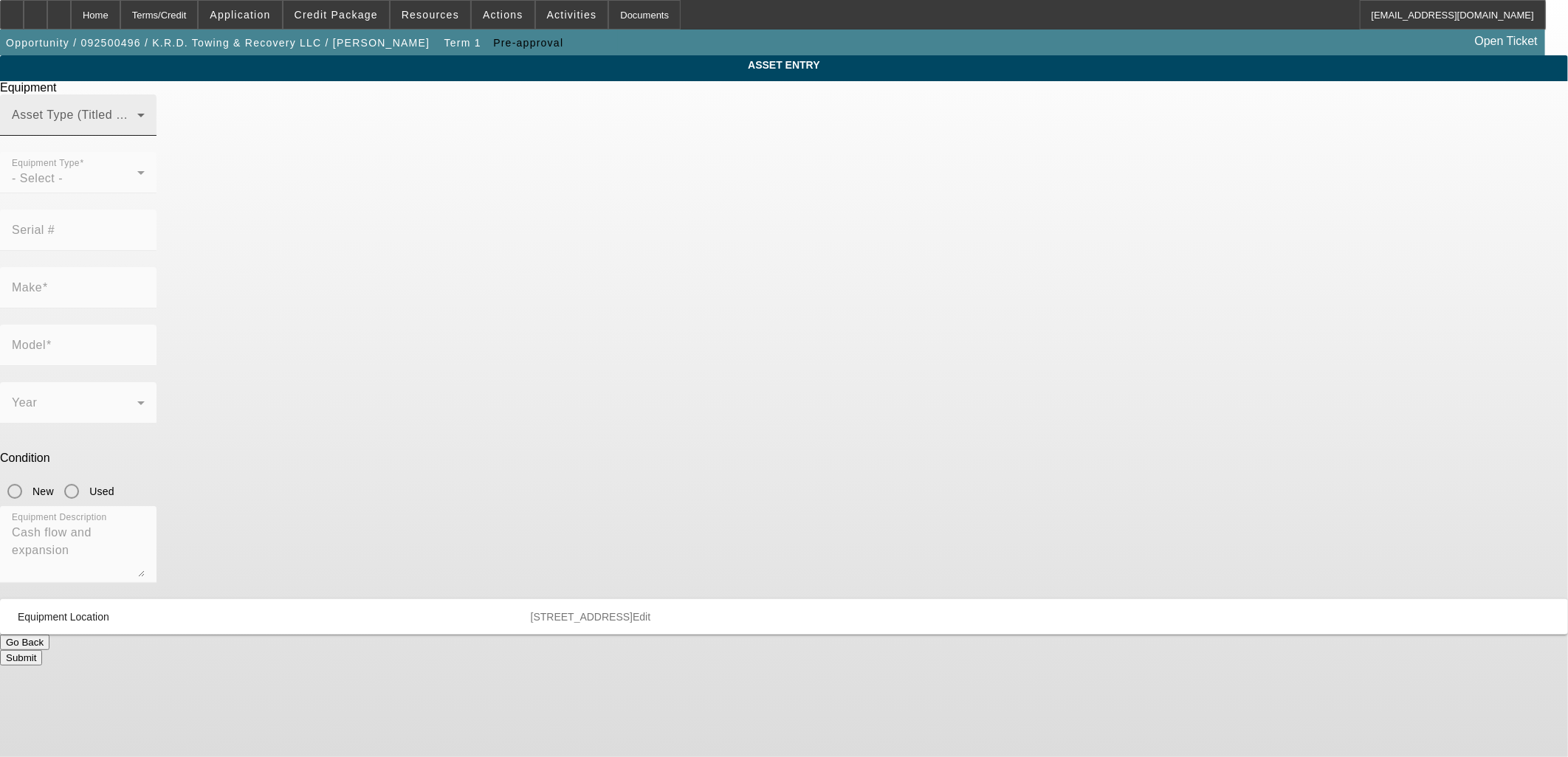
click at [137, 130] on span at bounding box center [75, 121] width 125 height 18
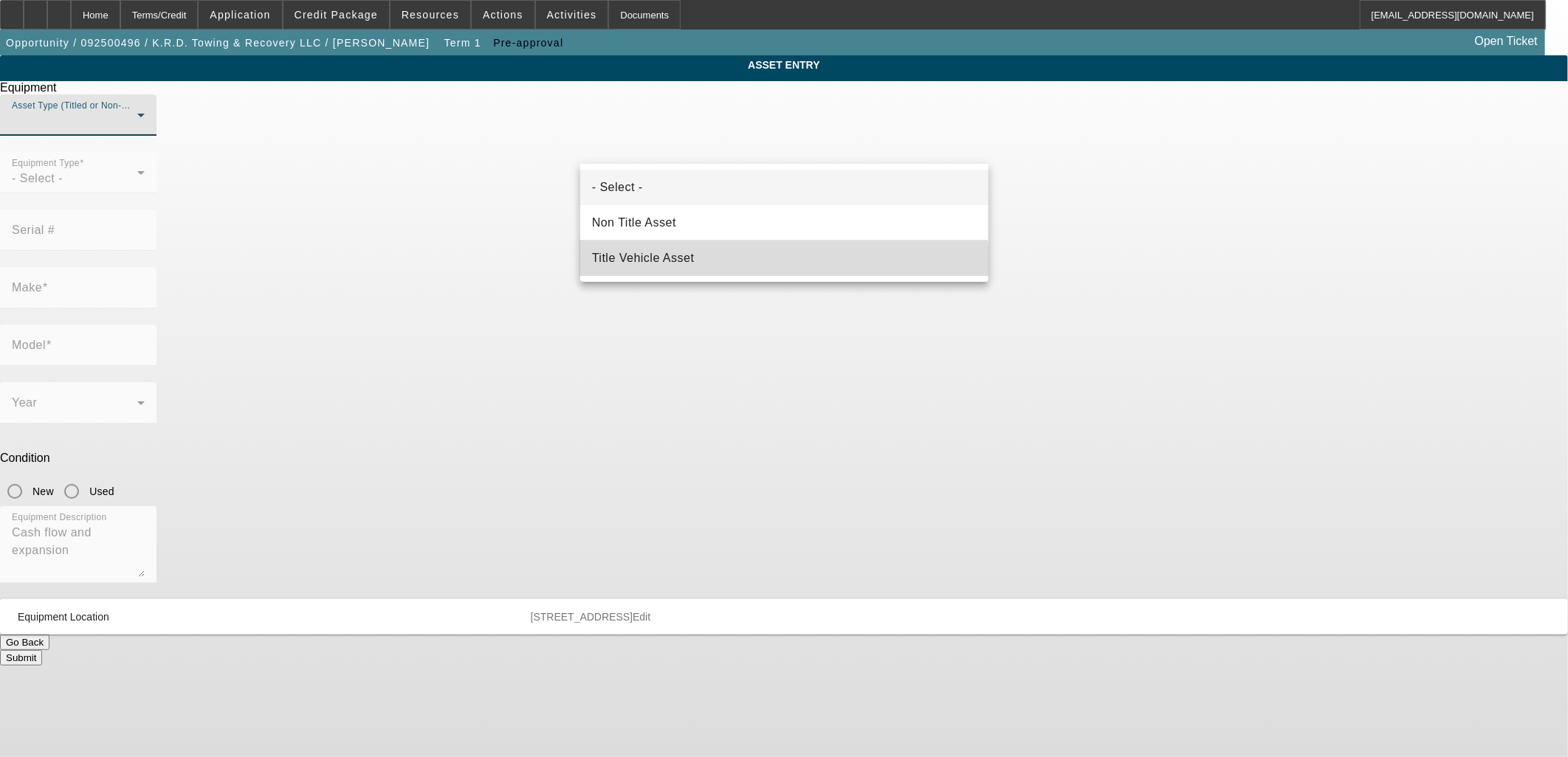
click at [691, 275] on mat-option "Title Vehicle Asset" at bounding box center [784, 258] width 408 height 36
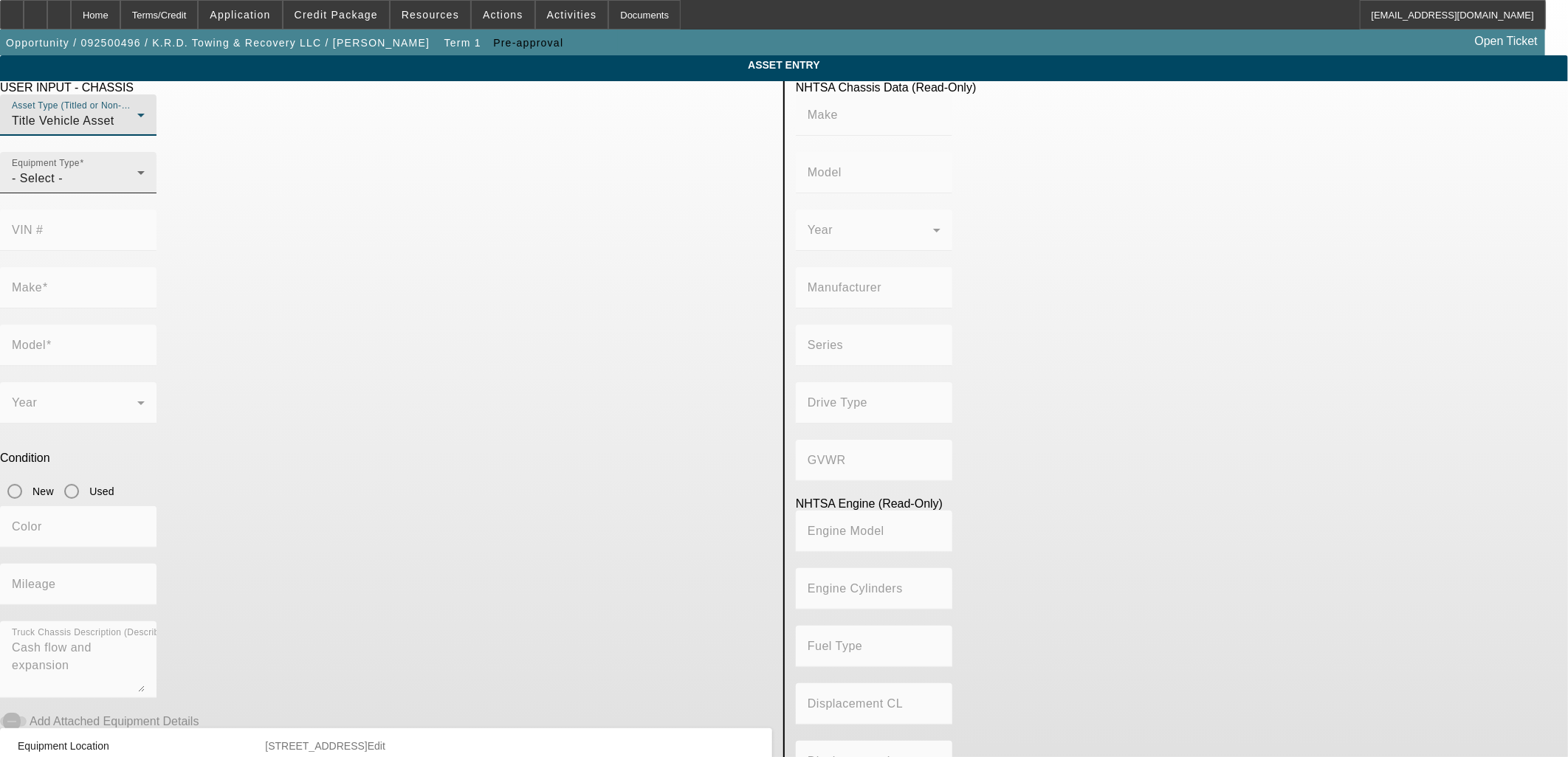
click at [137, 188] on div "- Select -" at bounding box center [75, 179] width 125 height 18
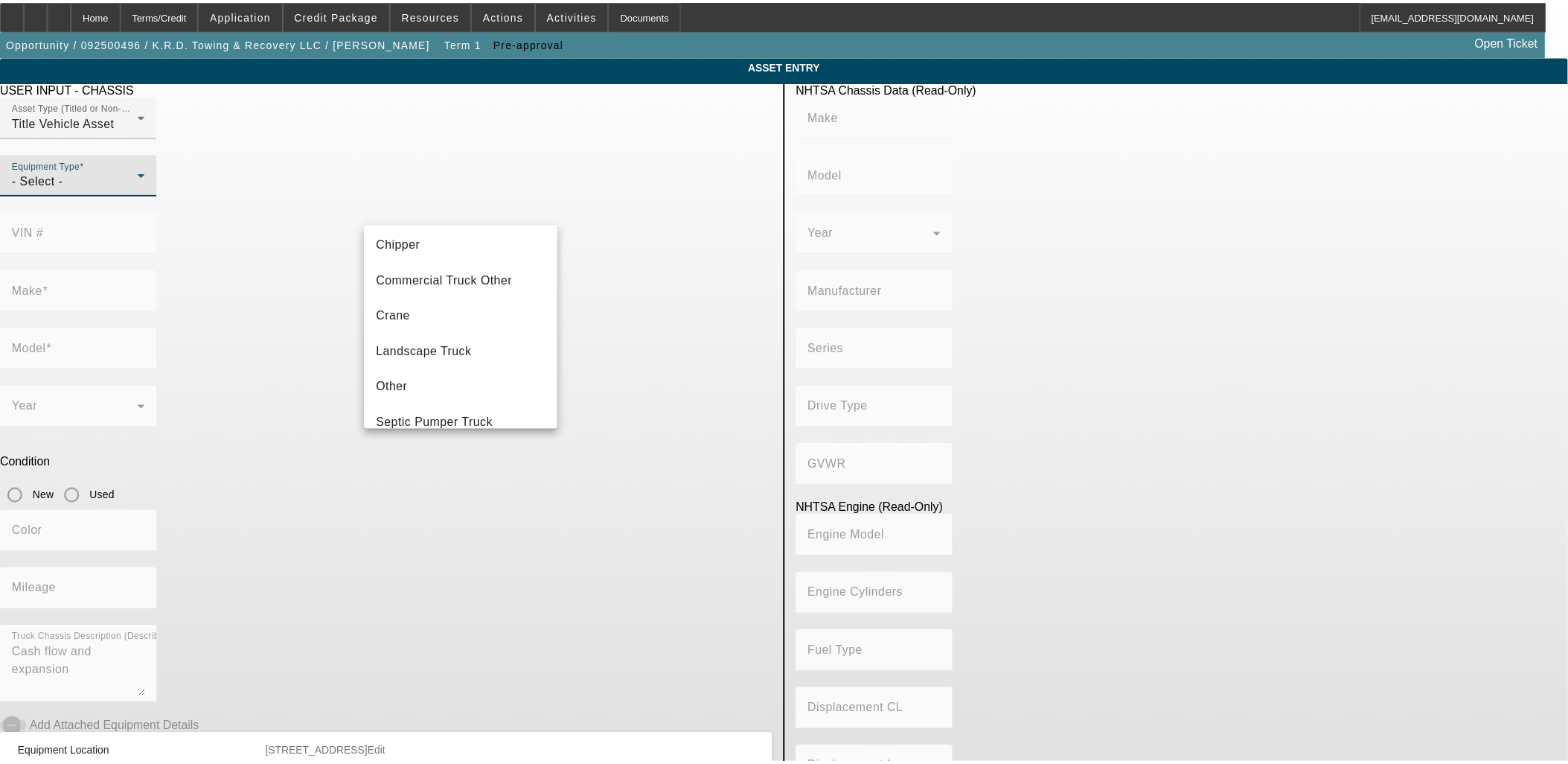
scroll to position [164, 0]
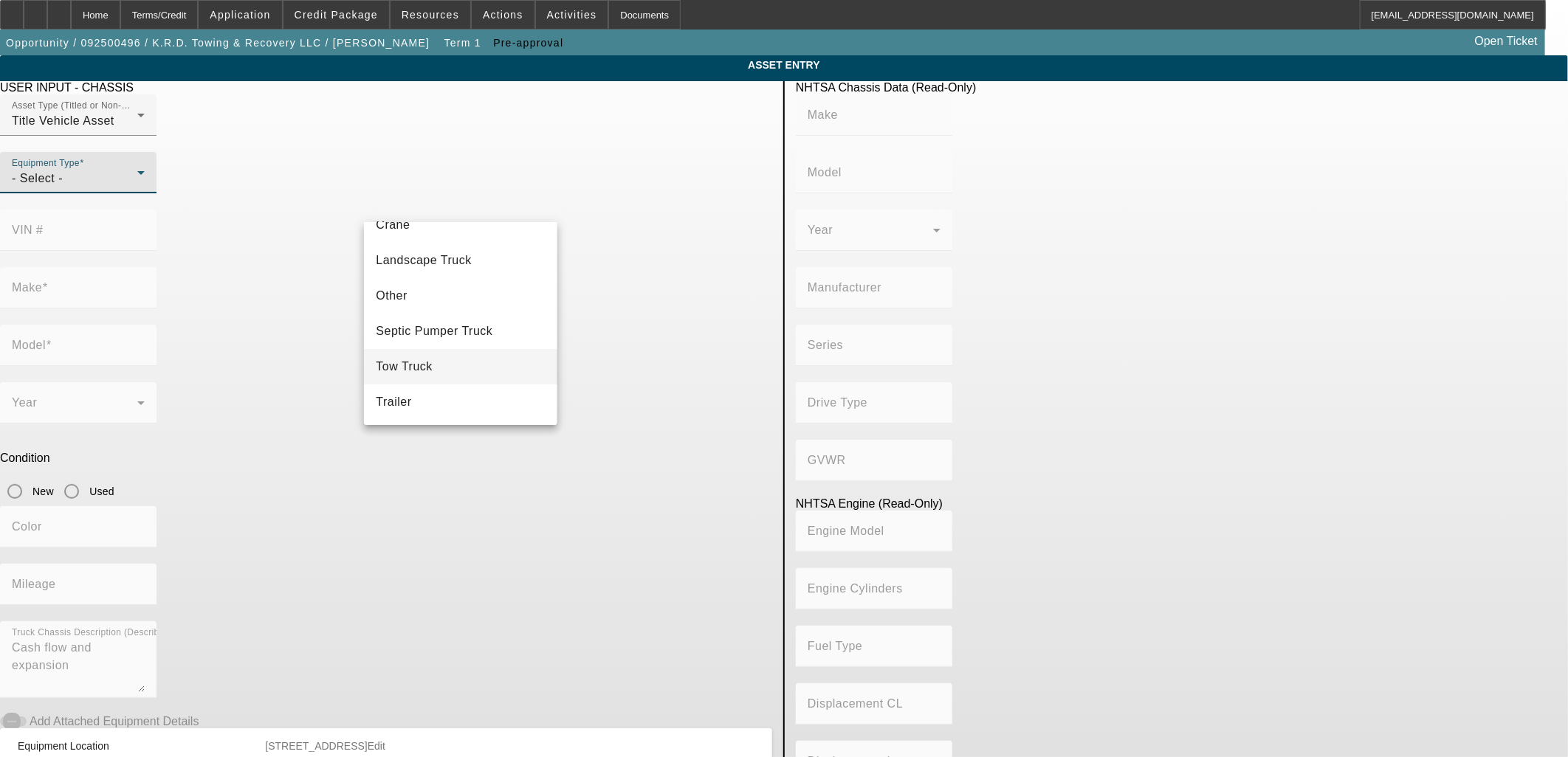
click at [431, 358] on span "Tow Truck" at bounding box center [404, 367] width 57 height 18
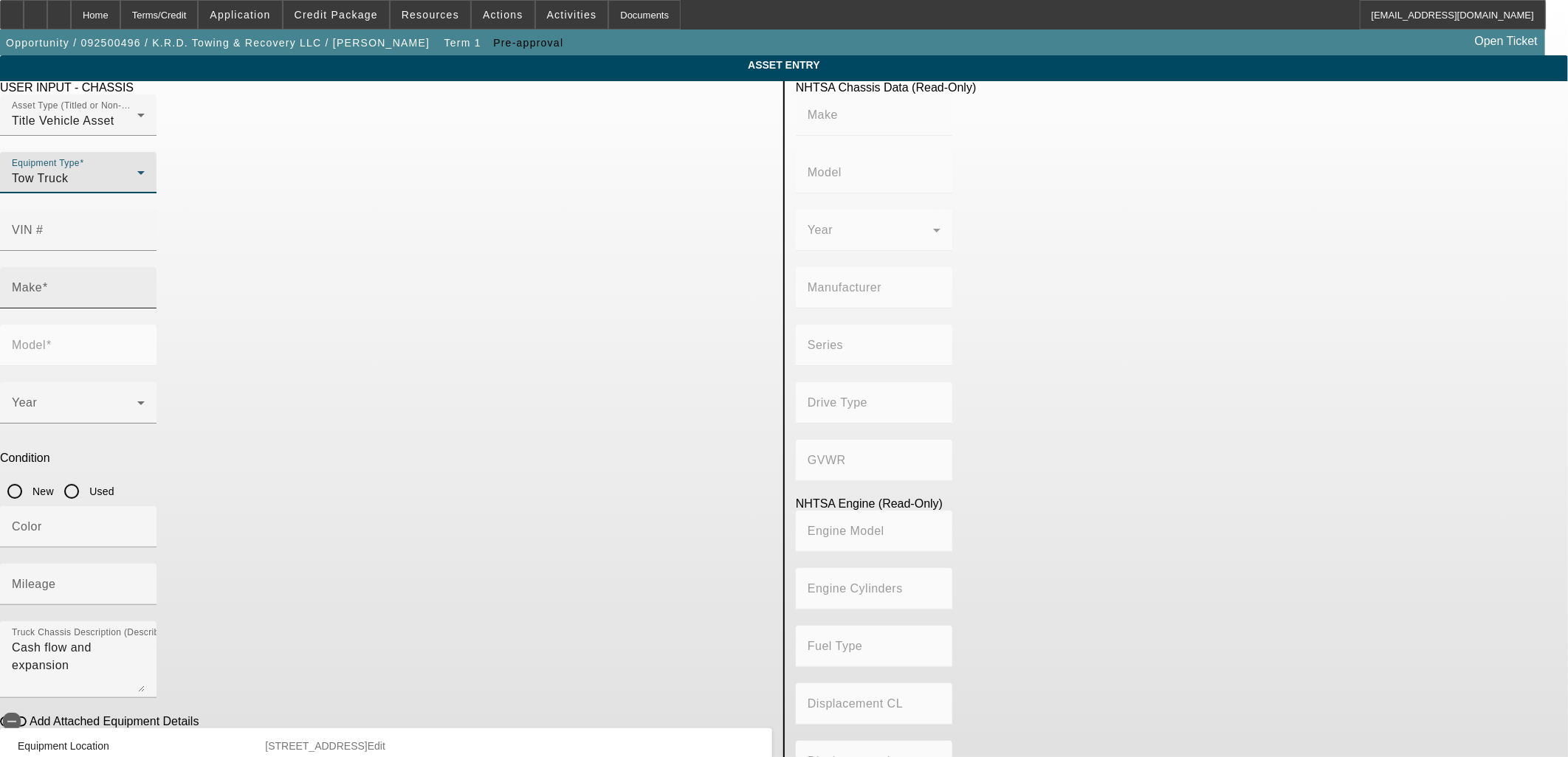
click at [145, 267] on div "Make" at bounding box center [79, 288] width 133 height 41
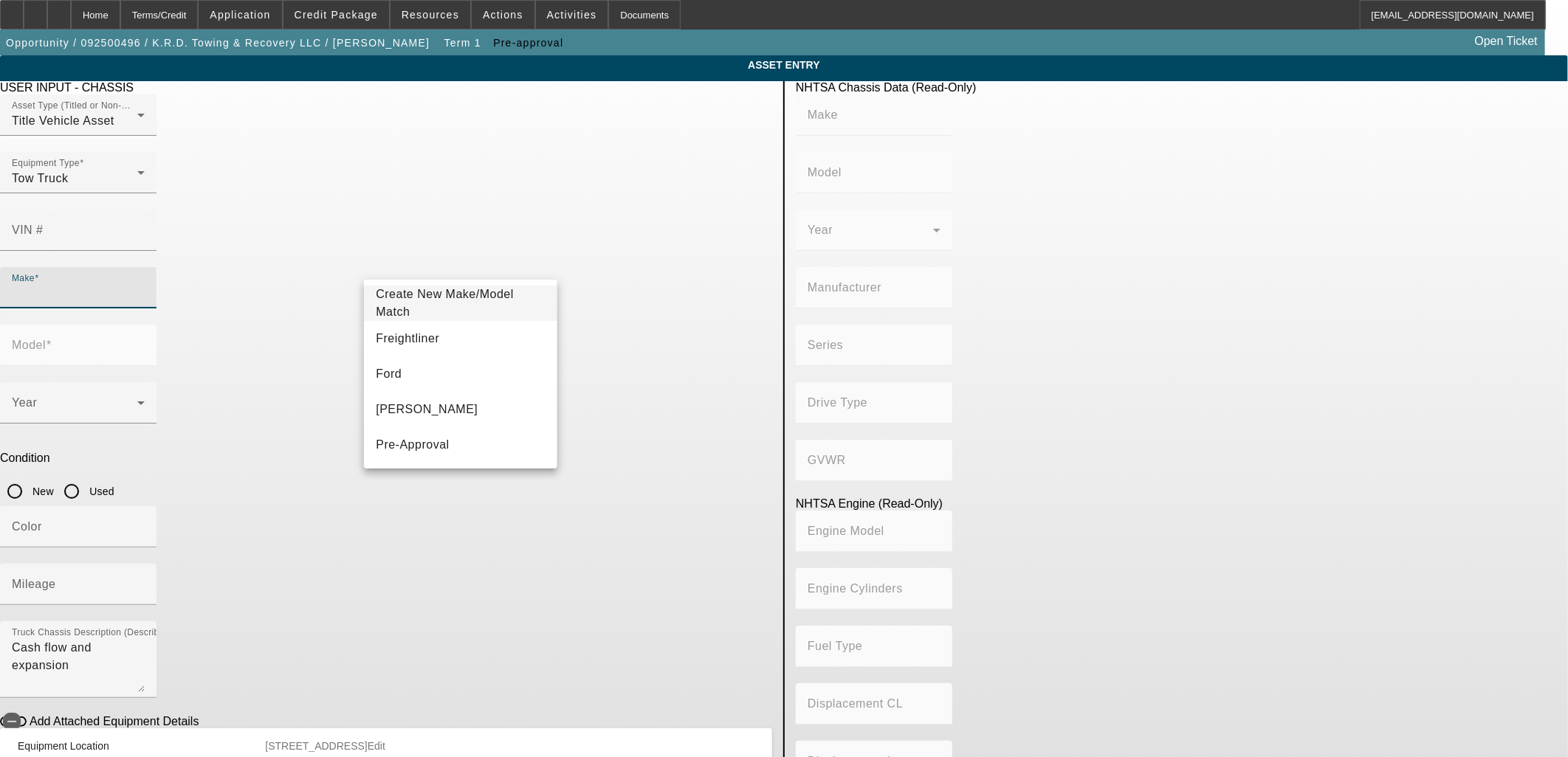
click at [145, 285] on input "Make" at bounding box center [79, 294] width 133 height 18
click at [452, 439] on mat-option "Pre-Approval" at bounding box center [460, 445] width 193 height 36
type input "Pre-Approval"
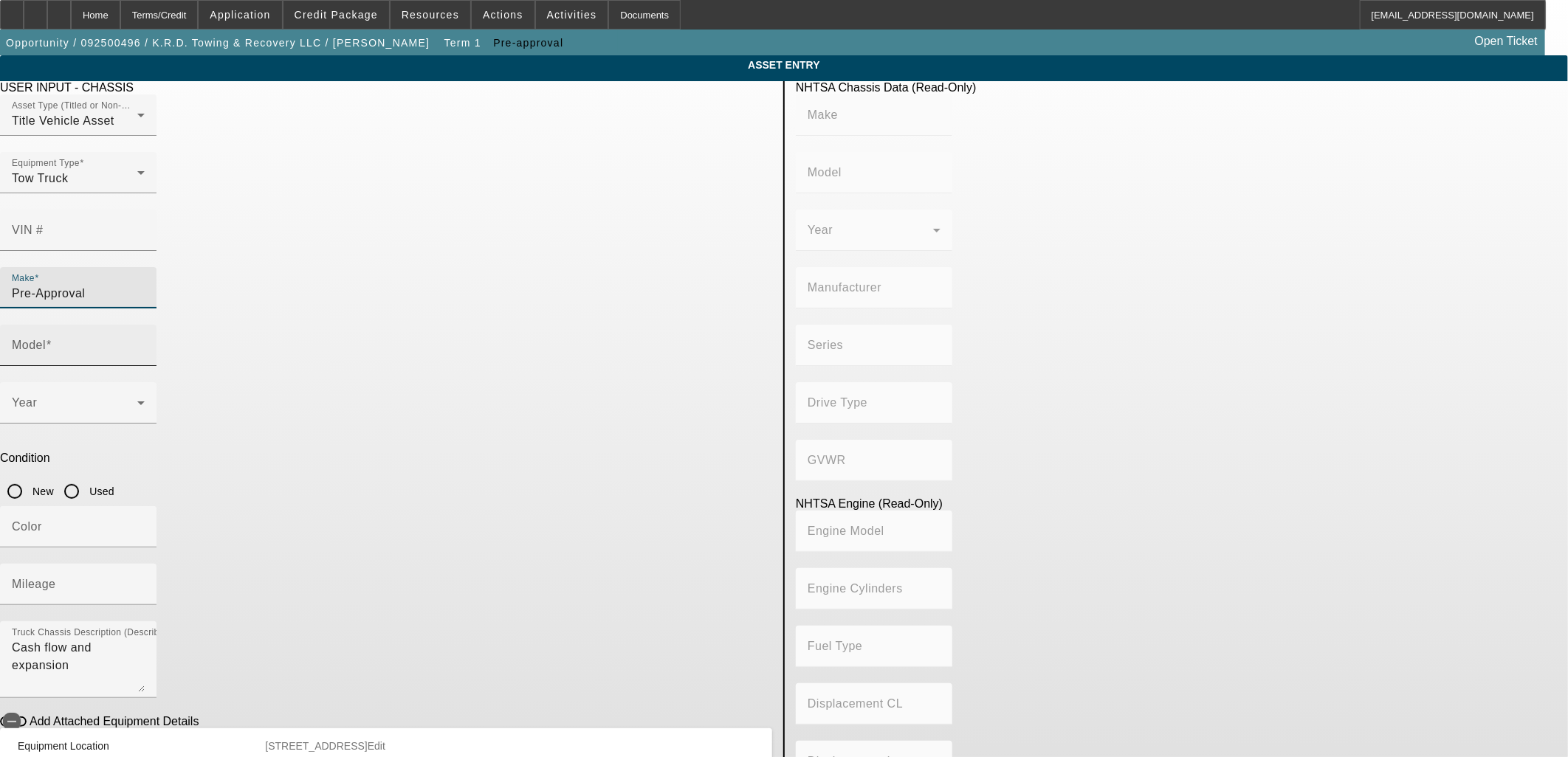
click at [157, 325] on mat-form-field "Model" at bounding box center [78, 353] width 157 height 58
click at [145, 325] on div "Model" at bounding box center [79, 345] width 133 height 41
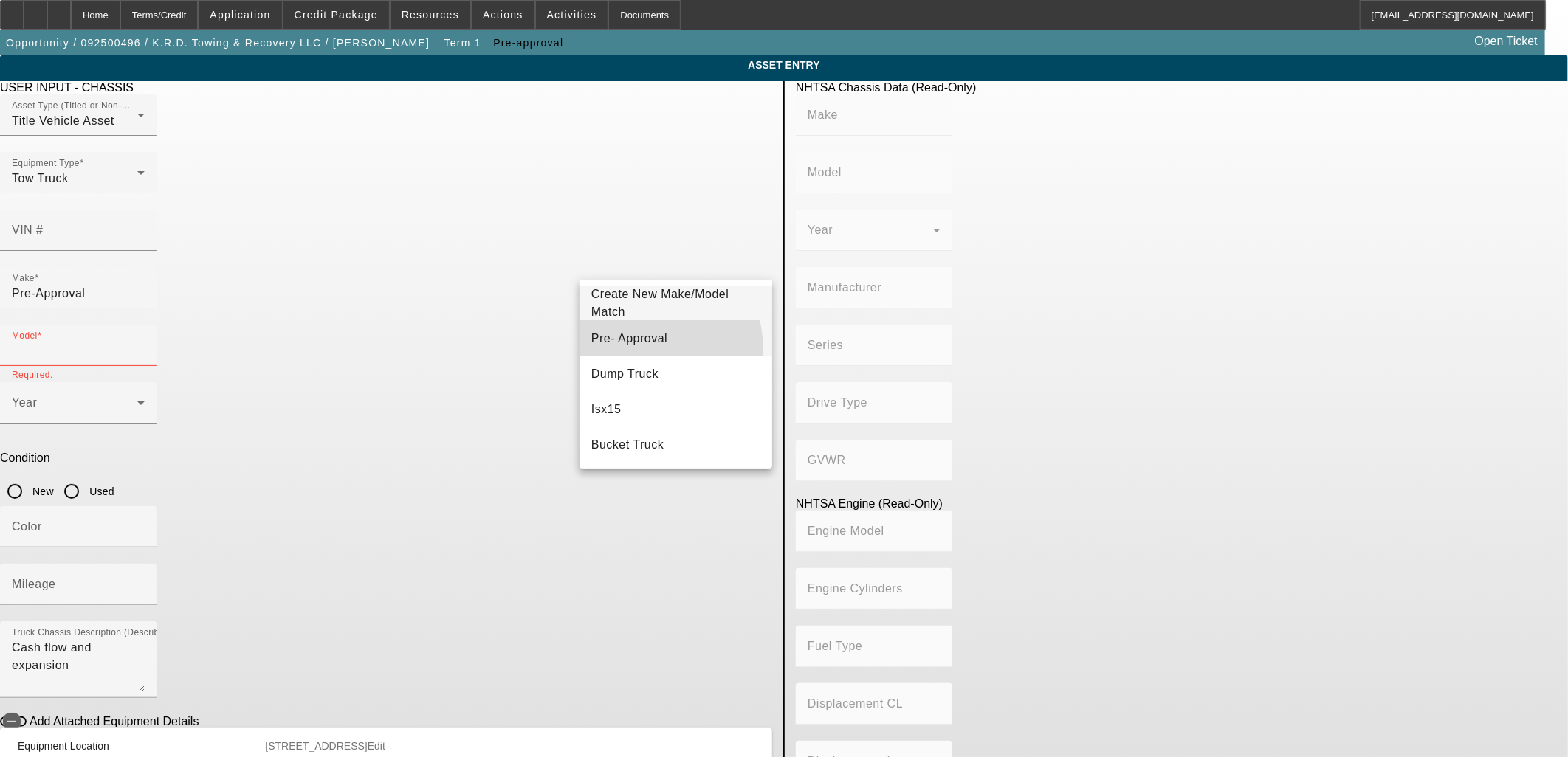
click at [639, 350] on mat-option "Pre- Approval" at bounding box center [675, 339] width 193 height 36
type input "Pre- Approval"
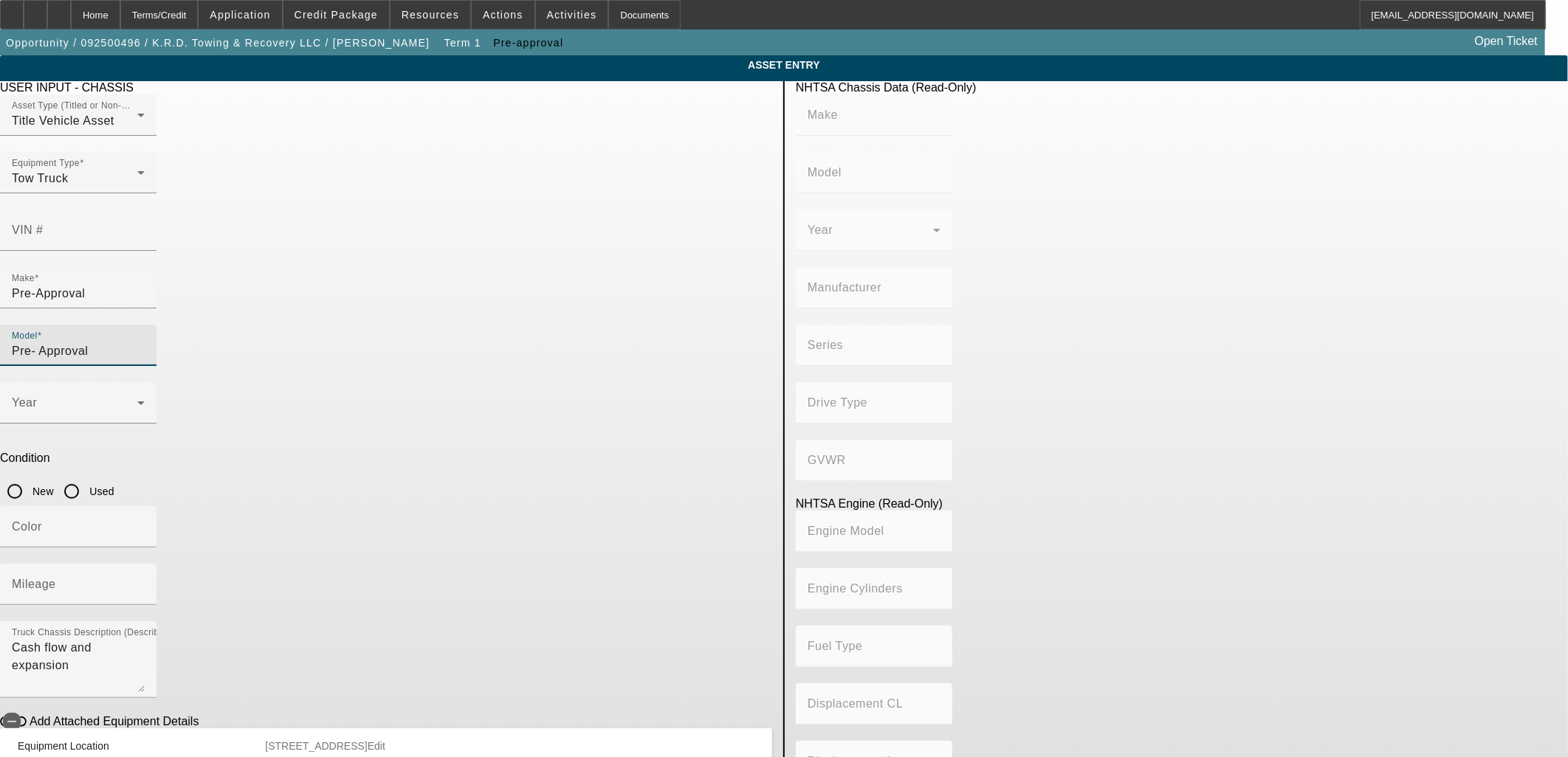
click at [86, 477] on input "Used" at bounding box center [71, 491] width 29 height 29
radio input "true"
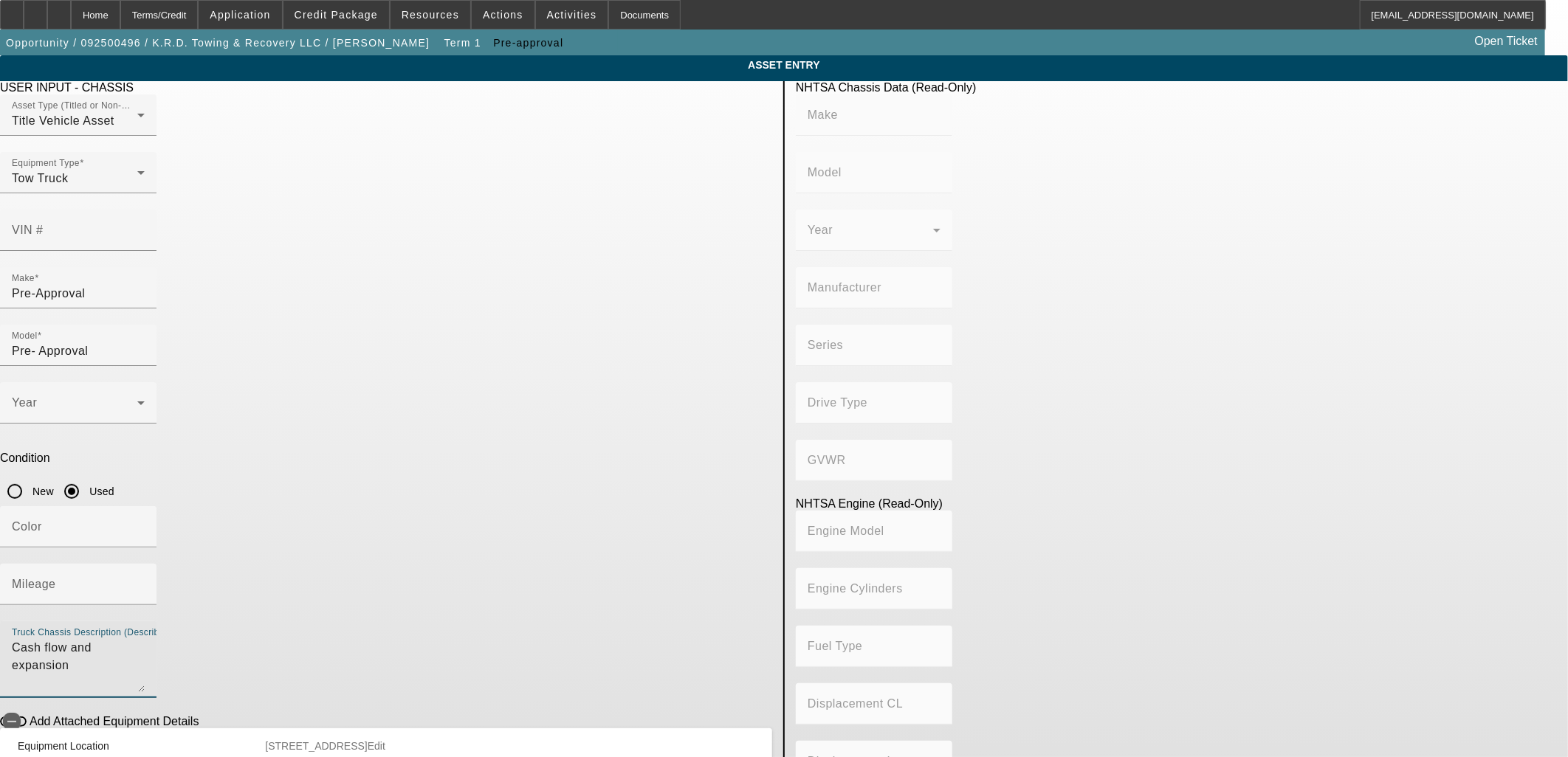
drag, startPoint x: 571, startPoint y: 465, endPoint x: 213, endPoint y: 458, distance: 358.1
click at [214, 458] on app-asset-collateral-manage "ASSET ENTRY Delete asset USER INPUT - CHASSIS Asset Type (Titled or Non-Titled)…" at bounding box center [784, 465] width 1568 height 819
type textarea "Tow truck"
click at [137, 400] on span at bounding box center [75, 409] width 125 height 18
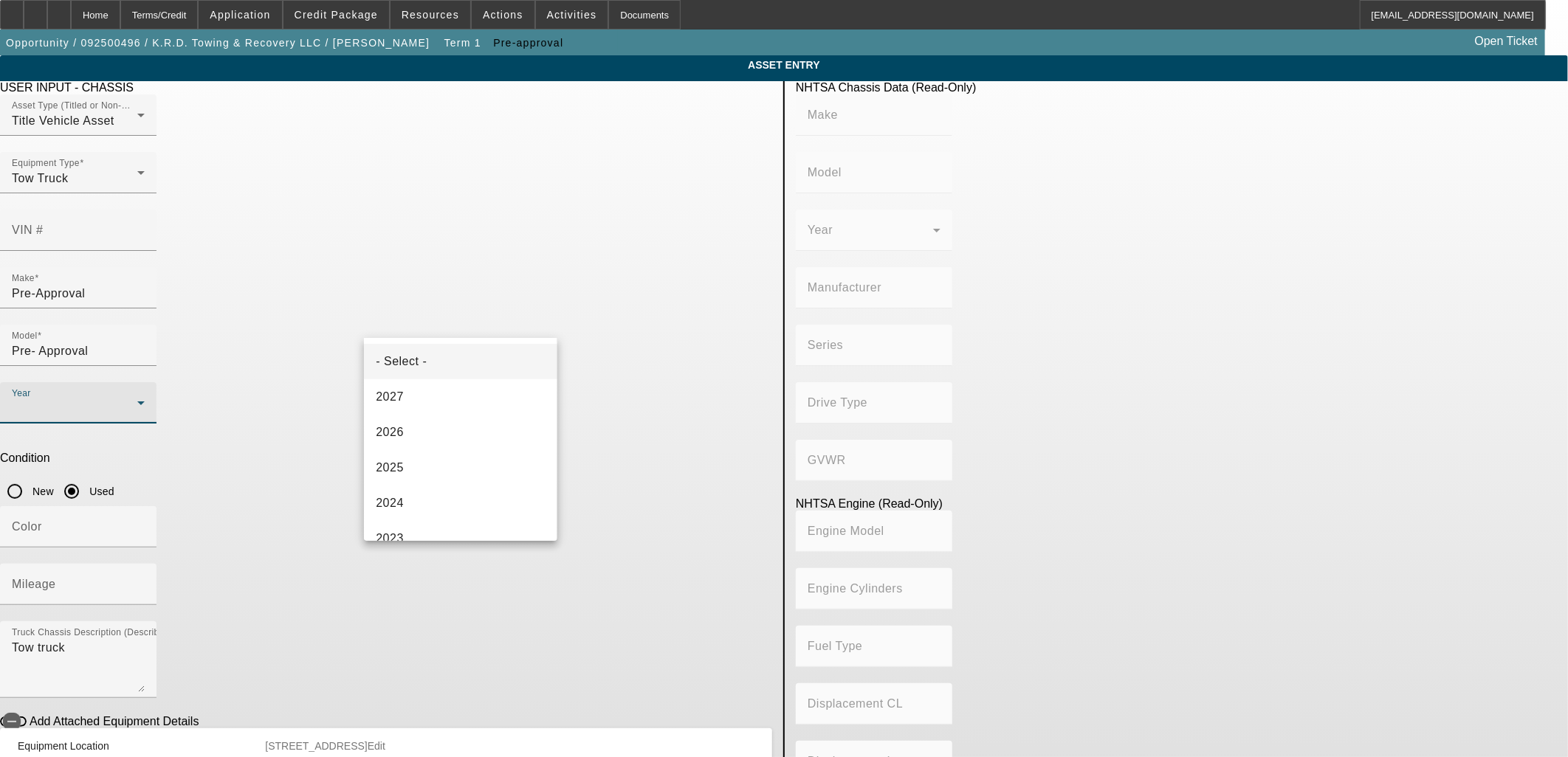
click at [487, 320] on div at bounding box center [784, 378] width 1568 height 757
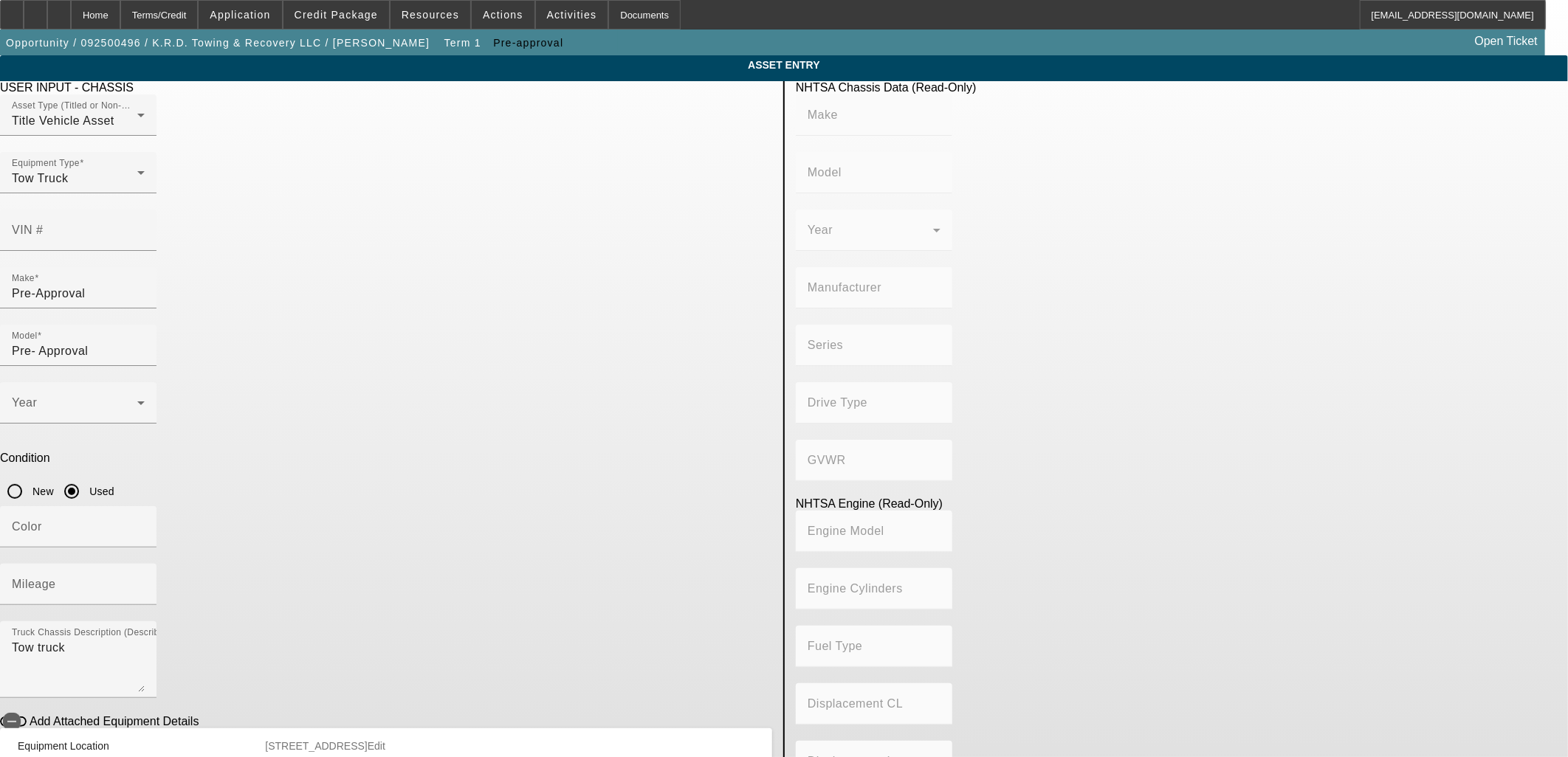
drag, startPoint x: 666, startPoint y: 618, endPoint x: 669, endPoint y: 606, distance: 12.4
drag, startPoint x: 669, startPoint y: 606, endPoint x: 672, endPoint y: 586, distance: 20.2
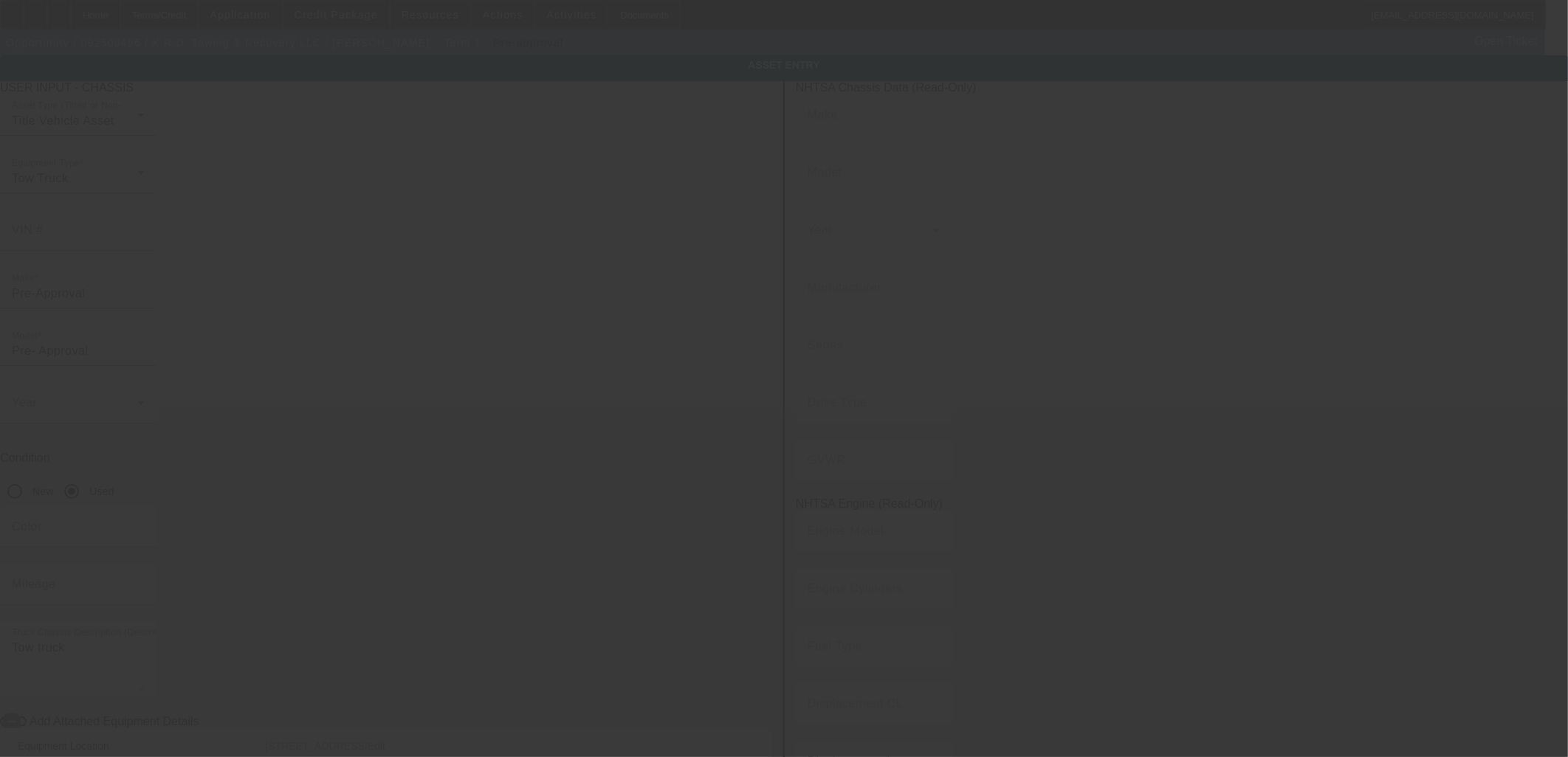
click at [668, 594] on div at bounding box center [784, 378] width 1568 height 757
type input "$50,000.00"
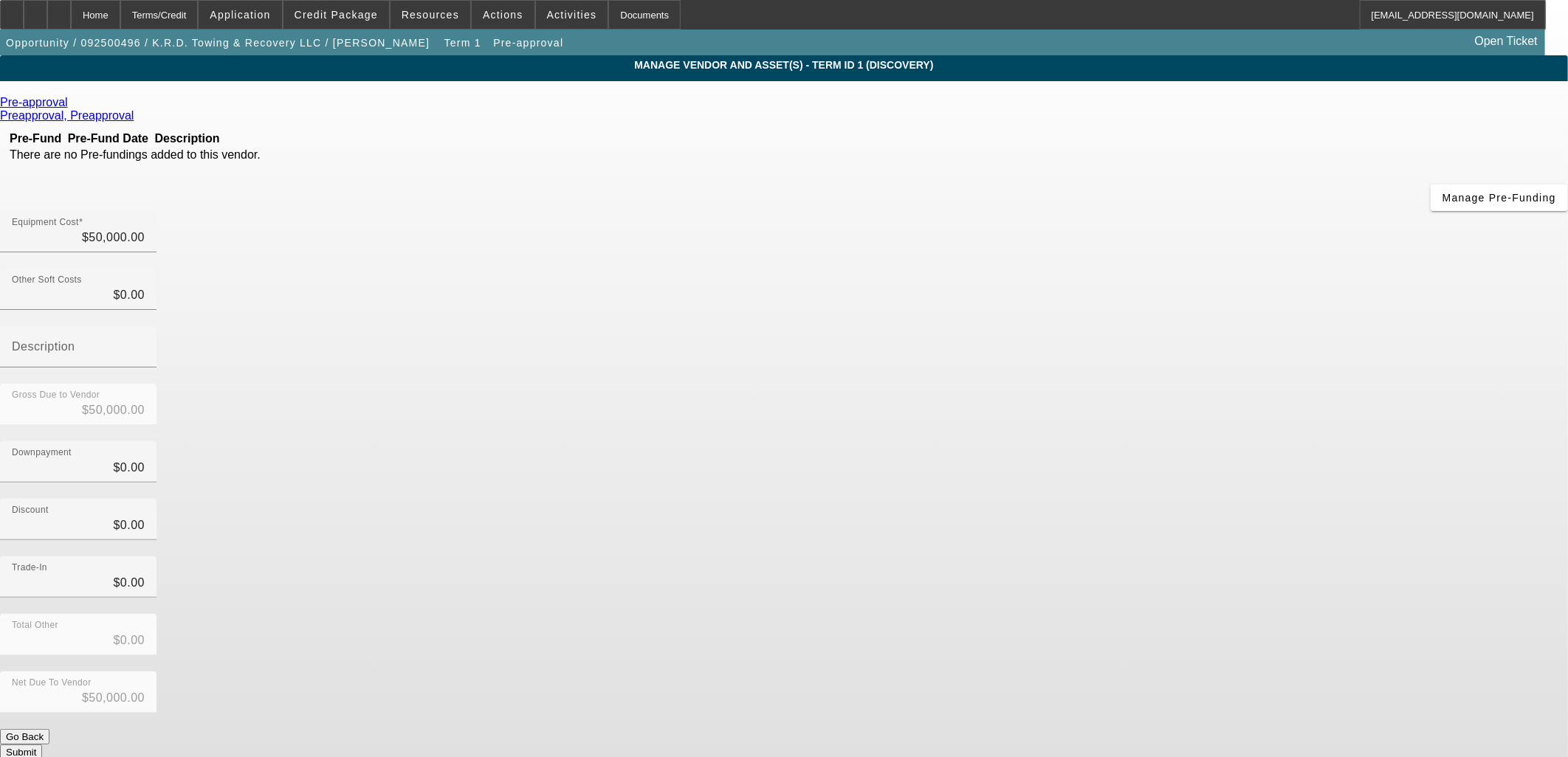
click at [42, 745] on button "Submit" at bounding box center [21, 752] width 42 height 15
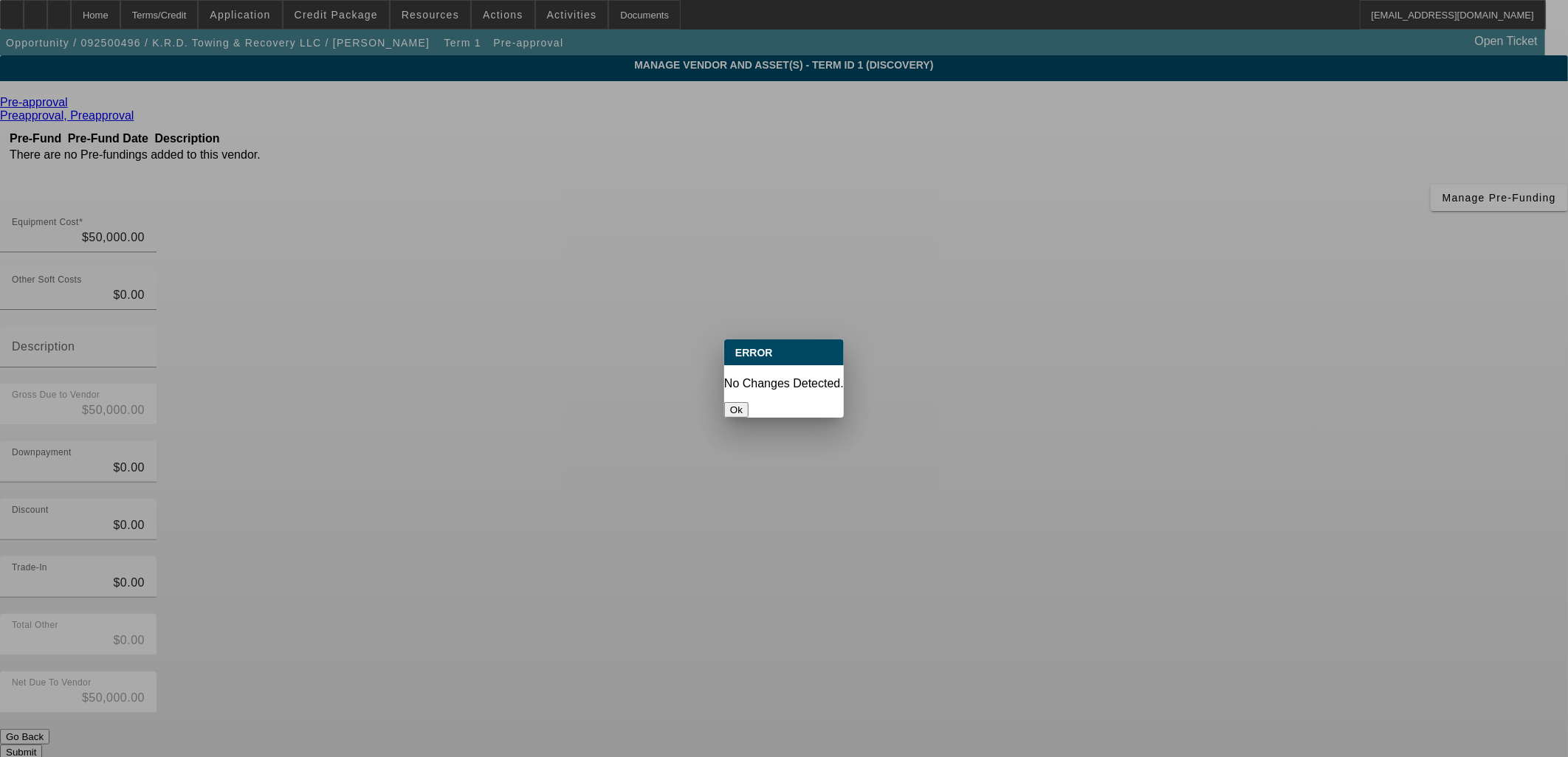
click at [1087, 581] on div at bounding box center [784, 378] width 1568 height 757
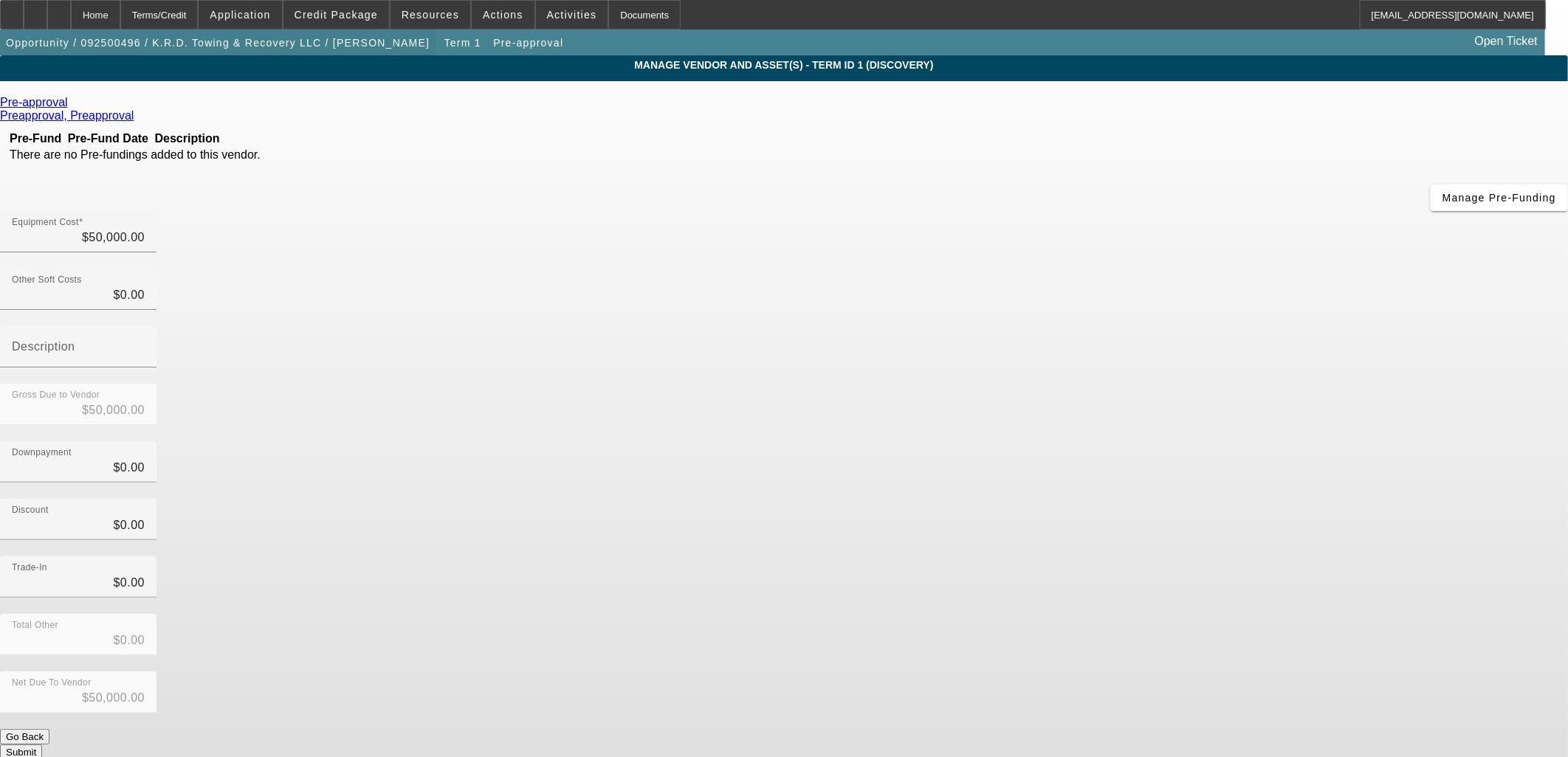
click at [226, 42] on span "Opportunity / 092500496 / K.R.D. Towing & Recovery LLC / Mobley, Jessica" at bounding box center [218, 42] width 424 height 12
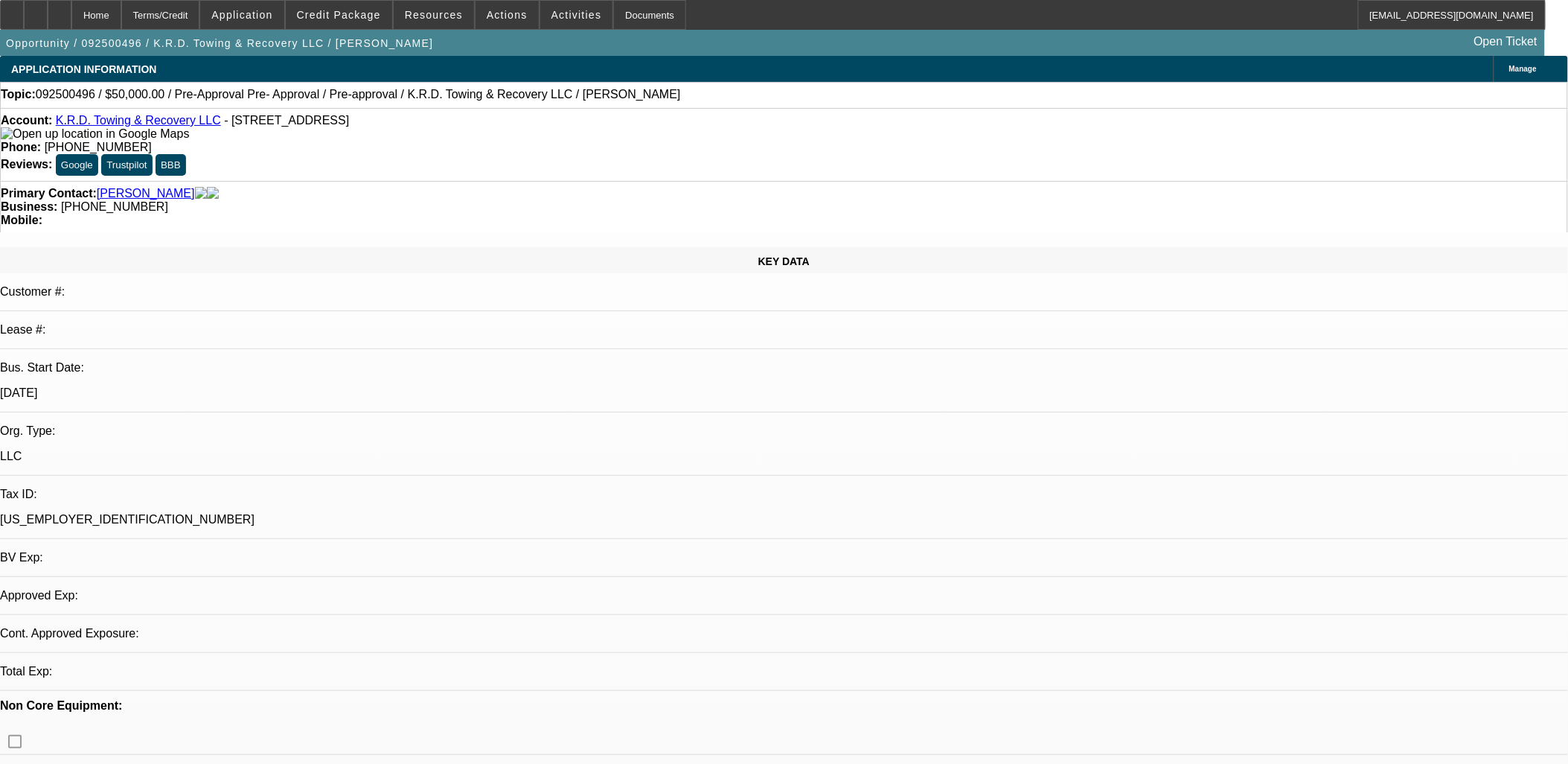
select select "0"
select select "2"
select select "0.1"
select select "4"
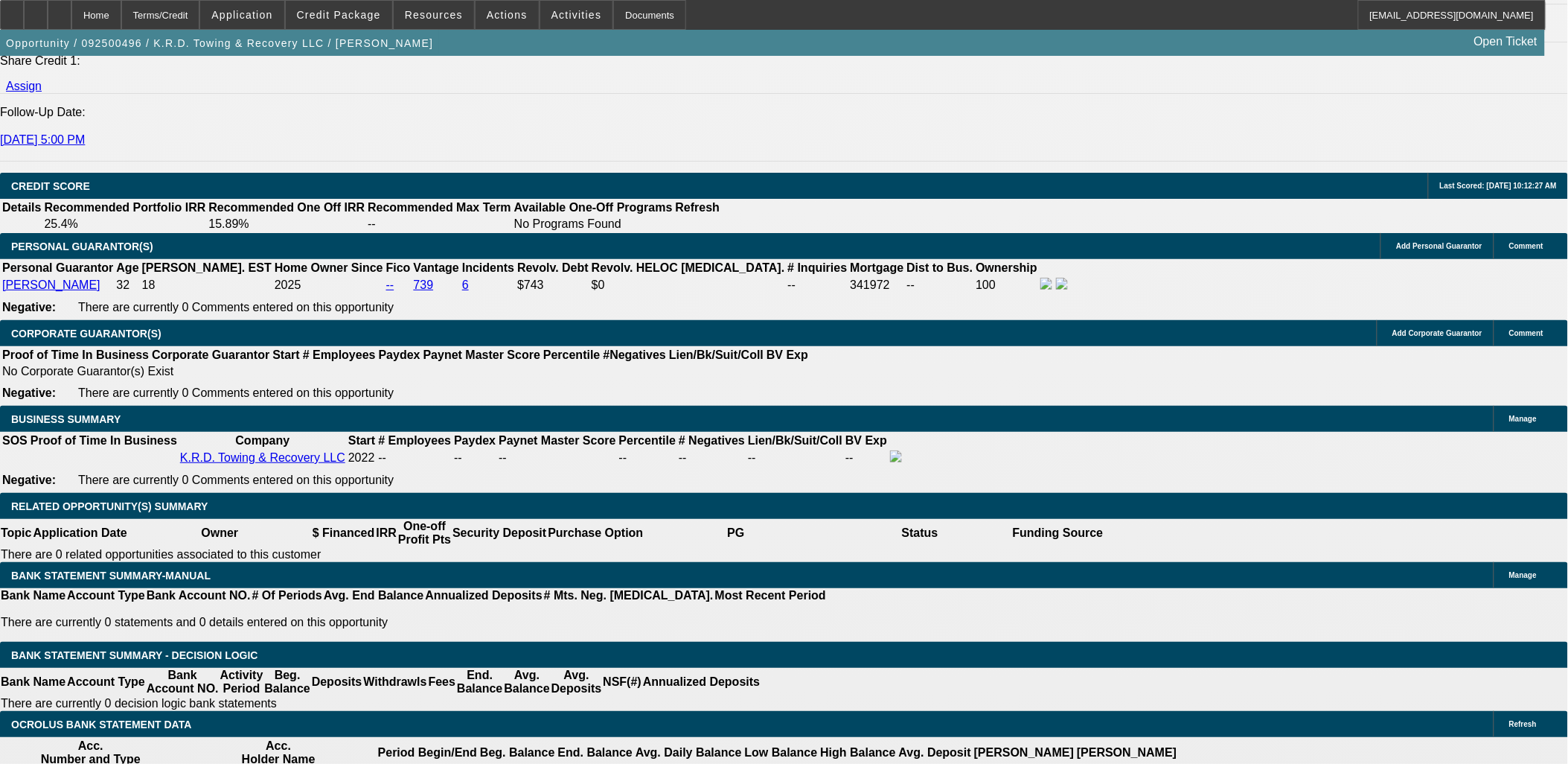
scroll to position [2068, 0]
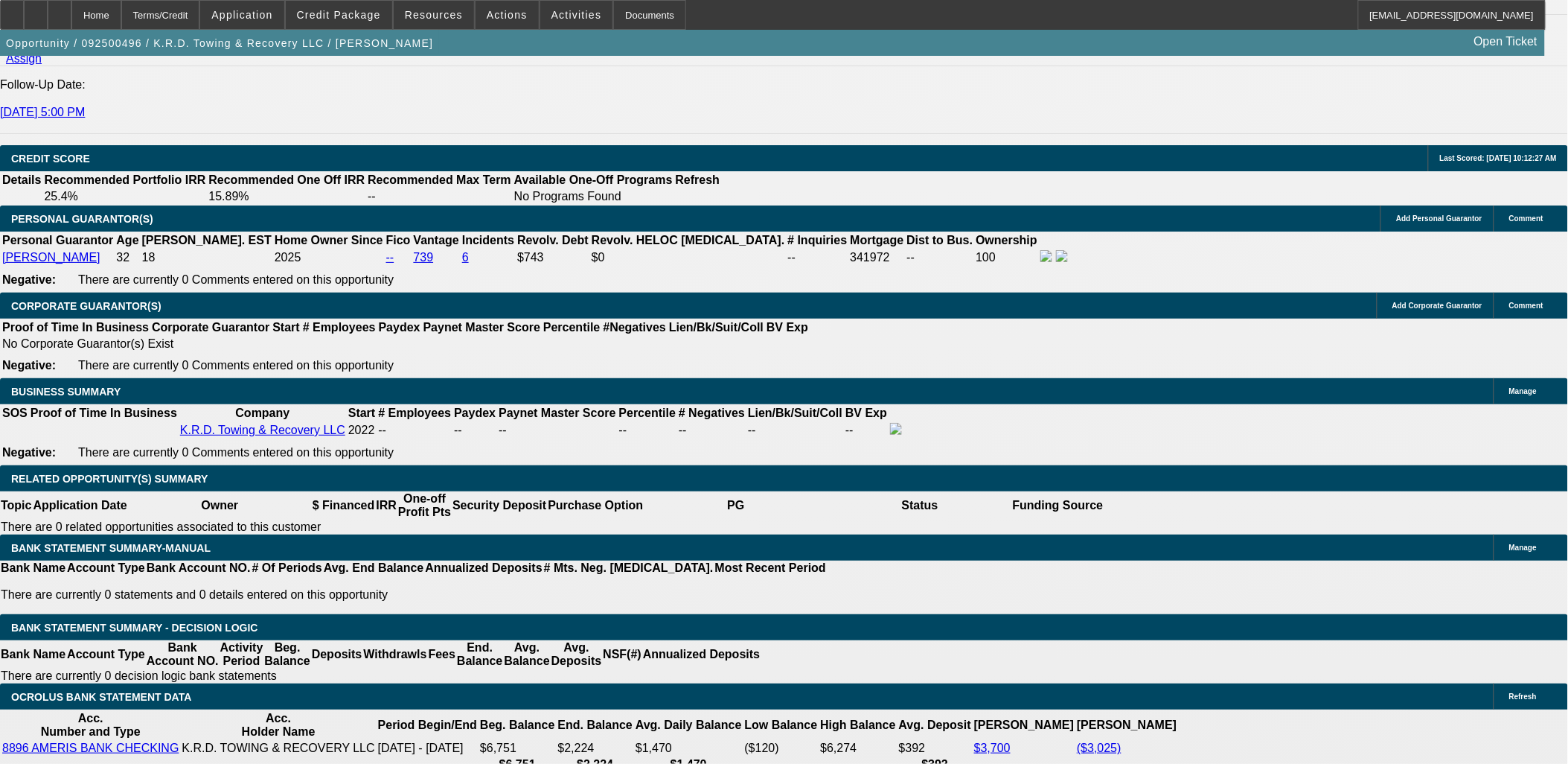
type input "$0.00"
type input "UNKNOWN"
select select "0.15"
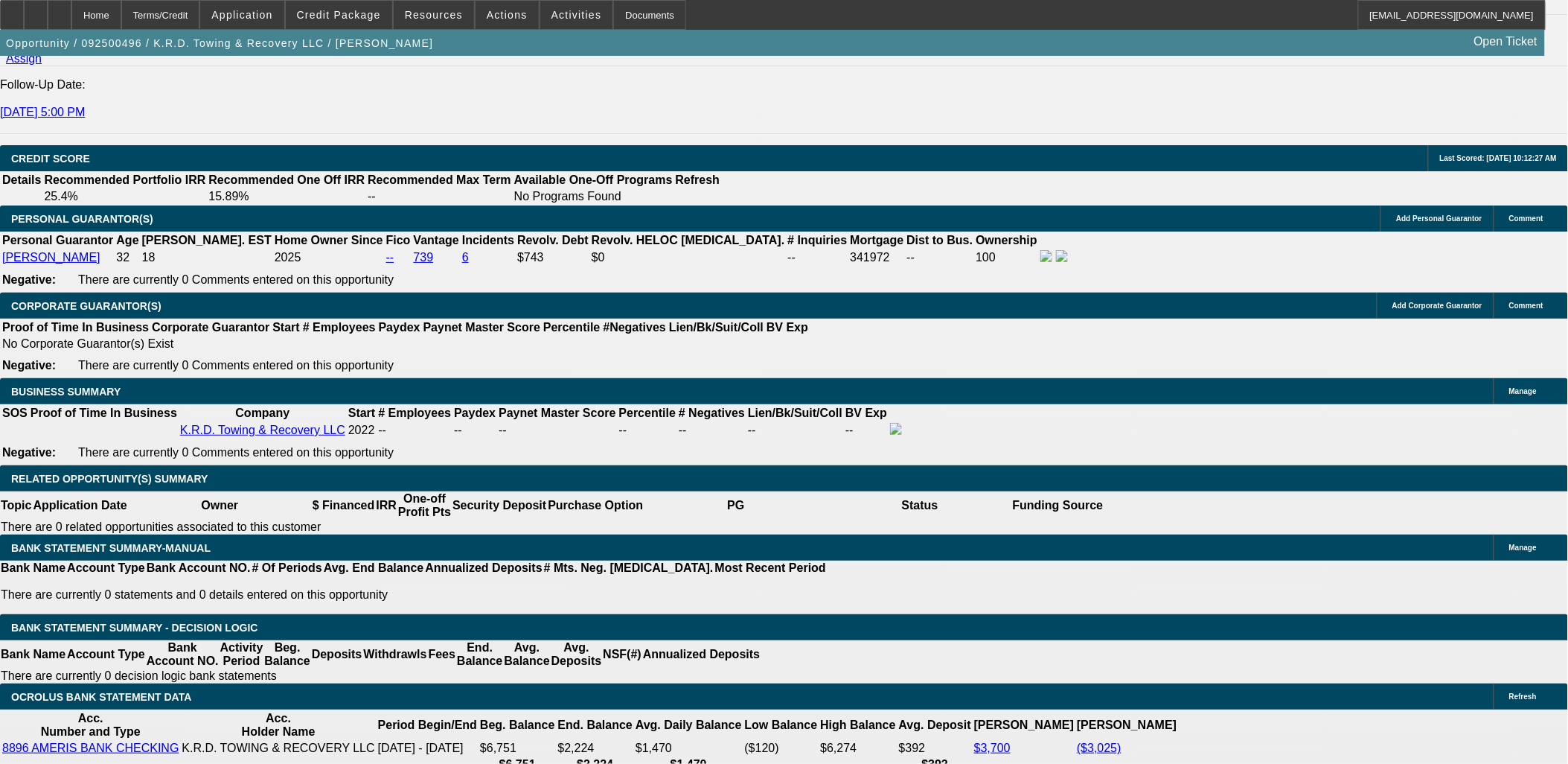
type input "$7,500.00"
drag, startPoint x: 315, startPoint y: 447, endPoint x: 372, endPoint y: 443, distance: 57.1
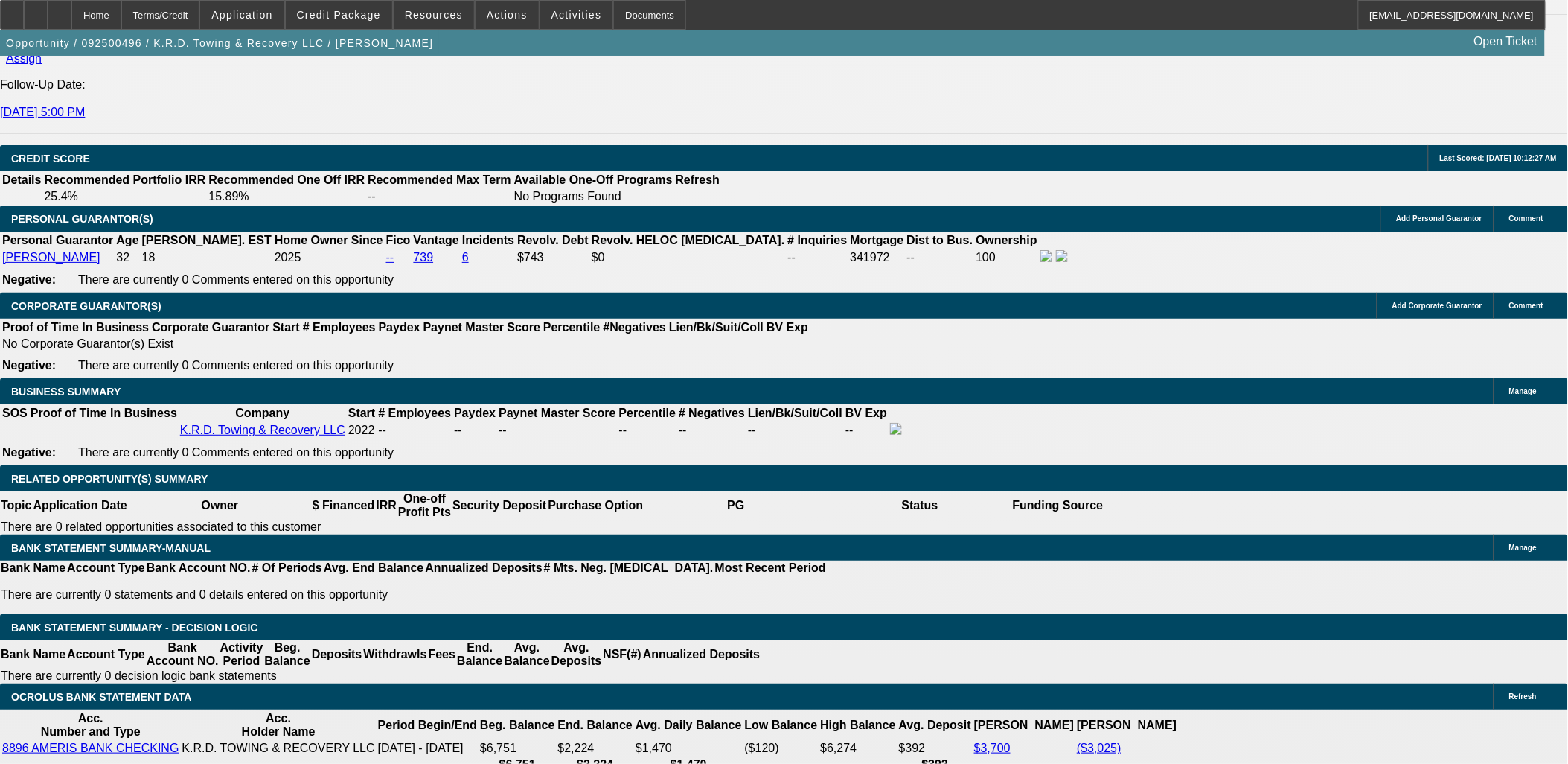
drag, startPoint x: 310, startPoint y: 445, endPoint x: 351, endPoint y: 452, distance: 41.6
type input "42"
type input "12"
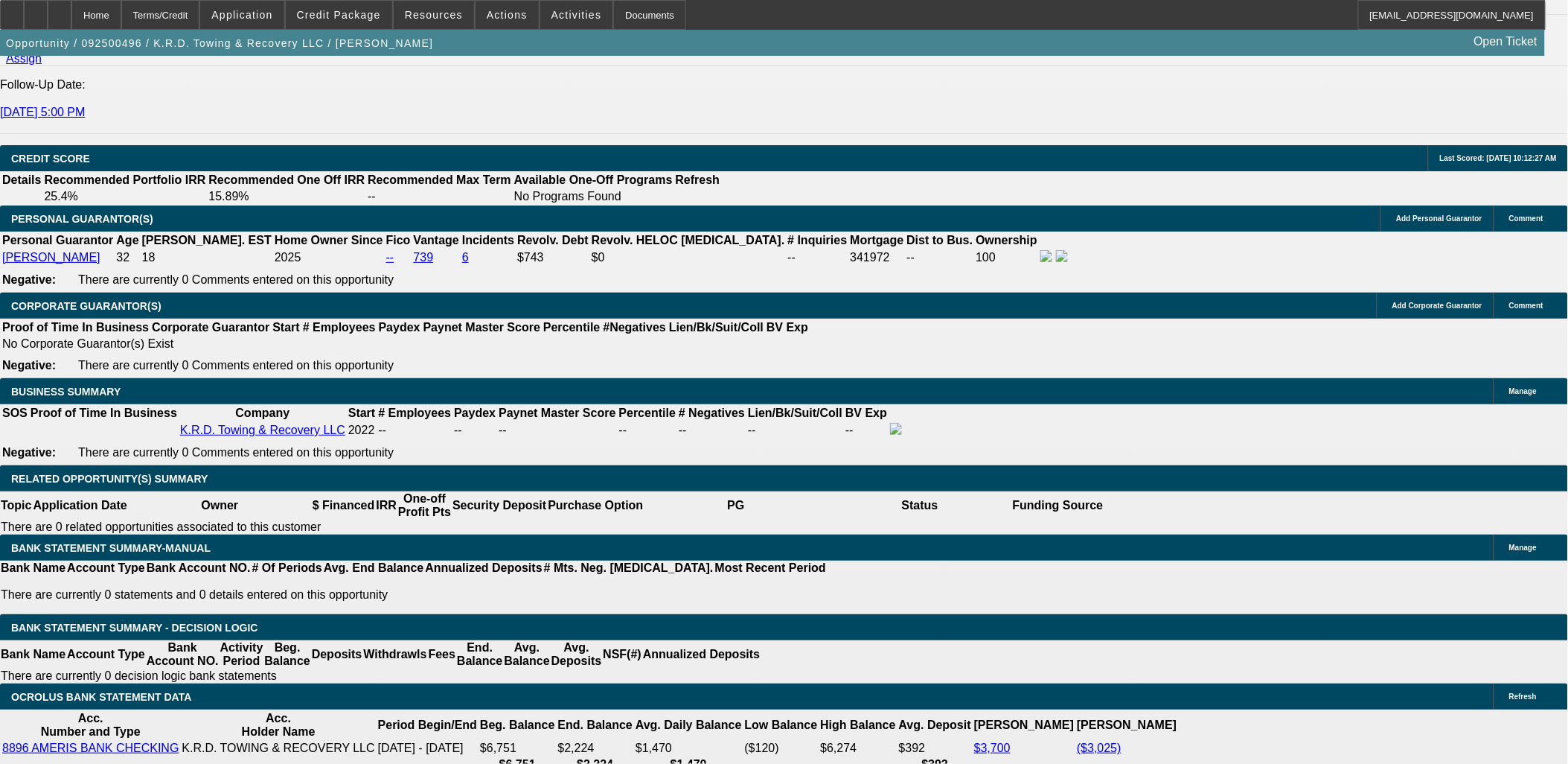
type input "$2,488.42"
type input "$1,244.21"
type input "$2,060.28"
type input "$1,030.14"
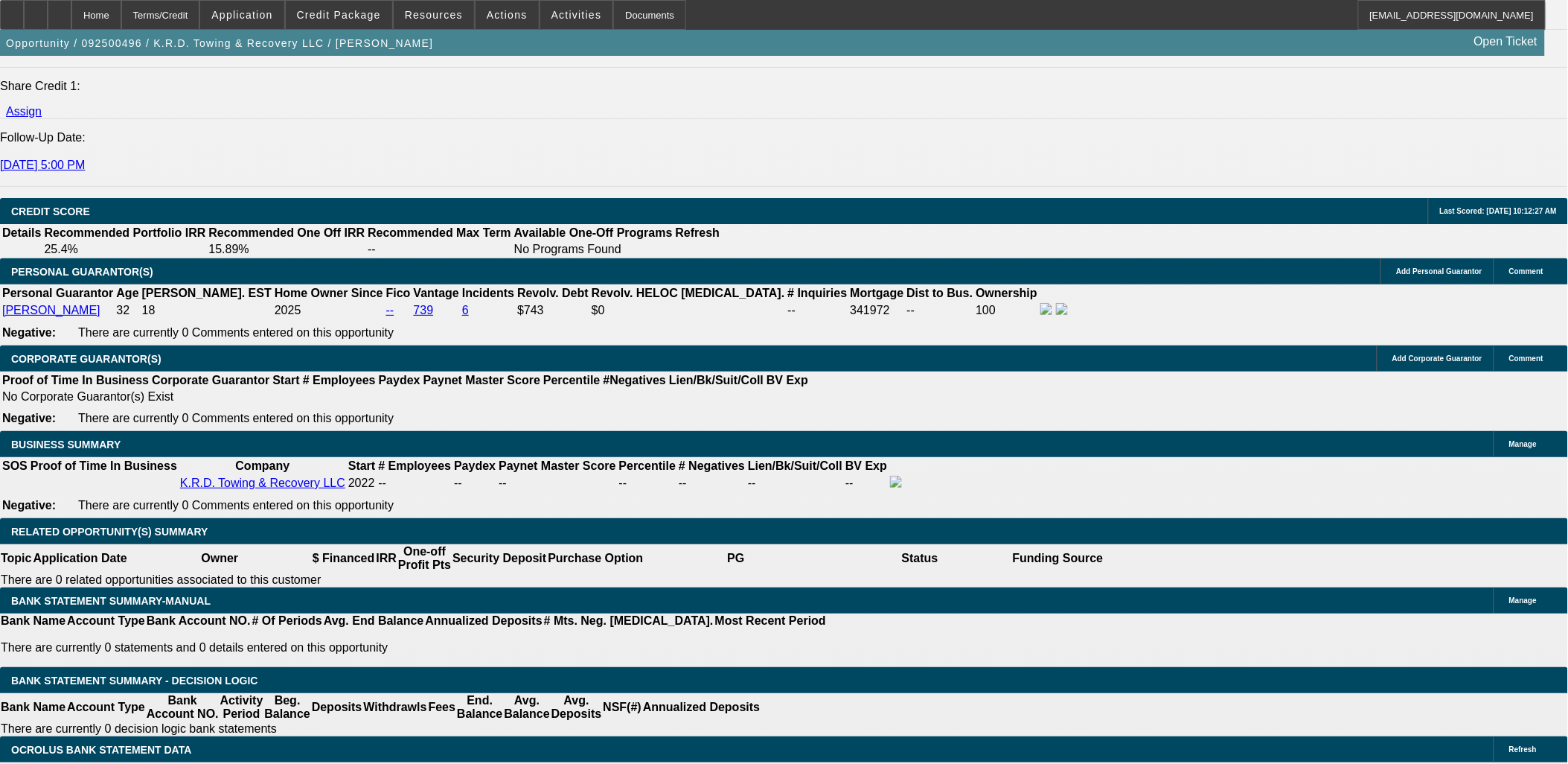
scroll to position [1985, 0]
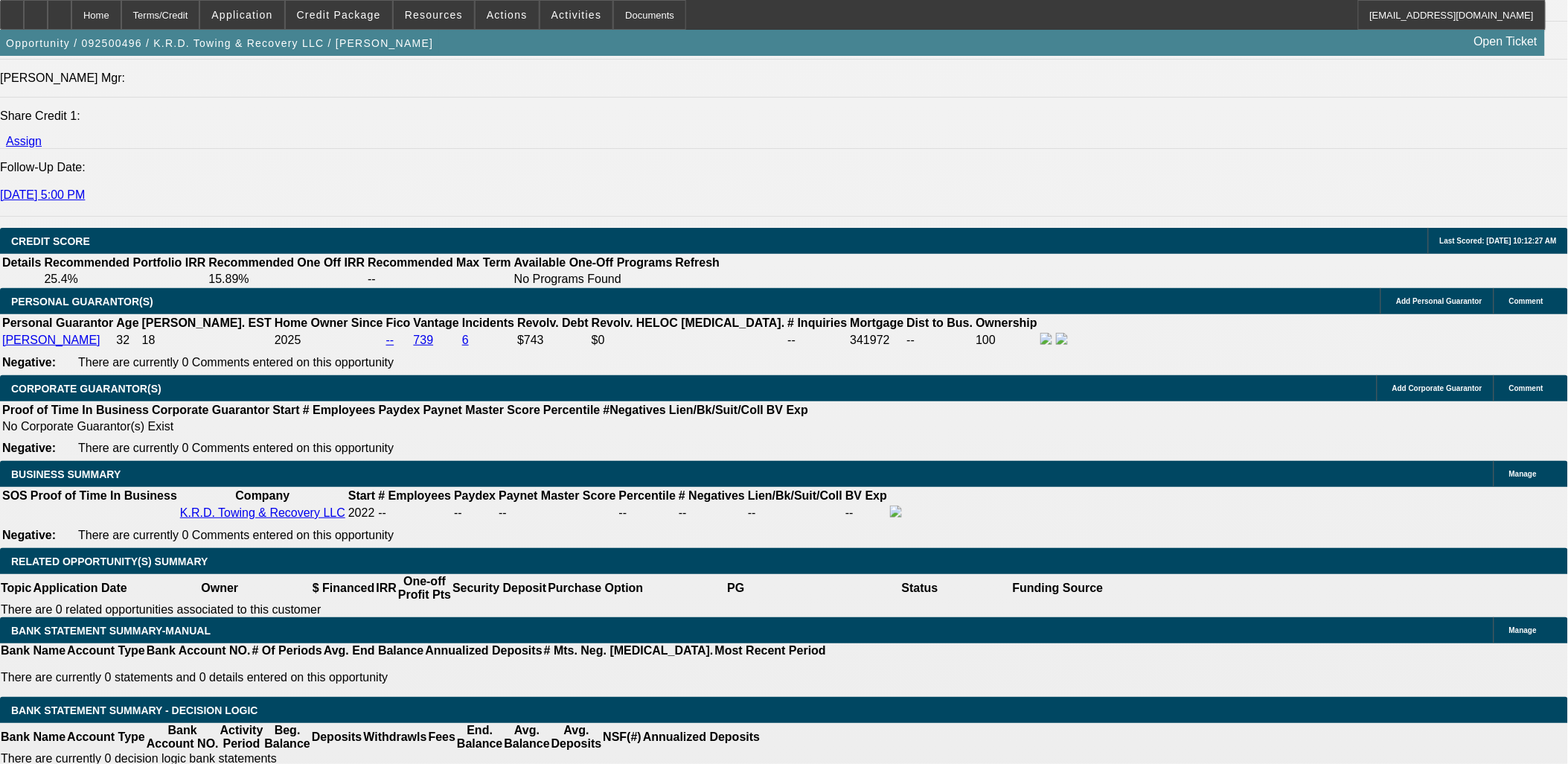
drag, startPoint x: 355, startPoint y: 525, endPoint x: 384, endPoint y: 522, distance: 29.2
type input "18"
type input "$2,742.46"
type input "$1,371.23"
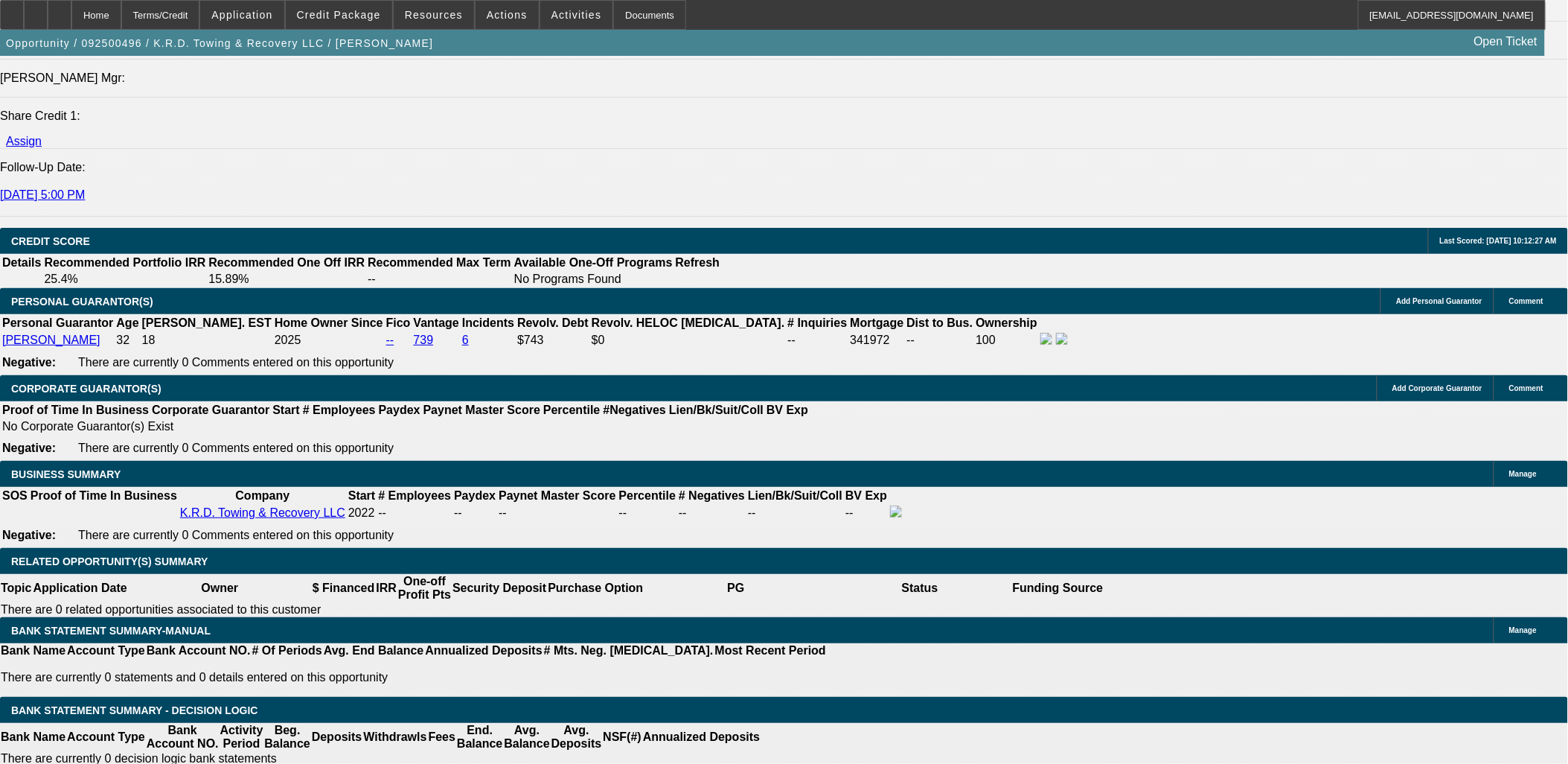
type input "18"
drag, startPoint x: 318, startPoint y: 530, endPoint x: 337, endPoint y: 534, distance: 19.4
type input "48"
type input "$2,496.88"
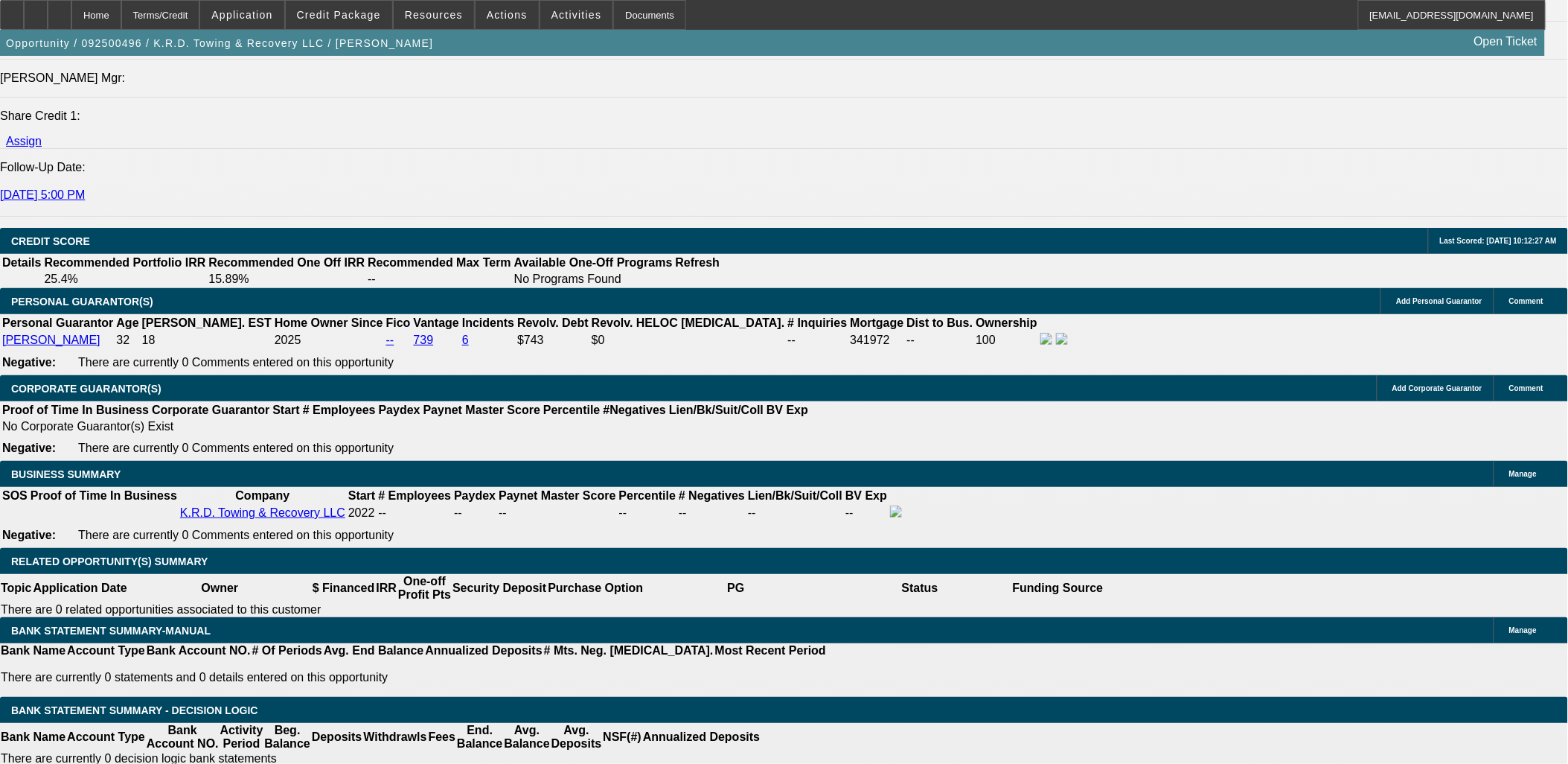
type input "$1,248.44"
type input "48"
drag, startPoint x: 355, startPoint y: 530, endPoint x: 363, endPoint y: 534, distance: 8.9
type input "12"
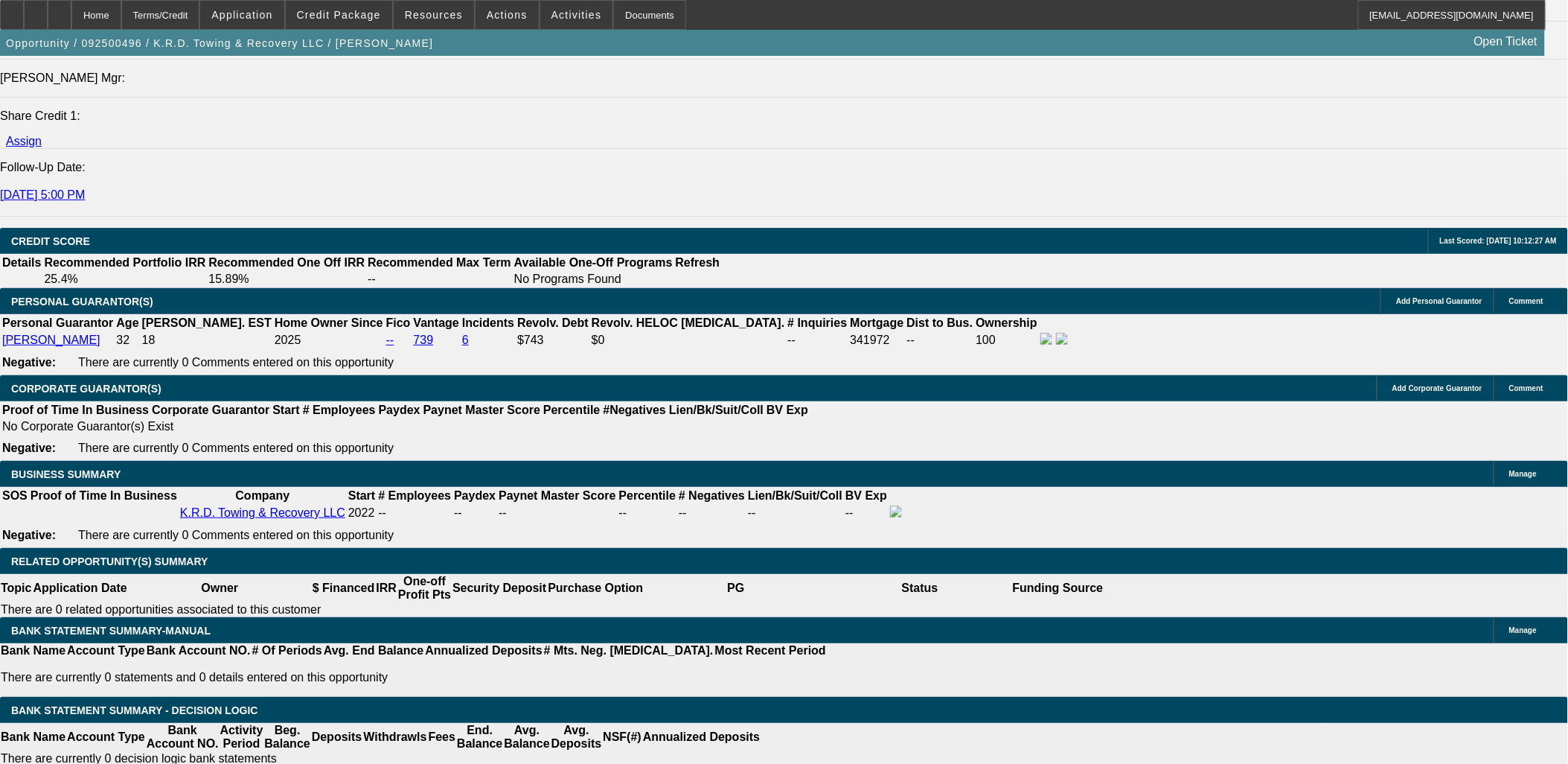
type input "$2,238.38"
type input "$1,119.19"
drag, startPoint x: 319, startPoint y: 530, endPoint x: 328, endPoint y: 530, distance: 9.0
drag, startPoint x: 355, startPoint y: 529, endPoint x: 367, endPoint y: 529, distance: 12.0
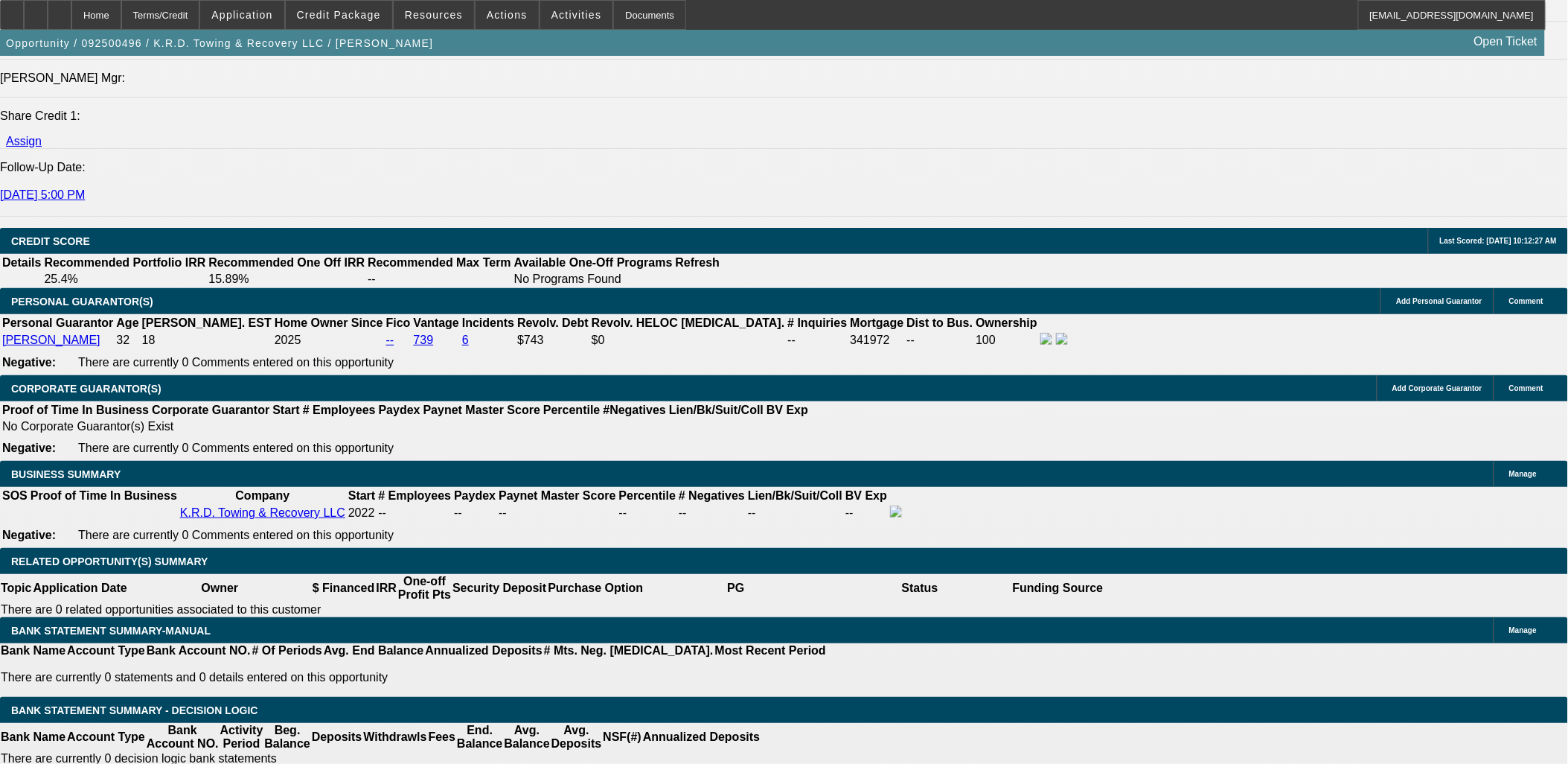
type input "18"
type input "$2,496.88"
type input "$1,248.44"
type input "18"
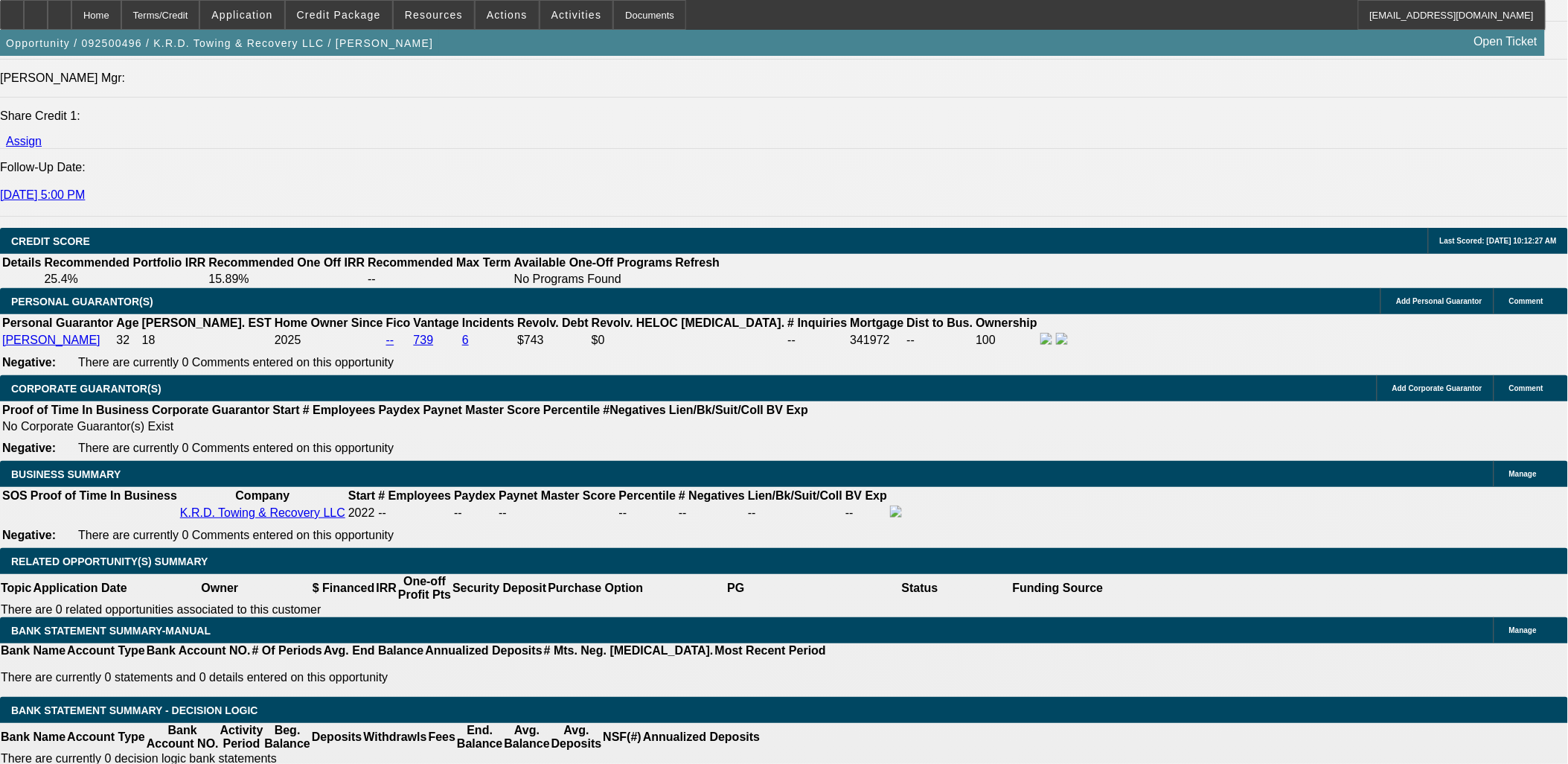
drag, startPoint x: 317, startPoint y: 529, endPoint x: 339, endPoint y: 529, distance: 22.0
type input "42"
type input "$2,742.46"
type input "$1,371.23"
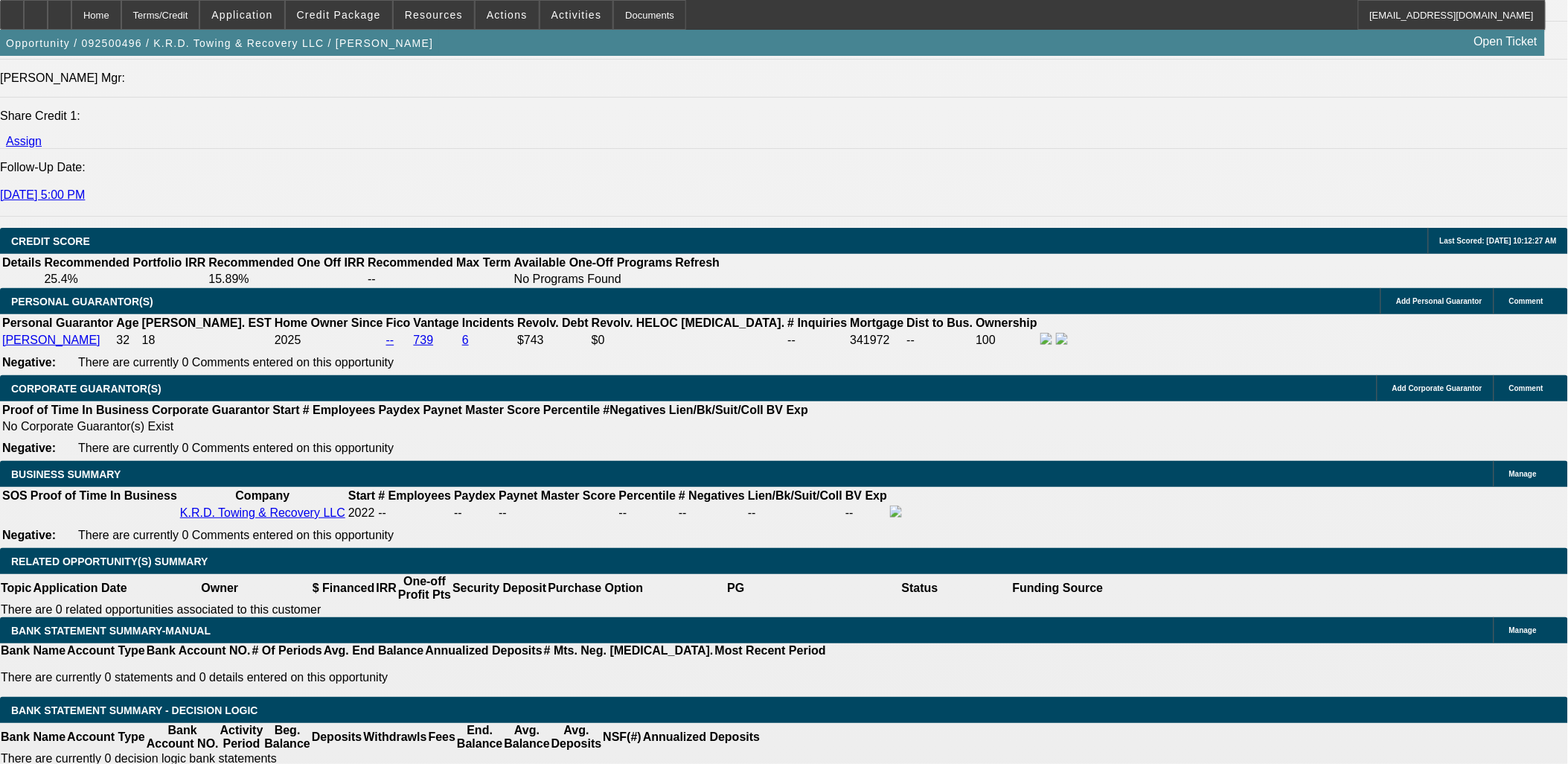
type input "42"
type input "1372"
type input "$2,744.00"
drag, startPoint x: 279, startPoint y: 534, endPoint x: 323, endPoint y: 542, distance: 44.7
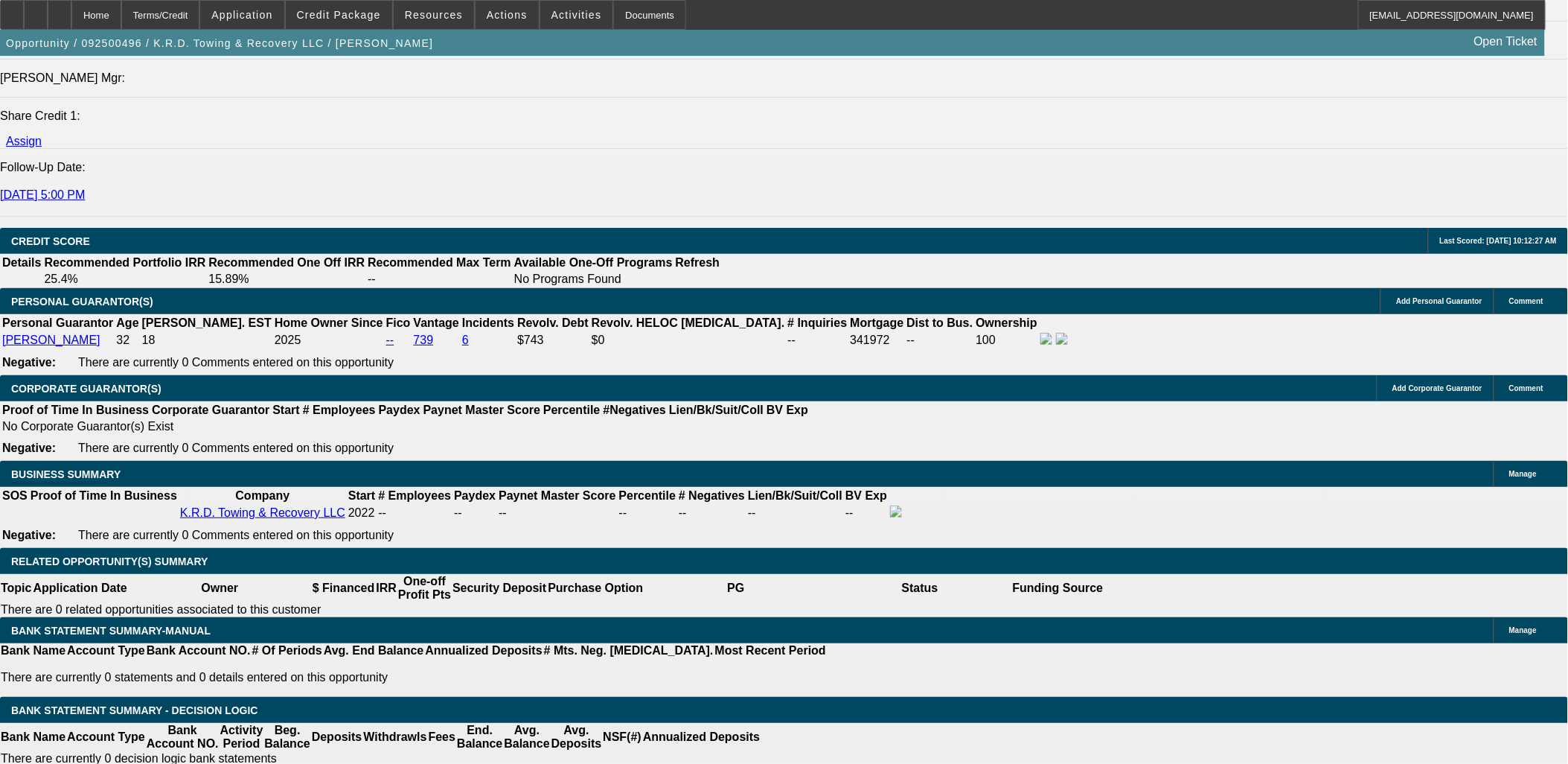
type input "13"
type input "$26.00"
type input "1350"
type input "$2,700.00"
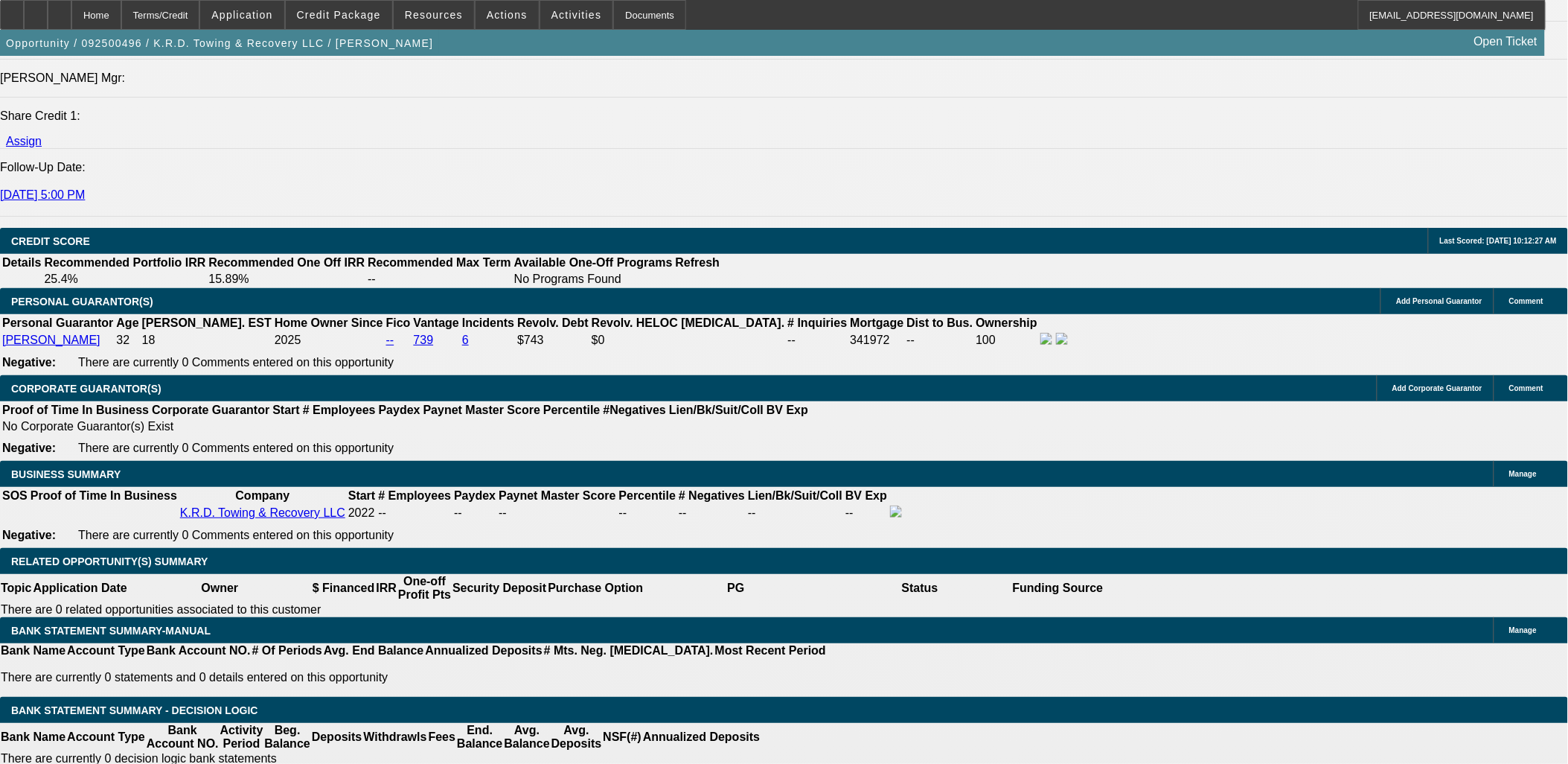
type input "17"
type input "$1,350.00"
drag, startPoint x: 262, startPoint y: 355, endPoint x: 255, endPoint y: 354, distance: 7.1
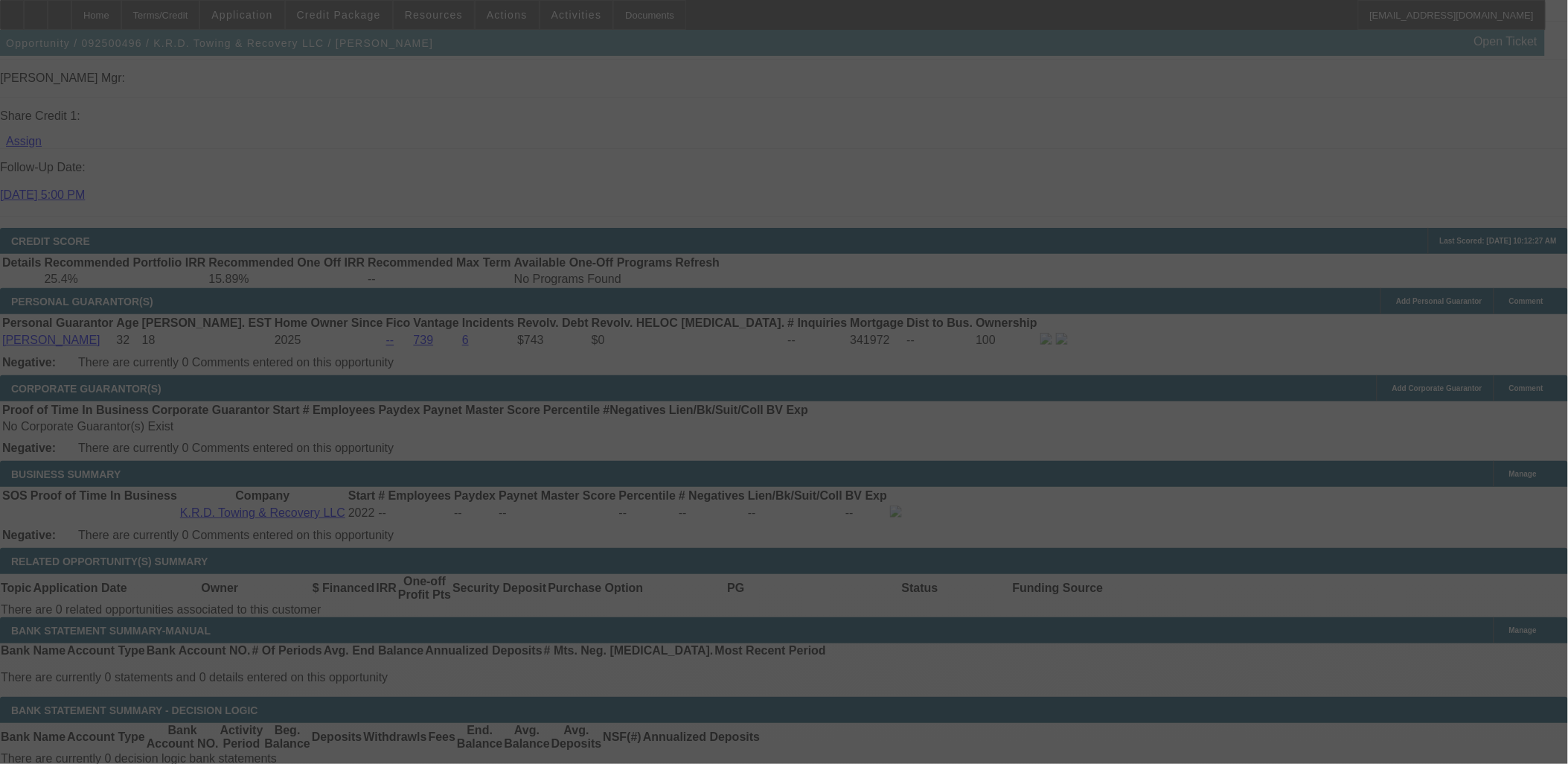
select select "0.15"
select select "2"
select select "0.1"
select select "4"
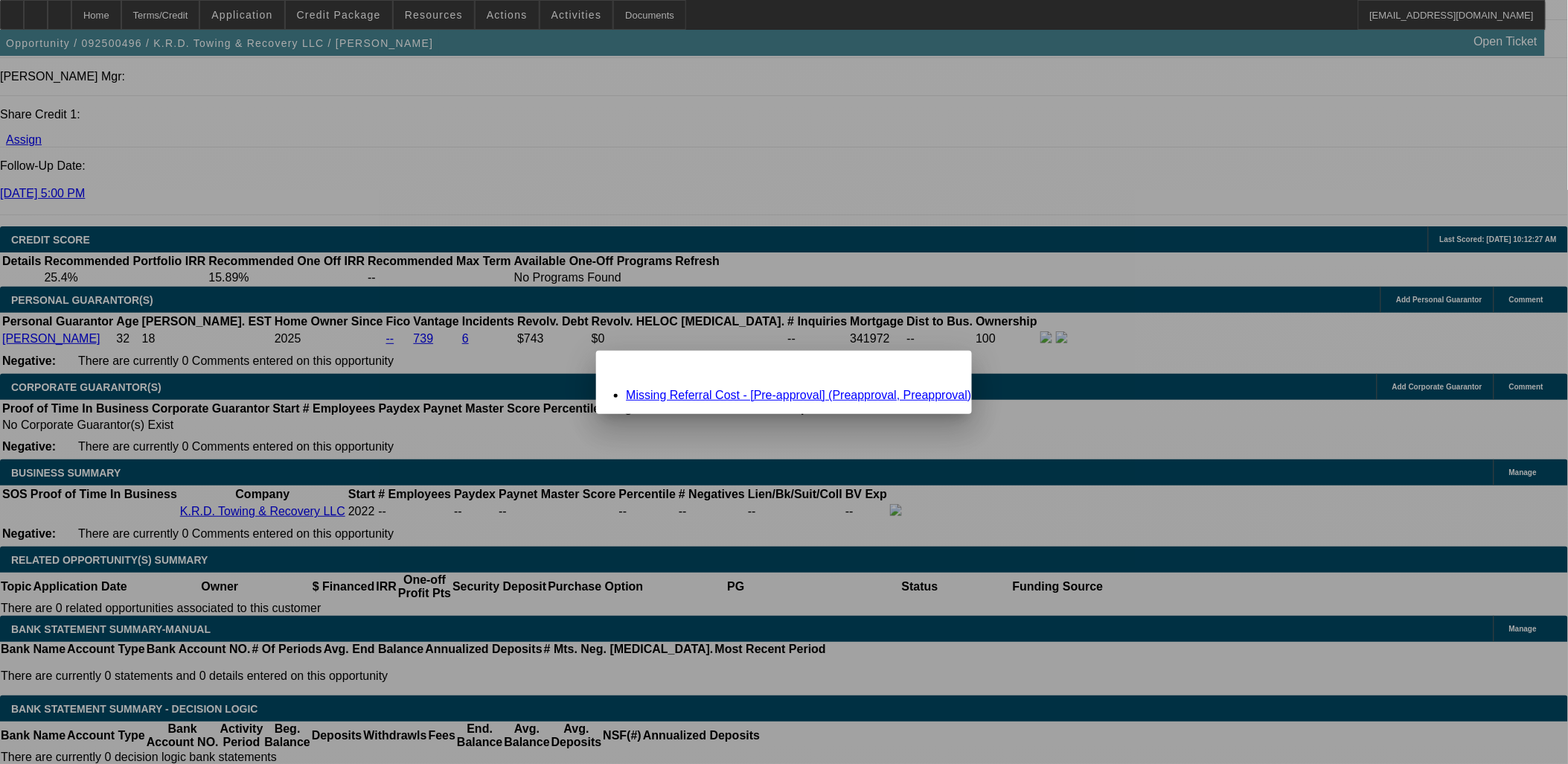
scroll to position [0, 0]
click at [809, 400] on div "Missing Referral Cost - [Pre-approval] (Preapproval, Preapproval)" at bounding box center [784, 395] width 375 height 13
click at [811, 395] on link "Missing Referral Cost - [Pre-approval] (Preapproval, Preapproval)" at bounding box center [799, 394] width 346 height 12
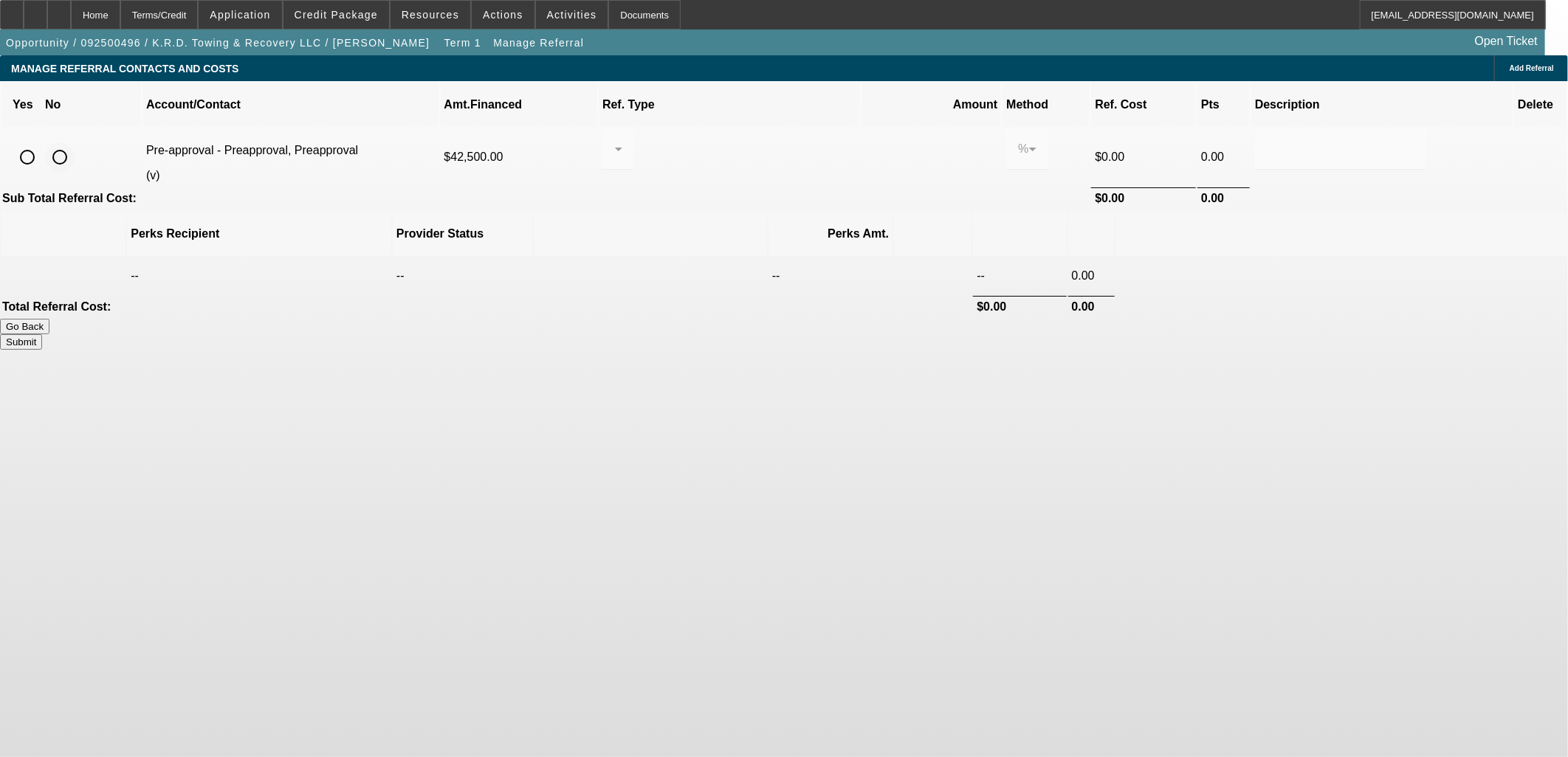
drag, startPoint x: 340, startPoint y: 141, endPoint x: 718, endPoint y: 217, distance: 385.6
click at [75, 142] on input "radio" at bounding box center [59, 157] width 29 height 29
radio input "true"
drag, startPoint x: 1108, startPoint y: 287, endPoint x: 1115, endPoint y: 276, distance: 13.0
click at [1108, 335] on div "Submit" at bounding box center [784, 342] width 1568 height 15
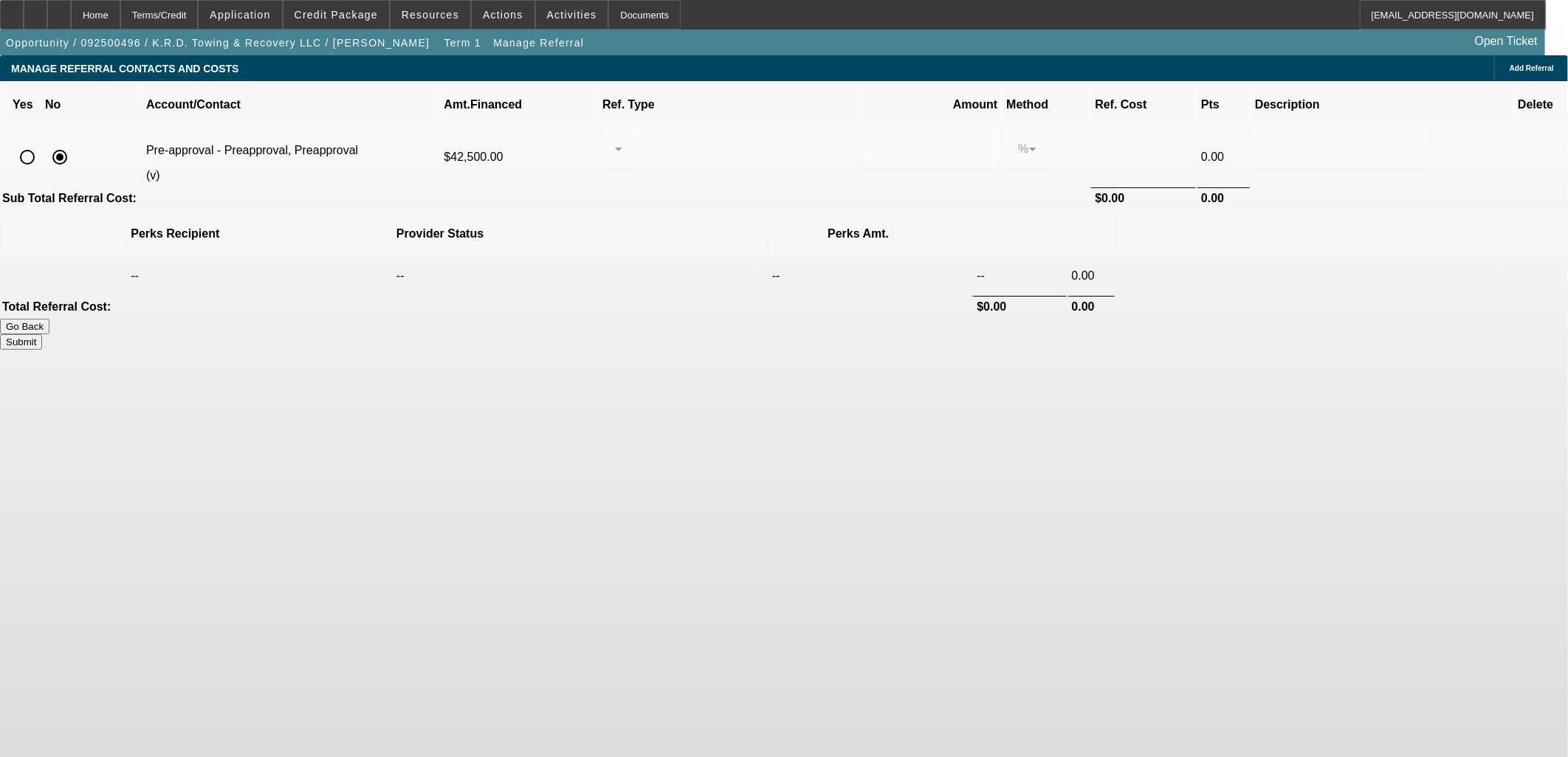
click at [42, 335] on button "Submit" at bounding box center [21, 342] width 42 height 15
type input "0.000"
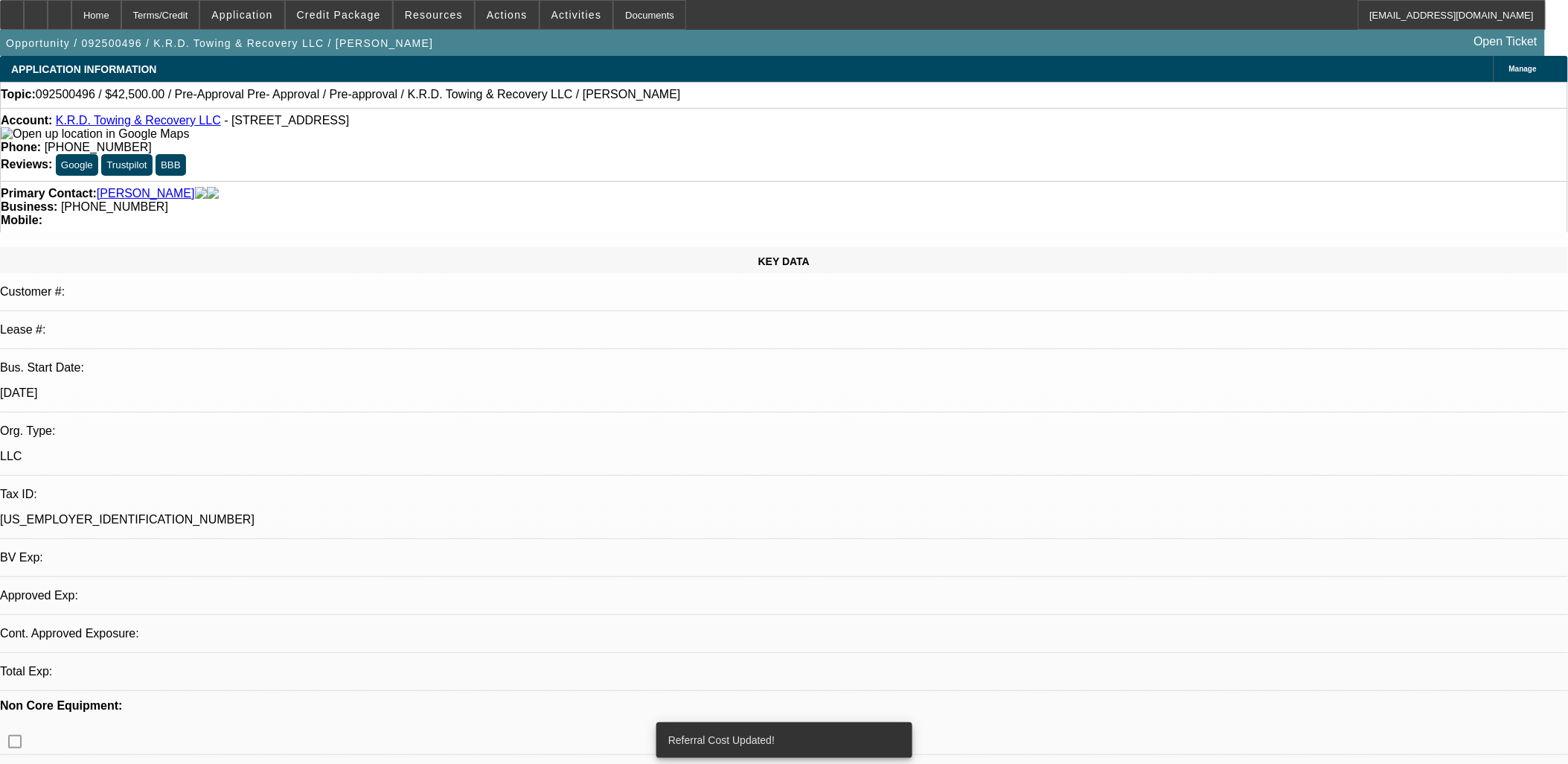
select select "0.15"
select select "2"
select select "0.1"
select select "4"
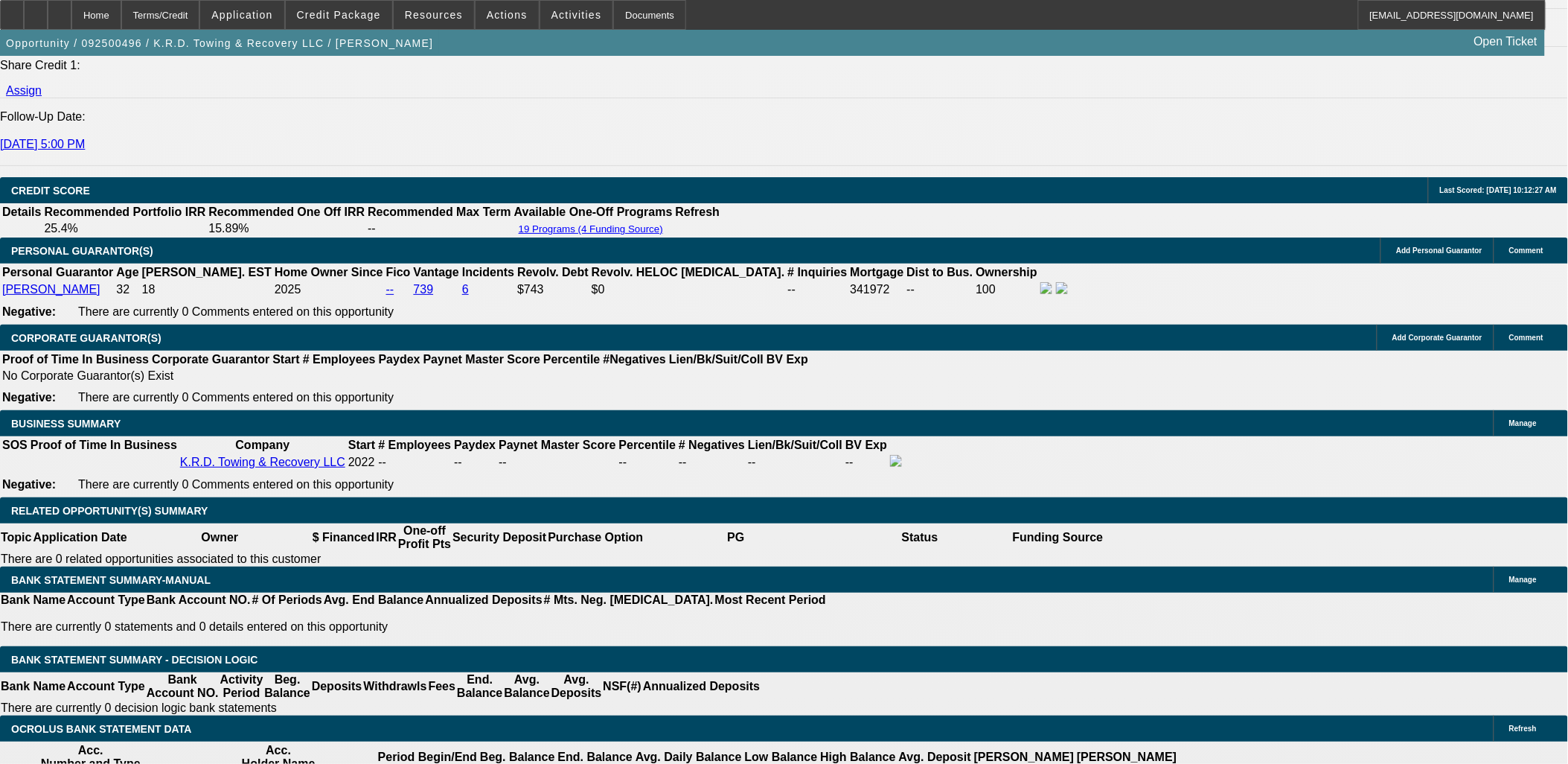
scroll to position [2068, 0]
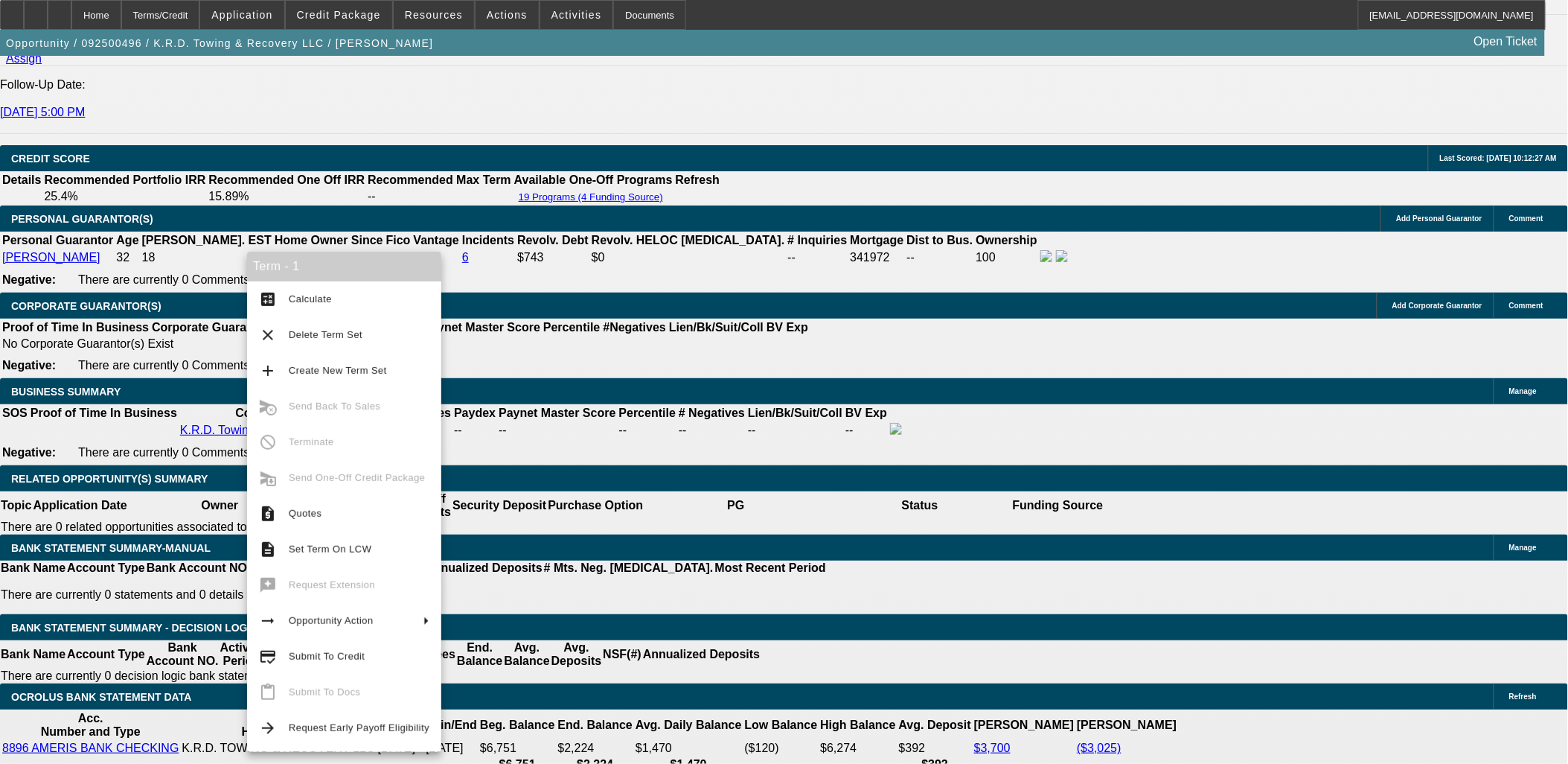
drag, startPoint x: 336, startPoint y: 665, endPoint x: 330, endPoint y: 673, distance: 10.0
click at [338, 666] on button "credit_score Submit To Credit" at bounding box center [344, 657] width 194 height 36
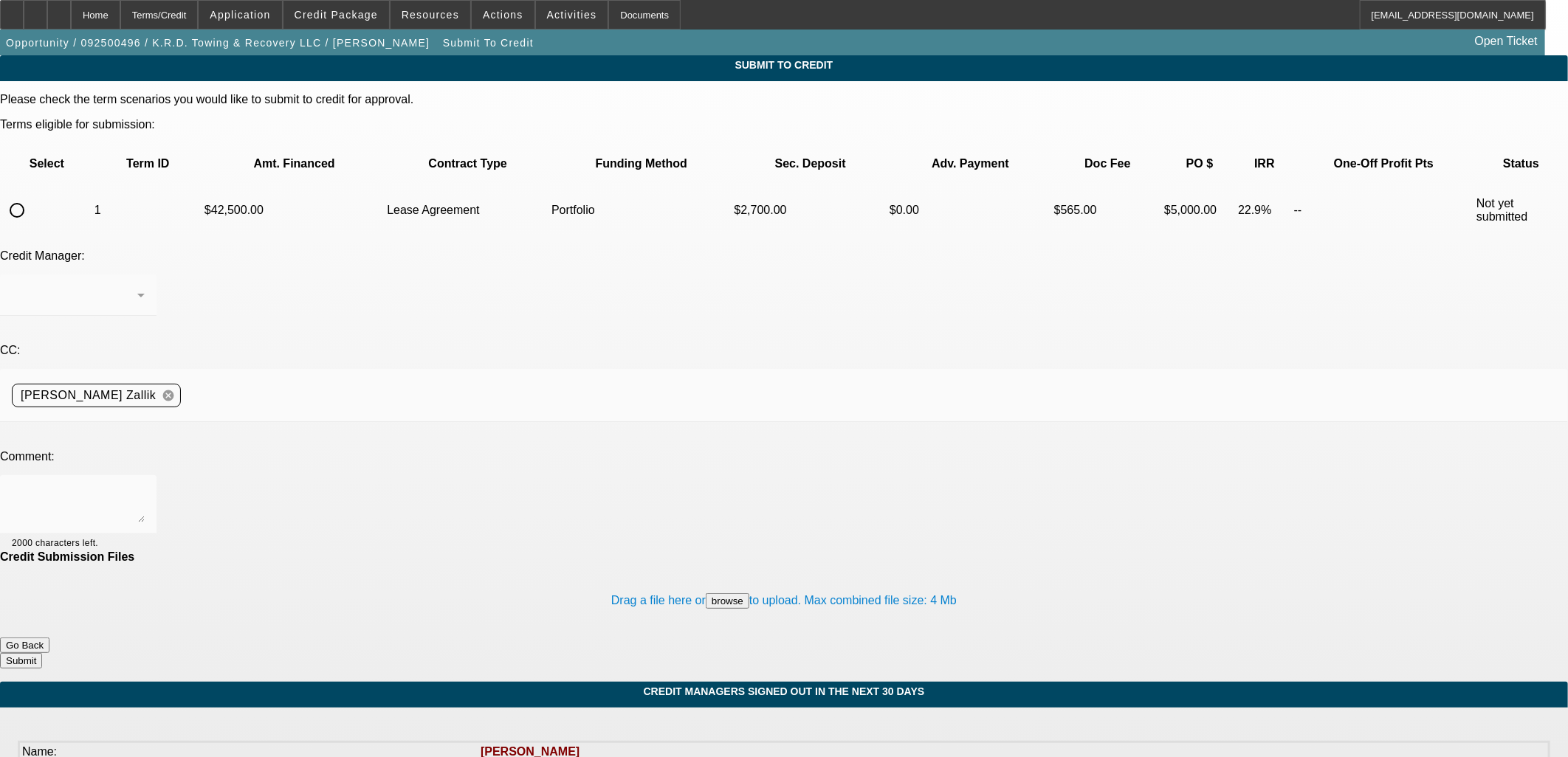
click at [32, 196] on input "radio" at bounding box center [17, 210] width 29 height 29
radio input "true"
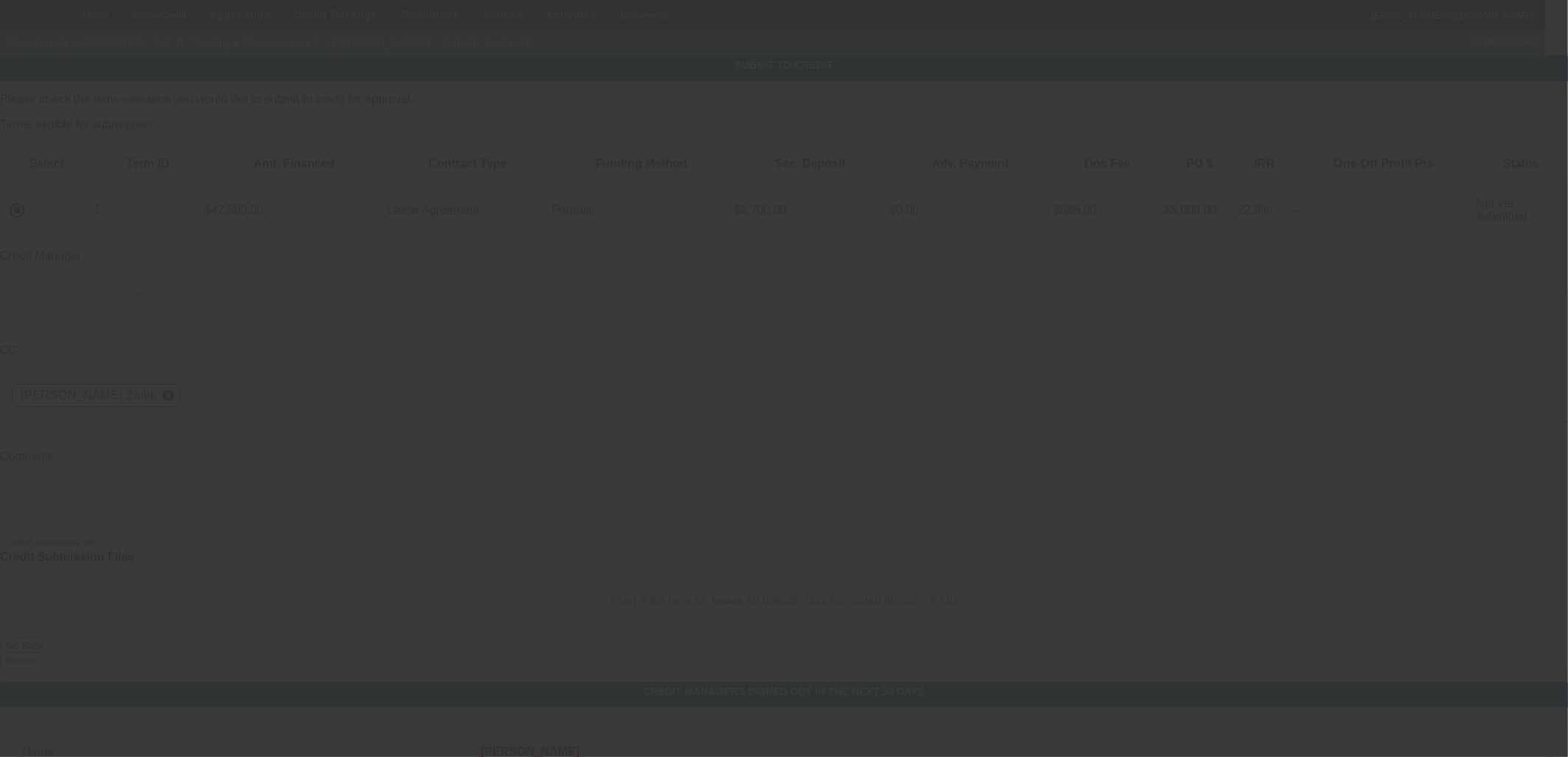
click at [448, 240] on div at bounding box center [784, 378] width 1568 height 757
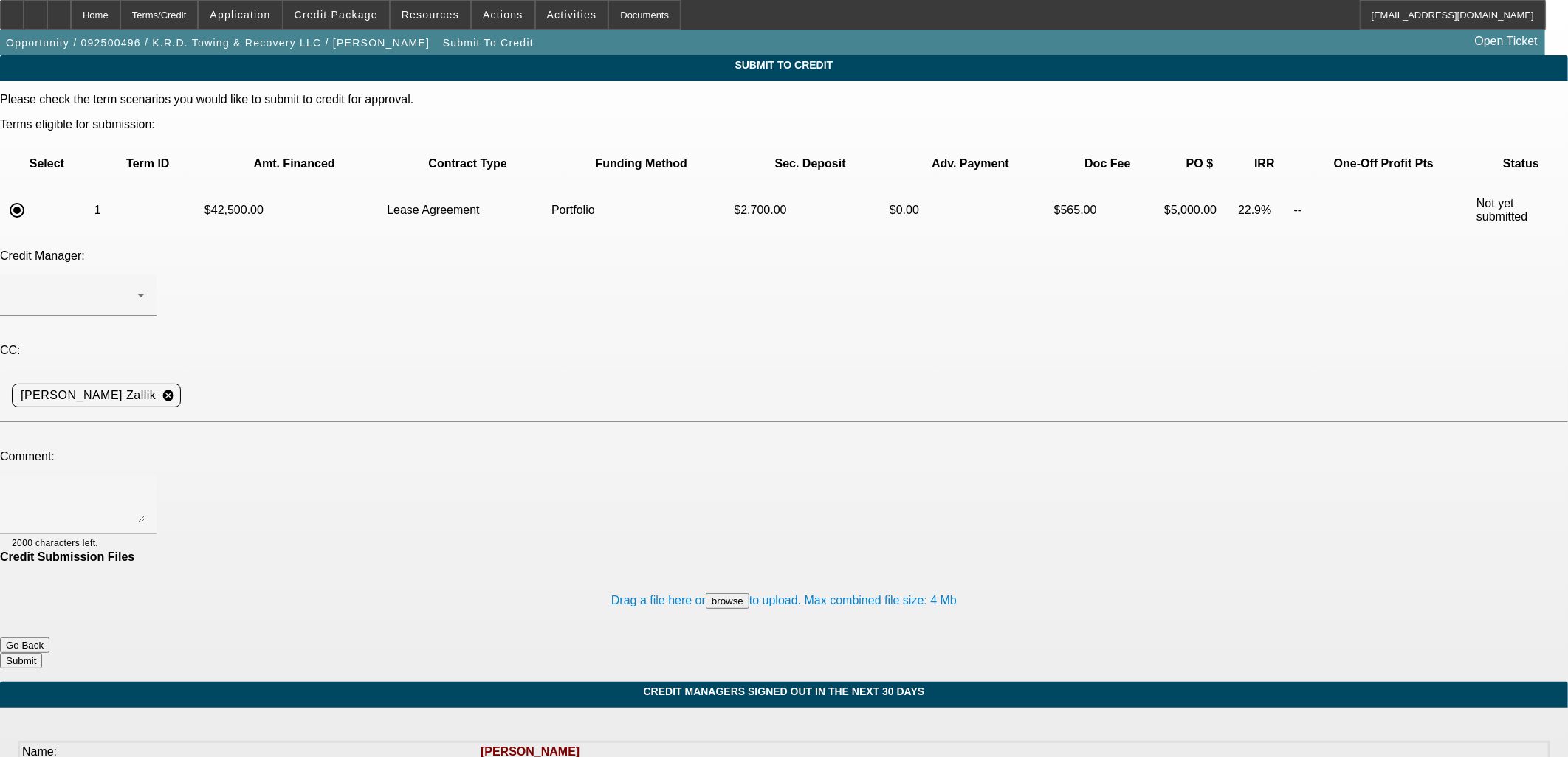
click at [448, 231] on div at bounding box center [784, 378] width 1568 height 757
click at [145, 275] on div "Arida, George" at bounding box center [79, 295] width 133 height 41
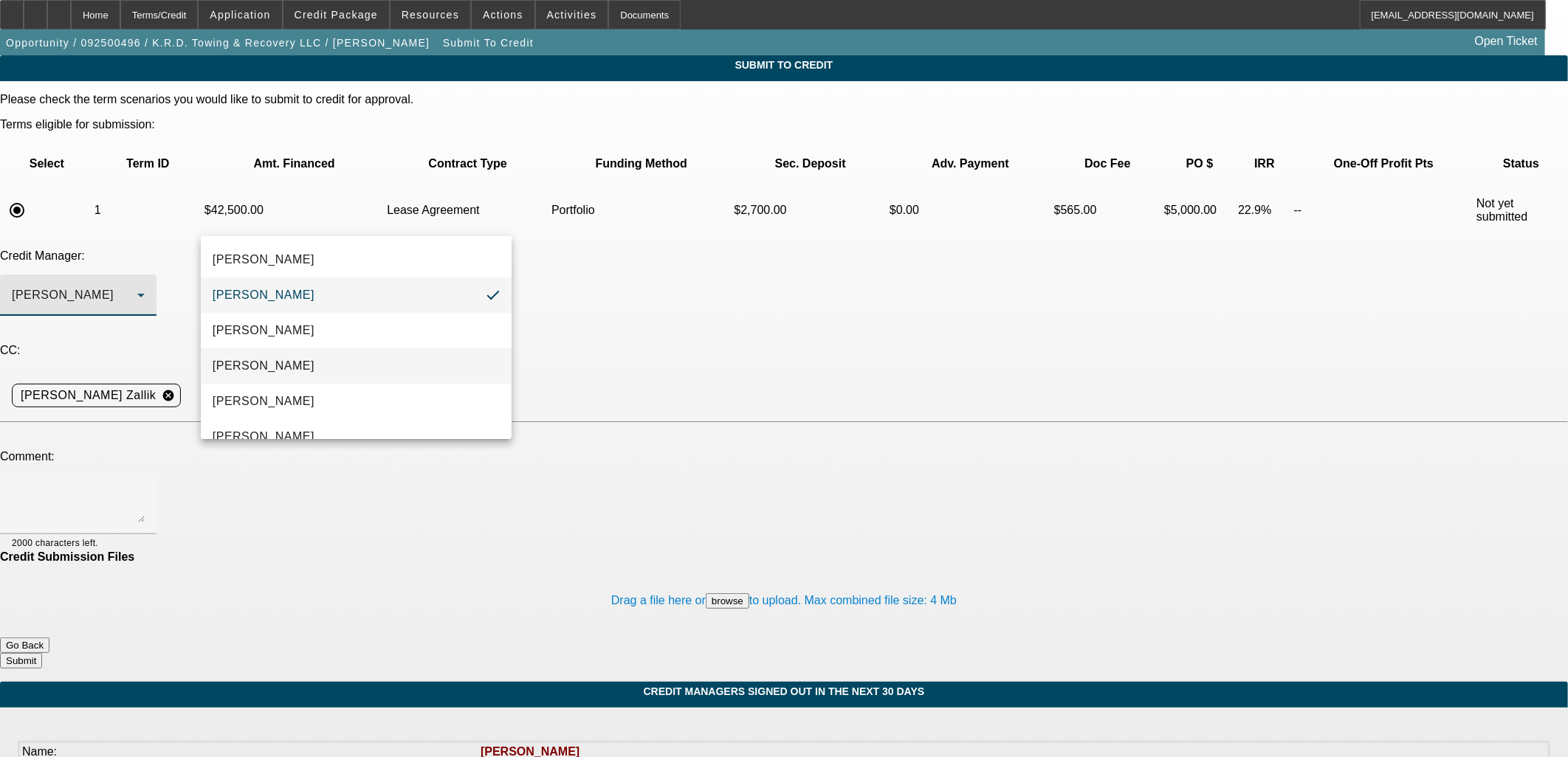
click at [462, 366] on mat-option "[PERSON_NAME]" at bounding box center [356, 366] width 311 height 36
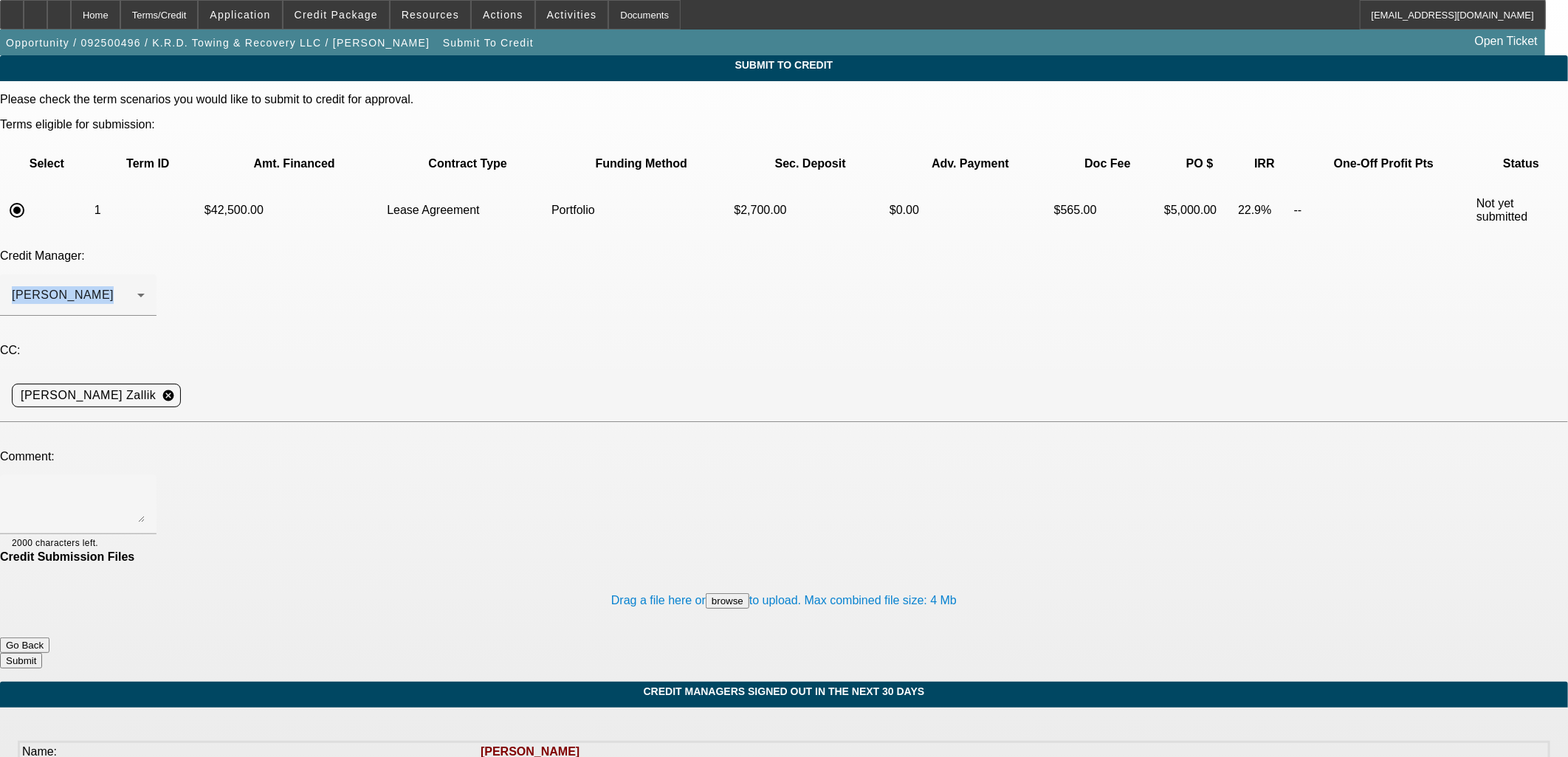
click at [145, 487] on textarea at bounding box center [79, 505] width 133 height 36
click at [145, 487] on textarea "Michael, can you please review this profile in the Port? I see the negatives, b…" at bounding box center [79, 505] width 133 height 36
type textarea "Michael, can you please review this profile in the Port? I see the negatives, b…"
drag, startPoint x: 871, startPoint y: 572, endPoint x: 876, endPoint y: 502, distance: 70.2
click at [876, 502] on form "Please check the term scenarios you would like to submit to credit for approval…" at bounding box center [784, 387] width 1568 height 589
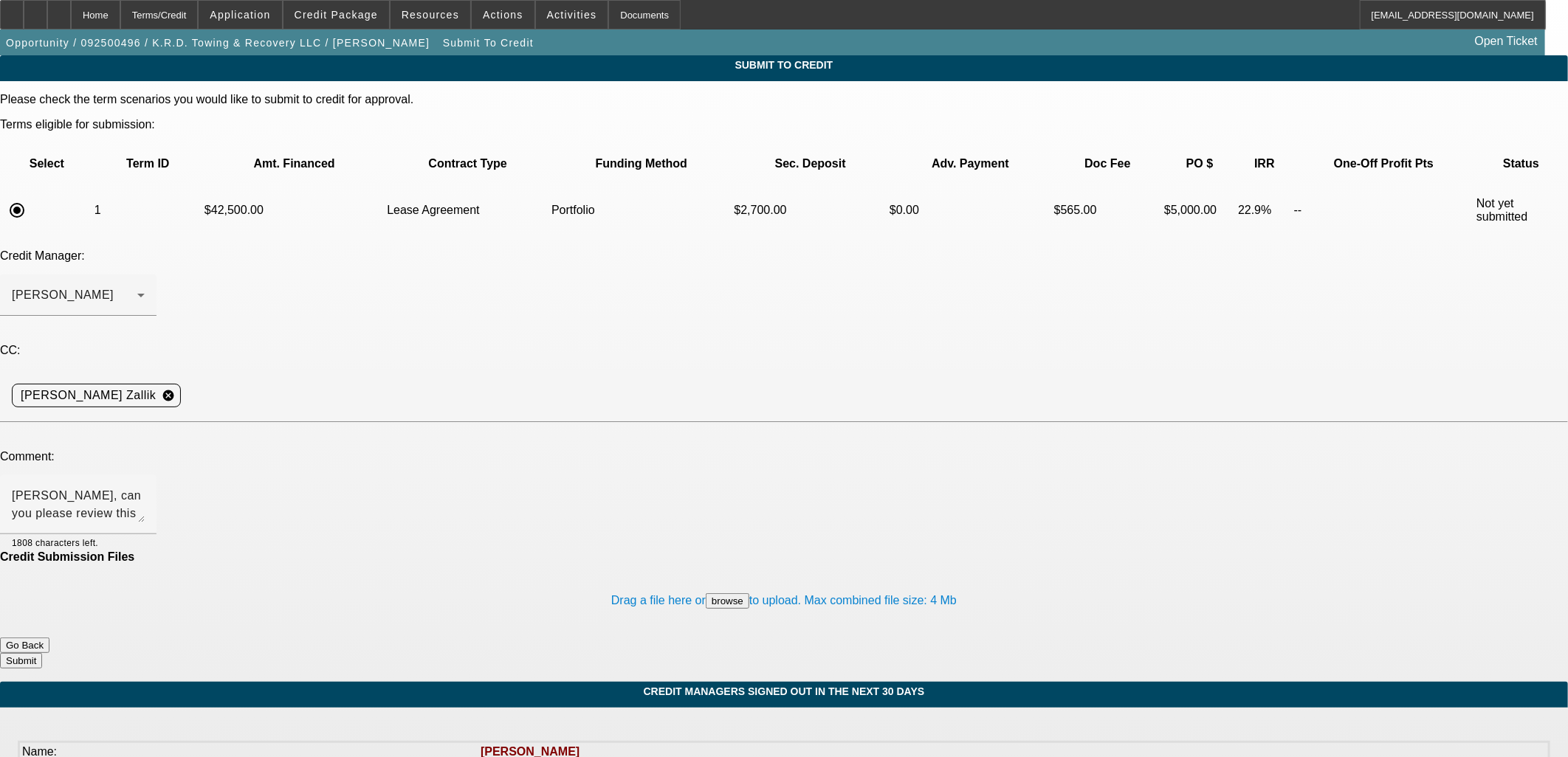
drag, startPoint x: 876, startPoint y: 502, endPoint x: 871, endPoint y: 554, distance: 52.2
click at [42, 653] on button "Submit" at bounding box center [21, 660] width 42 height 15
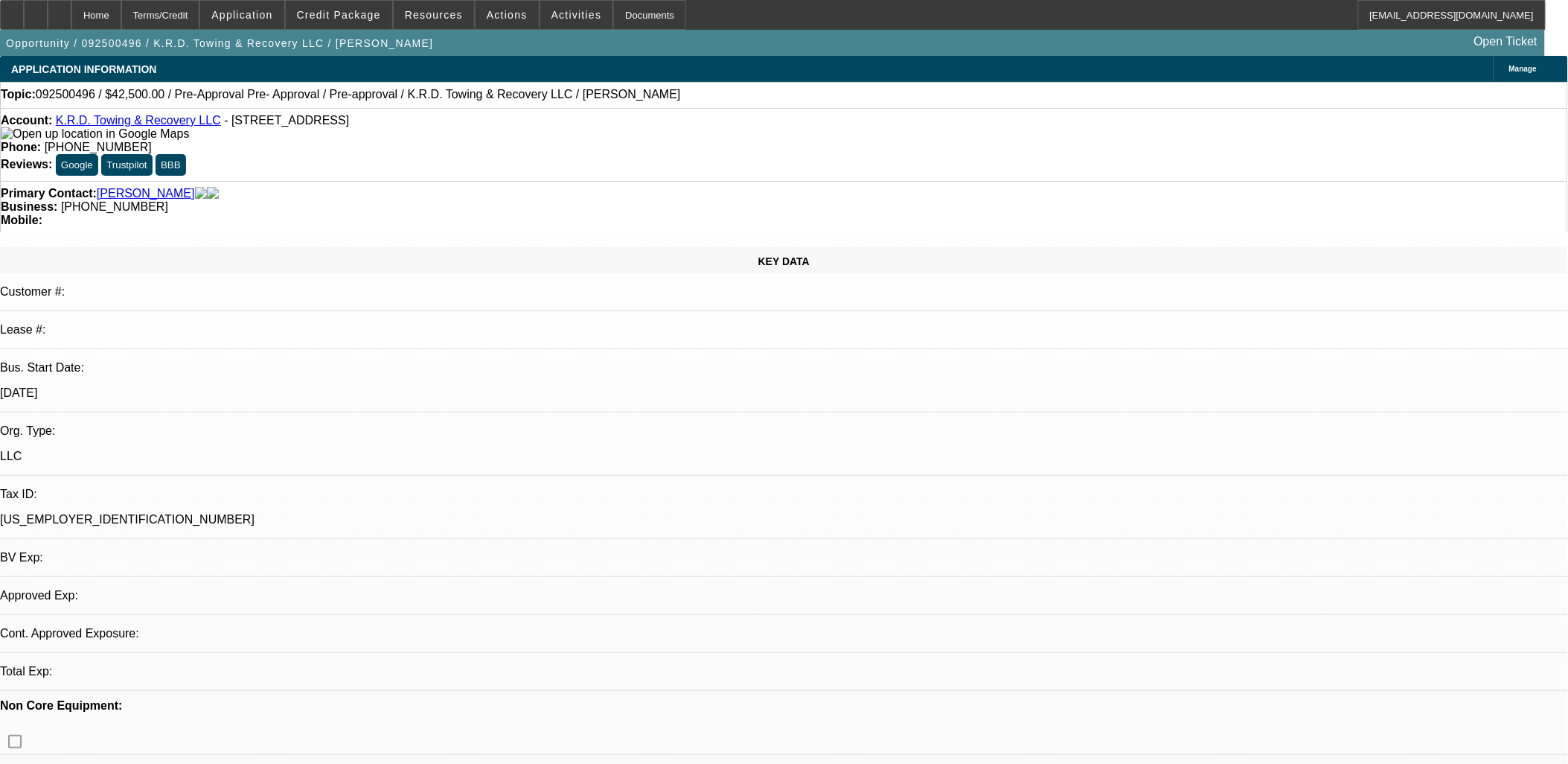
select select "0.15"
select select "2"
select select "0.1"
select select "4"
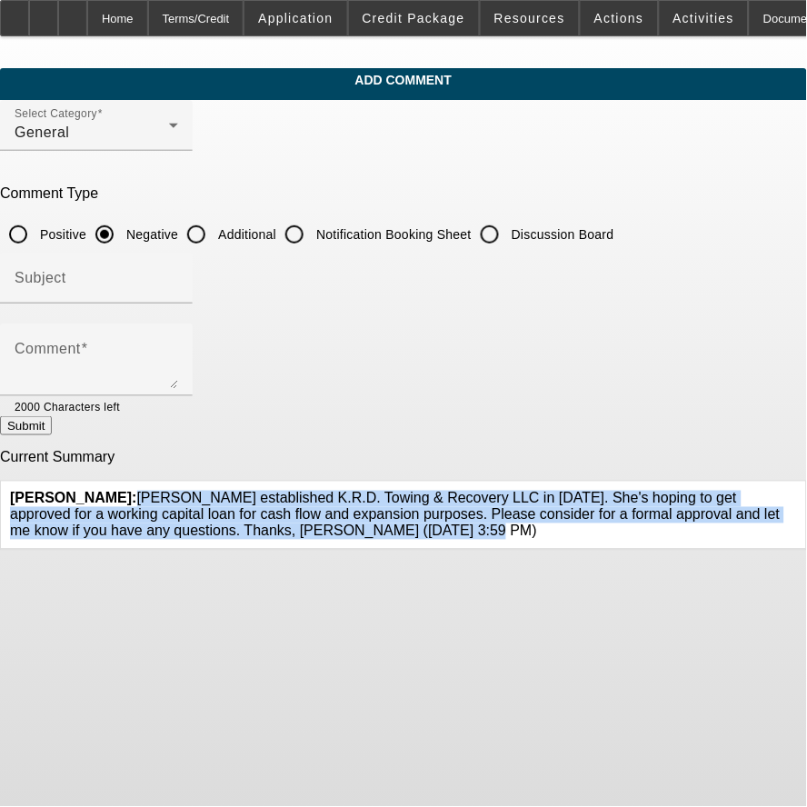
drag, startPoint x: 176, startPoint y: 480, endPoint x: 459, endPoint y: 533, distance: 287.6
click at [459, 533] on div "[PERSON_NAME], [PERSON_NAME]: [PERSON_NAME] established K.R.D. Towing & Recover…" at bounding box center [403, 516] width 805 height 68
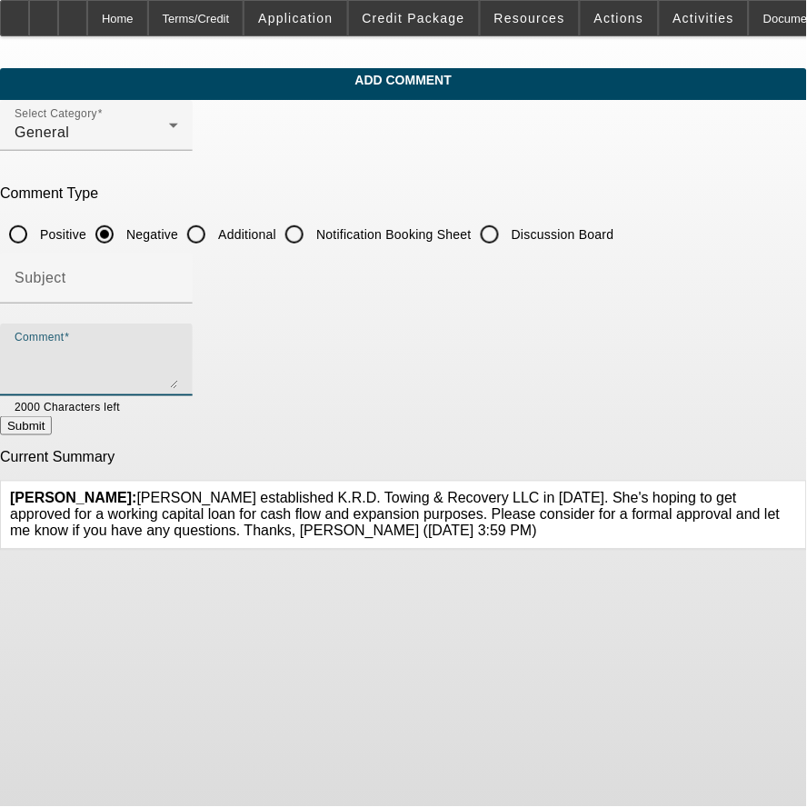
click at [178, 378] on textarea "Comment" at bounding box center [97, 367] width 164 height 44
paste textarea "[PERSON_NAME] established K.R.D. Towing & Recovery LLC in [DATE]. She's hoping …"
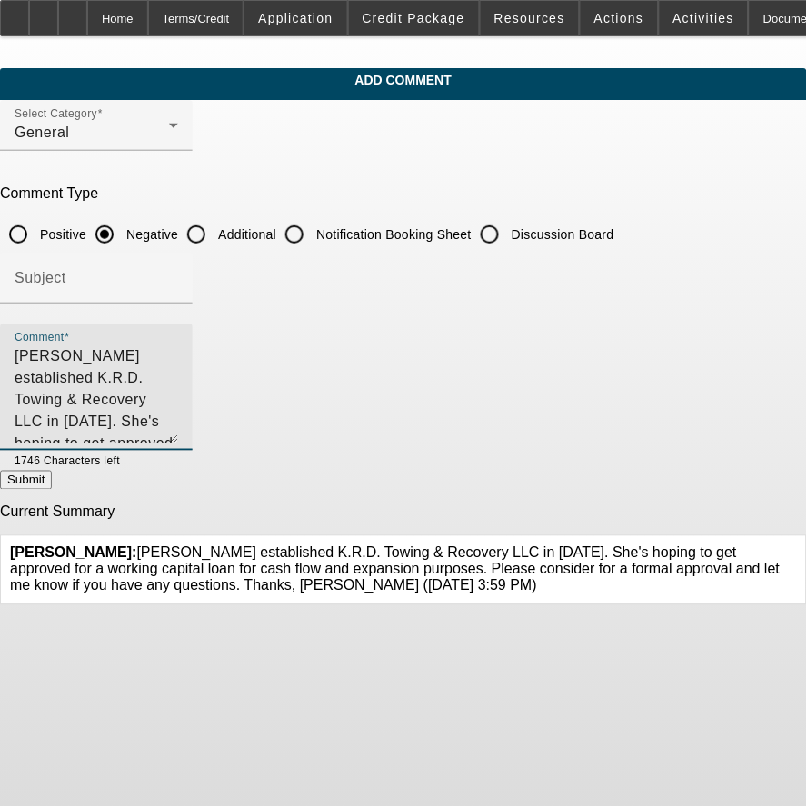
drag, startPoint x: 710, startPoint y: 382, endPoint x: 624, endPoint y: 512, distance: 156.3
click at [178, 443] on textarea "[PERSON_NAME] established K.R.D. Towing & Recovery LLC in [DATE]. She's hoping …" at bounding box center [97, 394] width 164 height 98
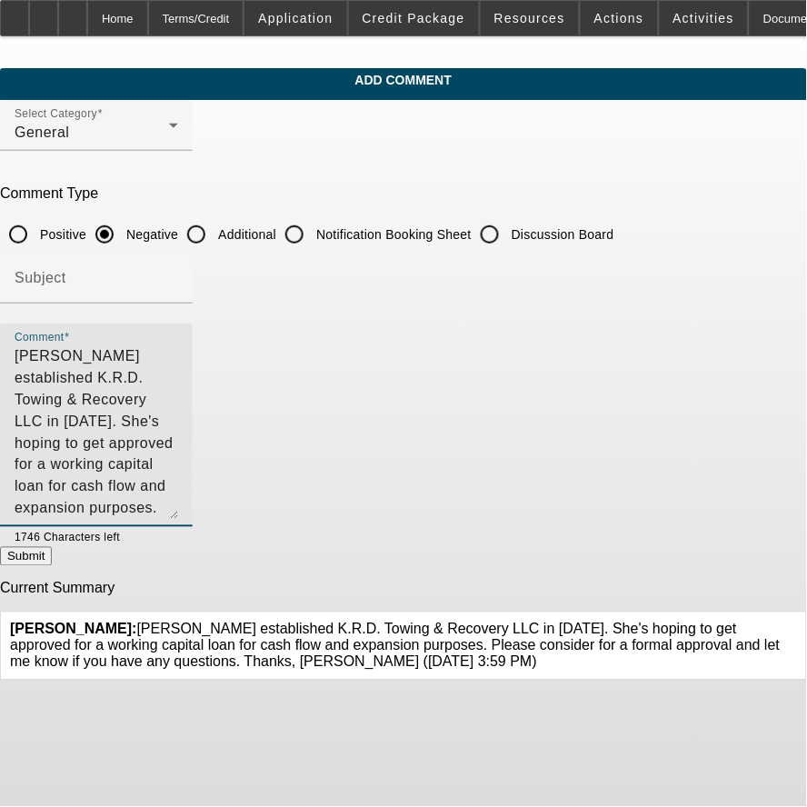
click at [95, 364] on textarea "[PERSON_NAME] established K.R.D. Towing & Recovery LLC in [DATE]. She's hoping …" at bounding box center [97, 432] width 164 height 174
click at [97, 356] on textarea "[PERSON_NAME] established K.R.D. Towing & Recovery LLC in [DATE]. She's hoping …" at bounding box center [97, 432] width 164 height 174
click at [178, 376] on textarea "[PERSON_NAME] established K.R.D. Towing & Recovery LLC in [DATE]. She's hoping …" at bounding box center [97, 432] width 164 height 174
type textarea "[PERSON_NAME] established K.R.D. Towing & Recovery LLC in [DATE]. She's hoping …"
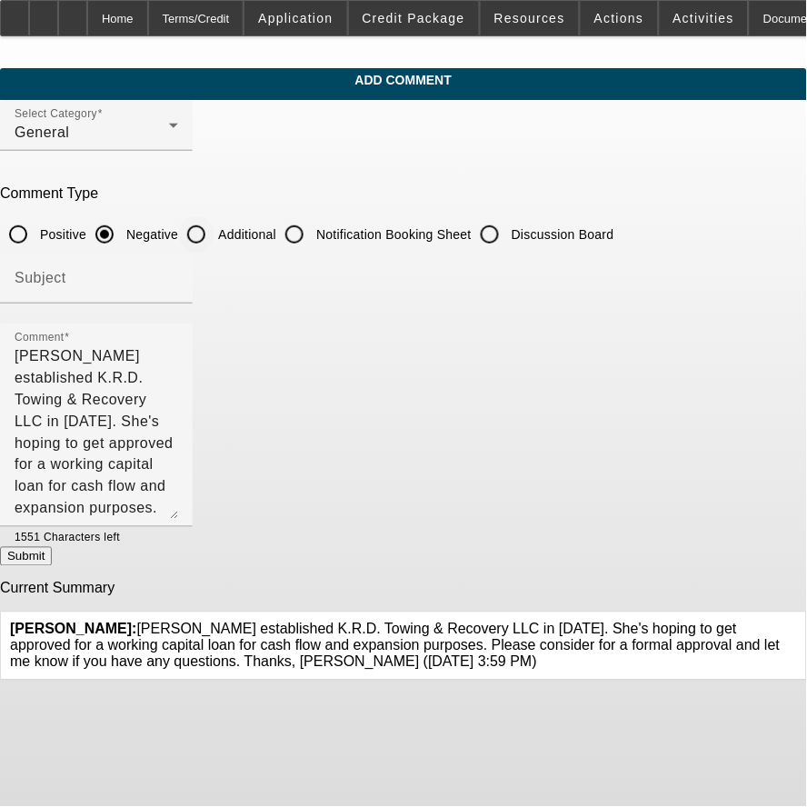
click at [276, 225] on label "Additional" at bounding box center [245, 234] width 62 height 18
click at [214, 224] on input "Additional" at bounding box center [196, 234] width 36 height 36
radio input "true"
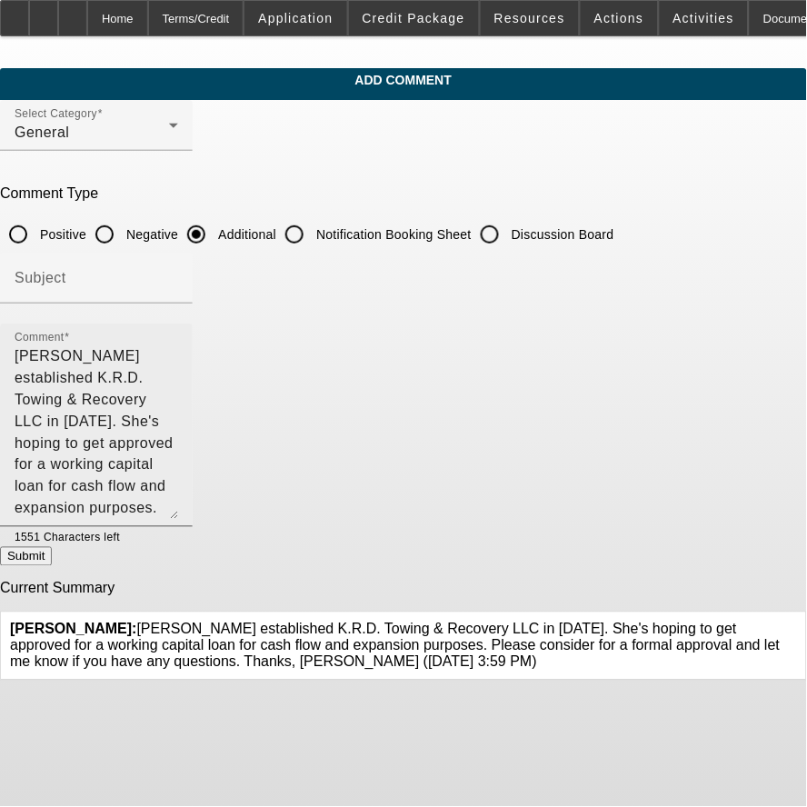
click at [178, 419] on textarea "[PERSON_NAME] established K.R.D. Towing & Recovery LLC in [DATE]. She's hoping …" at bounding box center [97, 432] width 164 height 174
click at [178, 352] on textarea "[PERSON_NAME] established K.R.D. Towing & Recovery LLC in [DATE]. She's hoping …" at bounding box center [97, 432] width 164 height 174
drag, startPoint x: 658, startPoint y: 353, endPoint x: 349, endPoint y: 383, distance: 310.5
click at [178, 380] on textarea "[PERSON_NAME] established K.R.D. Towing & Recovery LLC in [DATE]. She's hoping …" at bounding box center [97, 432] width 164 height 174
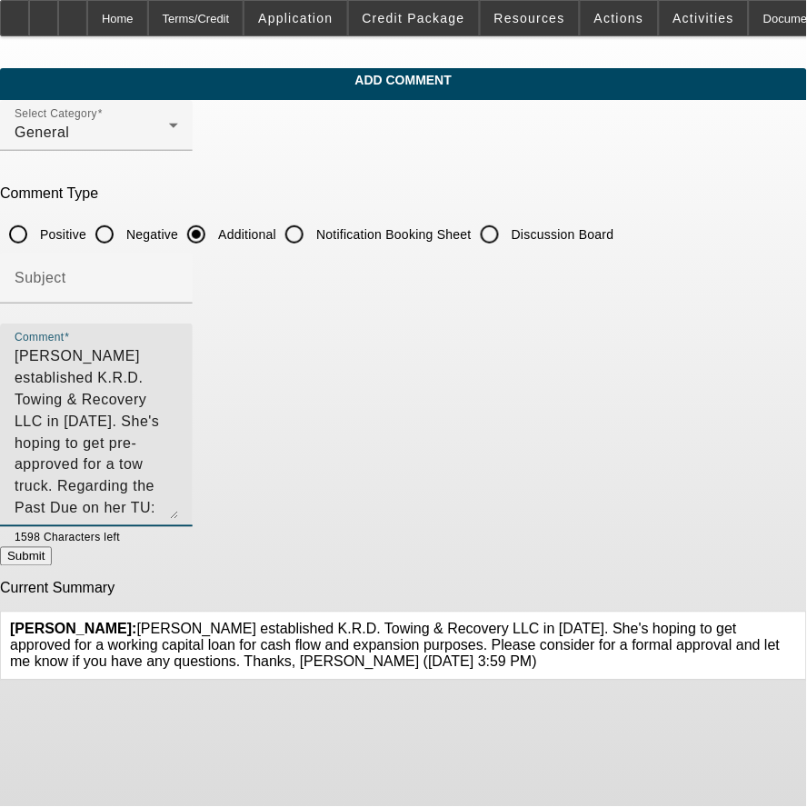
type textarea "[PERSON_NAME] established K.R.D. Towing & Recovery LLC in [DATE]. She's hoping …"
drag, startPoint x: 578, startPoint y: 509, endPoint x: 612, endPoint y: 520, distance: 36.2
click at [178, 507] on textarea "[PERSON_NAME] established K.R.D. Towing & Recovery LLC in [DATE]. She's hoping …" at bounding box center [97, 432] width 164 height 174
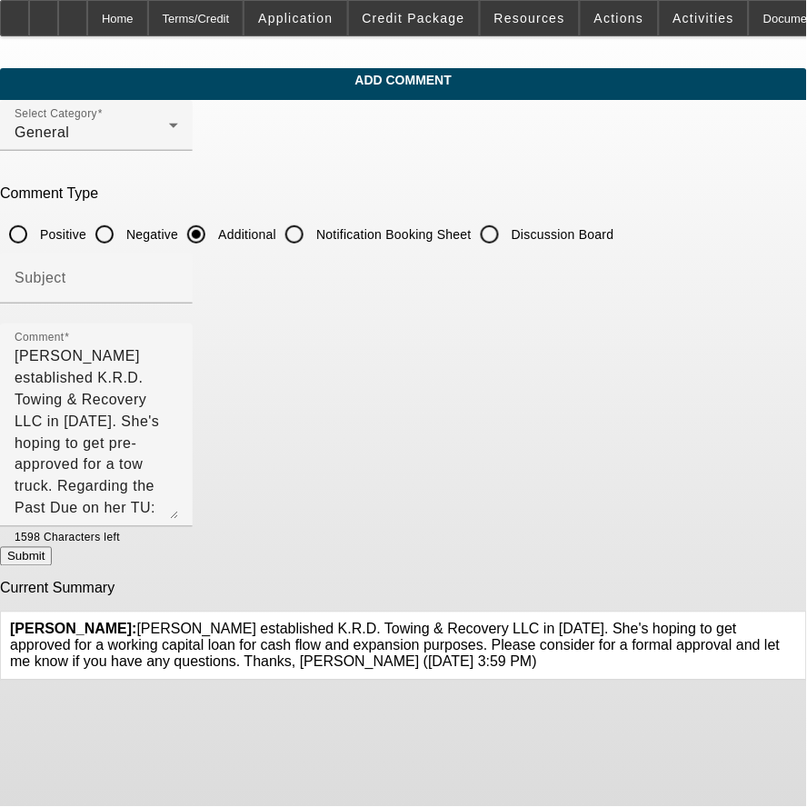
click at [52, 563] on button "Submit" at bounding box center [26, 556] width 52 height 19
radio input "true"
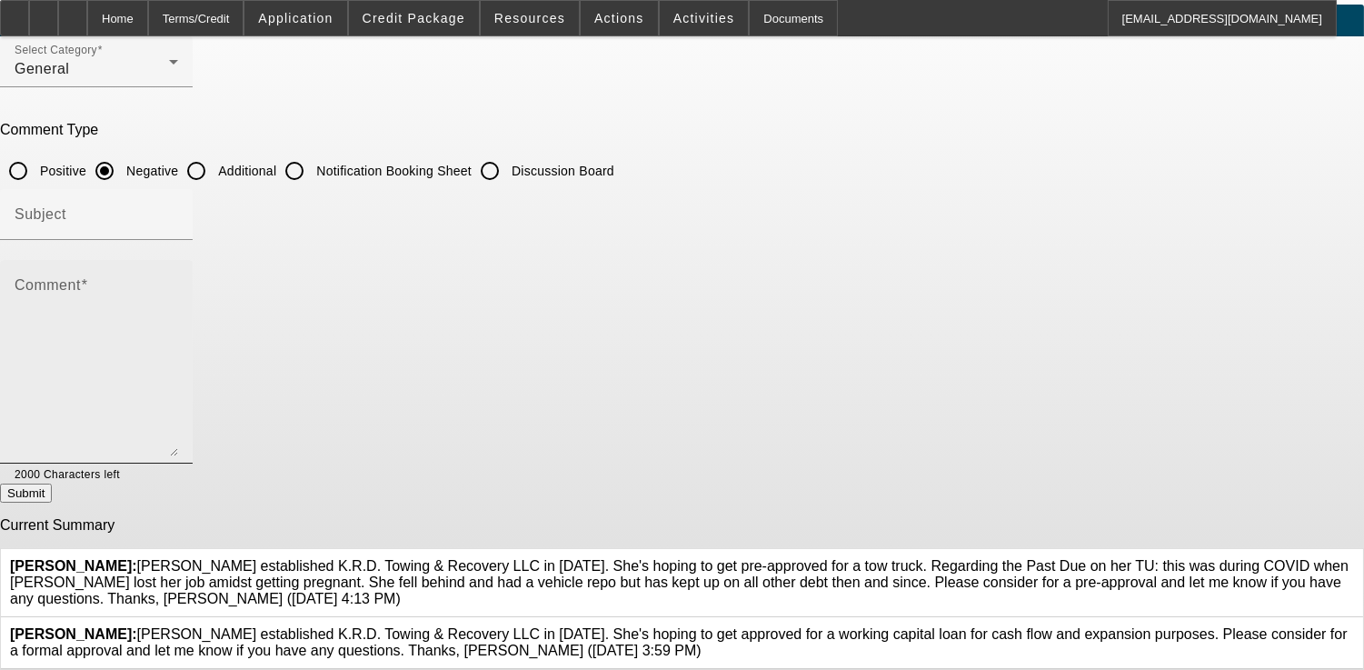
scroll to position [116, 0]
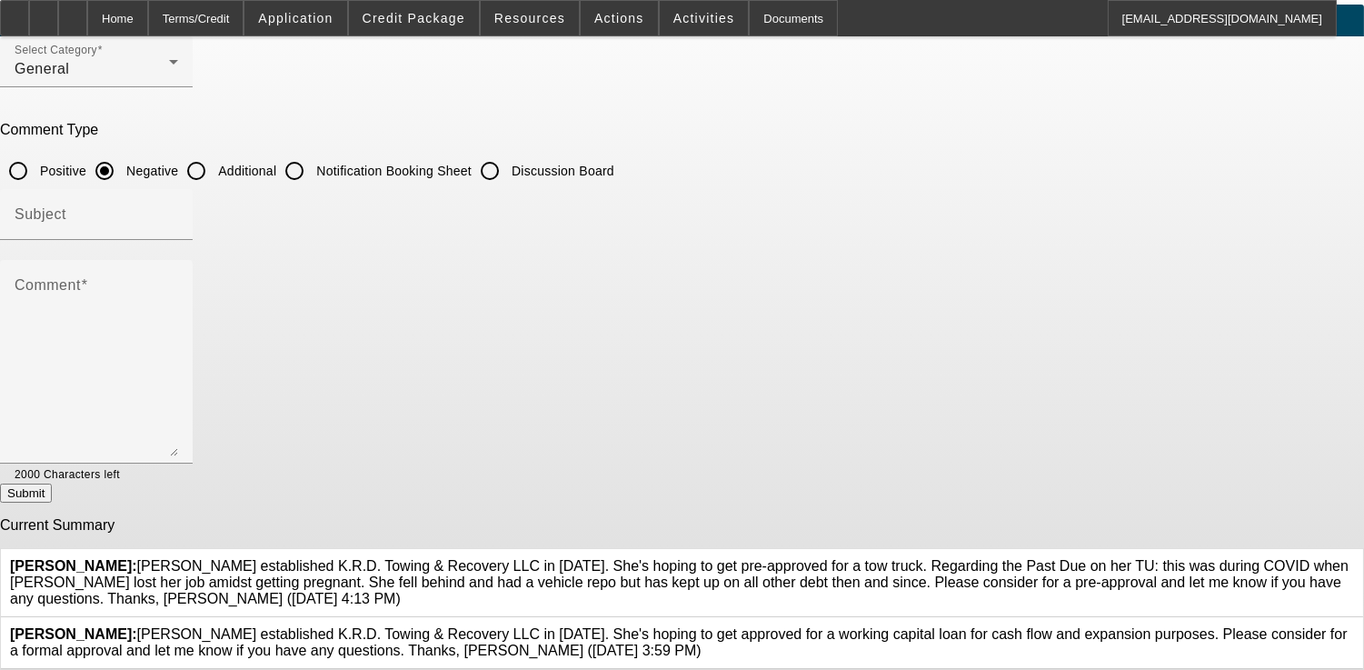
click at [806, 626] on icon at bounding box center [1354, 626] width 0 height 0
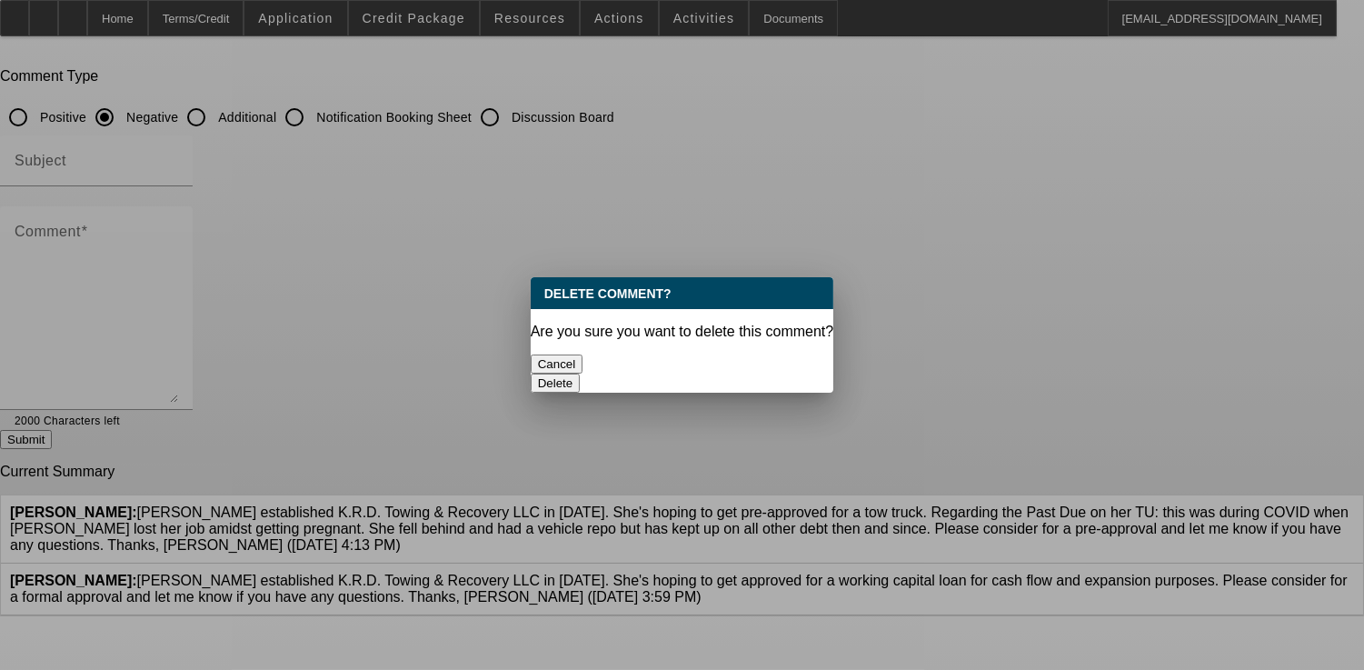
scroll to position [0, 0]
click at [581, 373] on button "Delete" at bounding box center [556, 382] width 50 height 19
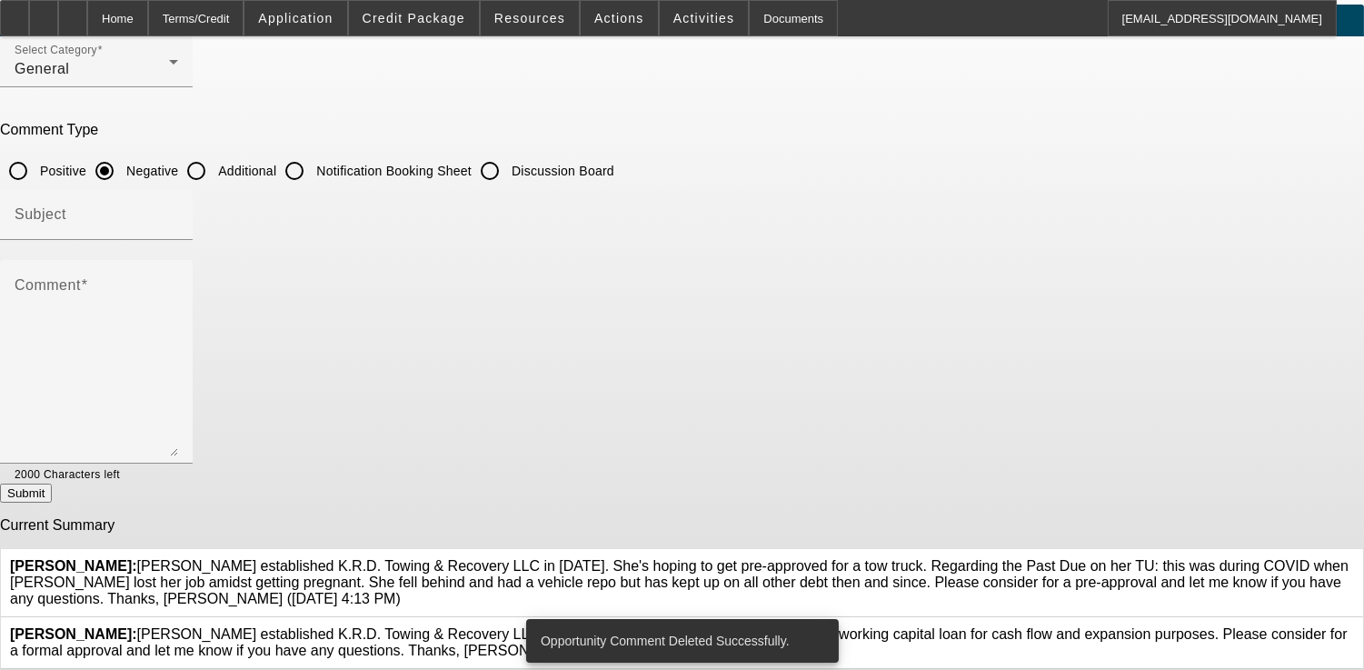
scroll to position [49, 0]
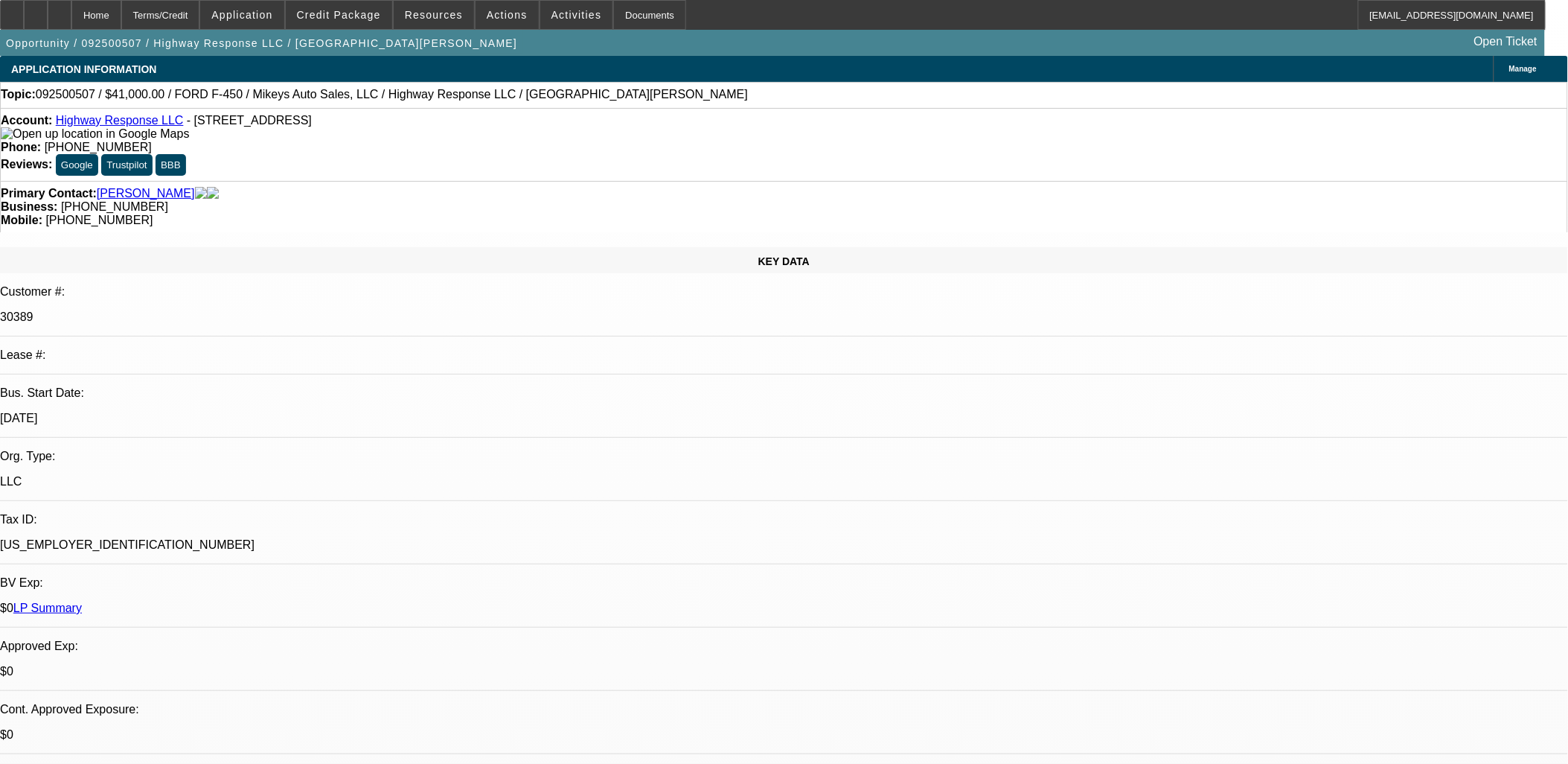
select select "0"
select select "2"
select select "0"
select select "2"
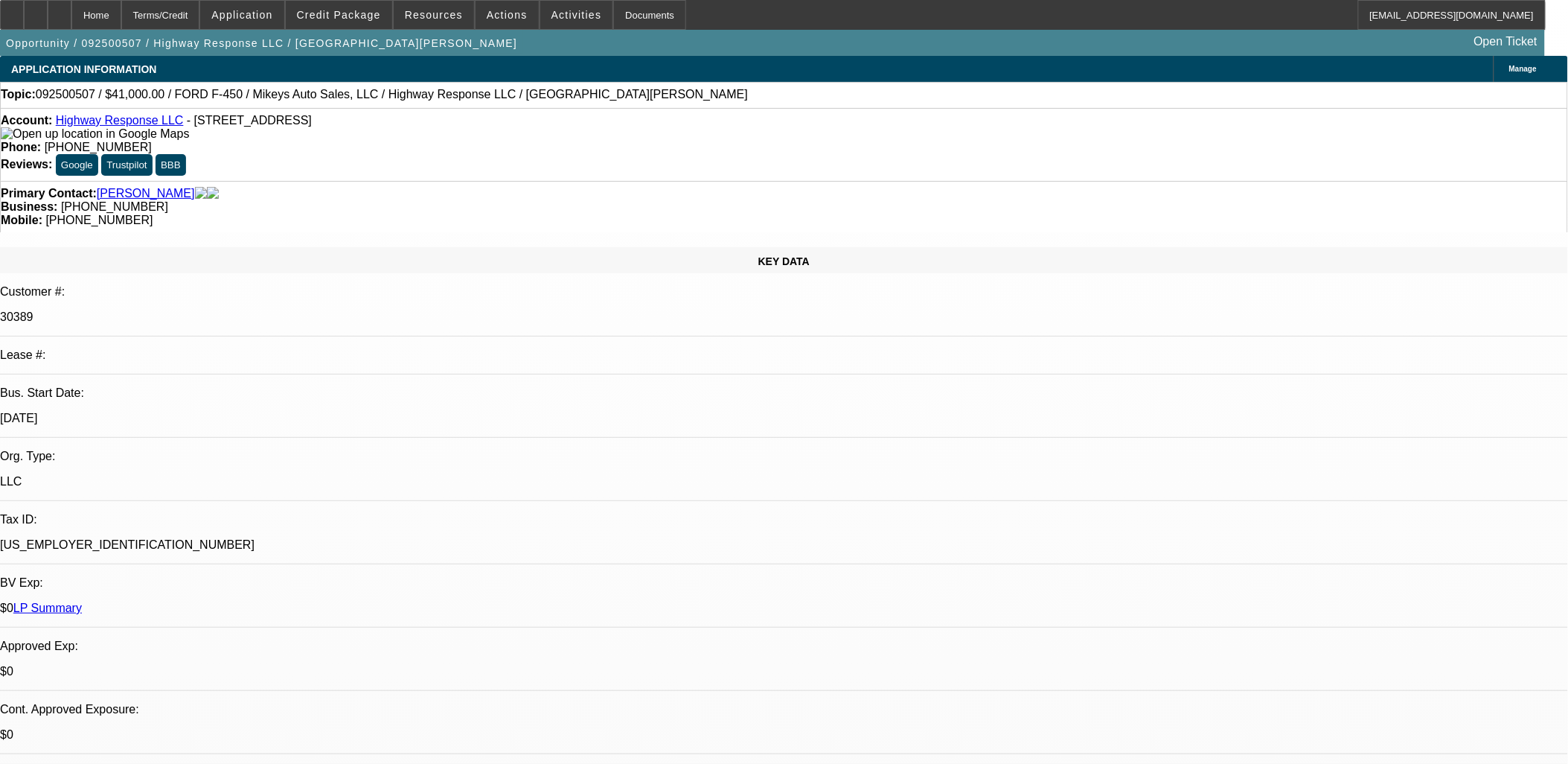
select select "0"
select select "2"
select select "0"
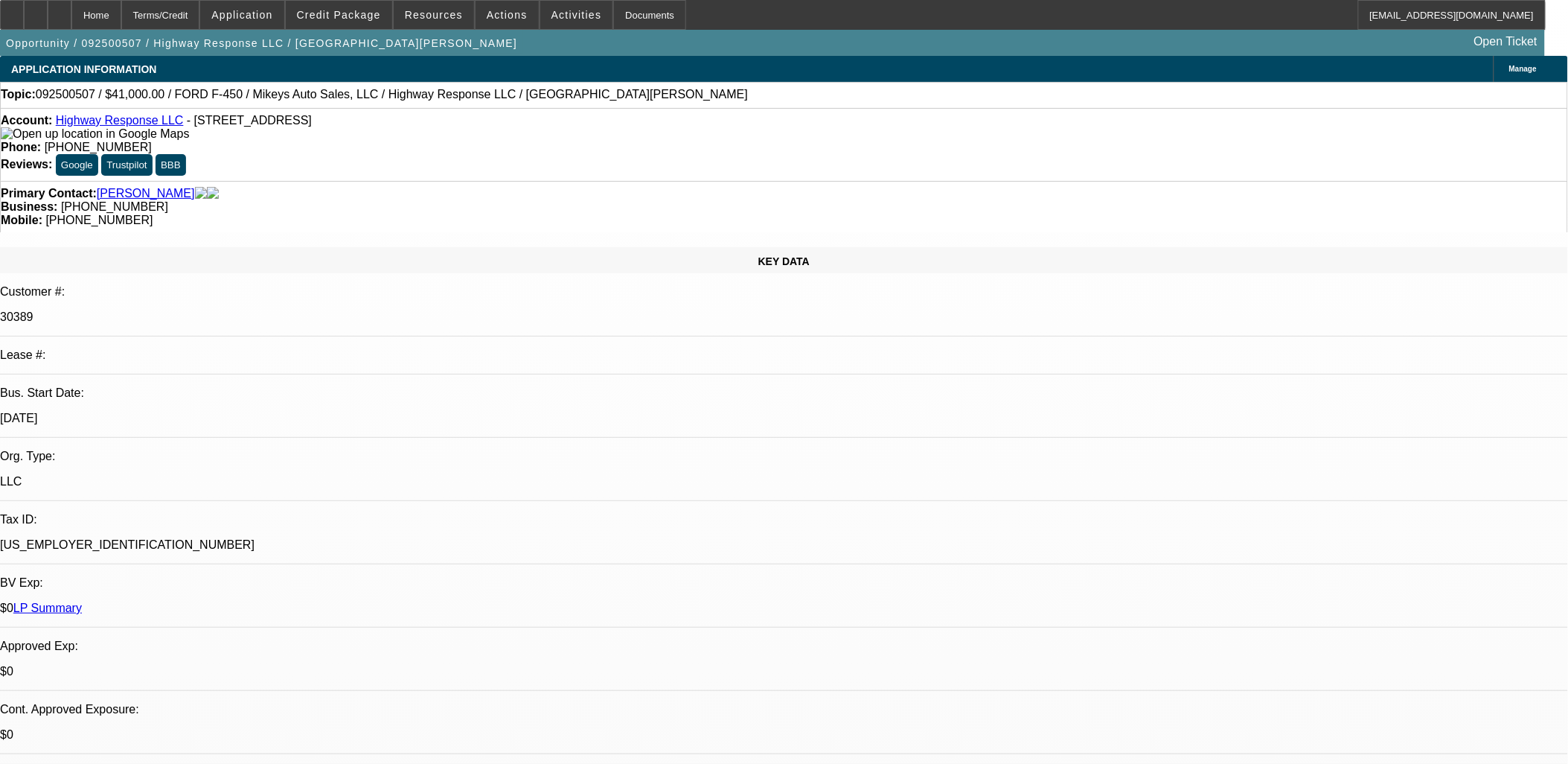
select select "2"
select select "0"
select select "1"
select select "2"
select select "6"
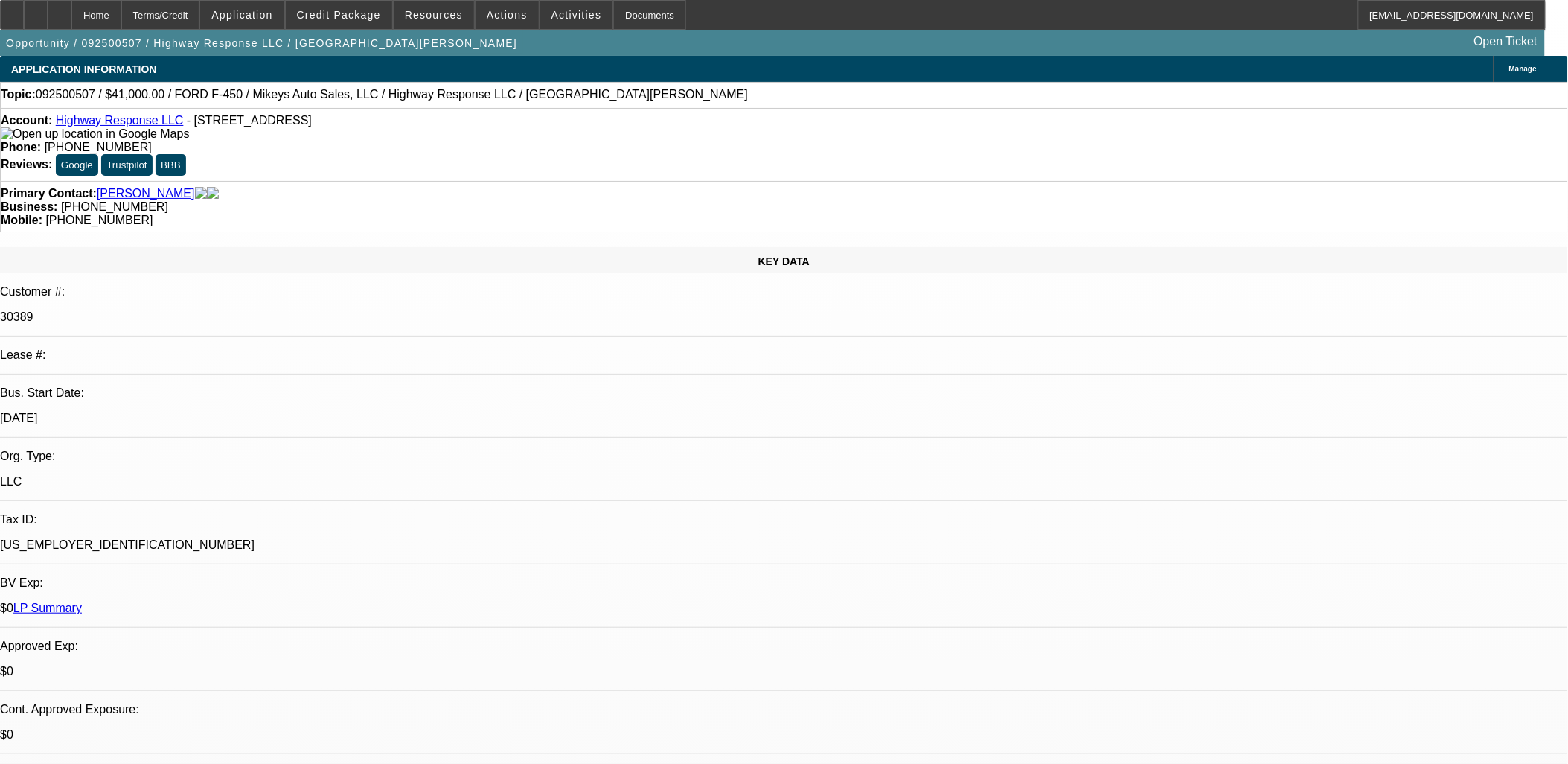
select select "1"
select select "2"
select select "6"
select select "1"
select select "2"
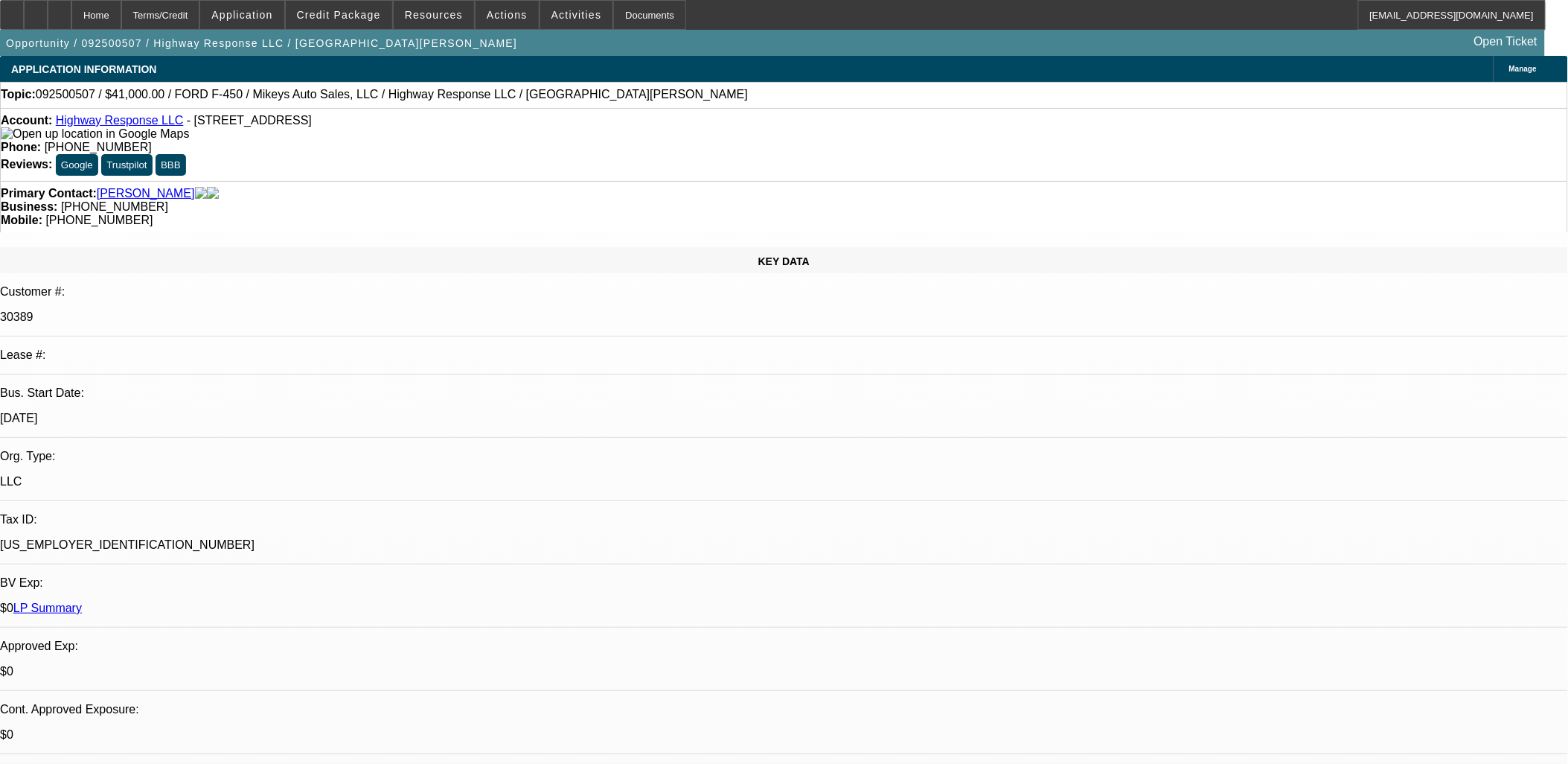
select select "6"
select select "1"
select select "2"
select select "6"
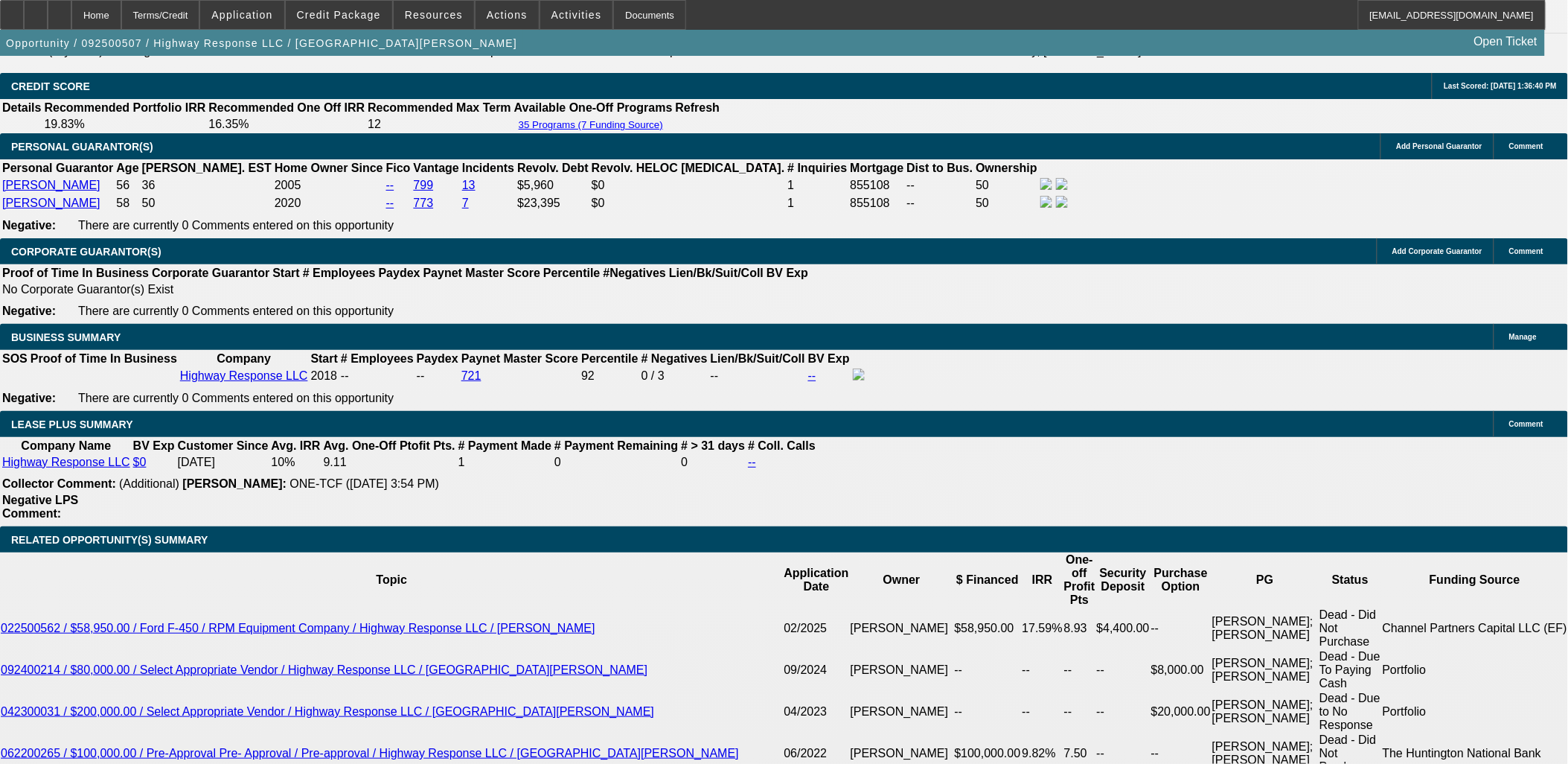
scroll to position [2235, 0]
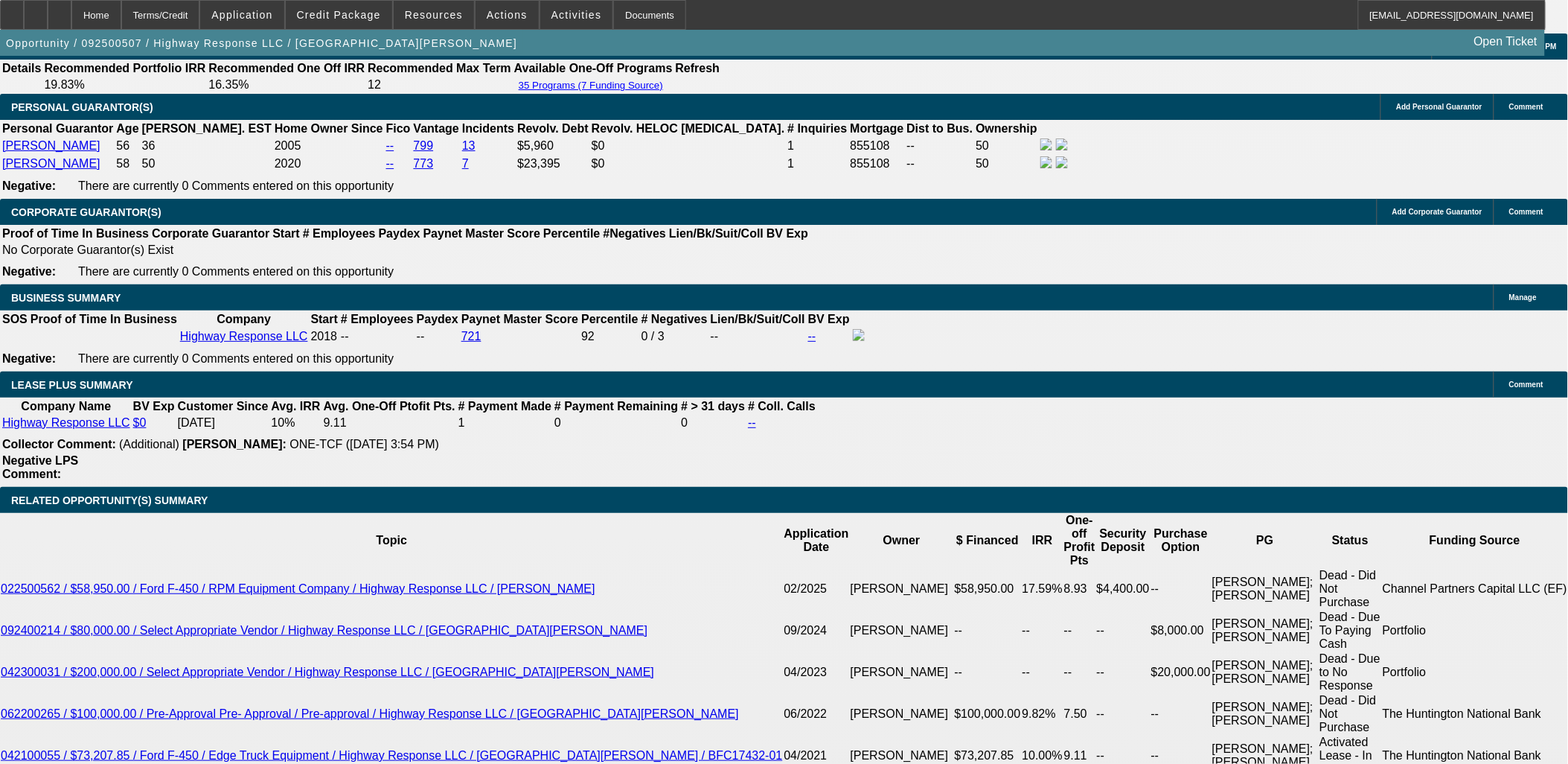
drag, startPoint x: 1271, startPoint y: 566, endPoint x: 1267, endPoint y: 575, distance: 9.8
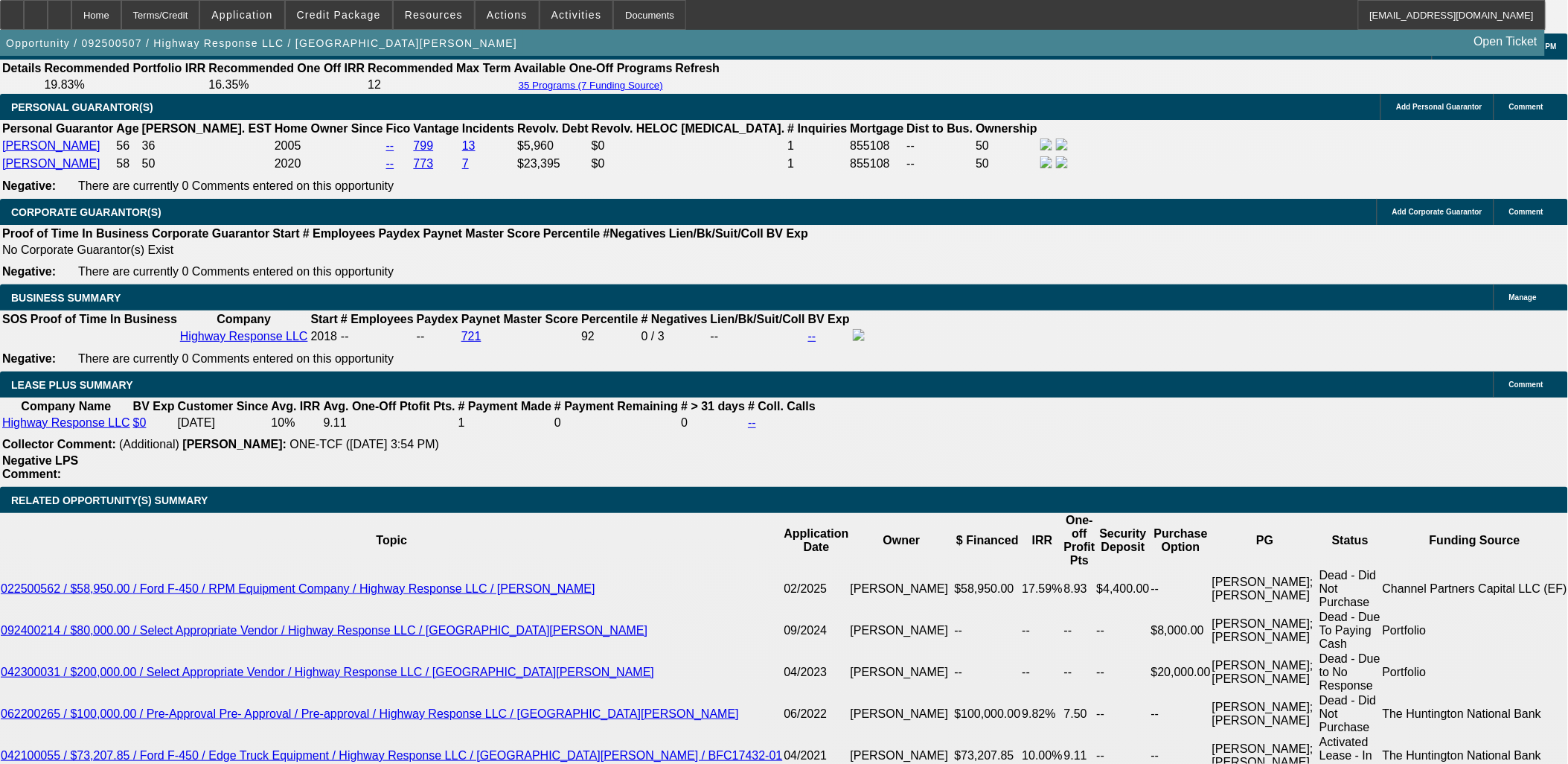
drag, startPoint x: 1263, startPoint y: 587, endPoint x: 1135, endPoint y: 572, distance: 128.9
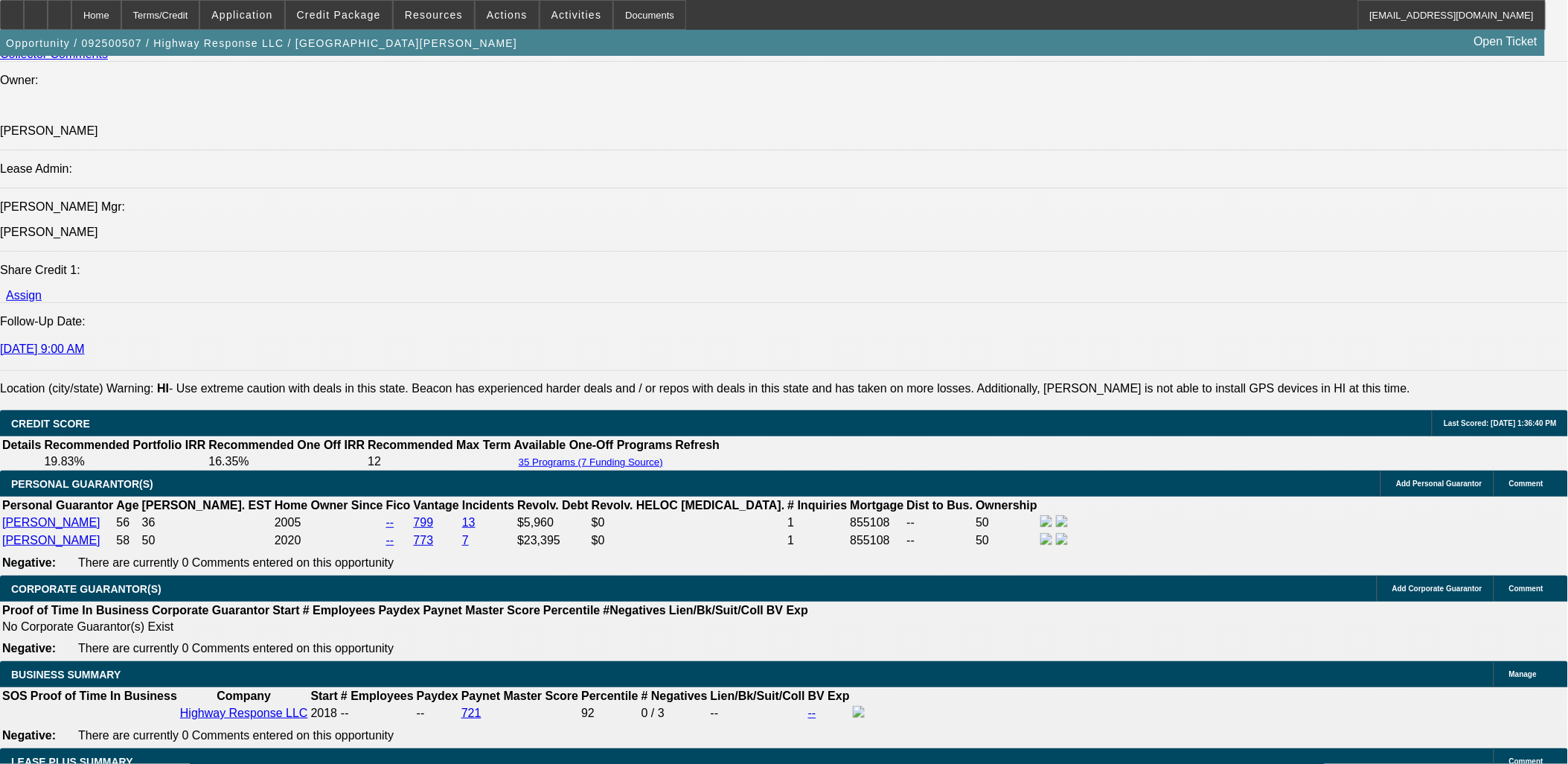
scroll to position [1572, 0]
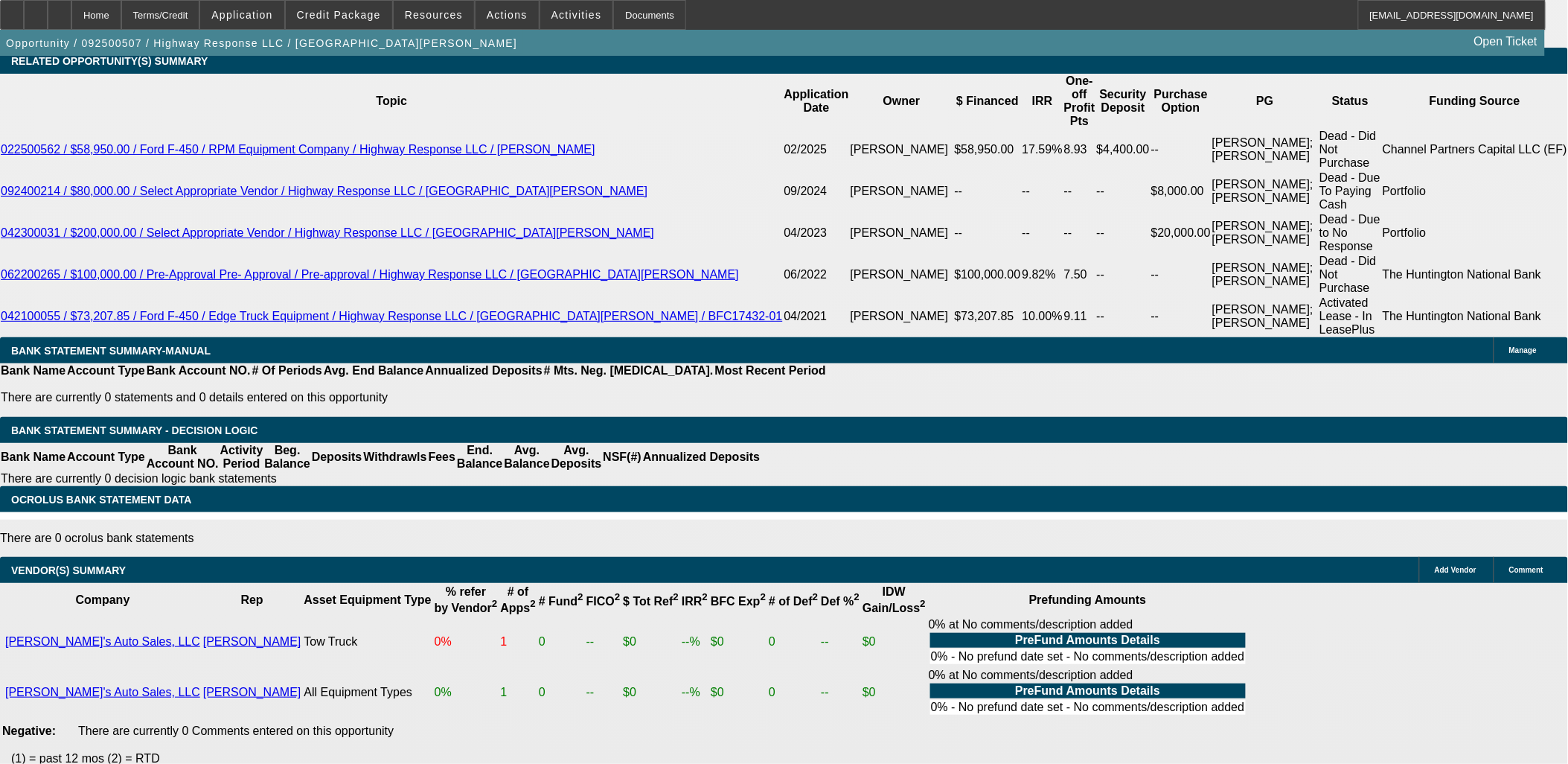
scroll to position [634, 0]
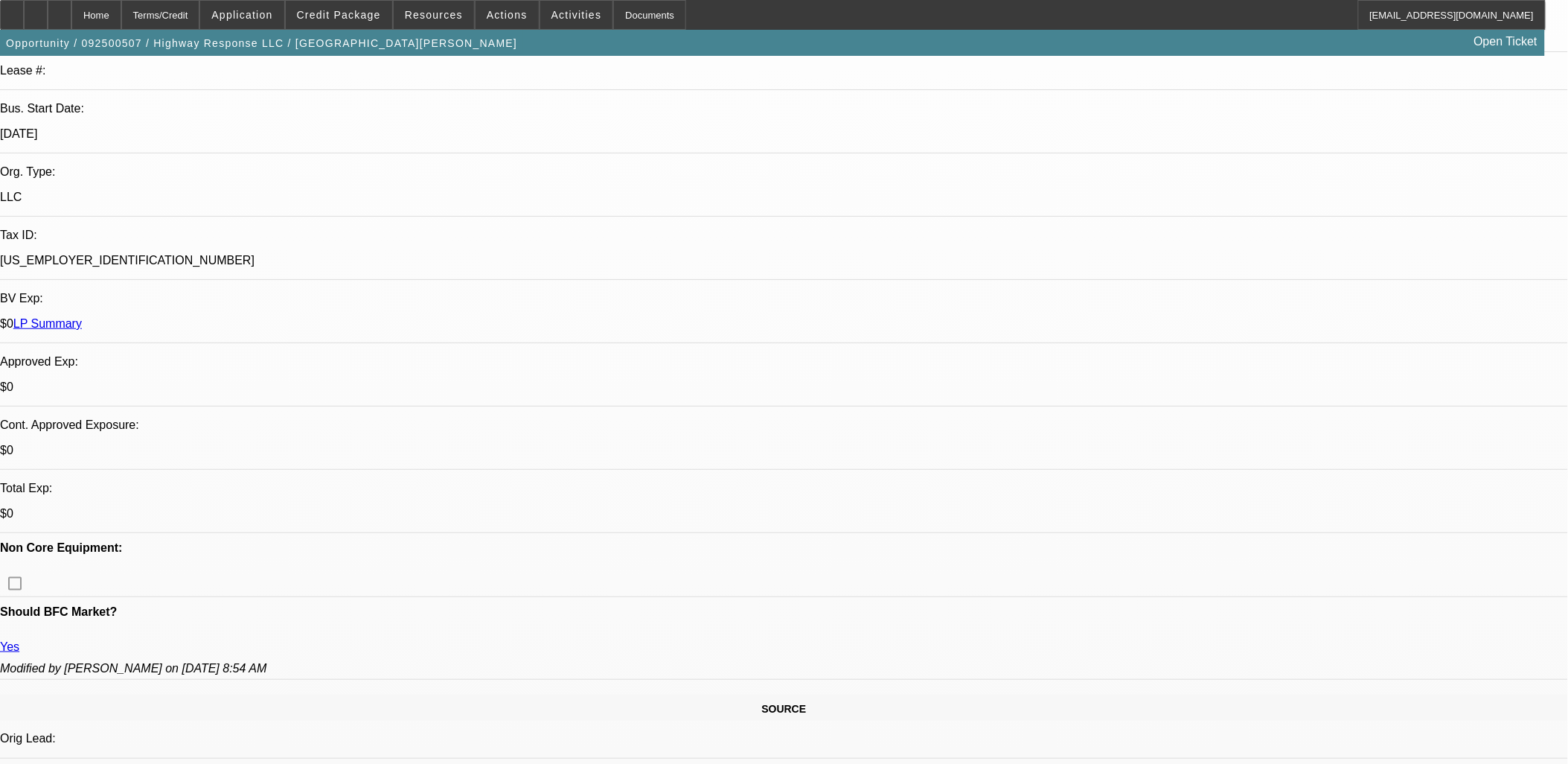
scroll to position [0, 0]
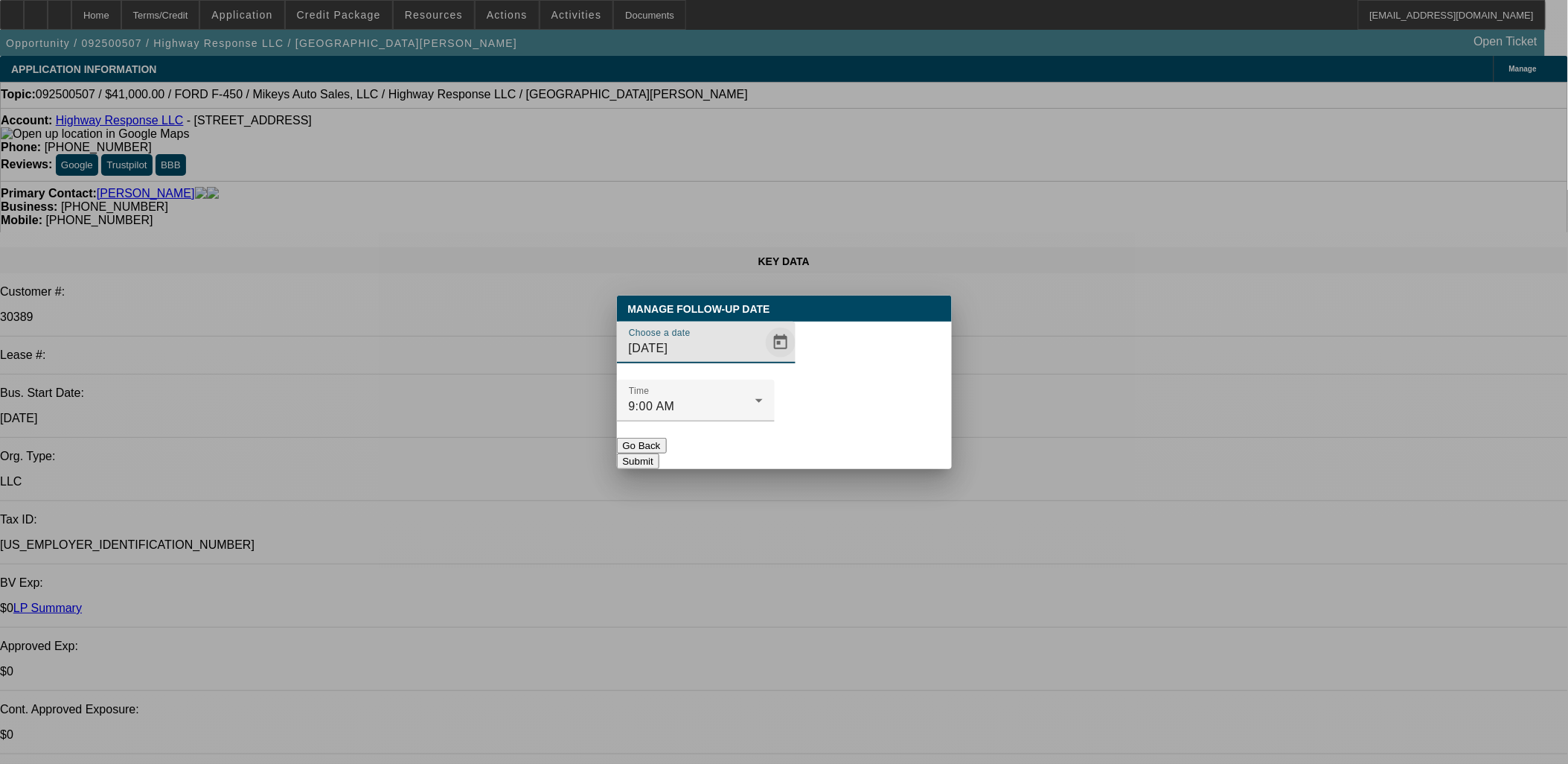
click at [765, 361] on span "Open calendar" at bounding box center [781, 343] width 36 height 36
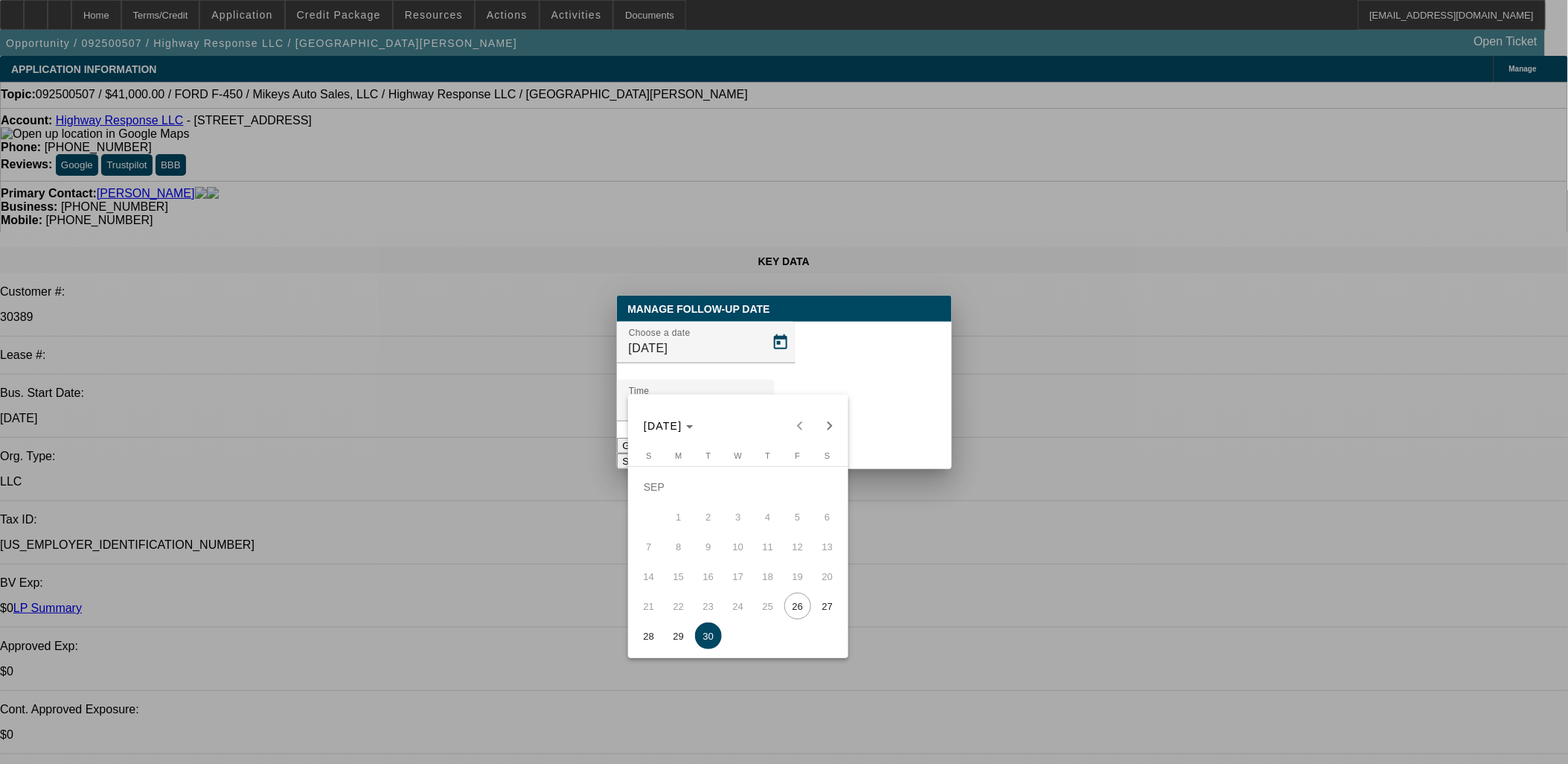
click at [687, 630] on span "29" at bounding box center [678, 636] width 27 height 27
type input "9/29/2025"
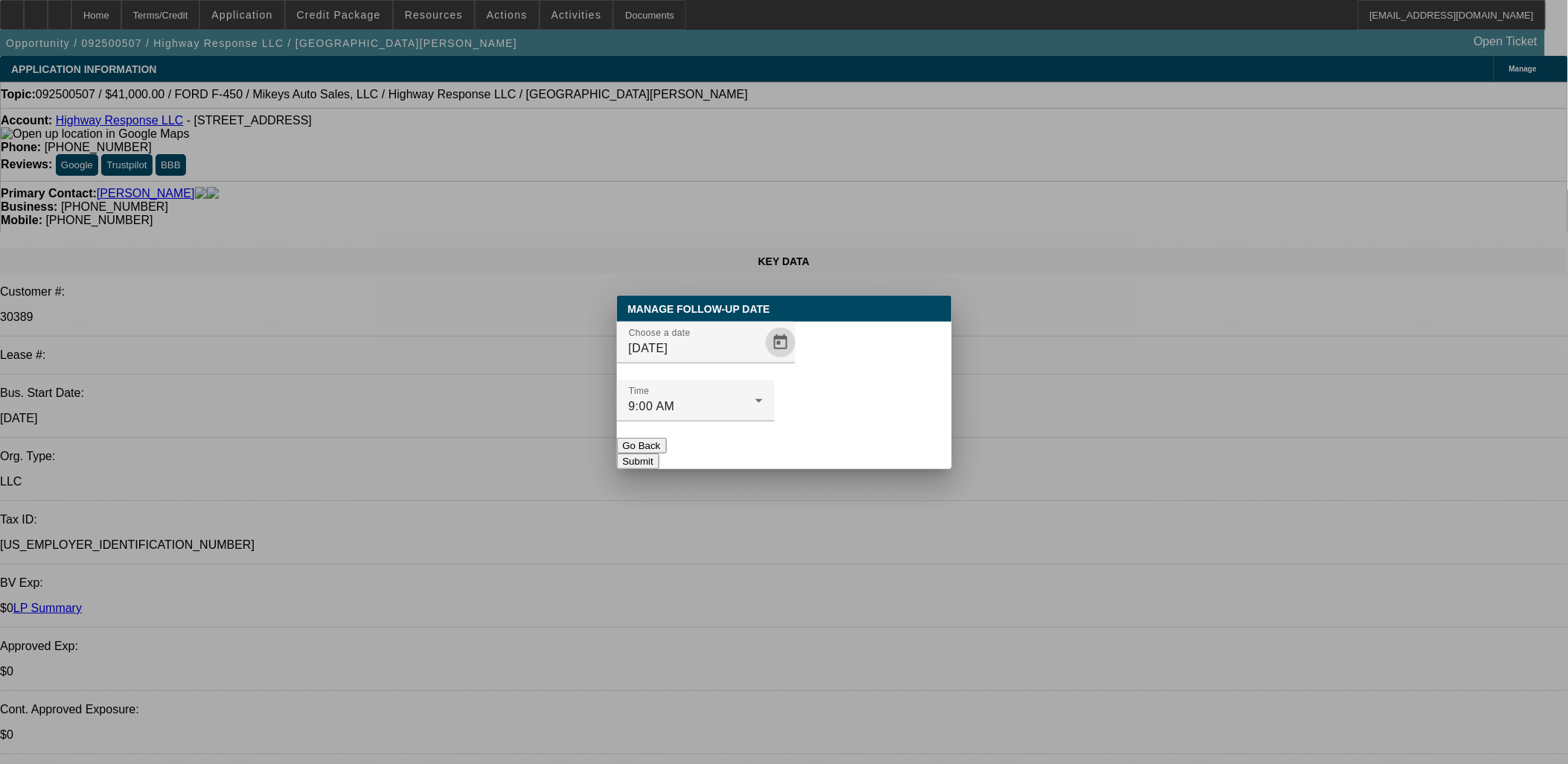
click at [659, 453] on button "Submit" at bounding box center [638, 461] width 43 height 16
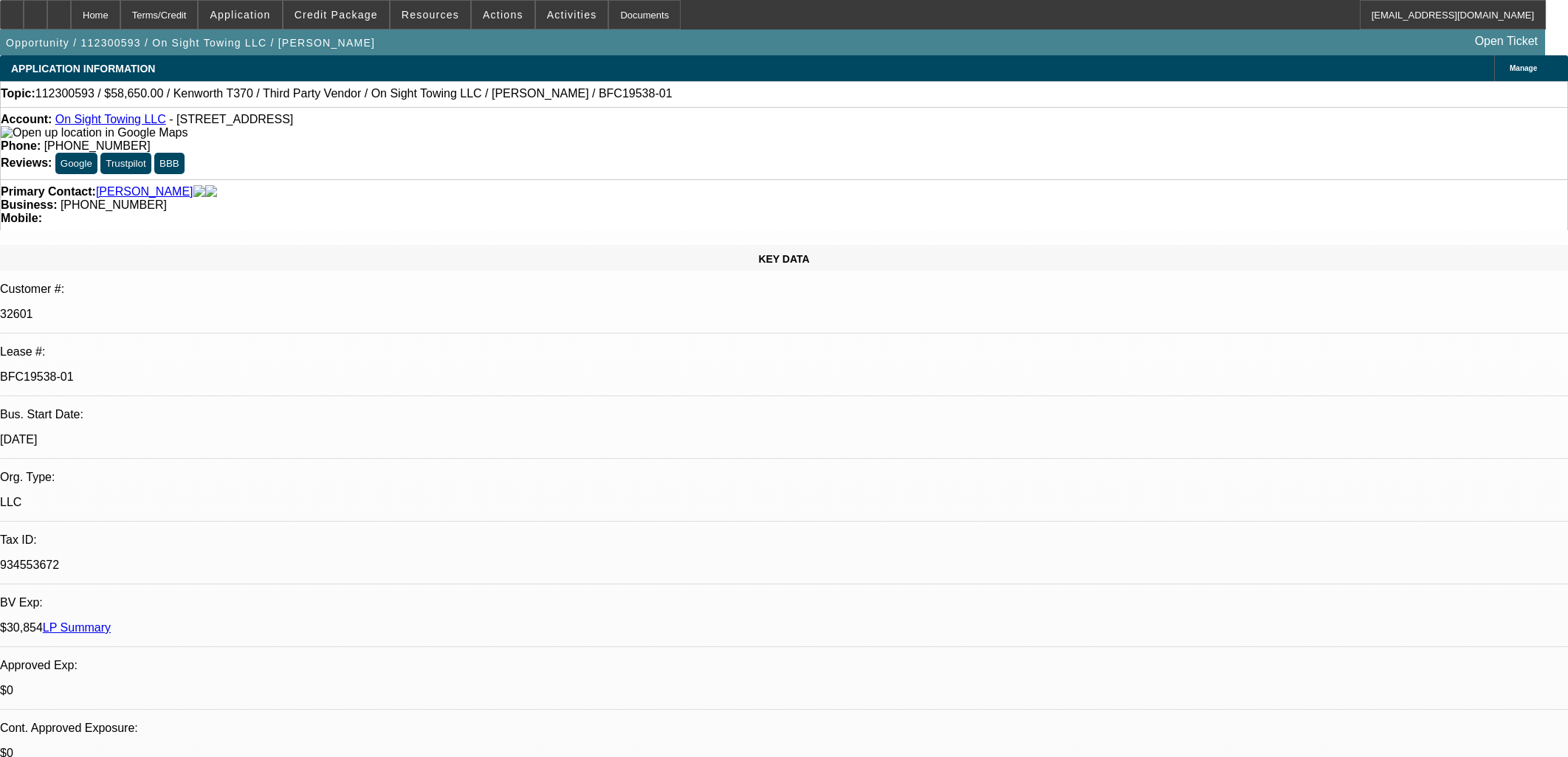
select select "0.15"
select select "2"
select select "0.1"
select select "4"
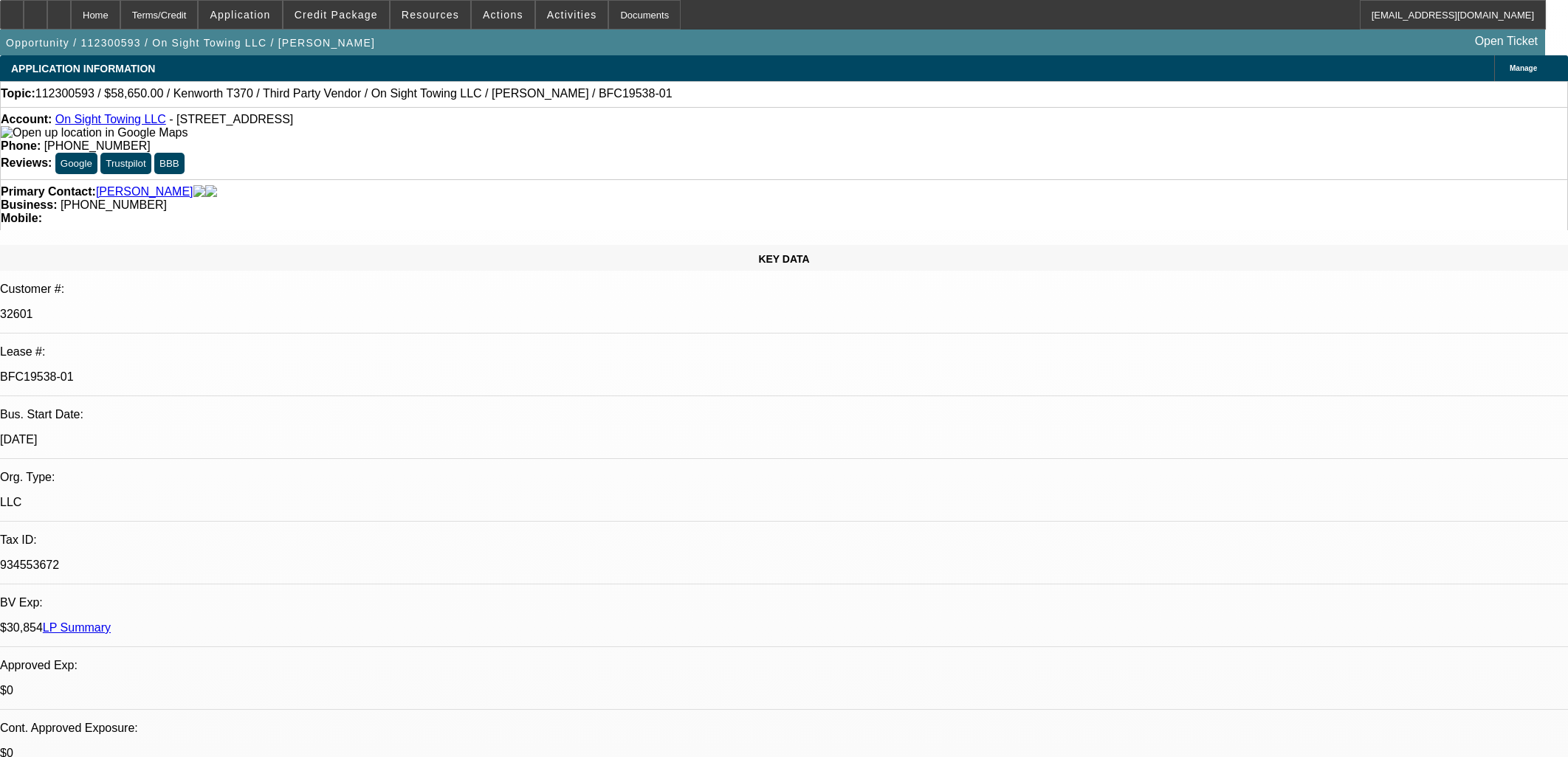
select select "0.15"
select select "2"
select select "0.1"
select select "4"
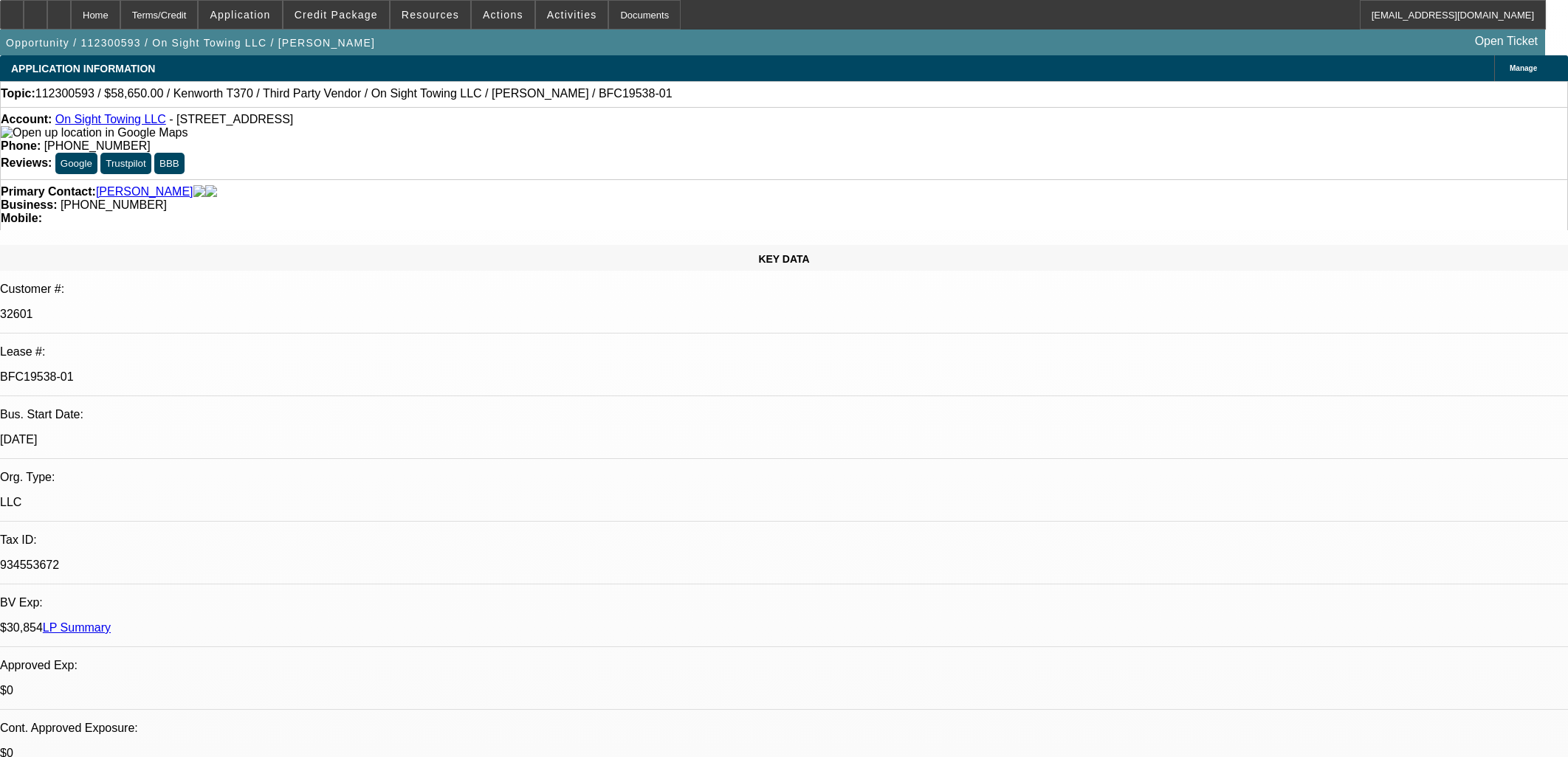
select select "0.15"
select select "2"
select select "0.1"
select select "4"
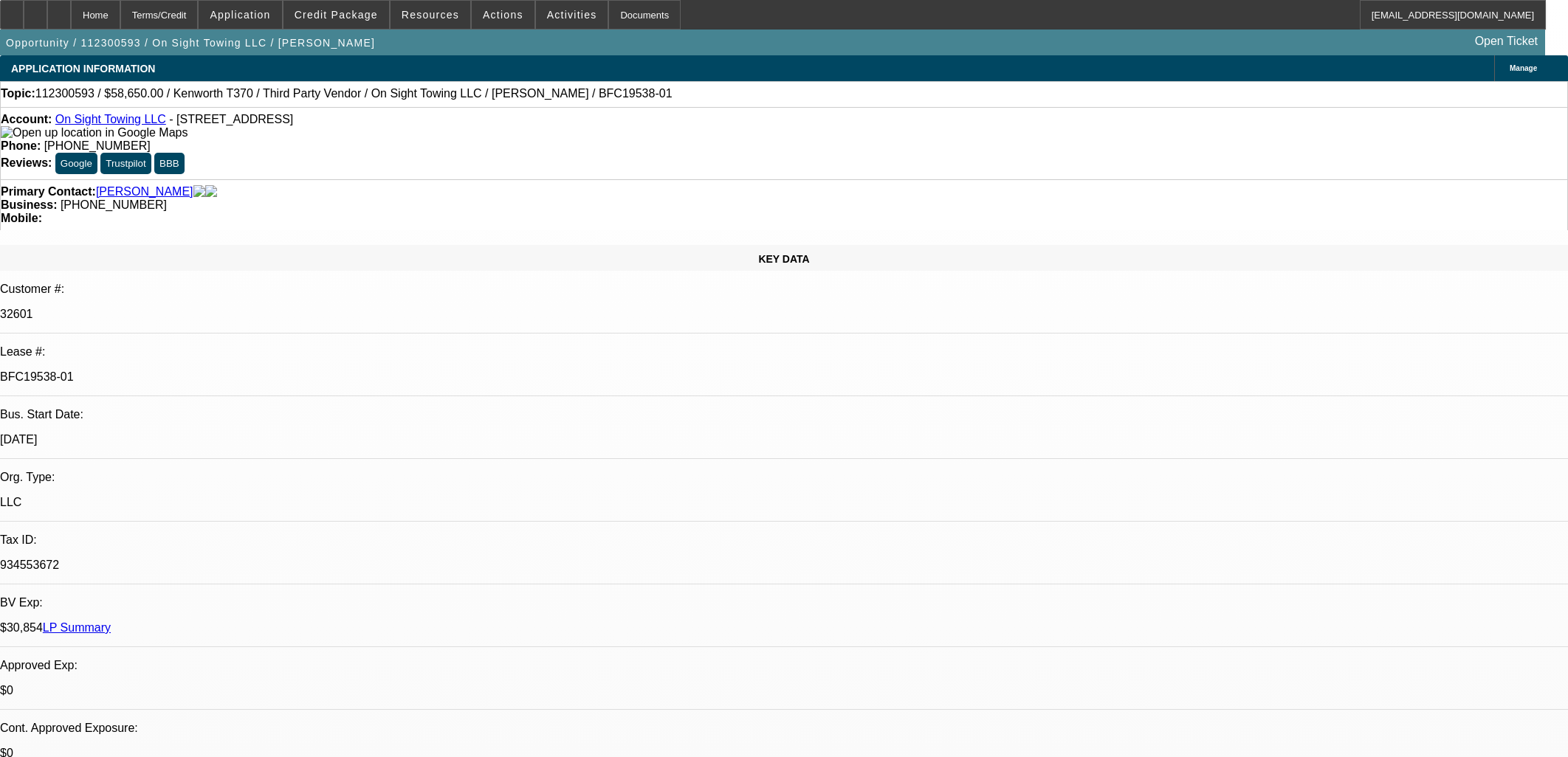
select select "0.15"
select select "2"
select select "0.1"
select select "4"
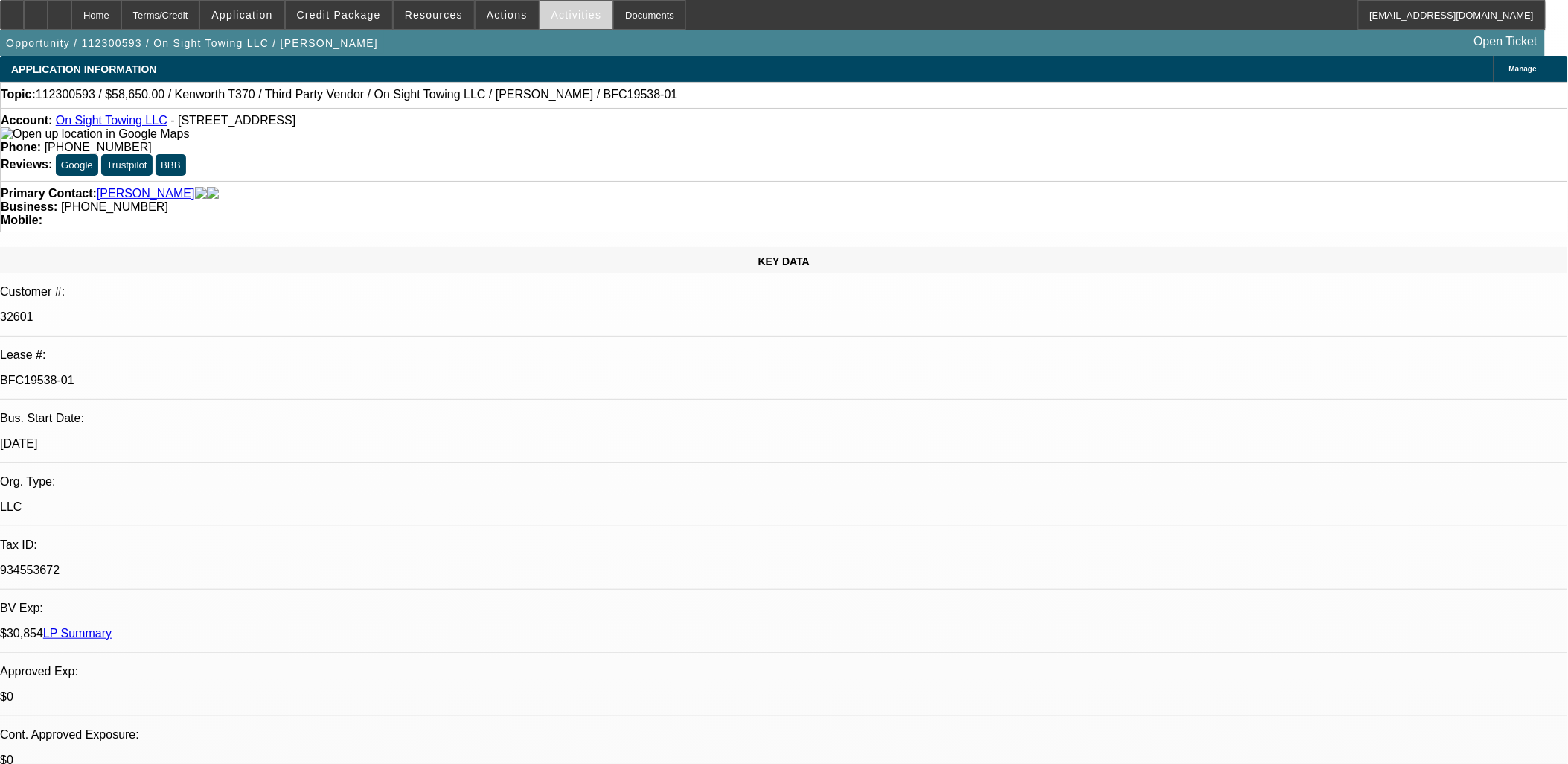
click at [551, 12] on span "Activities" at bounding box center [577, 15] width 51 height 12
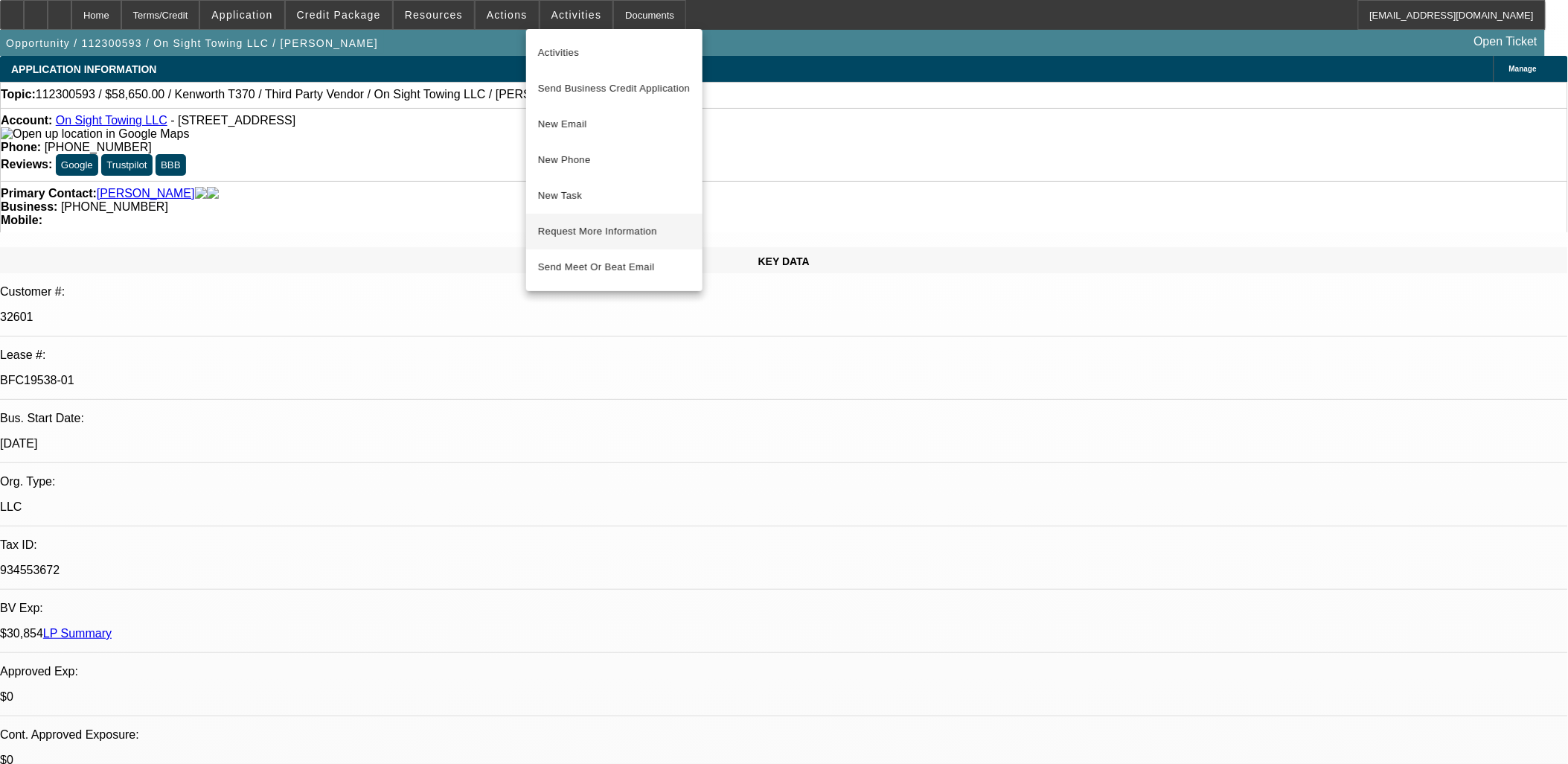
click at [410, 231] on div at bounding box center [784, 382] width 1568 height 764
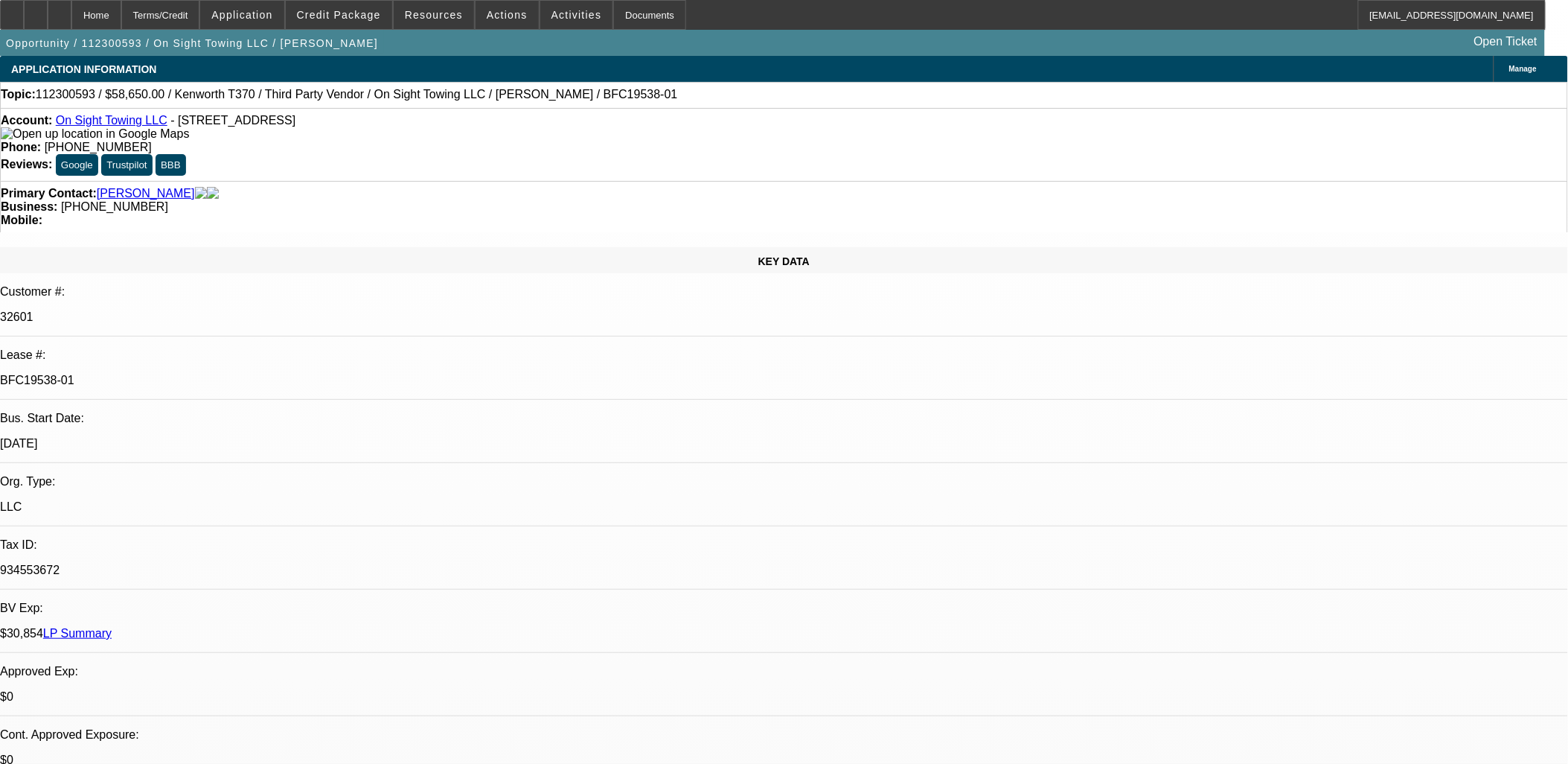
drag, startPoint x: 1013, startPoint y: 259, endPoint x: 705, endPoint y: 246, distance: 308.3
drag, startPoint x: 705, startPoint y: 246, endPoint x: 1001, endPoint y: 387, distance: 327.9
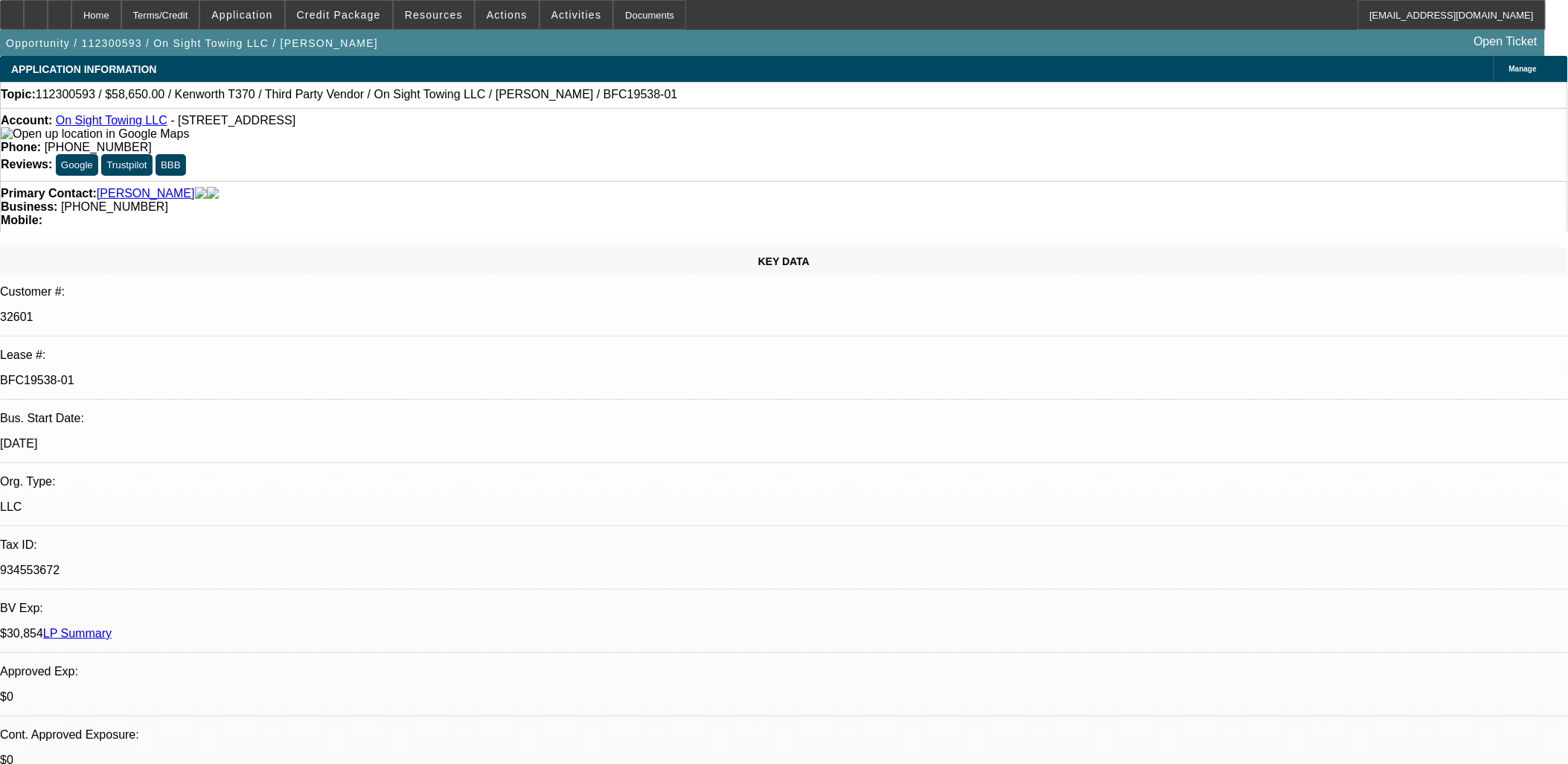
drag, startPoint x: 1001, startPoint y: 387, endPoint x: 984, endPoint y: 381, distance: 18.0
drag, startPoint x: 984, startPoint y: 381, endPoint x: 1004, endPoint y: 385, distance: 20.4
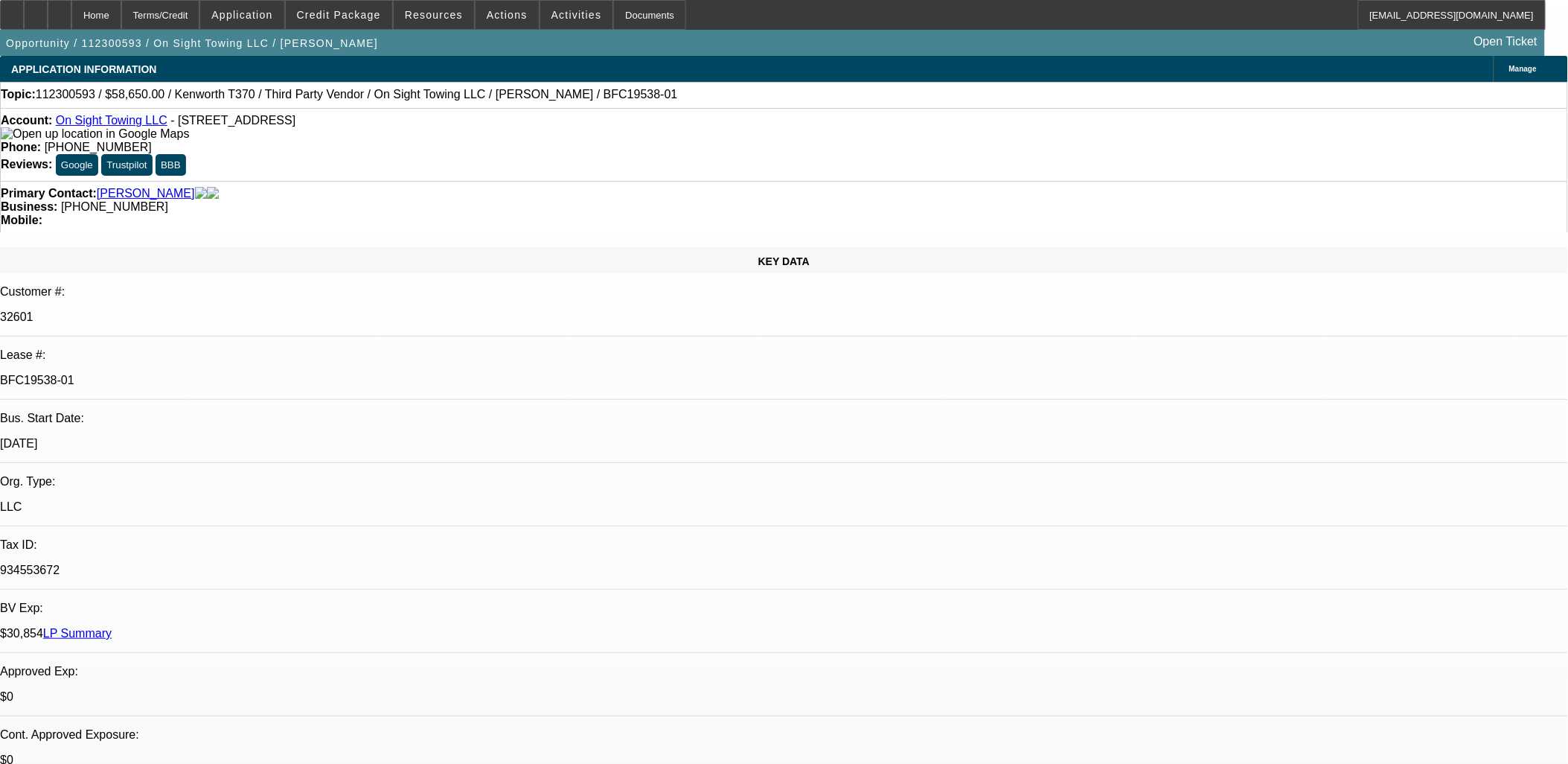
drag, startPoint x: 1016, startPoint y: 388, endPoint x: 718, endPoint y: 261, distance: 323.9
drag, startPoint x: 718, startPoint y: 261, endPoint x: 708, endPoint y: 252, distance: 13.5
drag, startPoint x: 705, startPoint y: 248, endPoint x: 989, endPoint y: 398, distance: 321.2
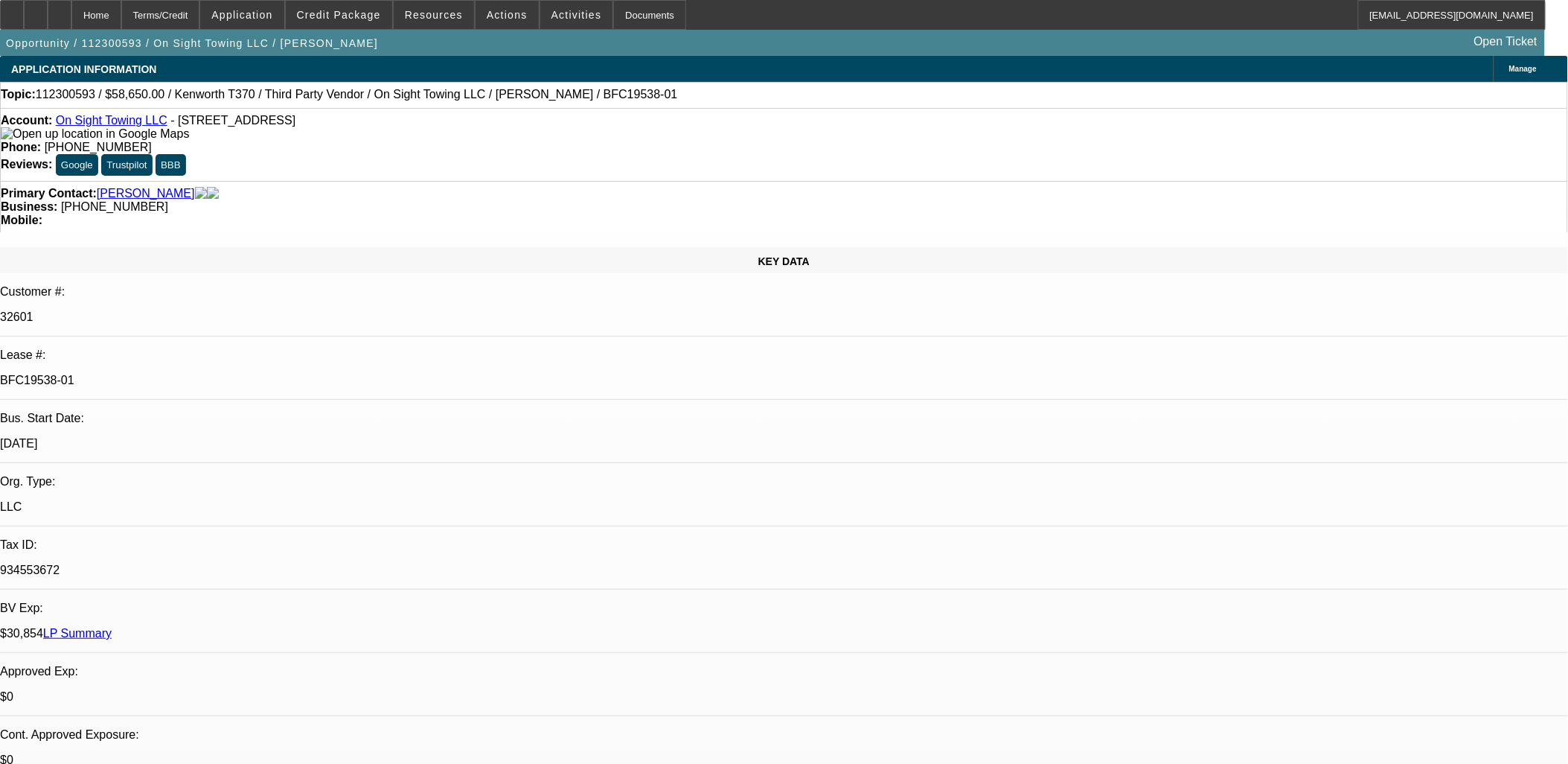
drag, startPoint x: 999, startPoint y: 400, endPoint x: 688, endPoint y: 232, distance: 353.5
drag, startPoint x: 688, startPoint y: 232, endPoint x: 705, endPoint y: 243, distance: 20.2
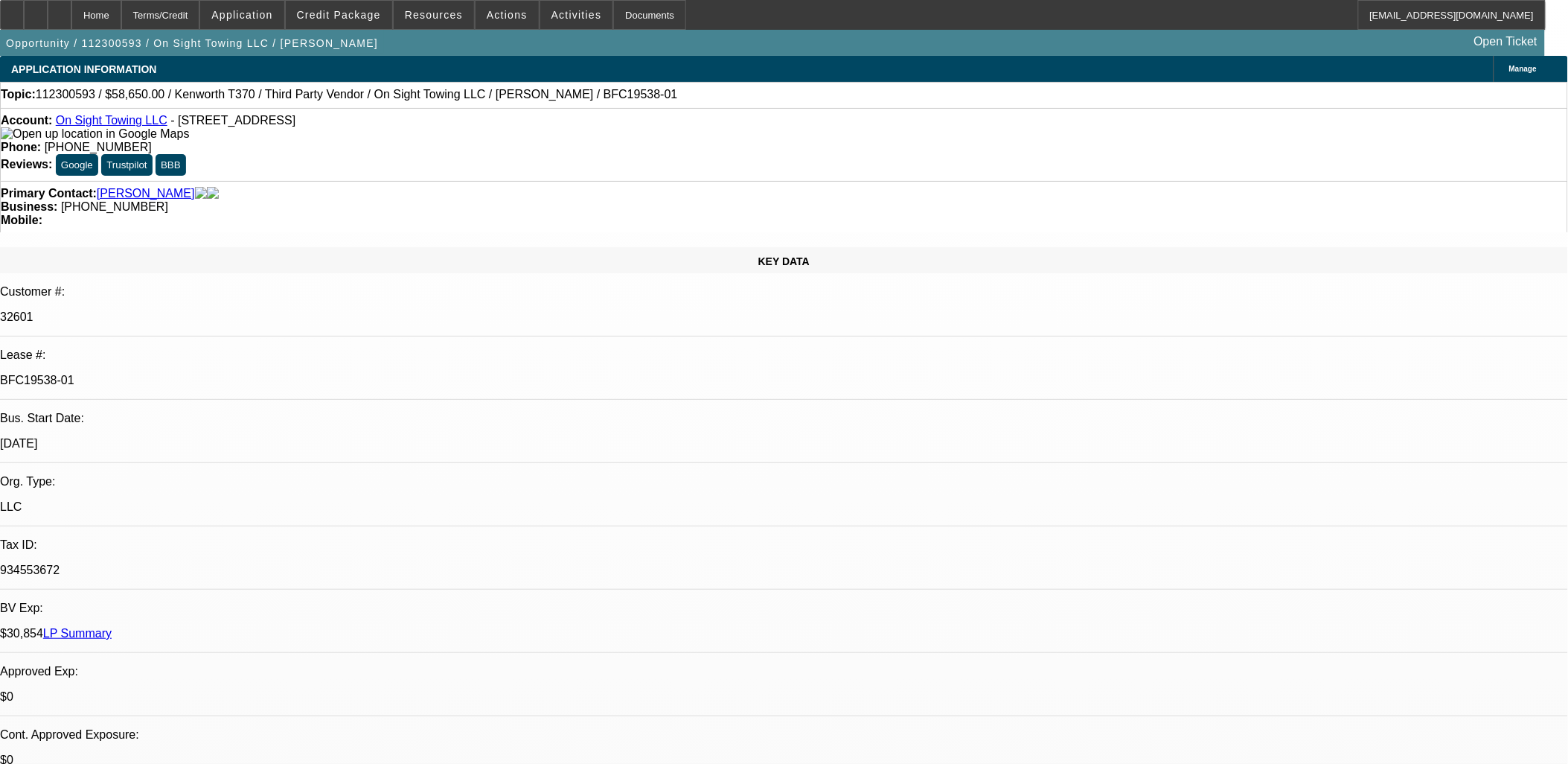
drag, startPoint x: 746, startPoint y: 219, endPoint x: 998, endPoint y: 392, distance: 305.7
drag, startPoint x: 989, startPoint y: 271, endPoint x: 859, endPoint y: 280, distance: 130.3
